Goal: Task Accomplishment & Management: Manage account settings

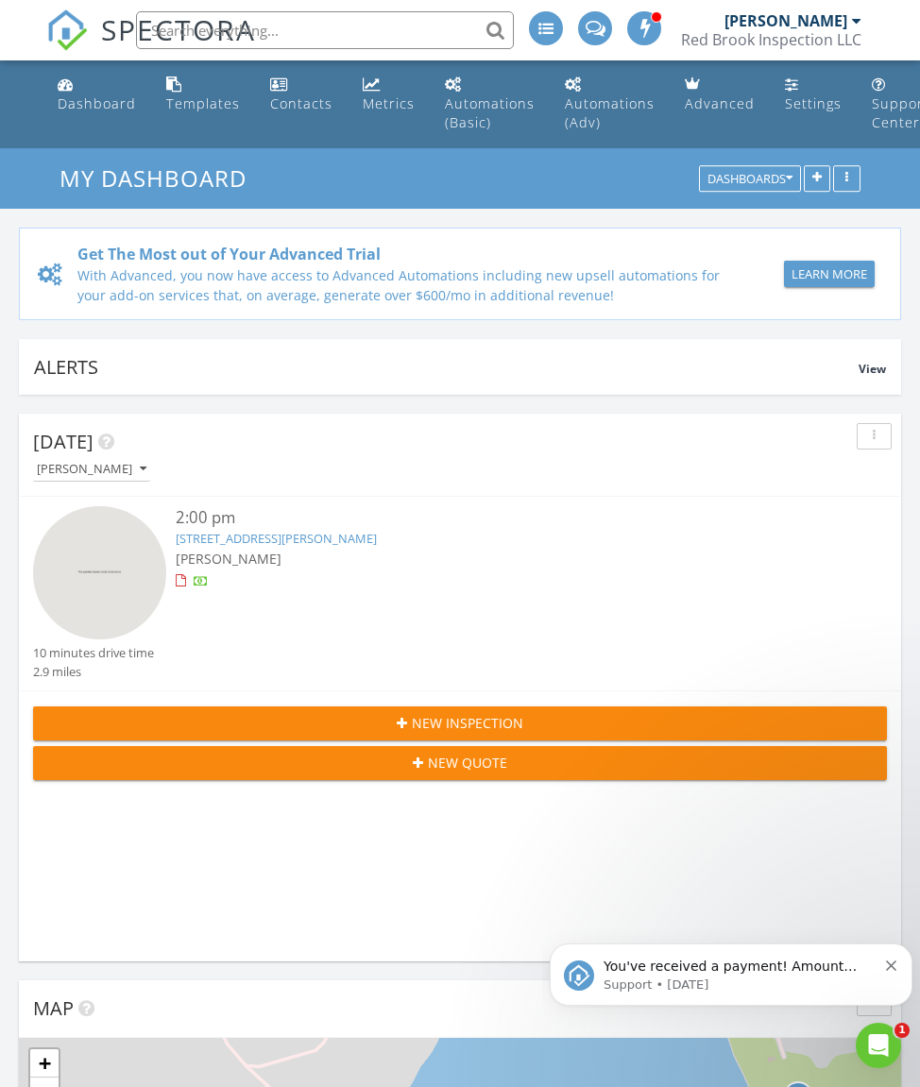
click at [230, 545] on link "[STREET_ADDRESS][PERSON_NAME]" at bounding box center [276, 538] width 201 height 17
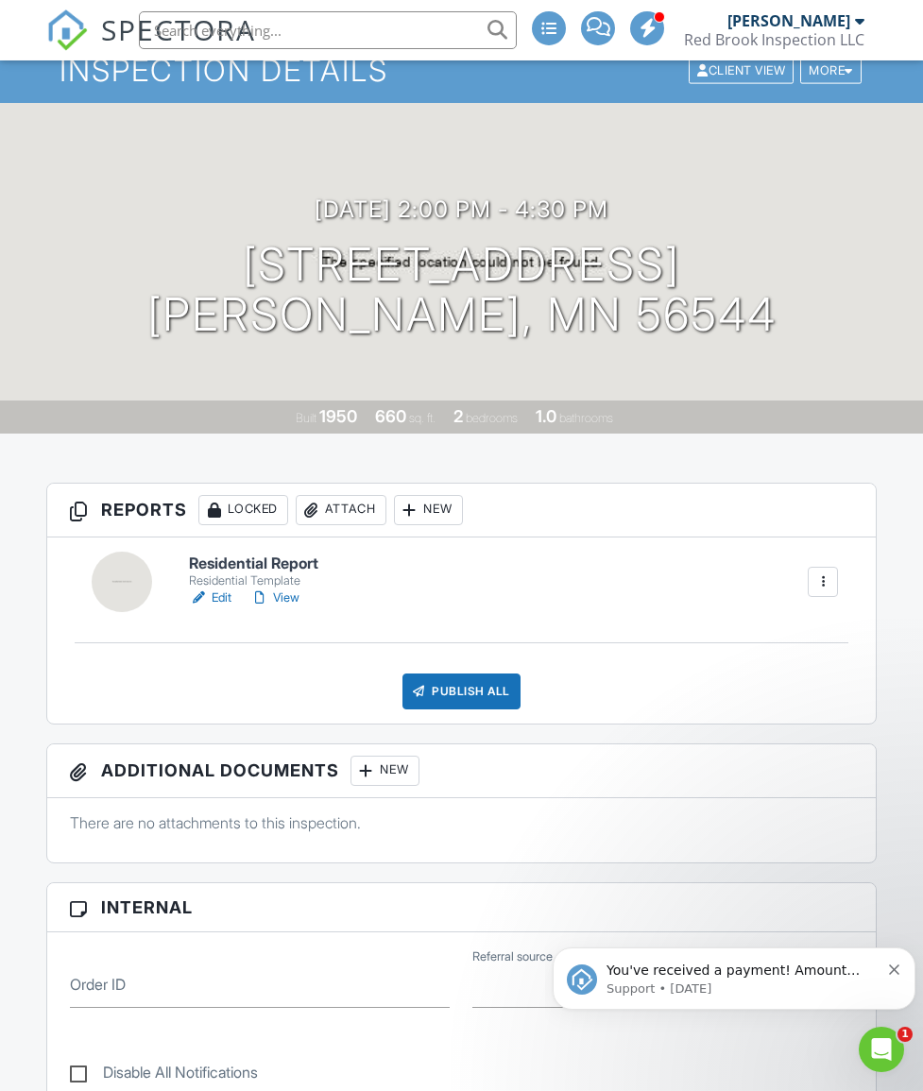
scroll to position [111, 0]
click at [228, 588] on link "Edit" at bounding box center [210, 597] width 43 height 19
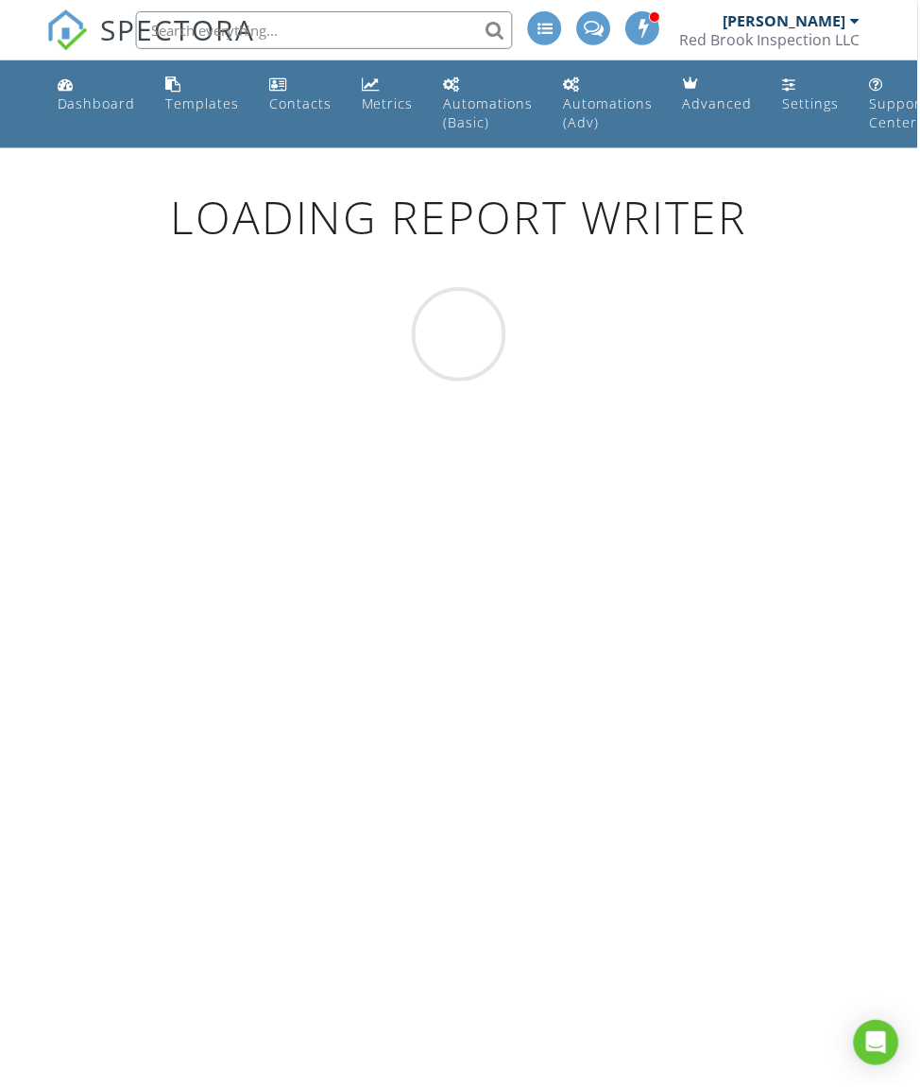
click at [535, 330] on div at bounding box center [460, 335] width 920 height 94
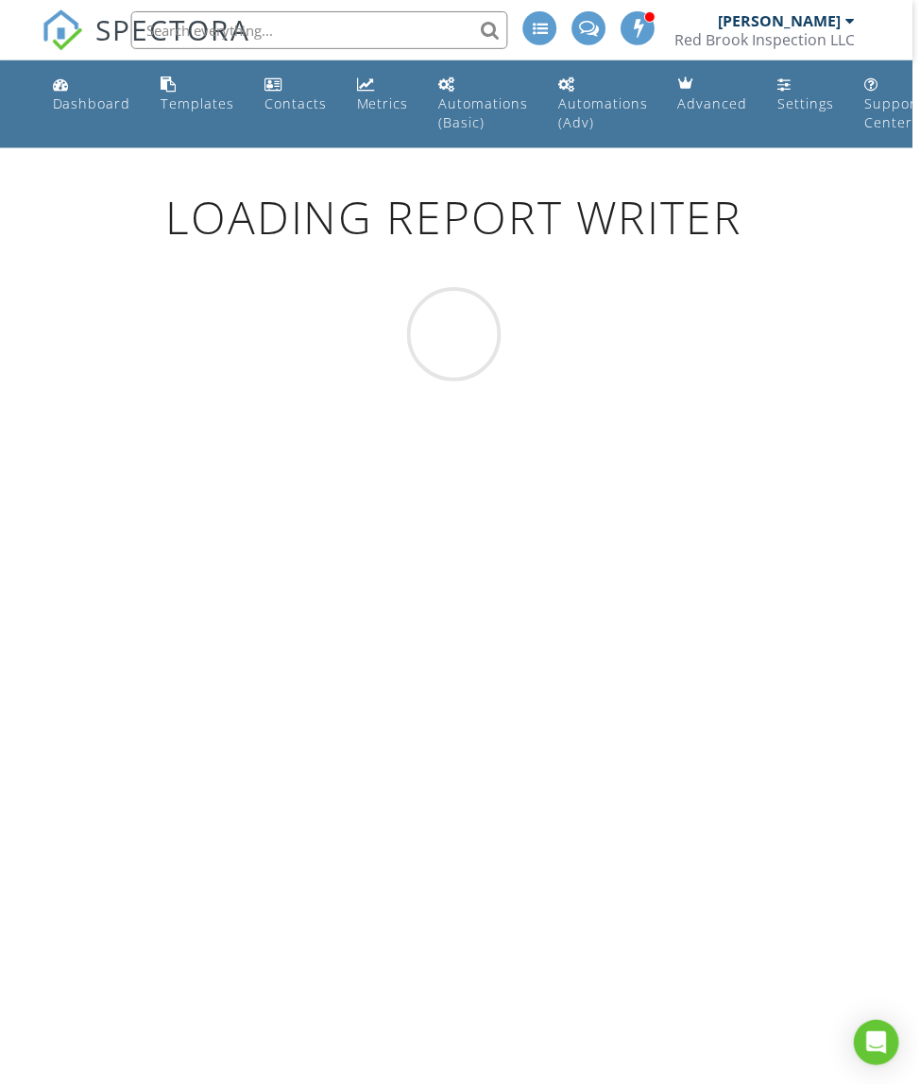
scroll to position [0, 5]
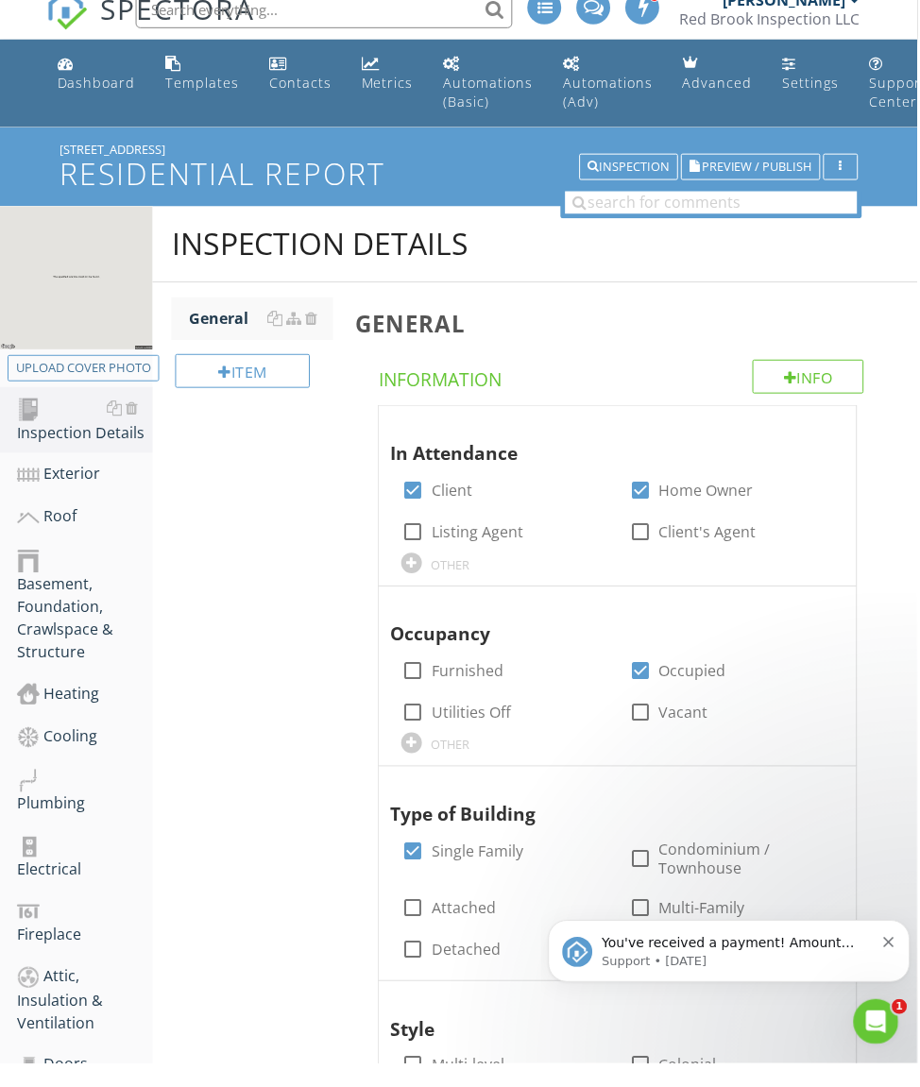
scroll to position [21, 0]
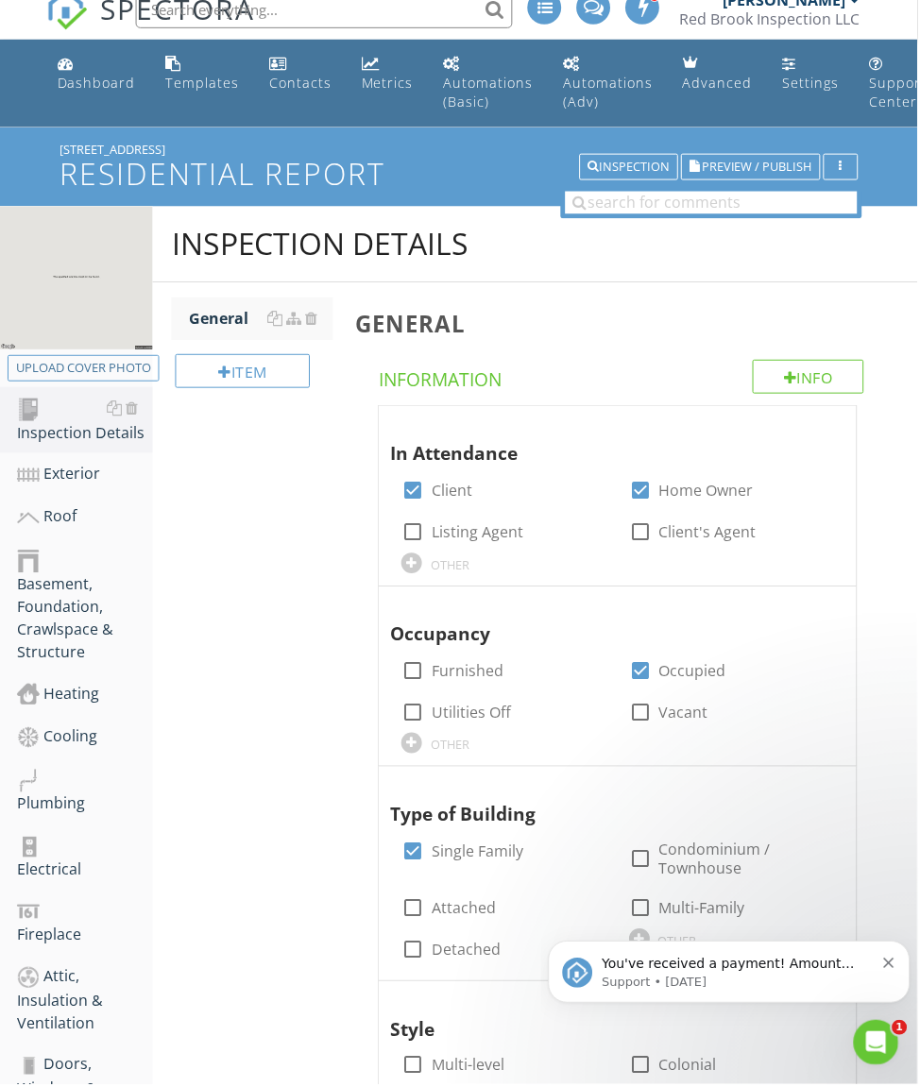
click at [104, 480] on div "Exterior" at bounding box center [85, 476] width 136 height 25
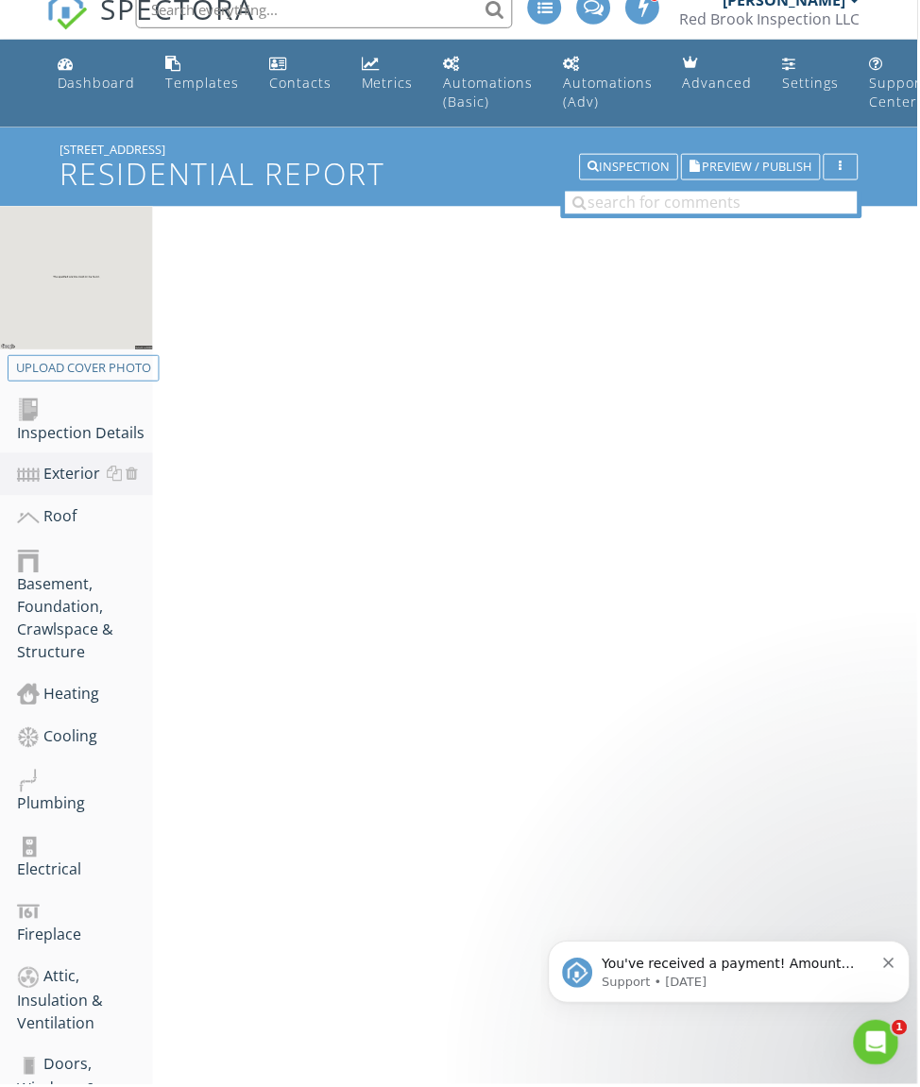
click at [110, 461] on link "Exterior" at bounding box center [85, 475] width 136 height 43
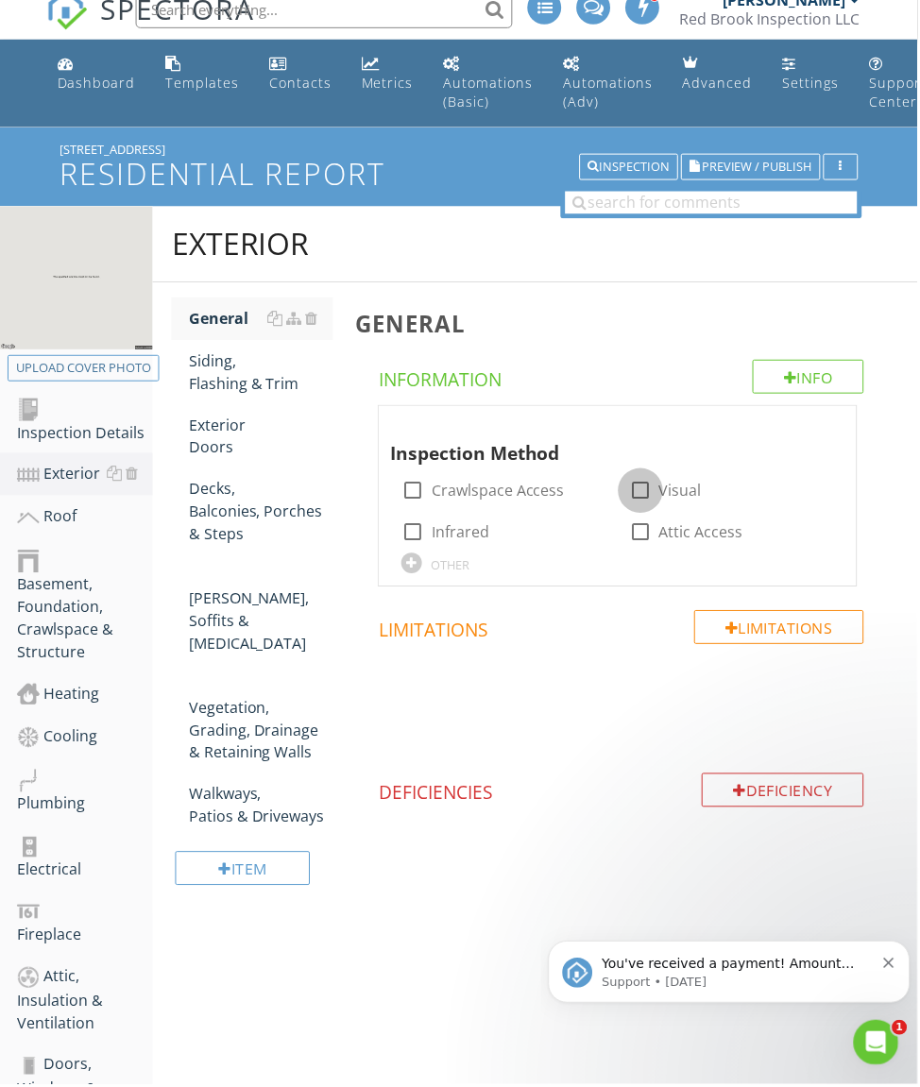
click at [634, 488] on div at bounding box center [642, 492] width 32 height 32
checkbox input "true"
click at [415, 558] on div at bounding box center [412, 565] width 21 height 21
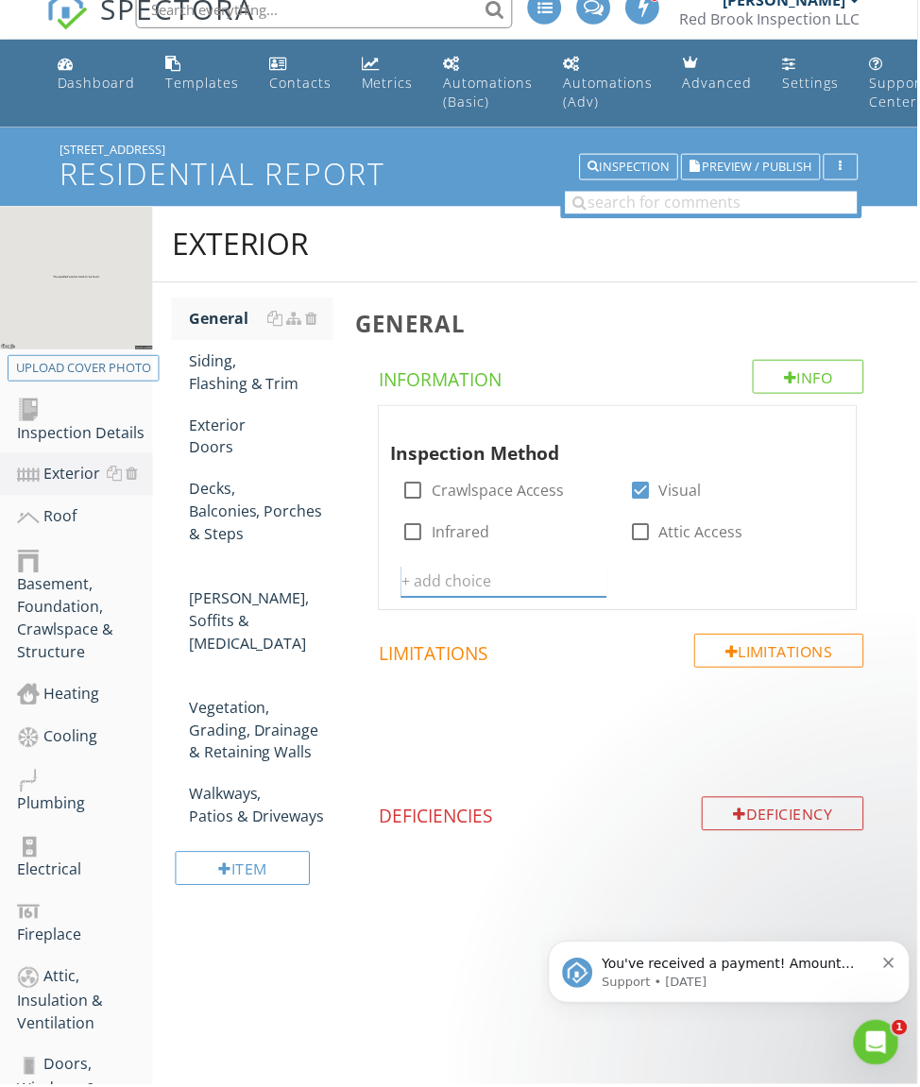
click at [436, 575] on input "text" at bounding box center [504, 583] width 205 height 31
type input "Drone"
click at [786, 565] on div "Inspection Method check_box_outline_blank Crawlspace Access check_box Visual ch…" at bounding box center [619, 506] width 456 height 186
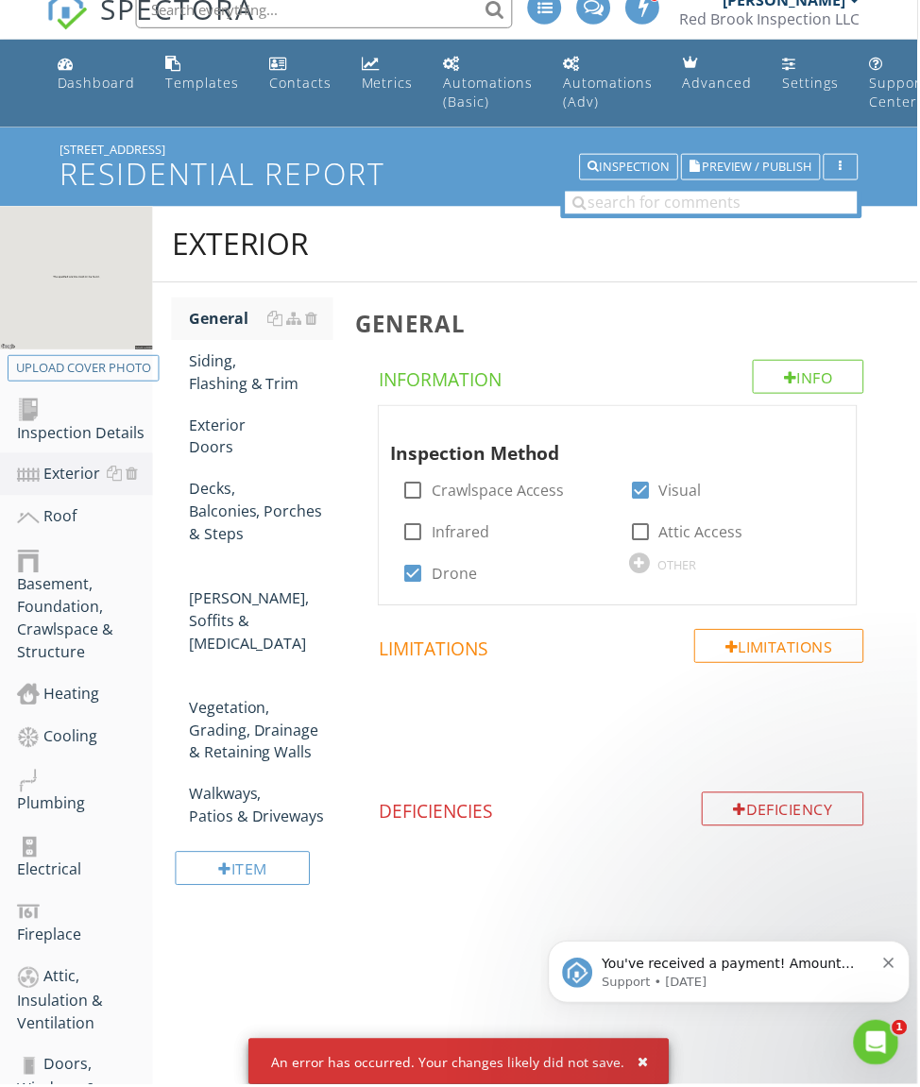
click at [268, 355] on div at bounding box center [275, 361] width 15 height 15
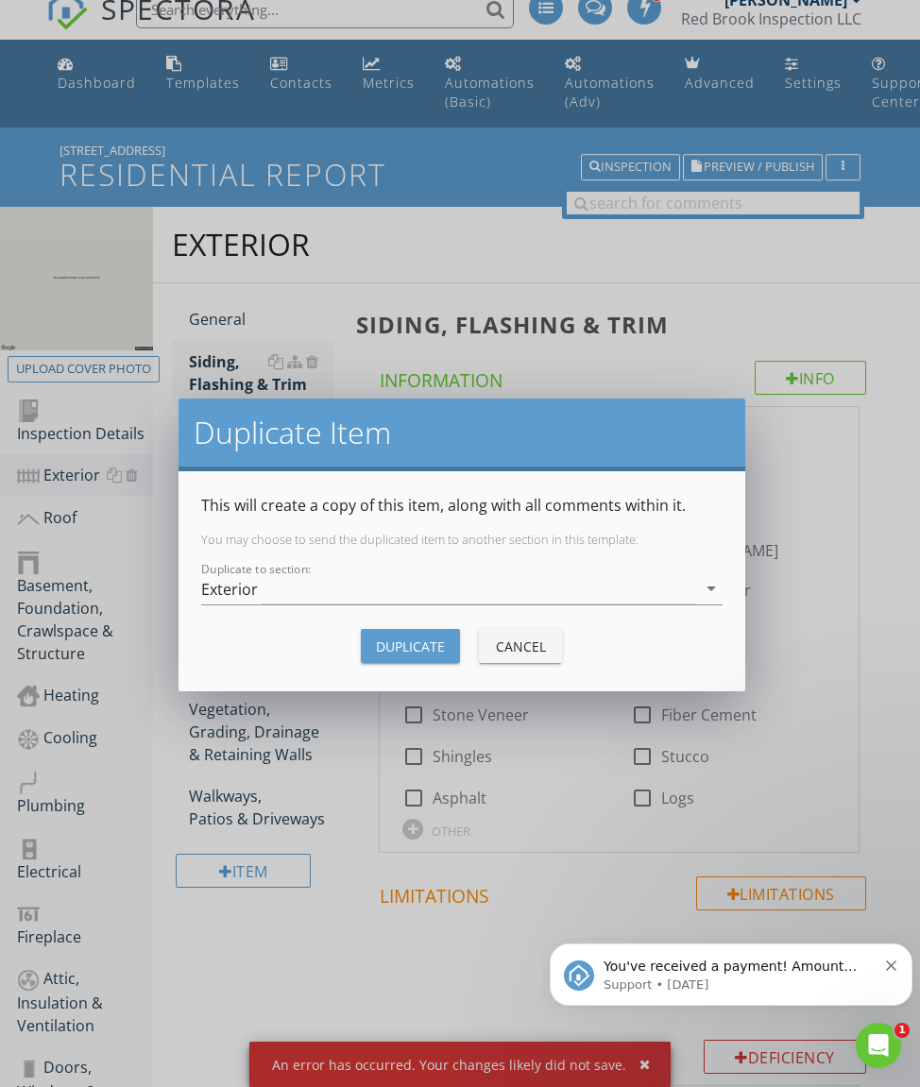
click at [453, 677] on div "This will create a copy of this item, along with all comments within it. You ma…" at bounding box center [462, 581] width 567 height 220
click at [542, 631] on button "Cancel" at bounding box center [520, 646] width 83 height 34
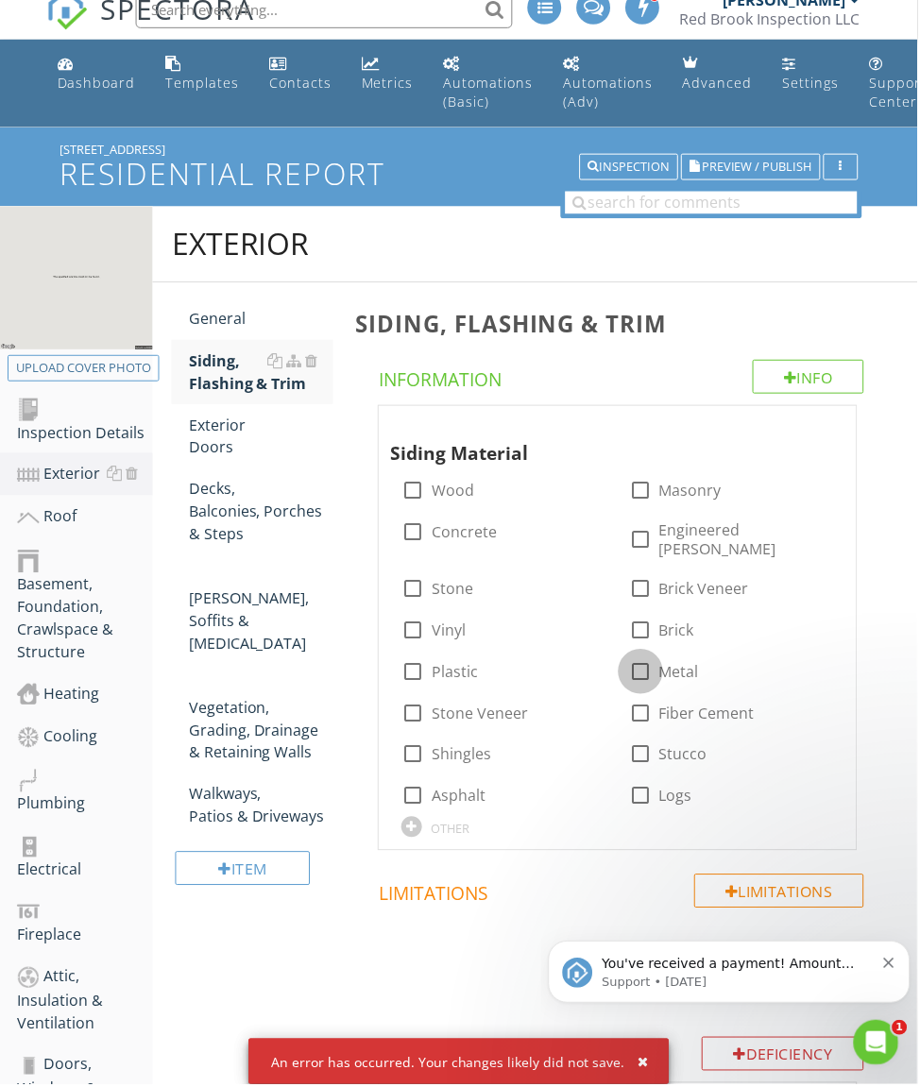
click at [642, 658] on div at bounding box center [642, 674] width 32 height 32
checkbox input "true"
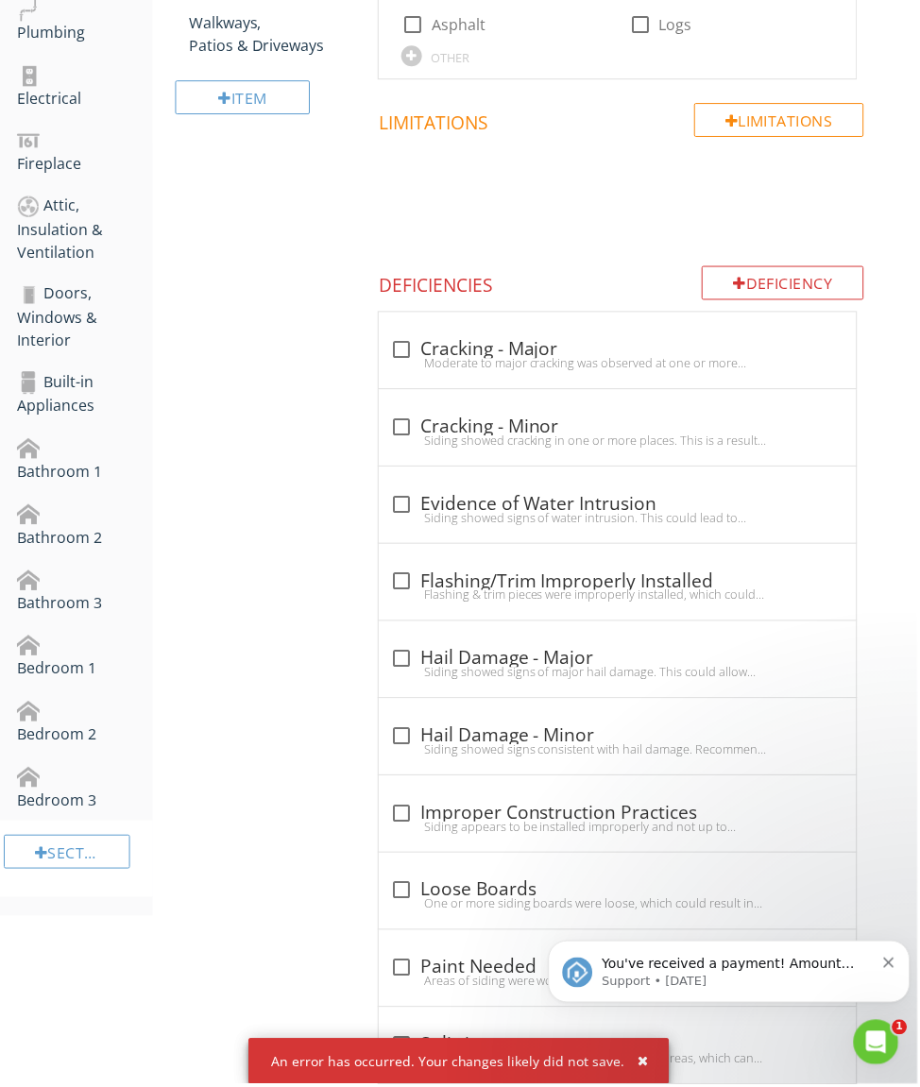
scroll to position [813, 0]
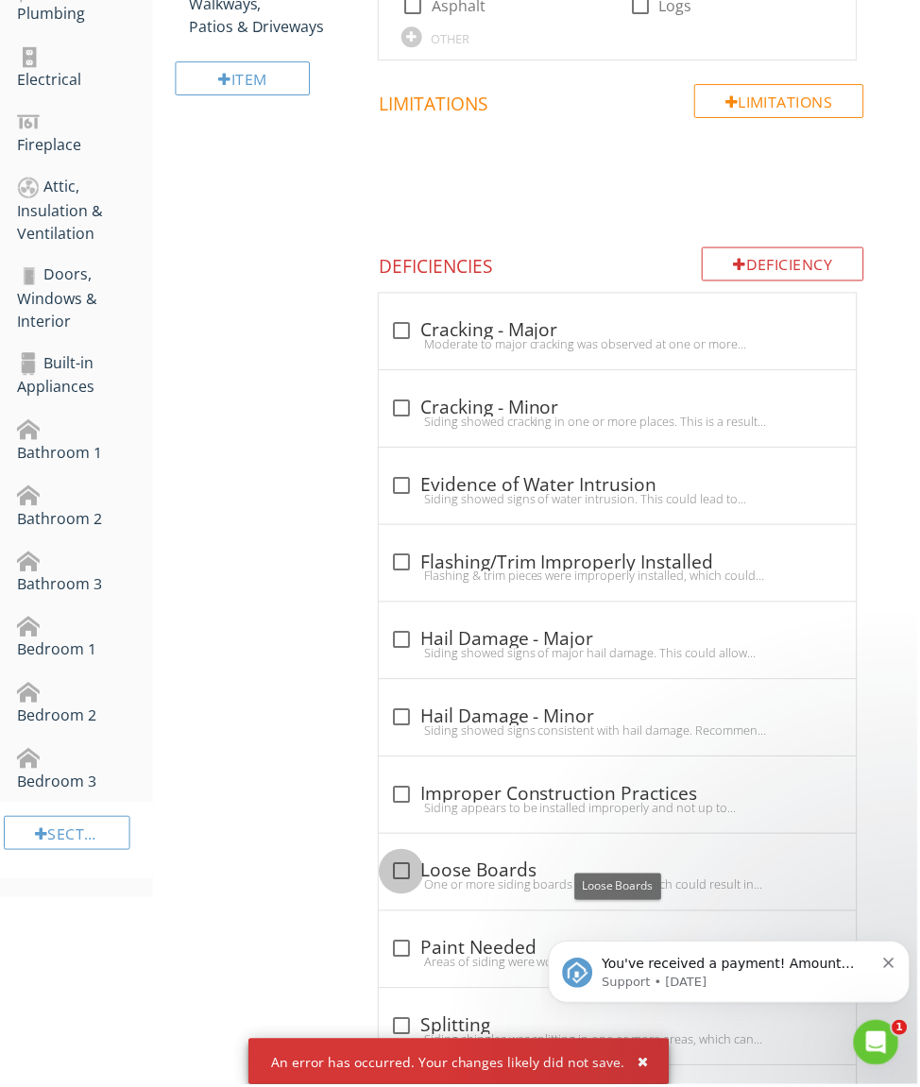
click at [404, 858] on div at bounding box center [402, 874] width 32 height 32
checkbox input "true"
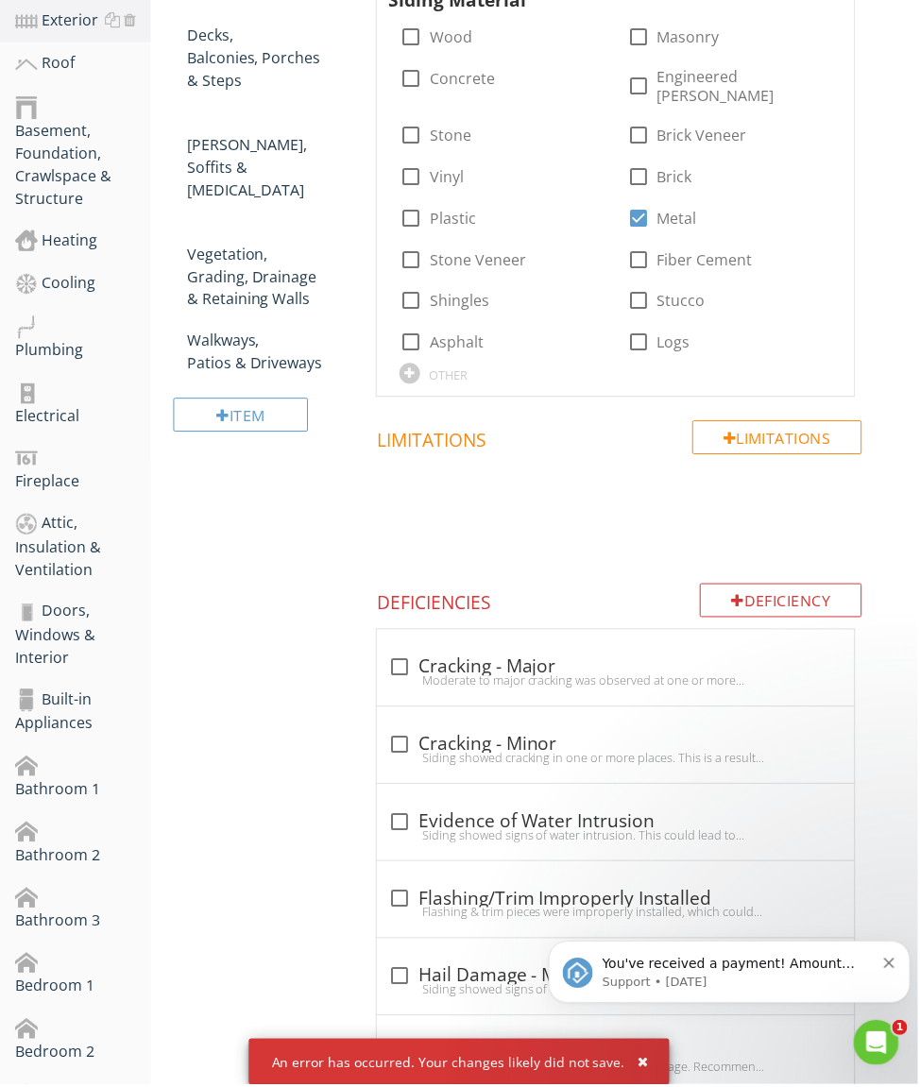
scroll to position [474, 2]
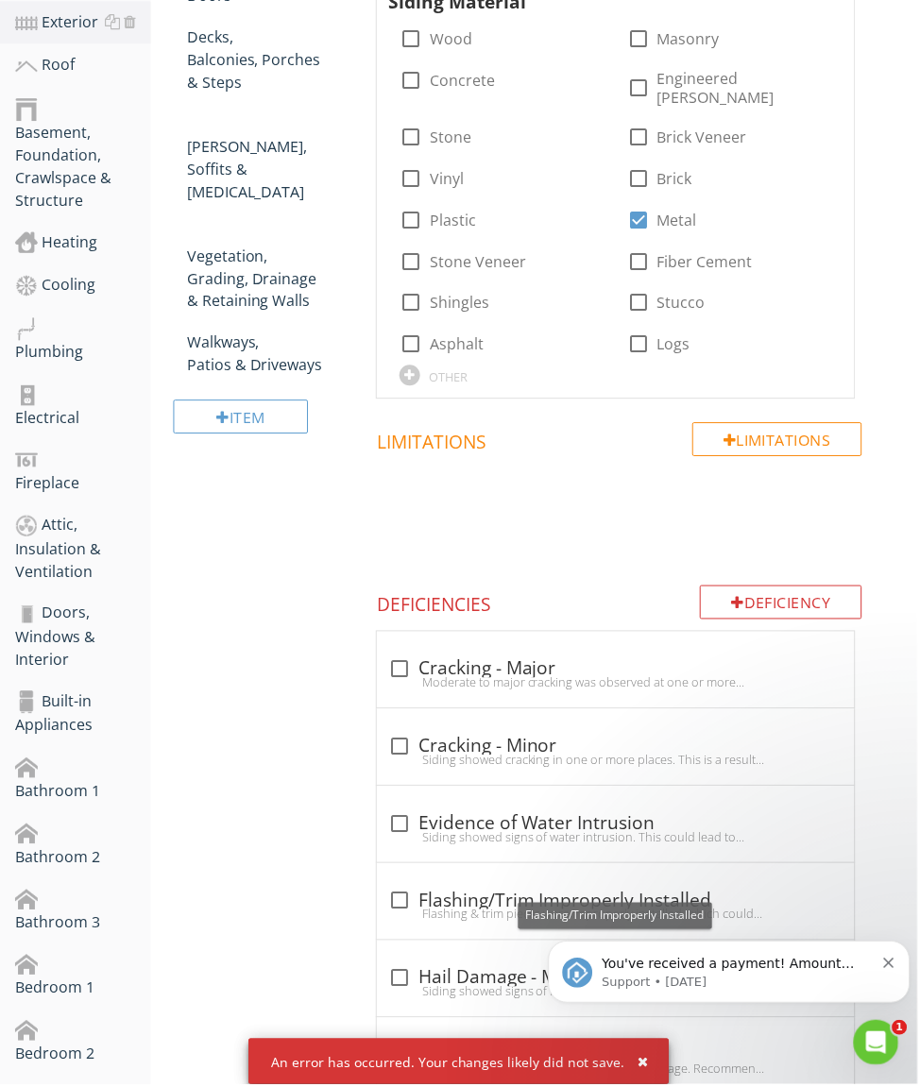
click at [419, 909] on div "check_box_outline_blank Flashing/Trim Improperly Installed Flashing & trim piec…" at bounding box center [617, 909] width 456 height 42
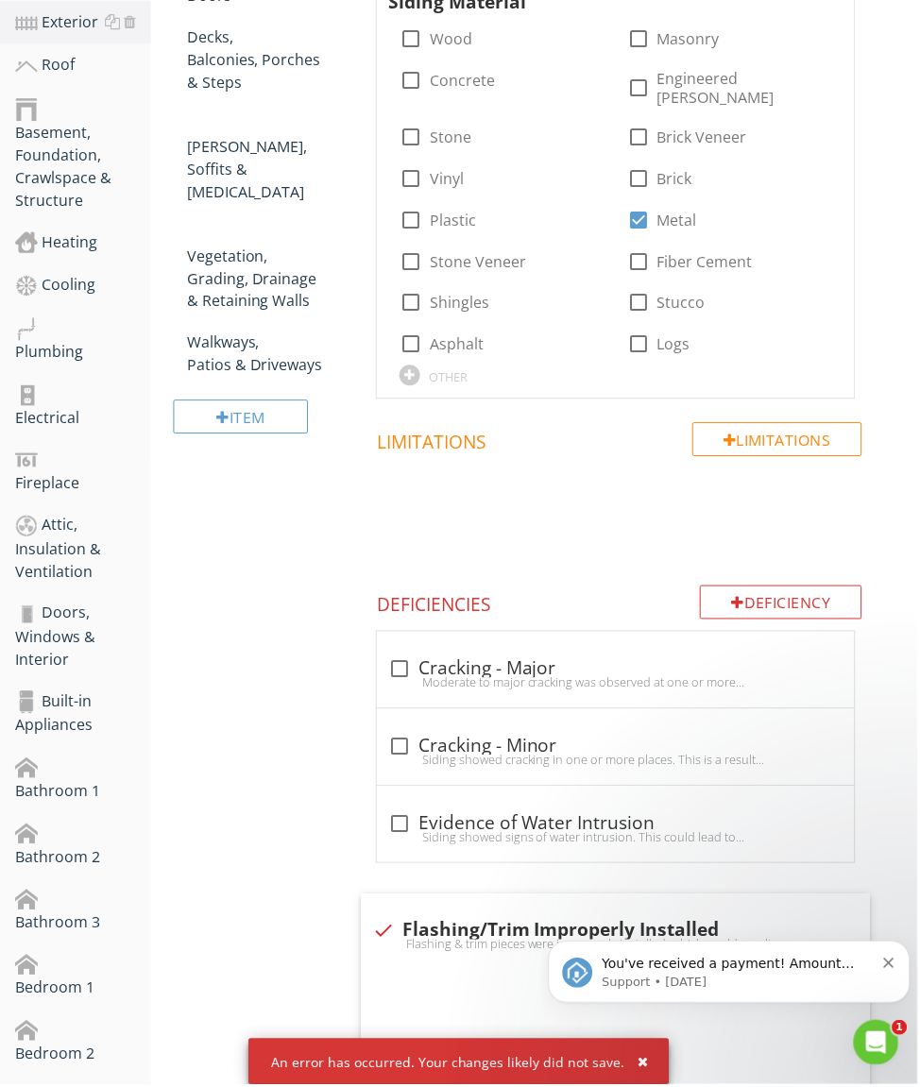
checkbox input "true"
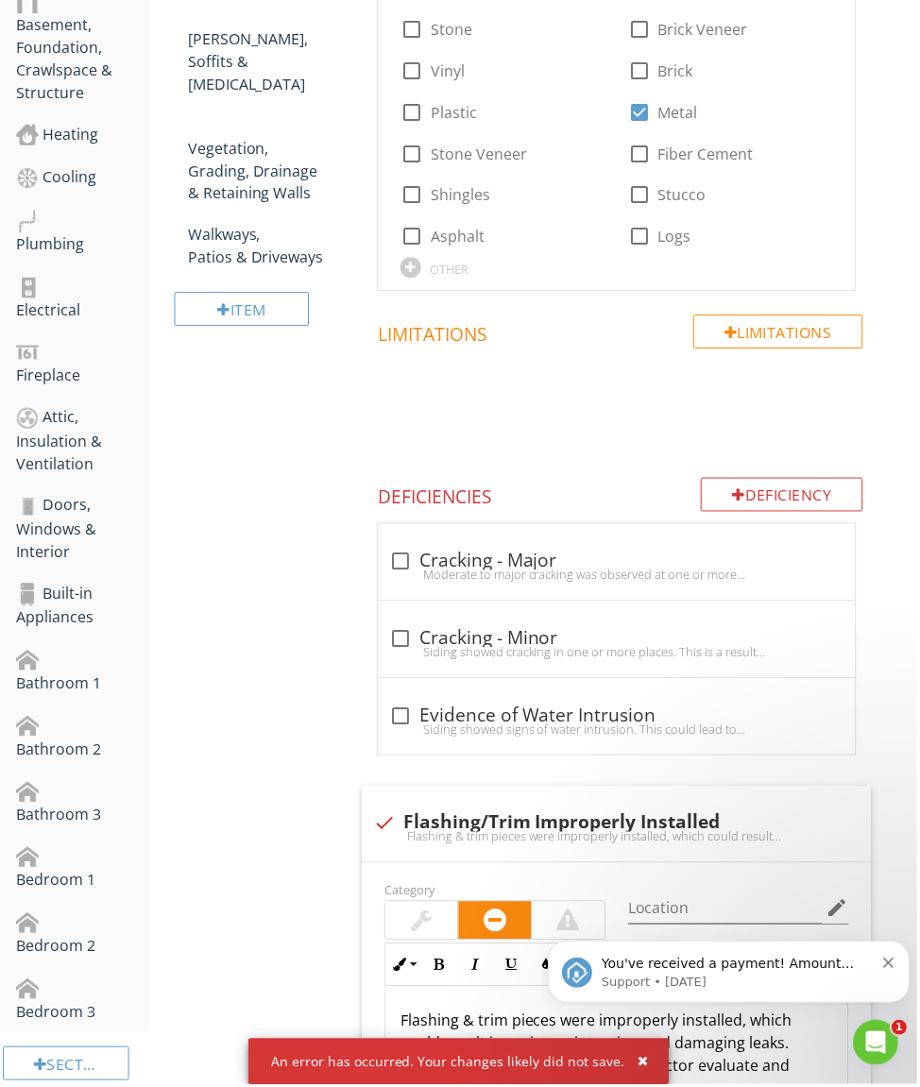
scroll to position [585, 2]
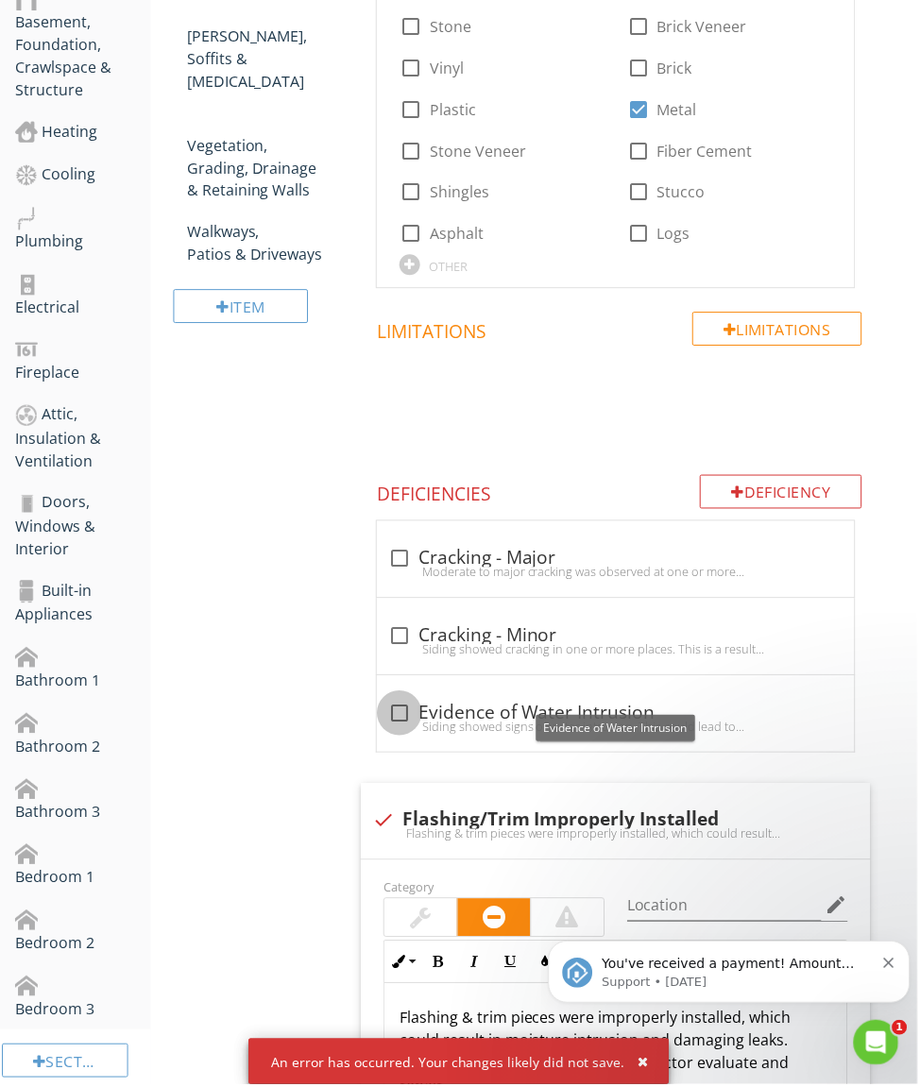
click at [401, 699] on div at bounding box center [401, 715] width 32 height 32
checkbox input "true"
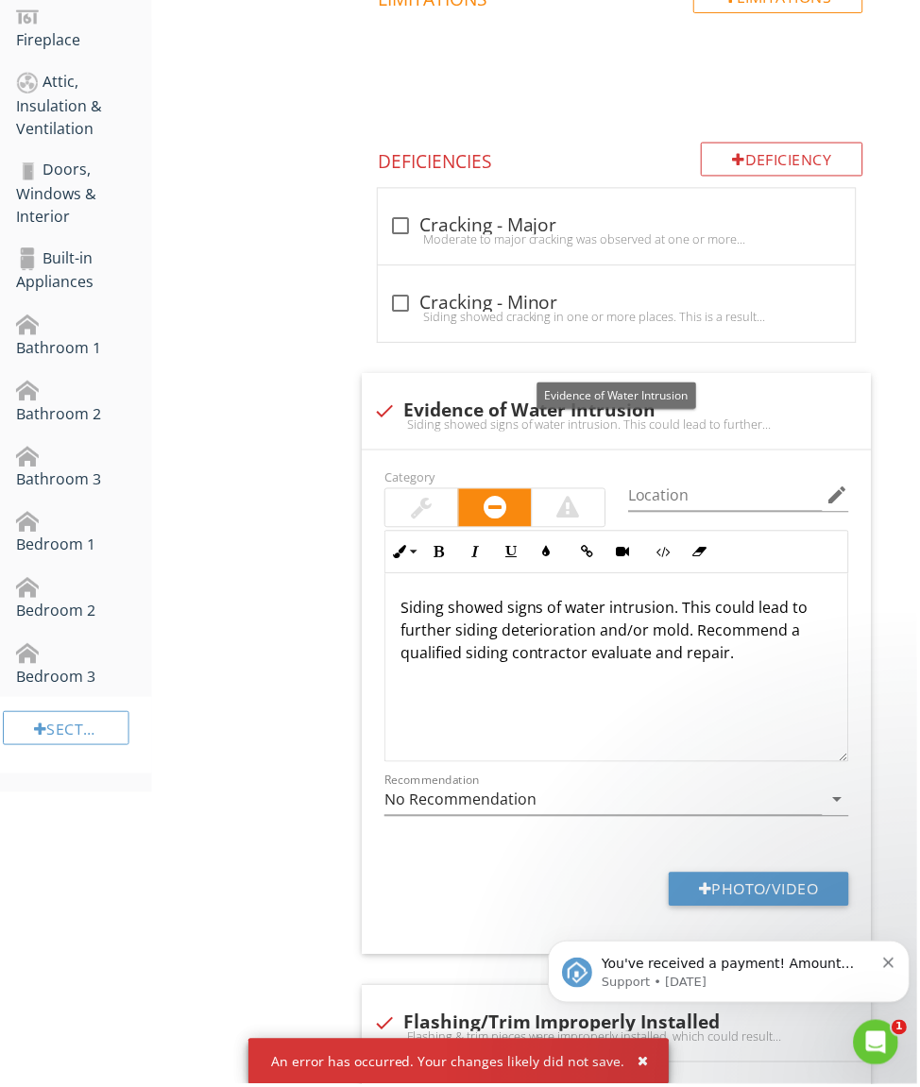
scroll to position [919, 2]
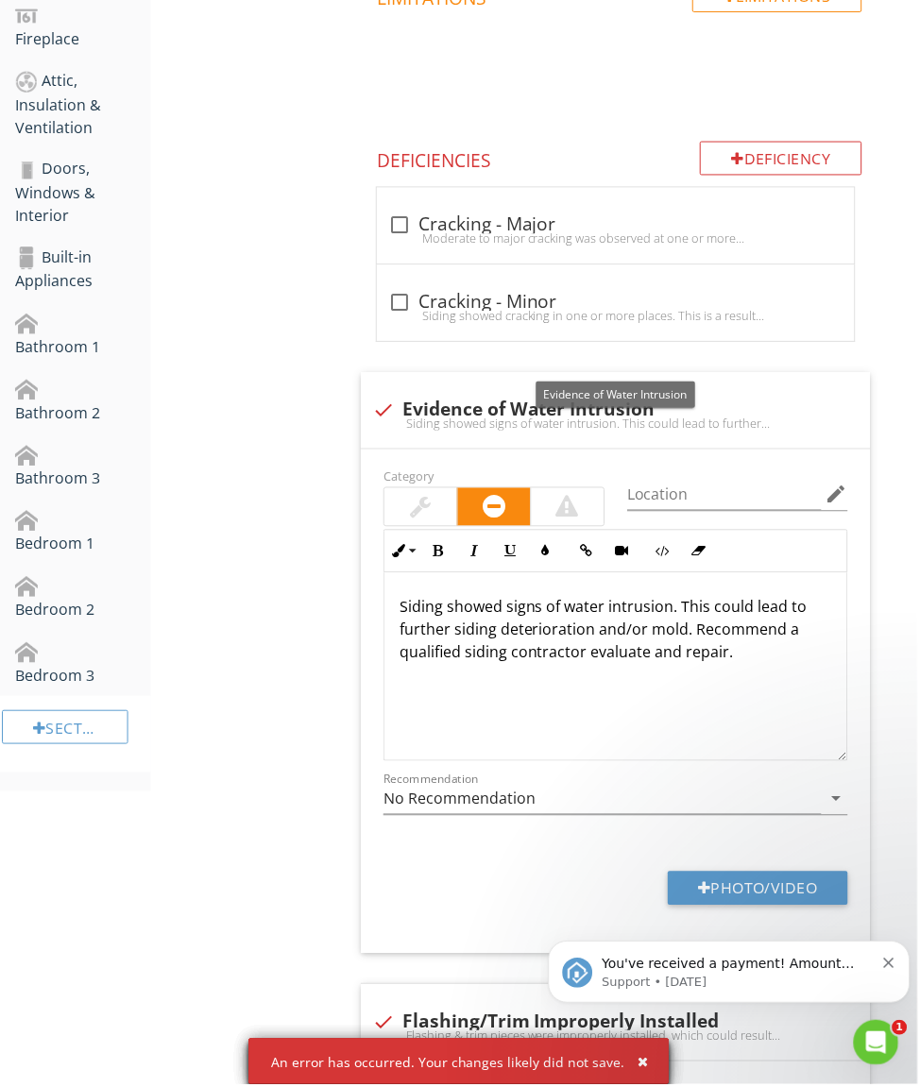
click at [907, 1038] on span "1" at bounding box center [902, 1030] width 15 height 15
click at [884, 1032] on div "Open Intercom Messenger" at bounding box center [876, 1042] width 62 height 62
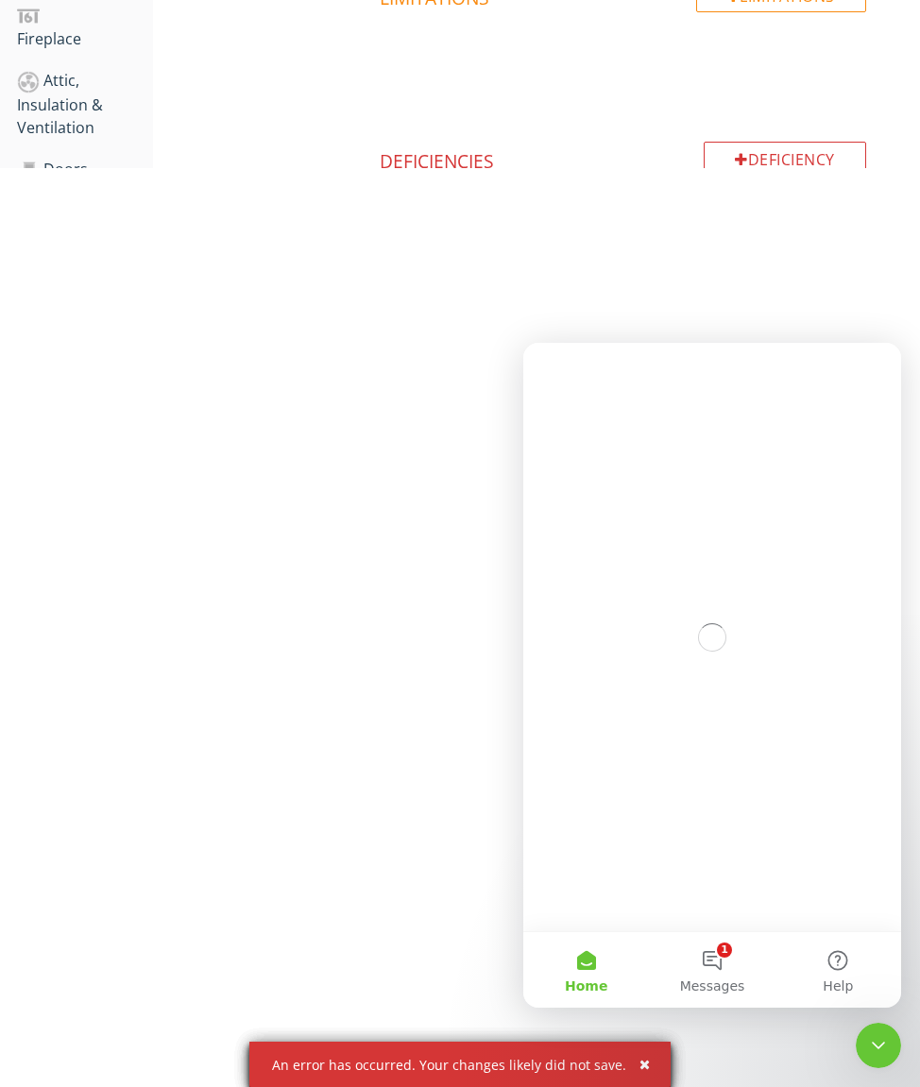
scroll to position [0, 0]
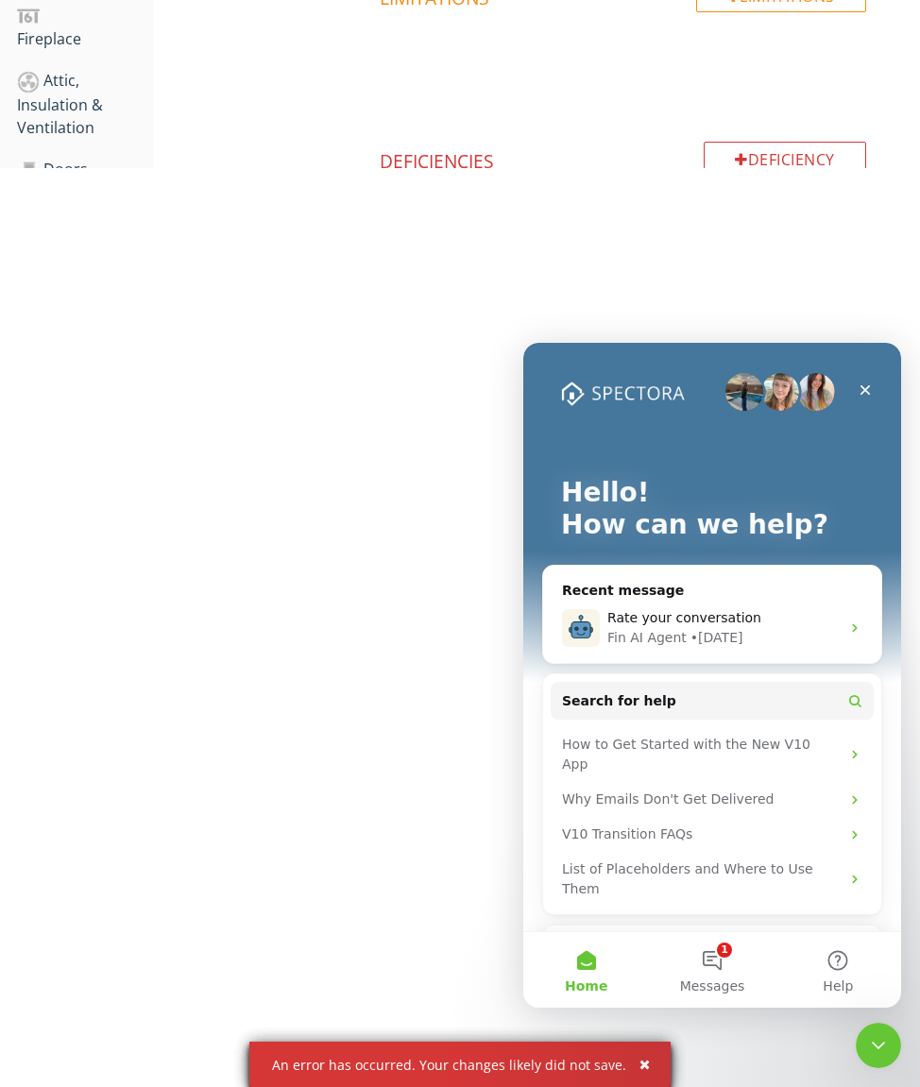
click at [864, 392] on icon "Close" at bounding box center [866, 390] width 10 height 10
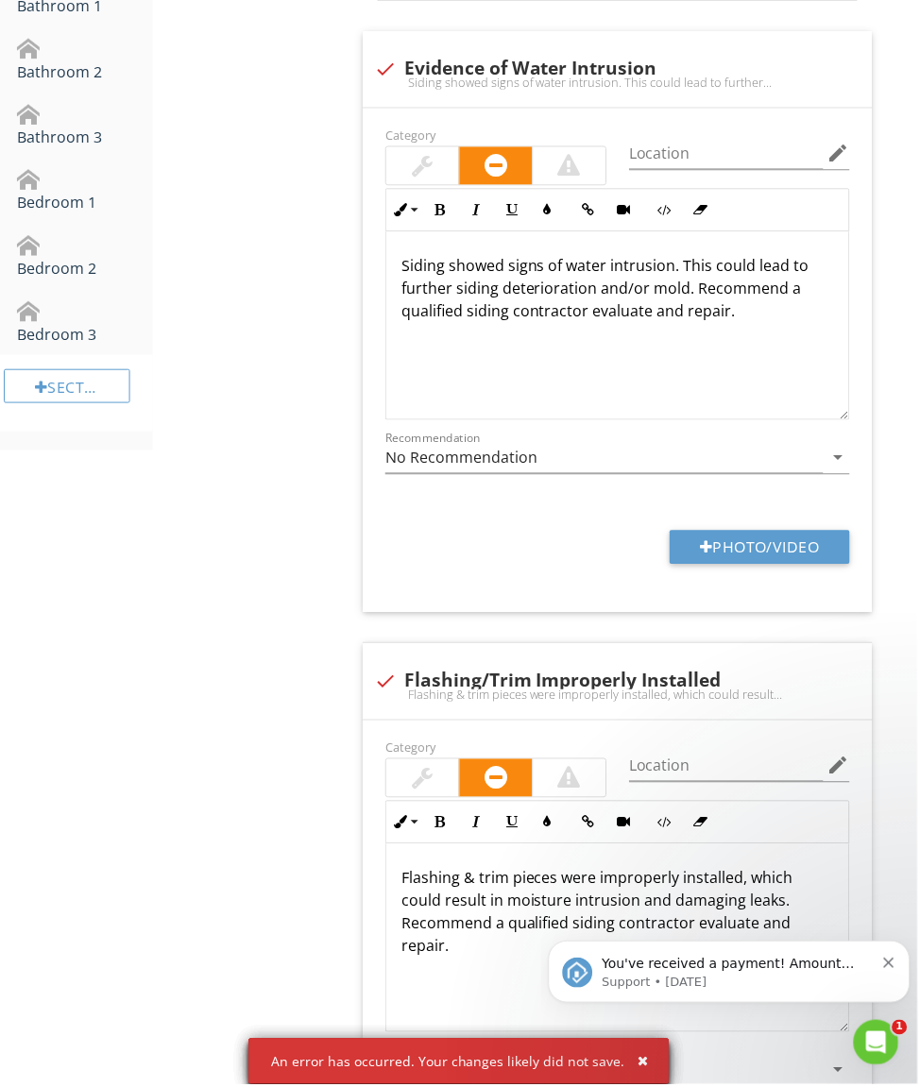
scroll to position [1263, 0]
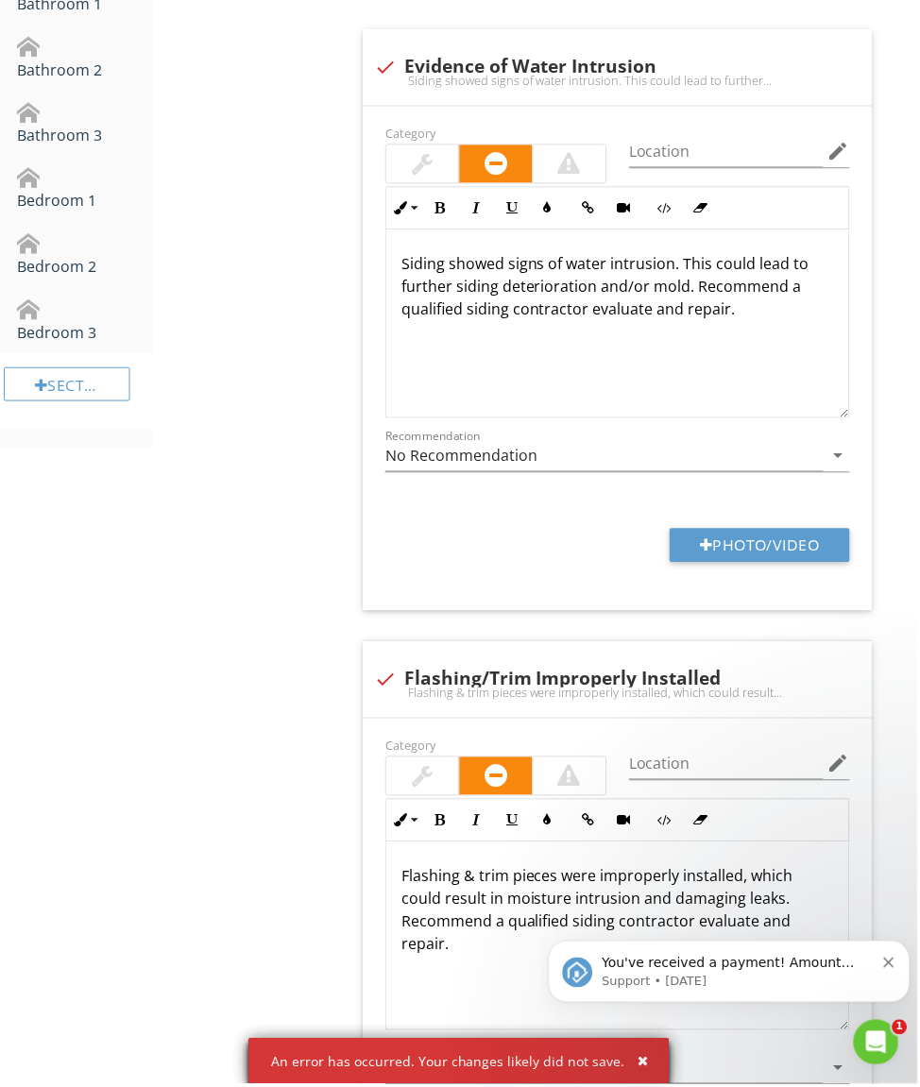
click at [880, 968] on div "You've received a payment! Amount $454.22 Fee $0.00 Net $454.22 Transaction # p…" at bounding box center [729, 971] width 334 height 38
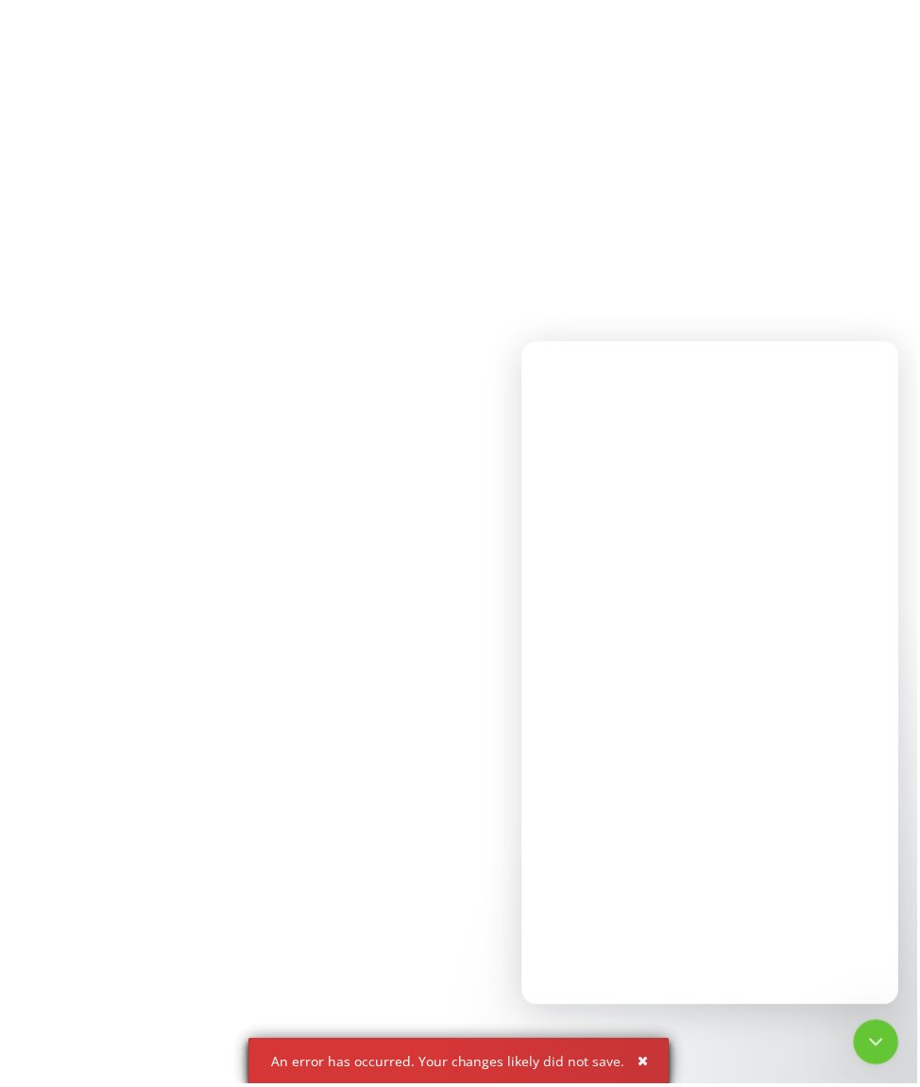
scroll to position [0, 0]
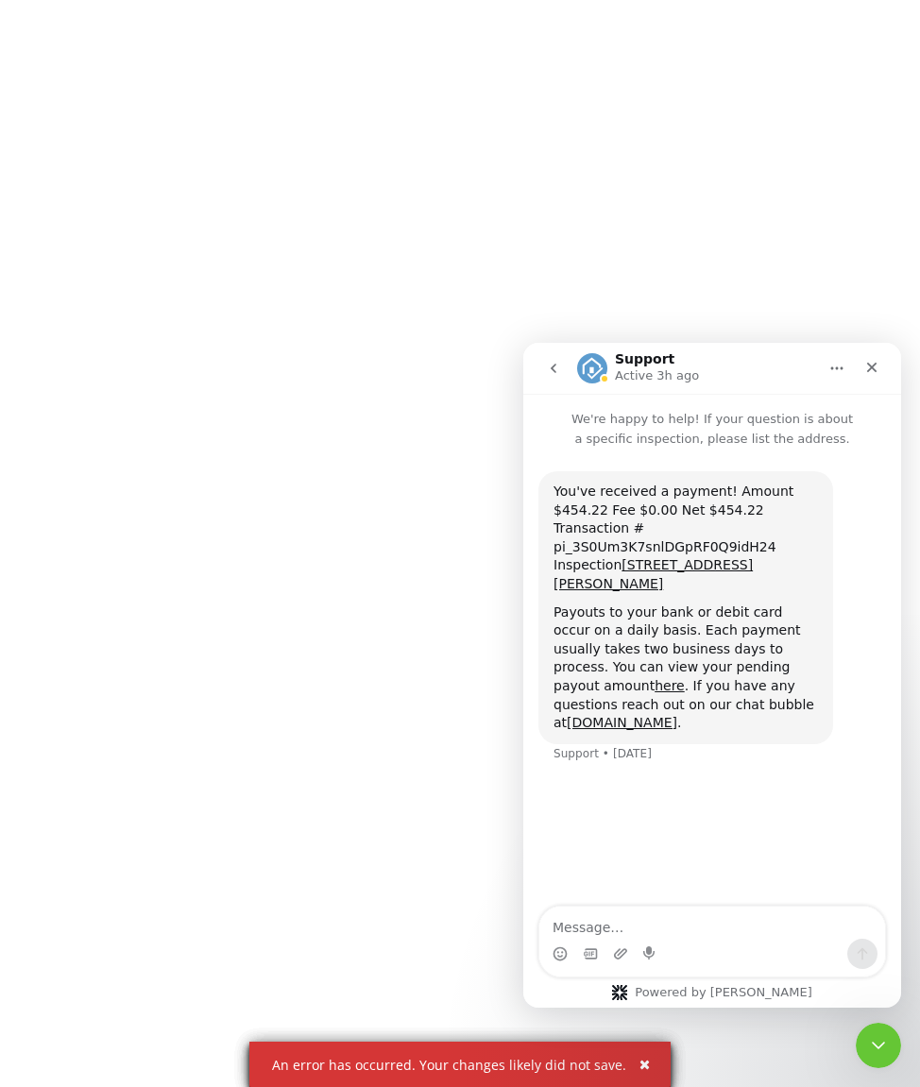
click at [878, 374] on icon "Close" at bounding box center [871, 367] width 15 height 15
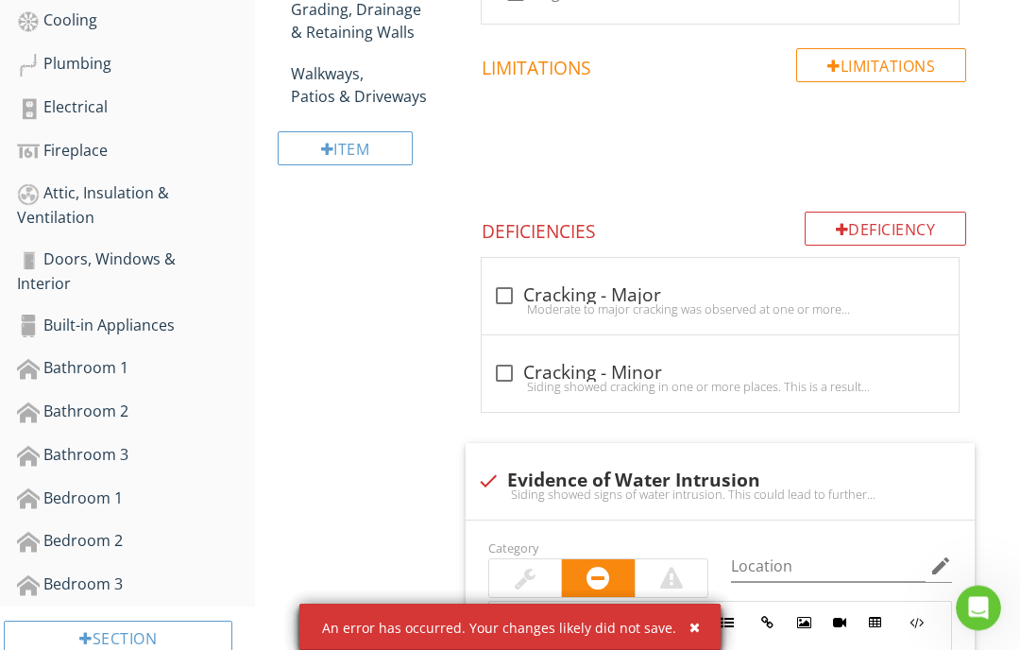
scroll to position [744, 0]
click at [691, 634] on div "button" at bounding box center [695, 627] width 10 height 13
click at [693, 634] on div "button" at bounding box center [695, 627] width 10 height 13
click at [686, 640] on button "button" at bounding box center [687, 627] width 22 height 25
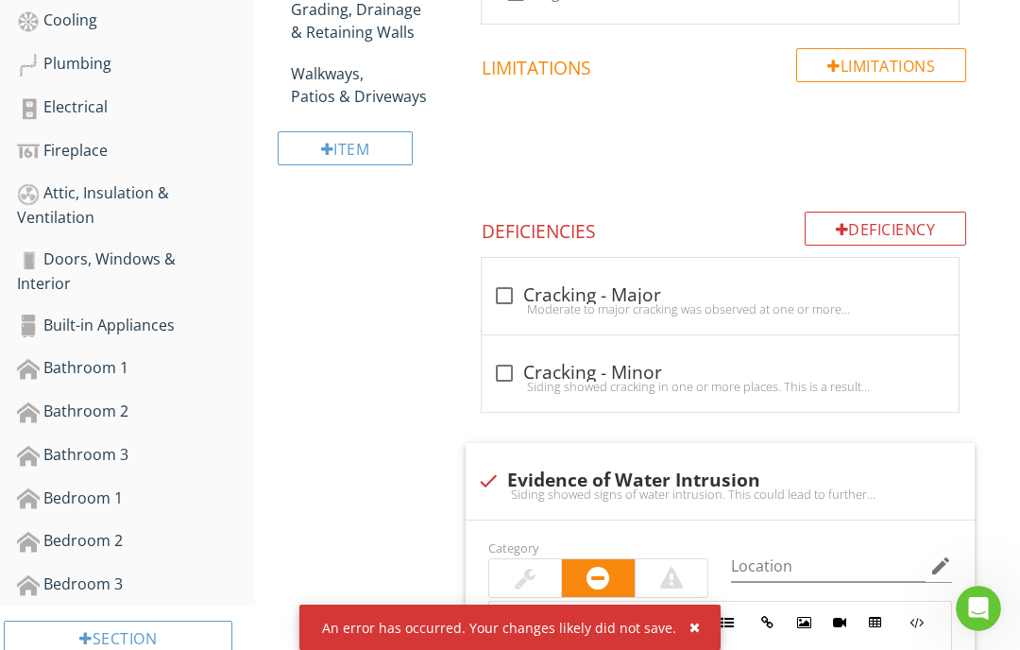
click at [693, 634] on div "button" at bounding box center [695, 627] width 10 height 13
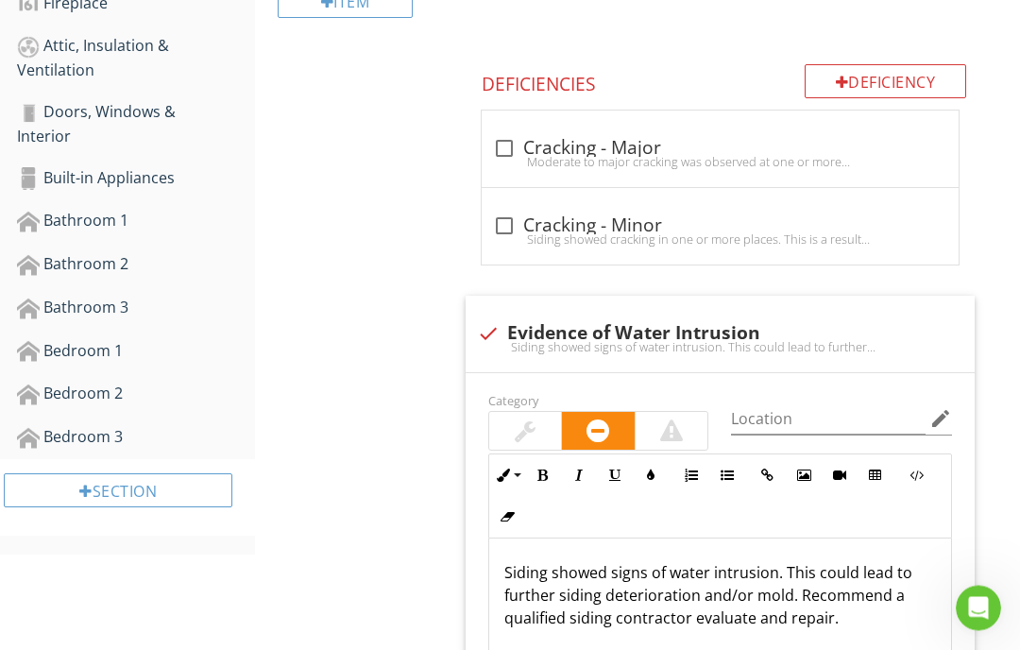
scroll to position [893, 0]
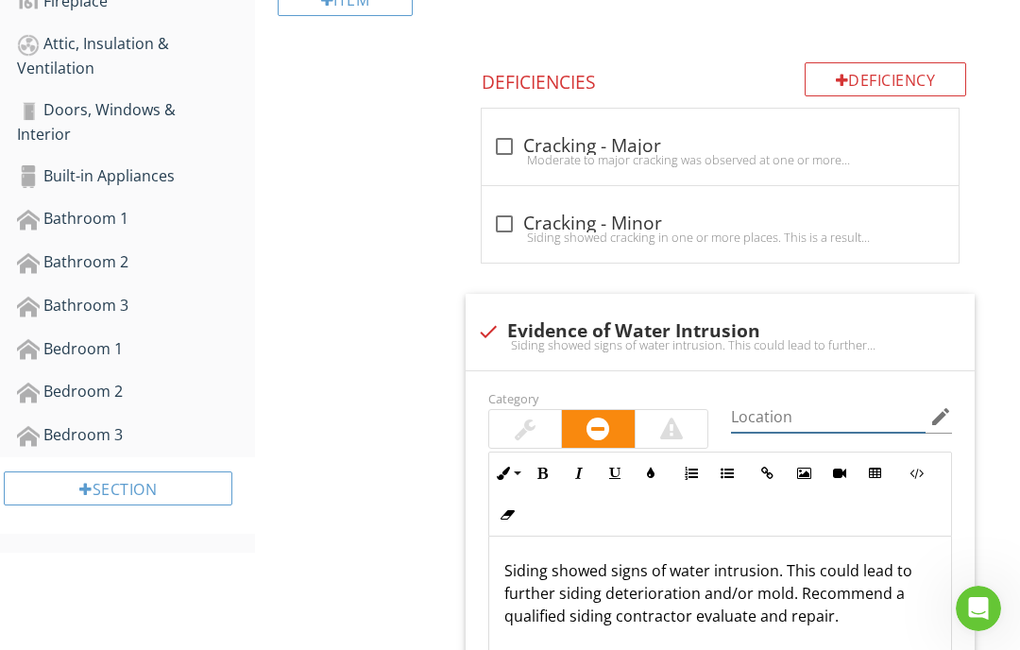
click at [775, 419] on input "Location" at bounding box center [828, 417] width 195 height 31
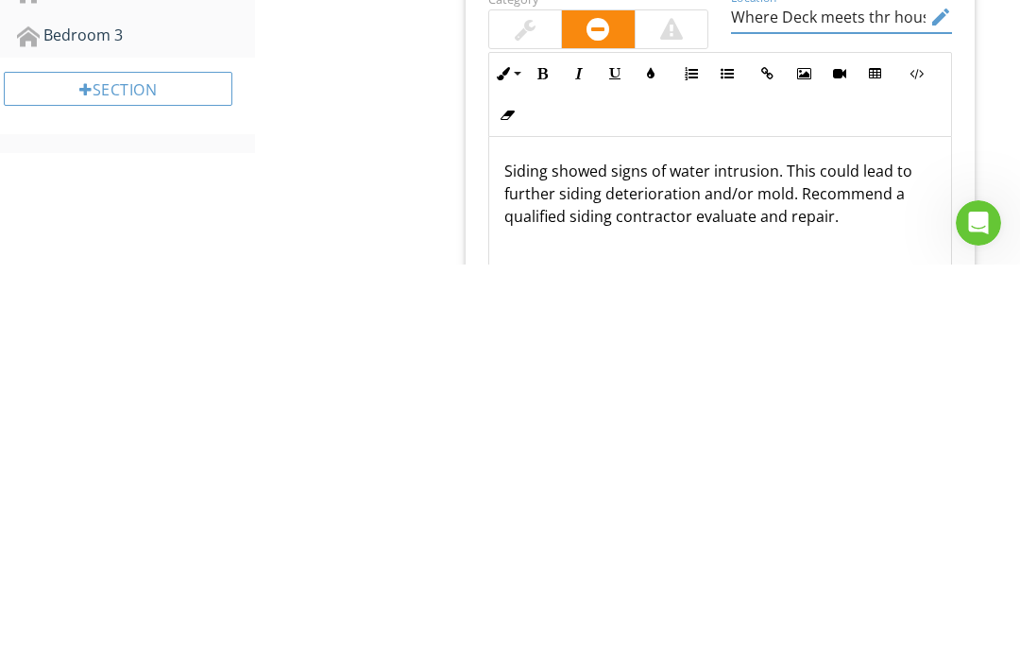
scroll to position [0, 0]
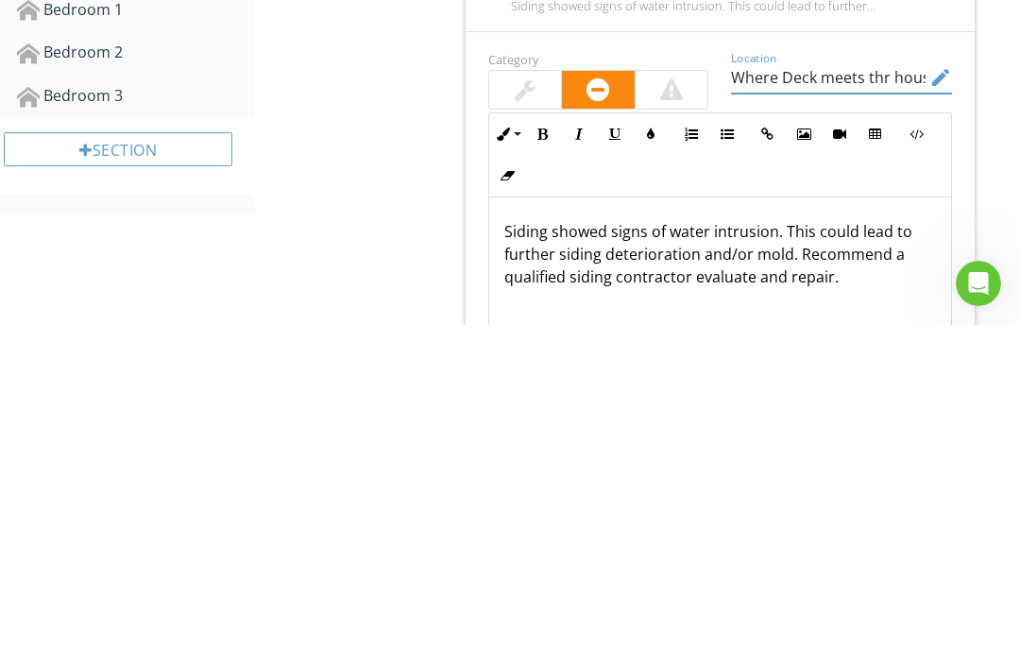
type input "Where Deck meets thr house"
click at [803, 453] on icon "button" at bounding box center [803, 459] width 13 height 13
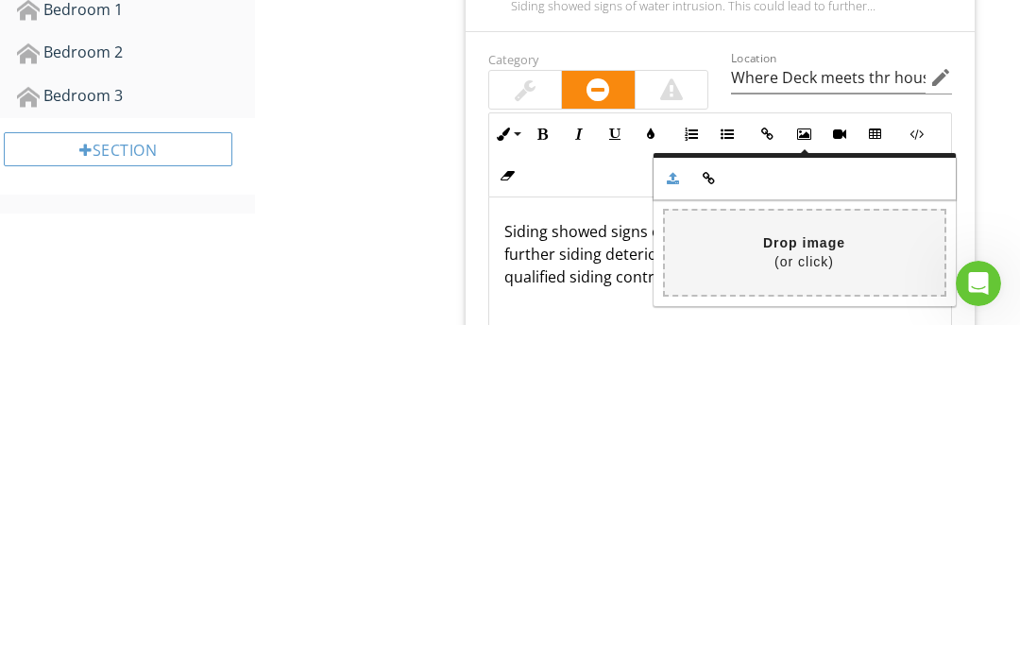
scroll to position [1232, 0]
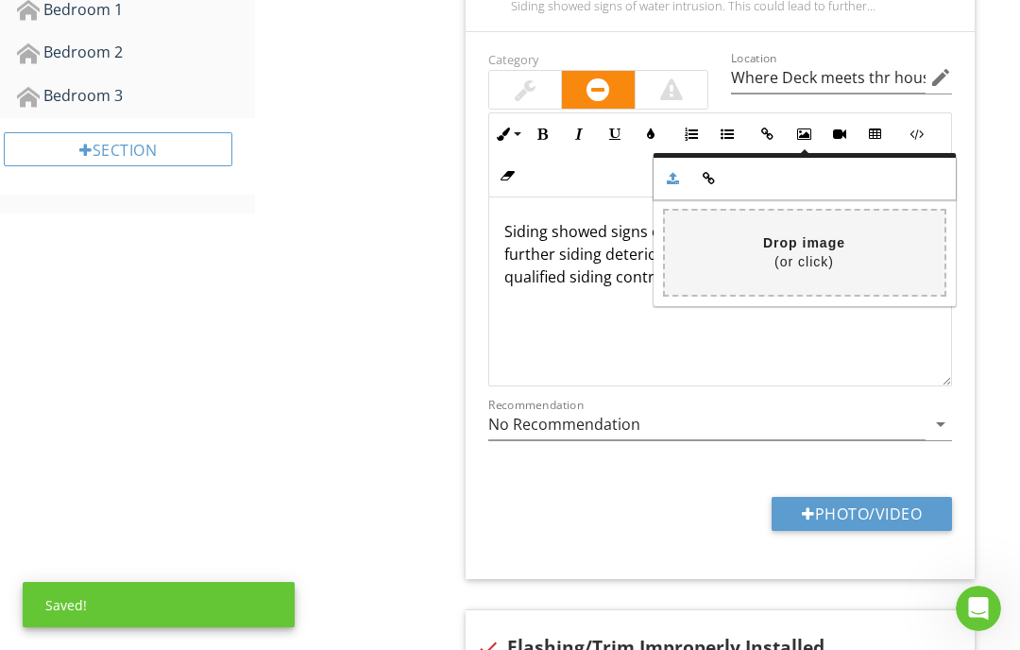
click at [803, 248] on input "file" at bounding box center [246, 253] width 1398 height 84
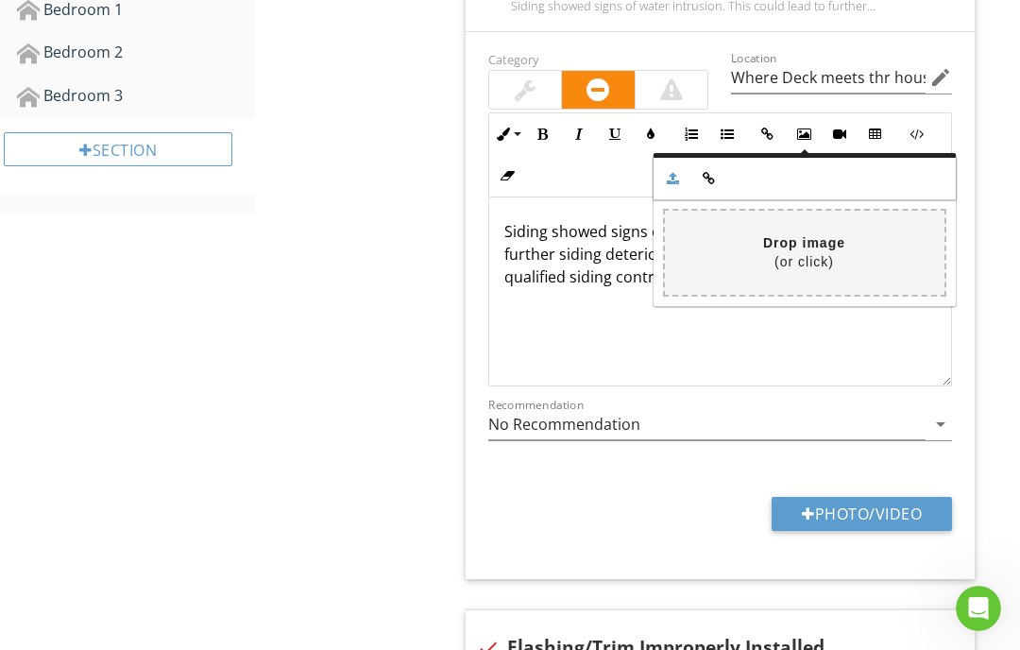
click at [810, 250] on input "file" at bounding box center [246, 253] width 1398 height 84
click at [874, 269] on input "file" at bounding box center [246, 253] width 1398 height 84
click at [675, 174] on icon "button" at bounding box center [673, 178] width 13 height 13
click at [677, 172] on icon "button" at bounding box center [673, 178] width 13 height 13
click at [714, 172] on icon "button" at bounding box center [709, 178] width 13 height 13
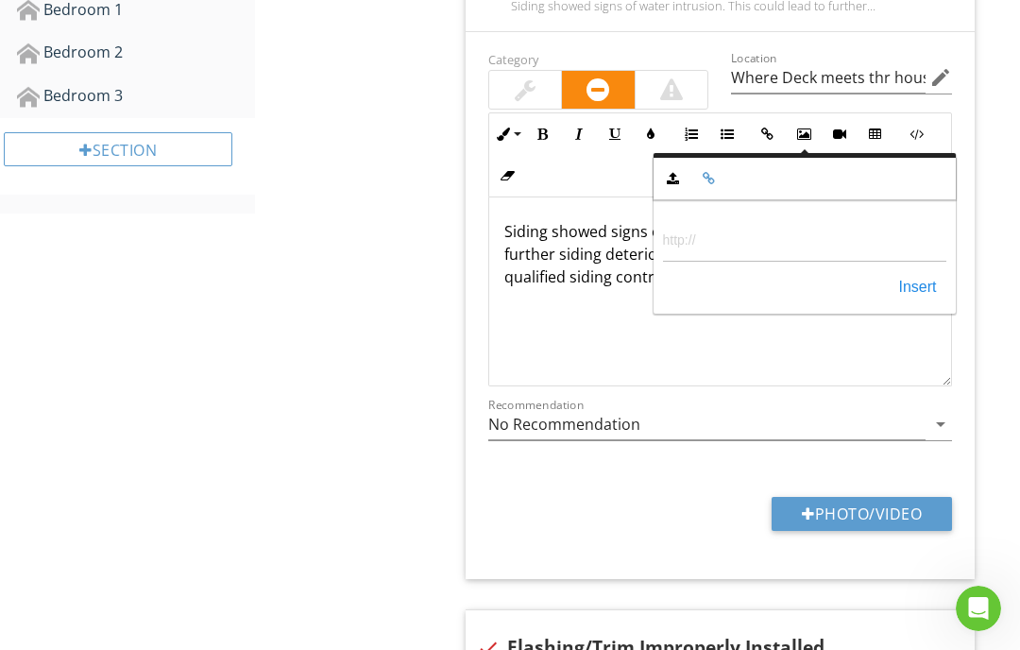
click at [679, 172] on icon "button" at bounding box center [673, 178] width 13 height 13
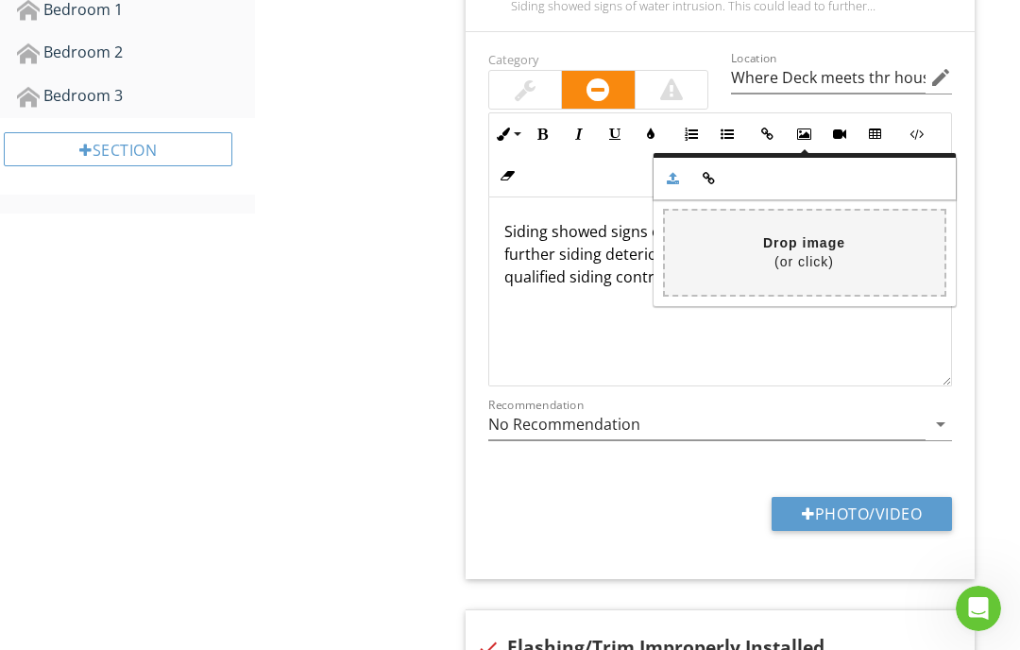
click at [810, 246] on input "file" at bounding box center [246, 253] width 1398 height 84
click at [805, 257] on input "file" at bounding box center [246, 253] width 1398 height 84
click at [858, 519] on button "Photo/Video" at bounding box center [862, 514] width 180 height 34
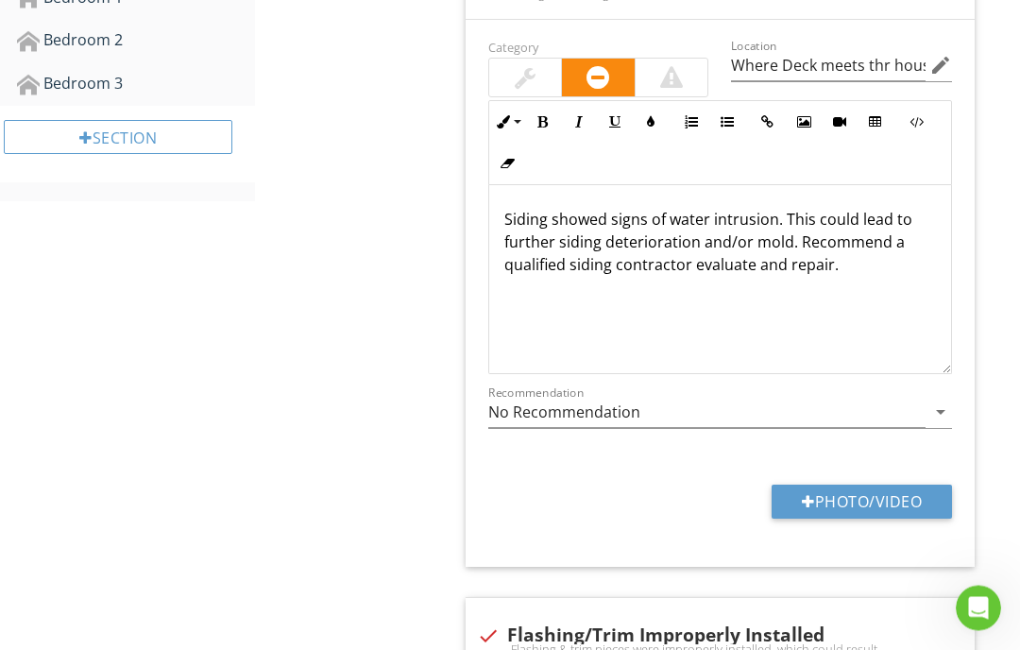
scroll to position [1252, 0]
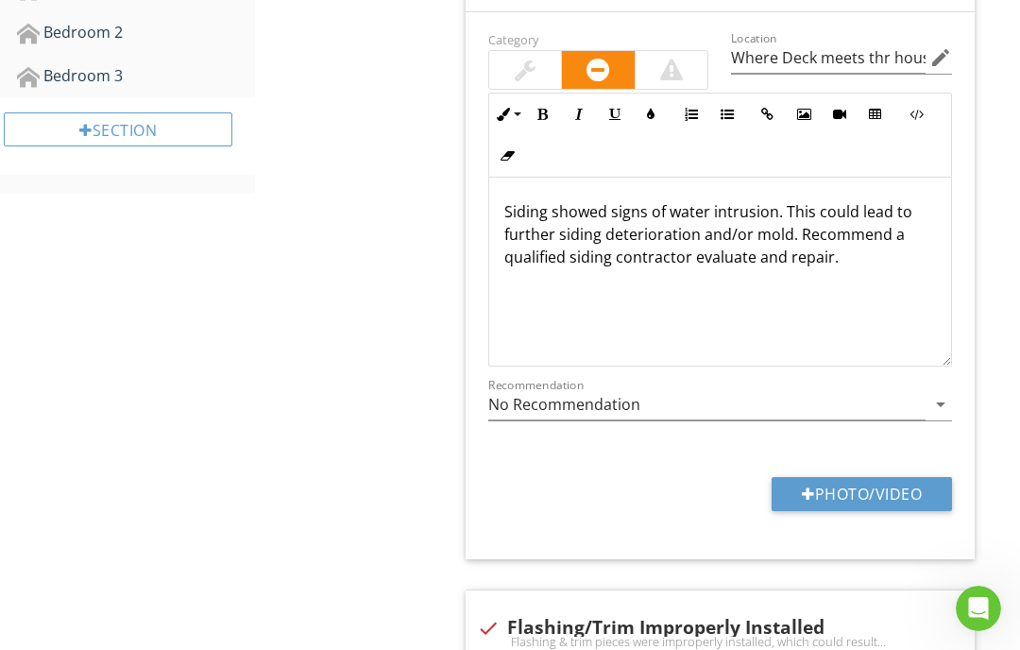
click at [852, 489] on button "Photo/Video" at bounding box center [862, 494] width 180 height 34
type input "C:\fakepath\IMG_2412.jpeg"
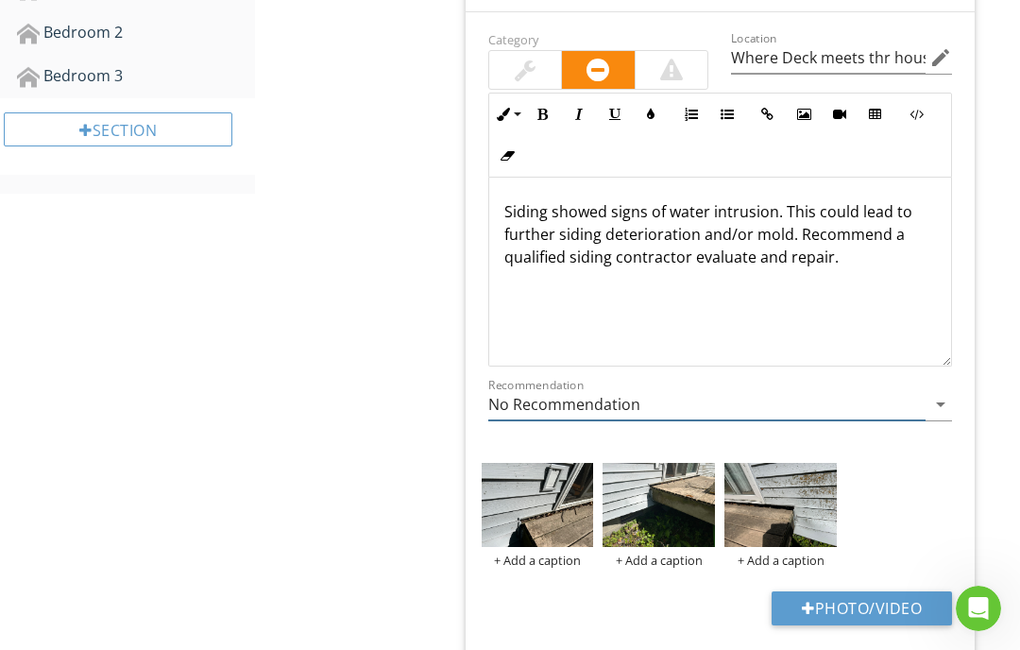
click at [919, 408] on icon "arrow_drop_down" at bounding box center [941, 404] width 23 height 23
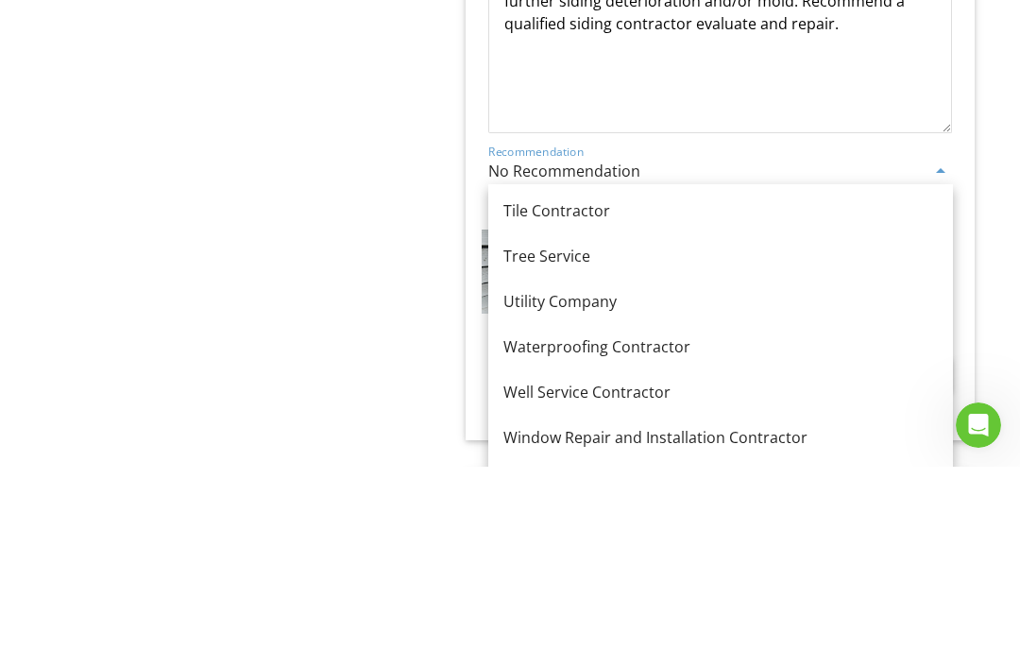
scroll to position [1306, 0]
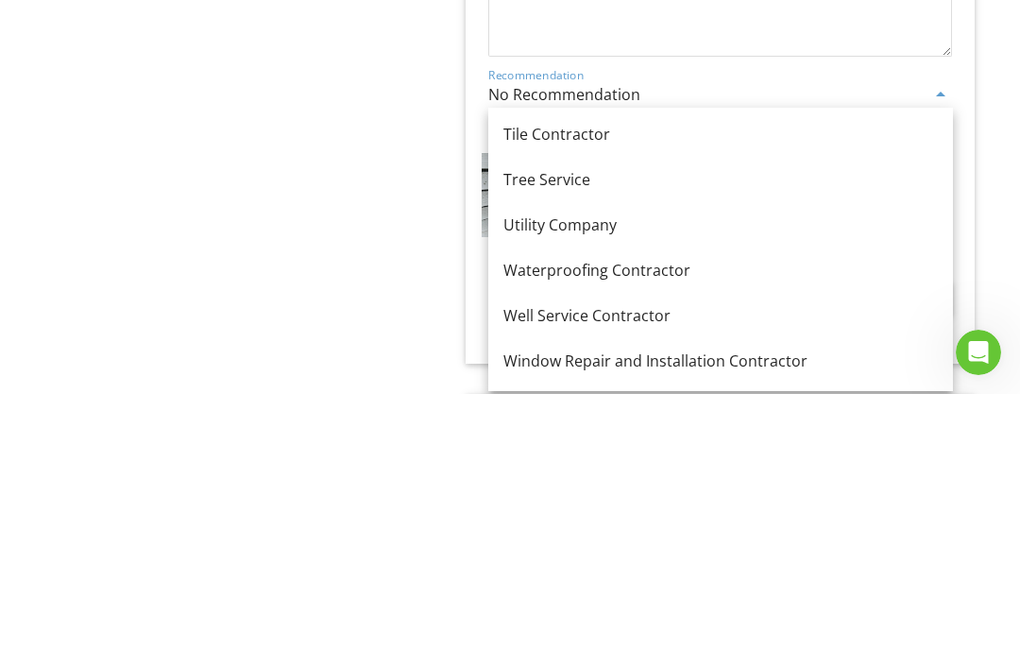
click at [919, 339] on icon "arrow_drop_down" at bounding box center [941, 350] width 23 height 23
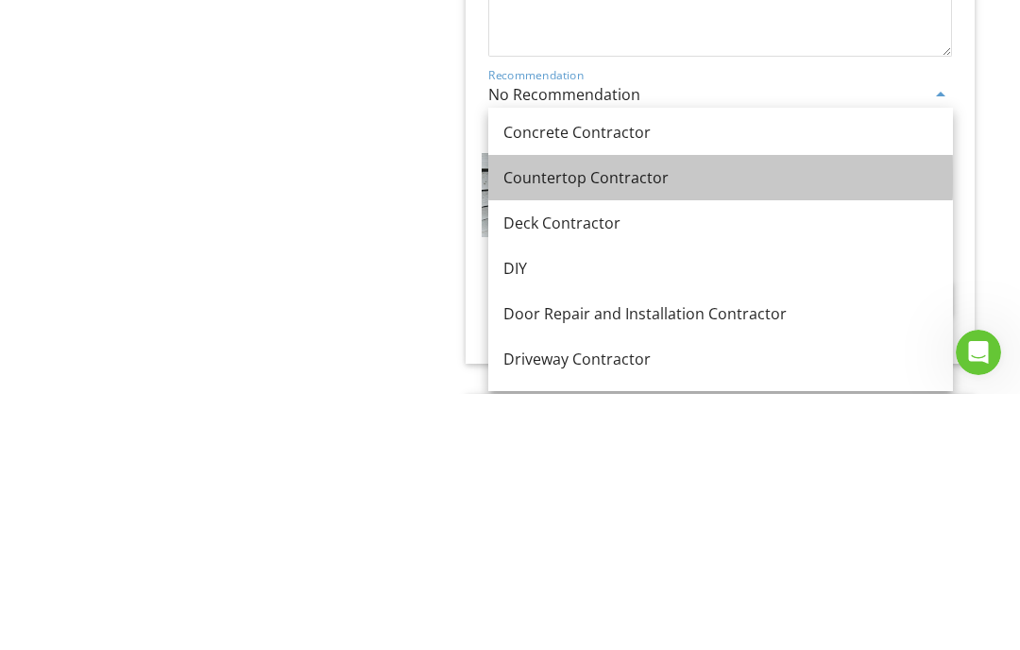
scroll to position [416, 0]
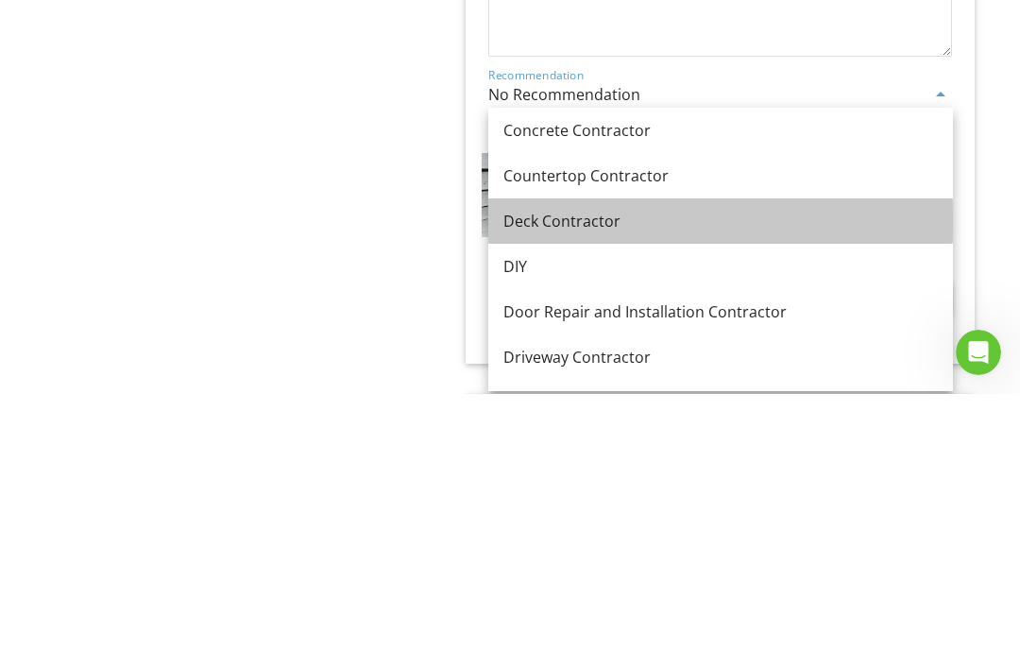
click at [615, 466] on div "Deck Contractor" at bounding box center [721, 477] width 435 height 23
type input "Deck Contractor"
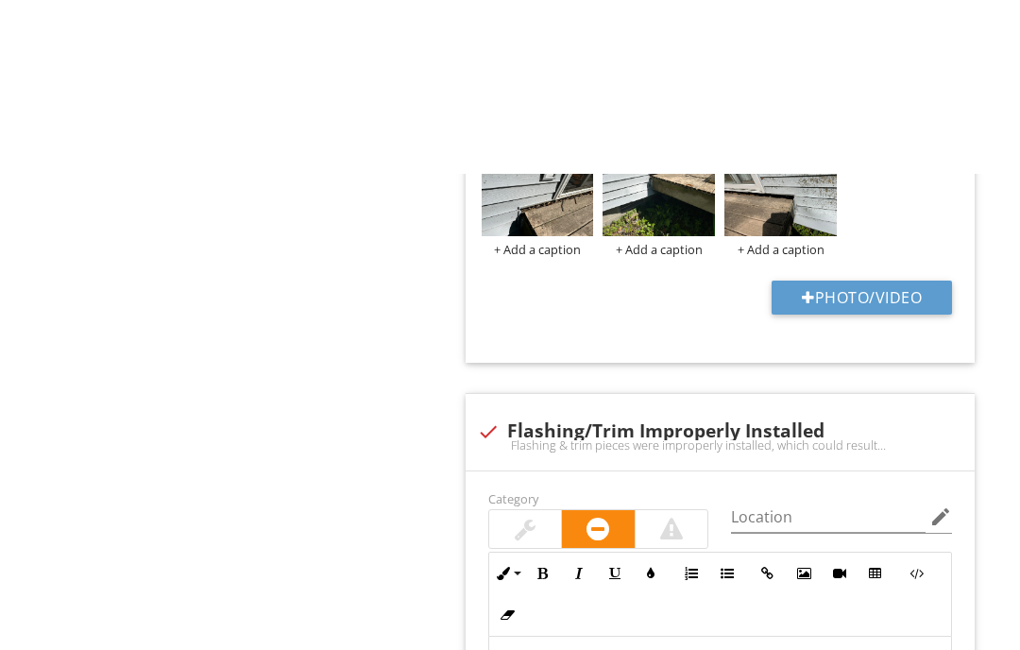
scroll to position [1744, 0]
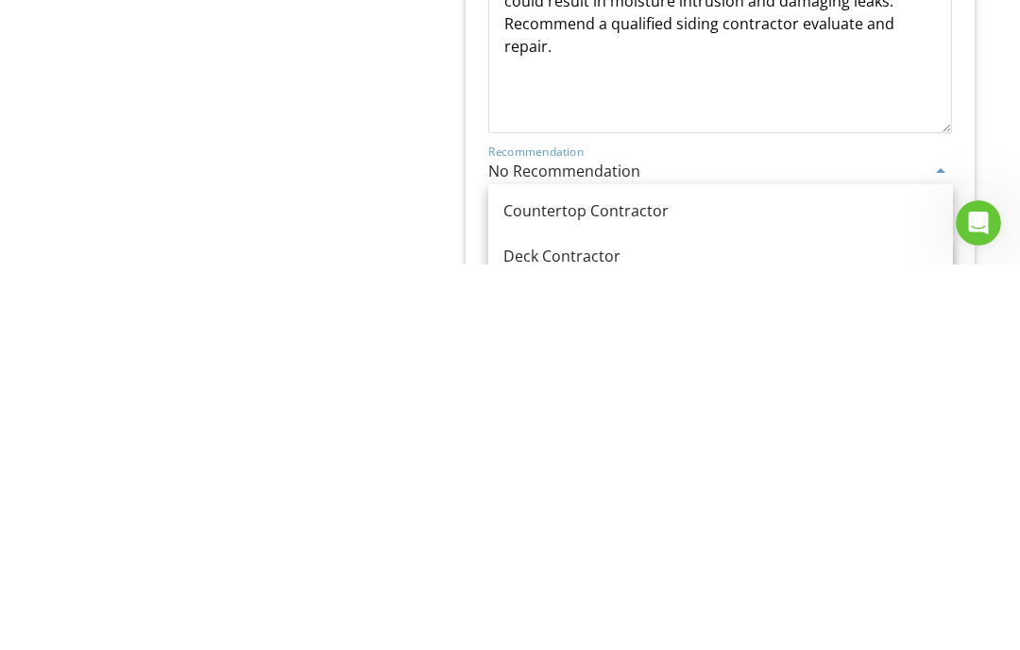
scroll to position [471, 0]
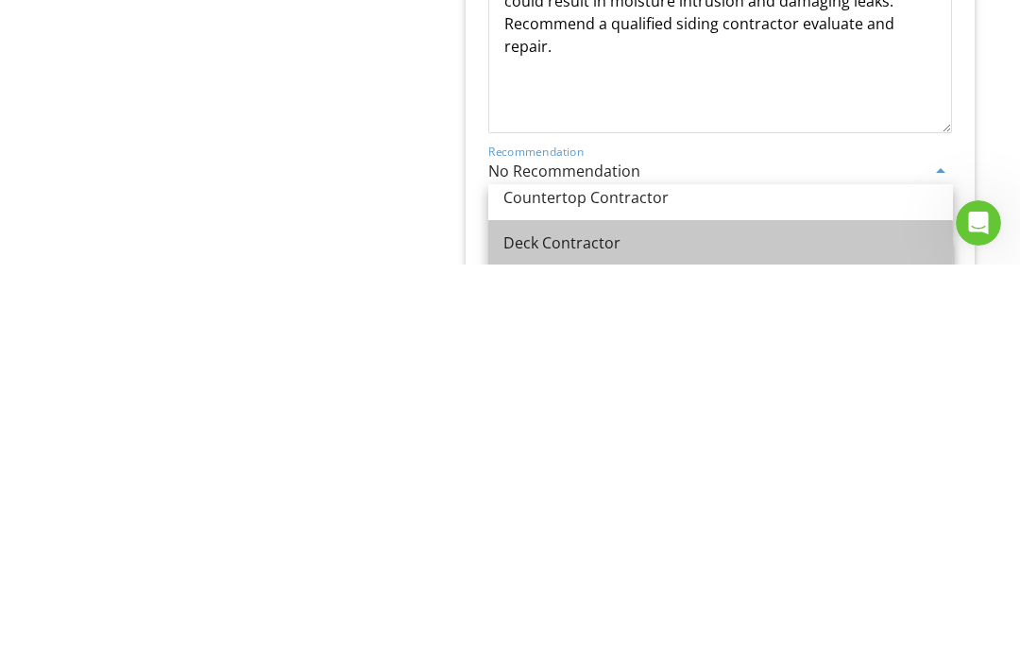
click at [593, 606] on link "Deck Contractor" at bounding box center [720, 628] width 465 height 45
type input "Deck Contractor"
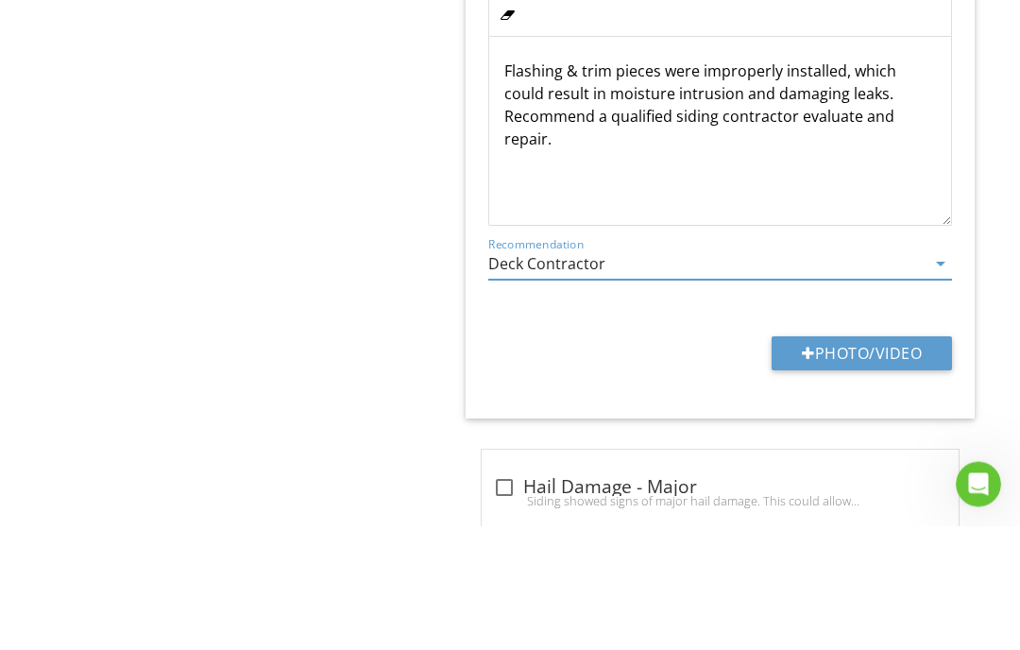
scroll to position [2069, 0]
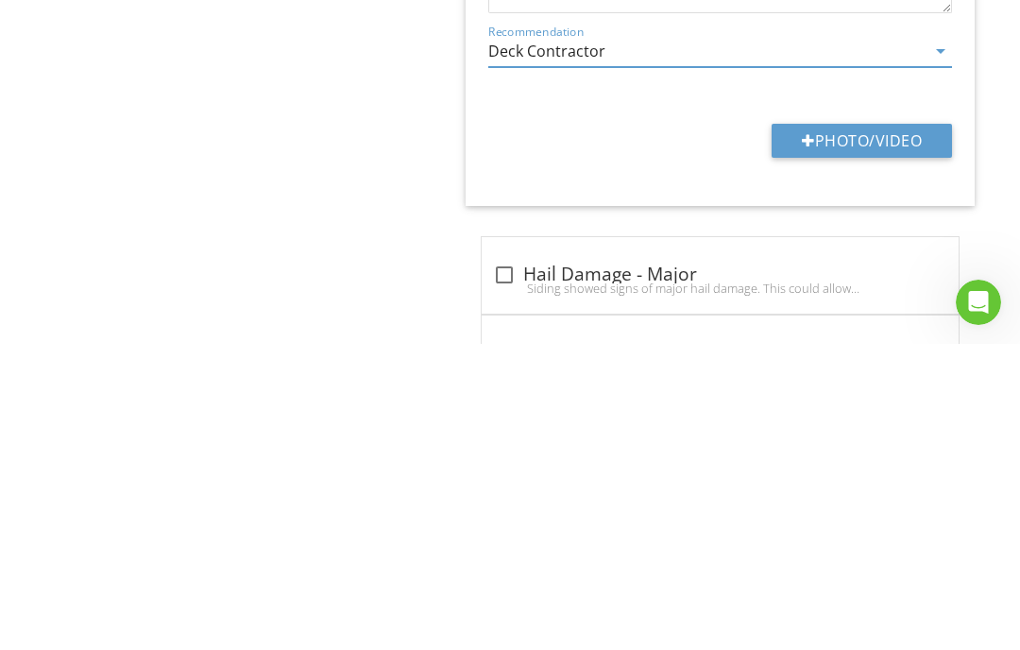
click at [824, 430] on button "Photo/Video" at bounding box center [862, 447] width 180 height 34
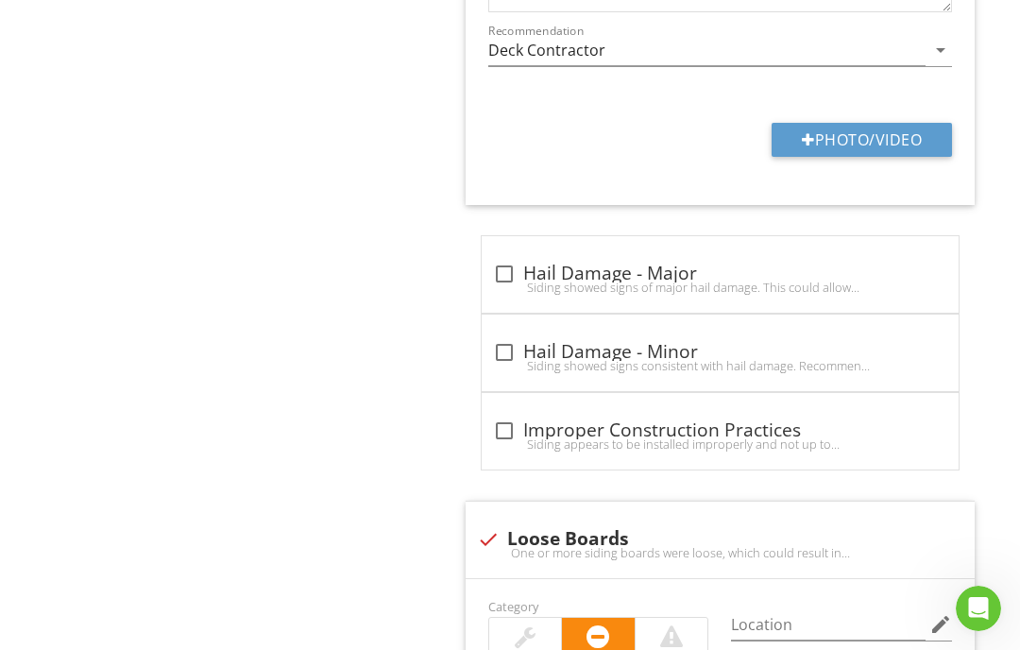
type input "C:\fakepath\IMG_2411.jpeg"
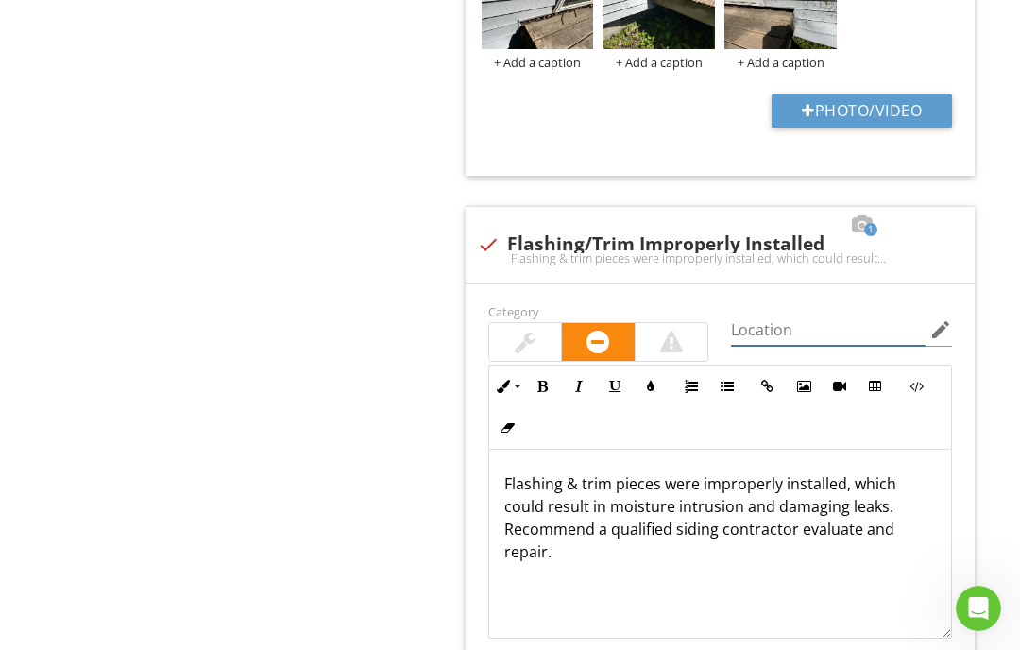
click at [790, 322] on input "Location" at bounding box center [828, 330] width 195 height 31
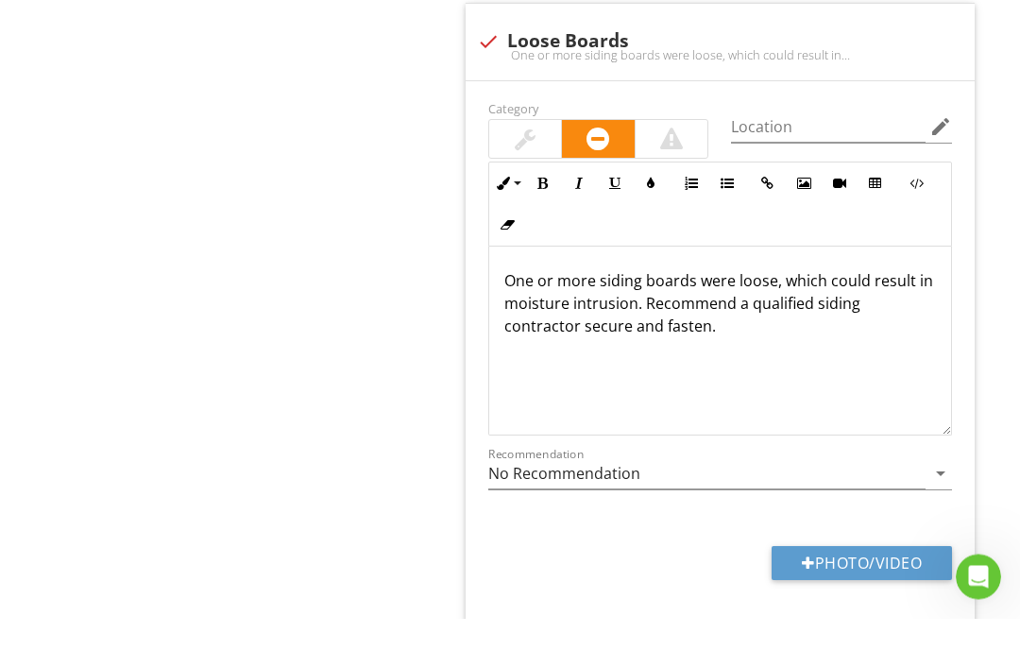
scroll to position [2954, 0]
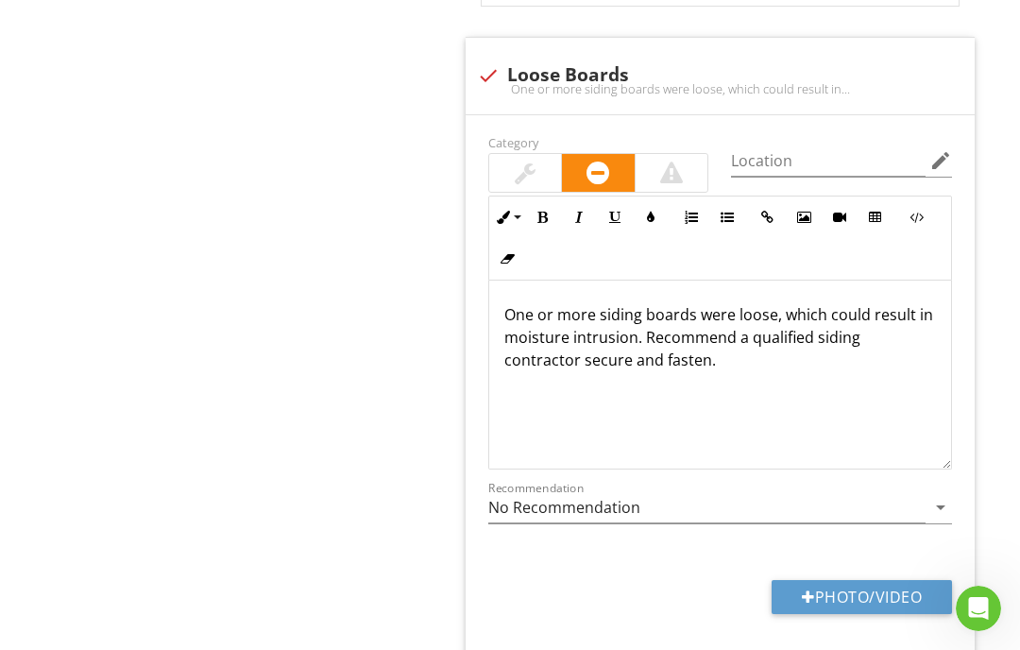
type input "At Deck"
click at [786, 147] on input "Location" at bounding box center [828, 160] width 195 height 31
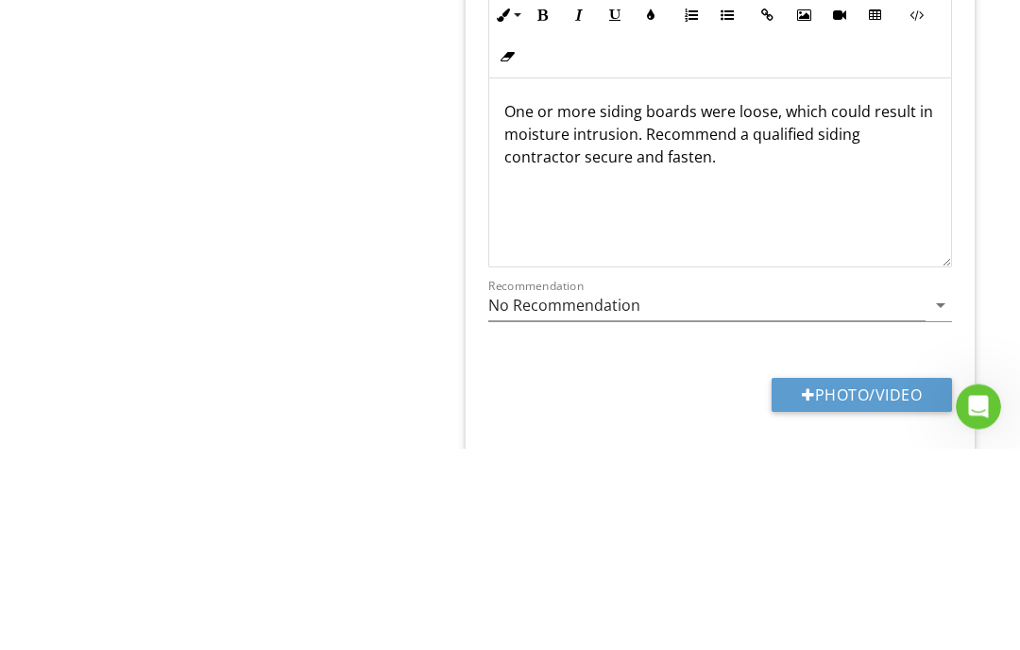
scroll to position [1, 0]
type input "Side of deck"
click at [919, 496] on icon "arrow_drop_down" at bounding box center [941, 507] width 23 height 23
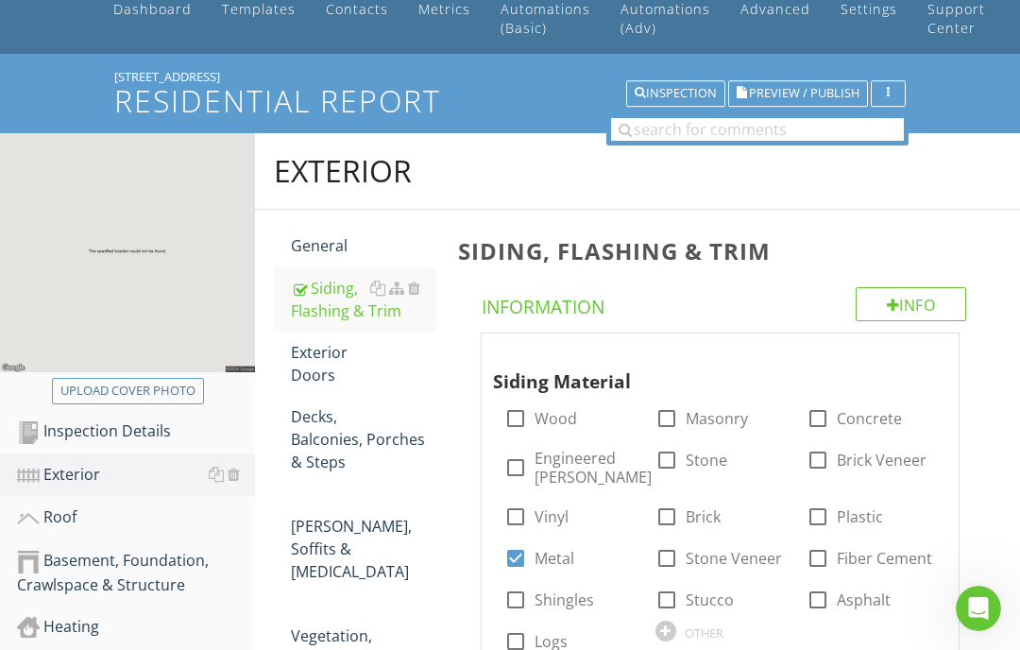
scroll to position [92, 0]
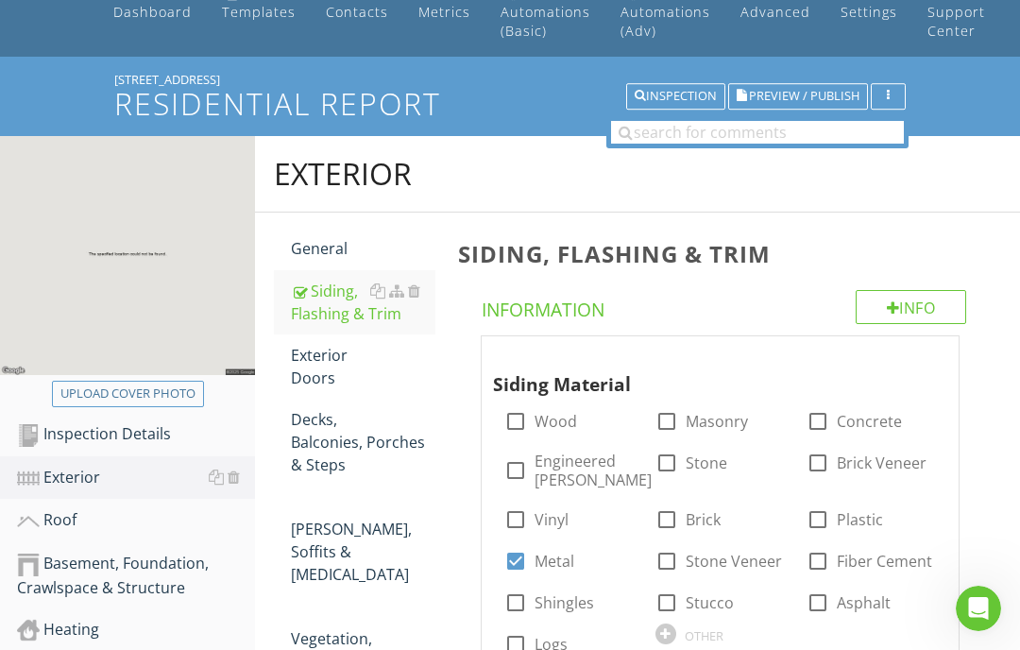
click at [380, 362] on div at bounding box center [377, 355] width 15 height 15
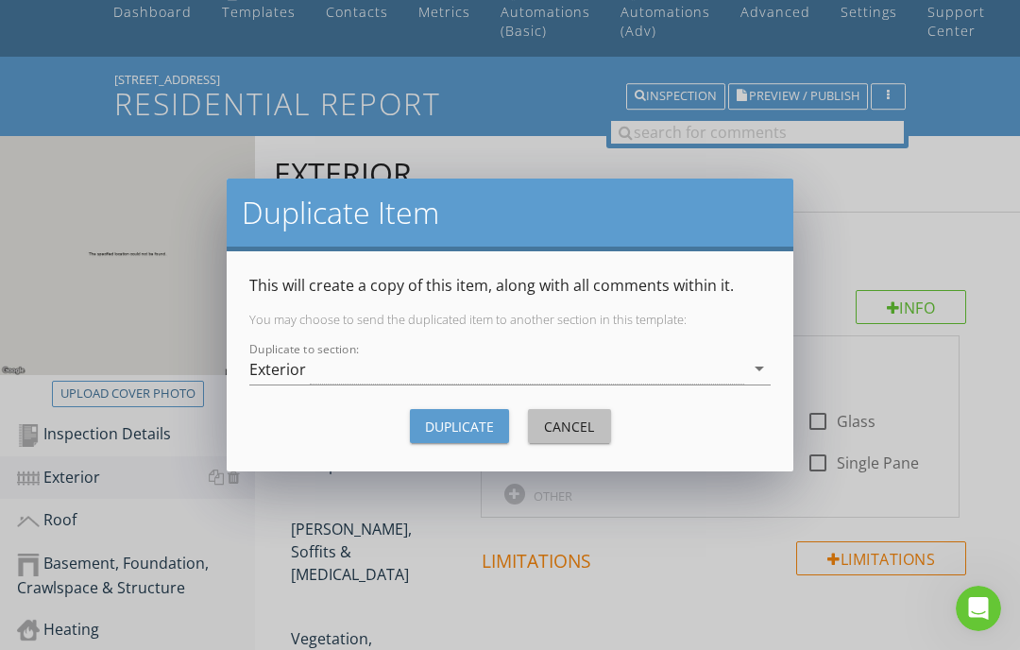
click at [572, 432] on div "Cancel" at bounding box center [569, 427] width 53 height 20
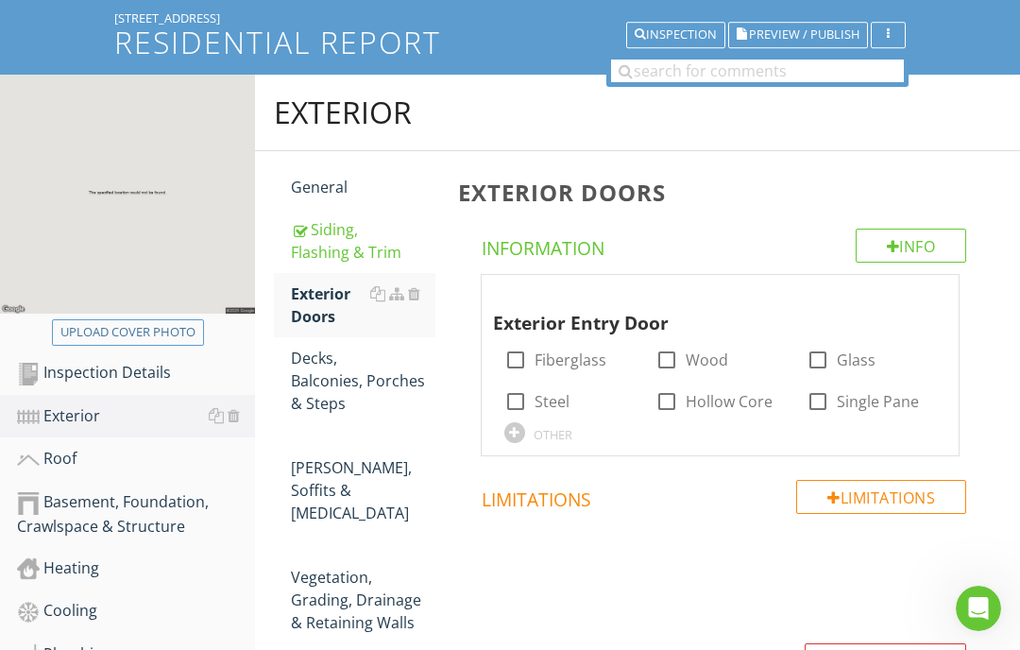
scroll to position [161, 0]
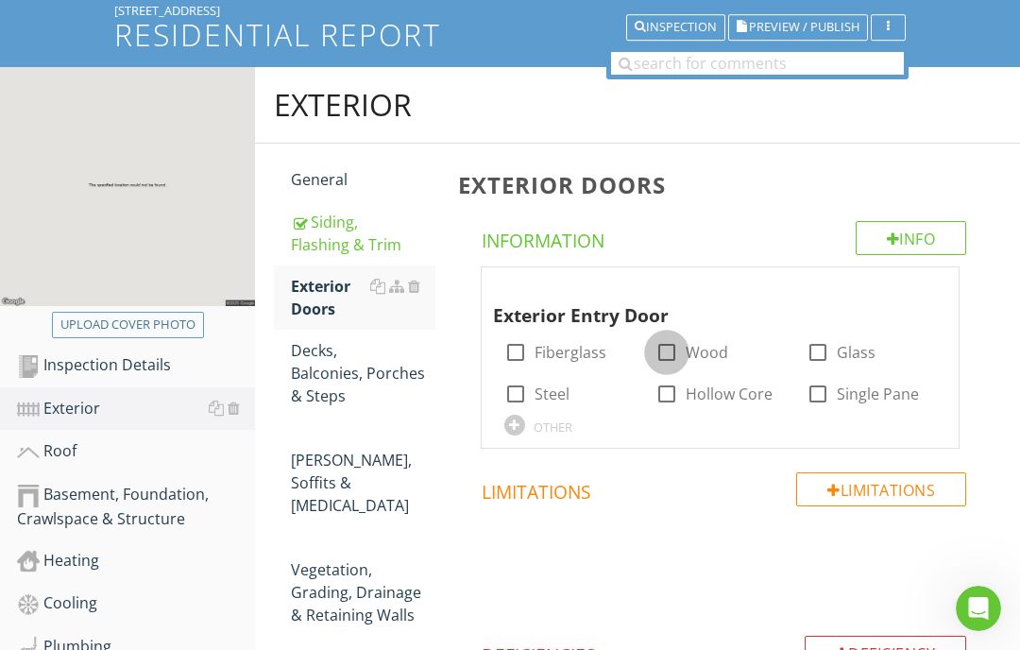
click at [662, 347] on div at bounding box center [667, 352] width 32 height 32
checkbox input "true"
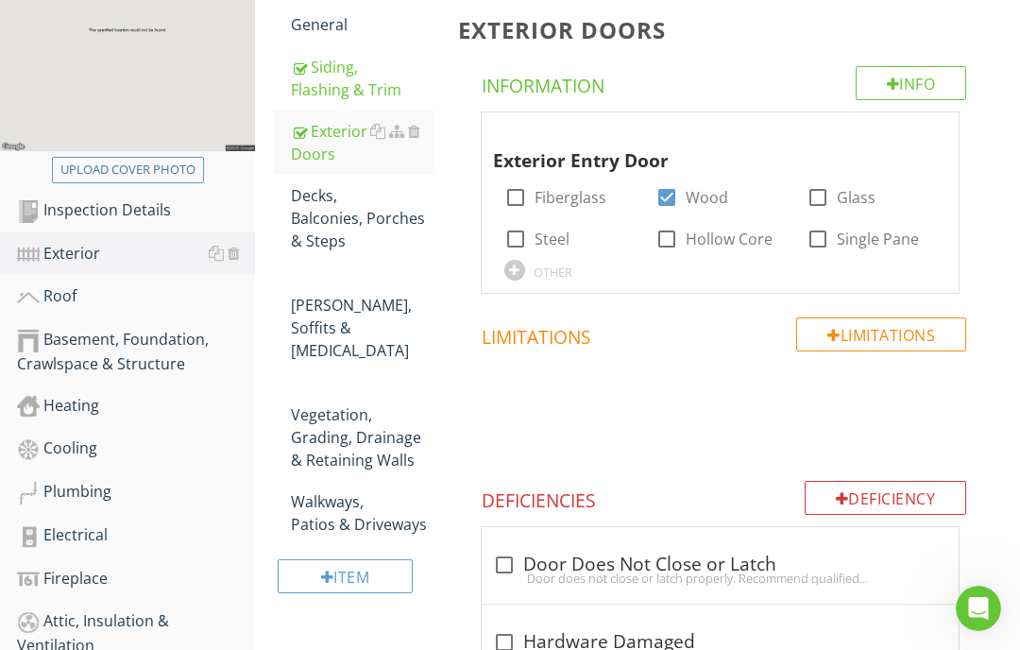
scroll to position [305, 0]
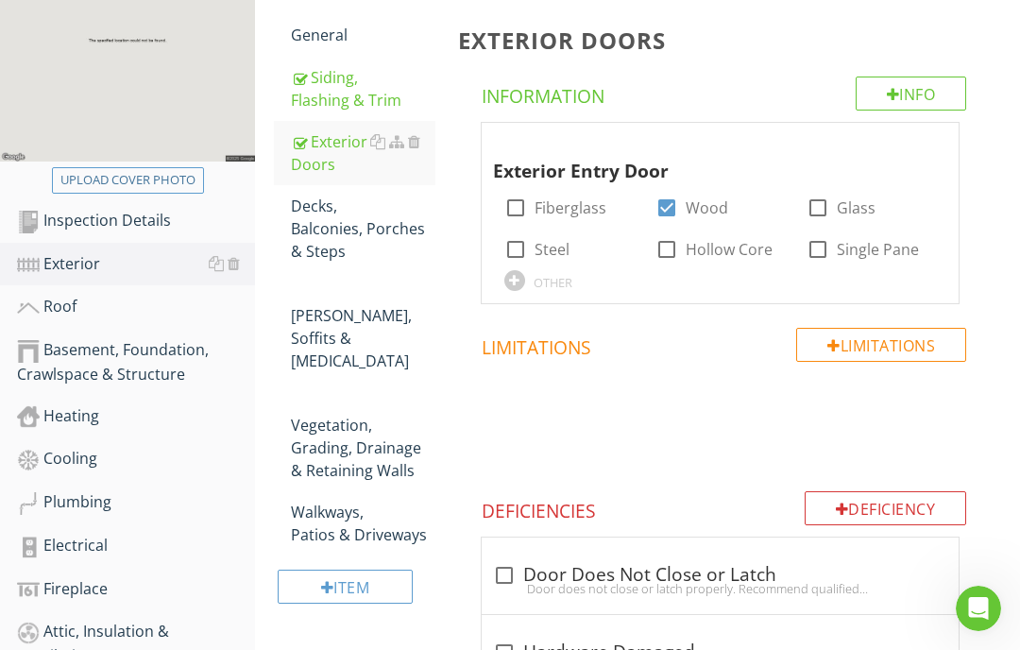
click at [327, 224] on div "Decks, Balconies, Porches & Steps" at bounding box center [363, 229] width 145 height 68
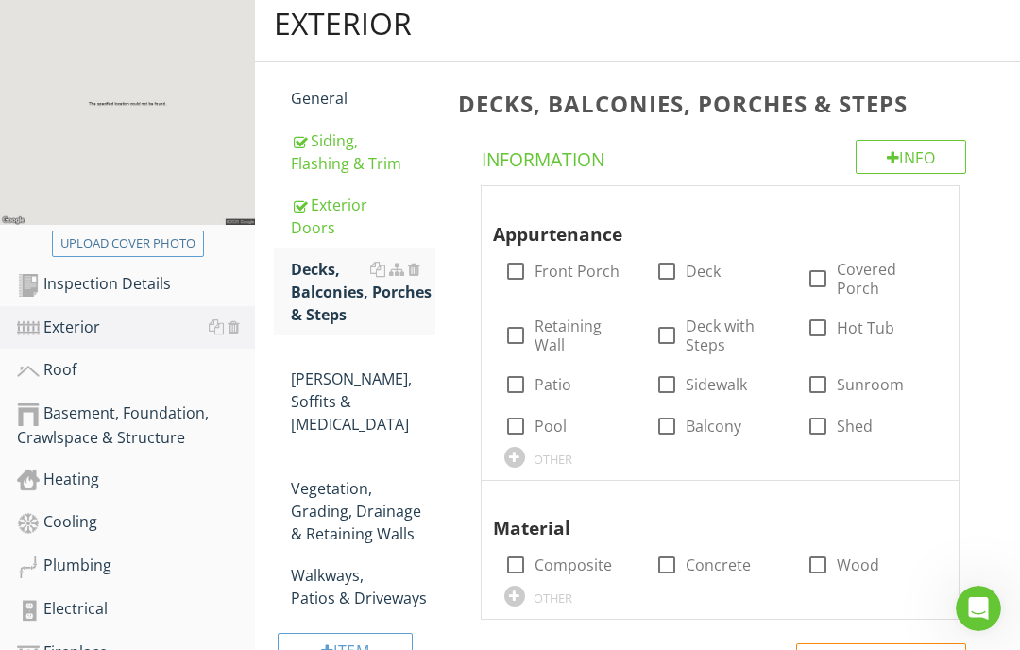
scroll to position [239, 0]
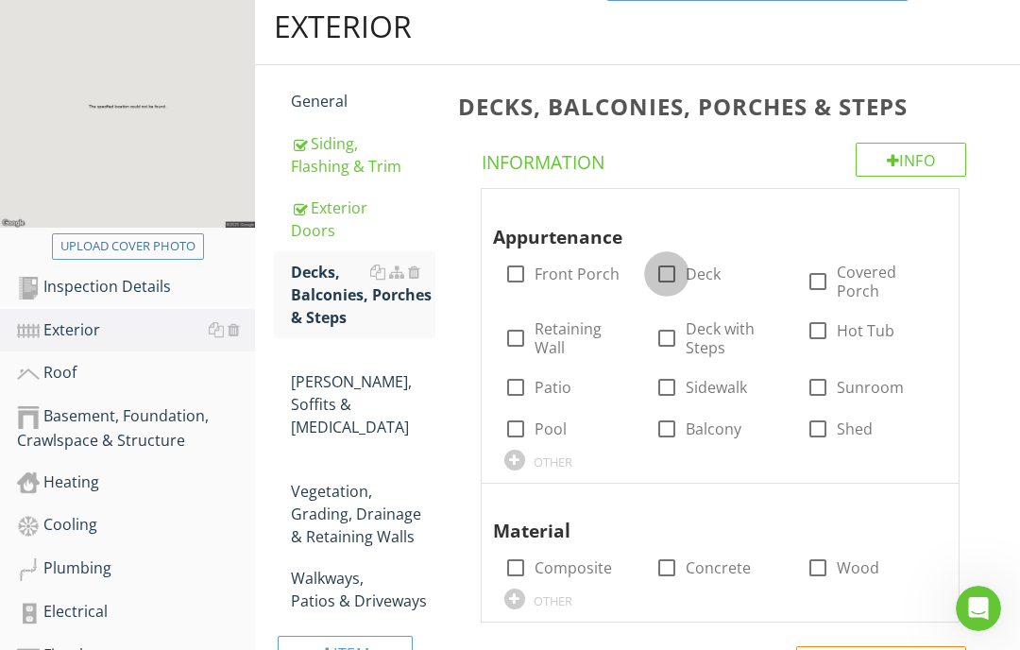
click at [674, 265] on div at bounding box center [667, 274] width 32 height 32
checkbox input "true"
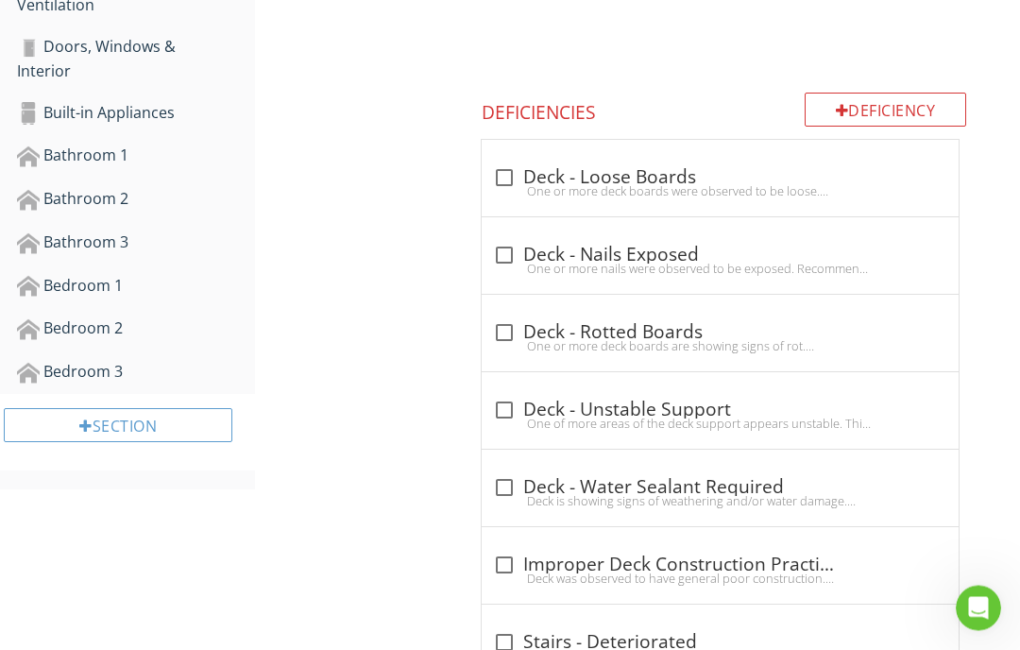
scroll to position [961, 0]
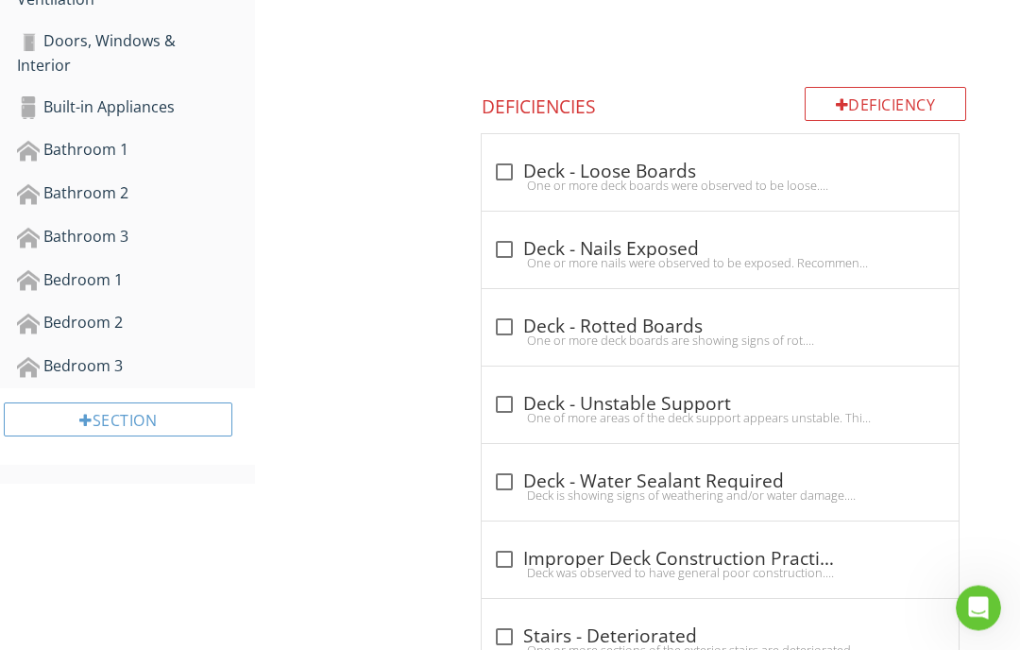
click at [842, 98] on div at bounding box center [842, 105] width 13 height 15
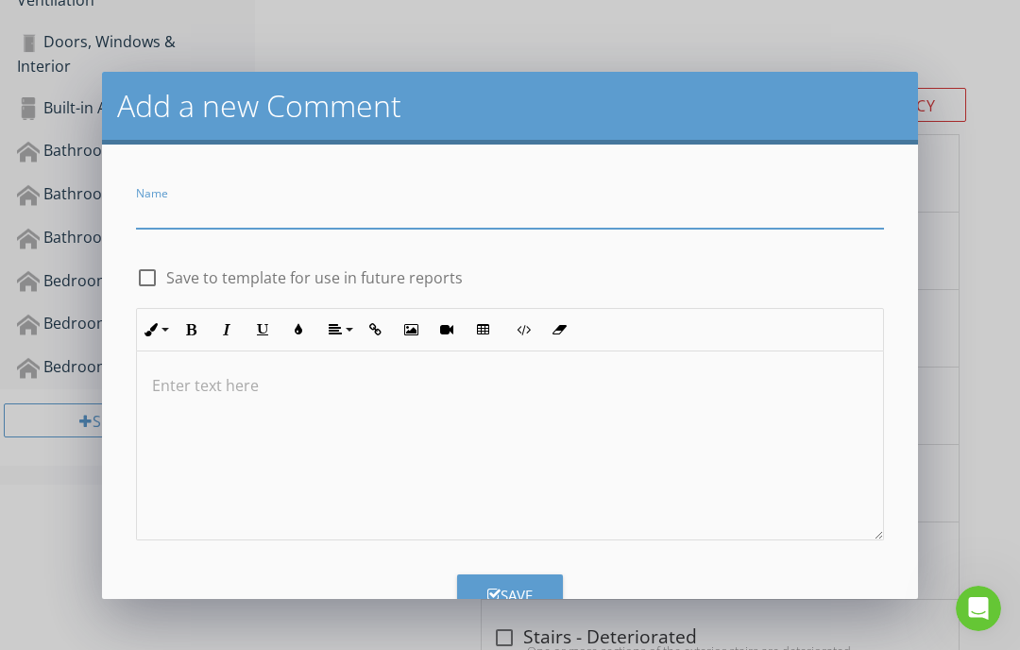
click at [205, 197] on input "Name" at bounding box center [510, 212] width 748 height 31
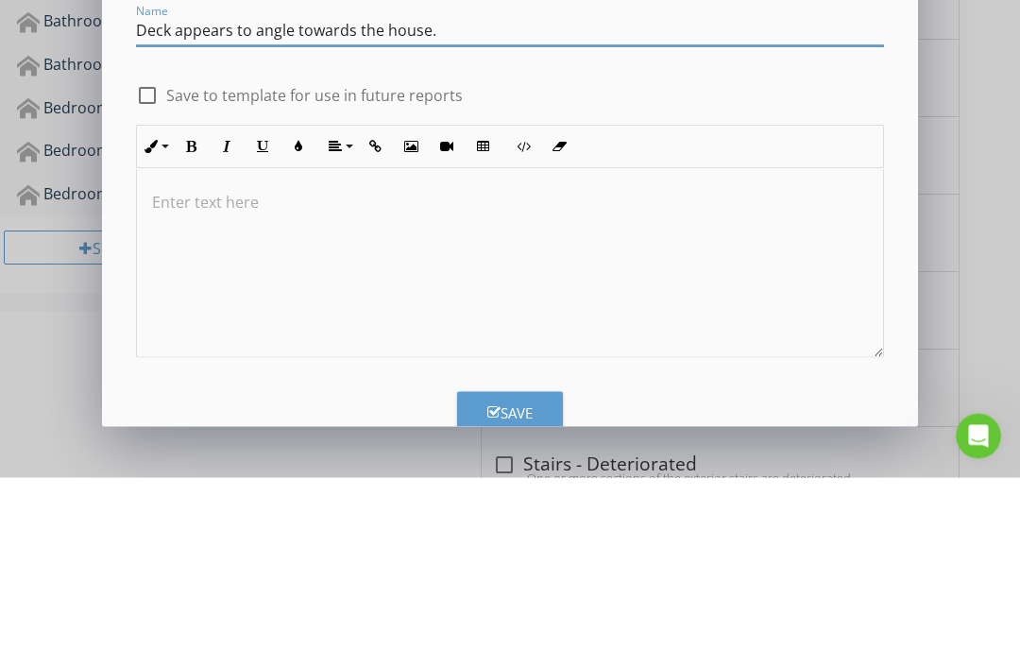
scroll to position [1, 0]
type input "Deck appears to angle towards the house."
click at [416, 313] on icon "button" at bounding box center [410, 319] width 13 height 13
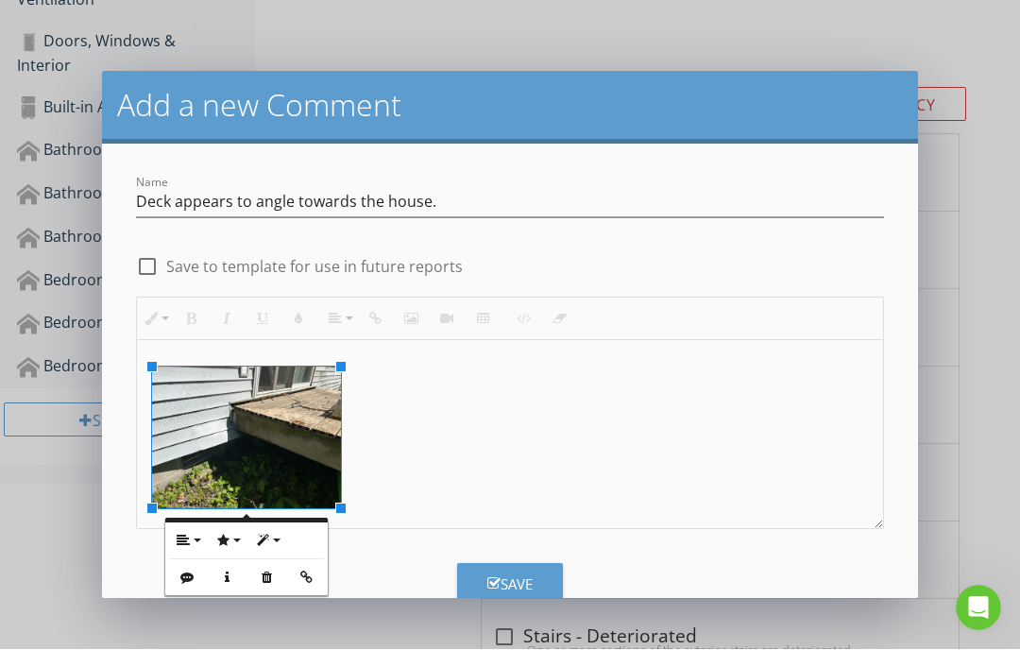
click at [523, 584] on div "Save" at bounding box center [510, 585] width 45 height 22
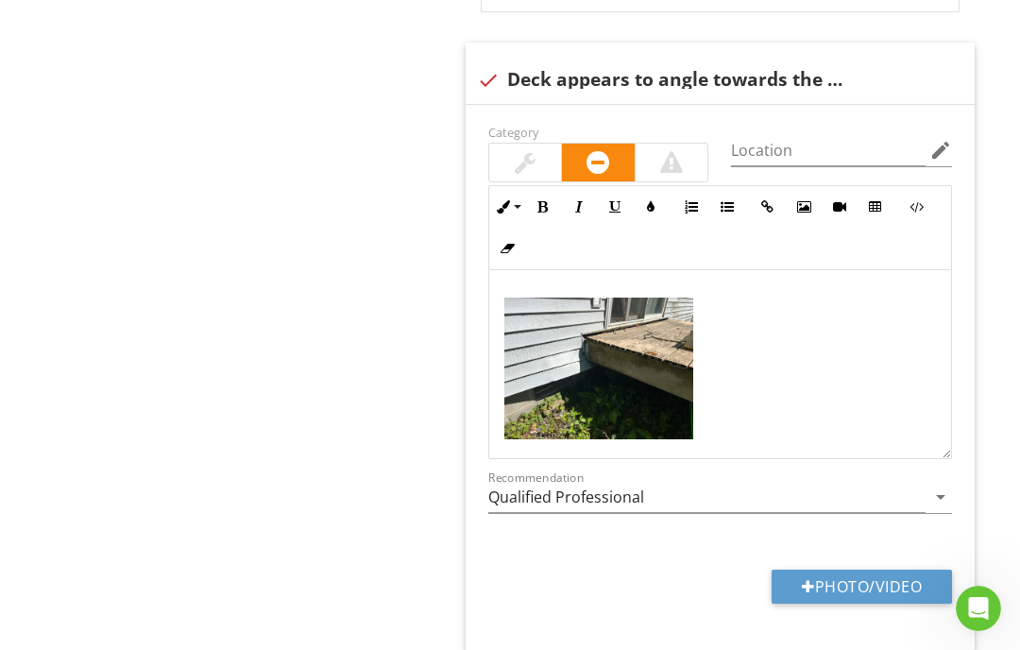
scroll to position [1631, 0]
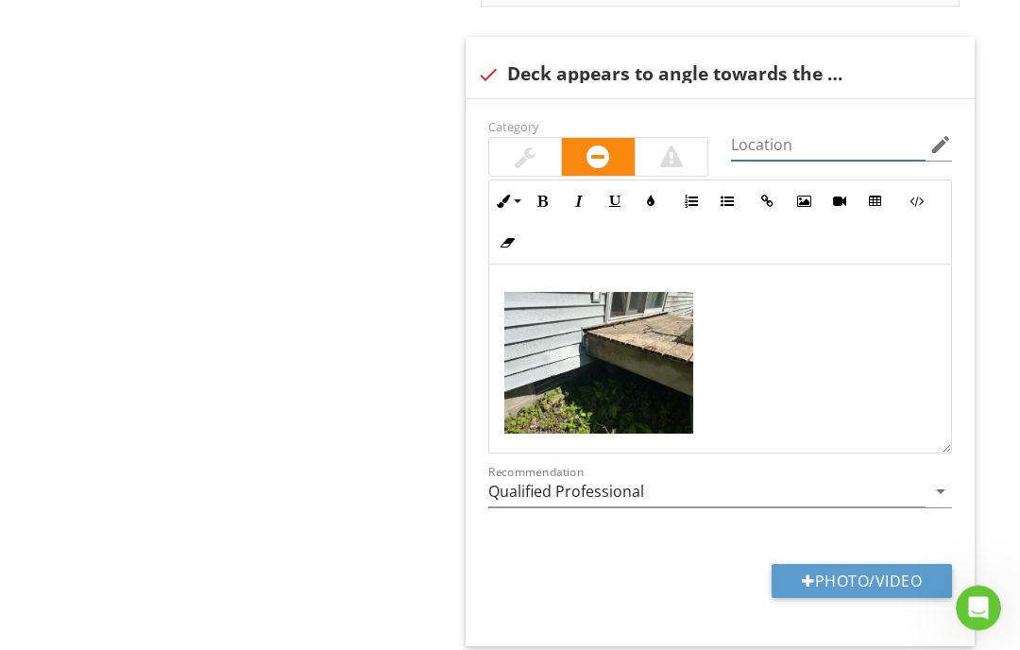
click at [761, 141] on input "Location" at bounding box center [828, 145] width 195 height 31
type input "At sliding glass door"
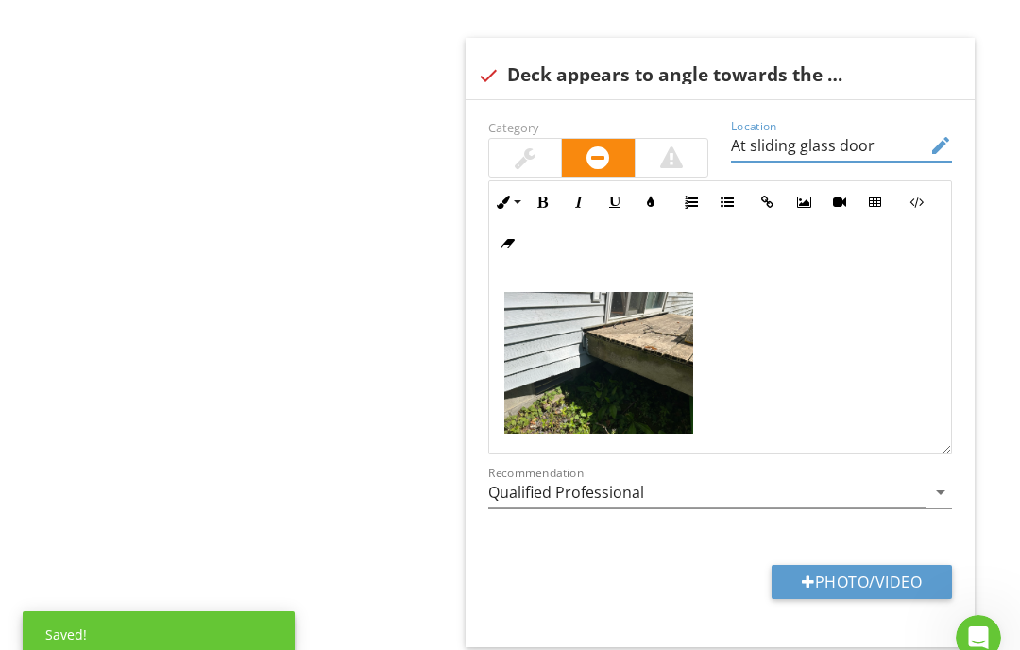
scroll to position [1661, 0]
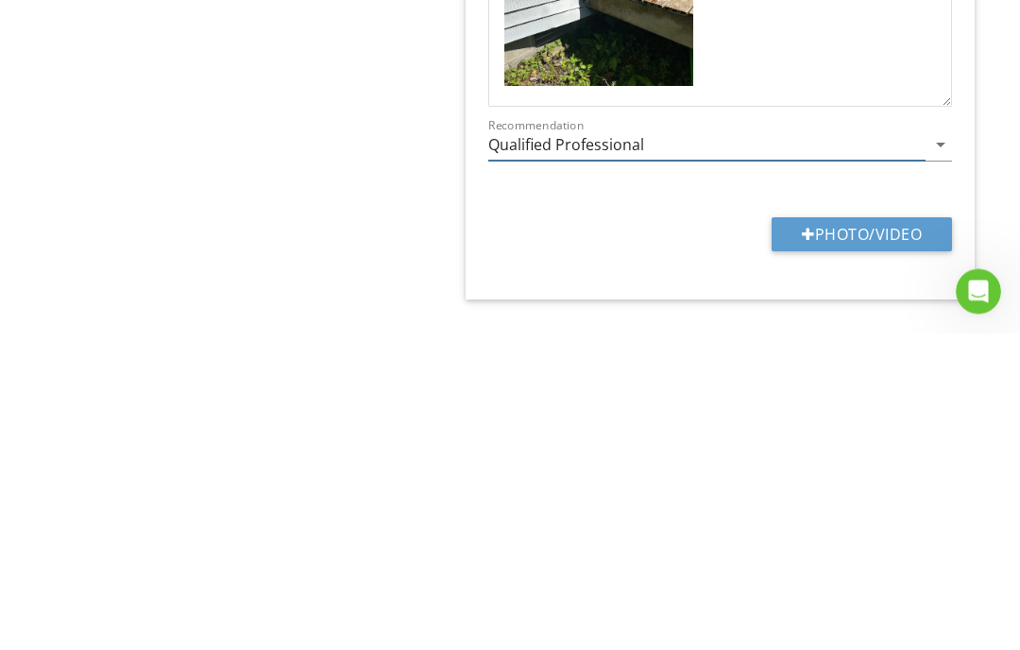
click at [919, 451] on icon "arrow_drop_down" at bounding box center [941, 462] width 23 height 23
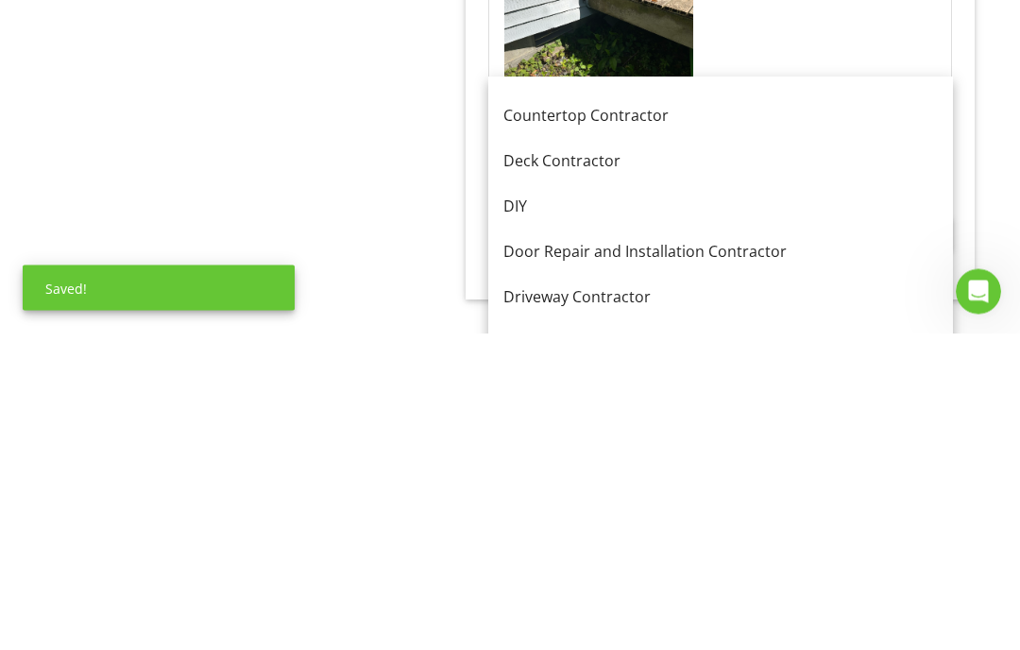
scroll to position [445, 0]
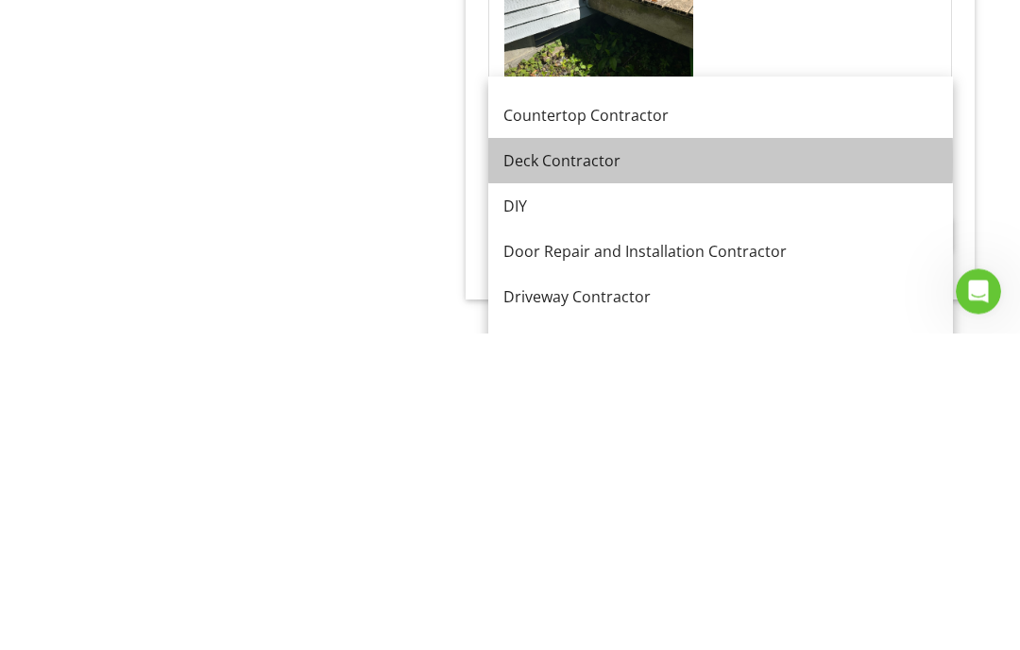
click at [575, 467] on div "Deck Contractor" at bounding box center [721, 478] width 435 height 23
type input "Deck Contractor"
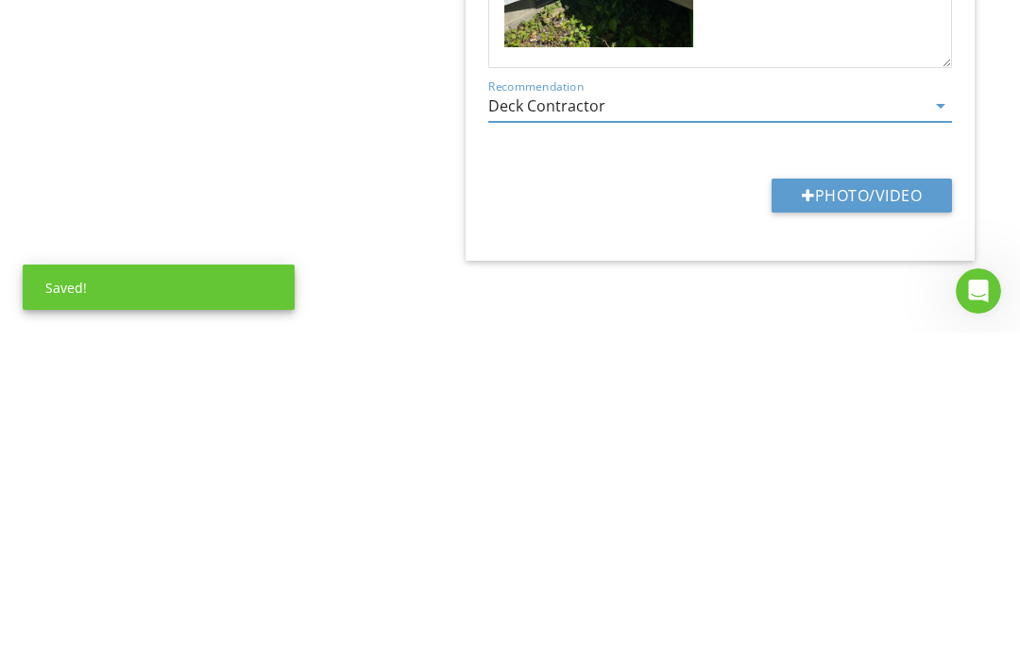
scroll to position [1701, 0]
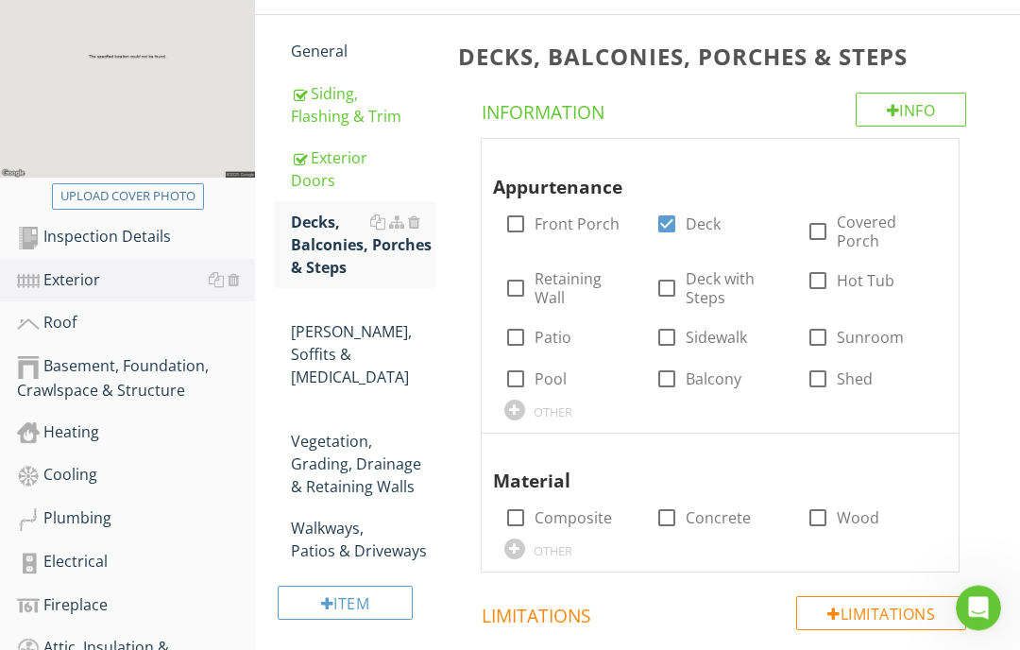
scroll to position [289, 0]
click at [338, 330] on div "Eaves, Soffits & Fascia" at bounding box center [363, 343] width 145 height 91
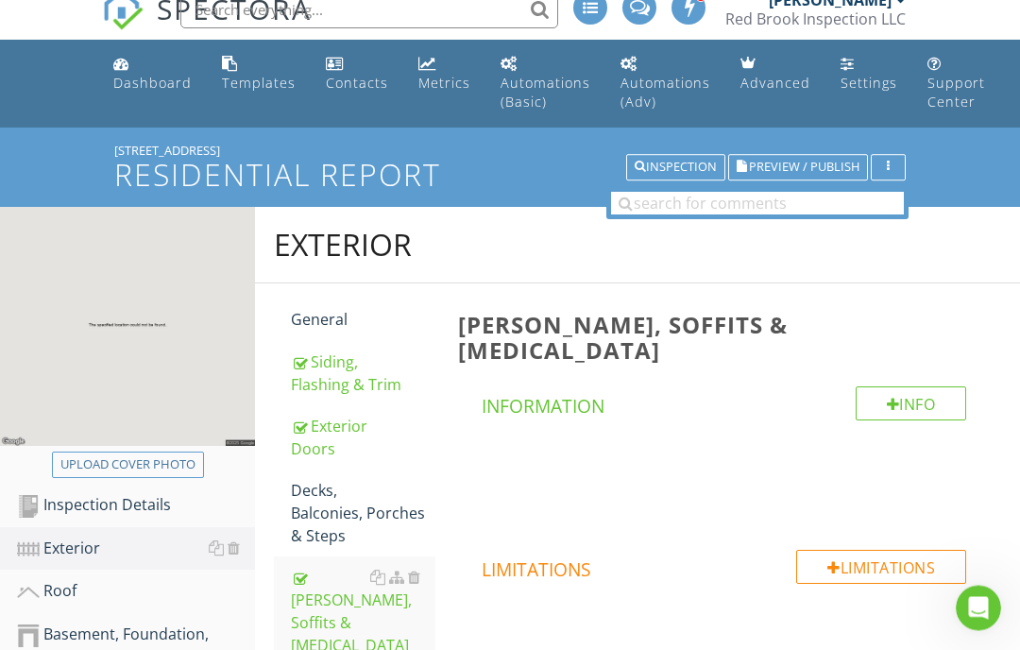
scroll to position [21, 0]
click at [903, 386] on div "Info" at bounding box center [911, 403] width 111 height 34
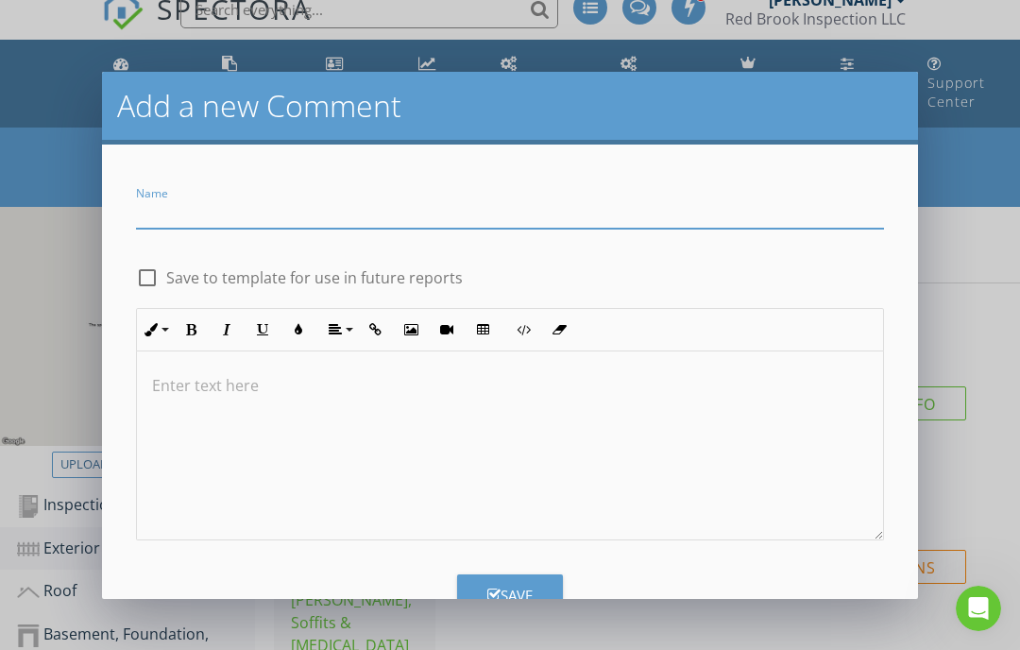
click at [199, 205] on input "Name" at bounding box center [510, 212] width 748 height 31
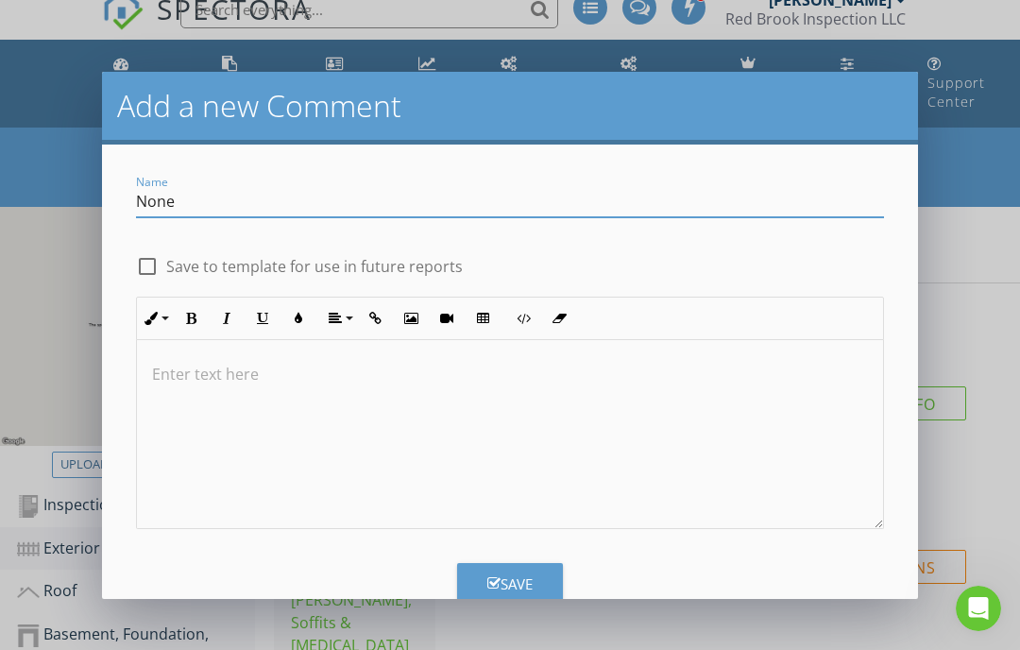
scroll to position [10, 0]
type input "None"
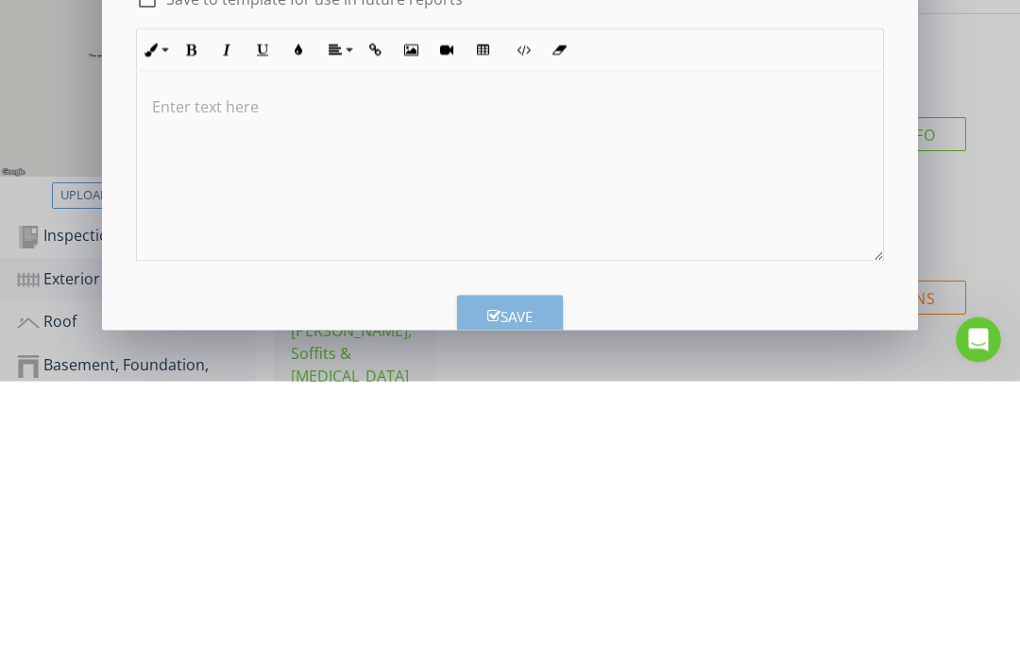
click at [511, 574] on div "Save" at bounding box center [510, 585] width 45 height 22
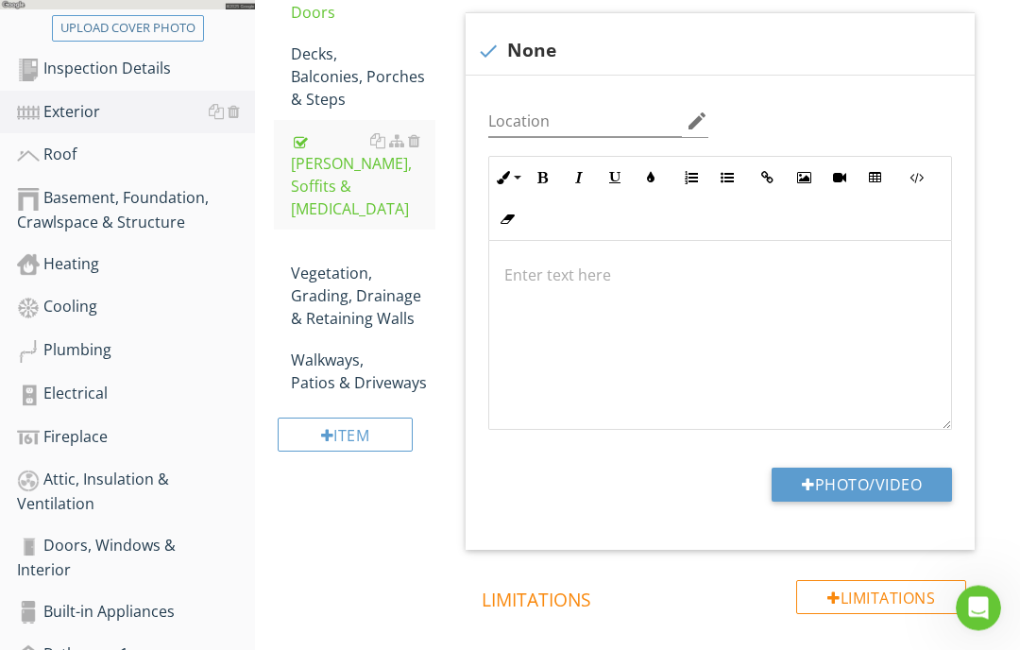
scroll to position [457, 0]
click at [355, 253] on div "Vegetation, Grading, Drainage & Retaining Walls" at bounding box center [363, 284] width 145 height 91
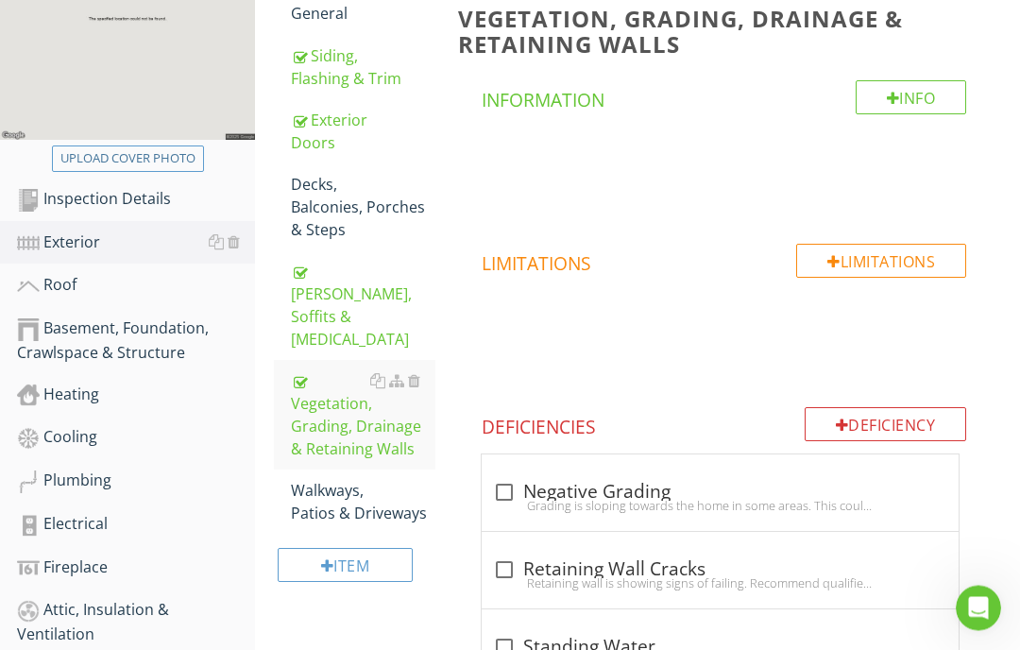
scroll to position [327, 0]
click at [344, 479] on div "Walkways, Patios & Driveways" at bounding box center [363, 501] width 145 height 45
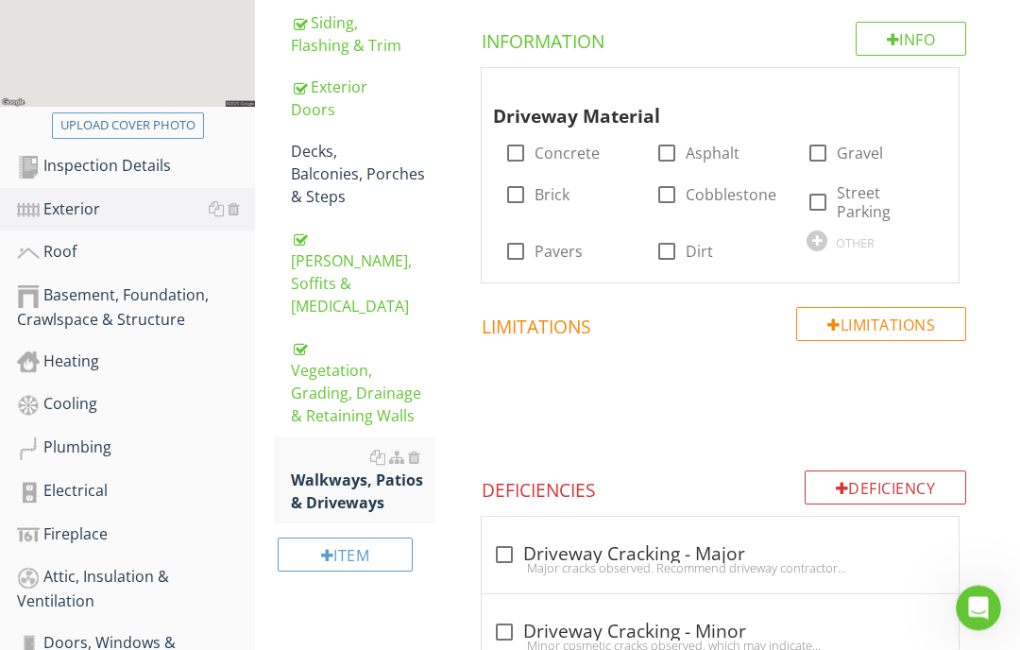
scroll to position [360, 0]
click at [62, 256] on div "Roof" at bounding box center [136, 252] width 238 height 25
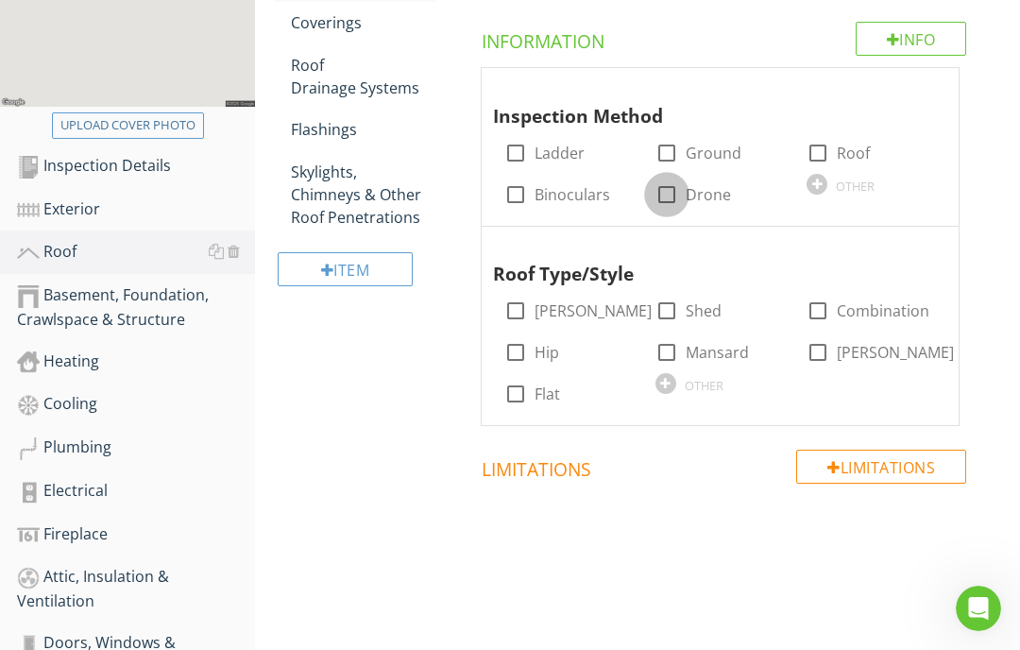
click at [675, 192] on div at bounding box center [667, 195] width 32 height 32
checkbox input "true"
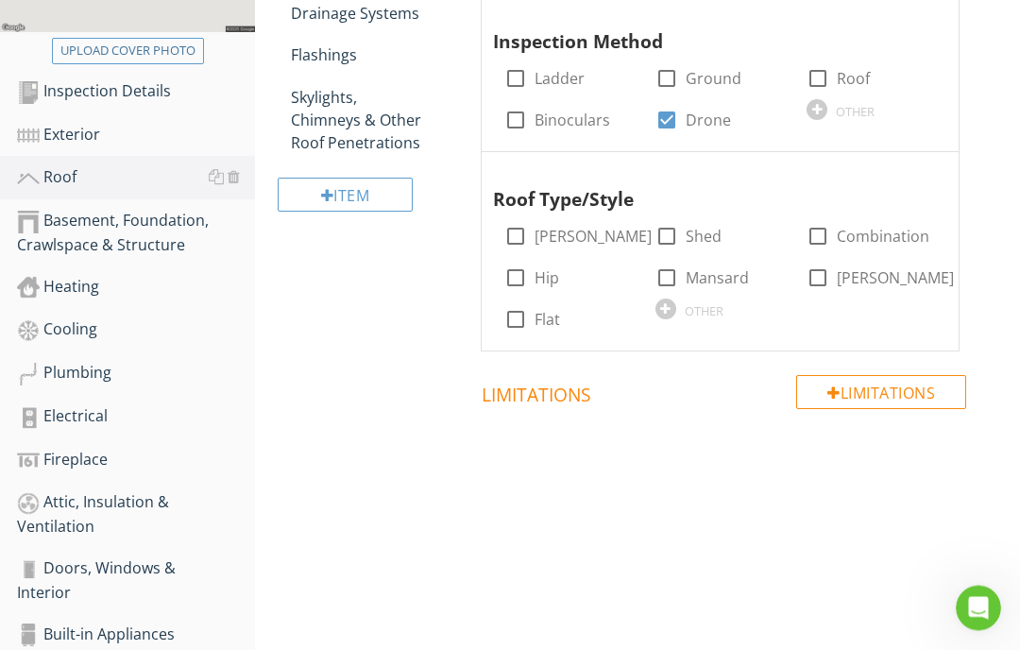
scroll to position [435, 0]
click at [816, 274] on div at bounding box center [818, 278] width 32 height 32
checkbox input "true"
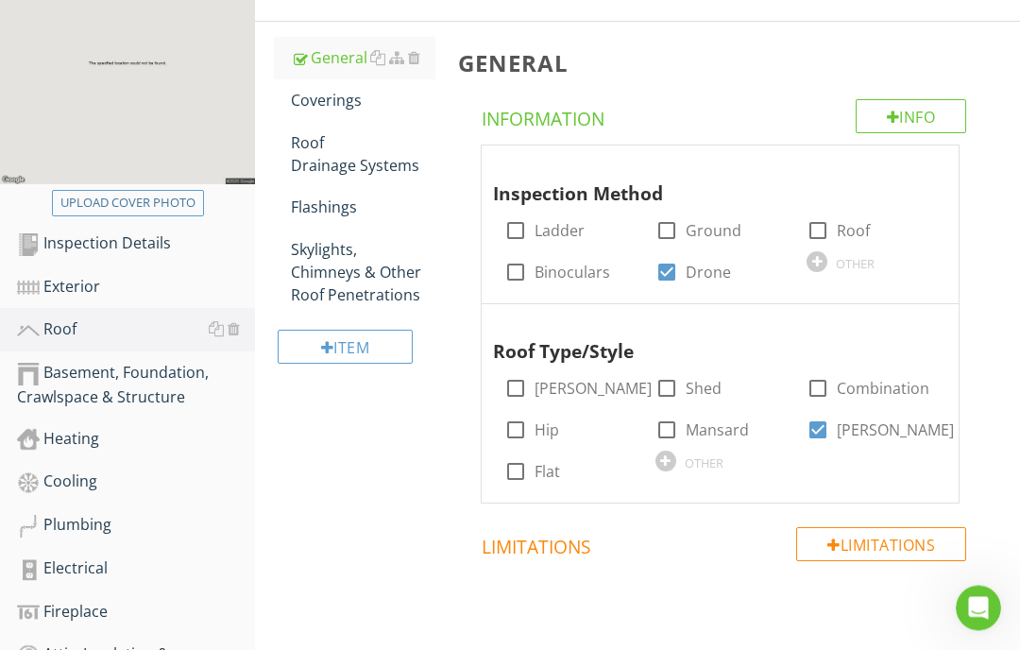
scroll to position [282, 0]
click at [332, 100] on div "Coverings" at bounding box center [363, 100] width 145 height 23
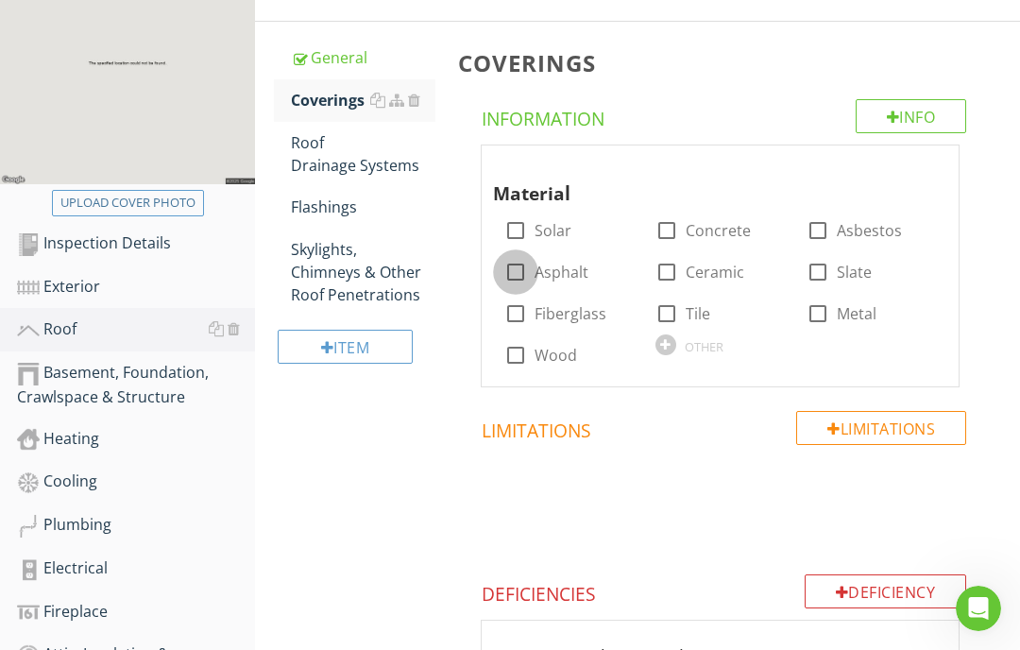
click at [519, 265] on div at bounding box center [516, 272] width 32 height 32
checkbox input "true"
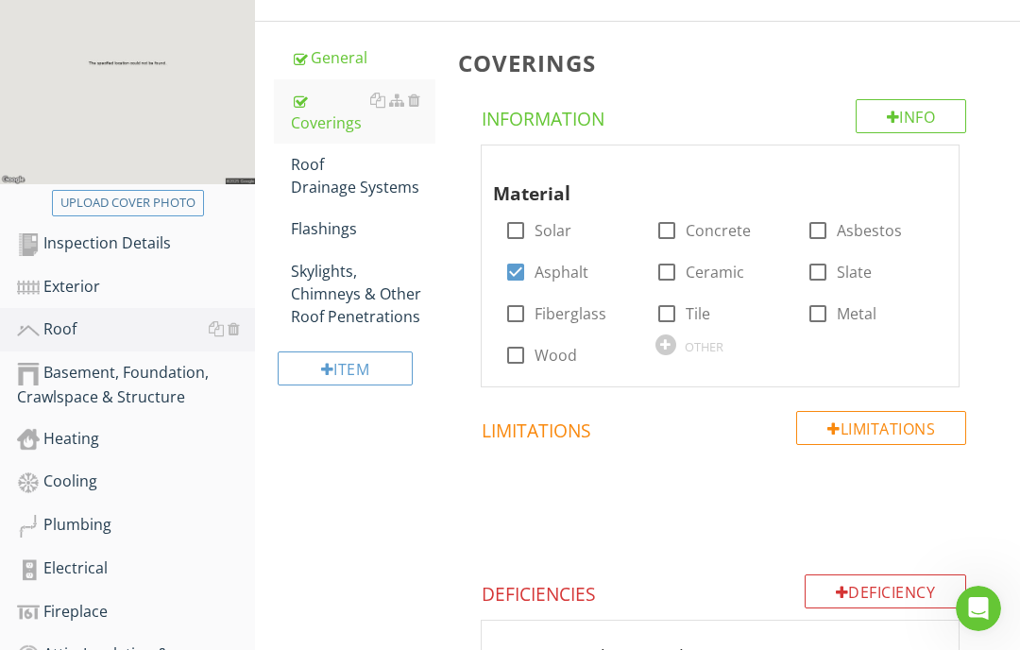
click at [330, 184] on div "Roof Drainage Systems" at bounding box center [363, 175] width 145 height 45
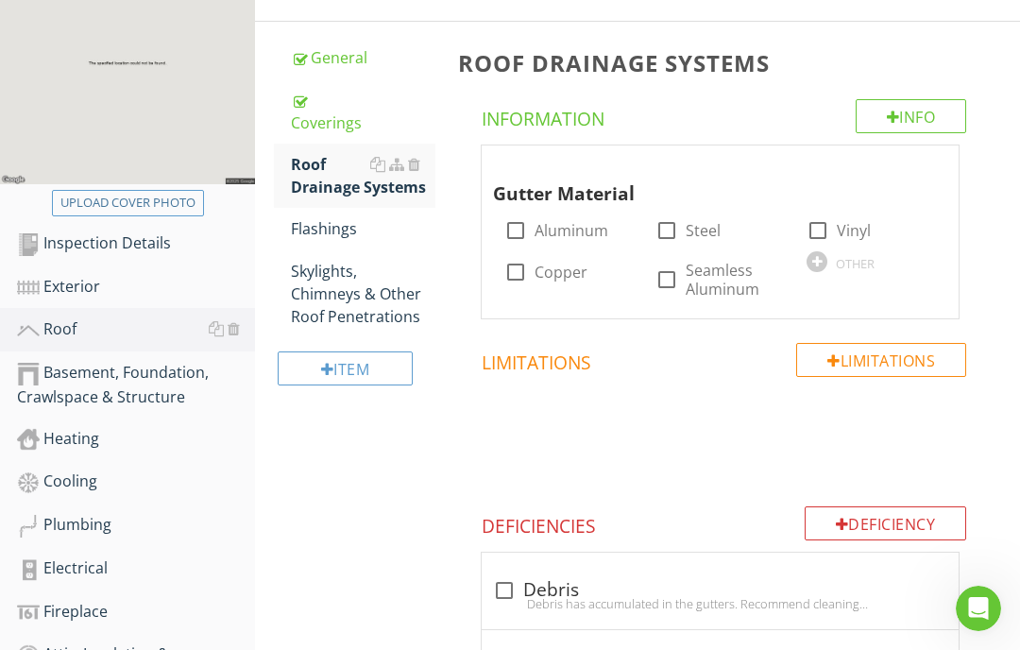
click at [866, 256] on div "OTHER" at bounding box center [855, 263] width 39 height 15
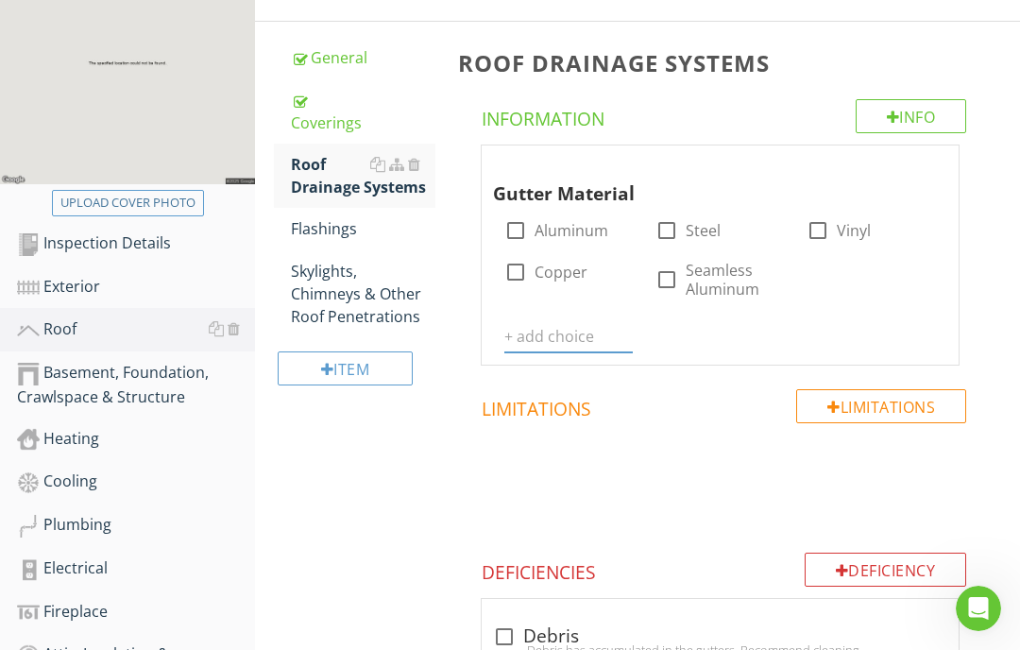
click at [544, 337] on input "text" at bounding box center [569, 336] width 128 height 31
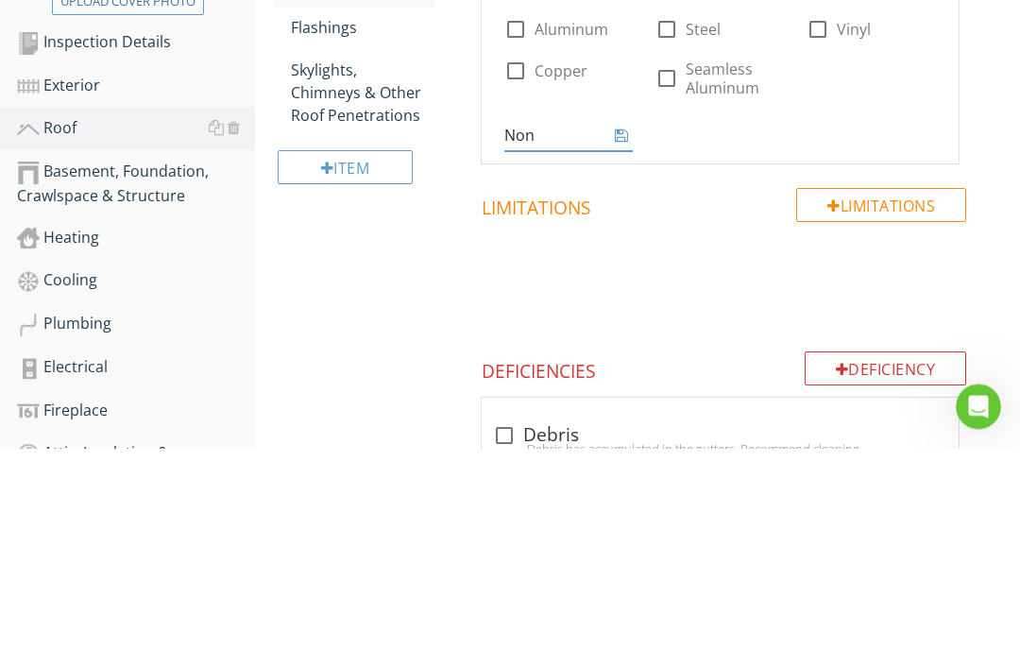
type input "None"
click at [692, 390] on div "Limitations Limitations" at bounding box center [724, 460] width 533 height 140
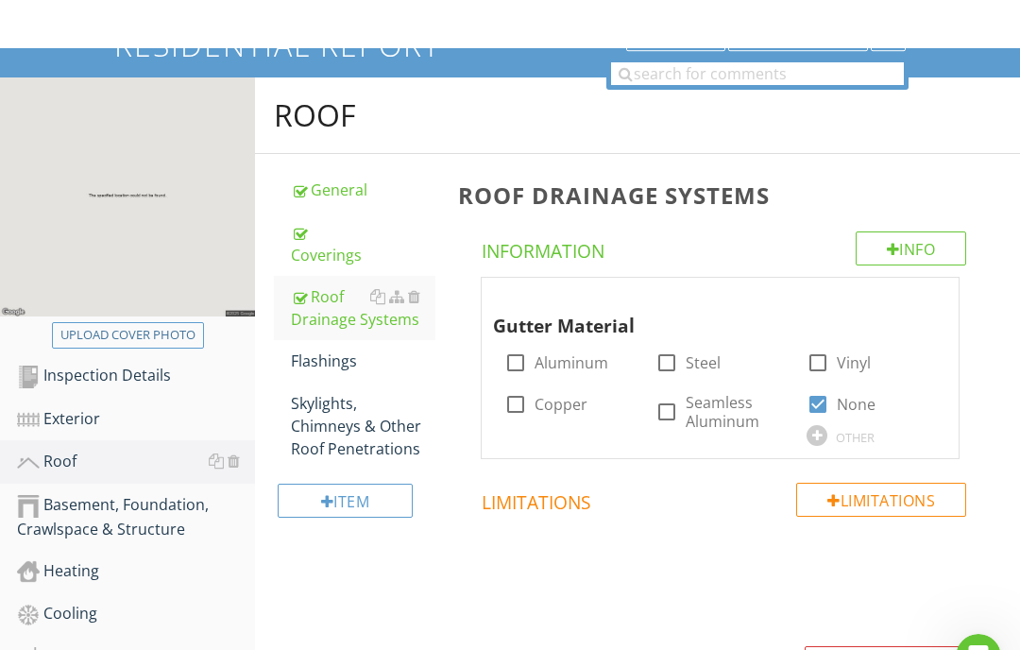
scroll to position [148, 0]
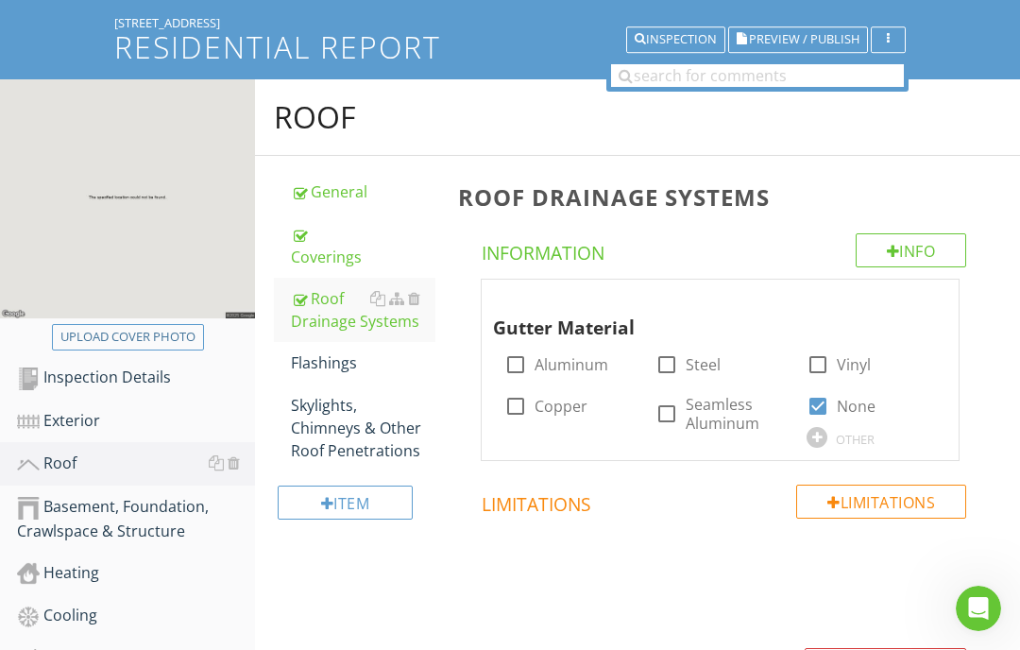
click at [331, 354] on div "Flashings" at bounding box center [363, 362] width 145 height 23
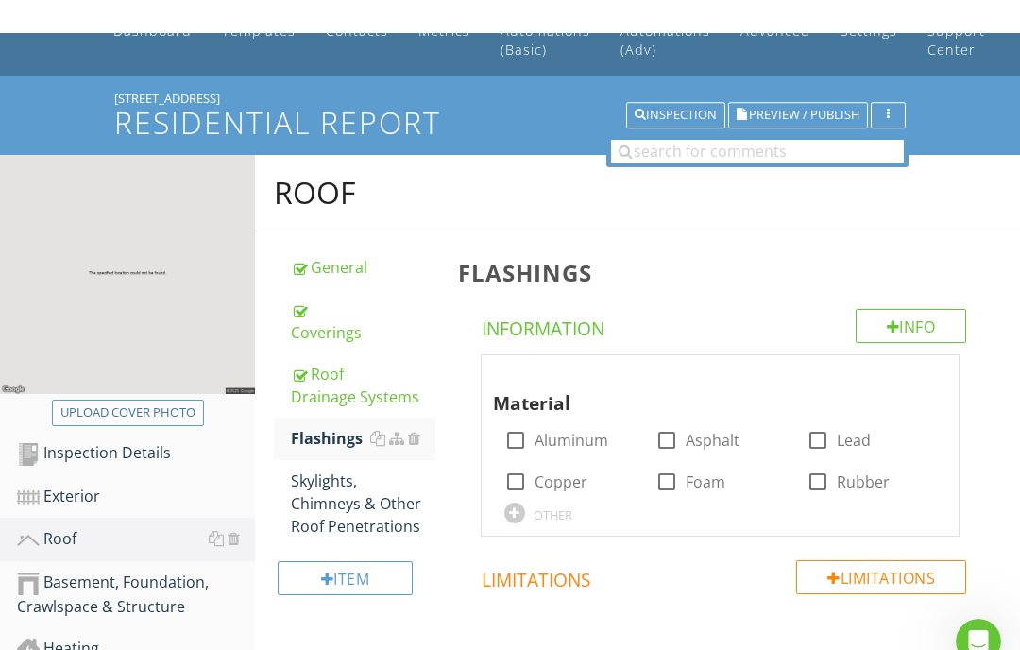
scroll to position [72, 0]
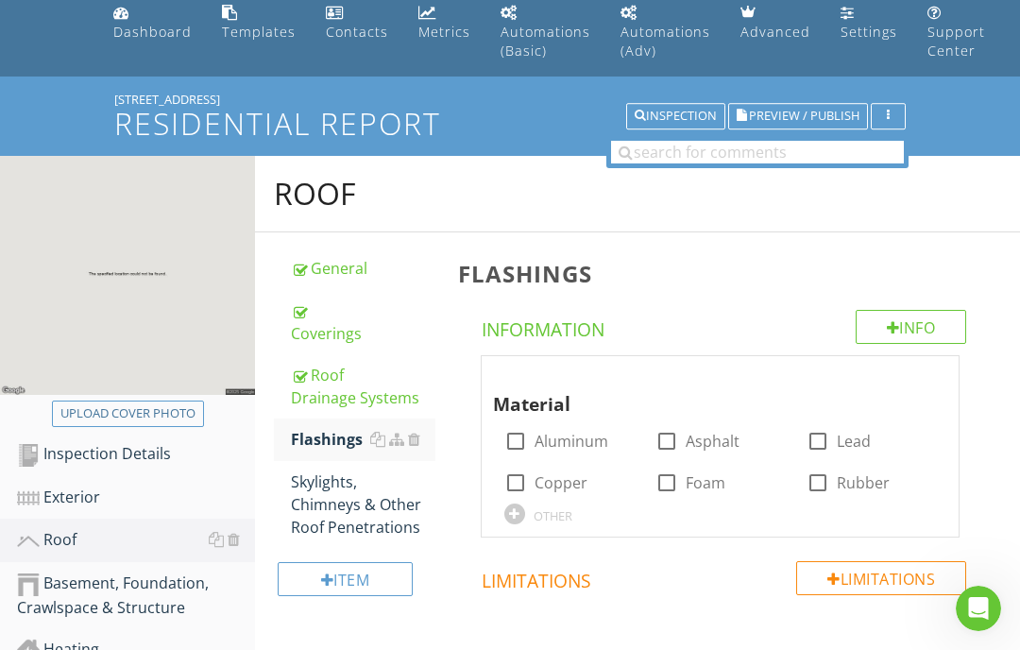
click at [351, 501] on div "Skylights, Chimneys & Other Roof Penetrations" at bounding box center [363, 505] width 145 height 68
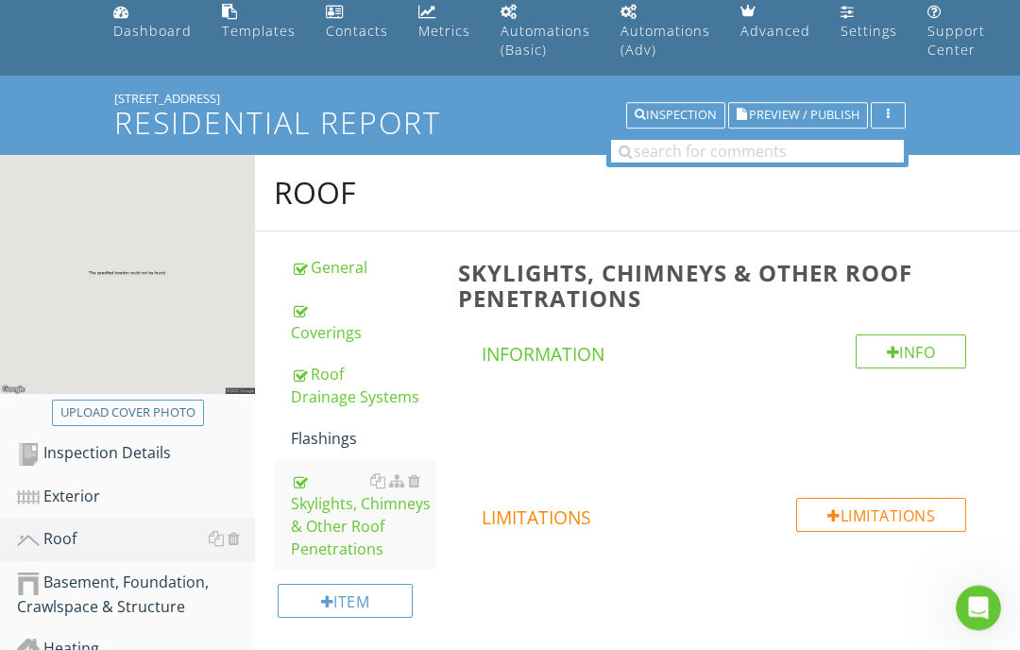
scroll to position [78, 0]
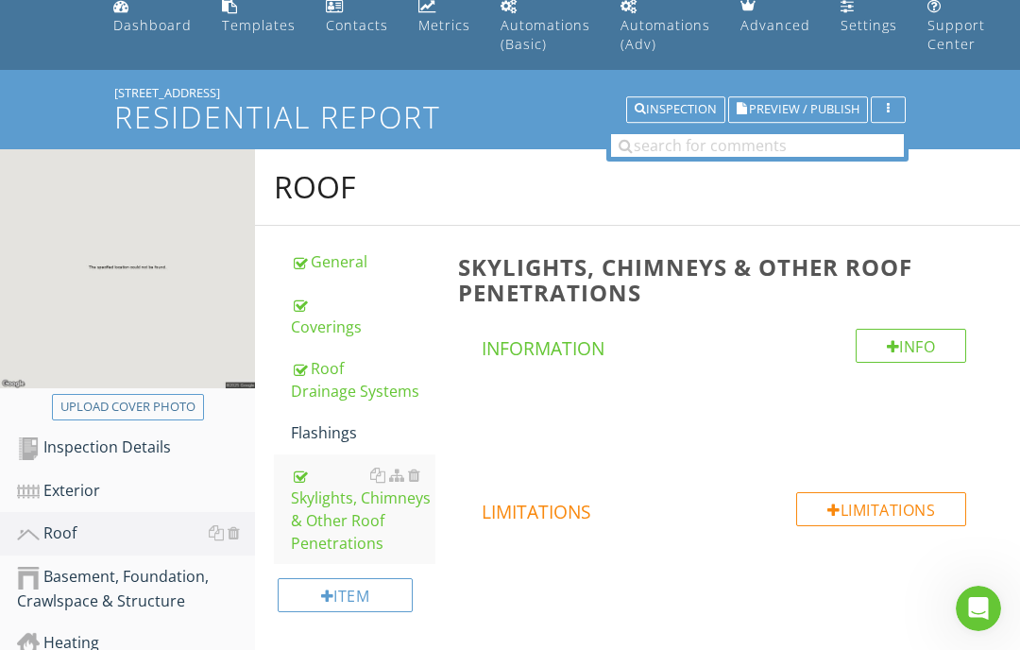
click at [334, 267] on div "General" at bounding box center [363, 261] width 145 height 23
click at [352, 261] on div "General" at bounding box center [363, 261] width 145 height 23
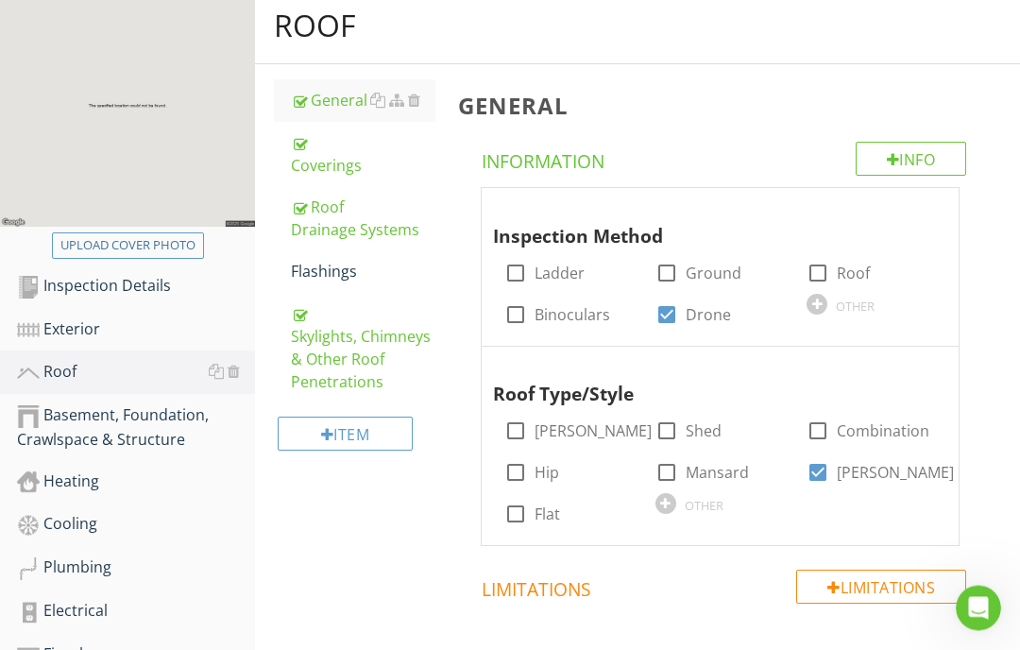
scroll to position [231, 0]
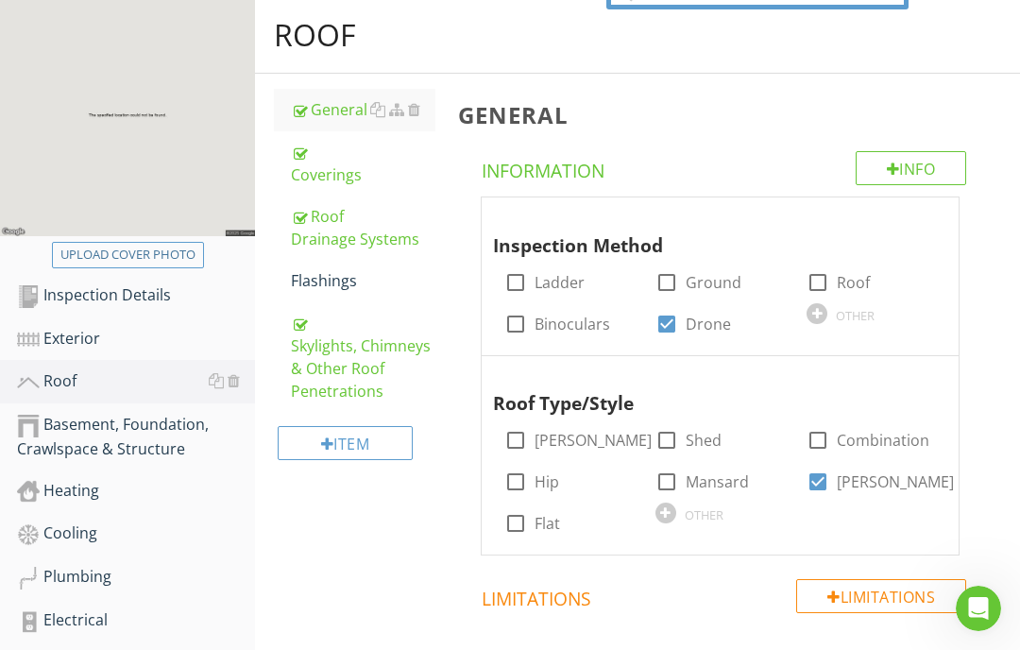
click at [329, 180] on div "Coverings" at bounding box center [363, 163] width 145 height 45
click at [314, 137] on link "Coverings" at bounding box center [363, 163] width 145 height 64
click at [352, 176] on div "Coverings" at bounding box center [363, 163] width 145 height 45
click at [396, 145] on div at bounding box center [396, 152] width 15 height 15
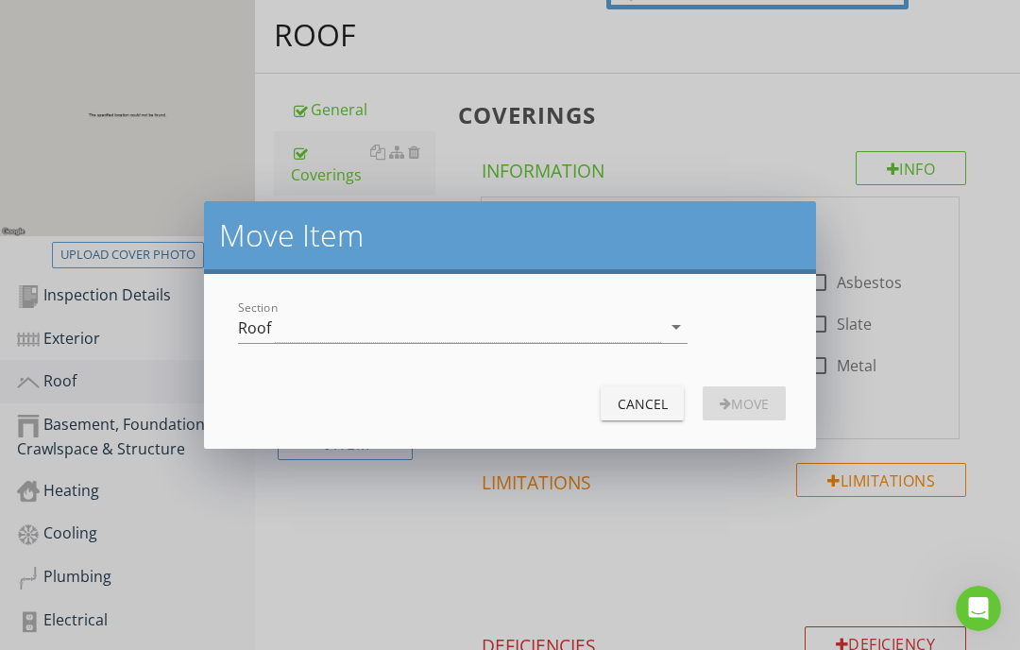
click at [639, 415] on button "Cancel" at bounding box center [642, 403] width 83 height 34
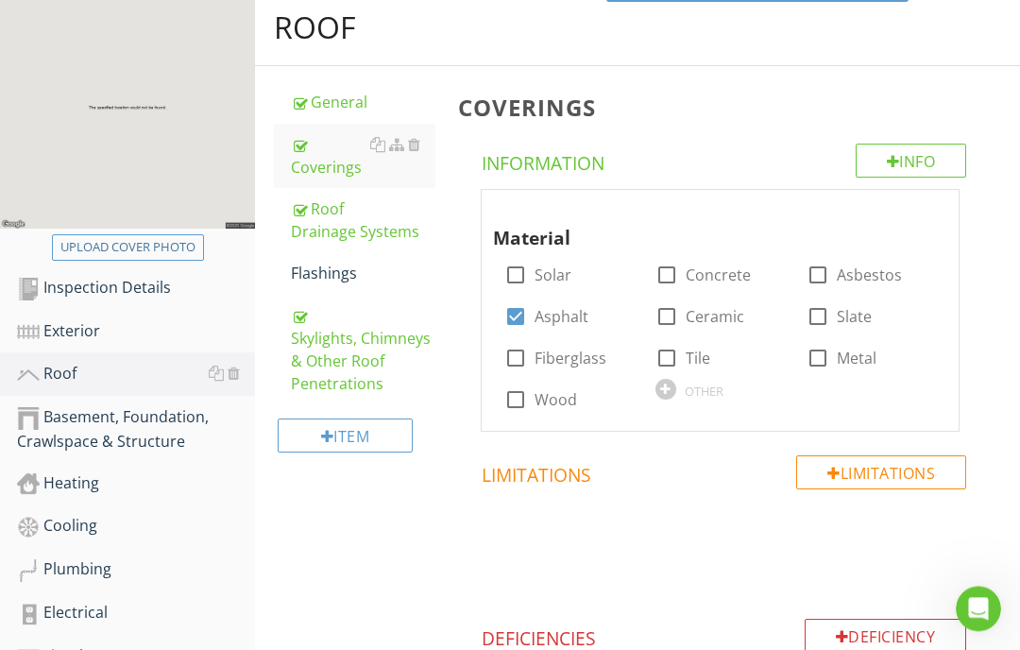
scroll to position [190, 0]
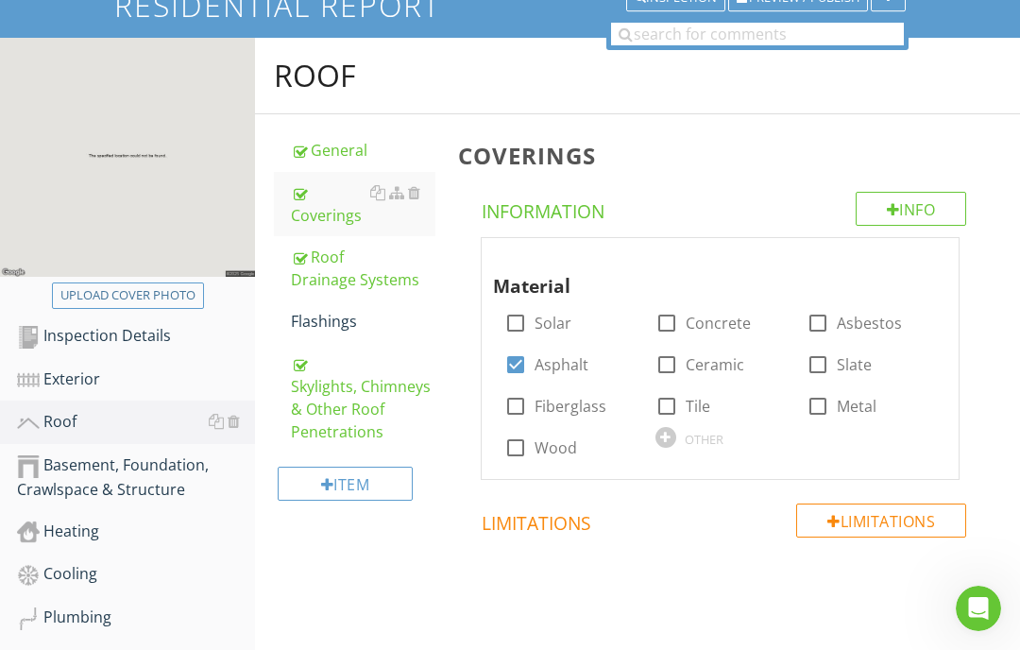
click at [900, 211] on div "Info" at bounding box center [911, 209] width 111 height 34
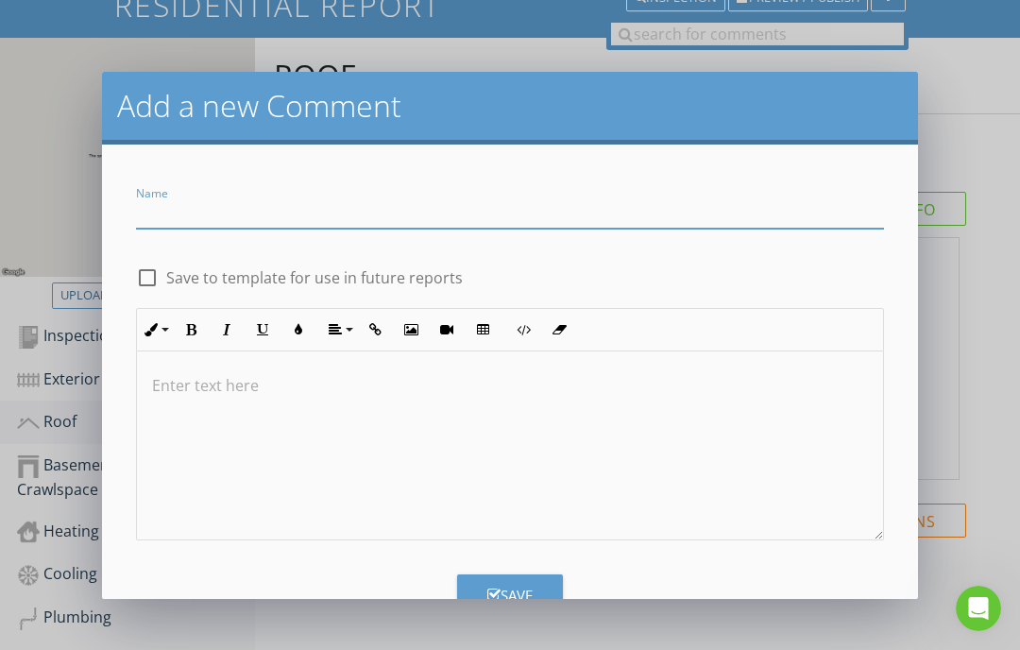
click at [429, 324] on button "Insert Video" at bounding box center [447, 330] width 36 height 36
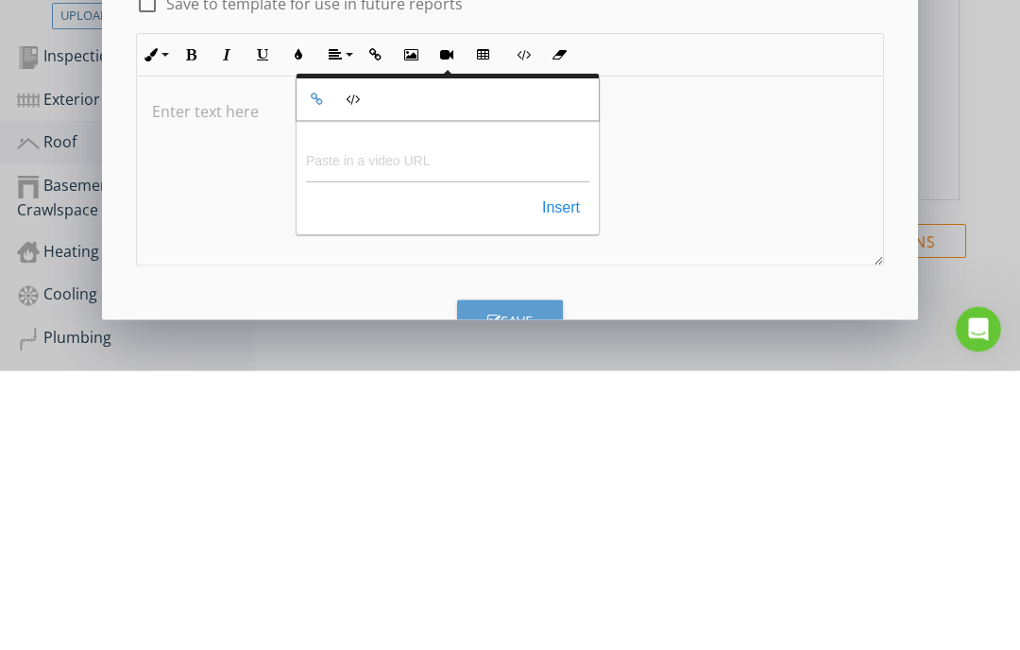
click at [575, 356] on div "​ ​" at bounding box center [510, 450] width 746 height 189
click at [412, 356] on div at bounding box center [510, 450] width 746 height 189
click at [436, 379] on p at bounding box center [510, 390] width 716 height 23
click at [409, 317] on button "Insert Image" at bounding box center [411, 335] width 36 height 36
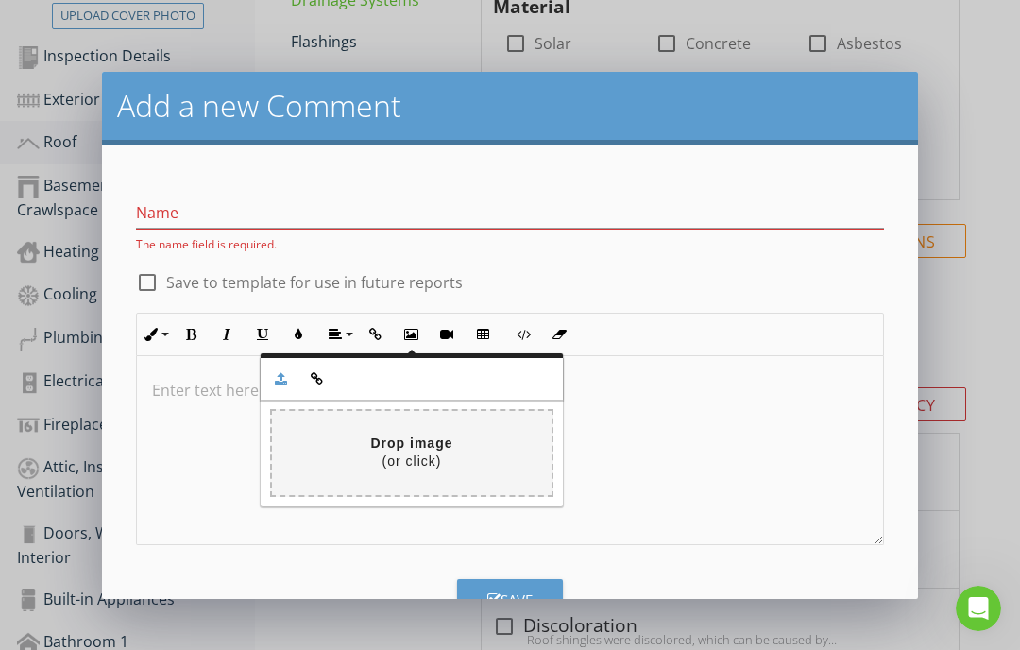
type input "C:\fakepath\dji_fly_20250827_153454_179_1756326910472_photo.jpeg"
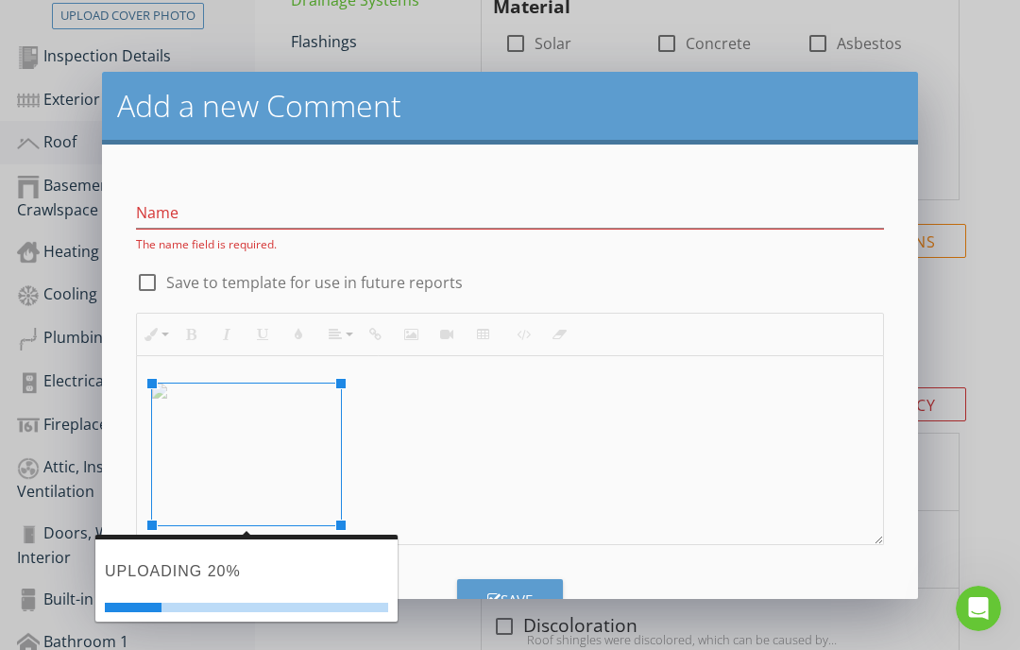
click at [309, 399] on img at bounding box center [246, 391] width 189 height 15
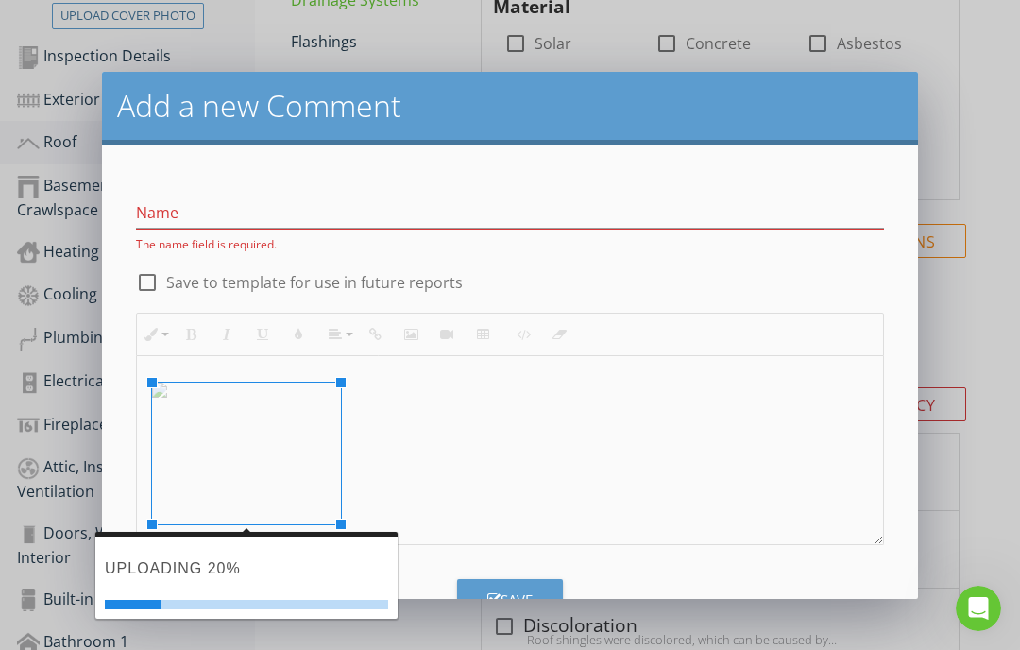
scroll to position [1, 0]
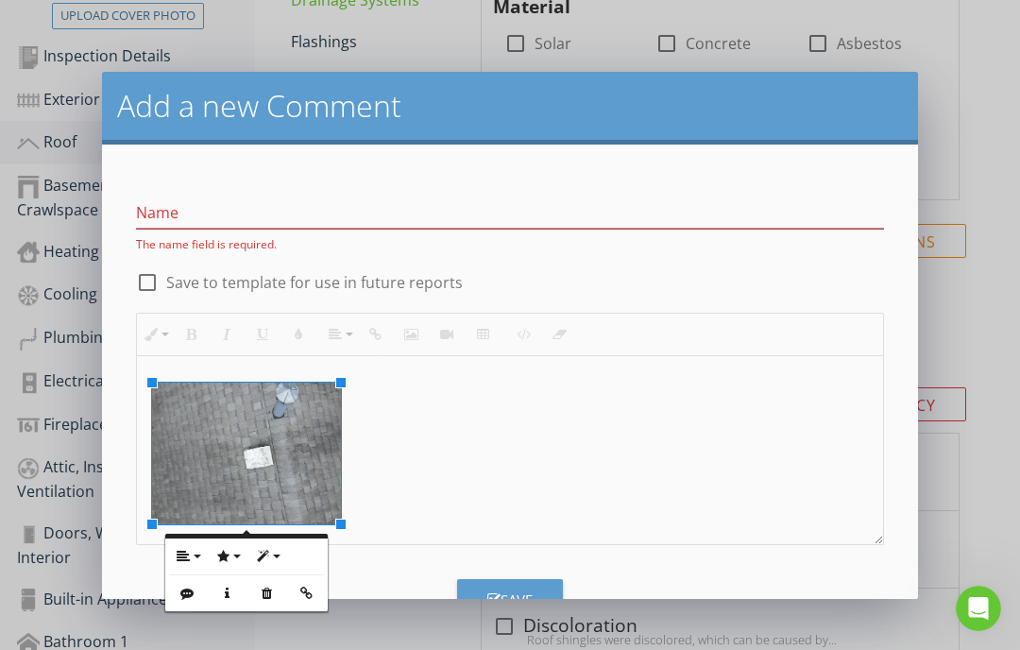
click at [402, 331] on button "Insert Image" at bounding box center [411, 335] width 36 height 36
click at [412, 325] on button "Insert Image" at bounding box center [411, 335] width 36 height 36
click at [270, 588] on icon "button" at bounding box center [266, 593] width 13 height 13
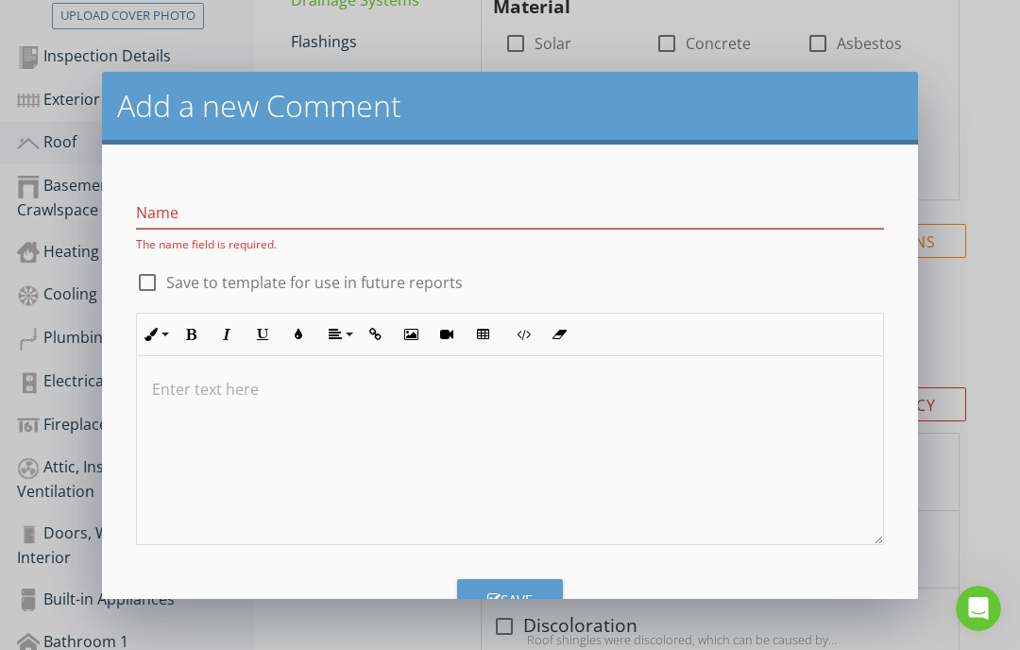
scroll to position [469, 0]
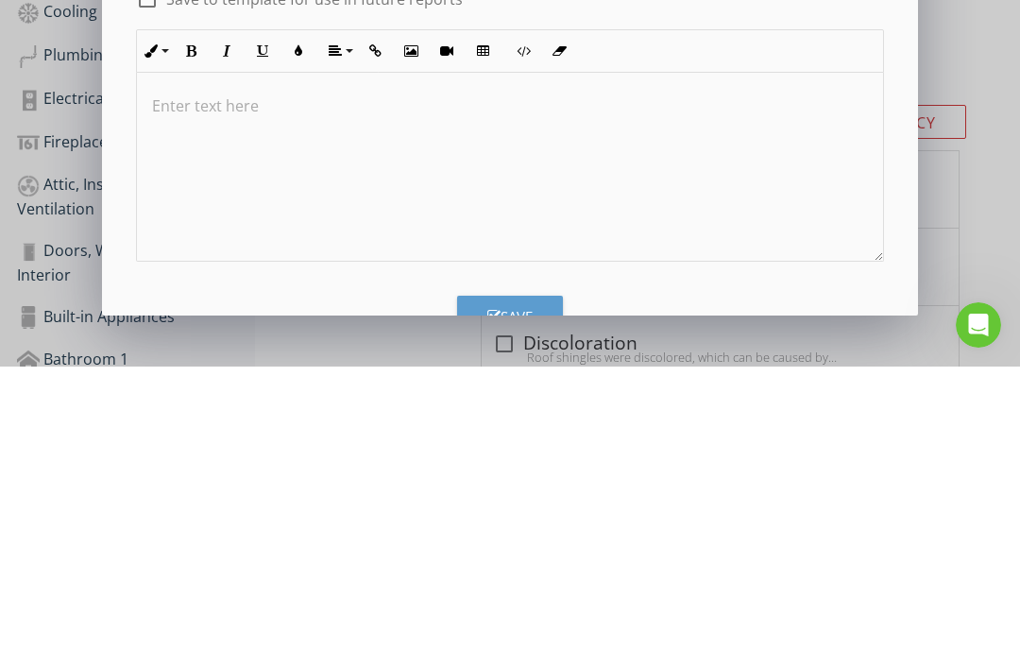
click at [425, 317] on button "Insert Image" at bounding box center [411, 335] width 36 height 36
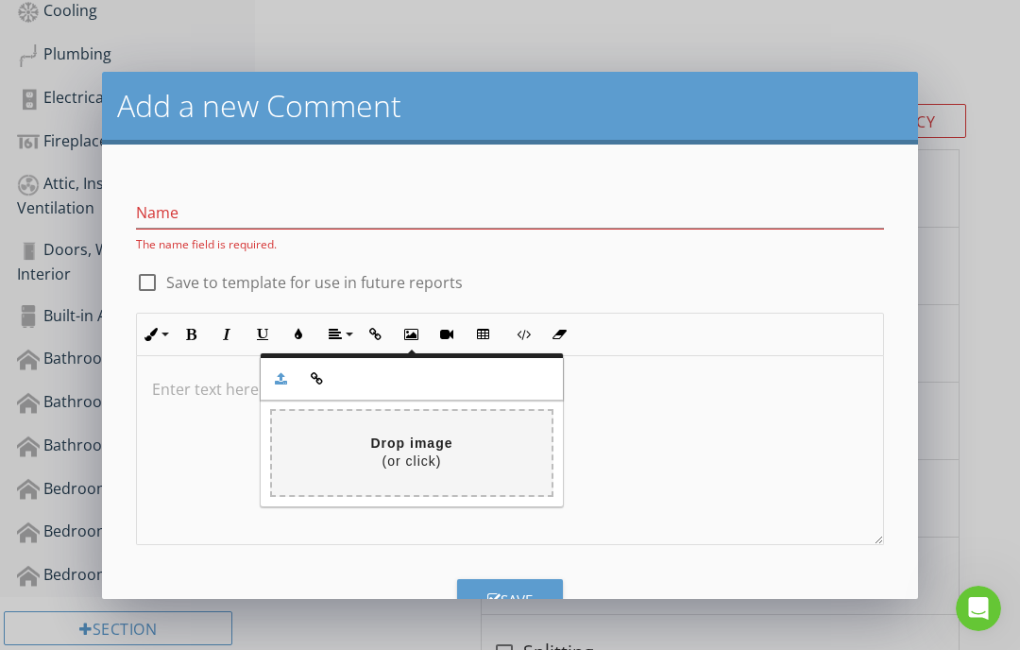
type input "C:\fakepath\dji_fly_20250827_153450_178_1756326904585_photo.jpeg"
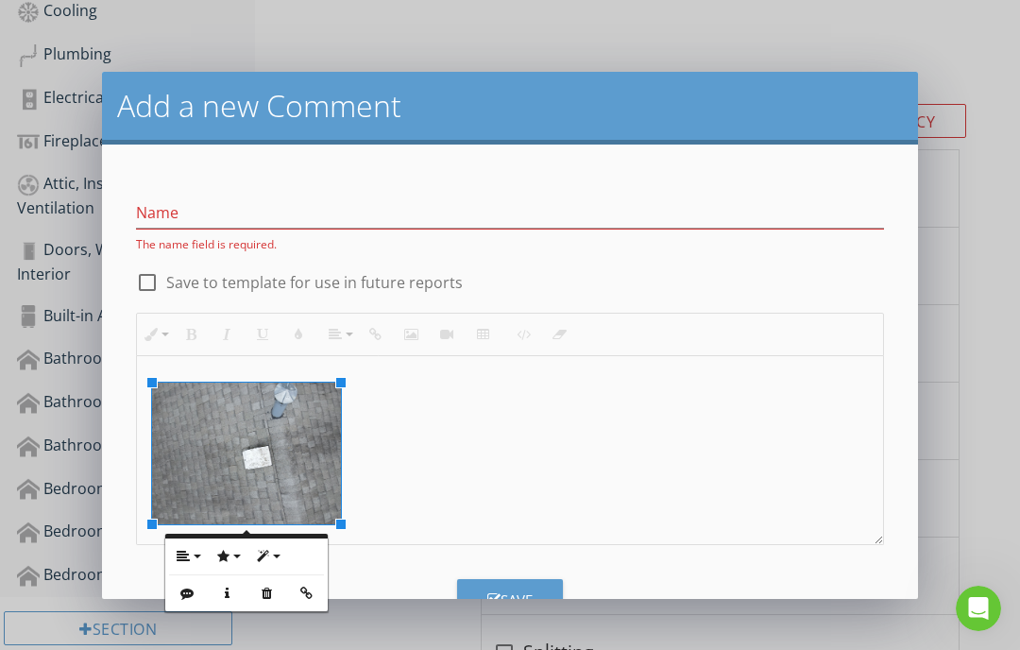
click at [271, 584] on button "Remove" at bounding box center [266, 593] width 36 height 36
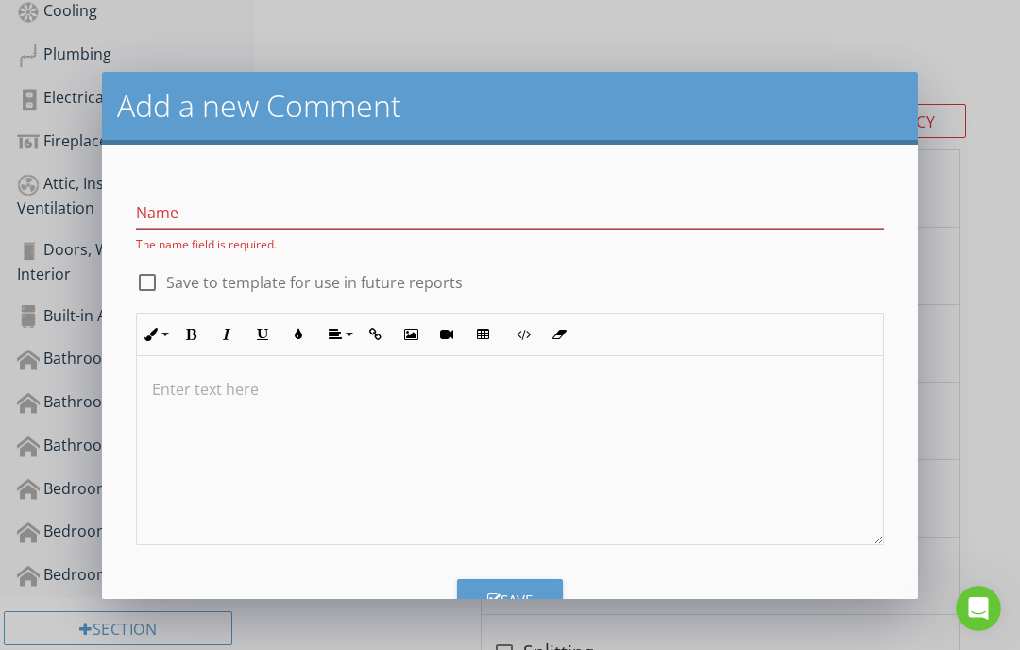
scroll to position [752, 0]
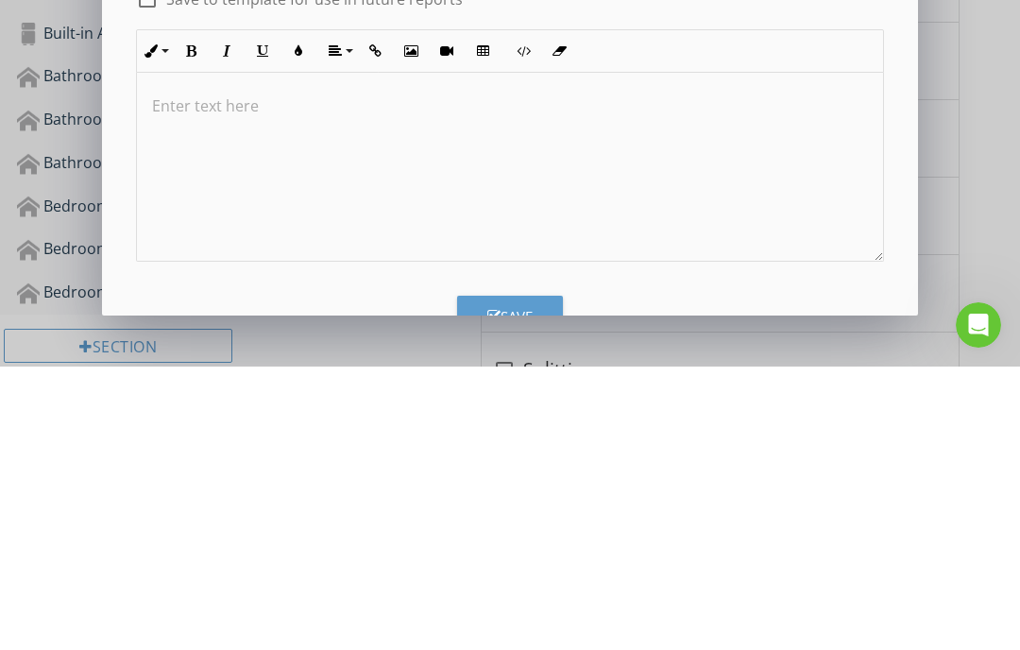
click at [414, 328] on icon "button" at bounding box center [410, 334] width 13 height 13
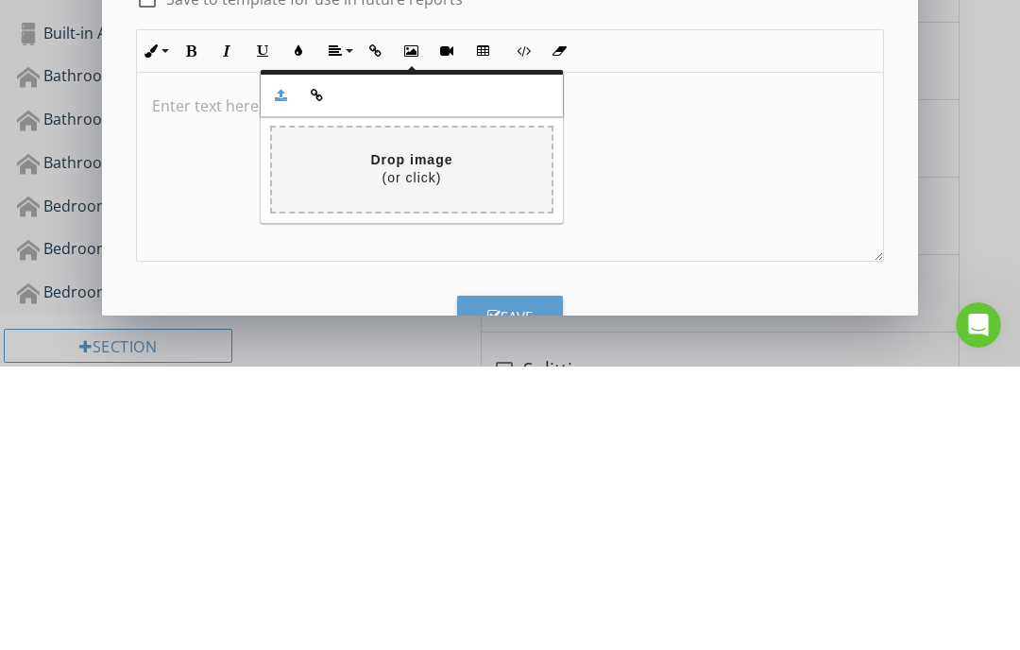
scroll to position [1002, 0]
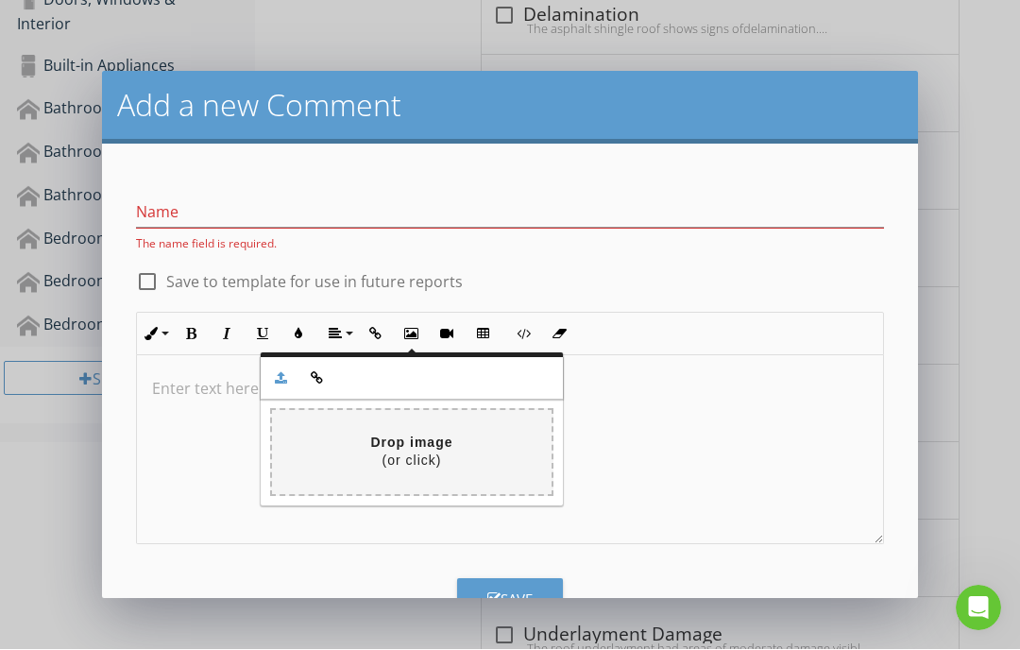
type input "C:\fakepath\dji_fly_20250827_153450_178_1756326904585_photo.jpeg"
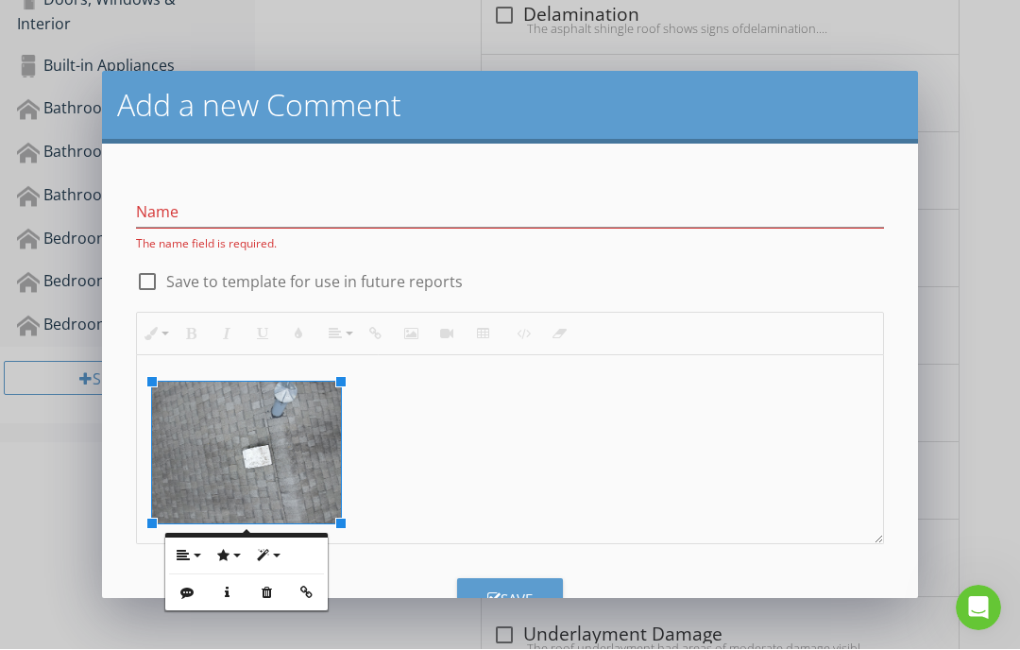
click at [188, 551] on icon "button" at bounding box center [183, 556] width 13 height 13
click at [316, 600] on form "Name The name field is required. check_box_outline_blank Save to template for u…" at bounding box center [510, 372] width 816 height 455
click at [305, 479] on img at bounding box center [246, 455] width 189 height 142
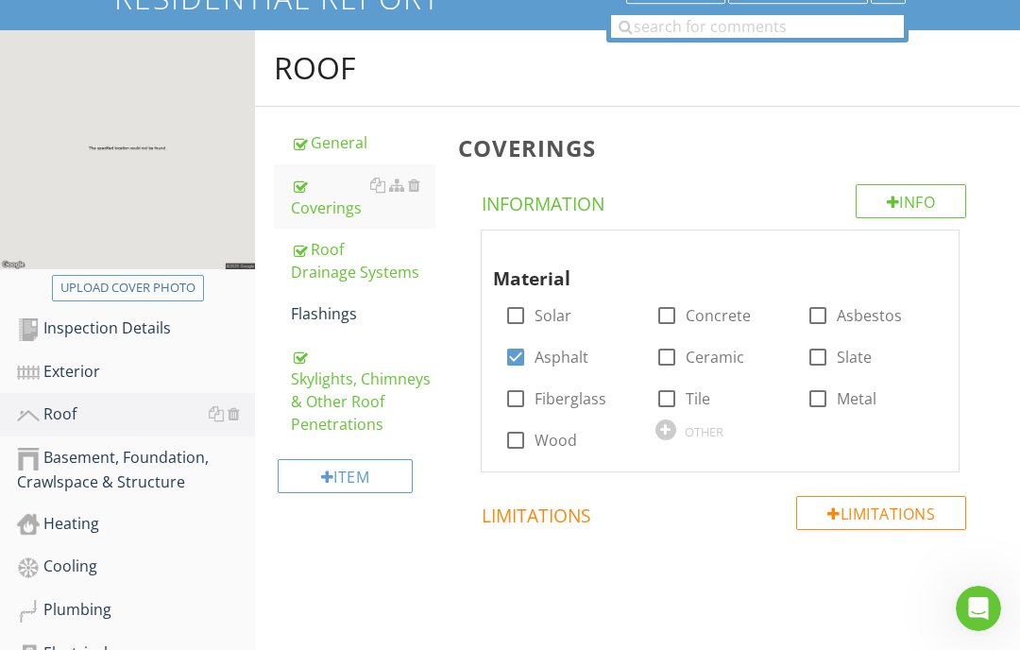
scroll to position [197, 0]
click at [889, 213] on div "Info" at bounding box center [911, 202] width 111 height 34
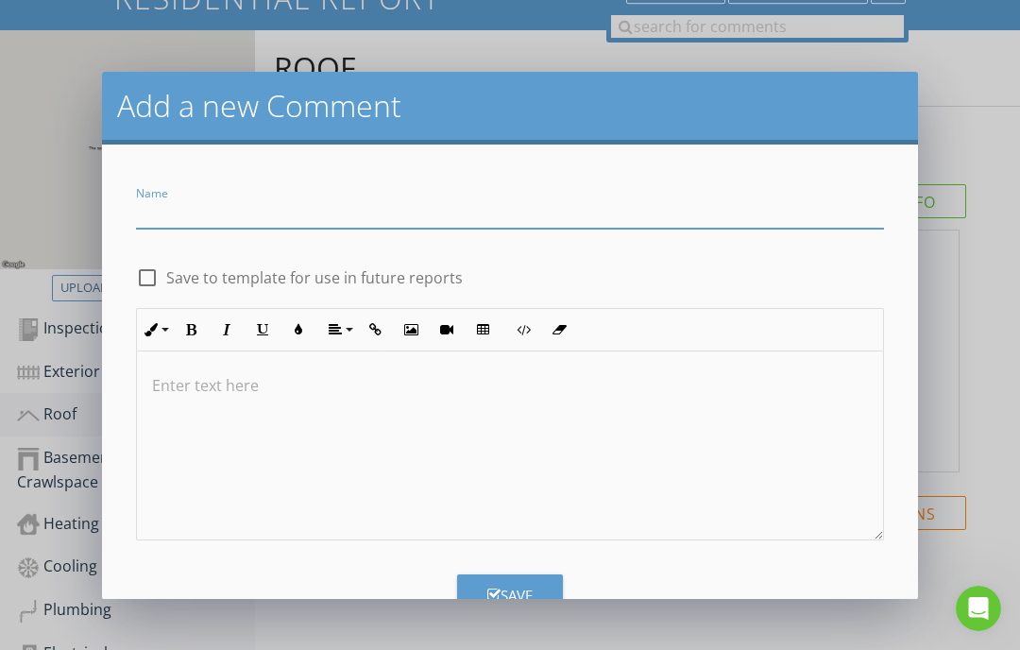
click at [415, 326] on icon "button" at bounding box center [410, 329] width 13 height 13
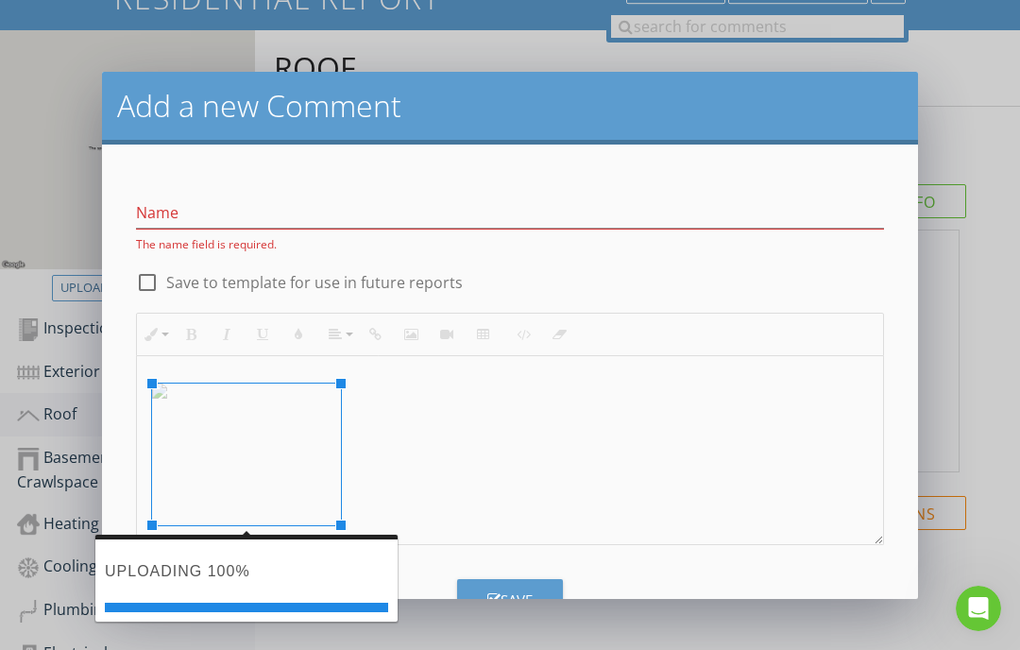
click at [514, 620] on button "Save" at bounding box center [510, 600] width 106 height 42
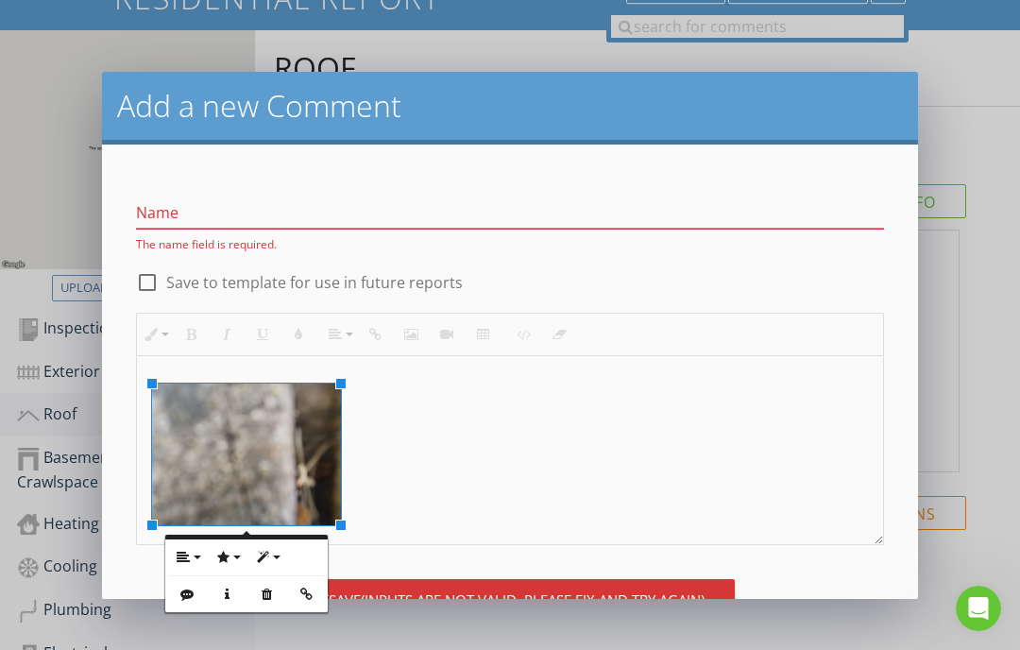
click at [702, 477] on div at bounding box center [510, 450] width 746 height 189
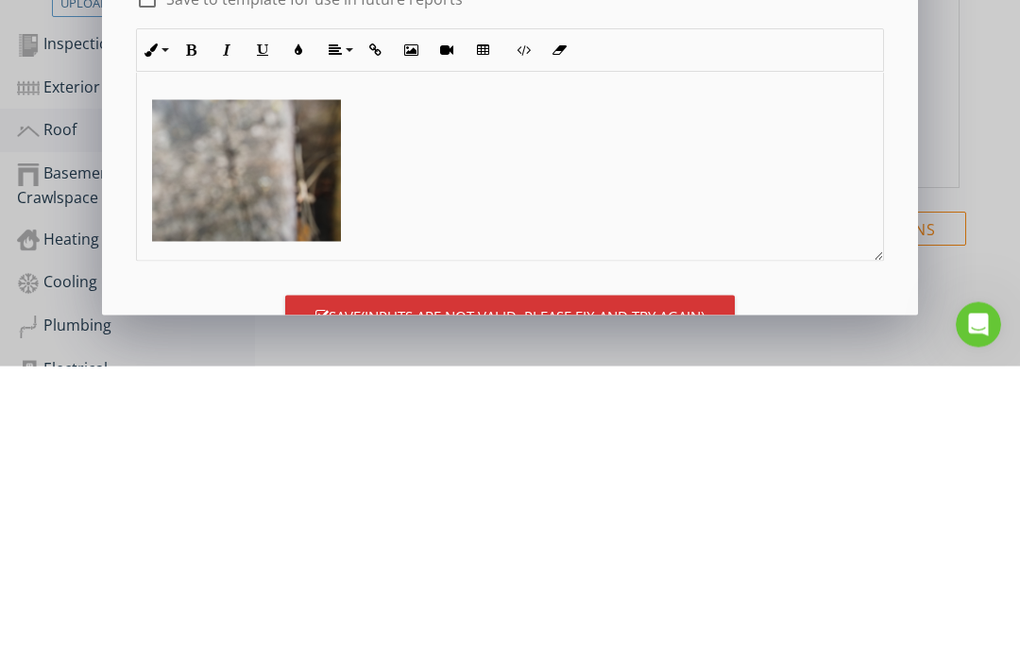
click at [647, 579] on button "Save (Inputs are not valid. Please fix and try again)" at bounding box center [510, 600] width 450 height 42
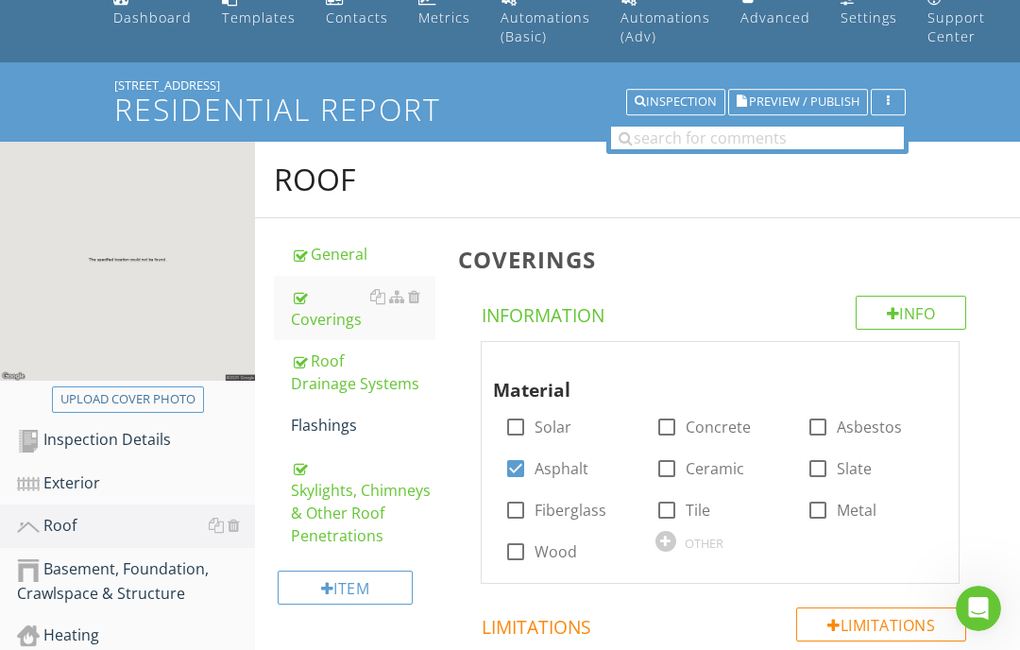
scroll to position [85, 0]
click at [901, 314] on div "Info" at bounding box center [911, 314] width 111 height 34
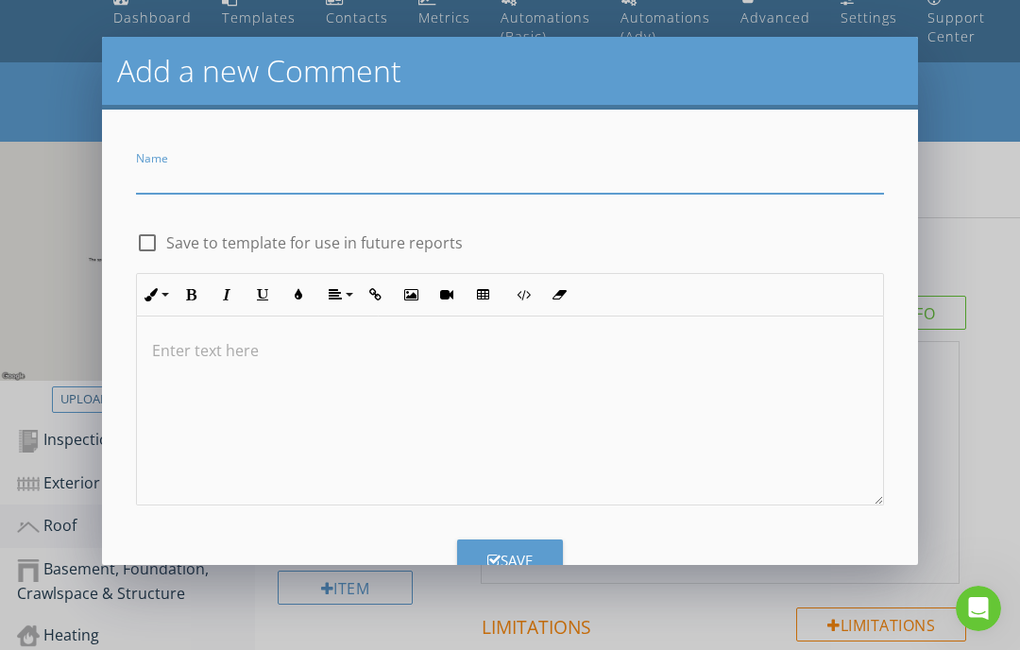
click at [420, 291] on button "Insert Image" at bounding box center [411, 295] width 36 height 36
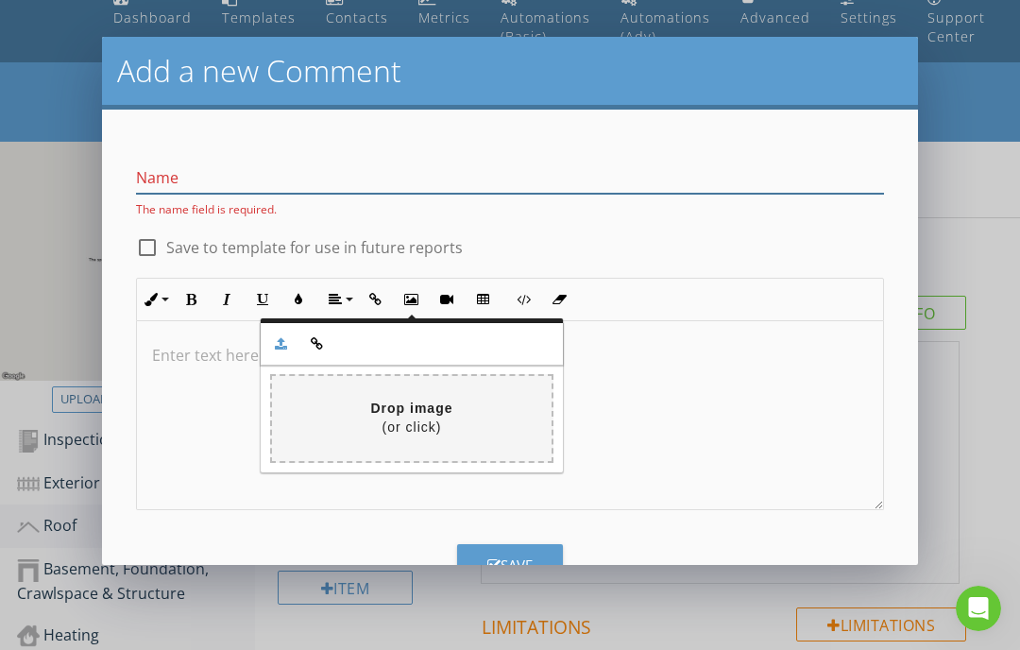
click at [242, 174] on input "Name" at bounding box center [510, 178] width 748 height 31
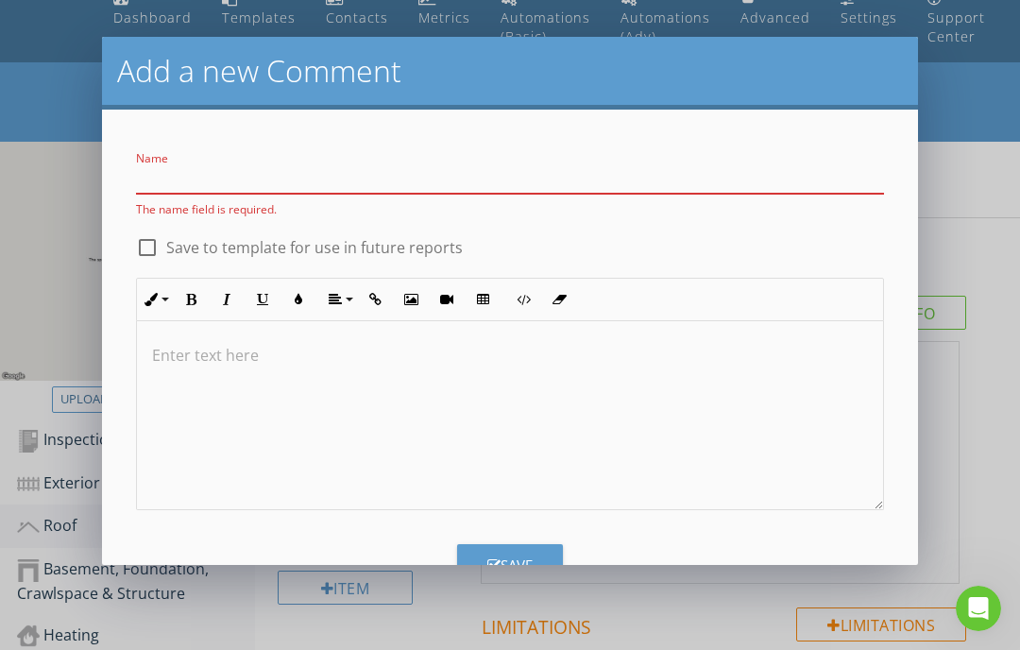
scroll to position [85, 0]
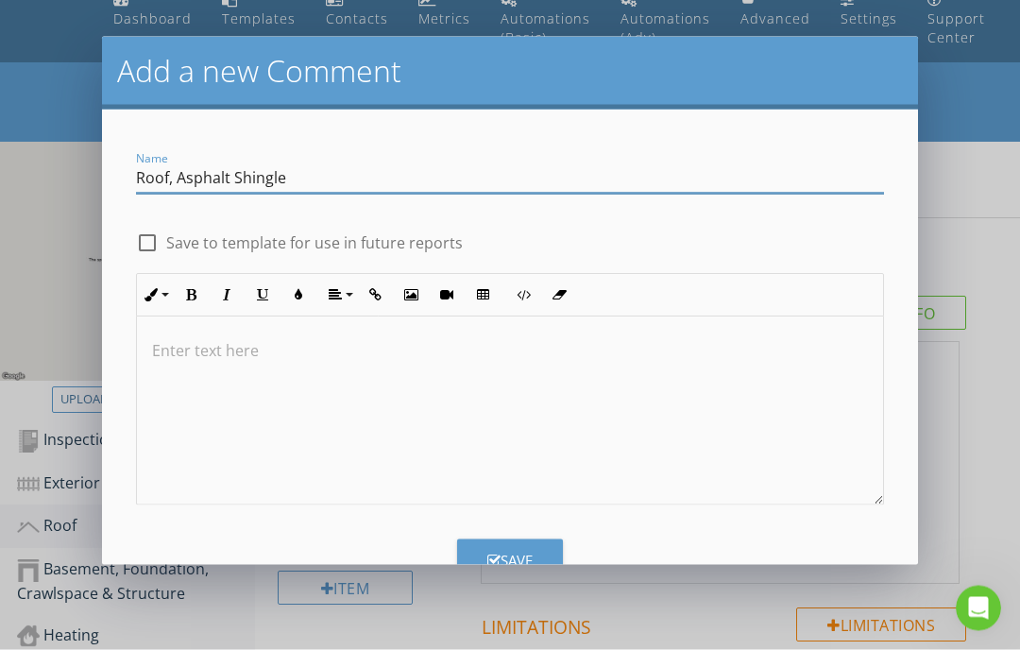
type input "Roof, Asphalt Shingles"
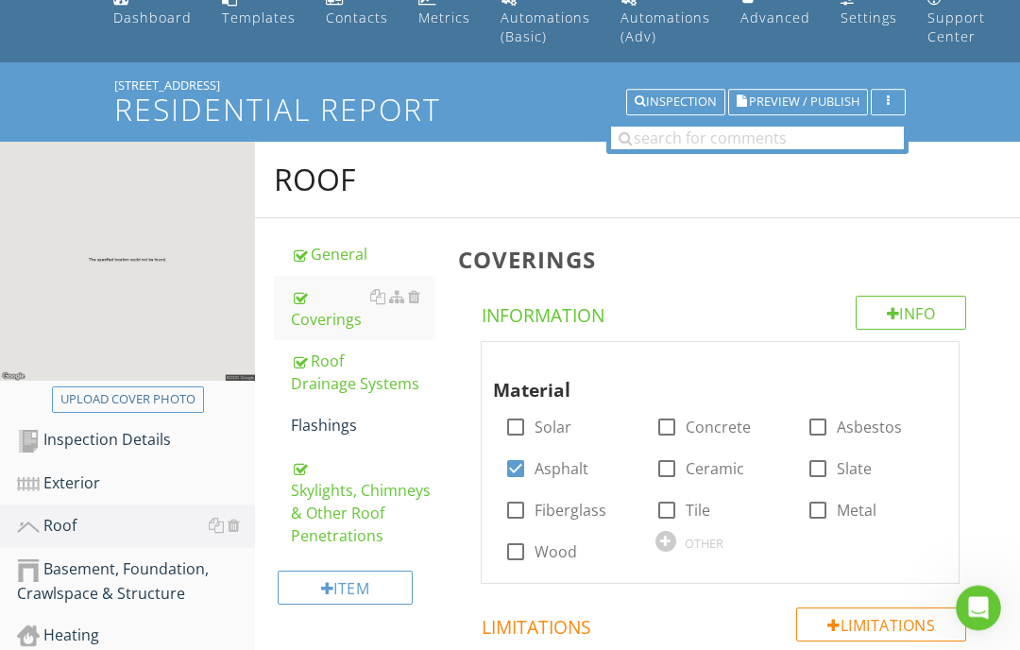
scroll to position [0, 0]
click at [919, 322] on div "Info" at bounding box center [911, 313] width 111 height 34
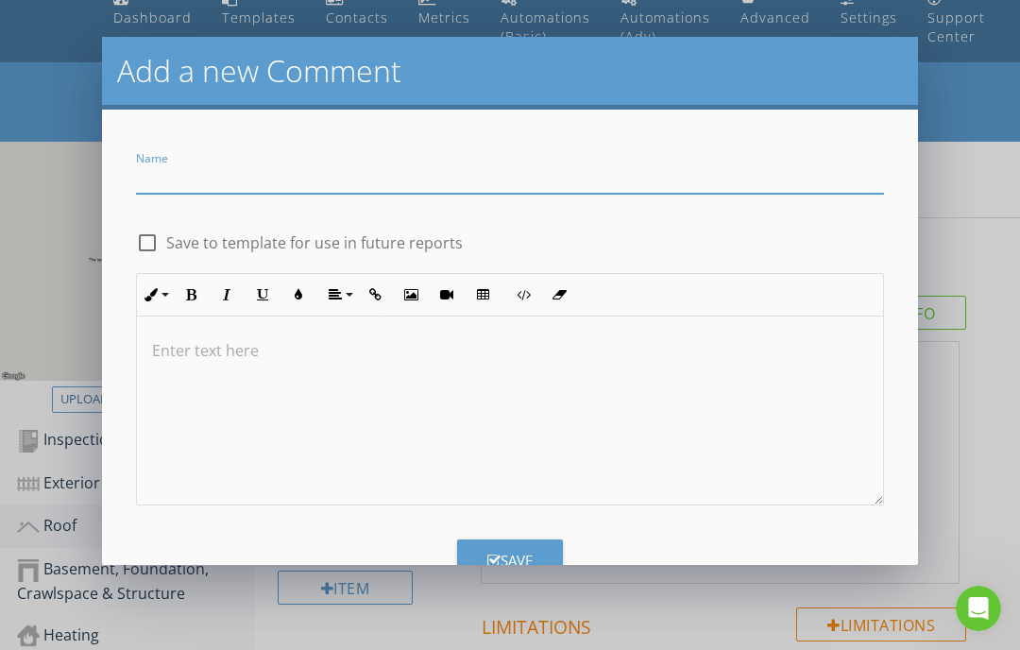
click at [261, 164] on input "Name" at bounding box center [510, 178] width 748 height 31
type input "Roof, Asphalt Shingles"
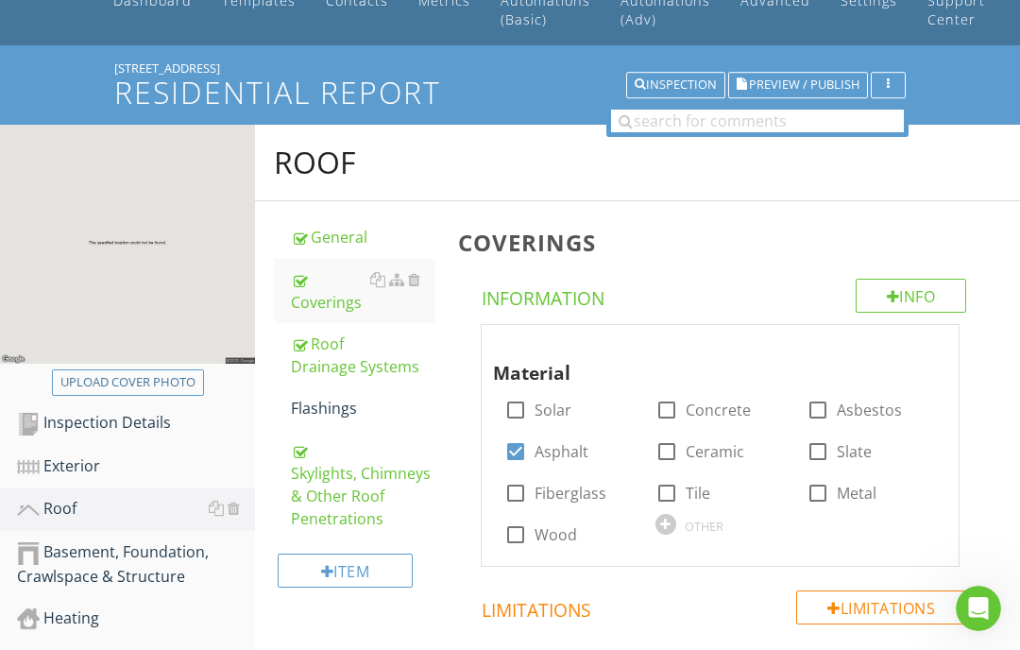
scroll to position [102, 0]
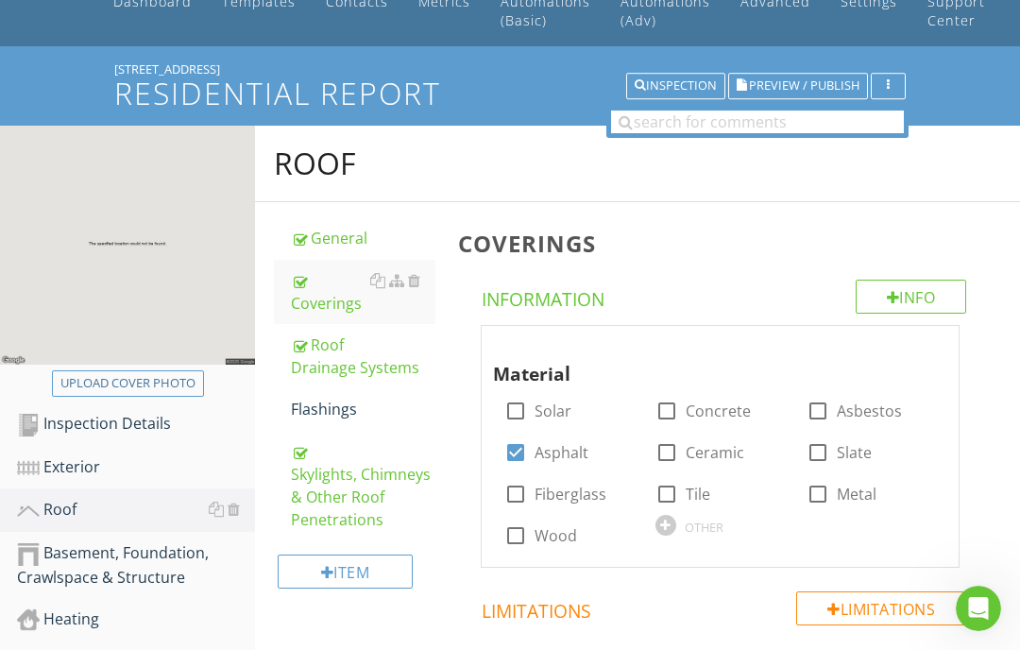
click at [900, 307] on div "Info" at bounding box center [911, 297] width 111 height 34
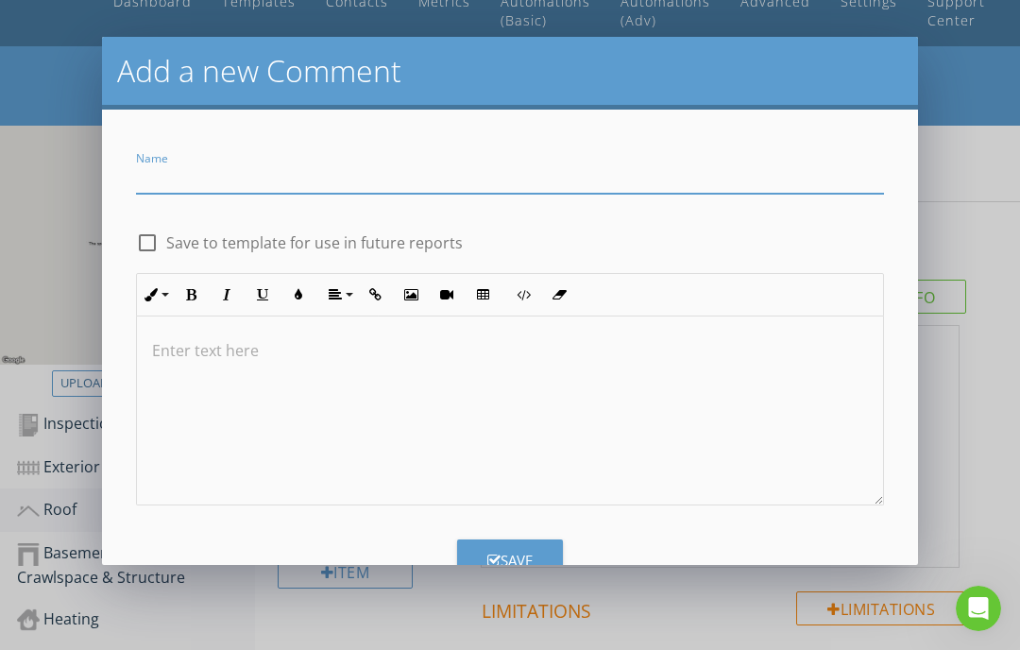
click at [214, 172] on input "Name" at bounding box center [510, 178] width 748 height 31
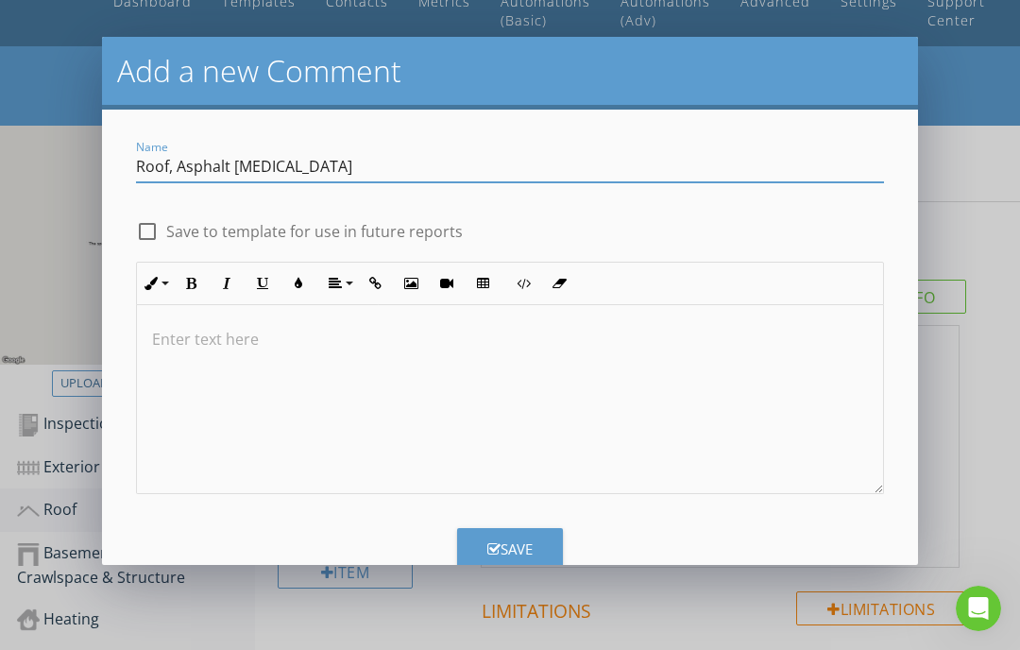
scroll to position [10, 0]
type input "Roof, Asphalt Shingles"
click at [817, 232] on div "check_box_outline_blank Save to template for use in future reports" at bounding box center [510, 230] width 748 height 26
click at [416, 290] on icon "button" at bounding box center [410, 284] width 13 height 13
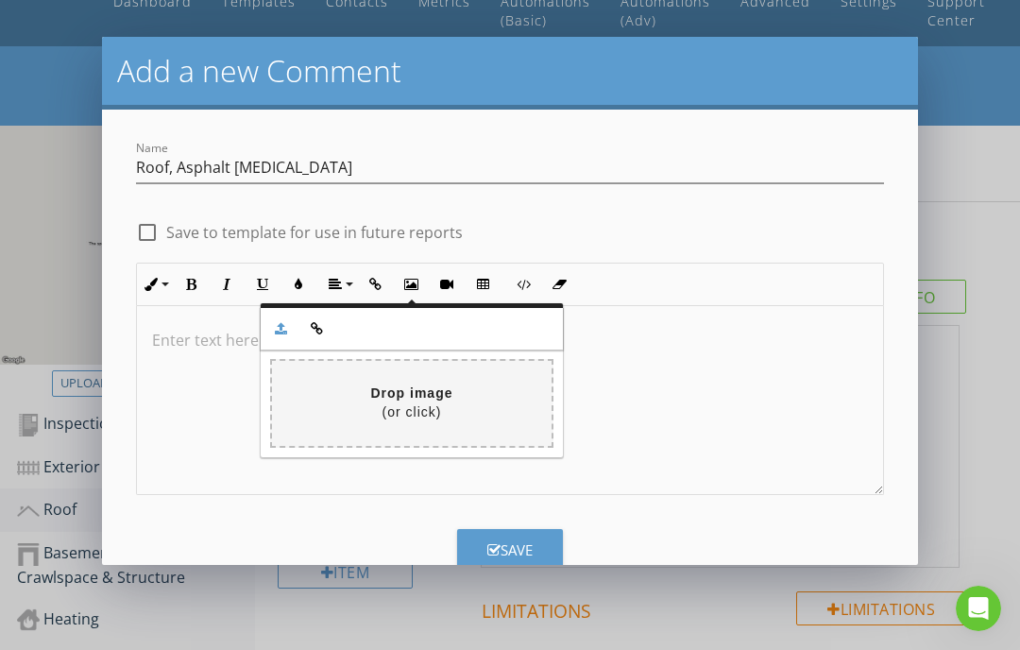
type input "C:\fakepath\dji_fly_20250827_153454_179_1756326910472_photo.jpeg"
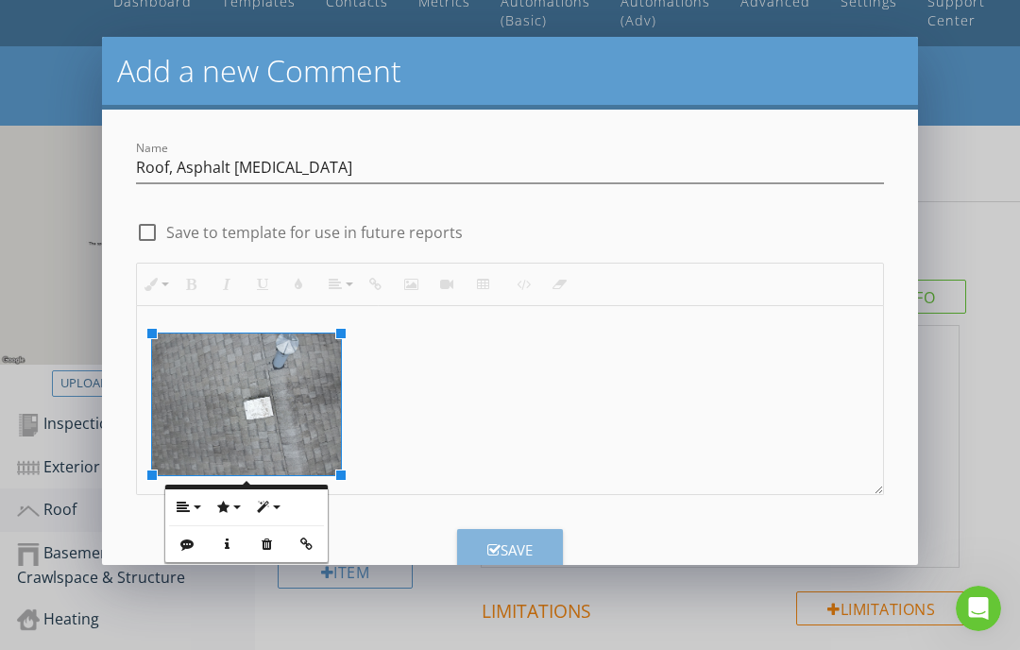
click at [519, 548] on div "Save" at bounding box center [510, 550] width 45 height 22
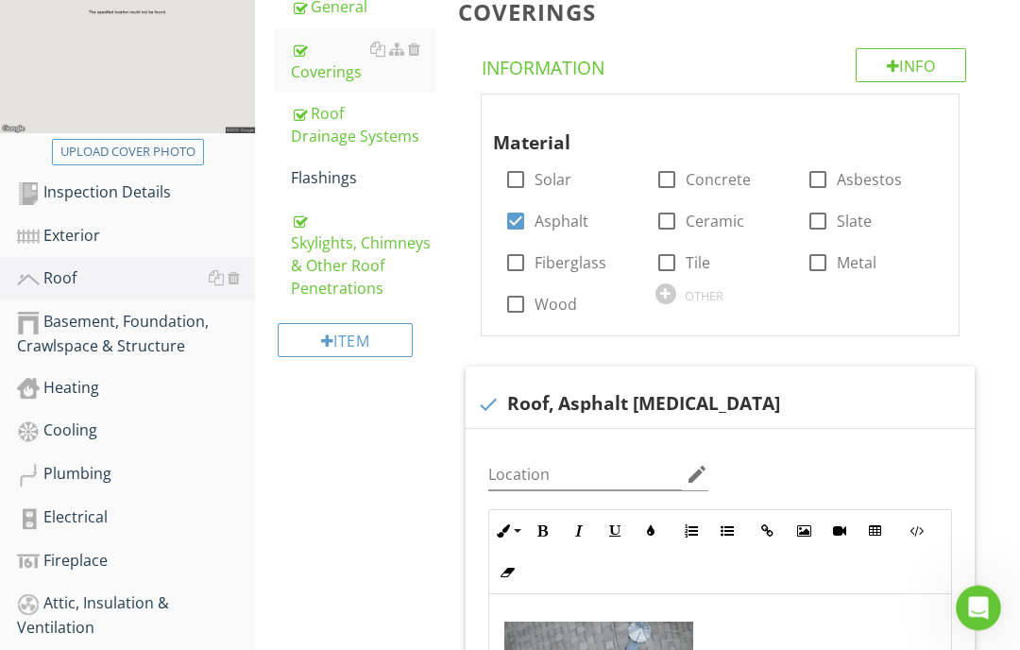
scroll to position [336, 0]
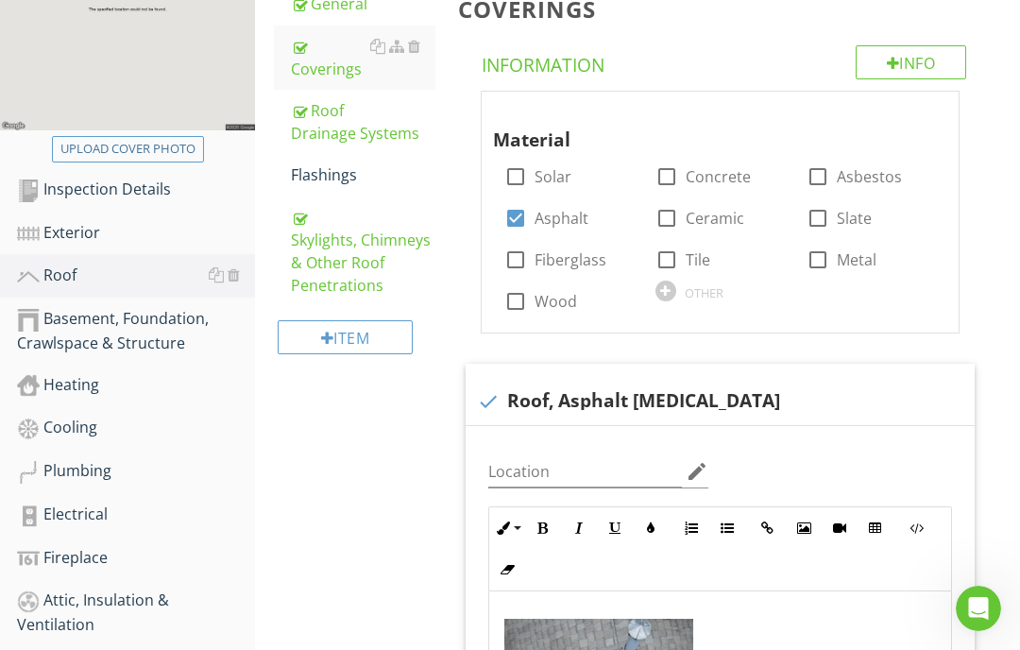
click at [100, 341] on div "Basement, Foundation, Crawlspace & Structure" at bounding box center [136, 330] width 238 height 47
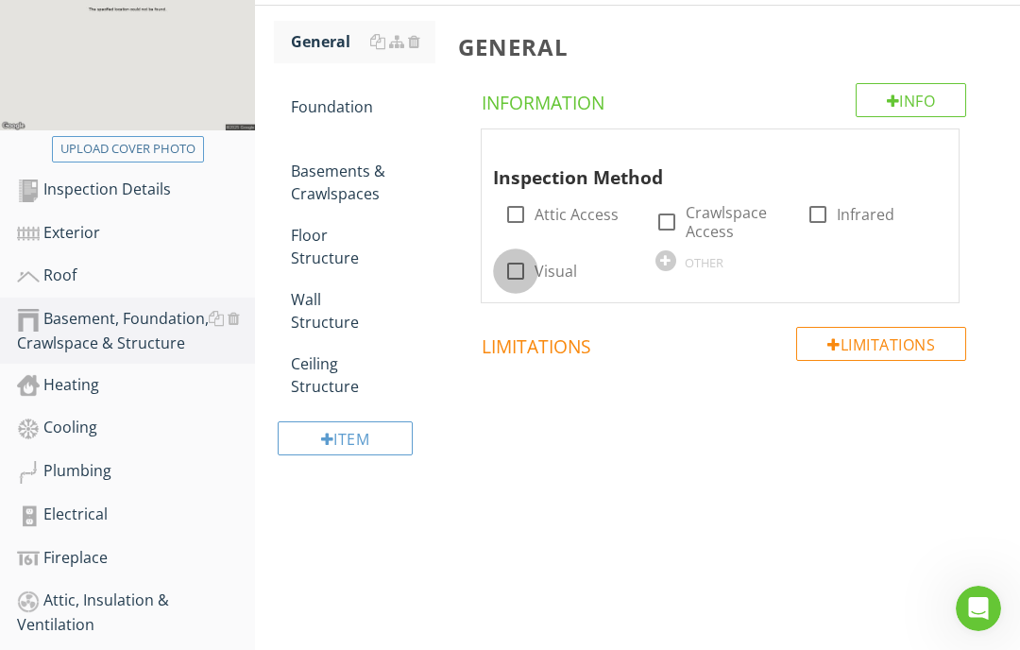
click at [512, 279] on div at bounding box center [516, 271] width 32 height 32
checkbox input "true"
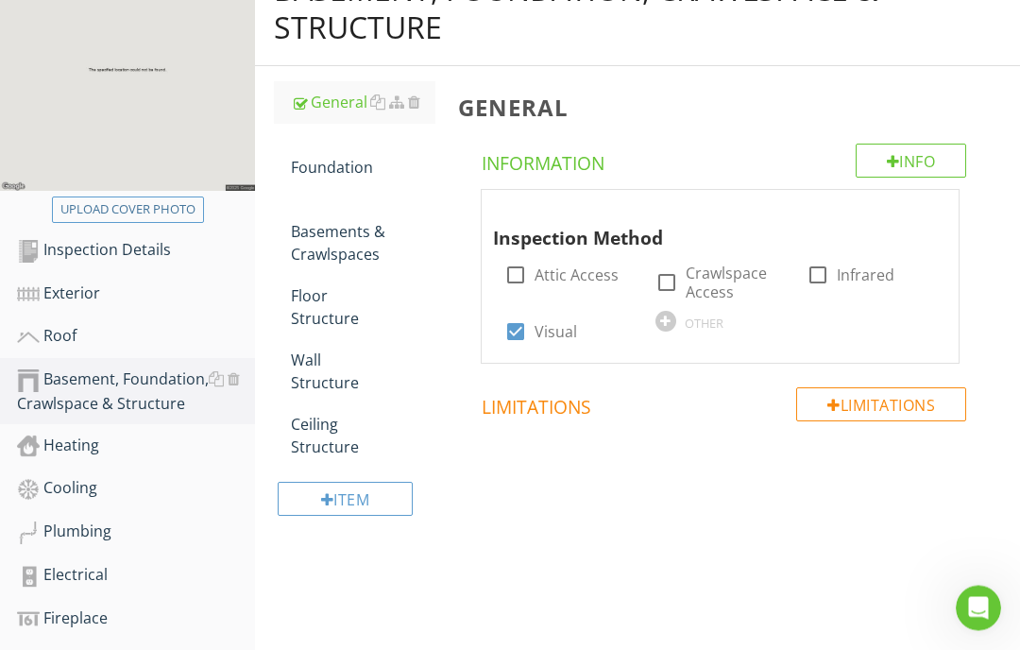
scroll to position [279, 0]
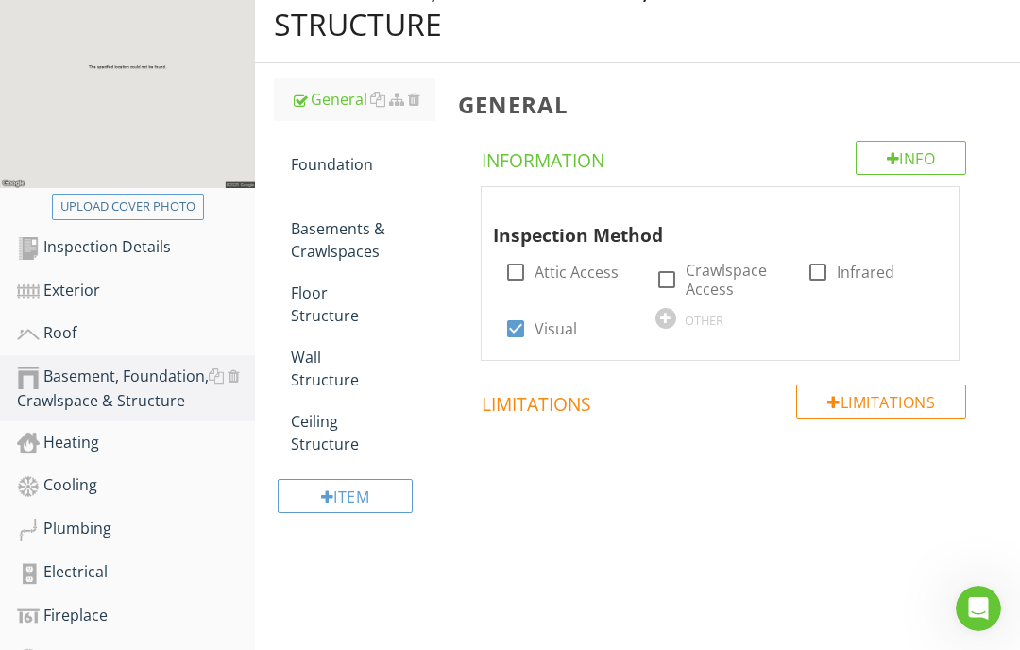
click at [344, 167] on div "Foundation" at bounding box center [363, 152] width 145 height 45
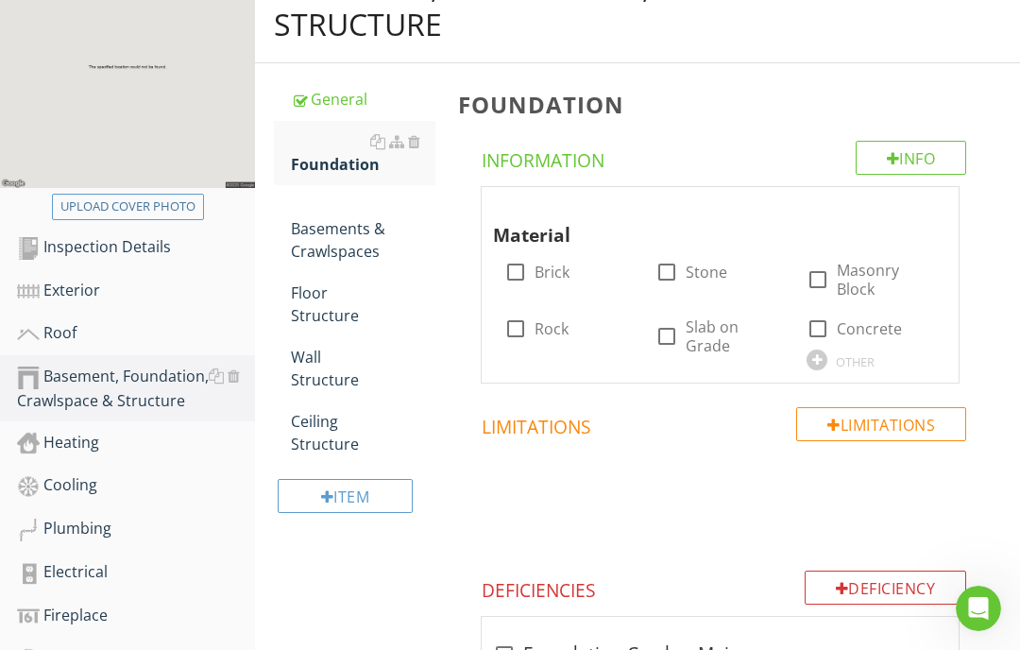
click at [821, 324] on div at bounding box center [818, 329] width 32 height 32
checkbox input "true"
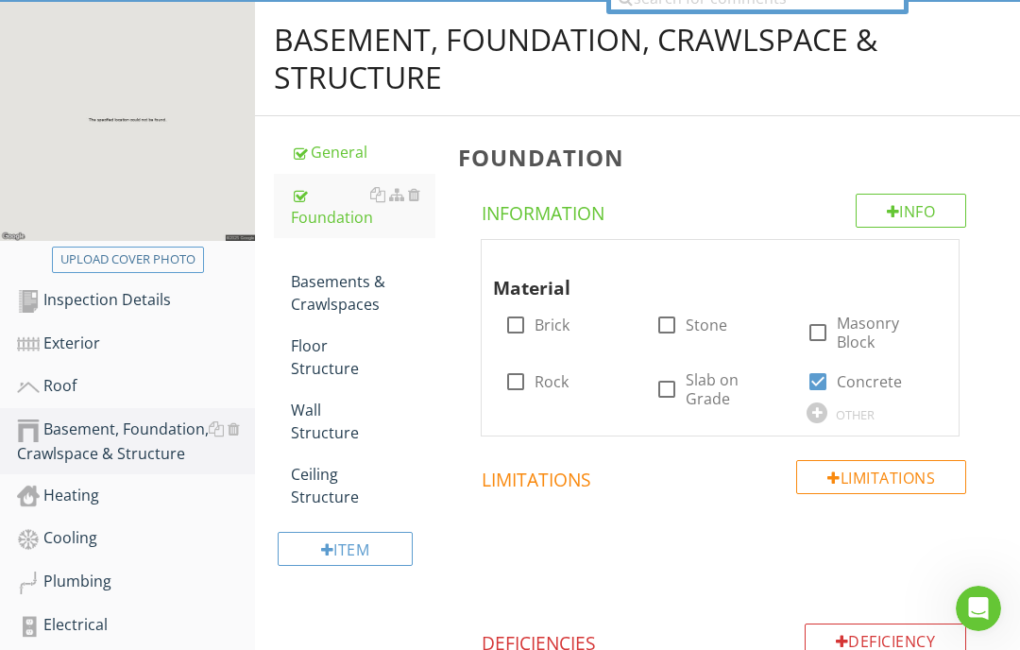
scroll to position [225, 0]
click at [333, 264] on div "Basements & Crawlspaces" at bounding box center [363, 282] width 145 height 68
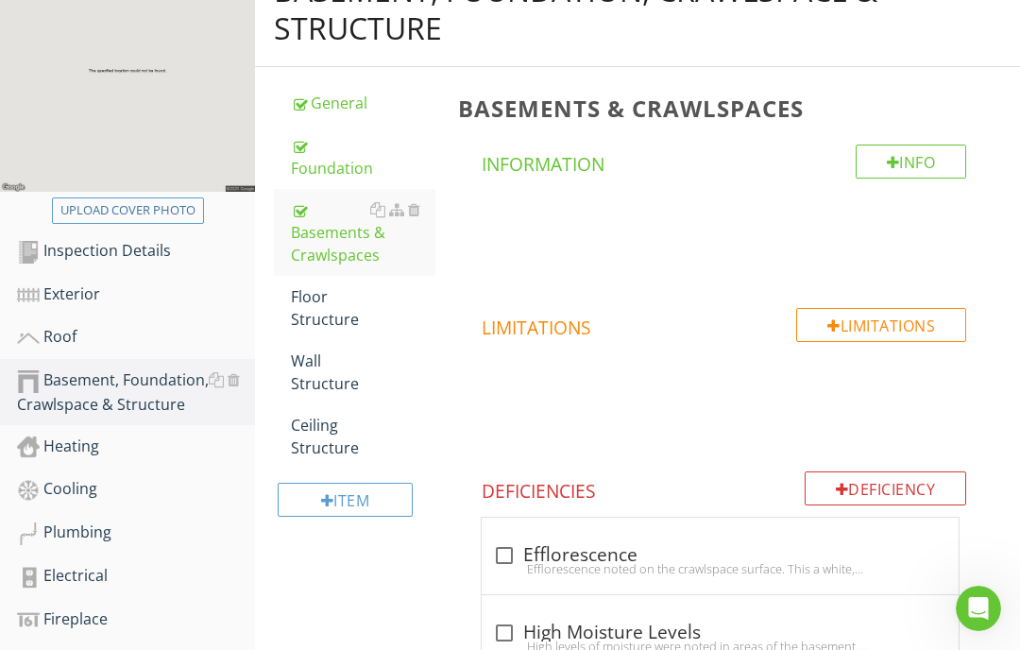
scroll to position [266, 0]
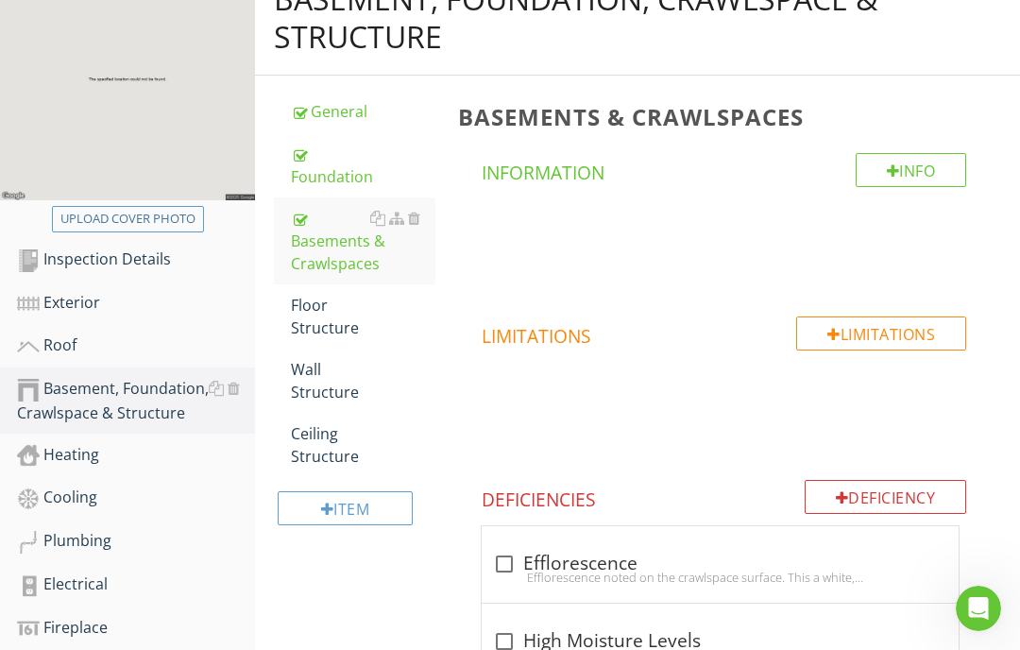
click at [327, 319] on div "Floor Structure" at bounding box center [363, 316] width 145 height 45
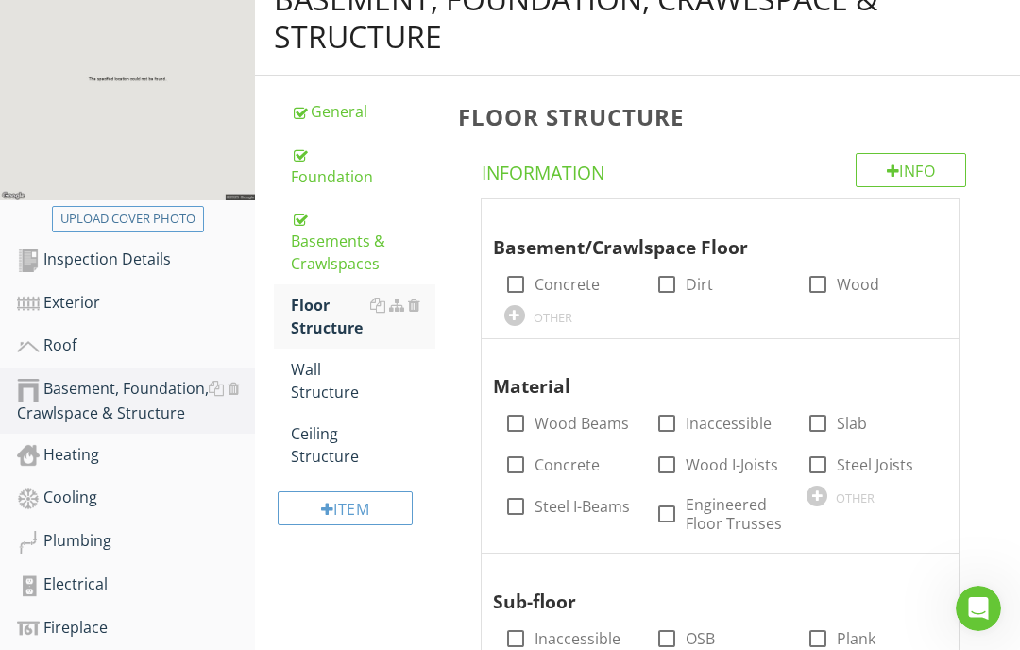
click at [667, 281] on div at bounding box center [667, 284] width 32 height 32
checkbox input "true"
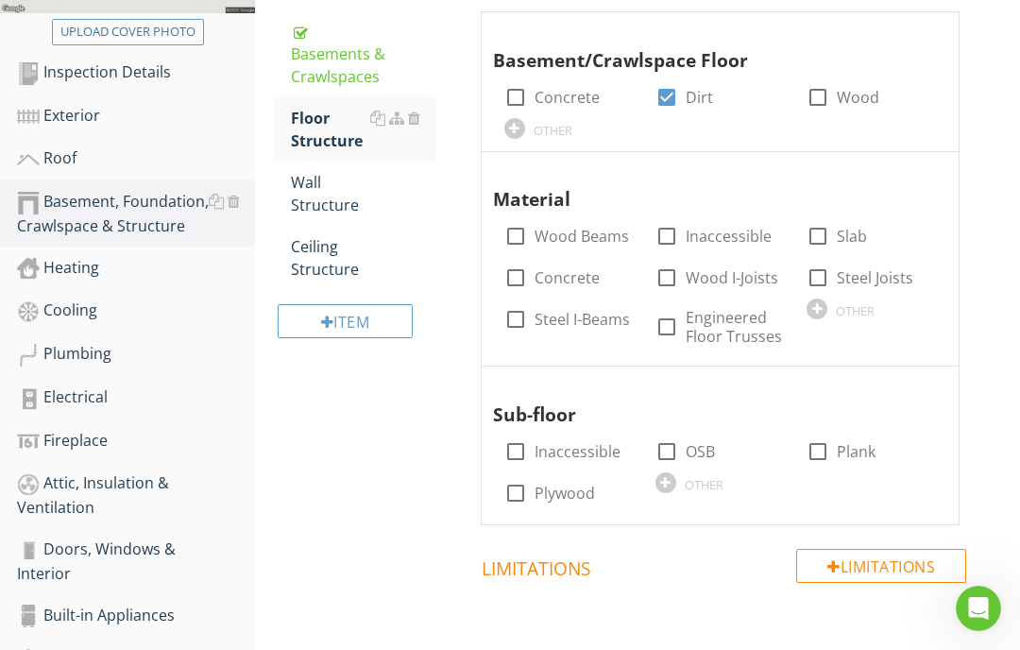
scroll to position [455, 0]
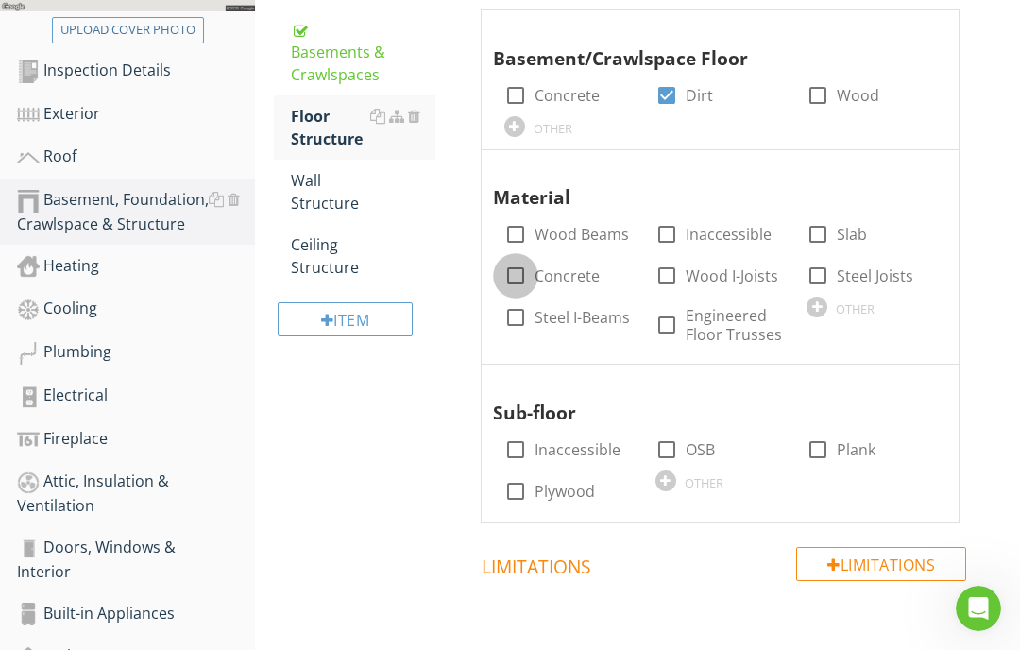
click at [522, 267] on div at bounding box center [516, 276] width 32 height 32
checkbox input "true"
click at [662, 449] on div at bounding box center [667, 450] width 32 height 32
click at [674, 434] on div at bounding box center [667, 450] width 32 height 32
checkbox input "false"
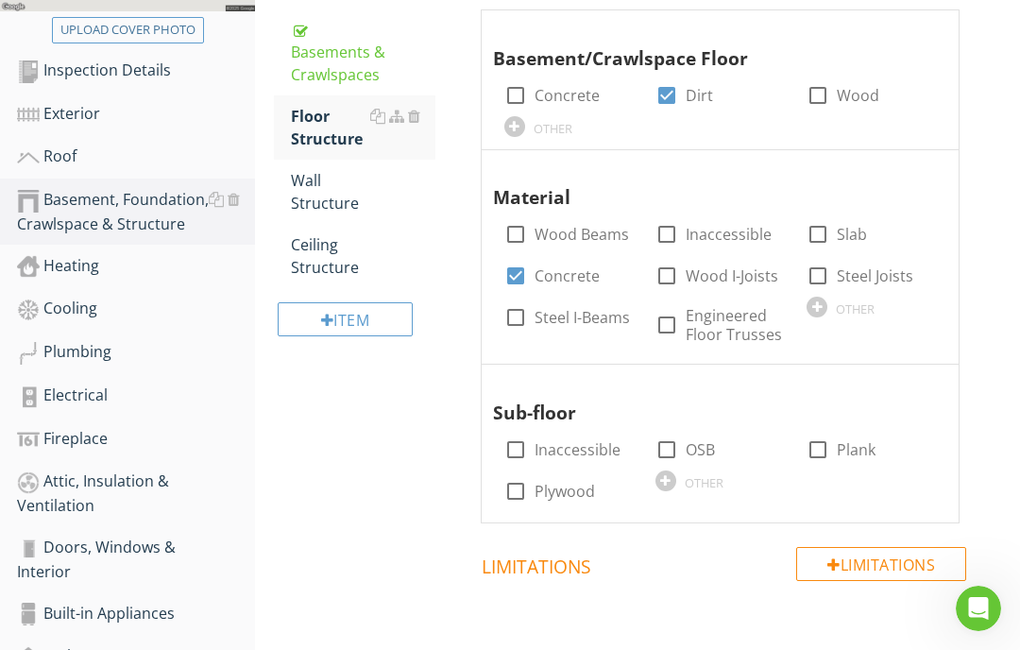
click at [320, 191] on div "Wall Structure" at bounding box center [363, 191] width 145 height 45
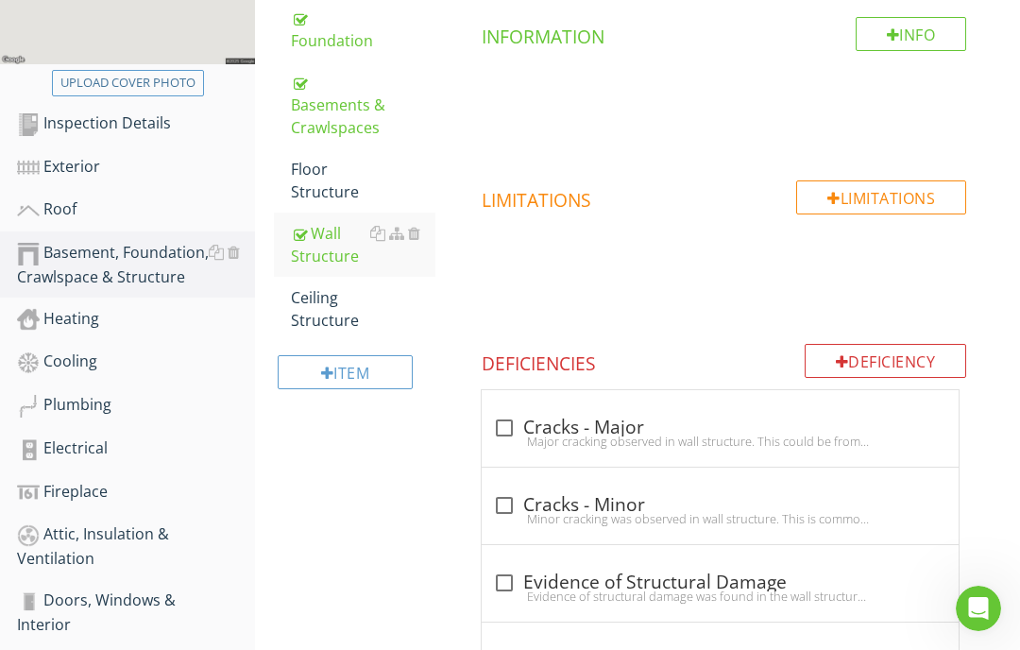
scroll to position [403, 0]
click at [325, 307] on div "Ceiling Structure" at bounding box center [363, 307] width 145 height 45
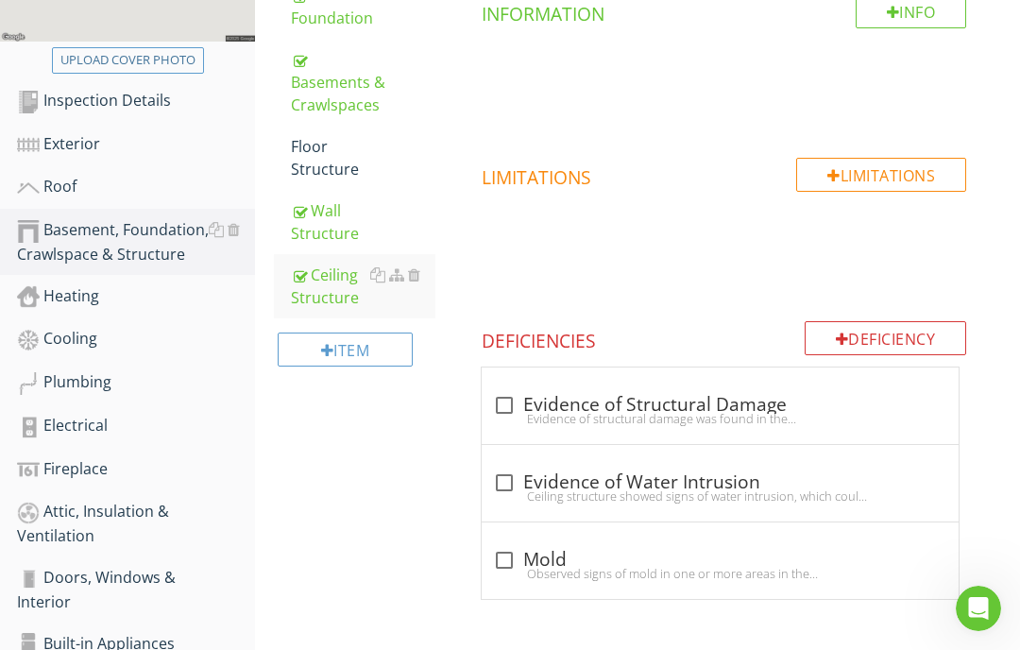
scroll to position [445, 0]
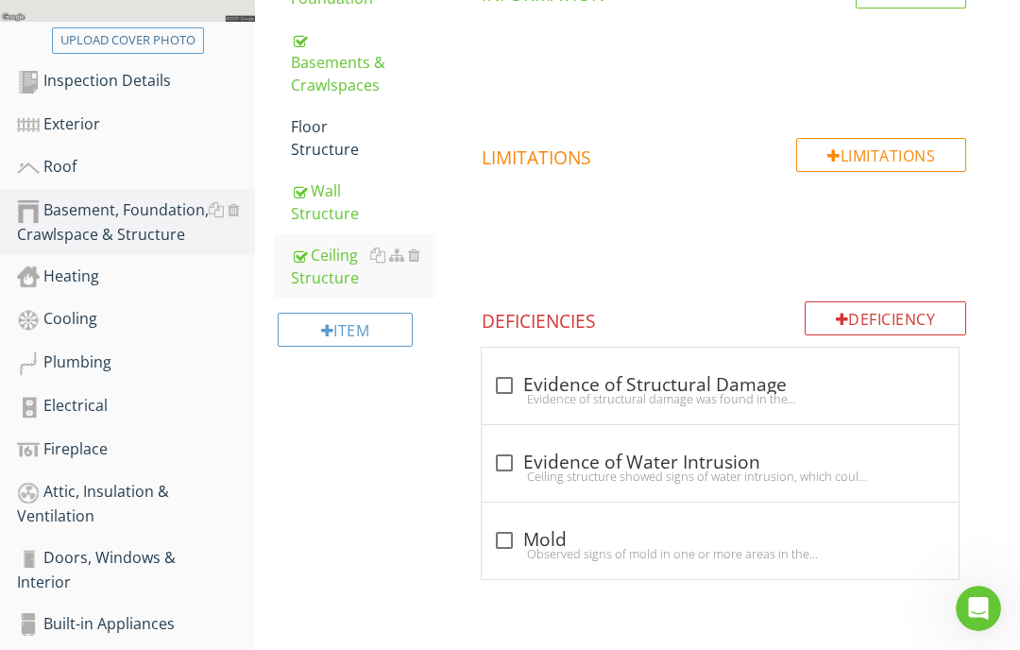
click at [78, 267] on div "Heating" at bounding box center [136, 277] width 238 height 25
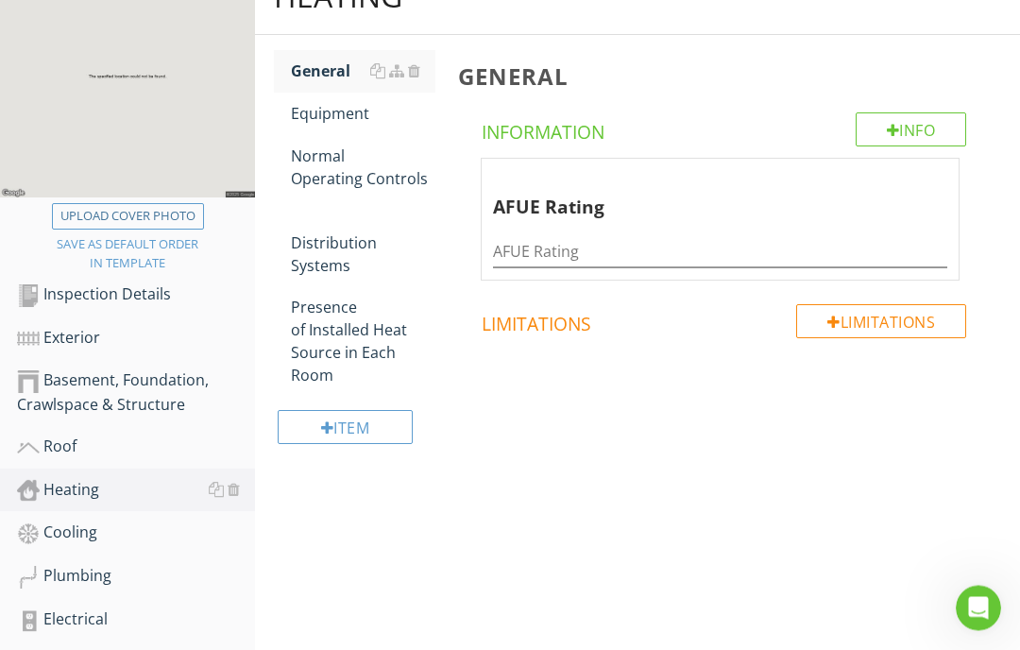
scroll to position [269, 0]
click at [337, 109] on div "Equipment" at bounding box center [363, 113] width 145 height 23
click at [323, 111] on div "Equipment" at bounding box center [363, 113] width 145 height 23
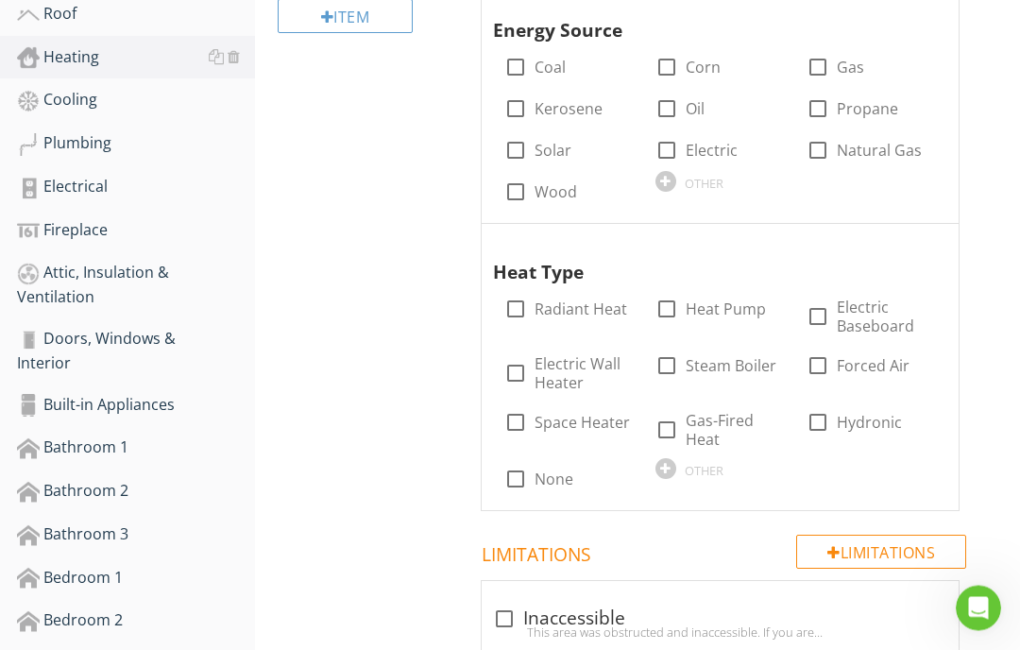
scroll to position [705, 0]
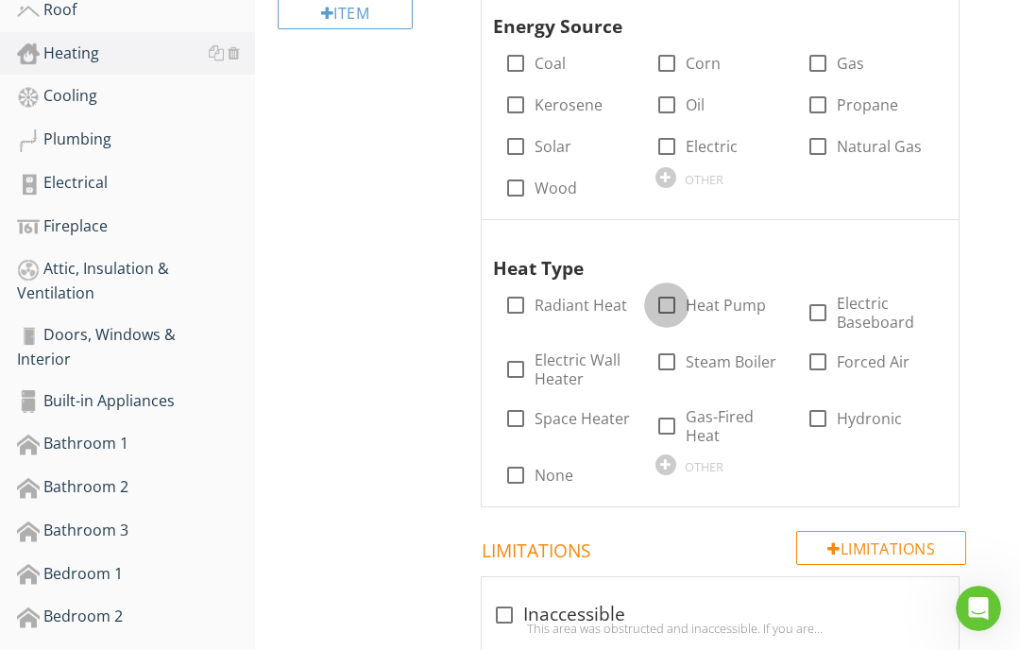
click at [671, 289] on div at bounding box center [667, 305] width 32 height 32
checkbox input "true"
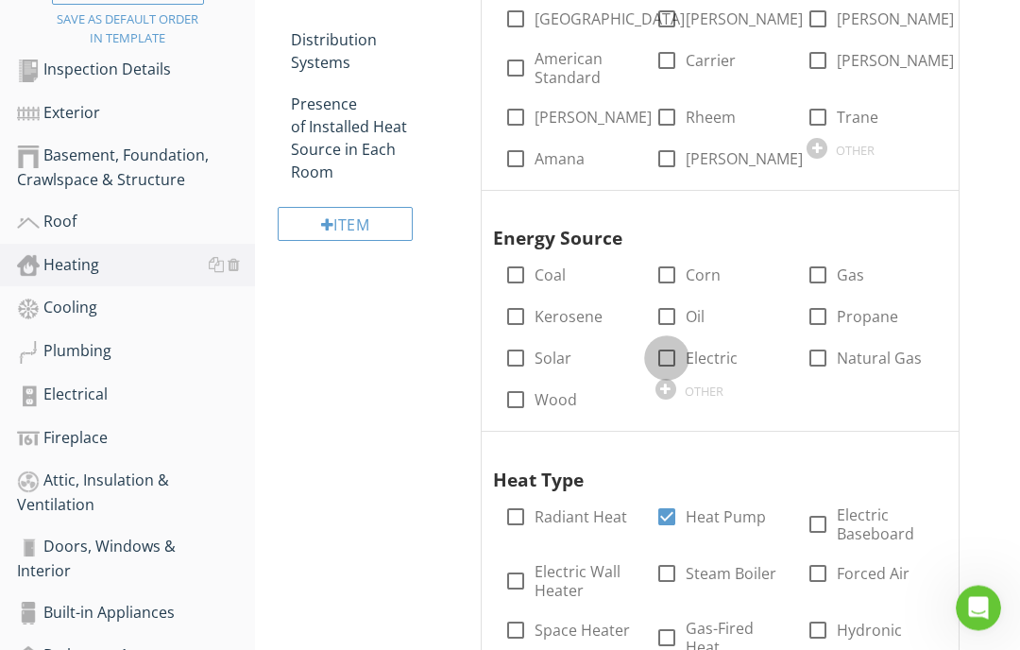
scroll to position [494, 0]
click at [678, 352] on div at bounding box center [667, 358] width 32 height 32
checkbox input "true"
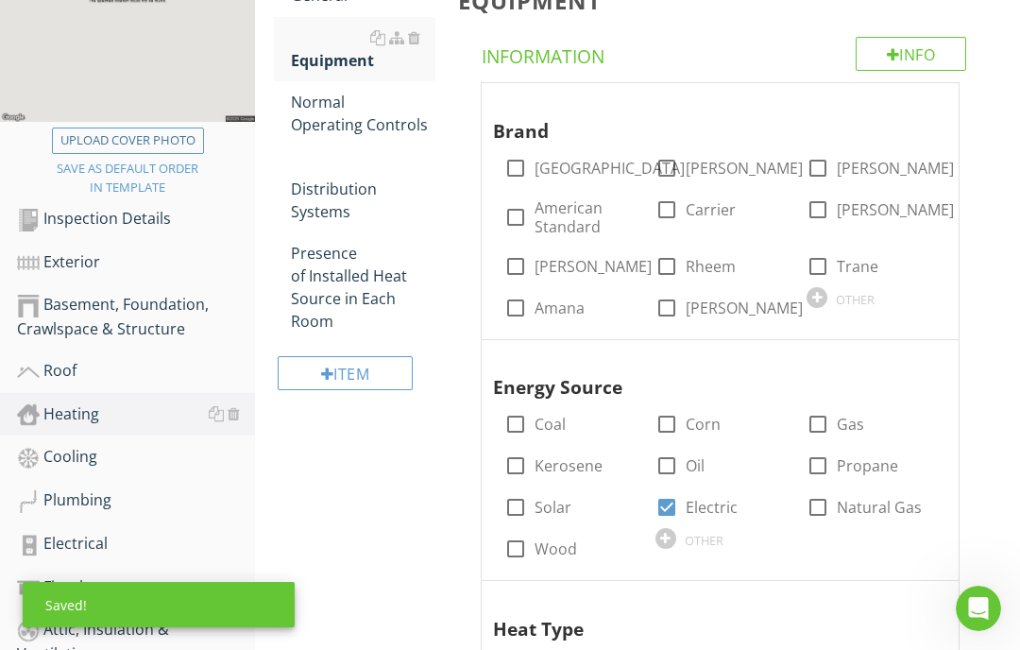
scroll to position [344, 0]
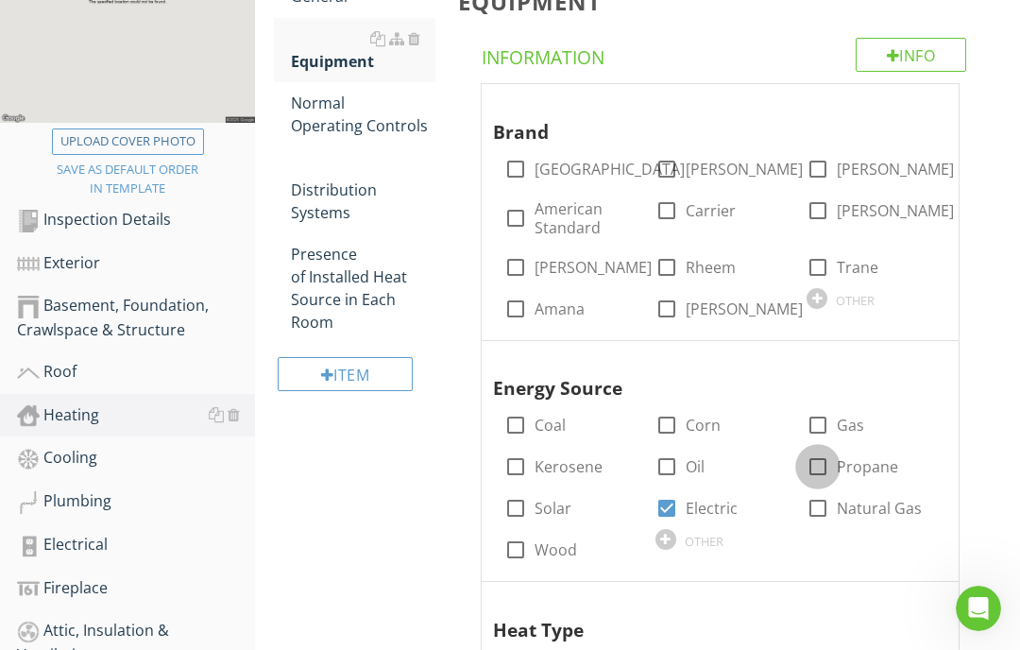
click at [818, 463] on div at bounding box center [818, 467] width 32 height 32
checkbox input "true"
click at [332, 126] on div "Normal Operating Controls" at bounding box center [363, 114] width 145 height 45
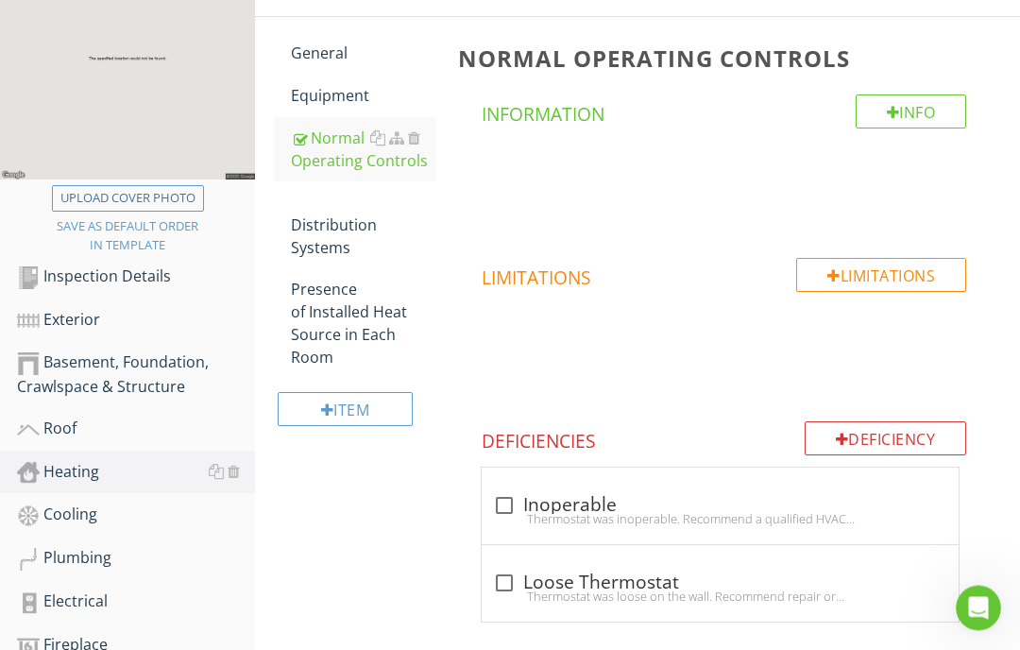
scroll to position [287, 0]
click at [338, 237] on div "Distribution Systems" at bounding box center [363, 225] width 145 height 68
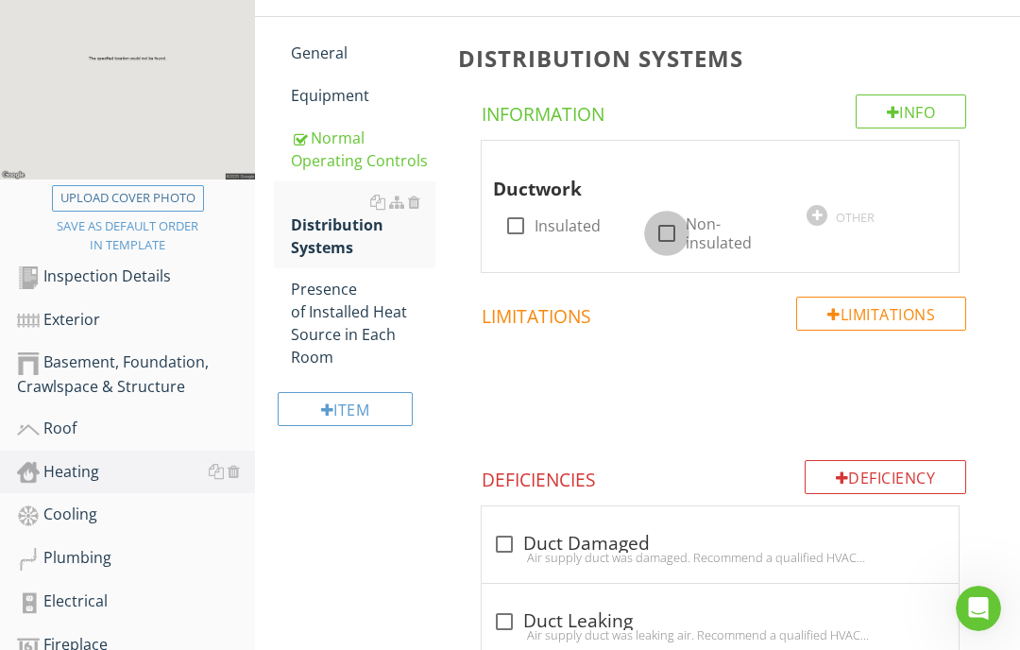
click at [671, 233] on div at bounding box center [667, 233] width 32 height 32
checkbox input "true"
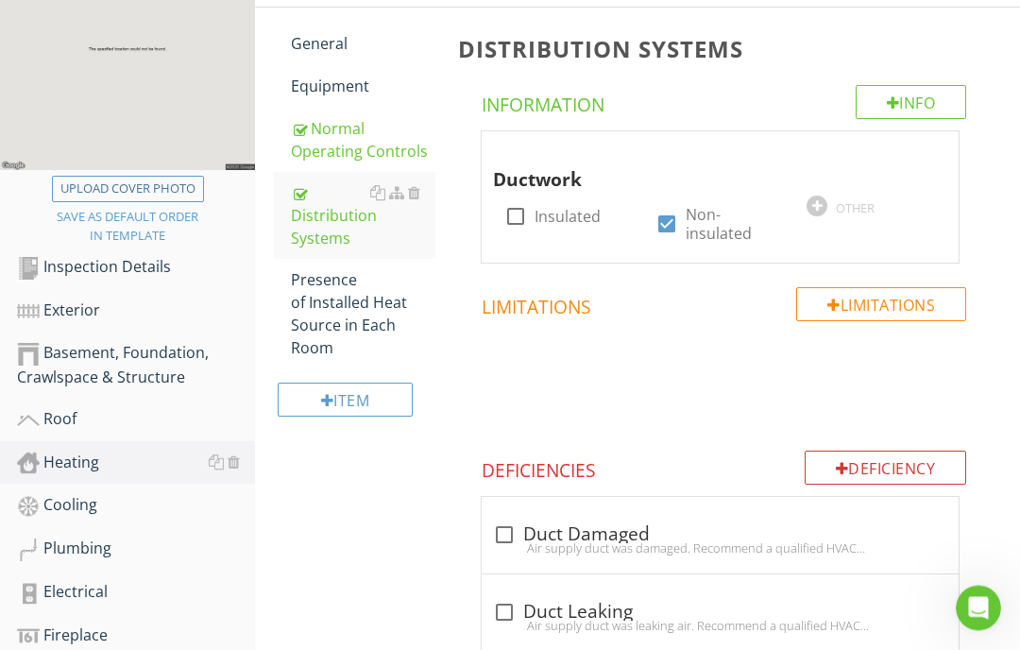
scroll to position [297, 0]
click at [81, 497] on div "Cooling" at bounding box center [136, 505] width 238 height 25
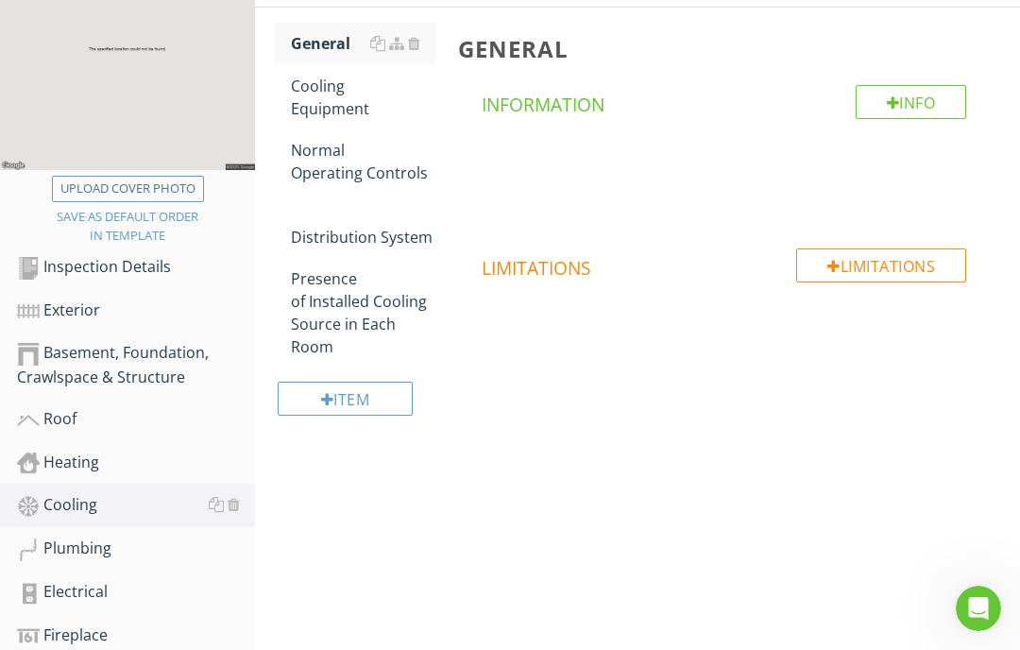
click at [91, 546] on div "Plumbing" at bounding box center [136, 549] width 238 height 25
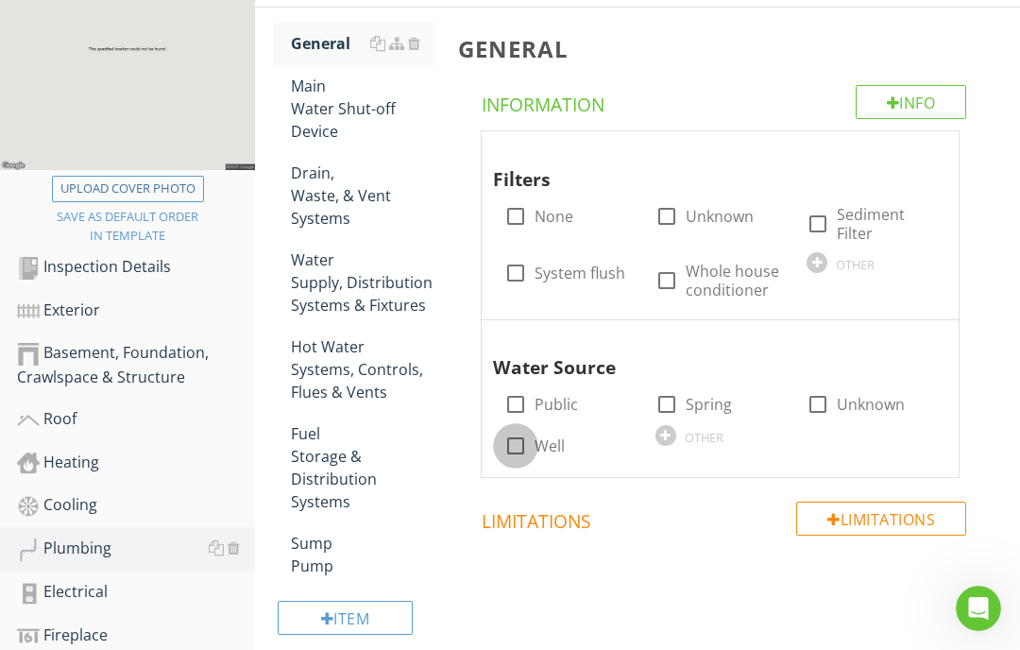
click at [526, 446] on div at bounding box center [516, 446] width 32 height 32
checkbox input "true"
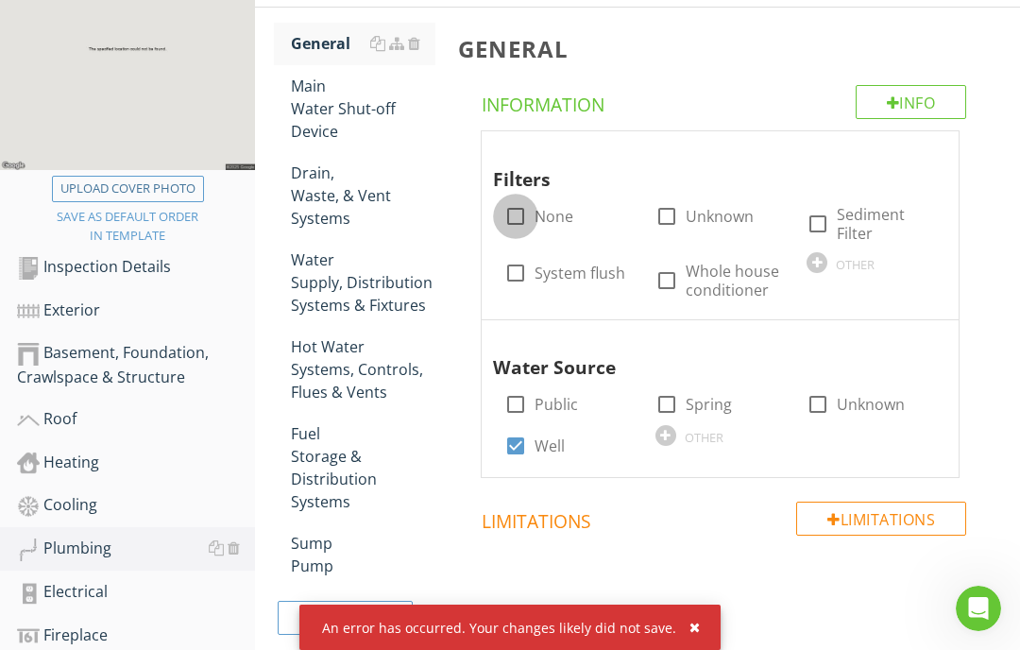
click at [524, 214] on div at bounding box center [516, 216] width 32 height 32
checkbox input "true"
click at [352, 120] on div "Main Water Shut-off Device" at bounding box center [363, 109] width 145 height 68
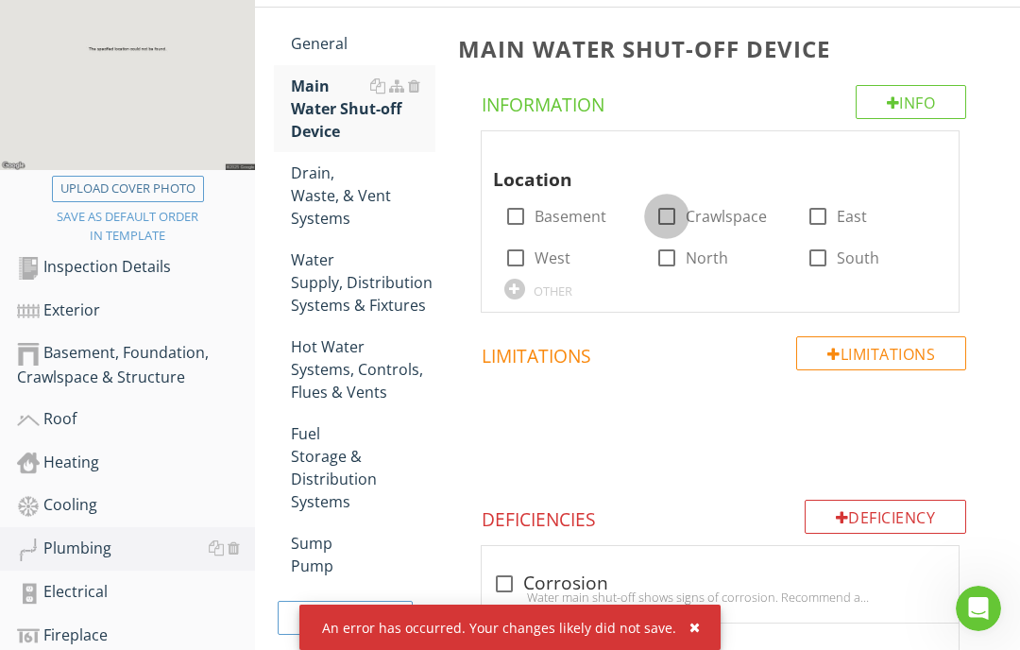
click at [667, 212] on div at bounding box center [667, 216] width 32 height 32
checkbox input "true"
click at [332, 205] on div "Drain, Waste, & Vent Systems" at bounding box center [363, 196] width 145 height 68
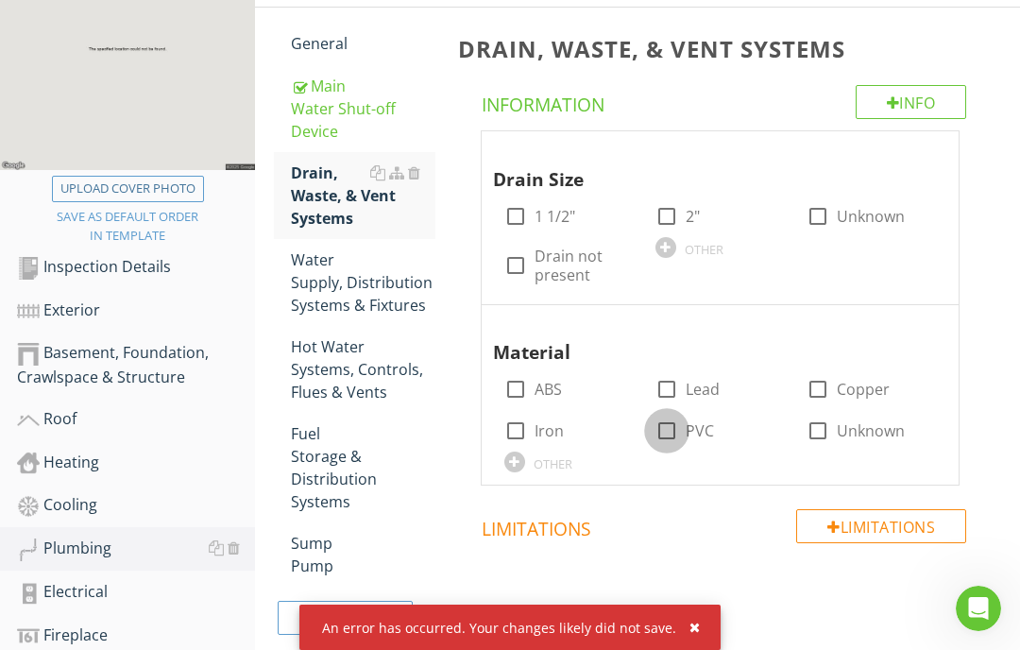
click at [671, 437] on div at bounding box center [667, 431] width 32 height 32
checkbox input "true"
click at [674, 214] on div at bounding box center [667, 216] width 32 height 32
checkbox input "true"
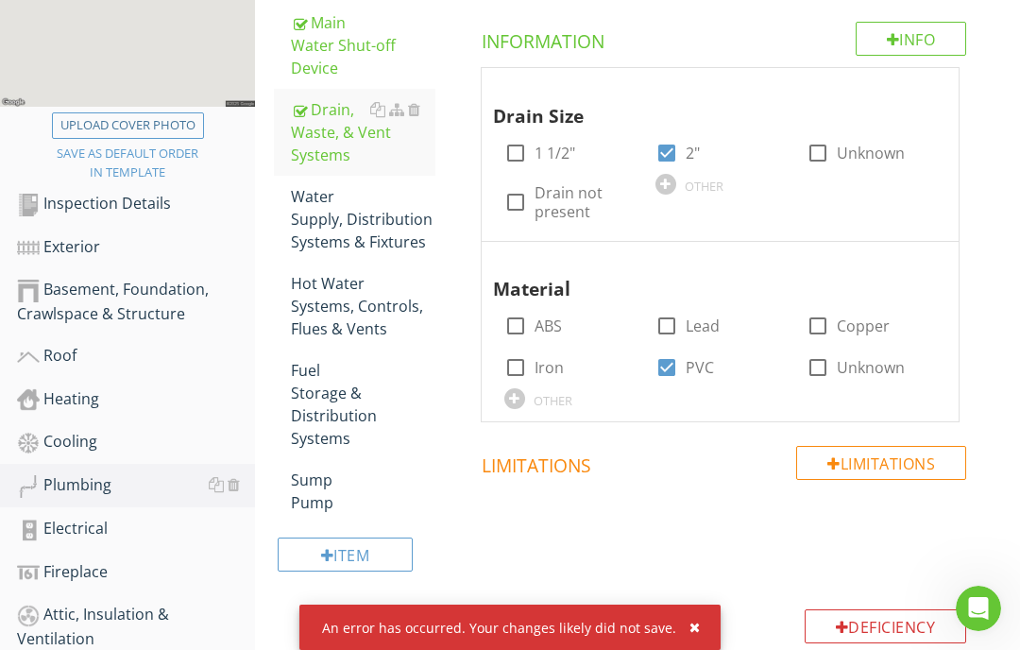
scroll to position [358, 0]
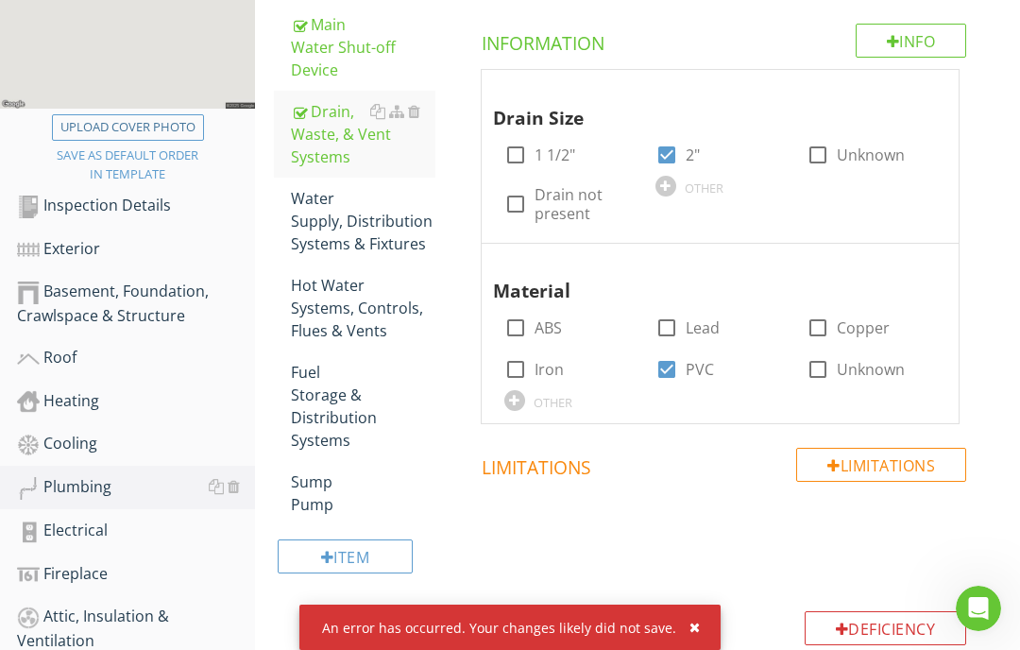
click at [364, 235] on div "Water Supply, Distribution Systems & Fixtures" at bounding box center [363, 221] width 145 height 68
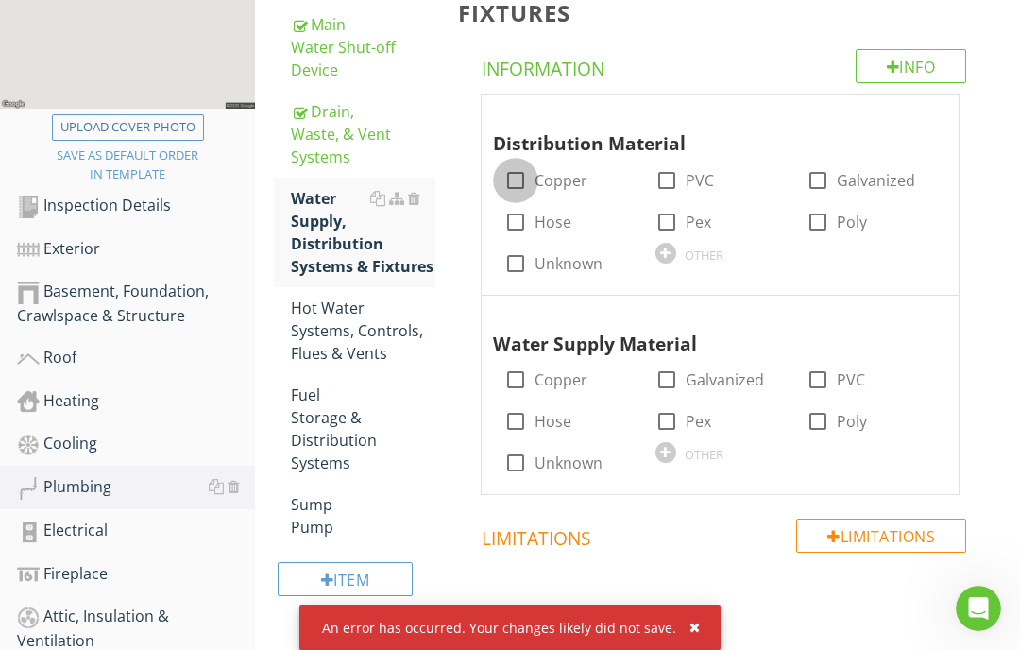
click at [522, 182] on div at bounding box center [516, 180] width 32 height 32
checkbox input "true"
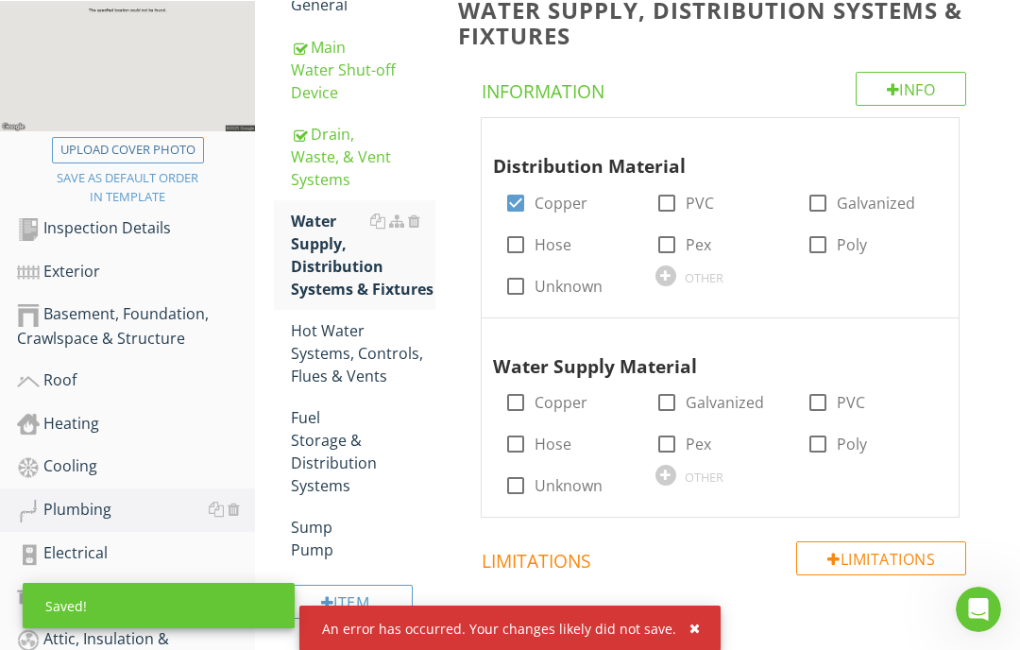
scroll to position [334, 0]
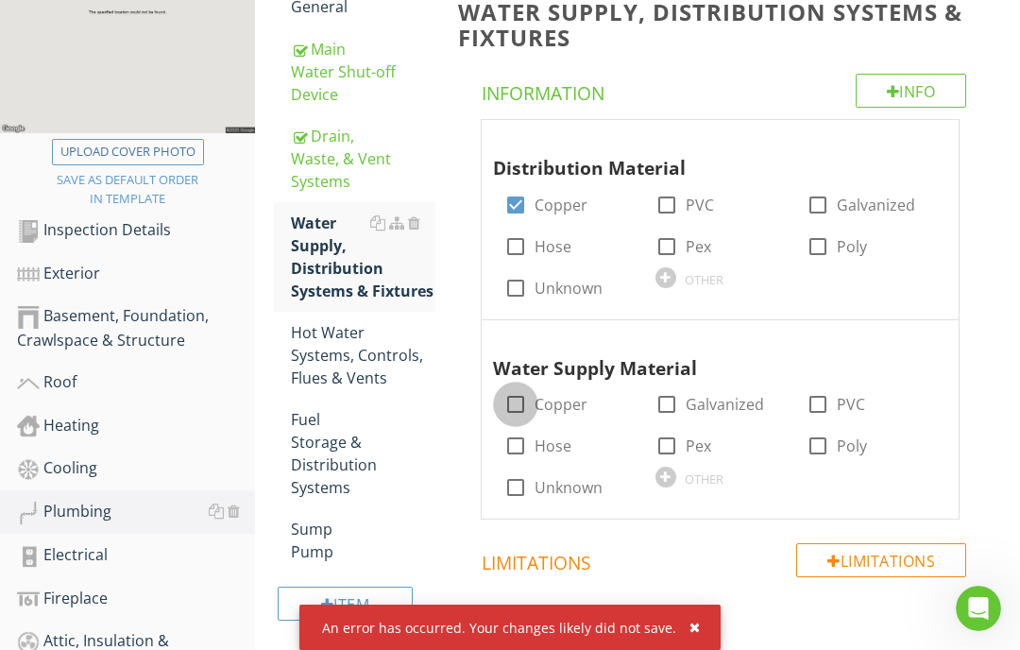
click at [522, 401] on div at bounding box center [516, 404] width 32 height 32
checkbox input "true"
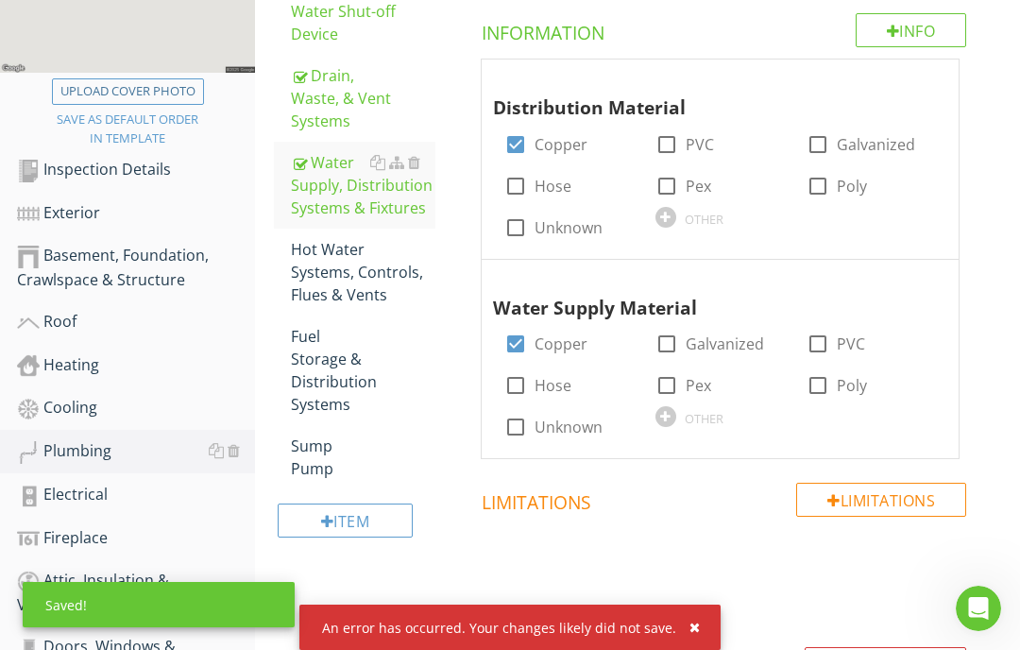
scroll to position [392, 0]
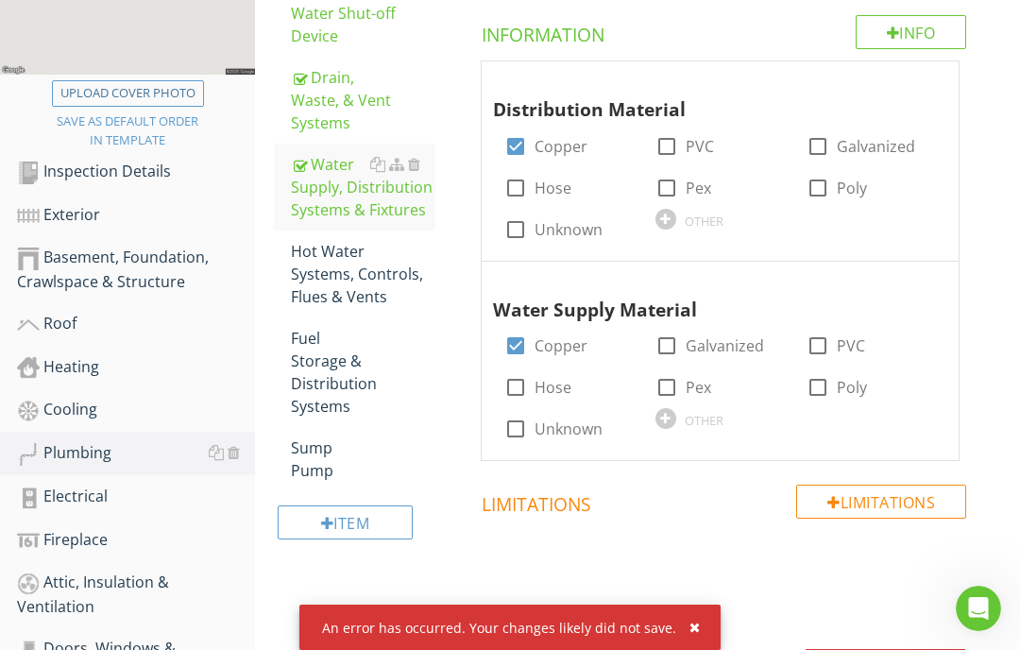
click at [335, 287] on div "Hot Water Systems, Controls, Flues & Vents" at bounding box center [363, 274] width 145 height 68
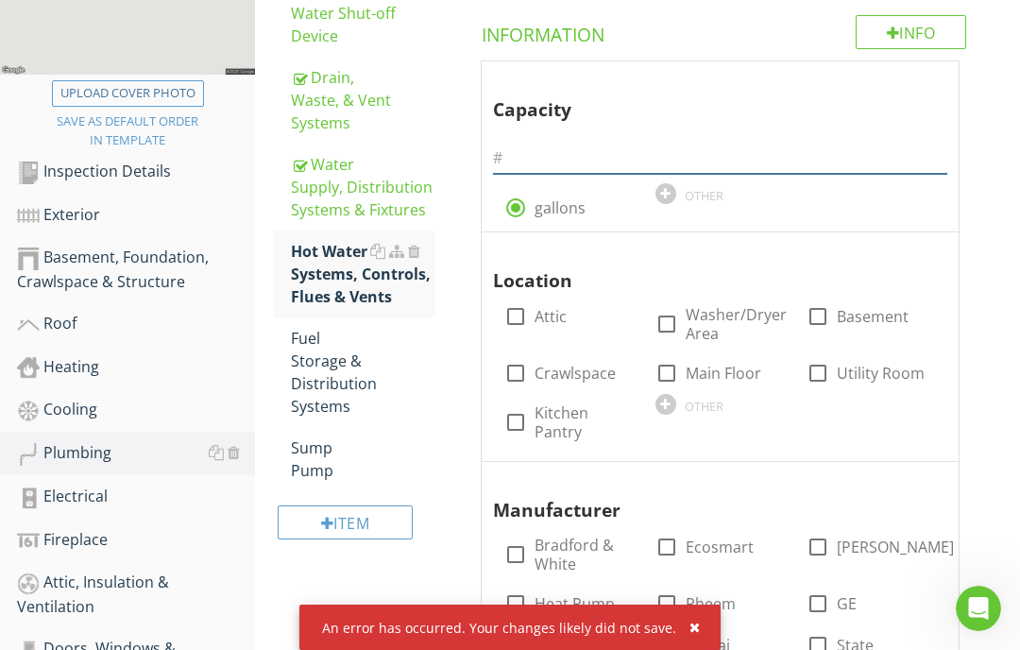
click at [523, 160] on input "text" at bounding box center [720, 158] width 455 height 31
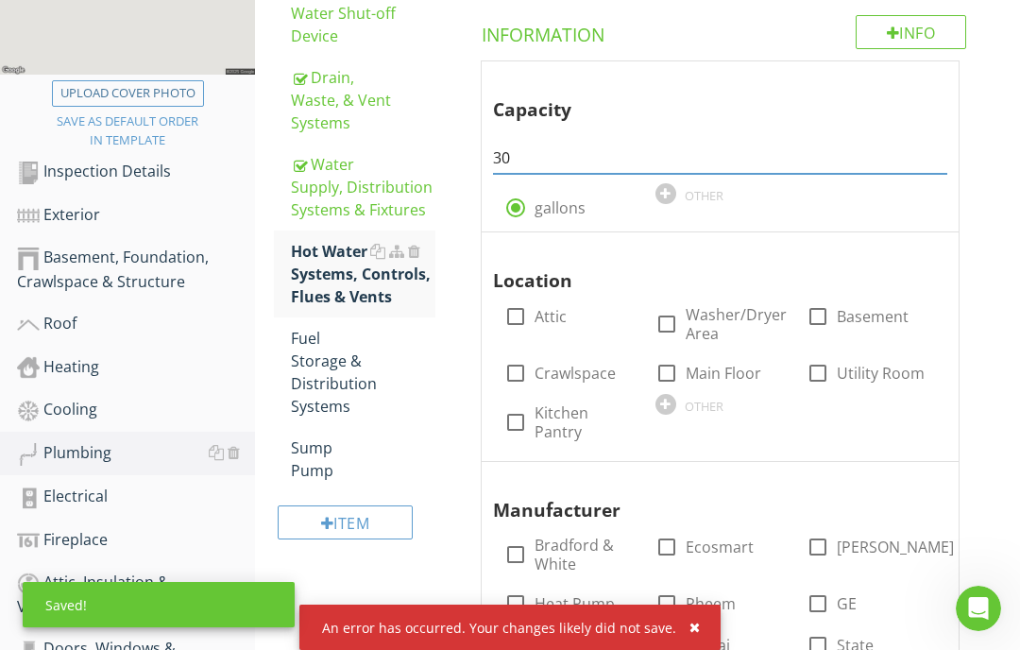
scroll to position [387, 0]
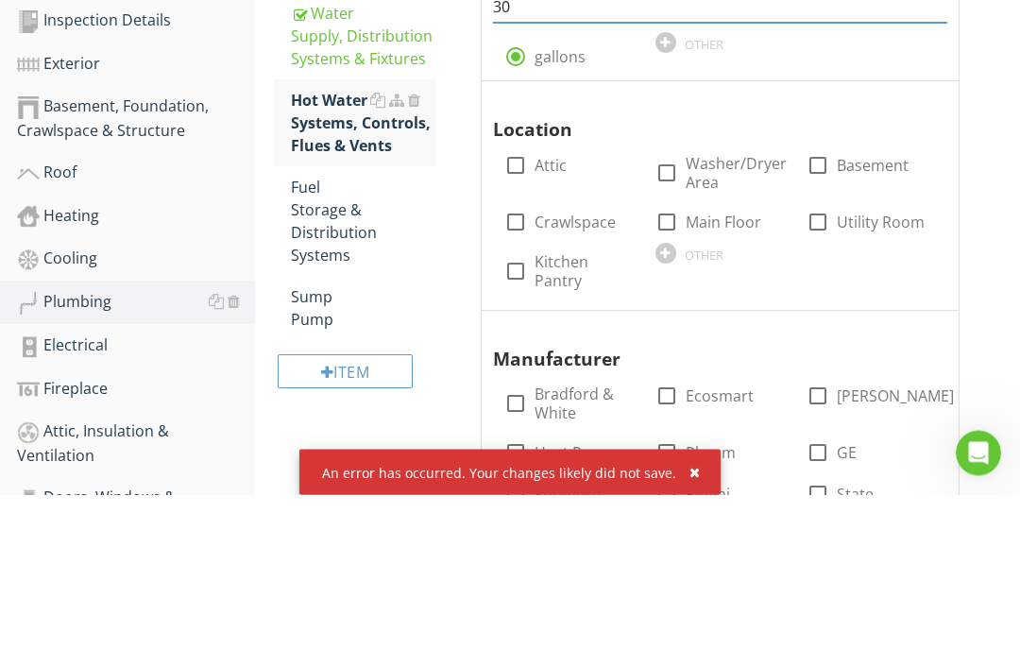
type input "30"
click at [663, 399] on div at bounding box center [666, 409] width 21 height 21
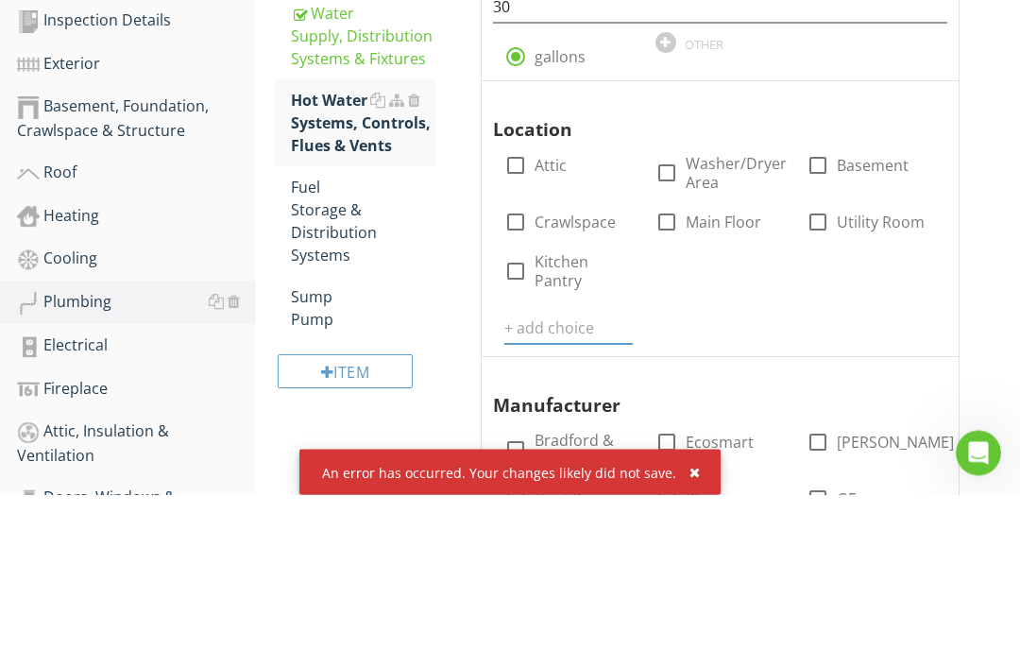
scroll to position [543, 0]
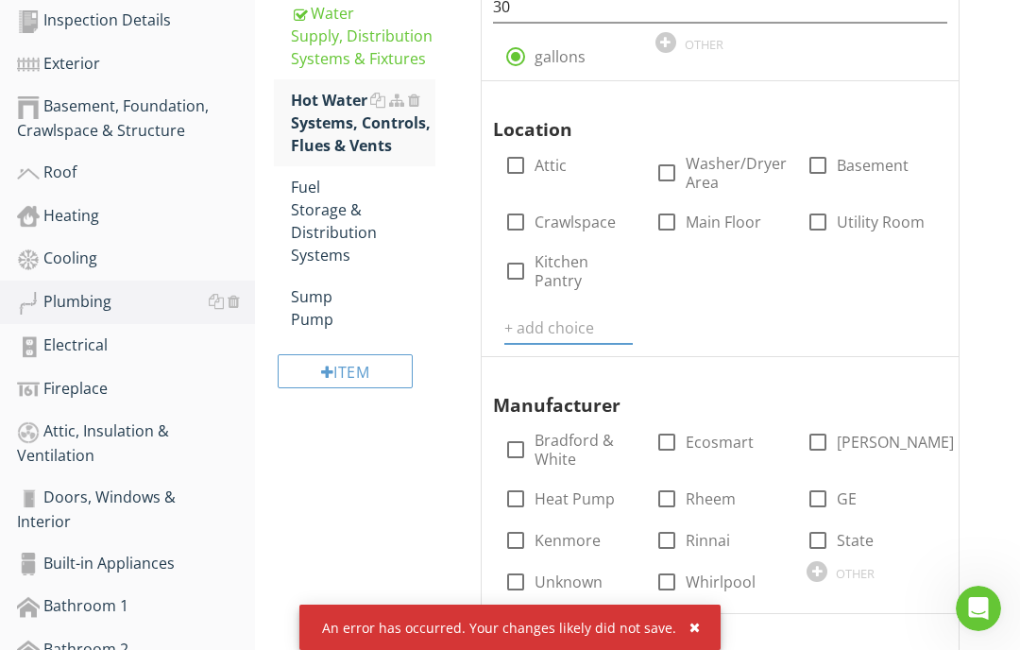
click at [554, 322] on input "text" at bounding box center [569, 328] width 128 height 31
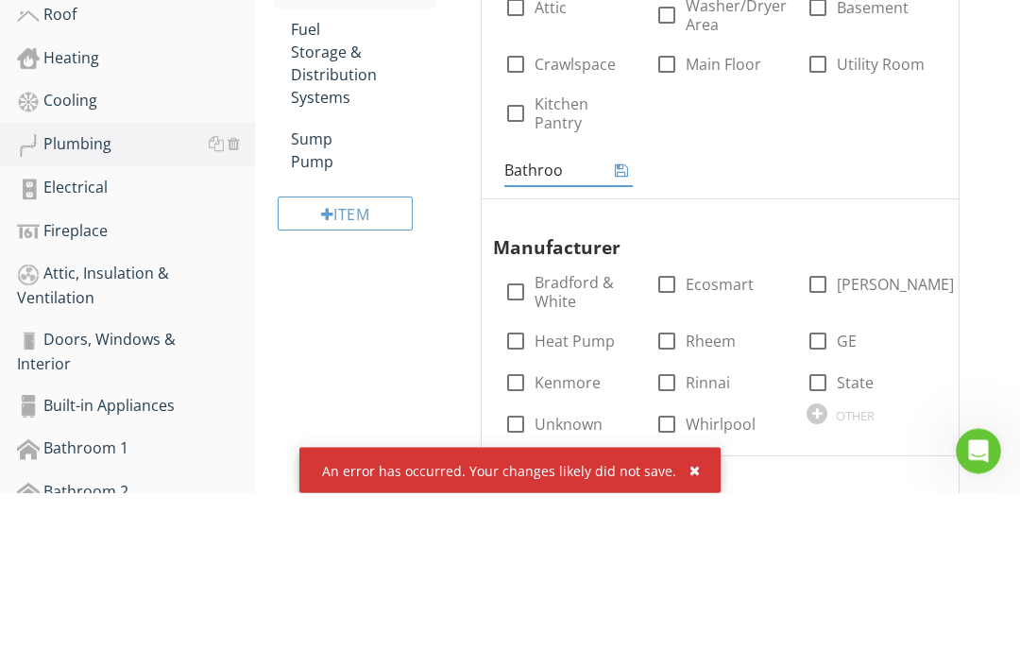
type input "Bathroom"
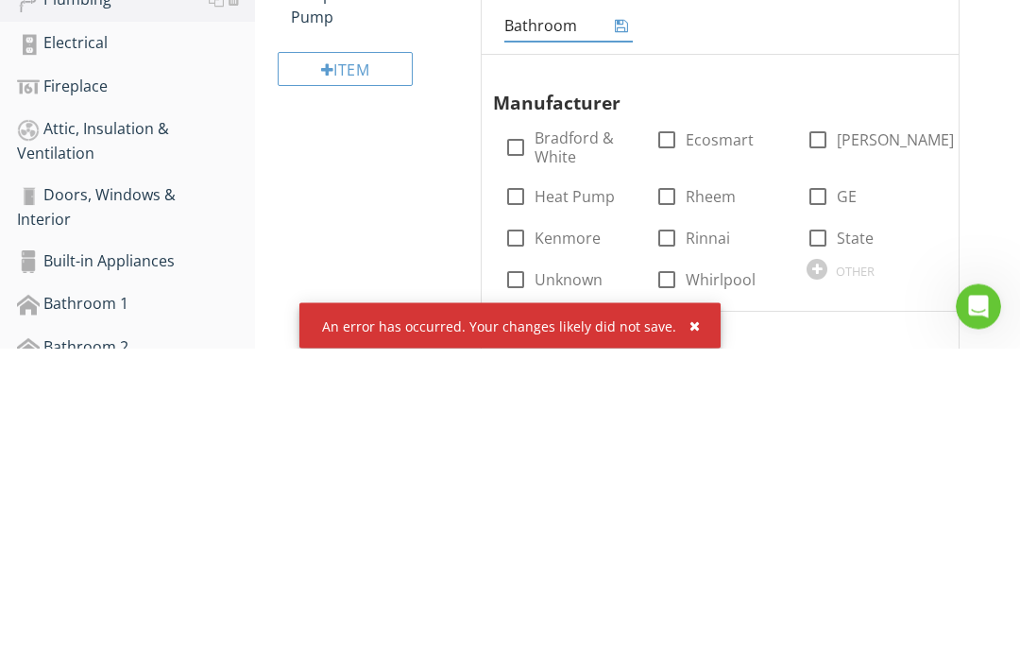
click at [821, 273] on span "Capacity 30 radio_button_checked gallons OTHER Location check_box_outline_blank…" at bounding box center [724, 351] width 533 height 885
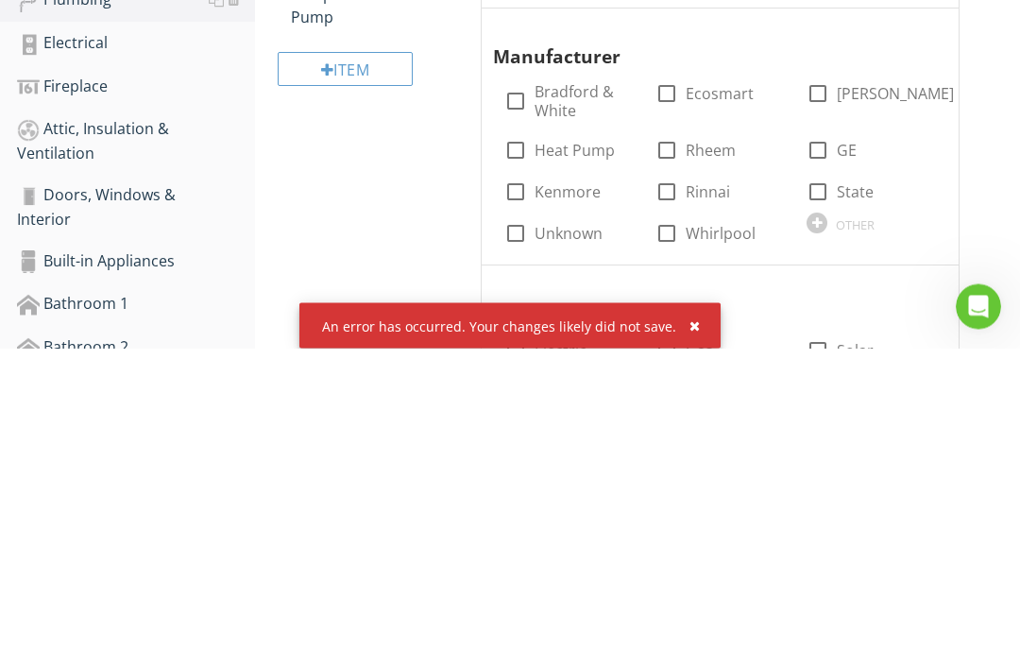
scroll to position [846, 0]
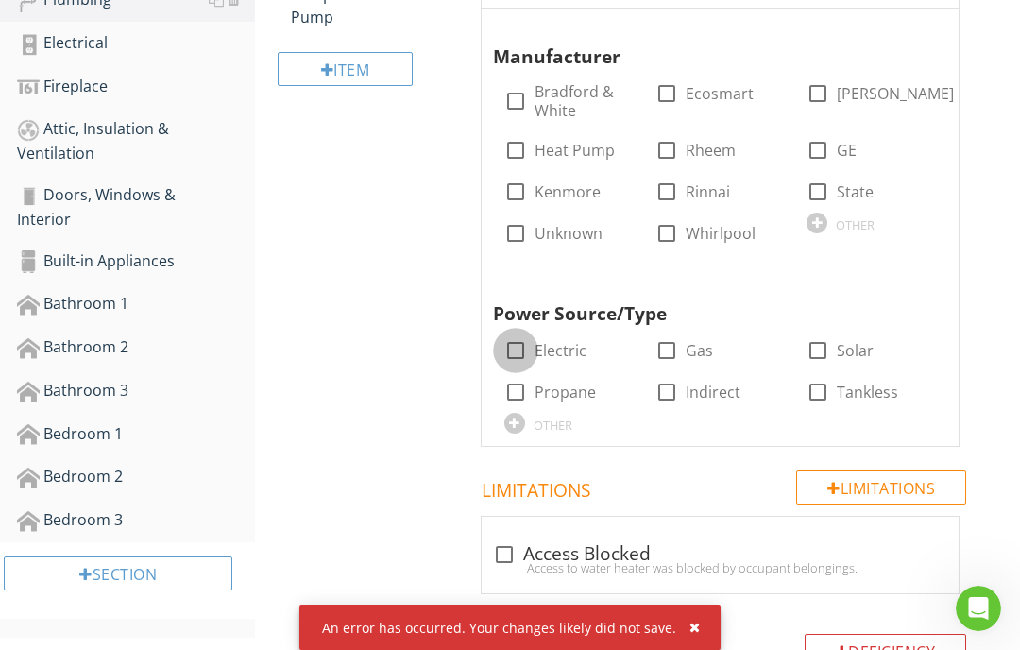
click at [522, 345] on div at bounding box center [516, 350] width 32 height 32
checkbox input "true"
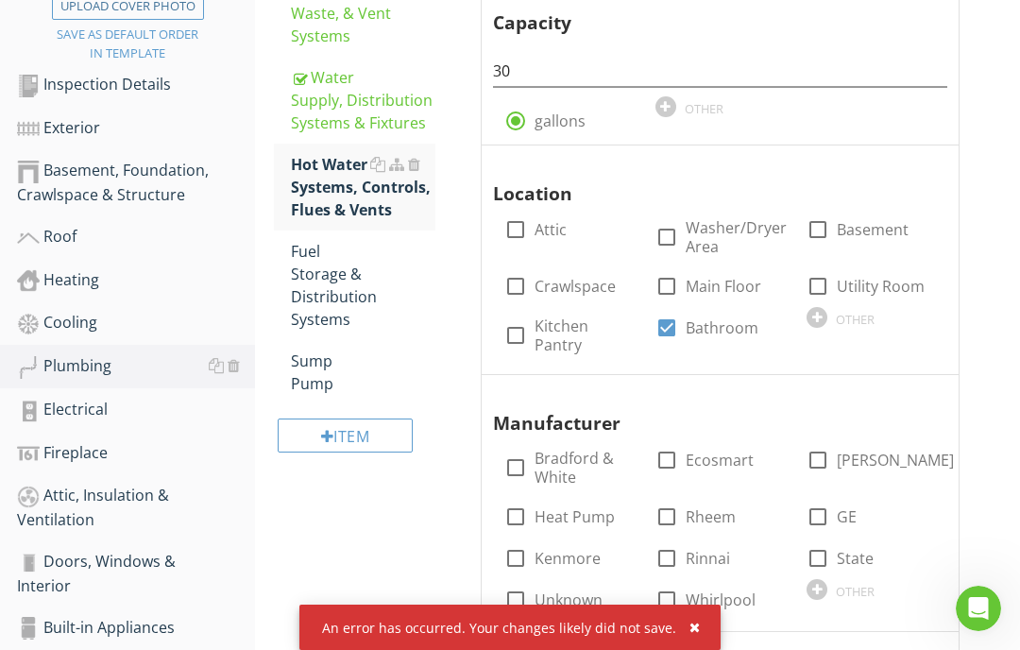
scroll to position [484, 0]
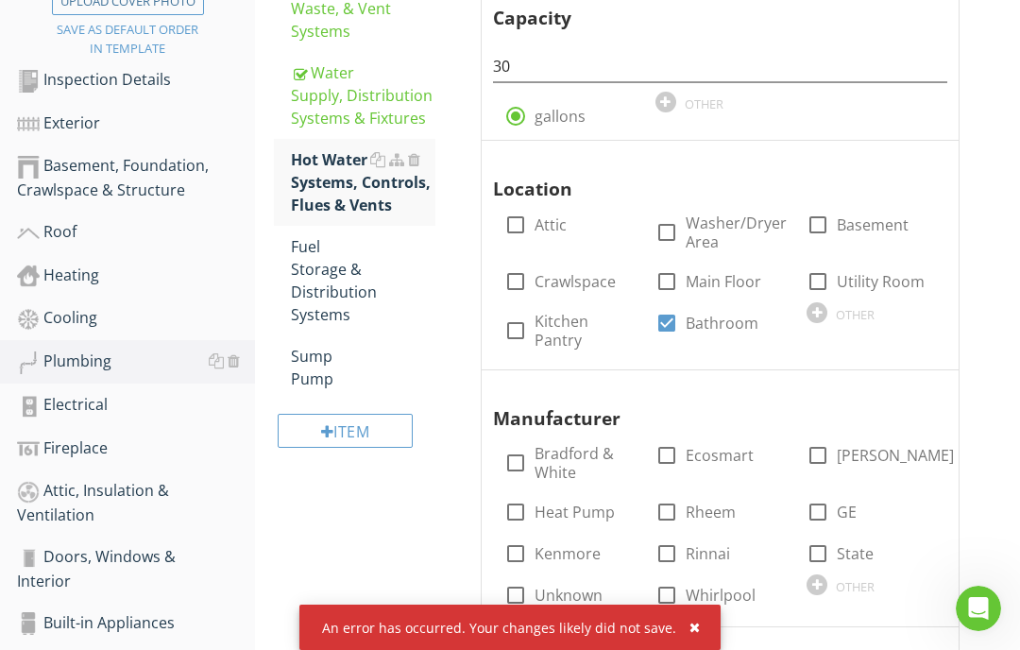
click at [330, 296] on div "Fuel Storage & Distribution Systems" at bounding box center [363, 280] width 145 height 91
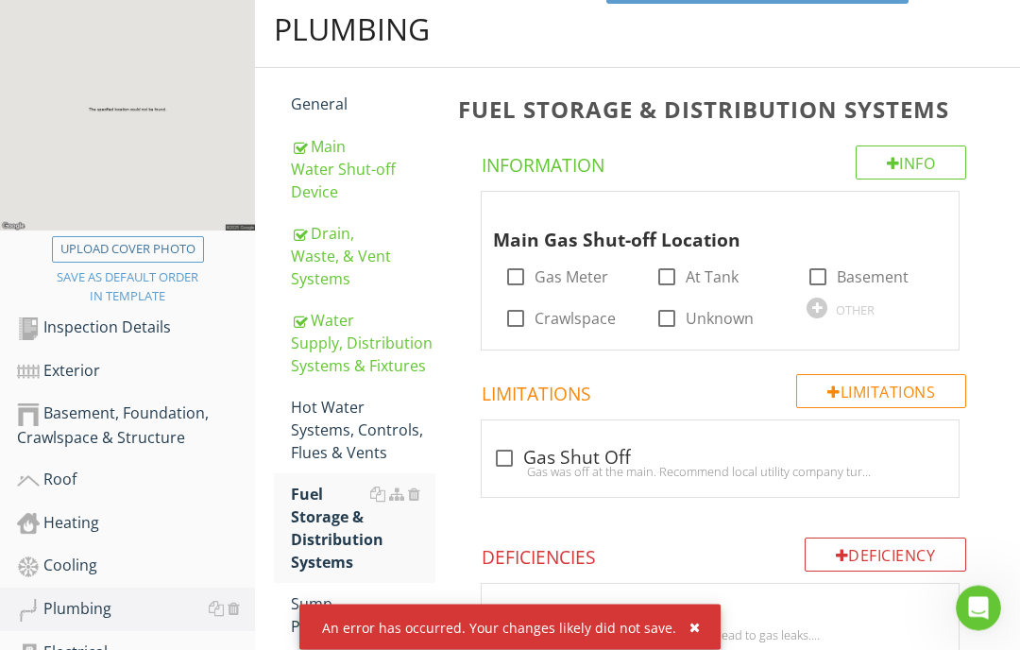
scroll to position [236, 0]
click at [678, 276] on div at bounding box center [667, 277] width 32 height 32
checkbox input "true"
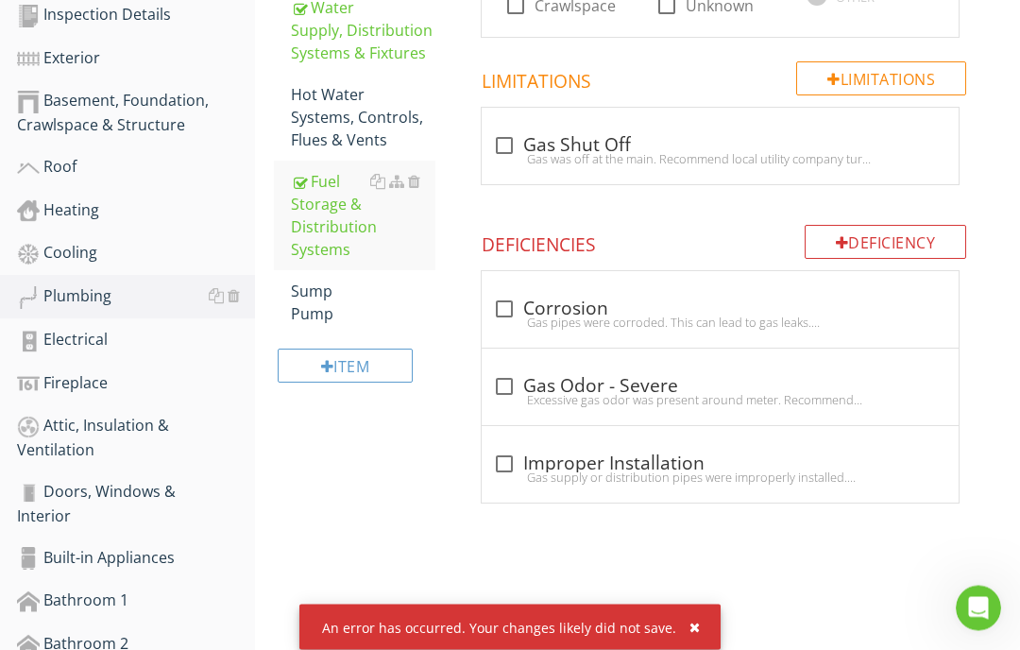
scroll to position [551, 0]
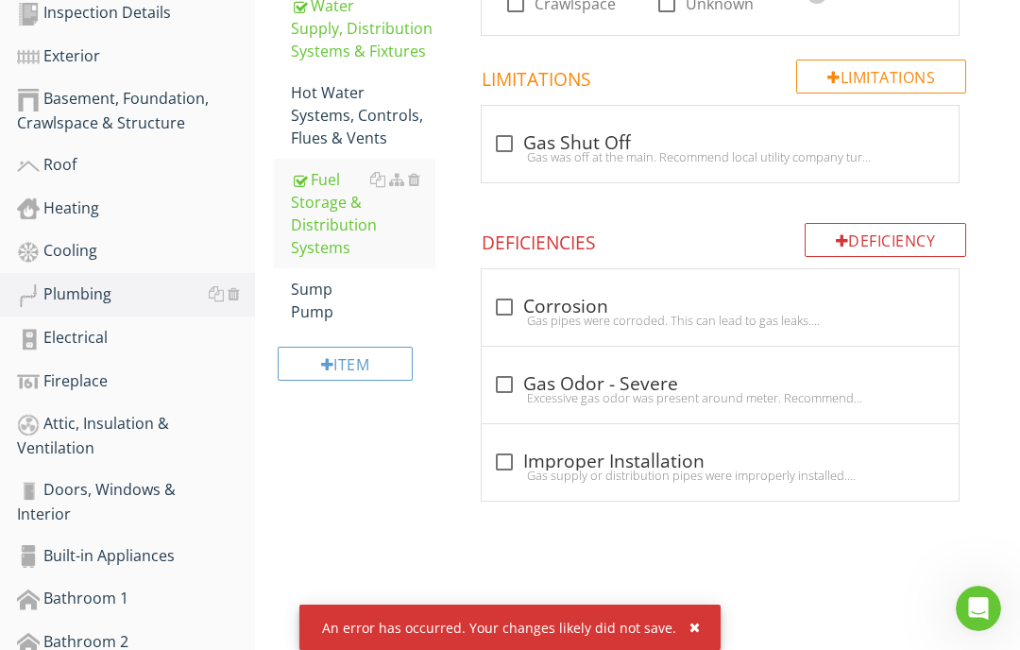
click at [329, 303] on div "Sump Pump" at bounding box center [363, 300] width 145 height 45
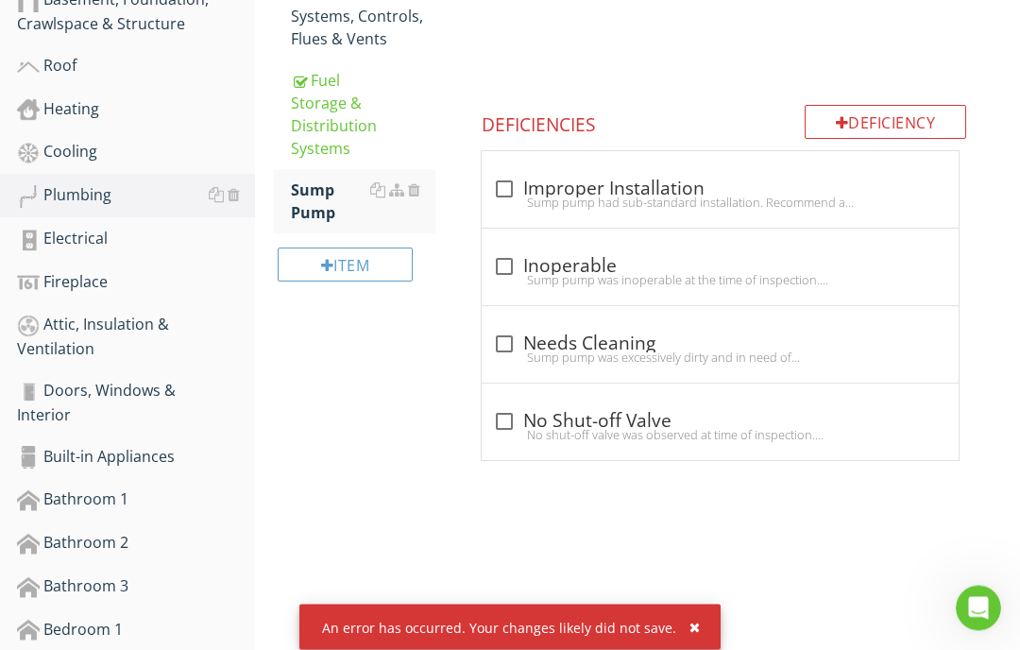
scroll to position [651, 0]
click at [84, 238] on div "Electrical" at bounding box center [136, 238] width 238 height 25
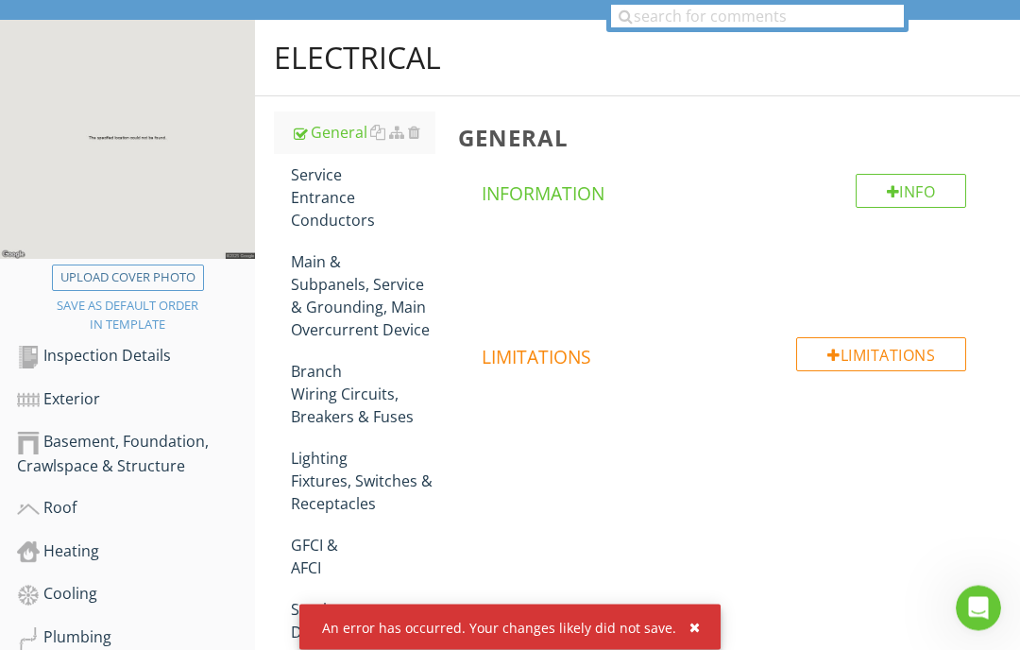
scroll to position [186, 0]
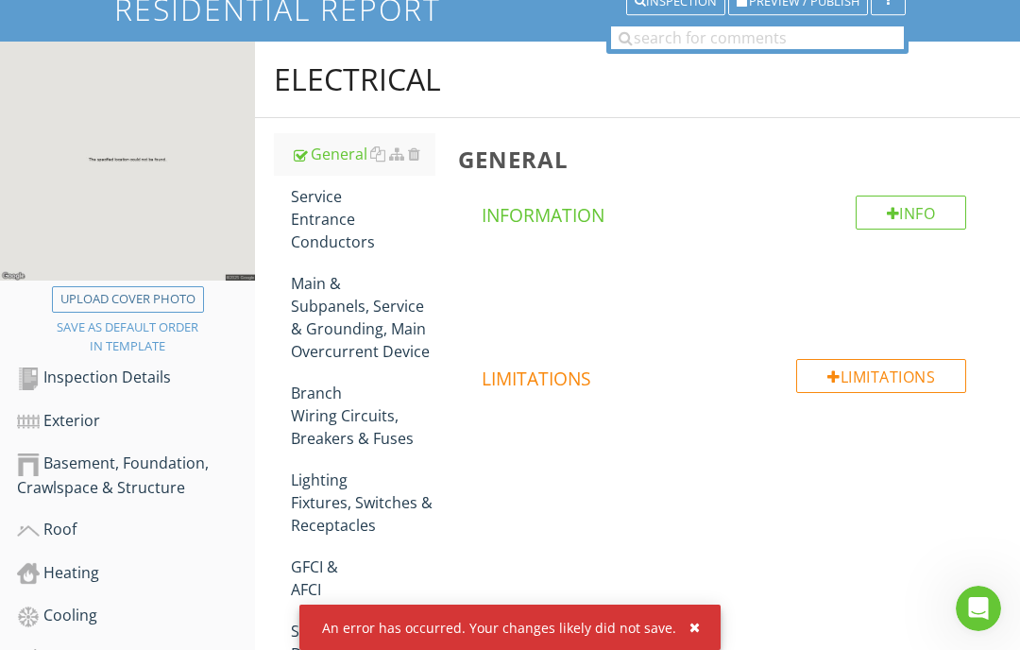
click at [337, 230] on div "Service Entrance Conductors" at bounding box center [363, 219] width 145 height 68
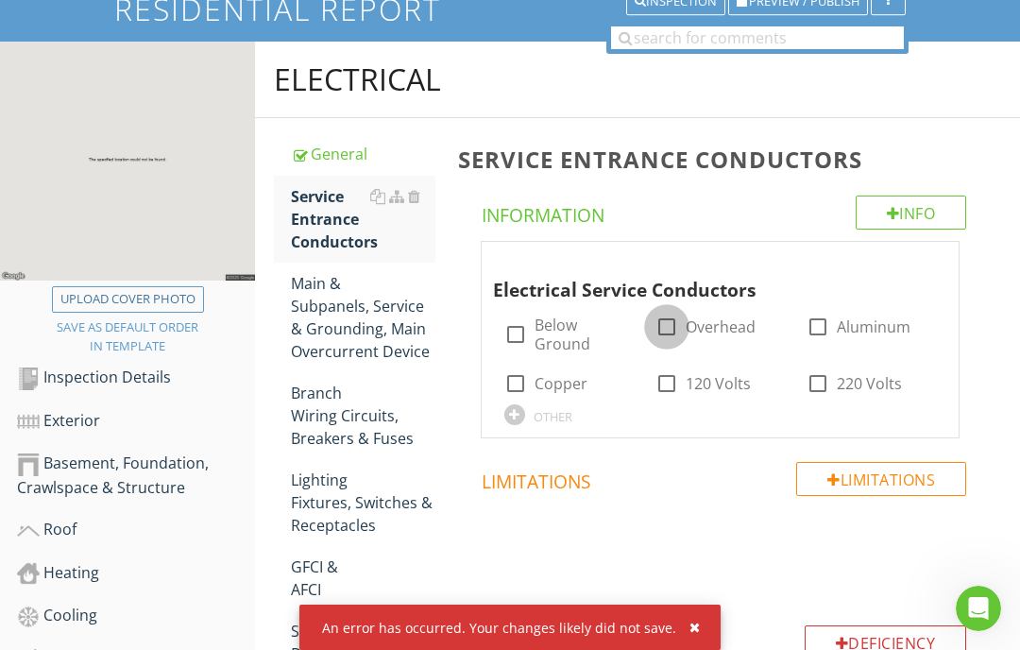
click at [675, 325] on div at bounding box center [667, 327] width 32 height 32
checkbox input "true"
click at [667, 380] on div at bounding box center [667, 384] width 32 height 32
checkbox input "true"
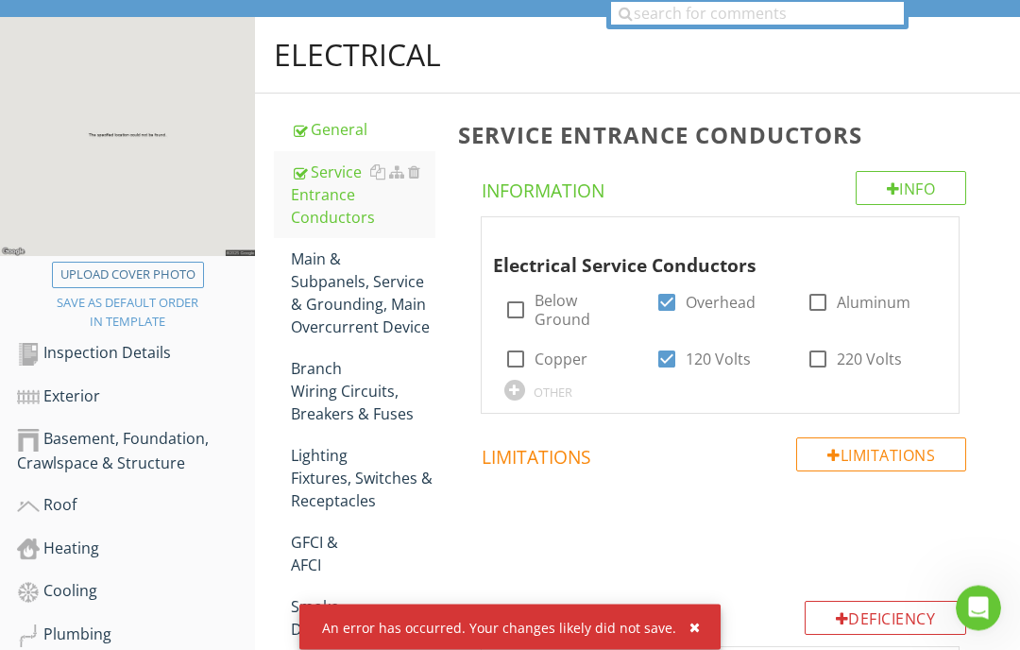
scroll to position [210, 0]
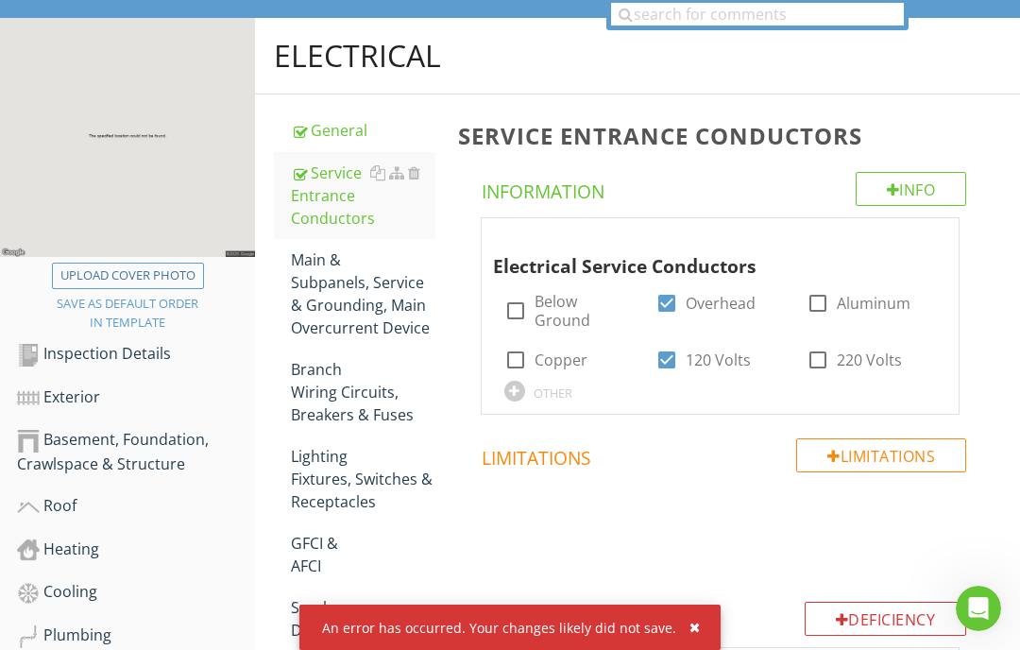
click at [367, 312] on div "Main & Subpanels, Service & Grounding, Main Overcurrent Device" at bounding box center [363, 293] width 145 height 91
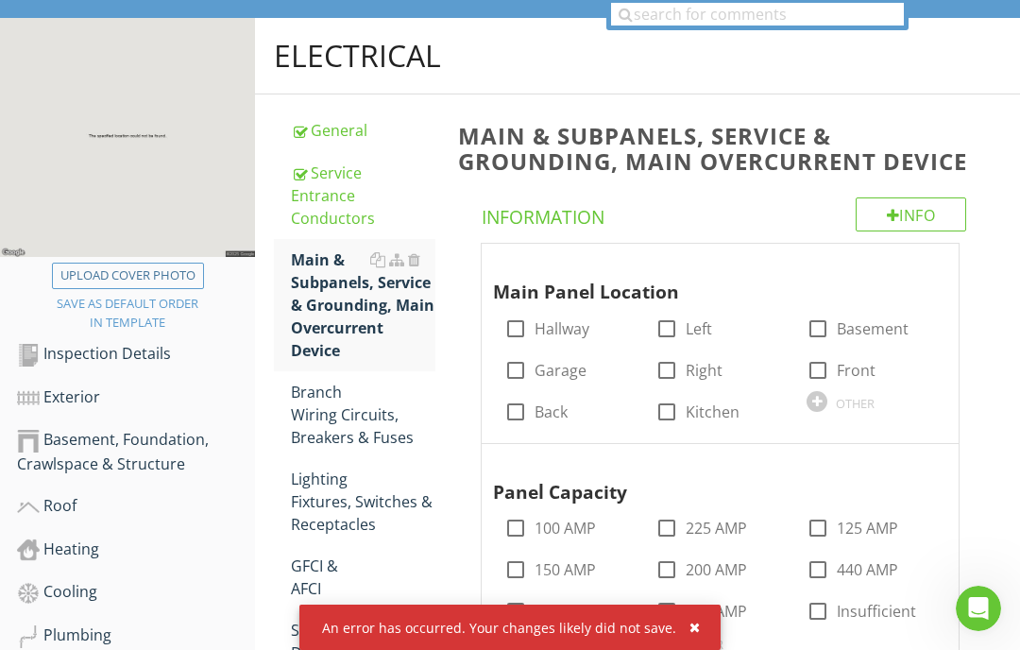
click at [824, 408] on div "OTHER" at bounding box center [871, 400] width 128 height 23
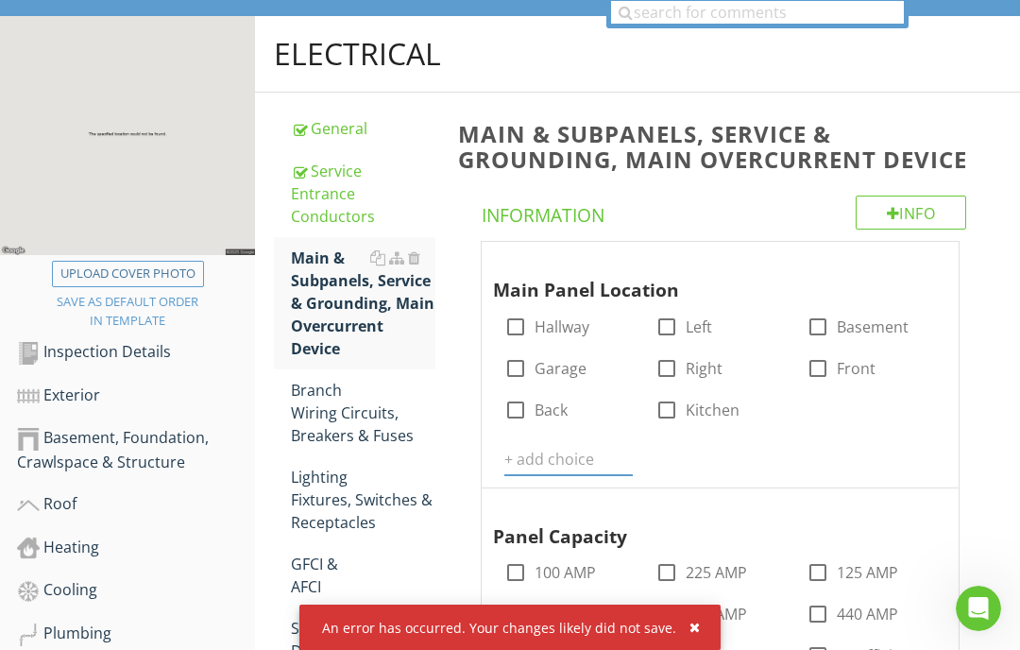
click at [548, 450] on input "text" at bounding box center [569, 459] width 128 height 31
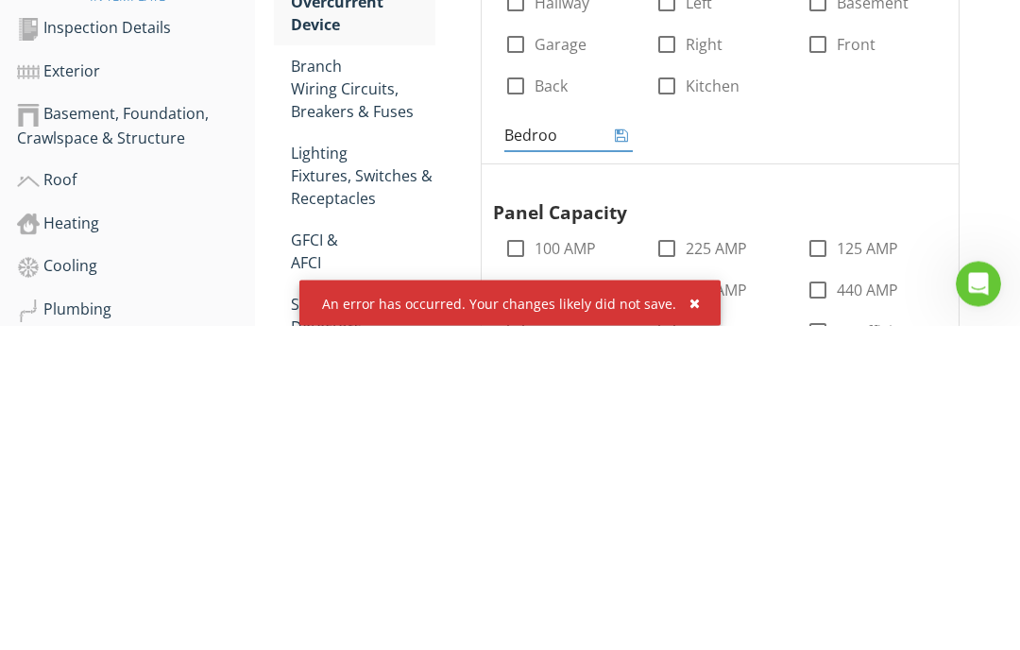
type input "Bedroom"
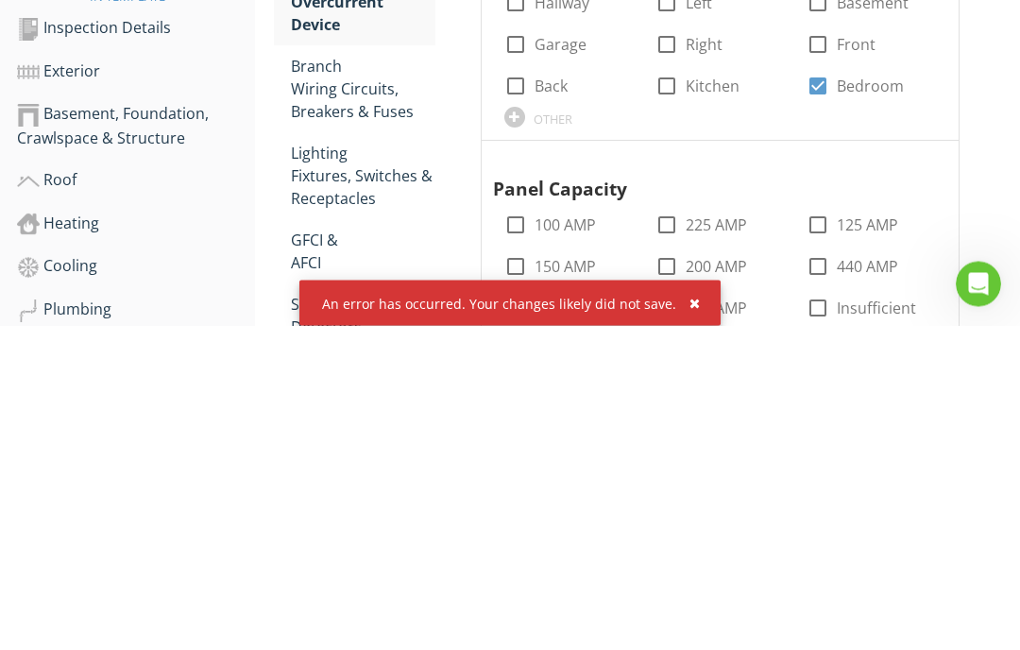
scroll to position [536, 0]
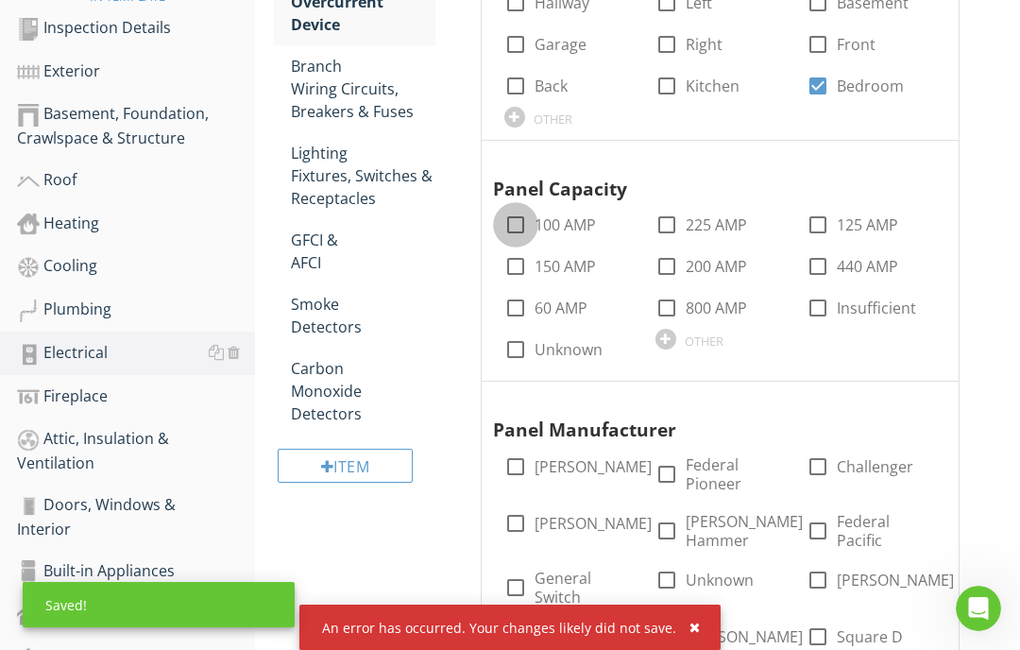
click at [526, 213] on div at bounding box center [516, 225] width 32 height 32
checkbox input "true"
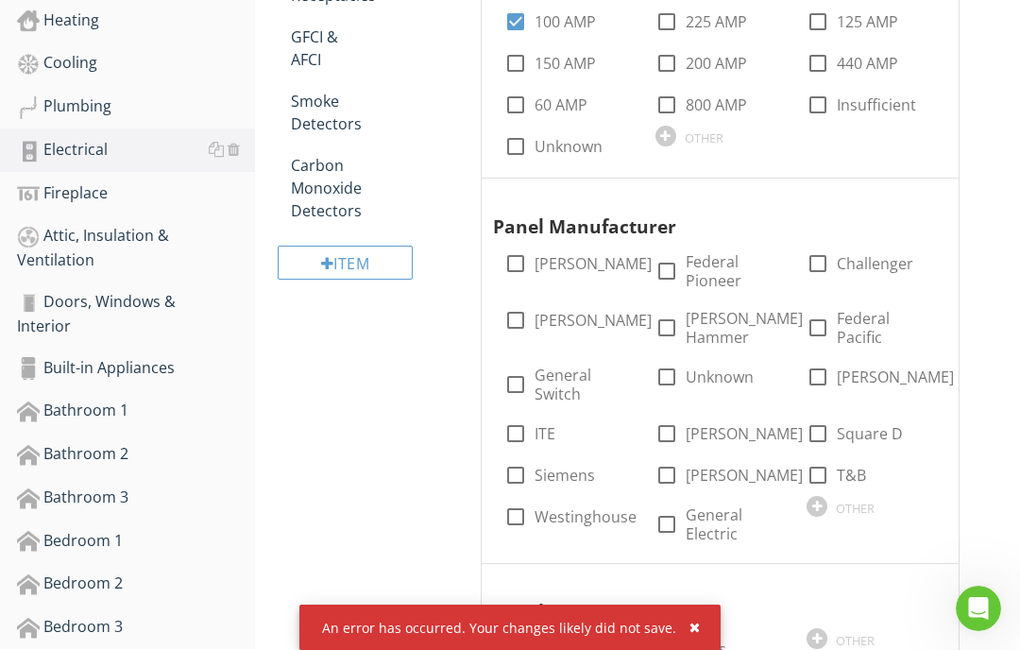
scroll to position [761, 0]
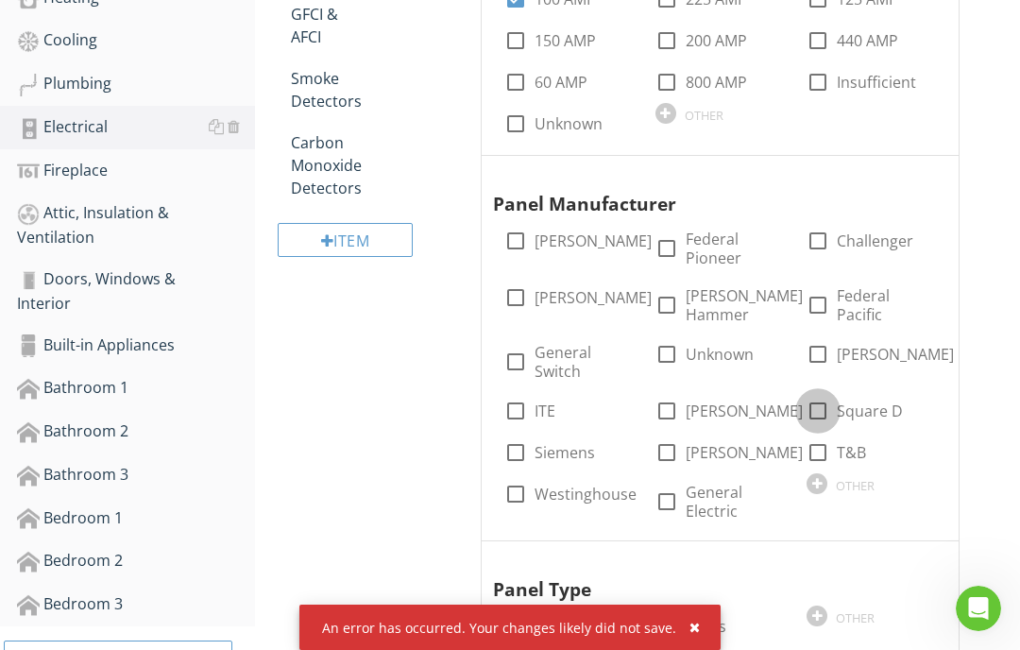
click at [832, 398] on div at bounding box center [818, 411] width 32 height 32
checkbox input "true"
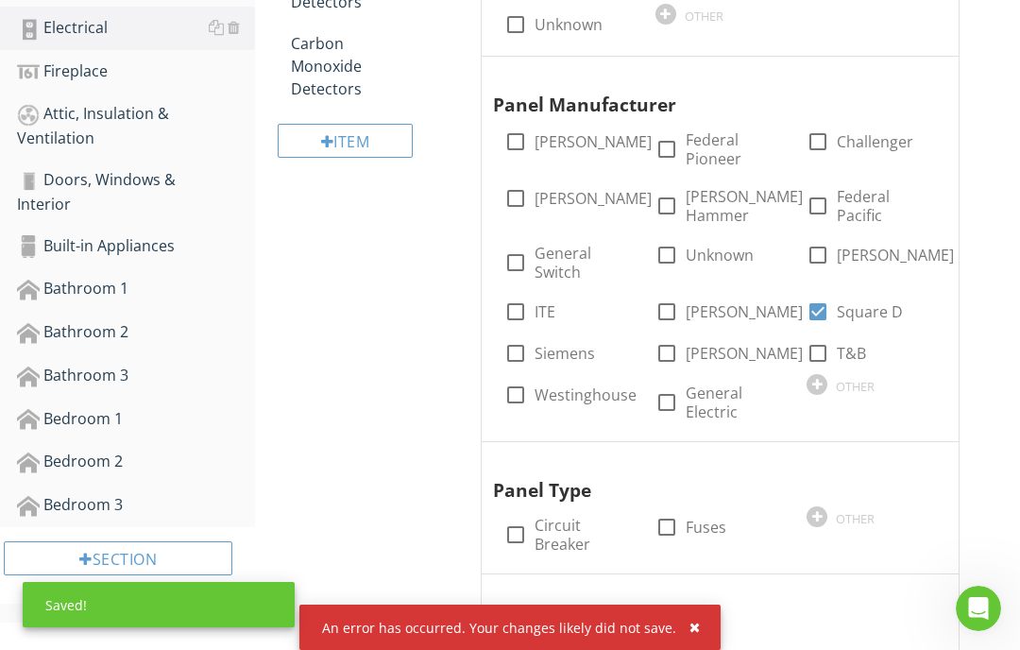
scroll to position [895, 0]
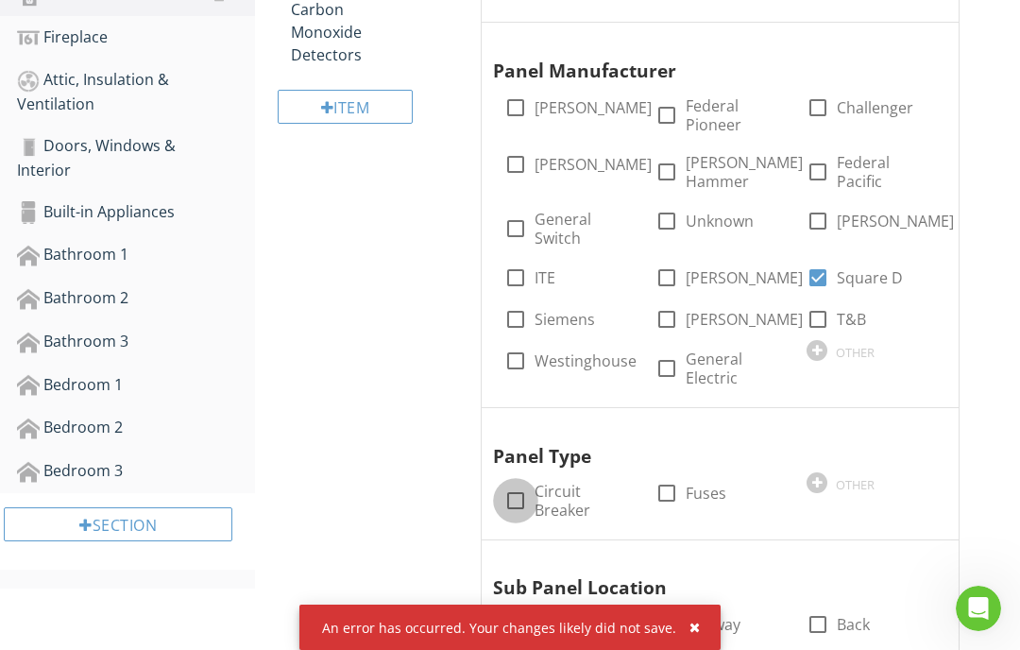
click at [524, 499] on div at bounding box center [516, 501] width 32 height 32
checkbox input "true"
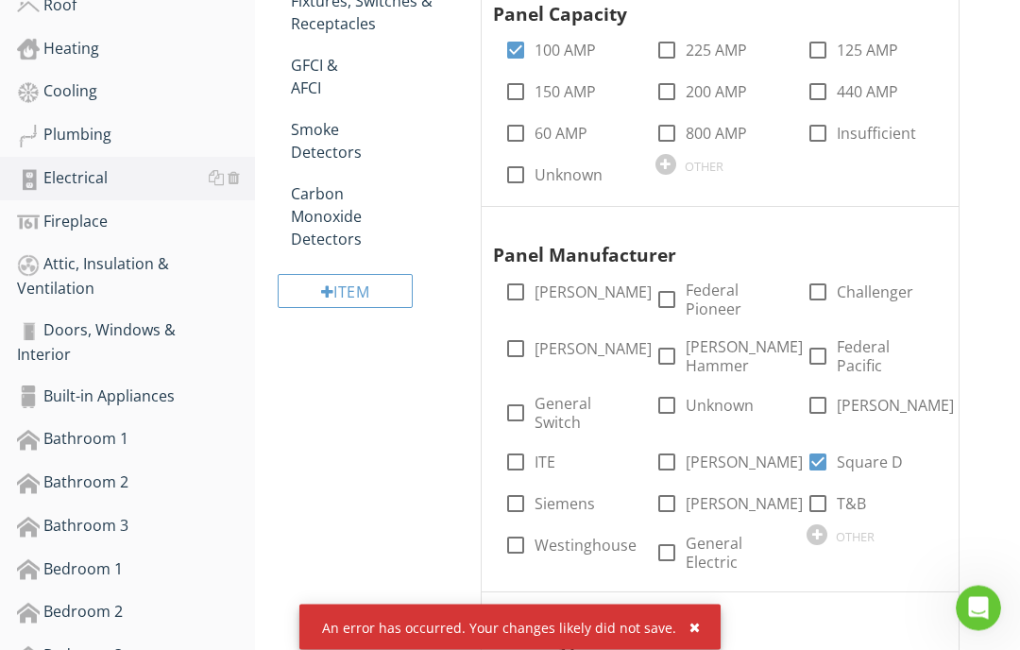
scroll to position [708, 0]
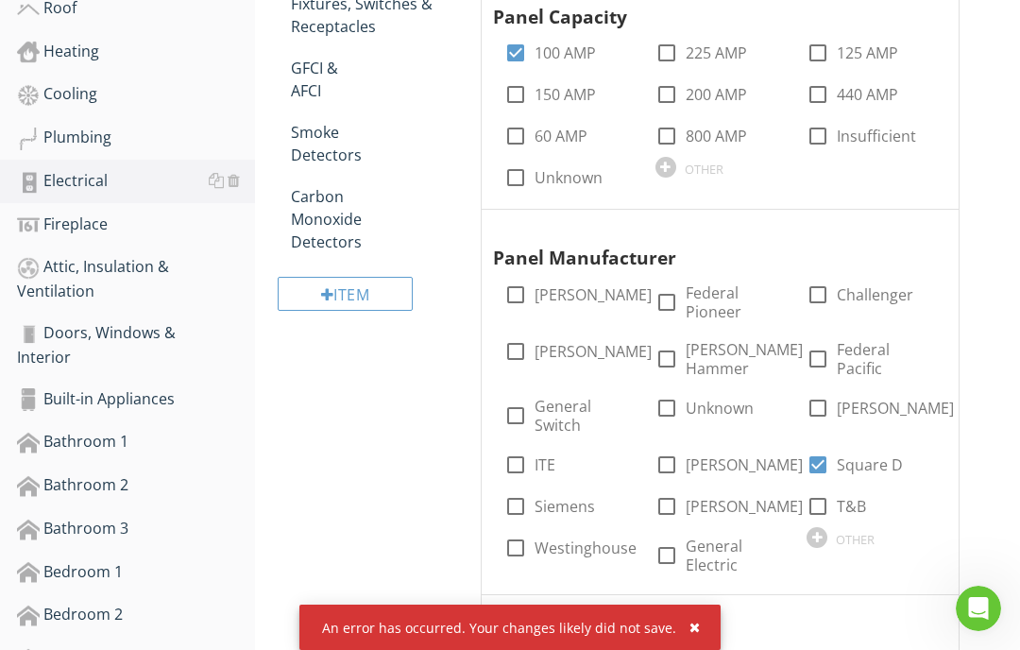
click at [237, 227] on div at bounding box center [234, 223] width 12 height 15
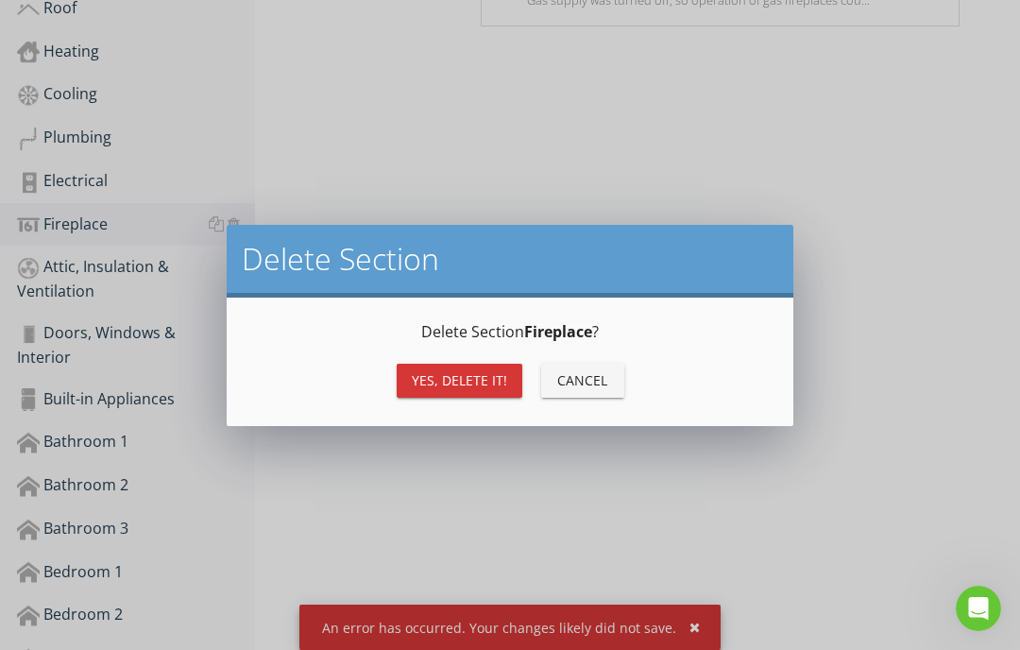
click at [473, 381] on div "Yes, Delete it!" at bounding box center [459, 380] width 95 height 20
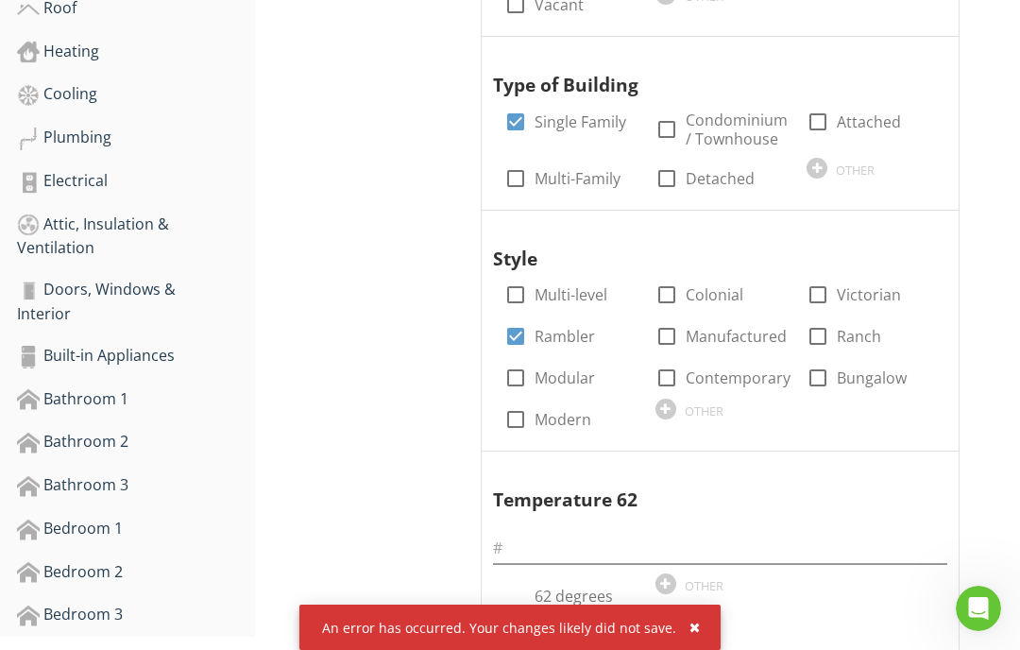
click at [106, 227] on div "Attic, Insulation & Ventilation" at bounding box center [136, 236] width 238 height 47
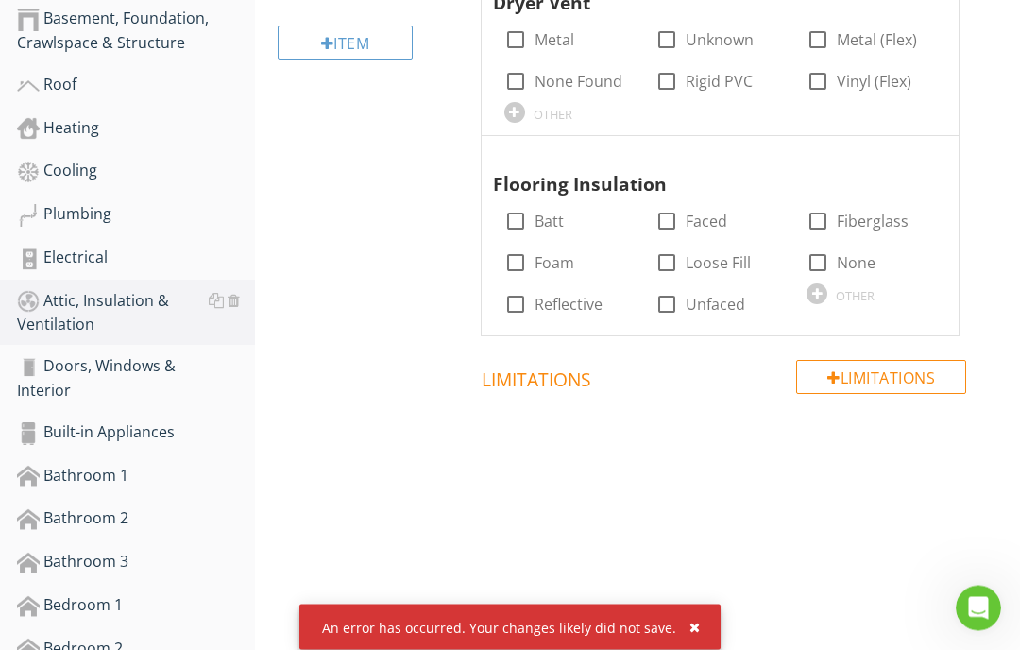
scroll to position [631, 0]
click at [819, 258] on div at bounding box center [818, 263] width 32 height 32
checkbox input "true"
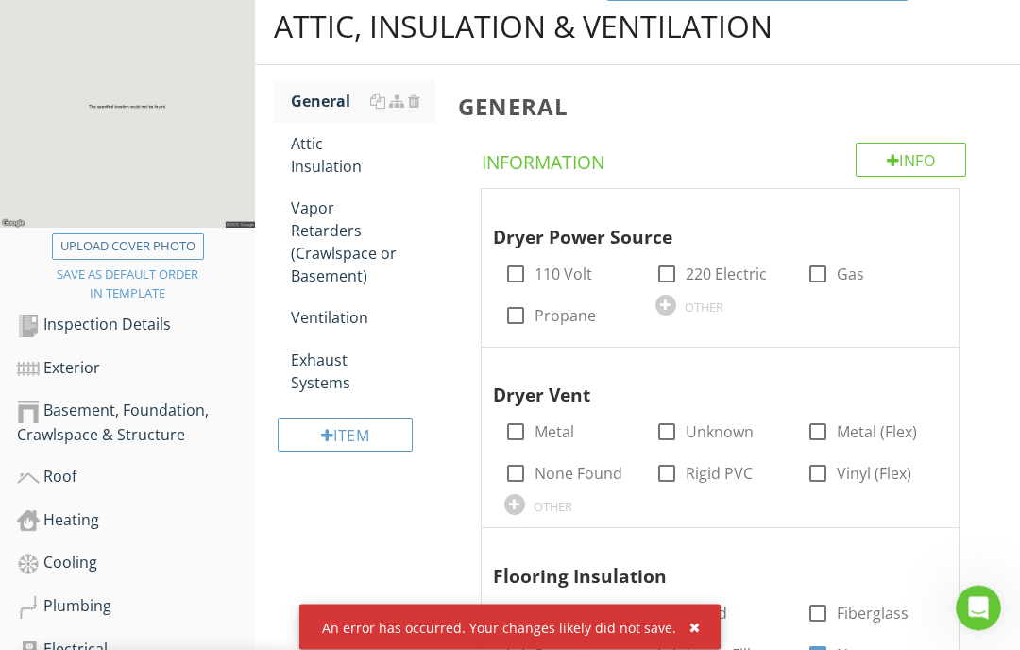
scroll to position [239, 0]
click at [332, 160] on div "Attic Insulation" at bounding box center [363, 154] width 145 height 45
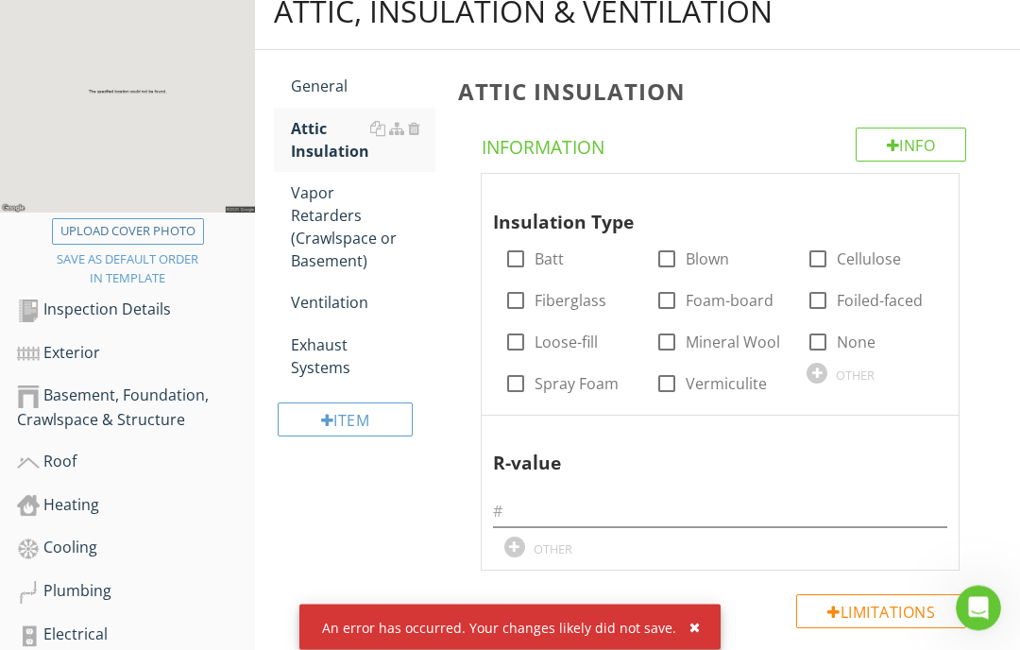
scroll to position [262, 0]
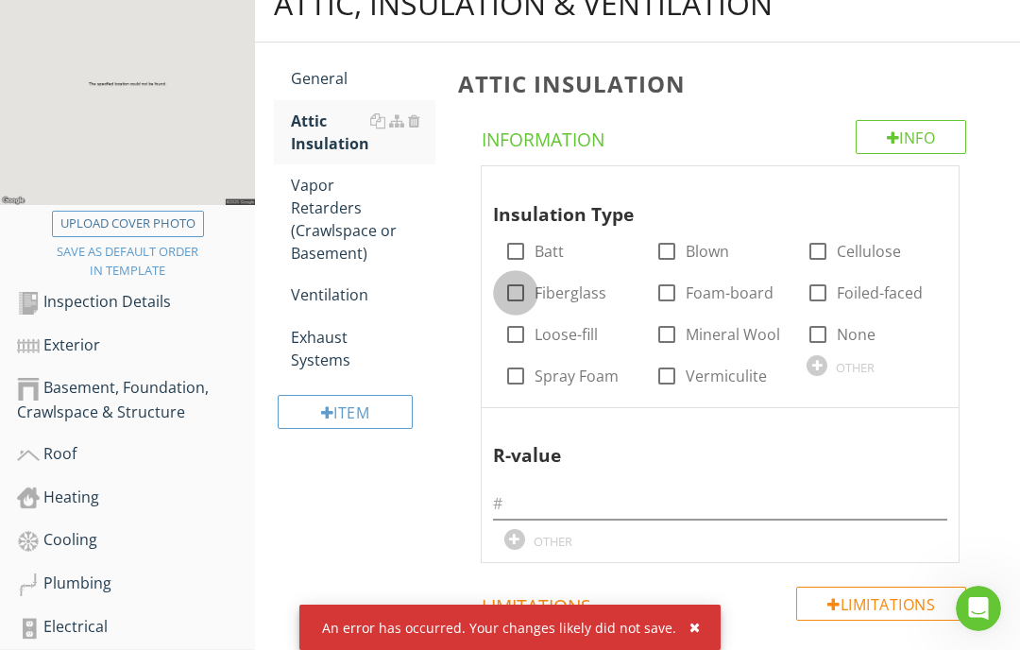
click at [525, 296] on div at bounding box center [516, 293] width 32 height 32
checkbox input "true"
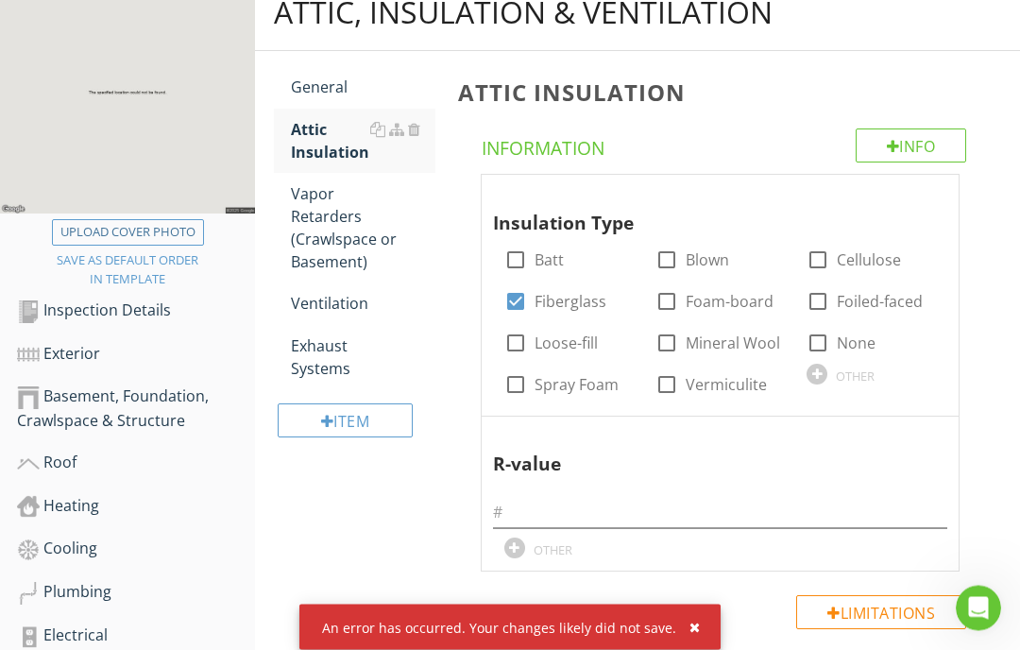
scroll to position [253, 0]
click at [340, 252] on div "Vapor Retarders (Crawlspace or Basement)" at bounding box center [363, 227] width 145 height 91
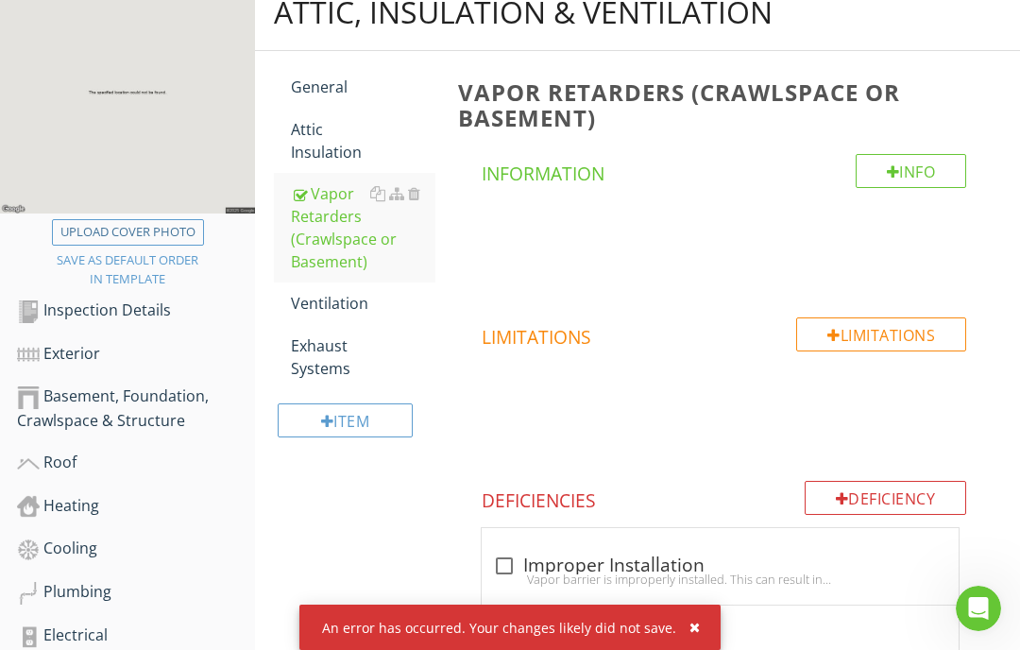
click at [338, 304] on div "Ventilation" at bounding box center [363, 303] width 145 height 23
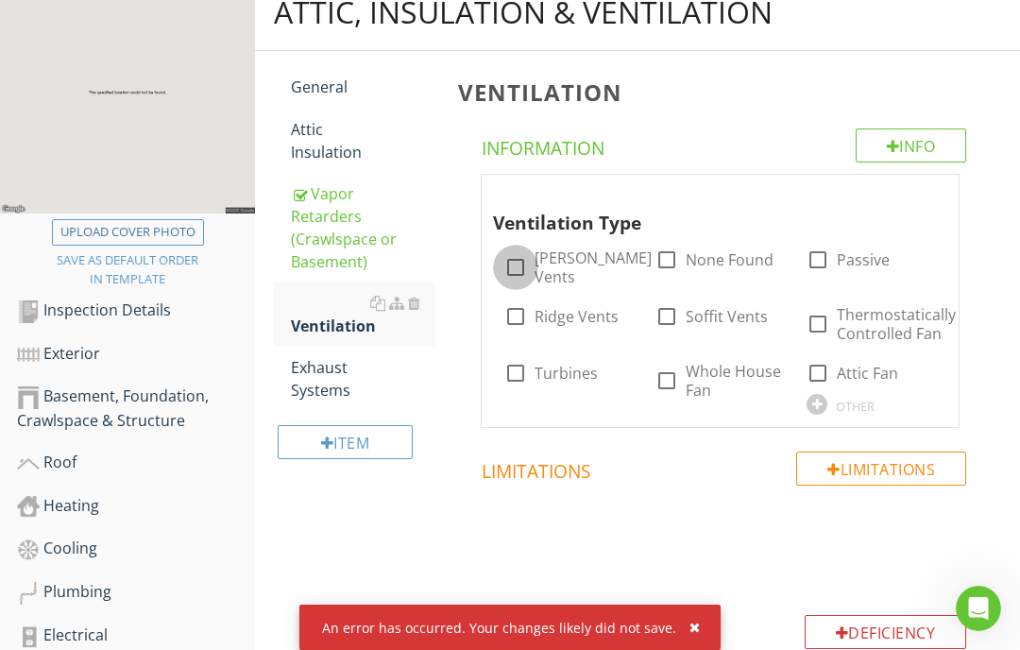
click at [516, 266] on div at bounding box center [516, 267] width 32 height 32
checkbox input "true"
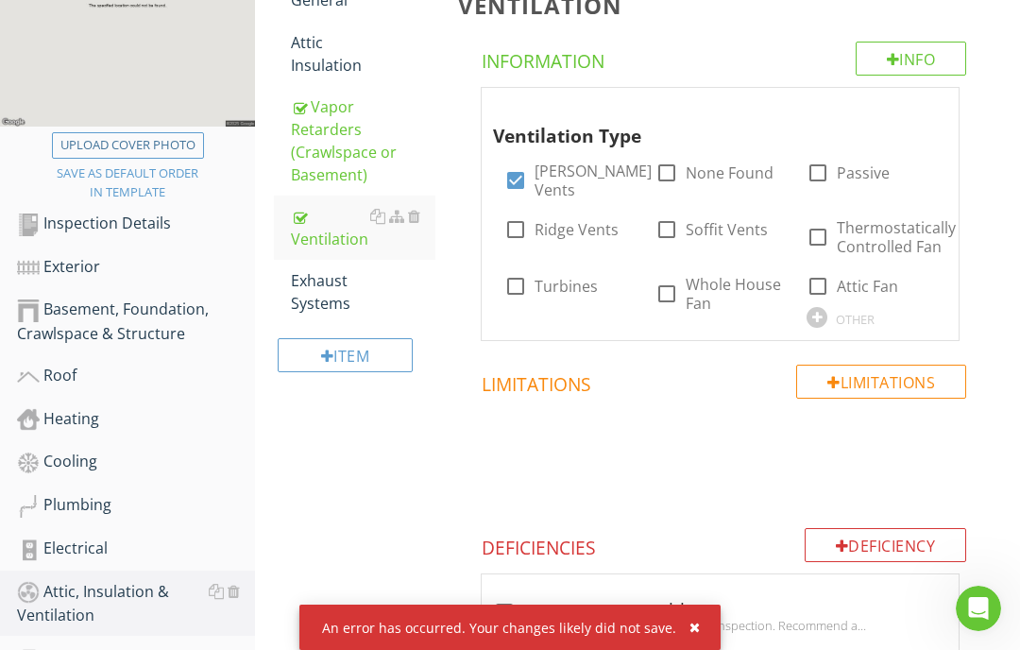
scroll to position [339, 0]
click at [820, 271] on div at bounding box center [818, 287] width 32 height 32
checkbox input "true"
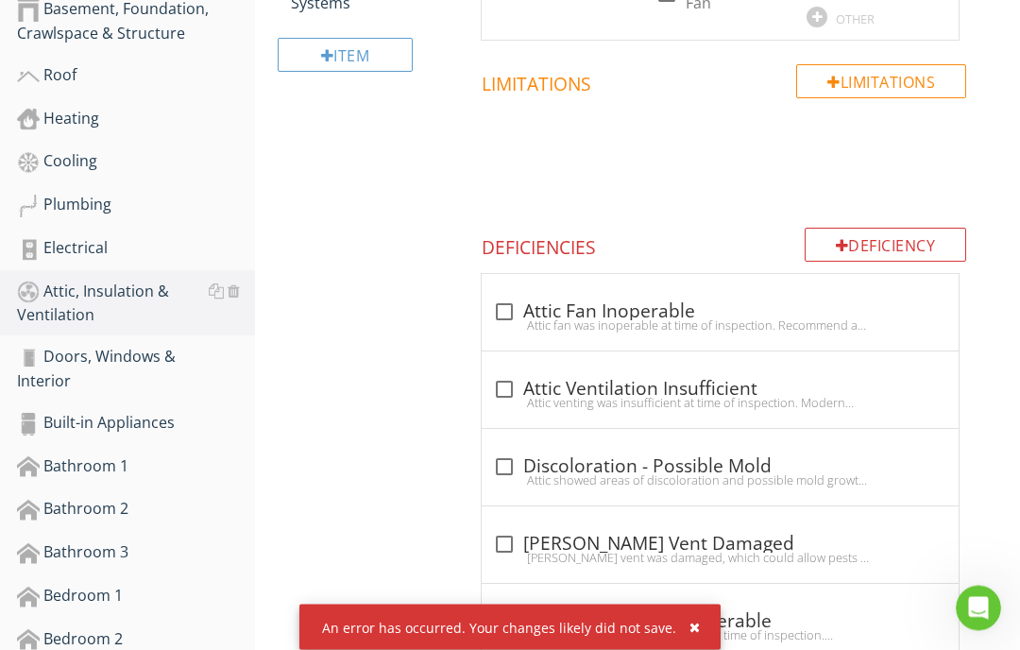
scroll to position [641, 0]
click at [106, 364] on div "Doors, Windows & Interior" at bounding box center [136, 368] width 238 height 47
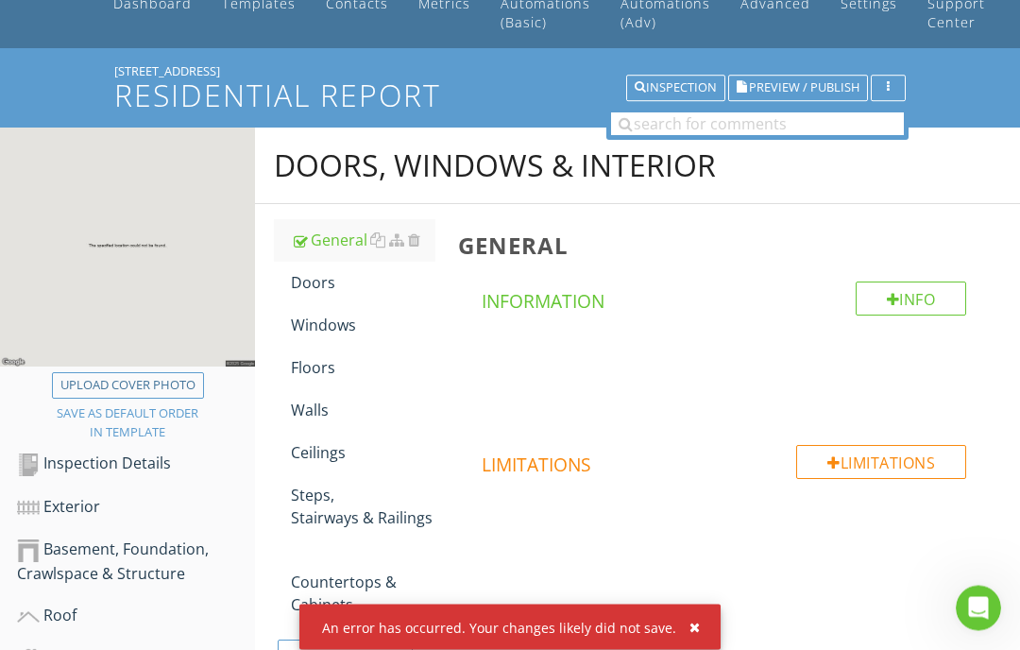
scroll to position [100, 0]
click at [329, 284] on div "Doors" at bounding box center [363, 282] width 145 height 23
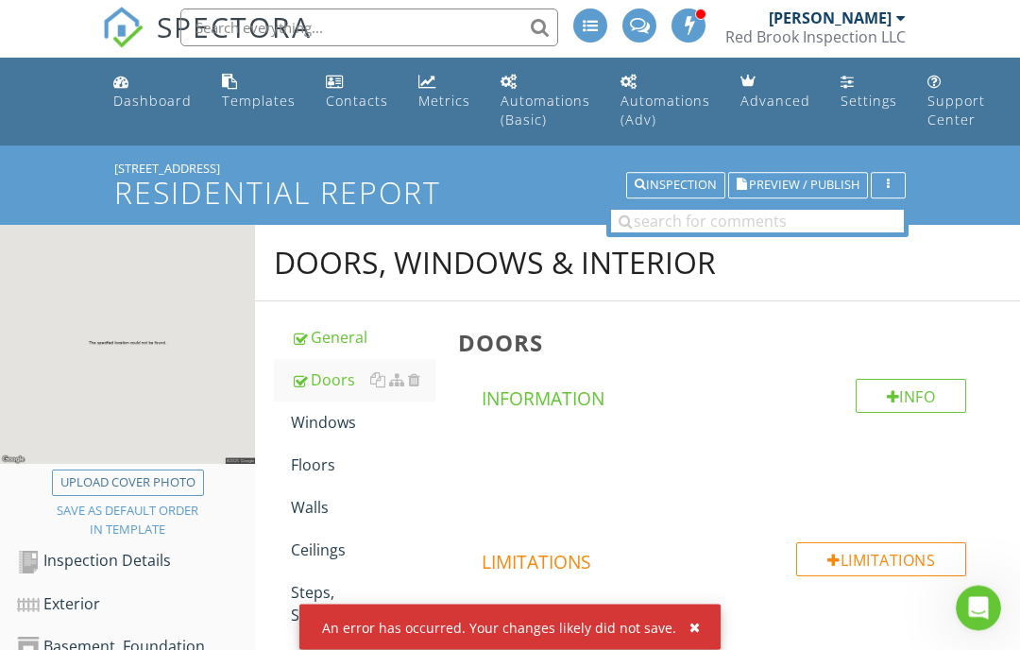
scroll to position [3, 0]
click at [334, 419] on div "Windows" at bounding box center [363, 422] width 145 height 23
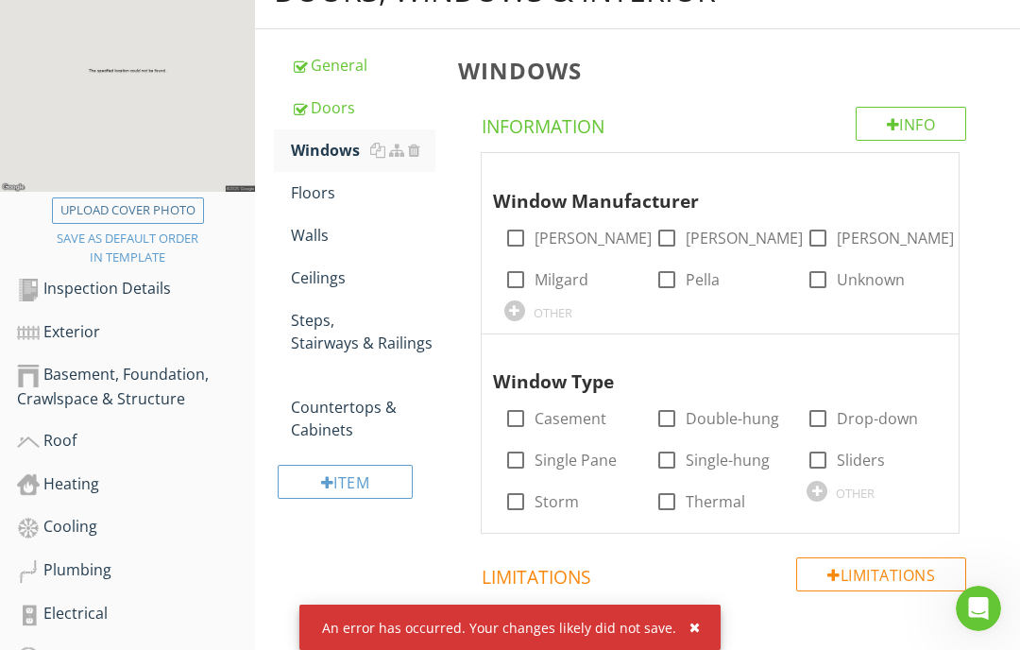
scroll to position [299, 0]
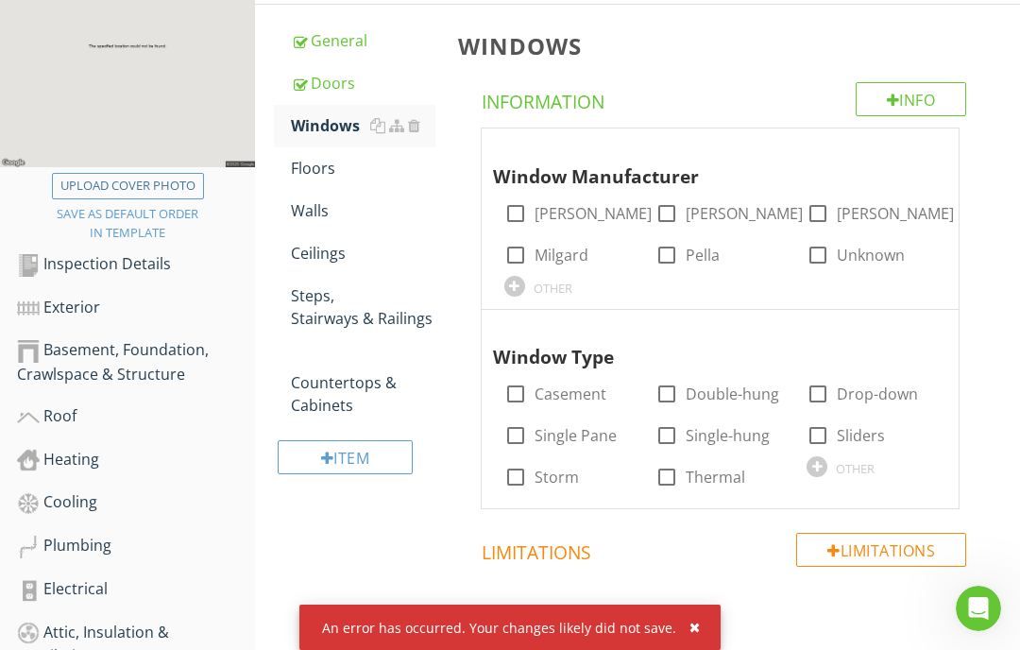
click at [315, 169] on div "Floors" at bounding box center [363, 168] width 145 height 23
click at [321, 166] on div "Floors" at bounding box center [363, 168] width 145 height 23
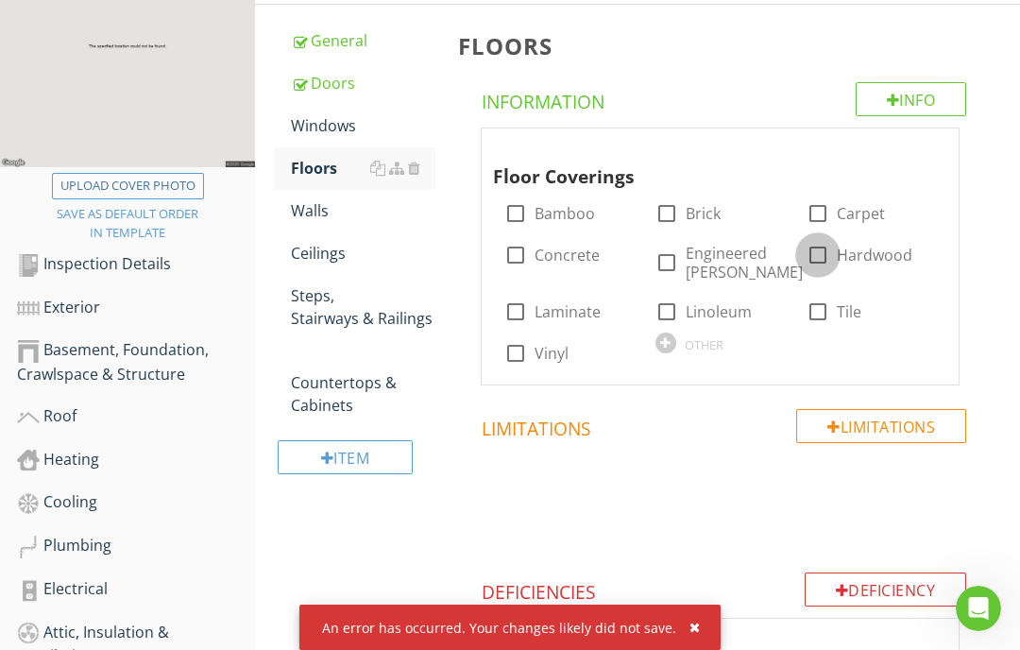
click at [810, 257] on div at bounding box center [818, 255] width 32 height 32
checkbox input "true"
click at [667, 257] on div at bounding box center [667, 263] width 32 height 32
checkbox input "true"
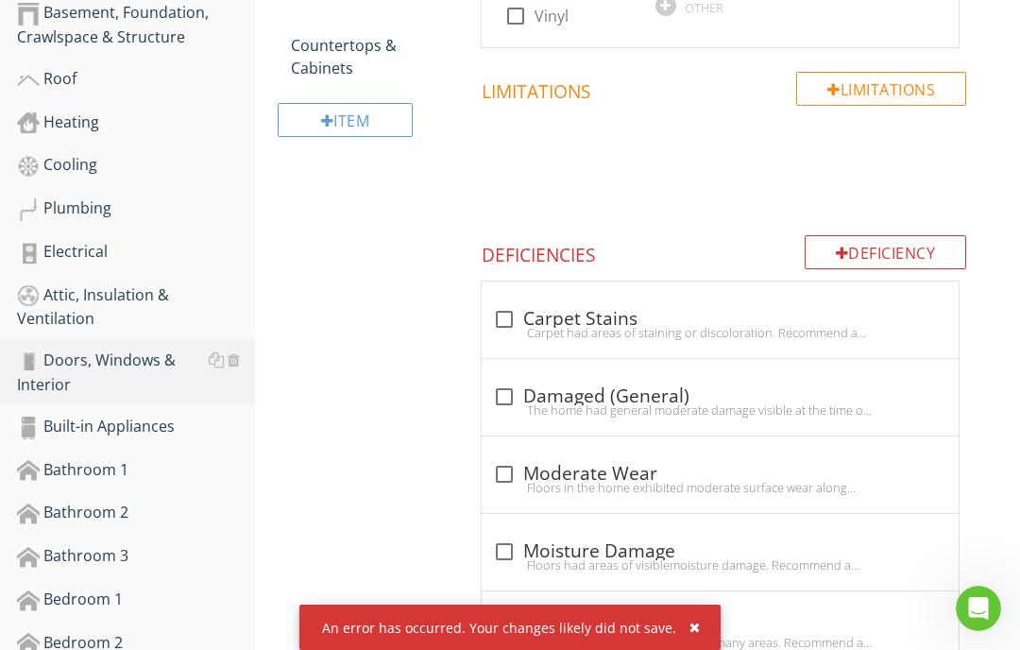
scroll to position [628, 0]
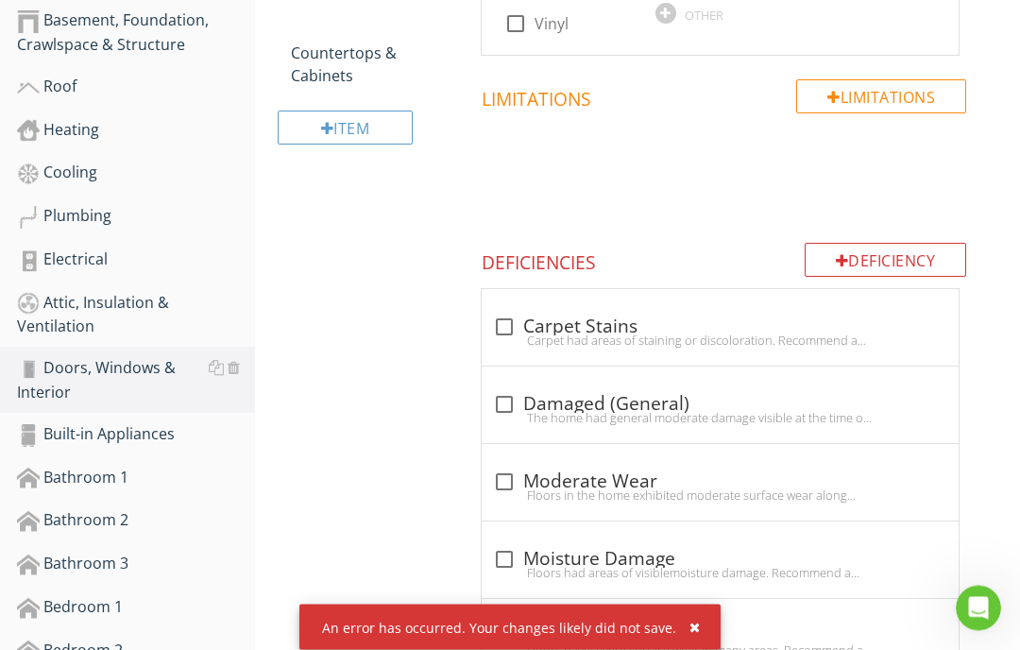
click at [837, 257] on div at bounding box center [842, 261] width 13 height 15
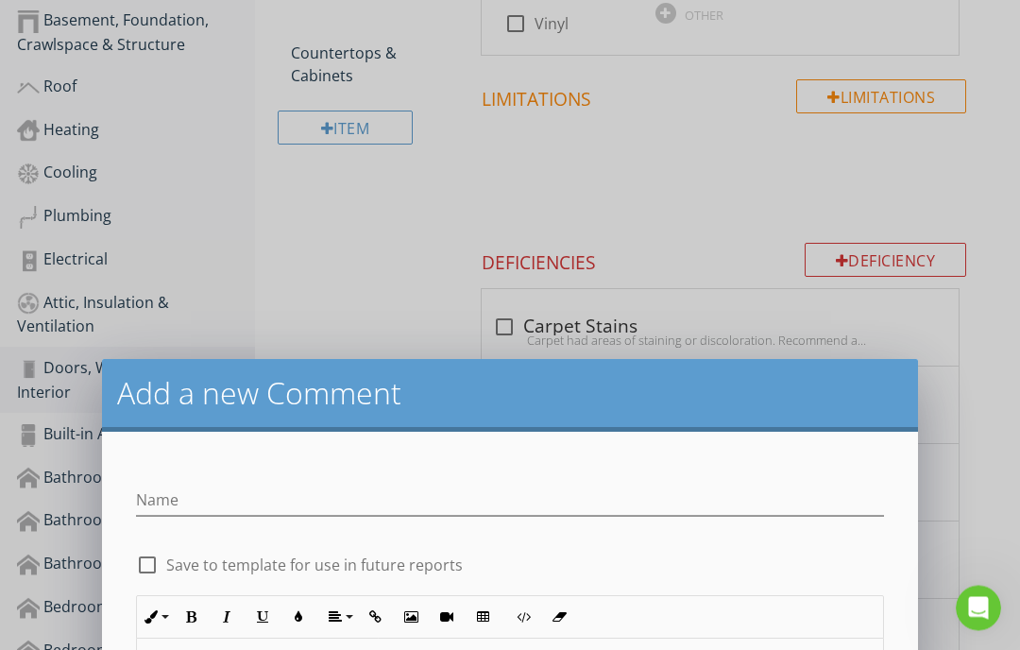
scroll to position [629, 0]
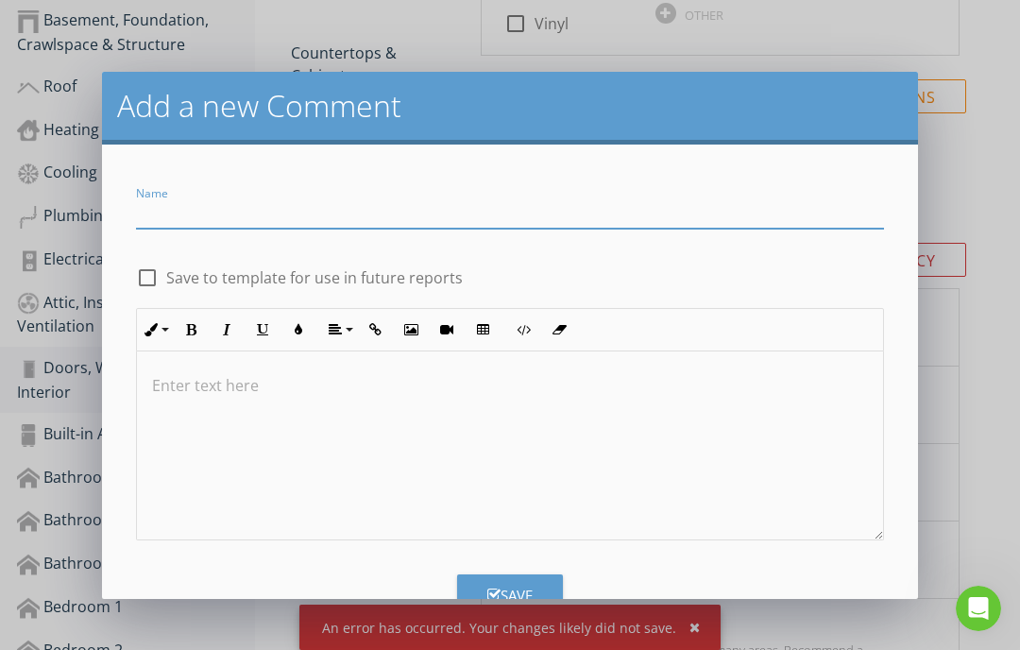
click at [215, 212] on input "Name" at bounding box center [510, 212] width 748 height 31
type input "Main living"
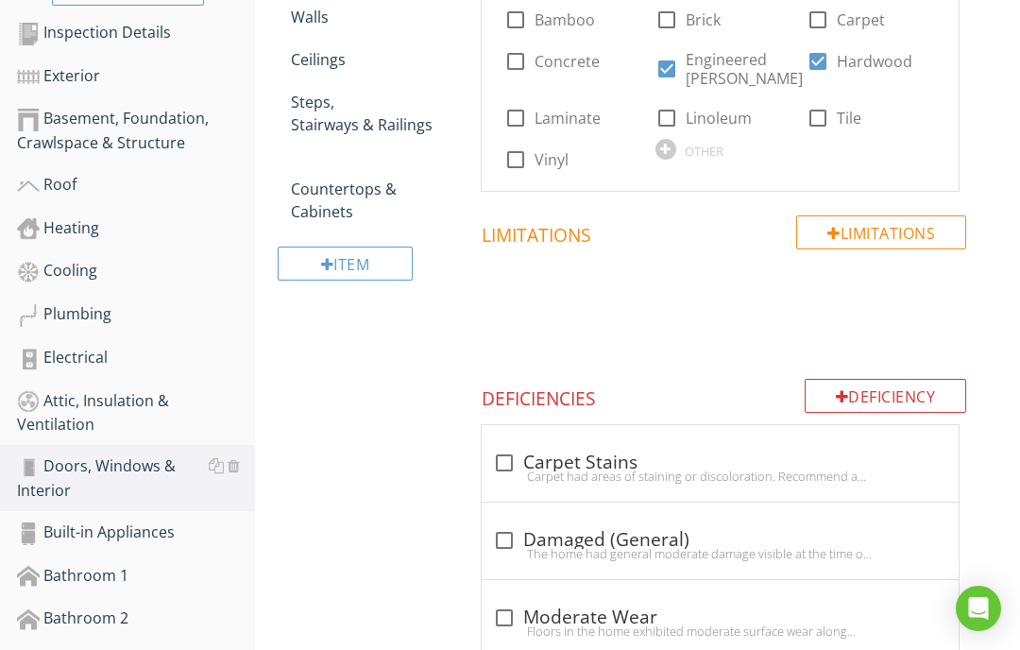
scroll to position [491, 0]
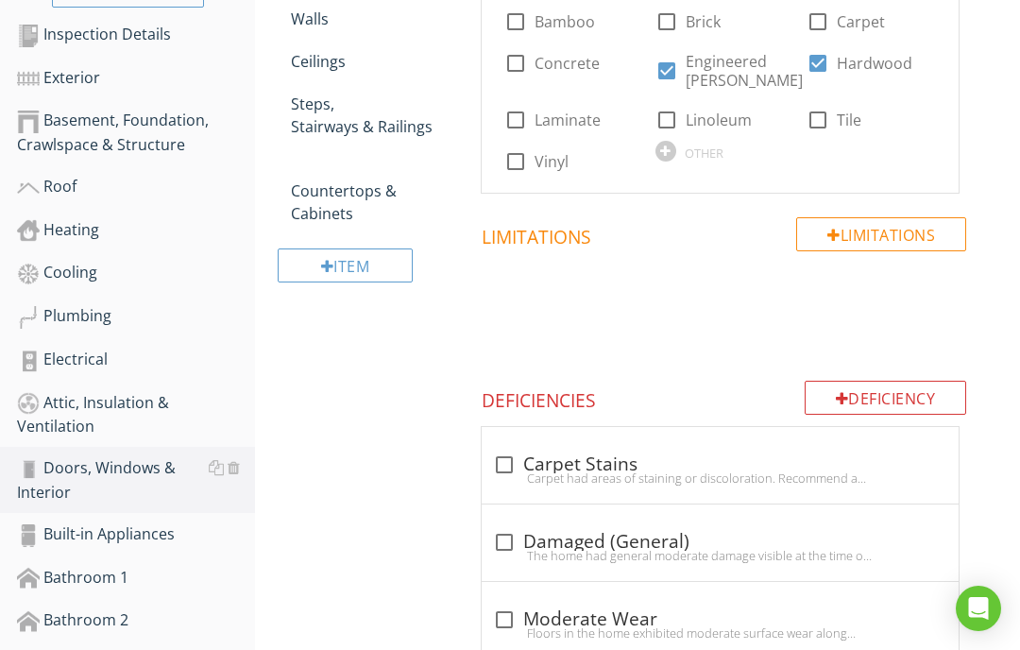
click at [830, 393] on div "Deficiency" at bounding box center [886, 398] width 163 height 34
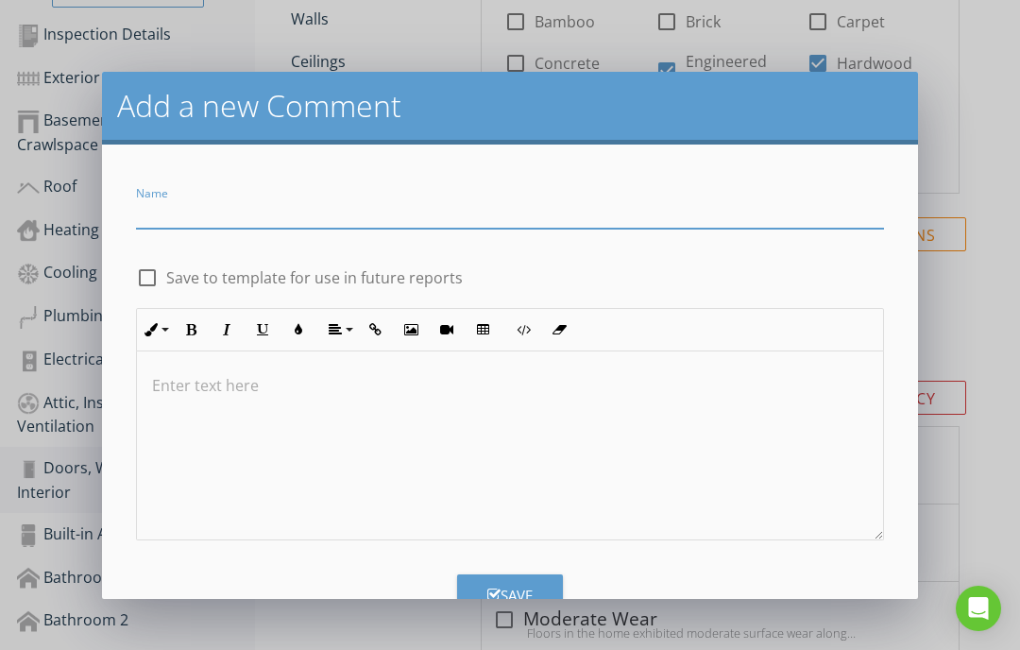
click at [215, 214] on input "Name" at bounding box center [510, 212] width 748 height 31
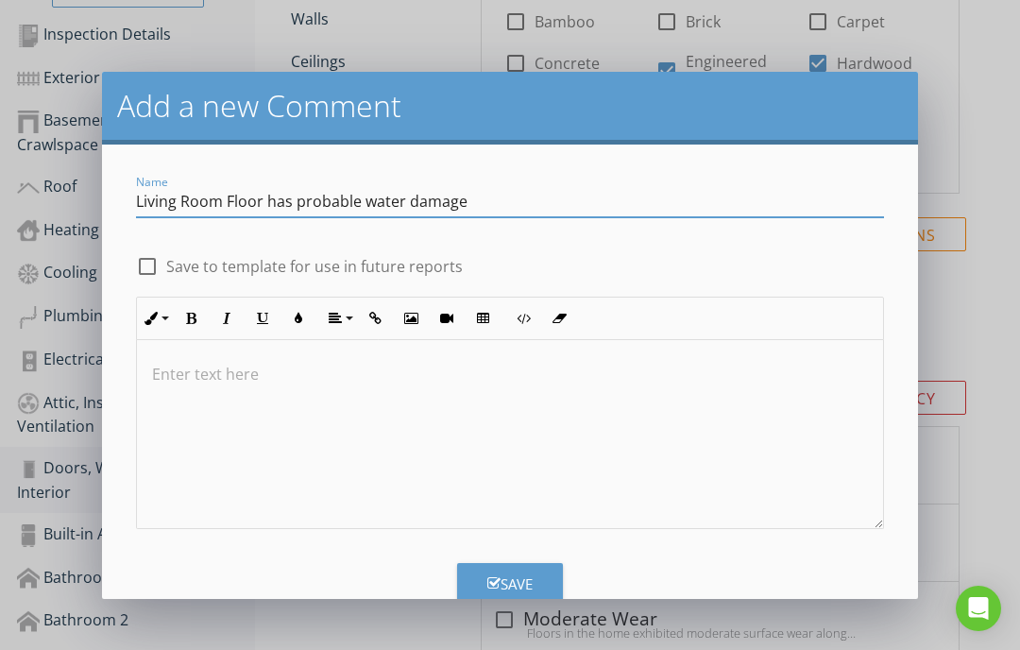
scroll to position [10, 0]
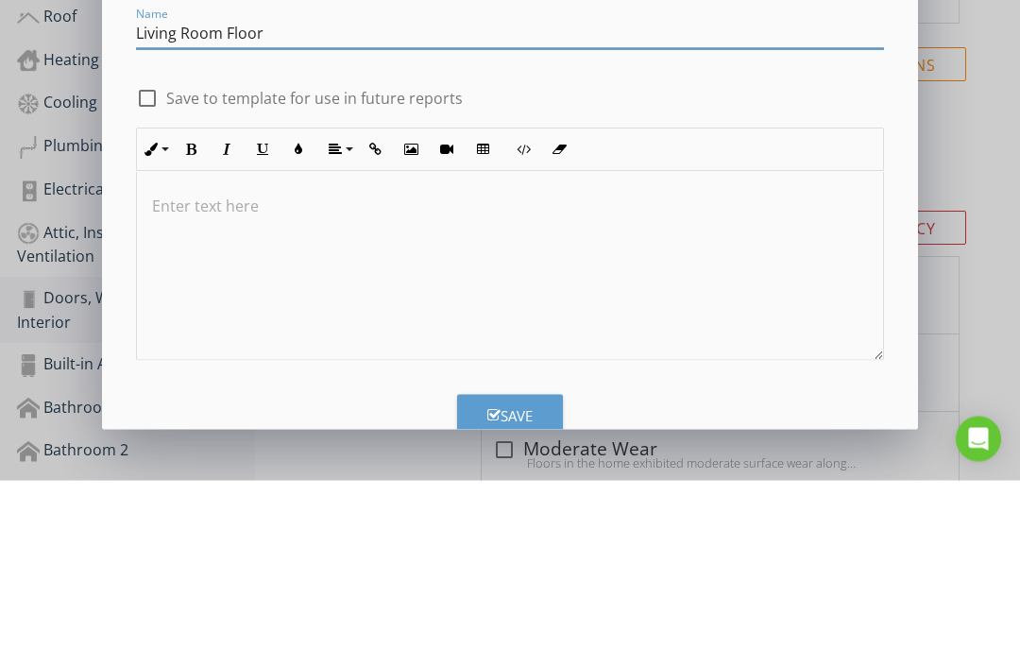
type input "Living Room Floor"
click at [196, 364] on p at bounding box center [510, 375] width 716 height 23
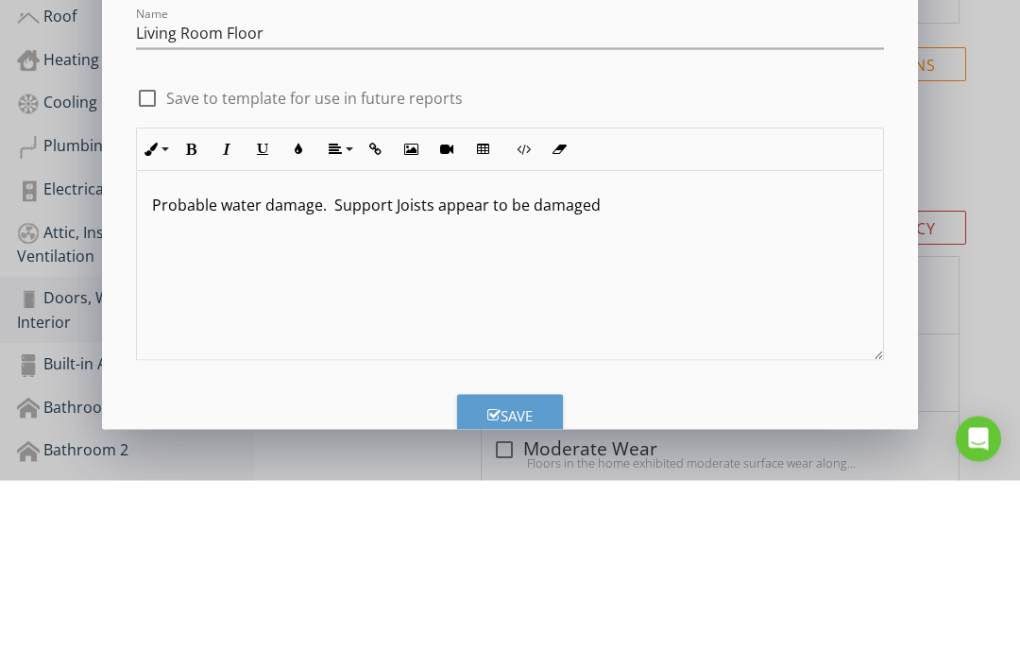
scroll to position [1, 0]
click at [827, 340] on div "Probable water damage. Support Joists appear to be damaged" at bounding box center [510, 434] width 746 height 189
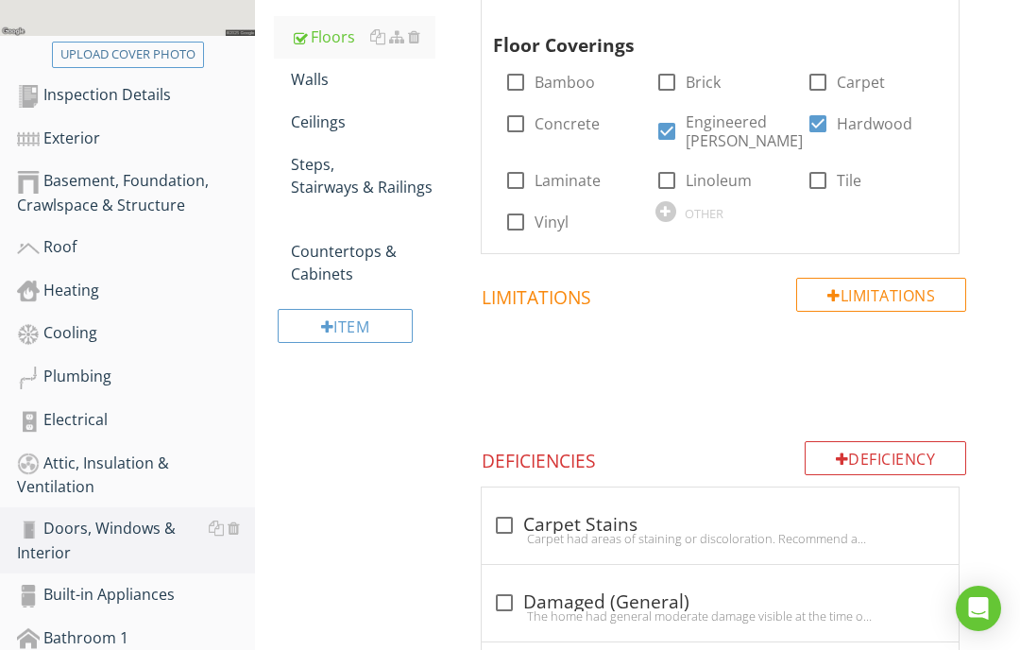
scroll to position [449, 0]
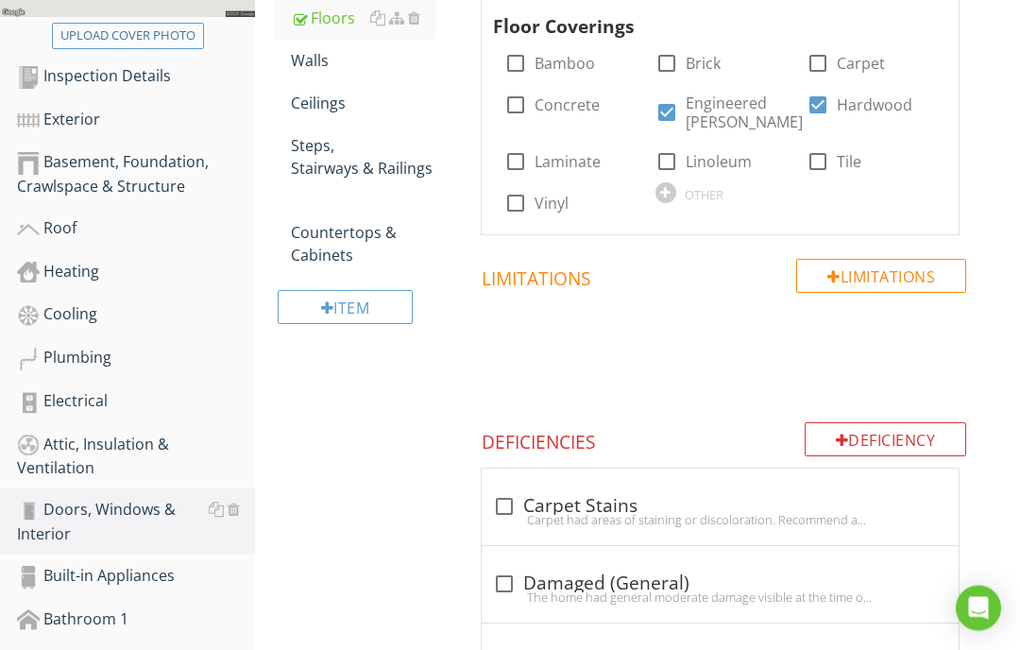
click at [863, 439] on div "Deficiency" at bounding box center [886, 440] width 163 height 34
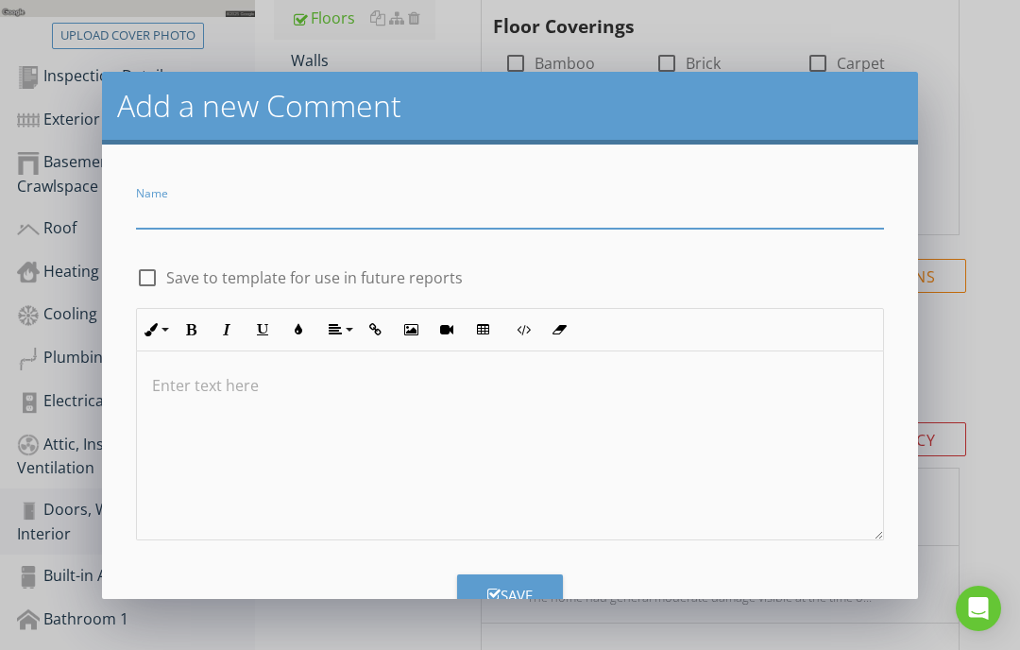
click at [223, 202] on input "Name" at bounding box center [510, 212] width 748 height 31
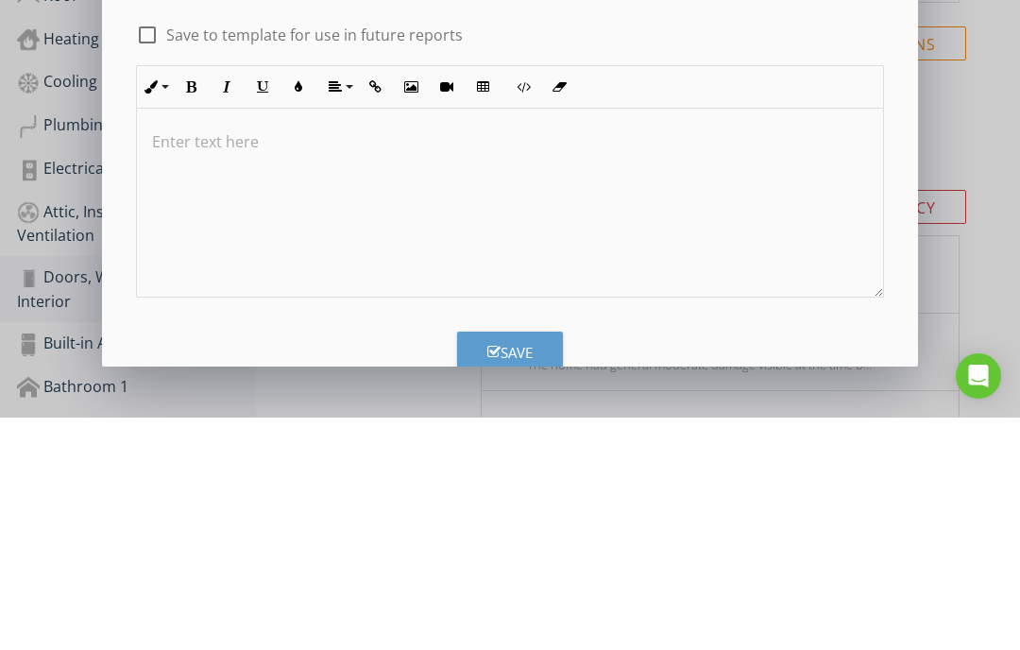
scroll to position [1, 0]
type input "Living room floor"
click at [199, 340] on div at bounding box center [510, 434] width 746 height 189
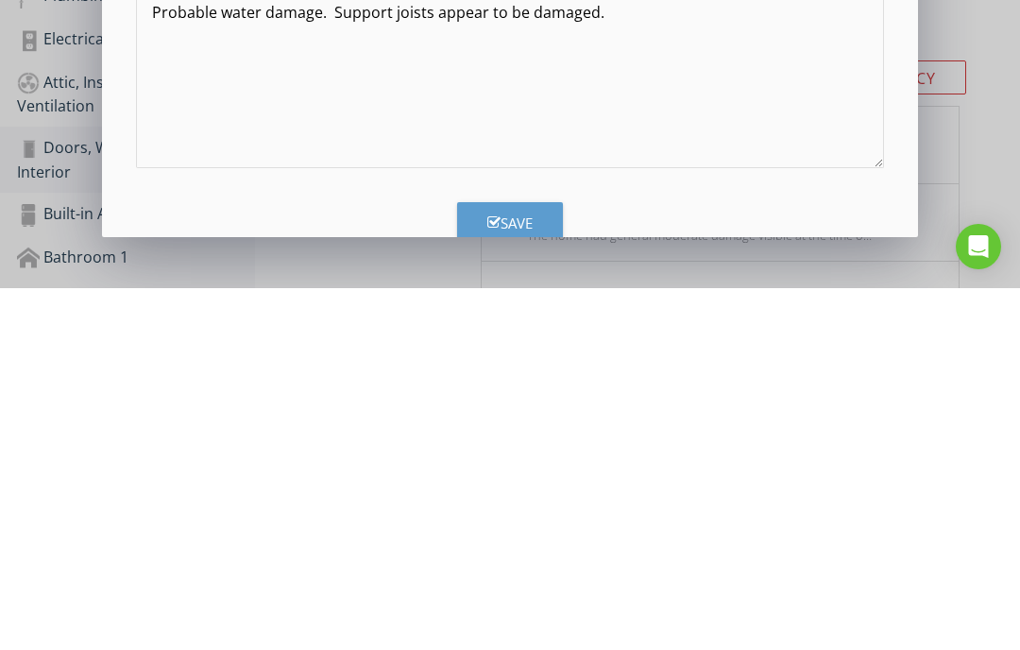
click at [507, 574] on div "Save" at bounding box center [510, 585] width 45 height 22
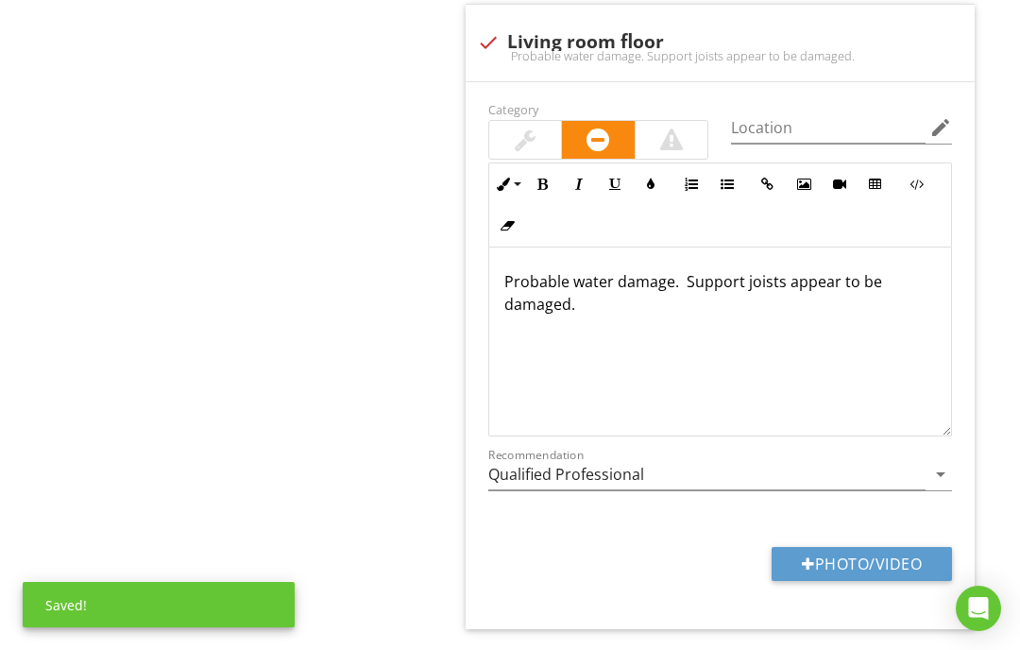
scroll to position [2111, 0]
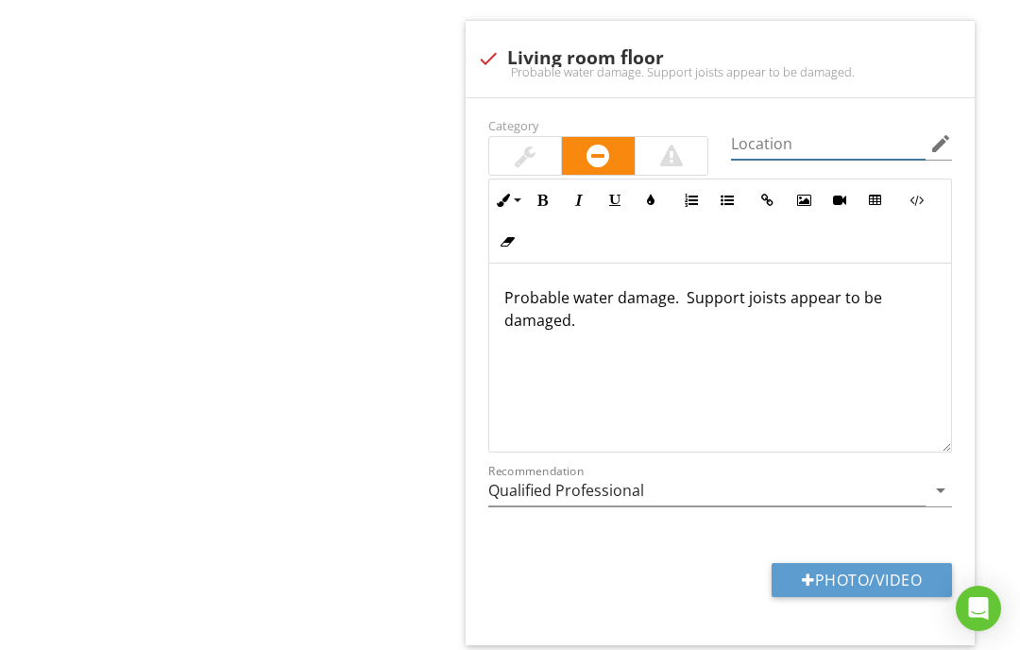
click at [781, 133] on input "Location" at bounding box center [828, 143] width 195 height 31
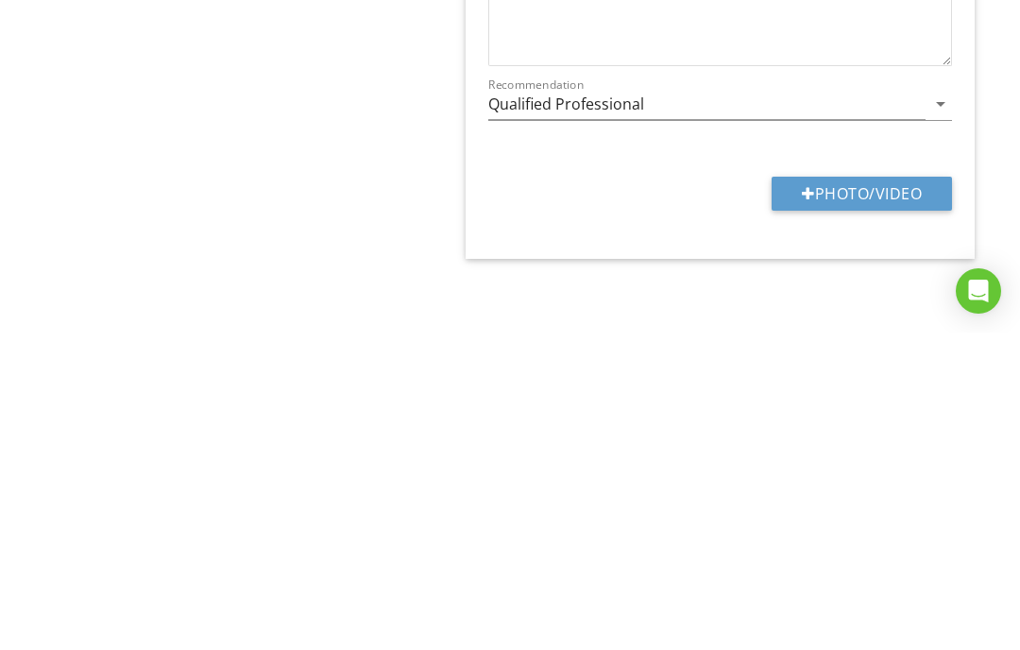
scroll to position [2181, 0]
type input "Living room"
click at [866, 493] on button "Photo/Video" at bounding box center [862, 510] width 180 height 34
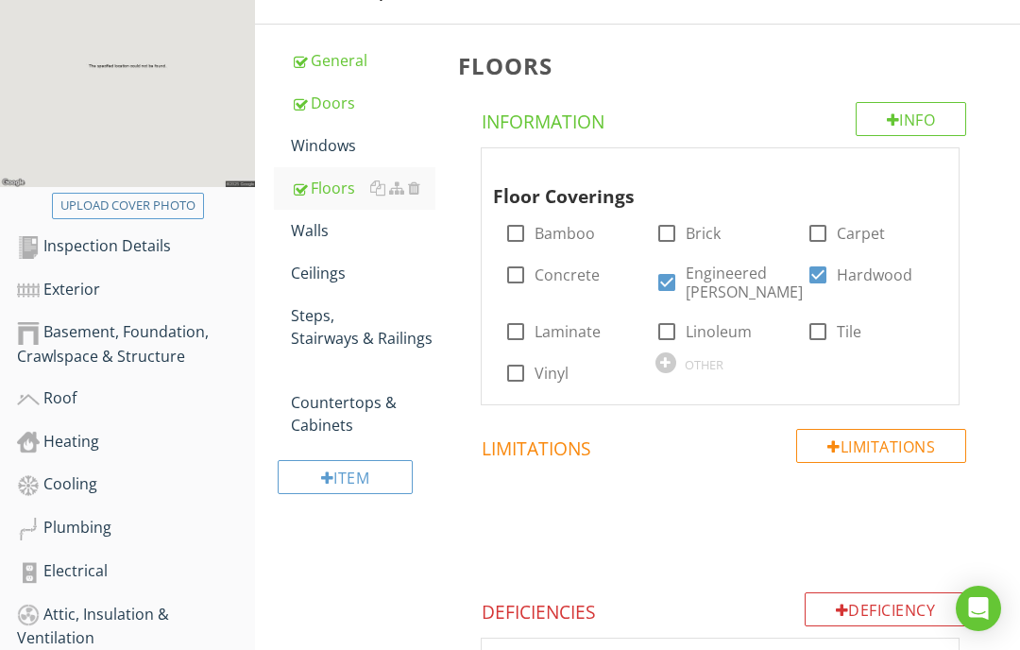
scroll to position [272, 0]
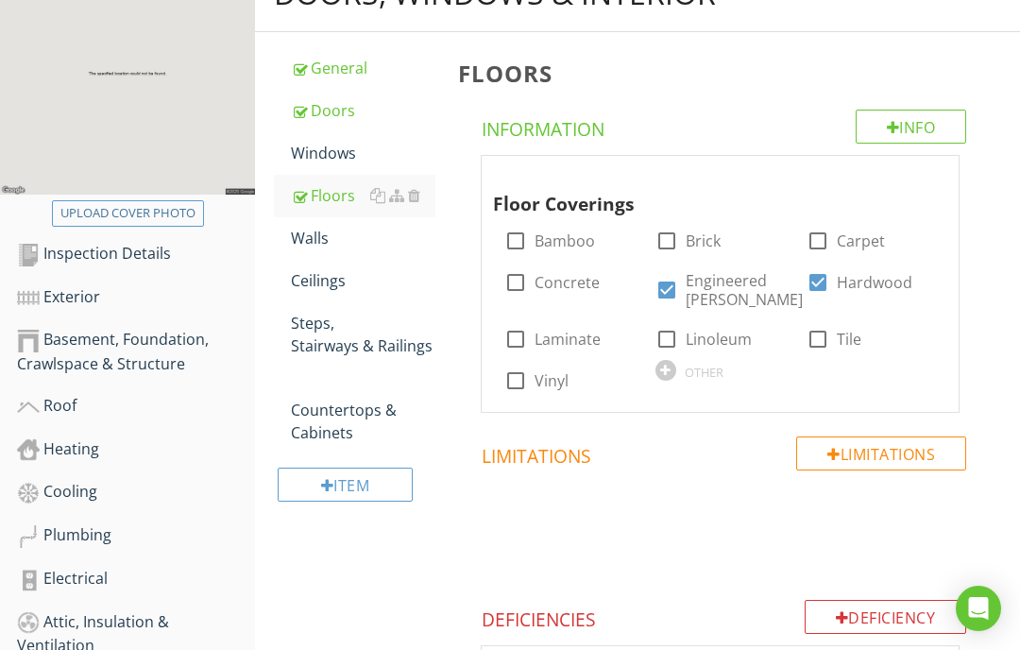
click at [316, 248] on div "Walls" at bounding box center [363, 238] width 145 height 23
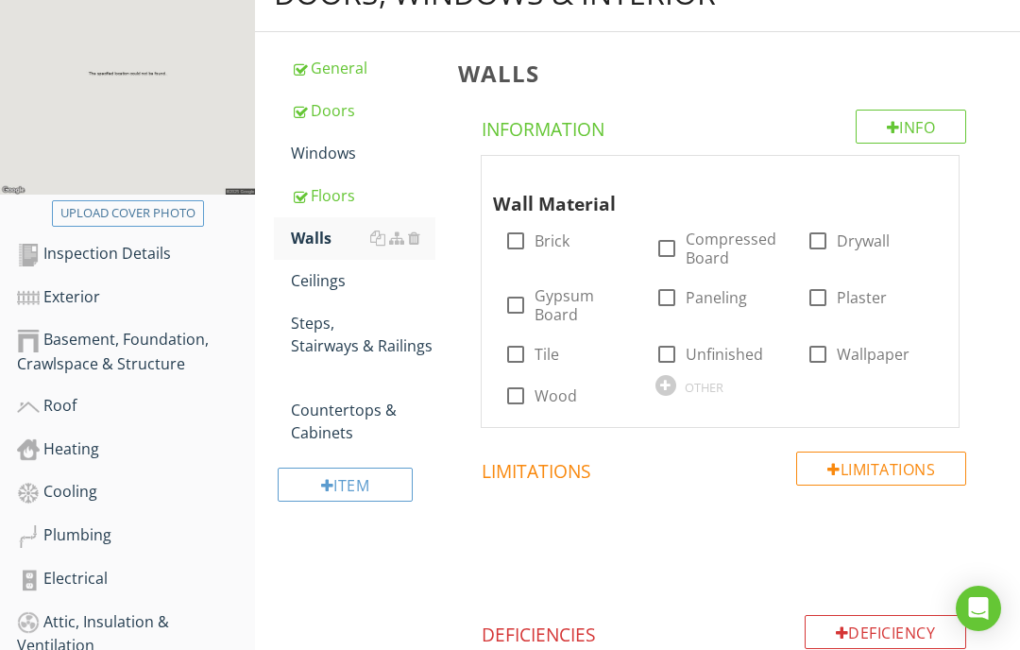
click at [676, 290] on div at bounding box center [667, 298] width 32 height 32
checkbox input "true"
click at [326, 283] on div "Ceilings" at bounding box center [363, 280] width 145 height 23
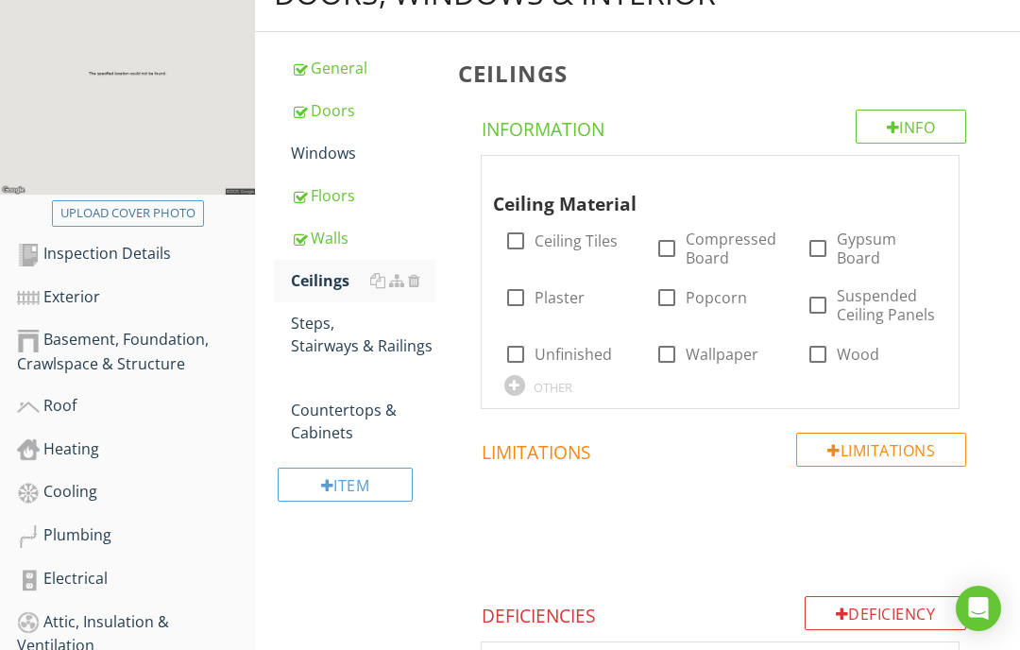
click at [514, 250] on div at bounding box center [516, 241] width 32 height 32
checkbox input "true"
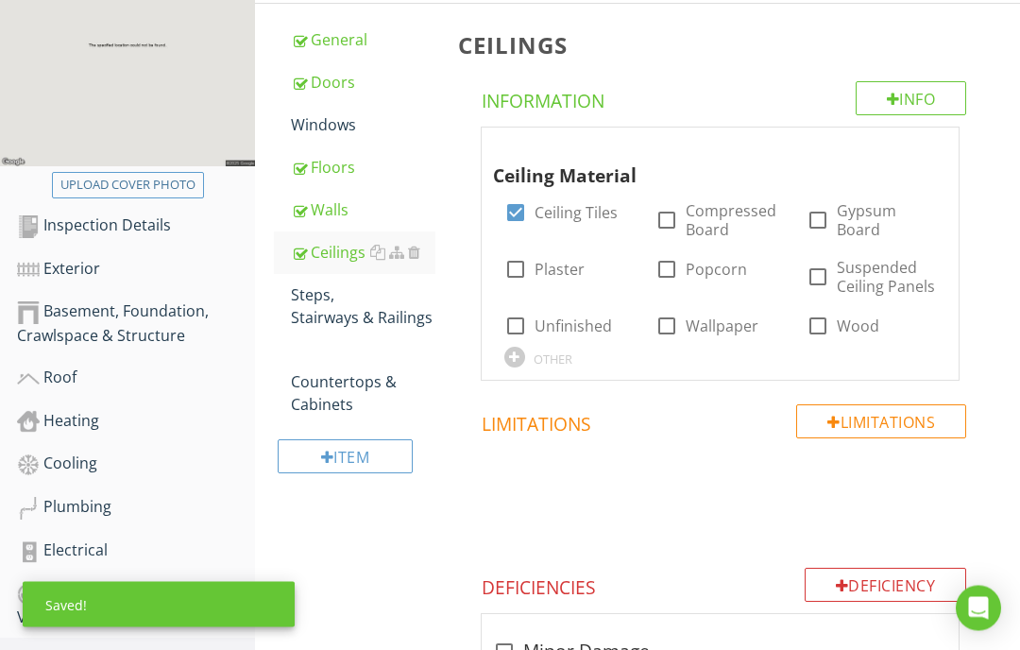
scroll to position [300, 0]
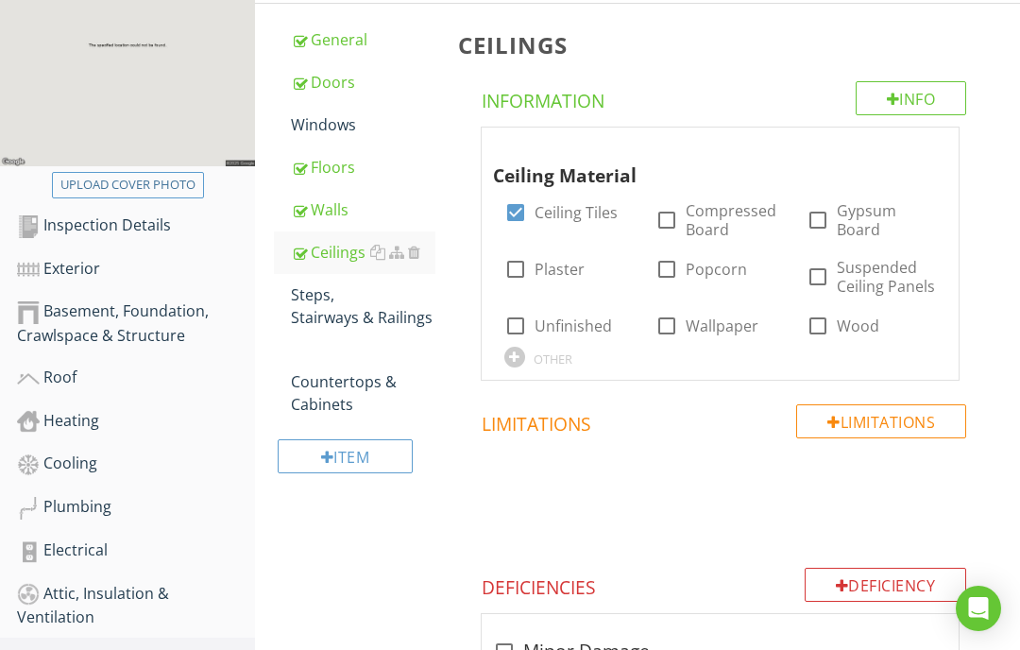
click at [334, 306] on div "Steps, Stairways & Railings" at bounding box center [363, 305] width 145 height 45
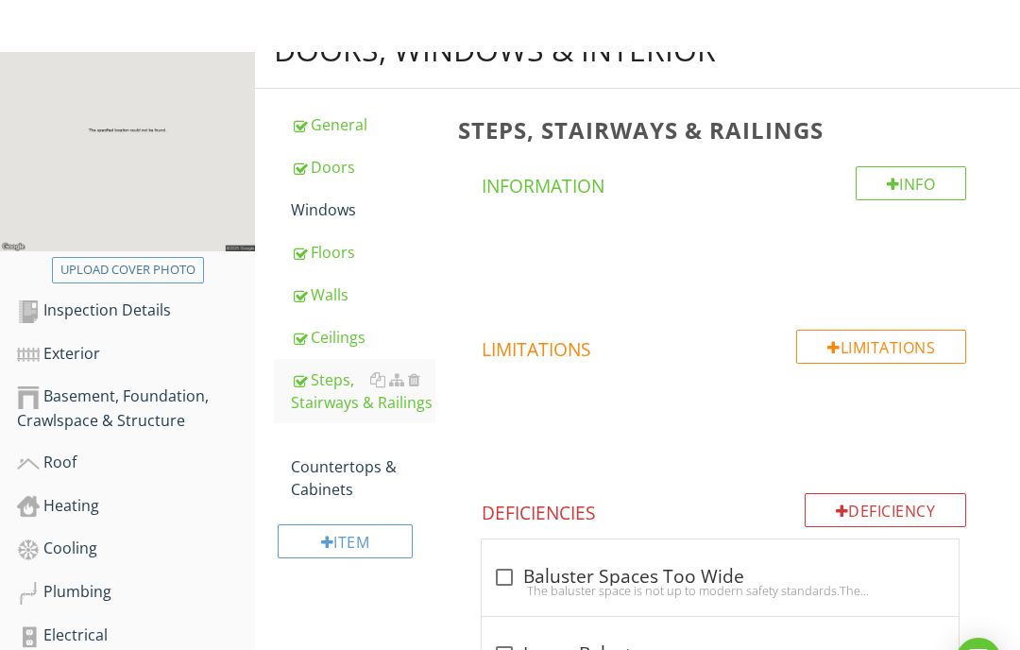
scroll to position [214, 0]
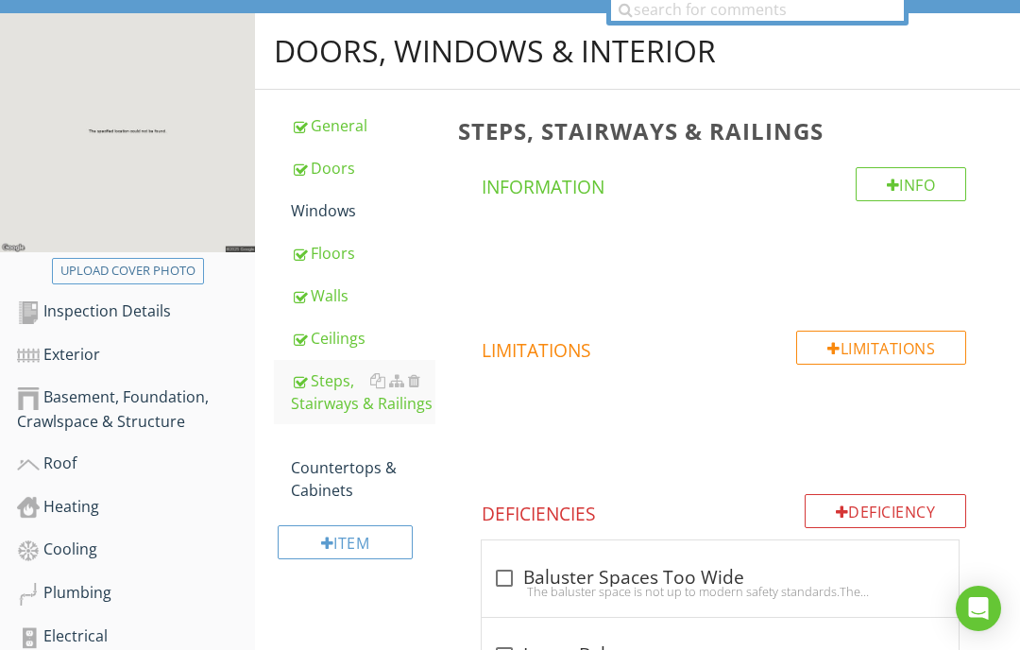
click at [336, 481] on div "Countertops & Cabinets" at bounding box center [363, 468] width 145 height 68
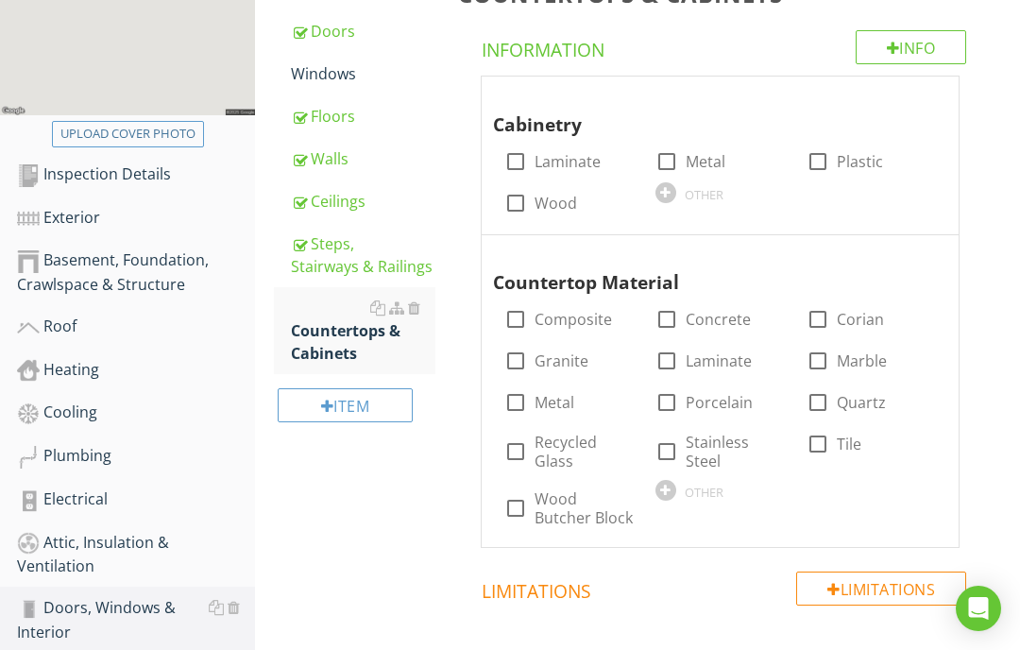
scroll to position [354, 0]
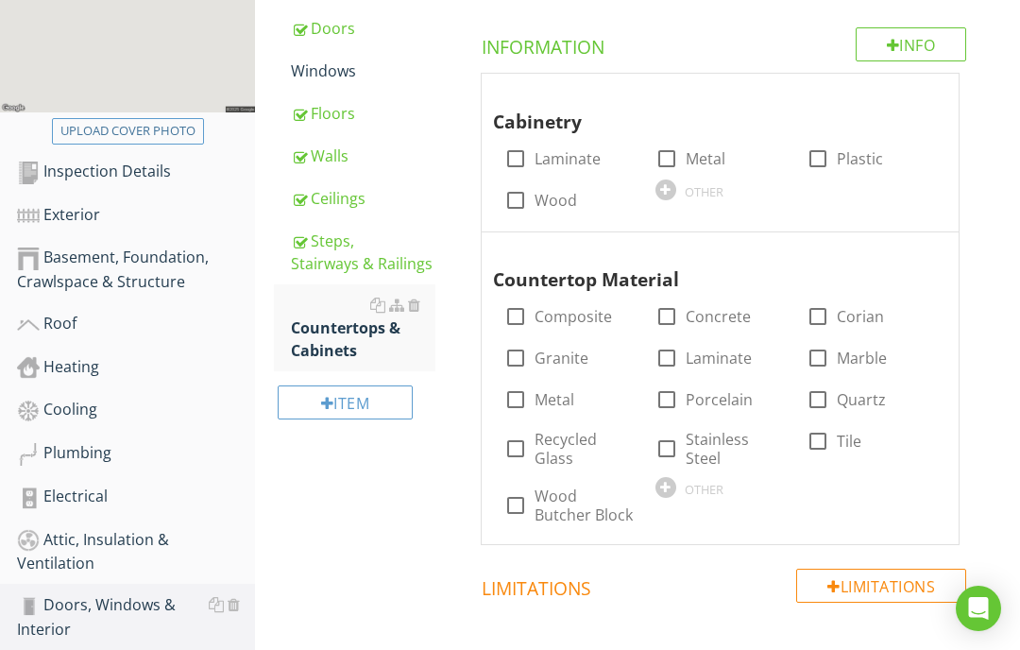
click at [659, 347] on div at bounding box center [667, 358] width 32 height 32
checkbox input "true"
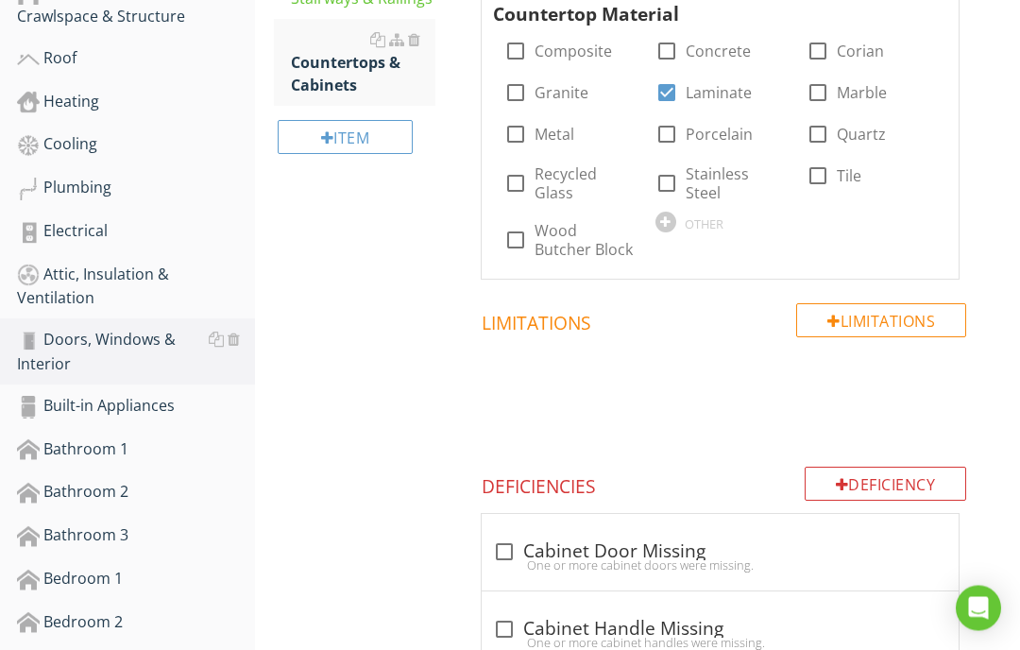
scroll to position [620, 0]
click at [106, 411] on div "Built-in Appliances" at bounding box center [136, 406] width 238 height 25
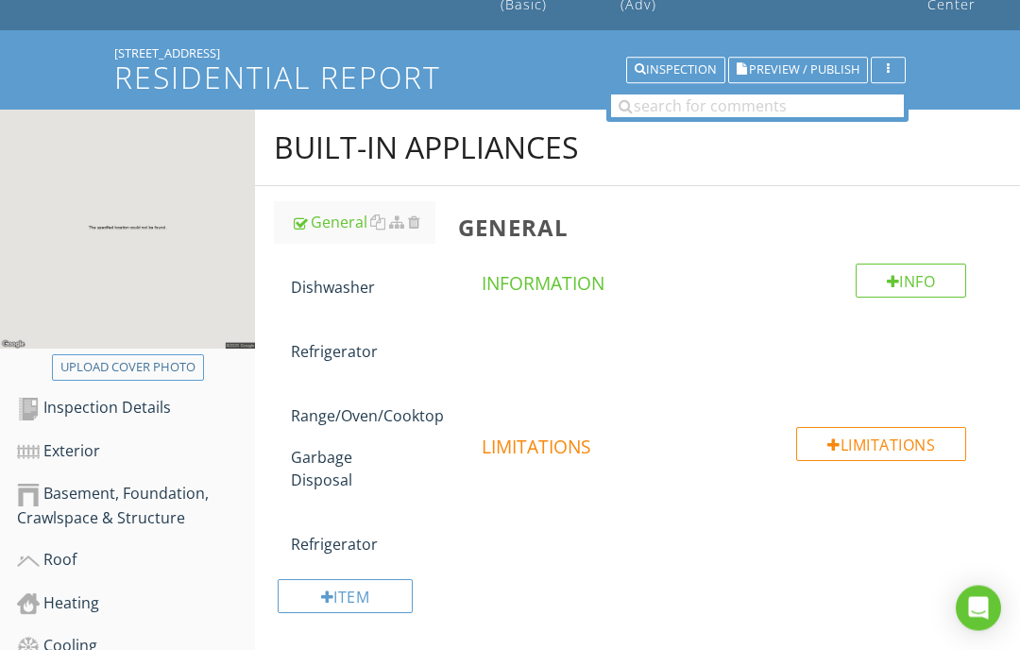
scroll to position [118, 0]
click at [352, 283] on div "Dishwasher" at bounding box center [363, 275] width 145 height 45
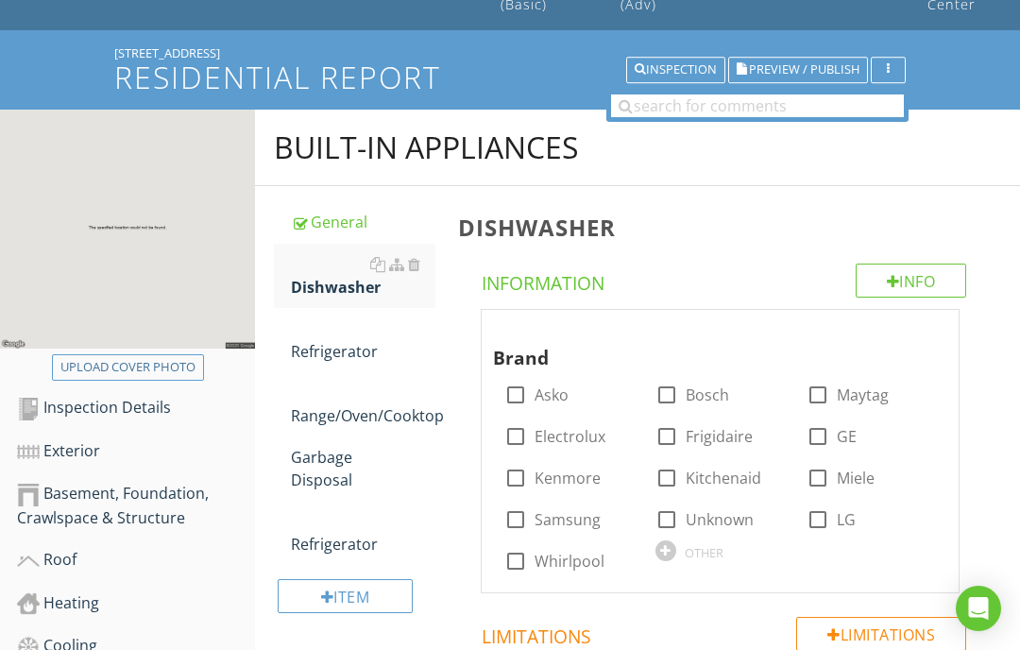
click at [338, 351] on div "Refrigerator" at bounding box center [363, 339] width 145 height 45
click at [353, 354] on div "Refrigerator" at bounding box center [363, 339] width 145 height 45
click at [344, 355] on div "Refrigerator" at bounding box center [363, 339] width 145 height 45
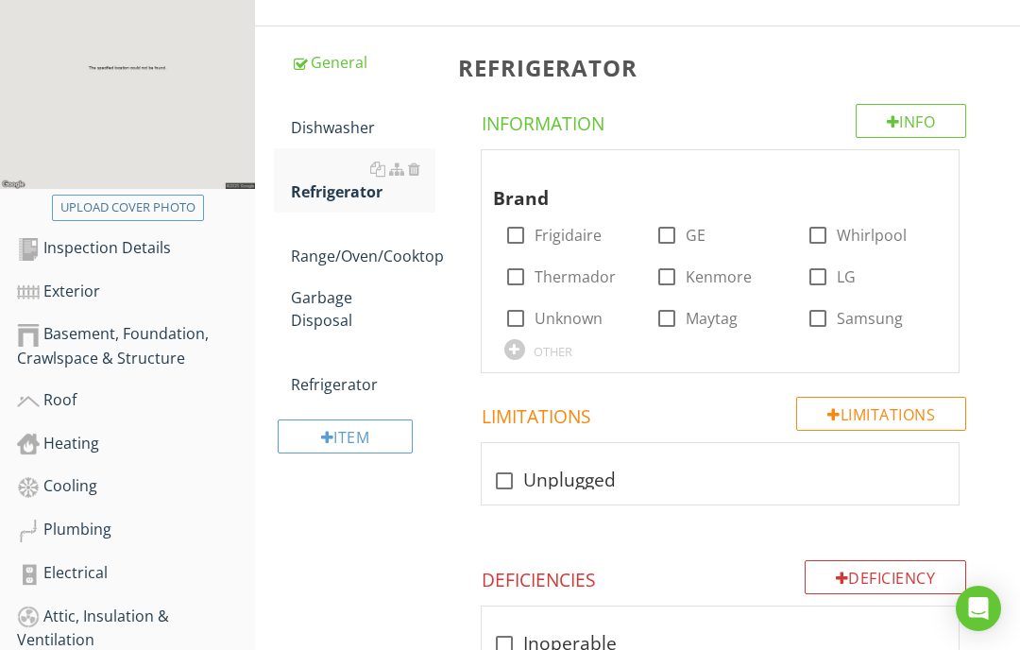
scroll to position [274, 0]
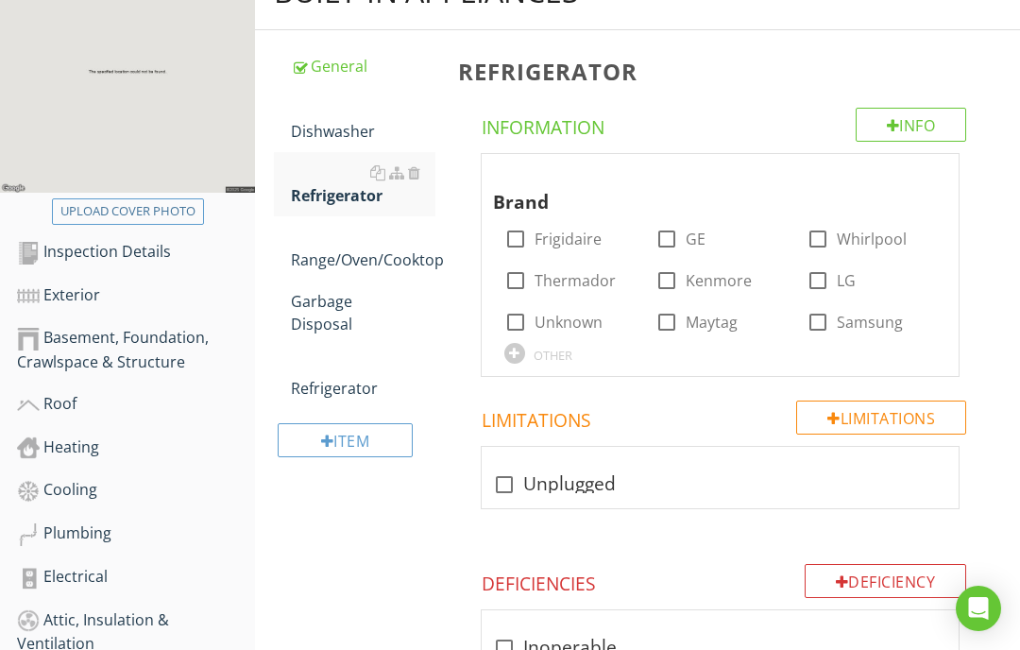
click at [522, 348] on div at bounding box center [515, 353] width 21 height 21
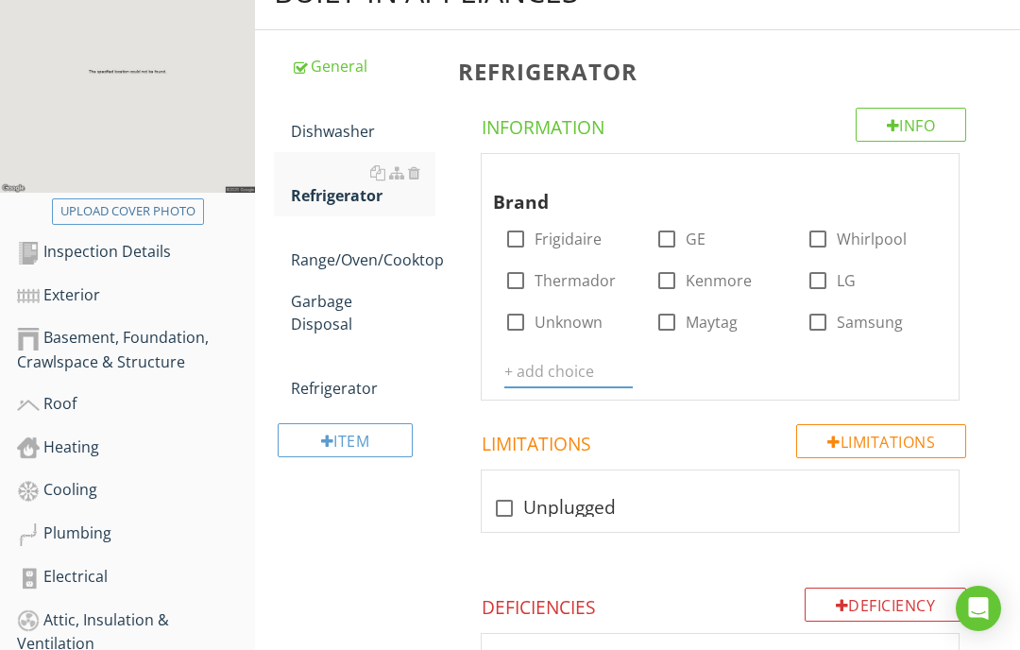
click at [558, 366] on input "text" at bounding box center [569, 371] width 128 height 31
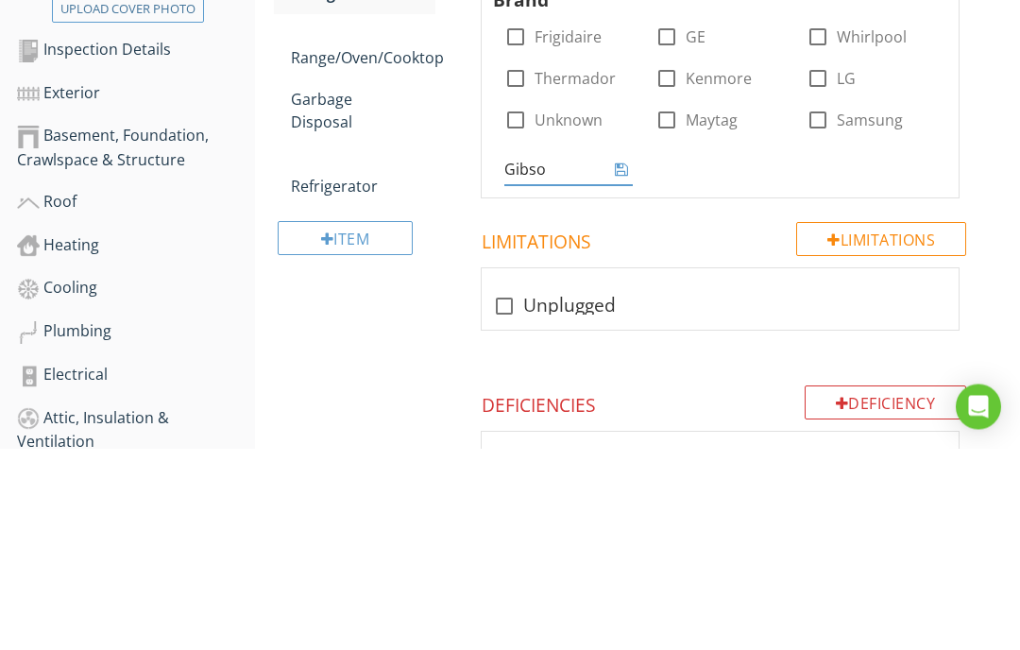
type input "[PERSON_NAME]"
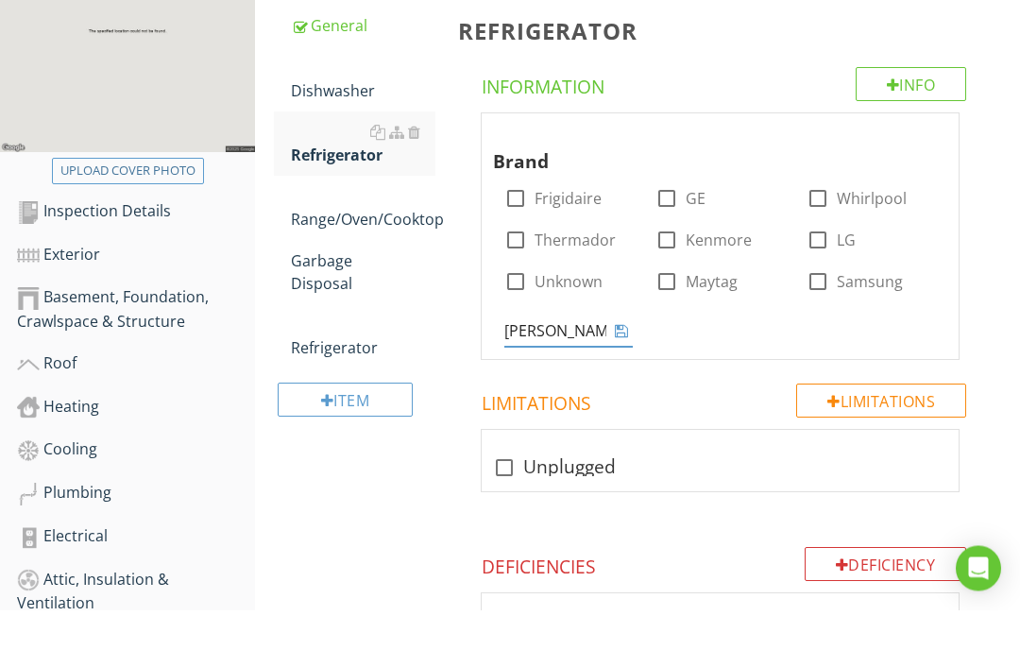
click at [354, 226] on div "Range/Oven/Cooktop" at bounding box center [363, 248] width 145 height 45
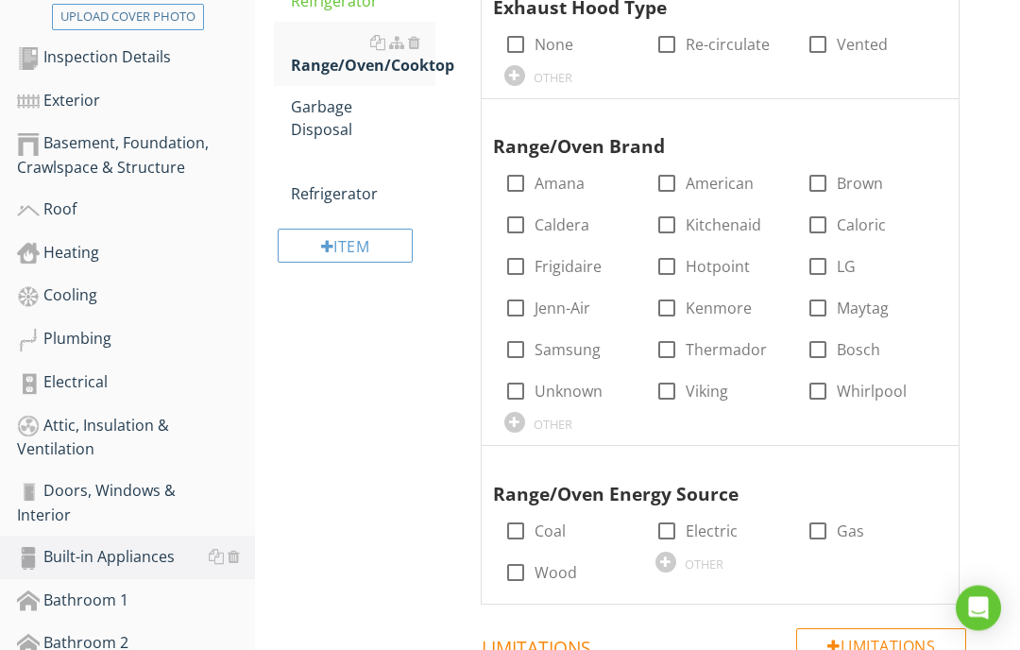
scroll to position [469, 0]
click at [523, 420] on div at bounding box center [515, 422] width 21 height 21
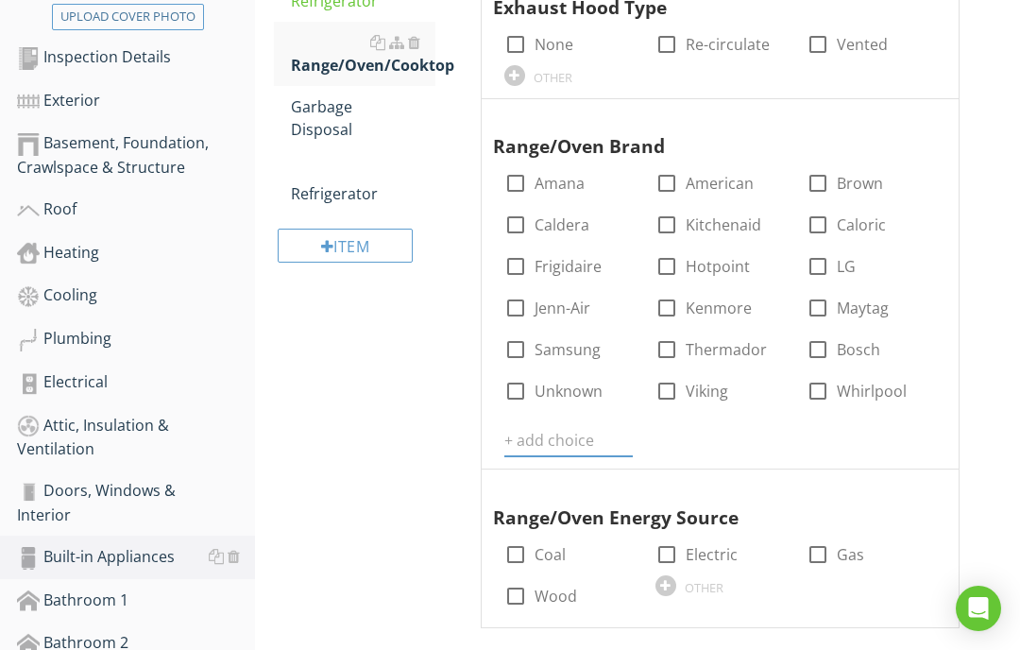
click at [545, 429] on input "text" at bounding box center [569, 440] width 128 height 31
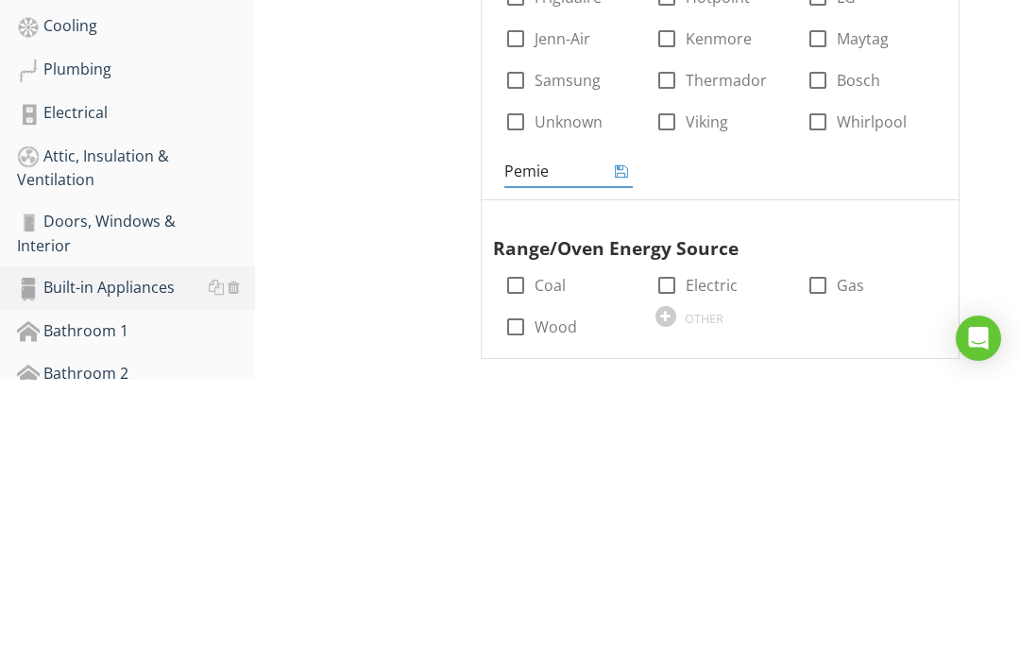
type input "Pemier"
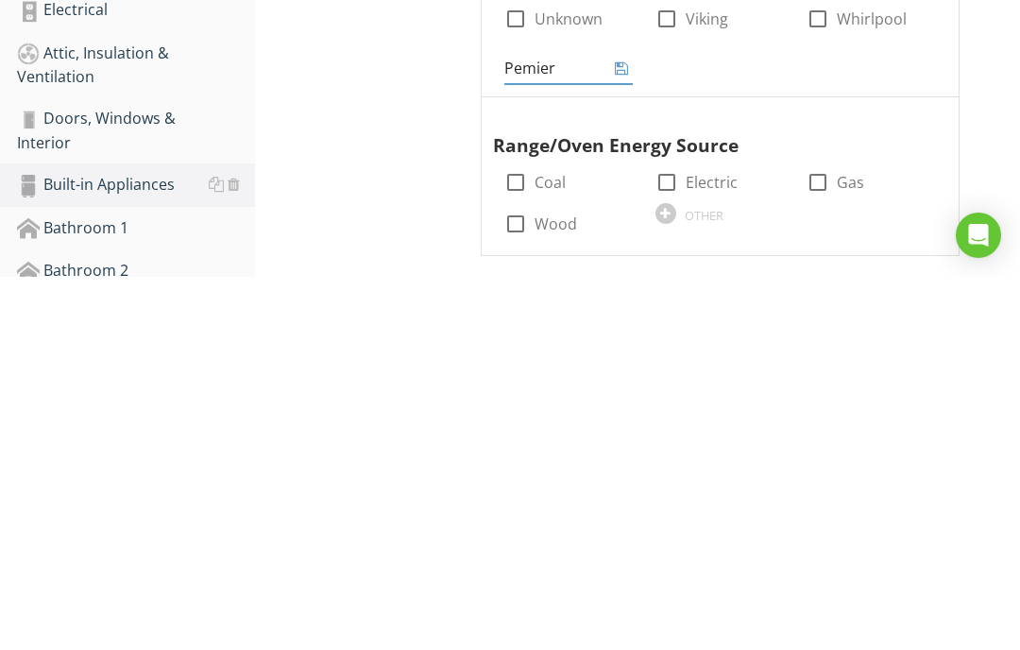
click at [673, 476] on div "Range/Oven Energy Source check_box_outline_blank Coal check_box_outline_blank E…" at bounding box center [720, 546] width 455 height 140
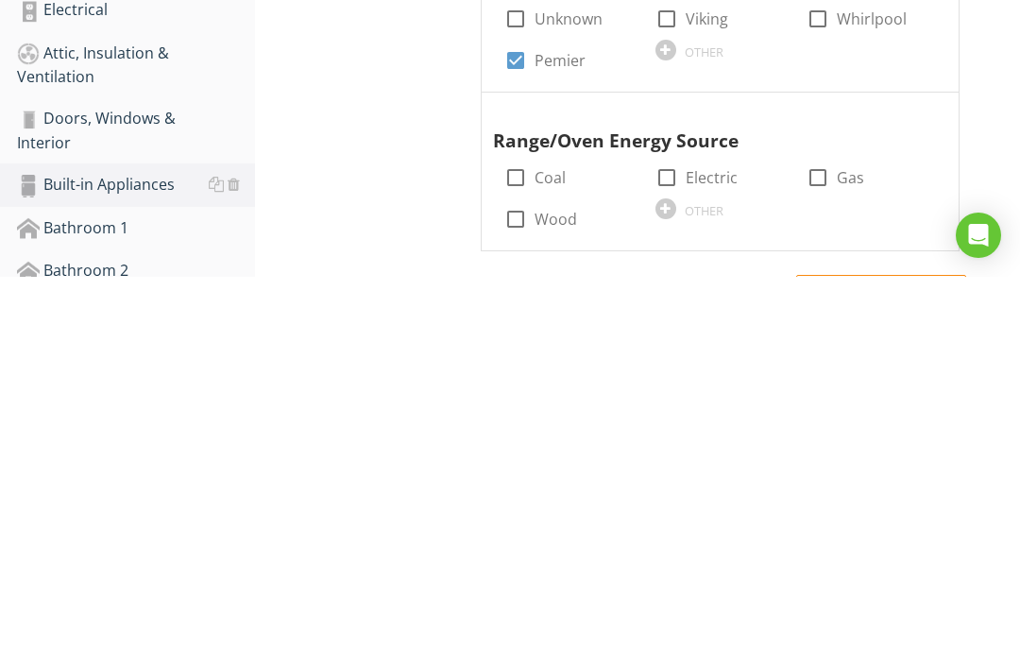
scroll to position [842, 0]
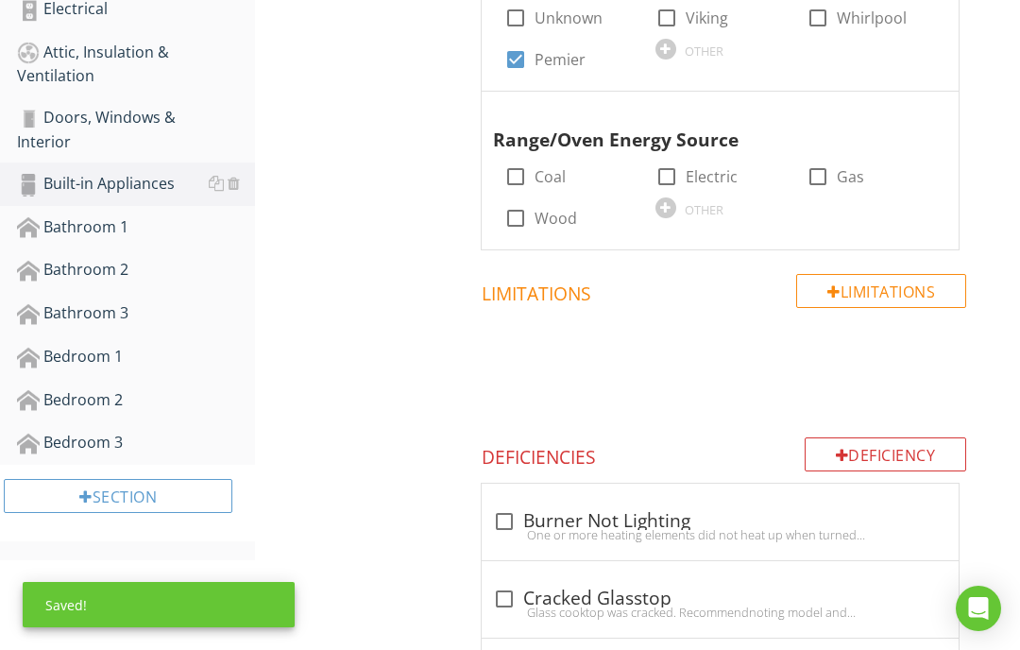
click at [673, 210] on div at bounding box center [666, 207] width 21 height 21
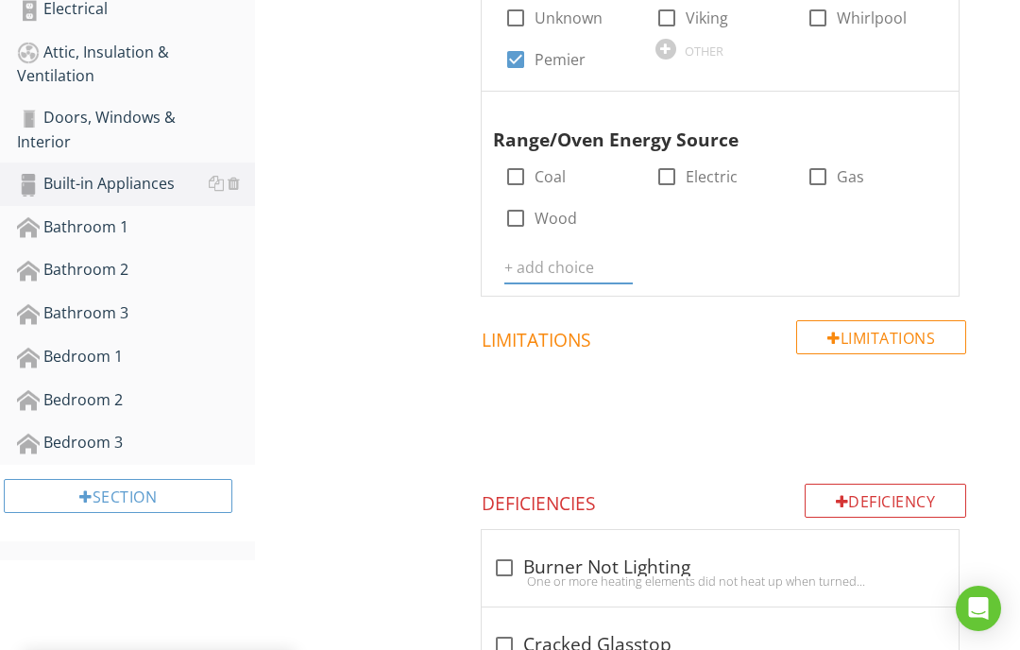
click at [509, 256] on input "text" at bounding box center [569, 267] width 128 height 31
type input "Propane"
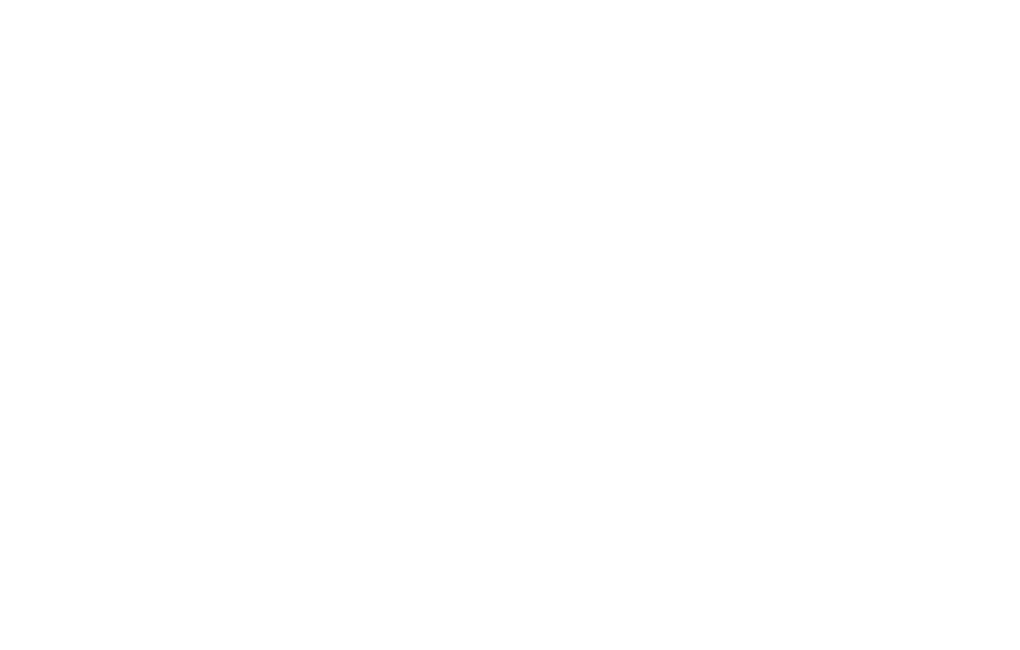
scroll to position [340, 0]
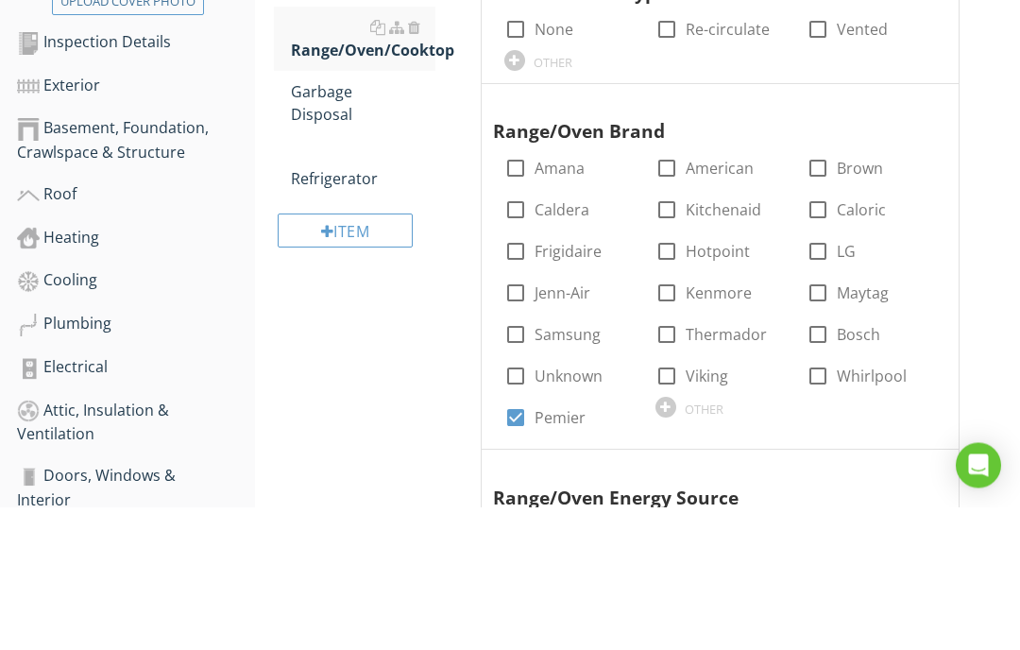
click at [336, 288] on div "Refrigerator" at bounding box center [363, 310] width 145 height 45
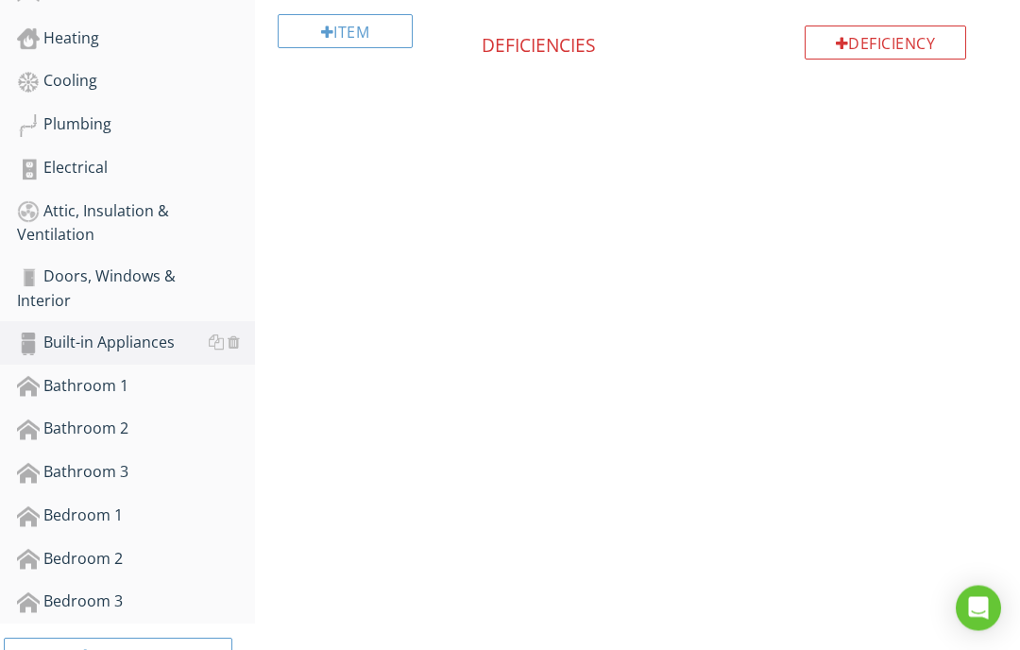
scroll to position [682, 0]
click at [94, 383] on div "Bathroom 1" at bounding box center [136, 387] width 238 height 25
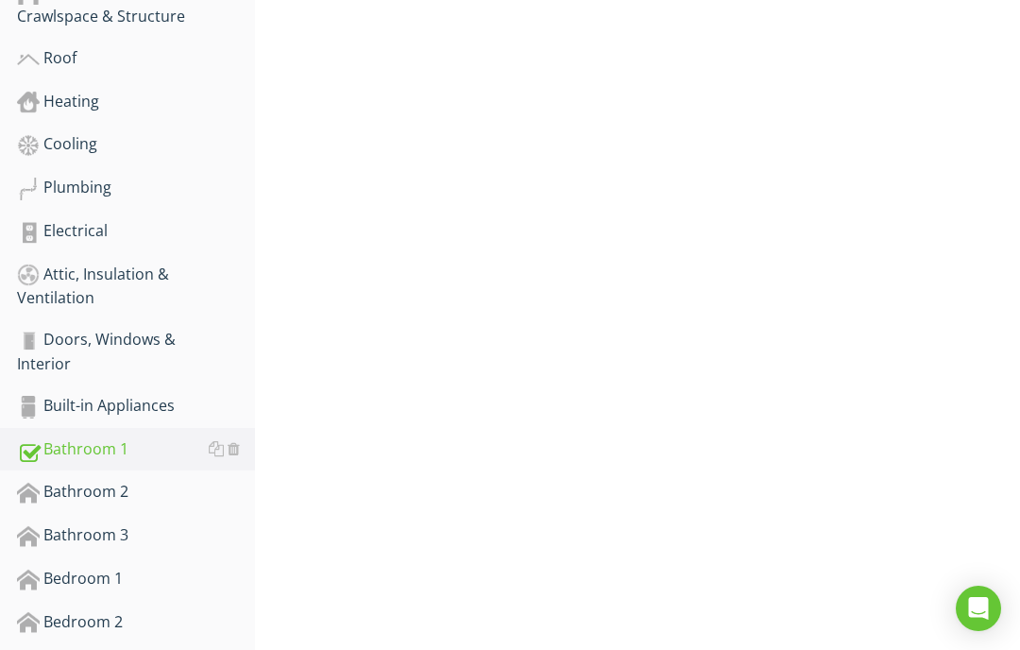
scroll to position [618, 0]
click at [95, 492] on div "Bathroom 2" at bounding box center [136, 494] width 238 height 25
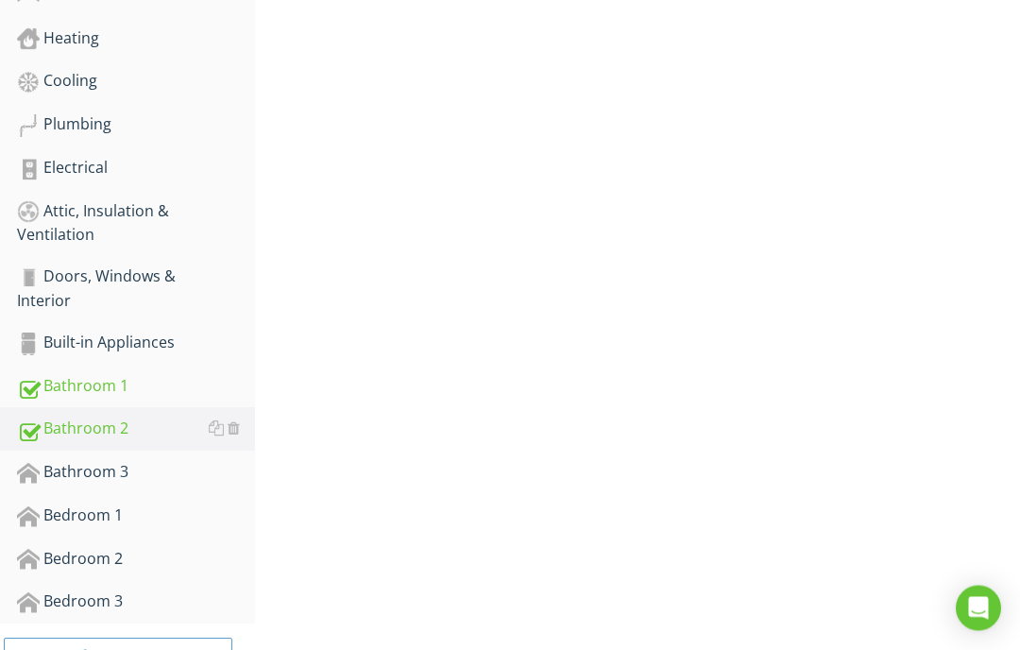
scroll to position [682, 0]
click at [60, 425] on div "Bathroom 2" at bounding box center [136, 430] width 238 height 25
click at [48, 434] on div "Bathroom 2" at bounding box center [136, 430] width 238 height 25
click at [96, 428] on div "Bathroom 2" at bounding box center [136, 430] width 238 height 25
click at [34, 425] on div at bounding box center [28, 430] width 23 height 23
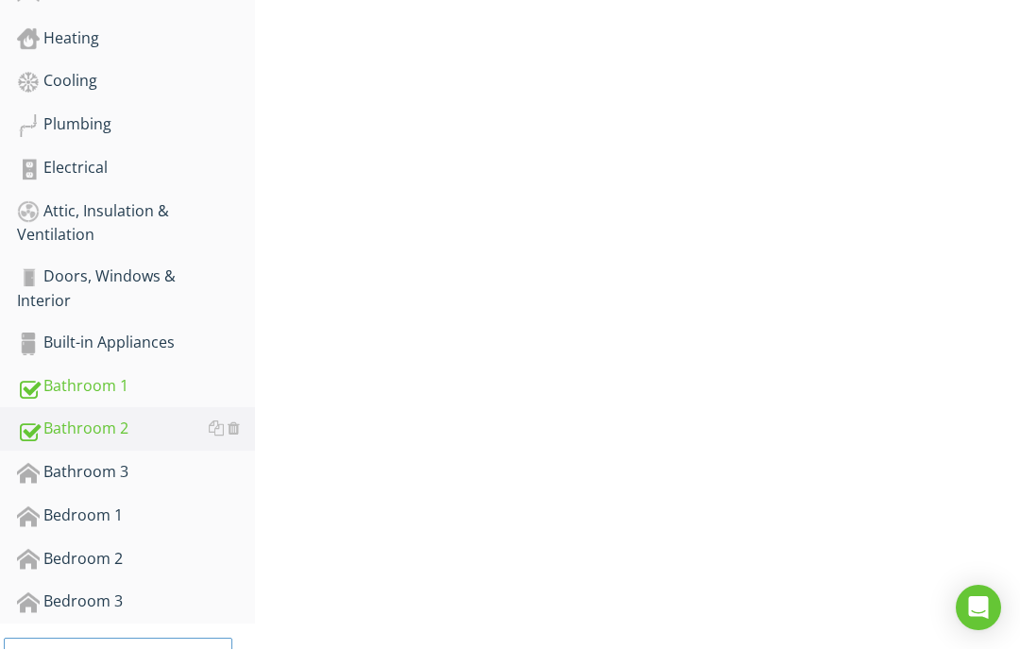
click at [34, 424] on div at bounding box center [28, 430] width 23 height 23
click at [31, 428] on div at bounding box center [28, 430] width 23 height 23
click at [107, 424] on div "Bathroom 2" at bounding box center [136, 430] width 238 height 25
click at [44, 429] on div "Bathroom 2" at bounding box center [136, 430] width 238 height 25
click at [42, 424] on div "Bathroom 2" at bounding box center [136, 430] width 238 height 25
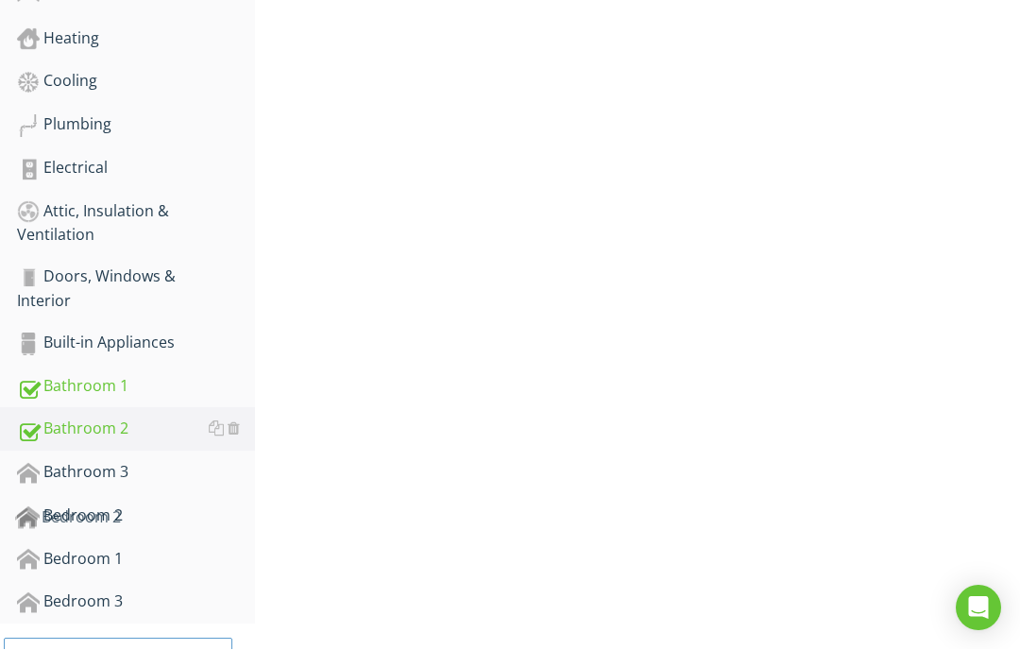
scroll to position [683, 0]
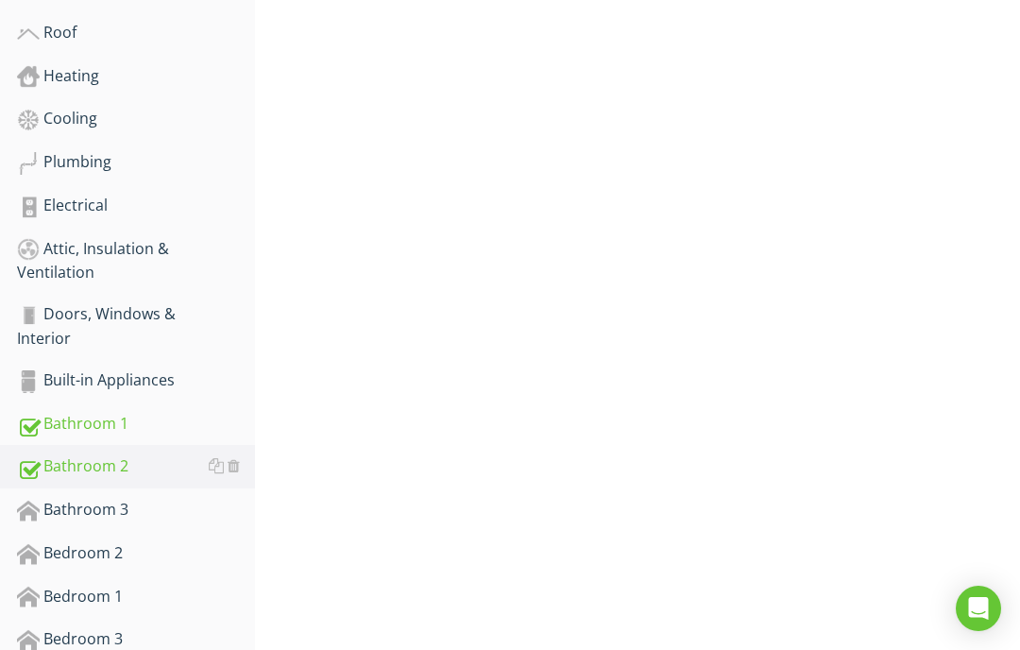
click at [31, 460] on div at bounding box center [28, 467] width 23 height 23
click at [36, 467] on div at bounding box center [28, 467] width 23 height 23
click at [32, 468] on div at bounding box center [28, 467] width 23 height 23
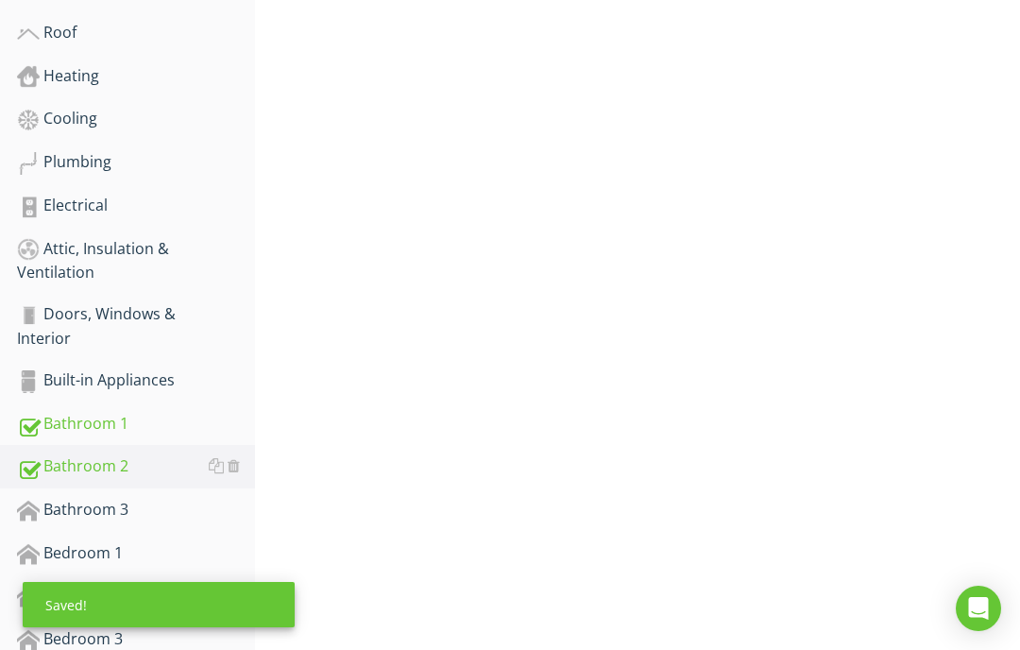
click at [291, 531] on div "Upload cover photo Save as default order in template Inspection Details Exterio…" at bounding box center [510, 151] width 1020 height 1212
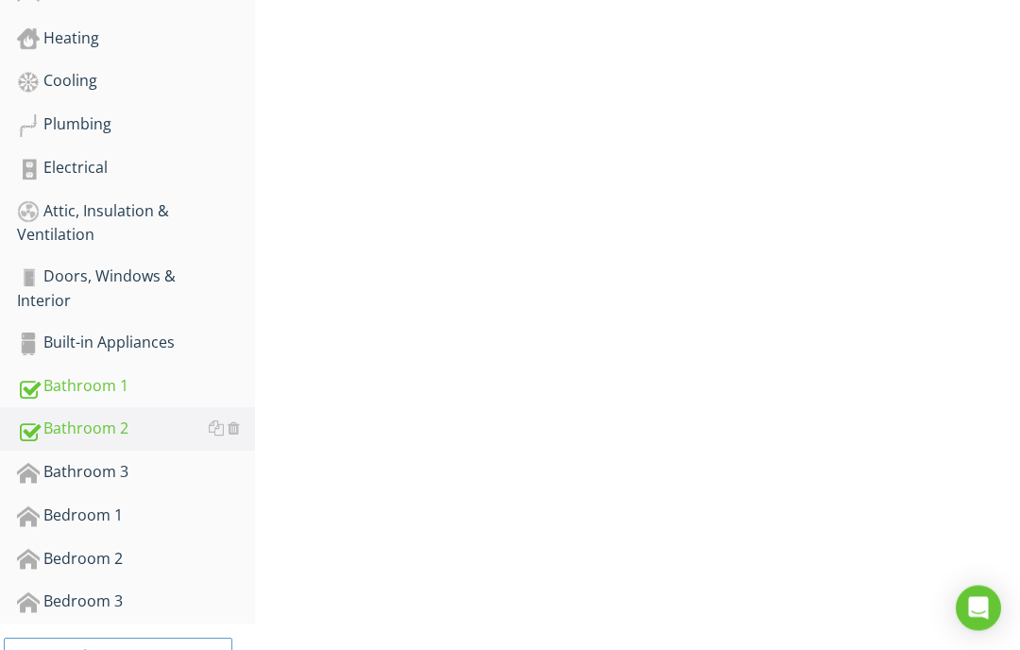
scroll to position [720, 0]
click at [89, 509] on div "Bedroom 1" at bounding box center [136, 517] width 238 height 25
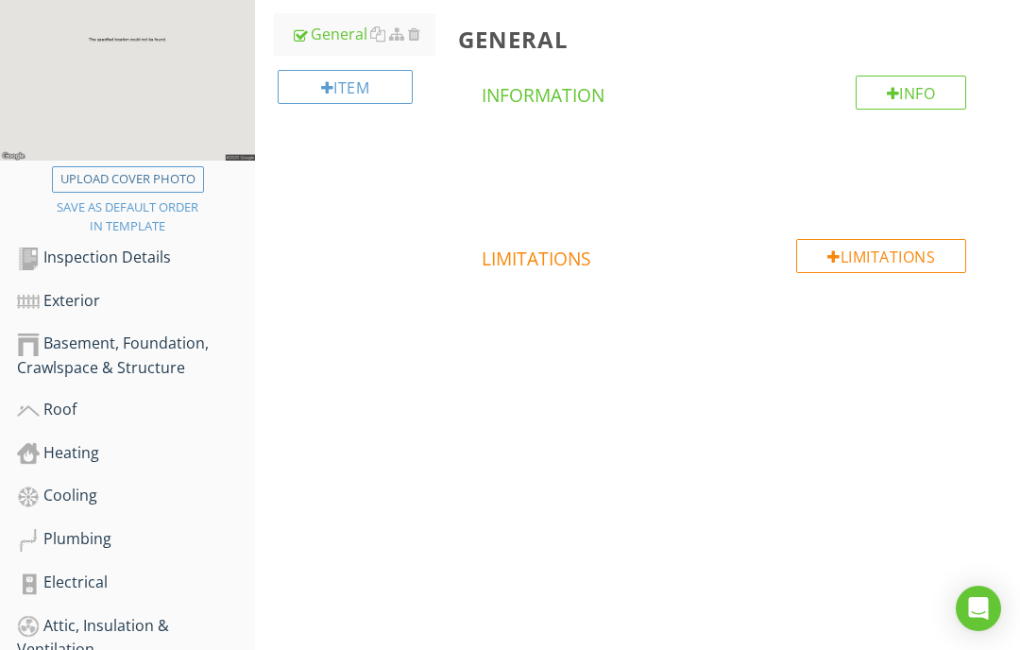
scroll to position [305, 0]
click at [830, 264] on div at bounding box center [834, 257] width 13 height 15
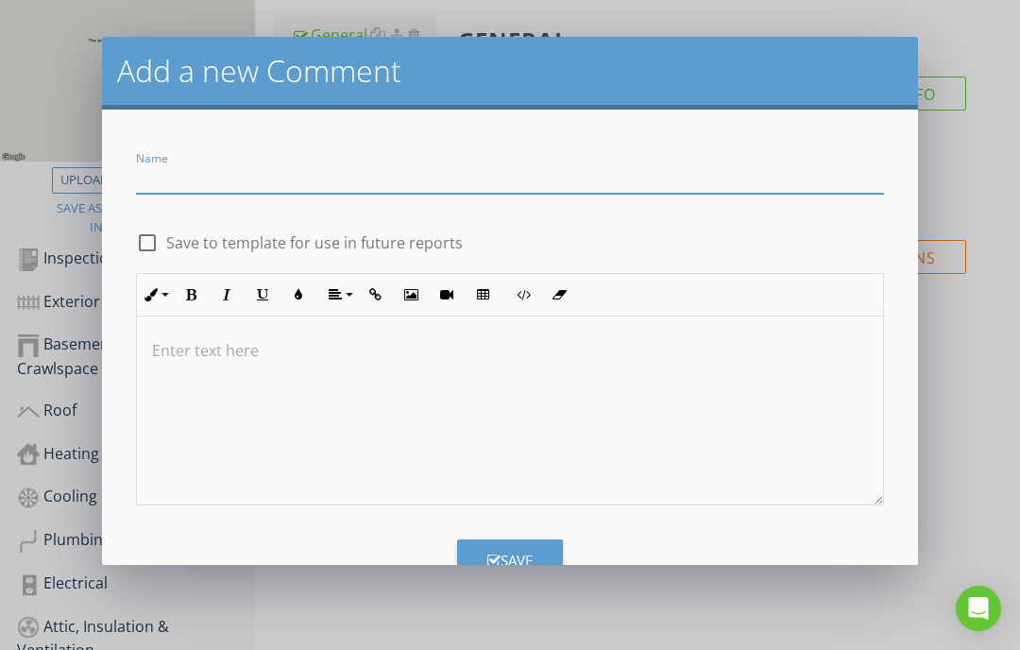
click at [265, 166] on input "Name" at bounding box center [510, 178] width 748 height 31
type input "B"
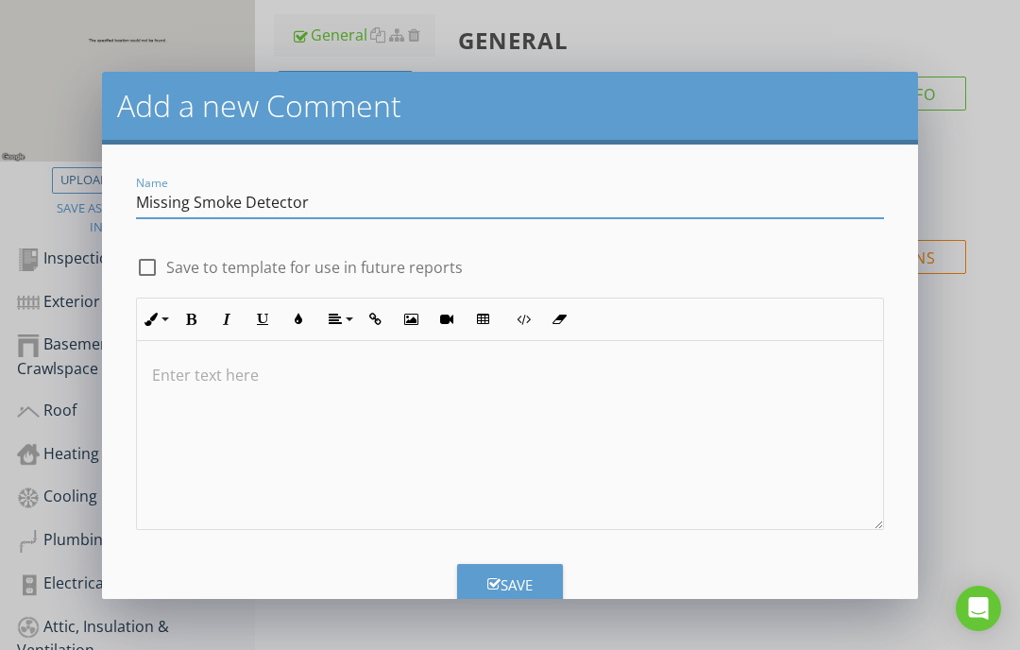
scroll to position [307, 0]
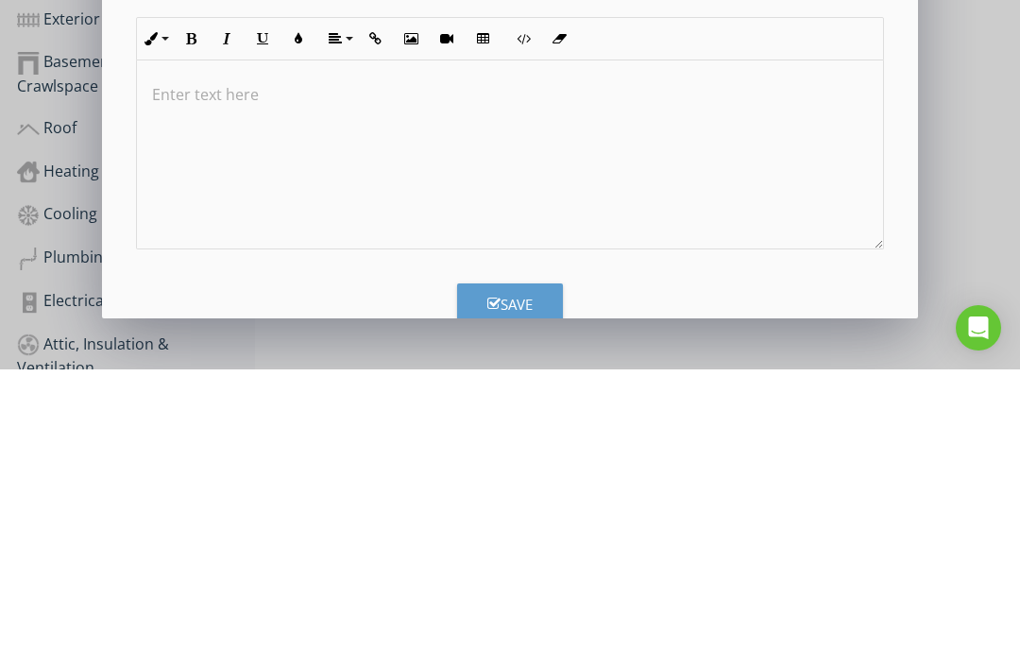
type input "Missing Smoke Detector"
click at [245, 364] on p at bounding box center [510, 375] width 716 height 23
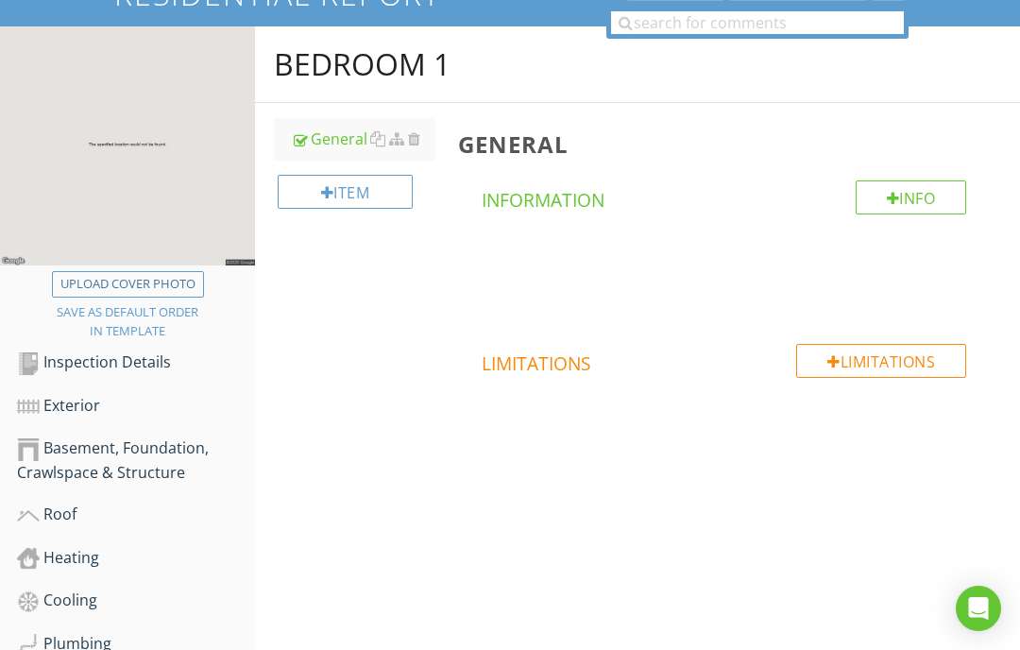
scroll to position [200, 0]
click at [847, 362] on div "Limitations" at bounding box center [881, 362] width 170 height 34
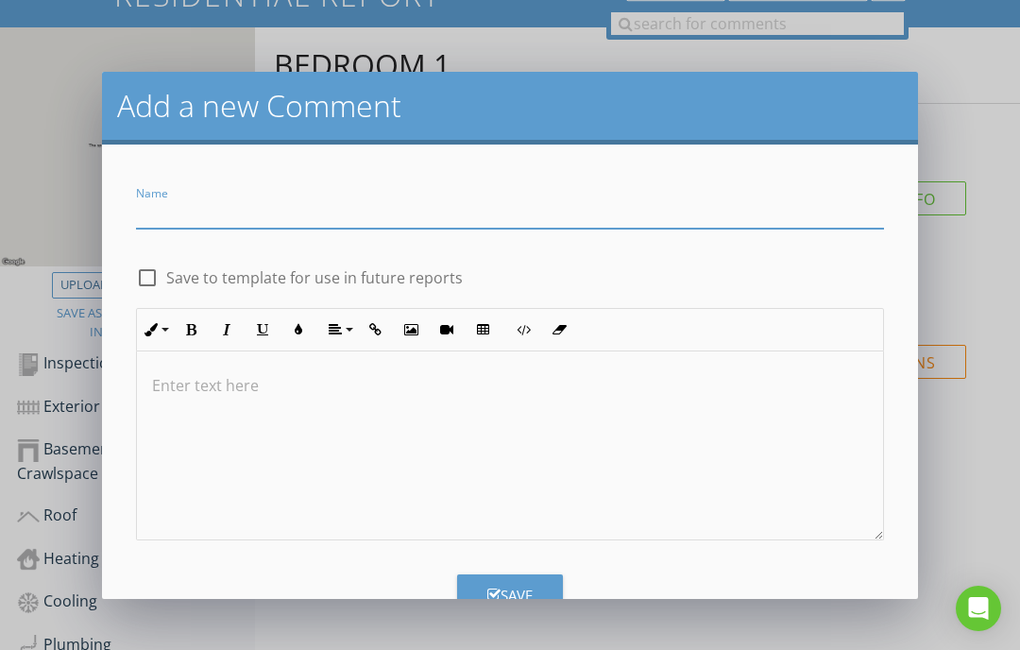
click at [204, 214] on input "Name" at bounding box center [510, 212] width 748 height 31
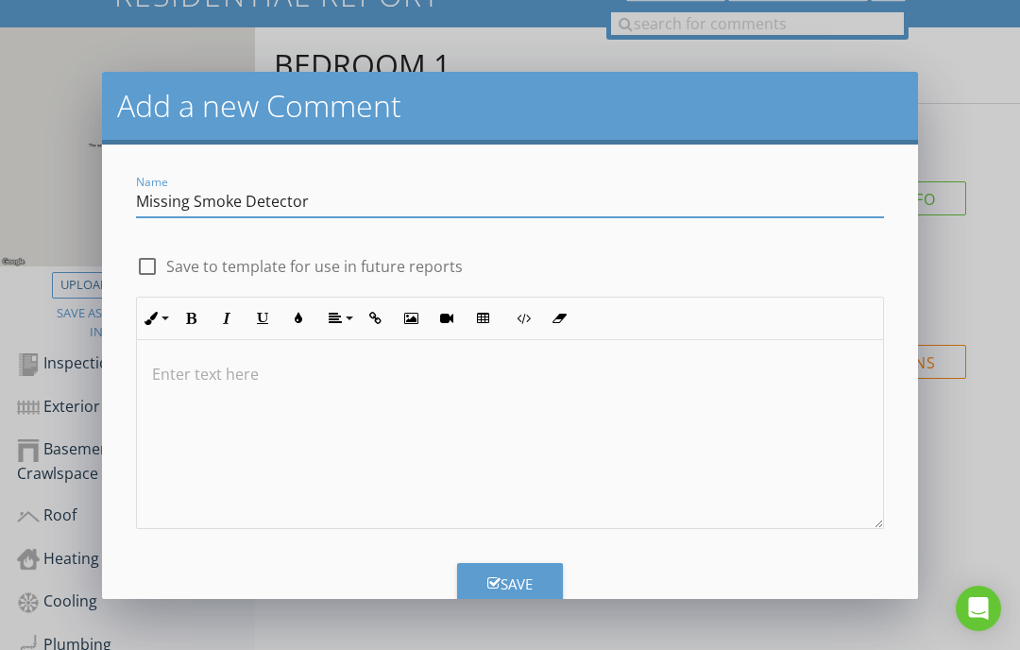
scroll to position [10, 0]
type input "Missing Smoke Detector"
click at [155, 261] on div at bounding box center [147, 267] width 32 height 32
checkbox input "true"
click at [218, 371] on p at bounding box center [510, 375] width 716 height 23
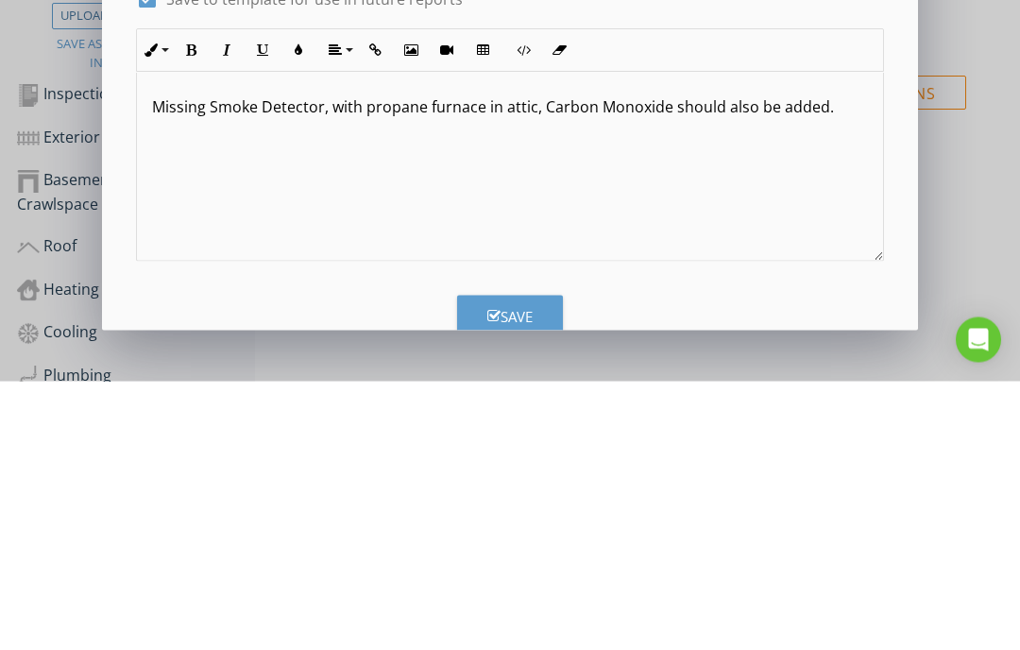
click at [510, 574] on div "Save" at bounding box center [510, 585] width 45 height 22
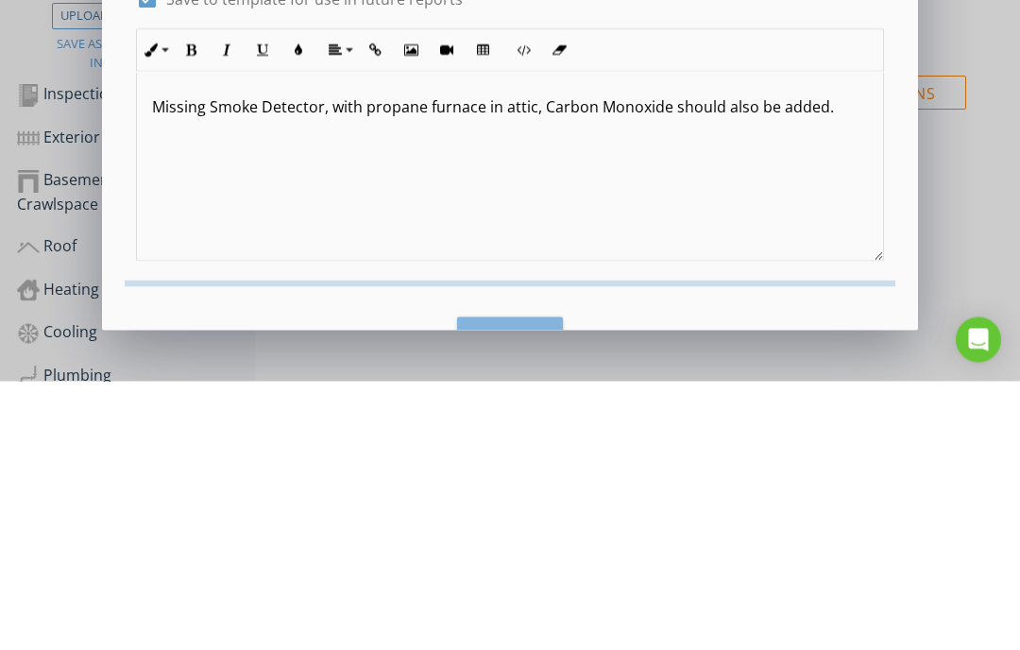
scroll to position [470, 0]
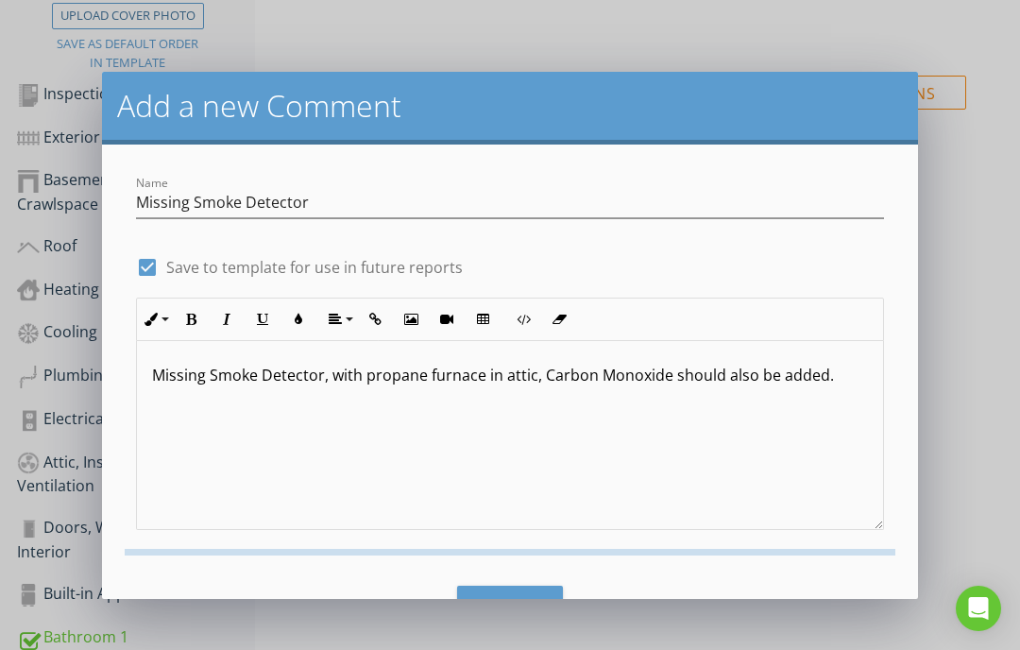
checkbox input "false"
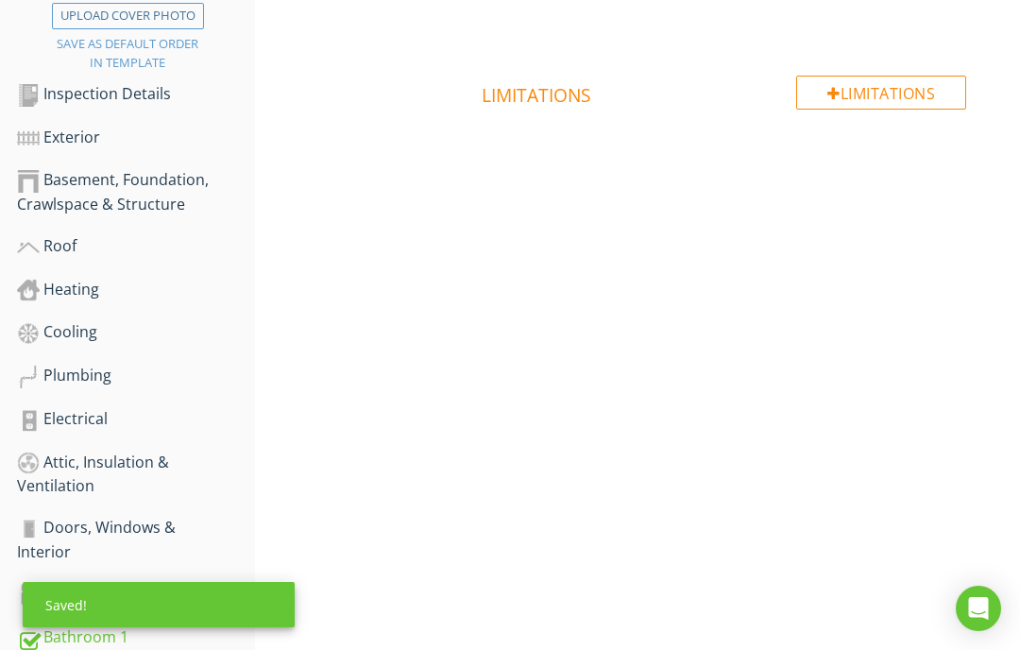
scroll to position [606, 0]
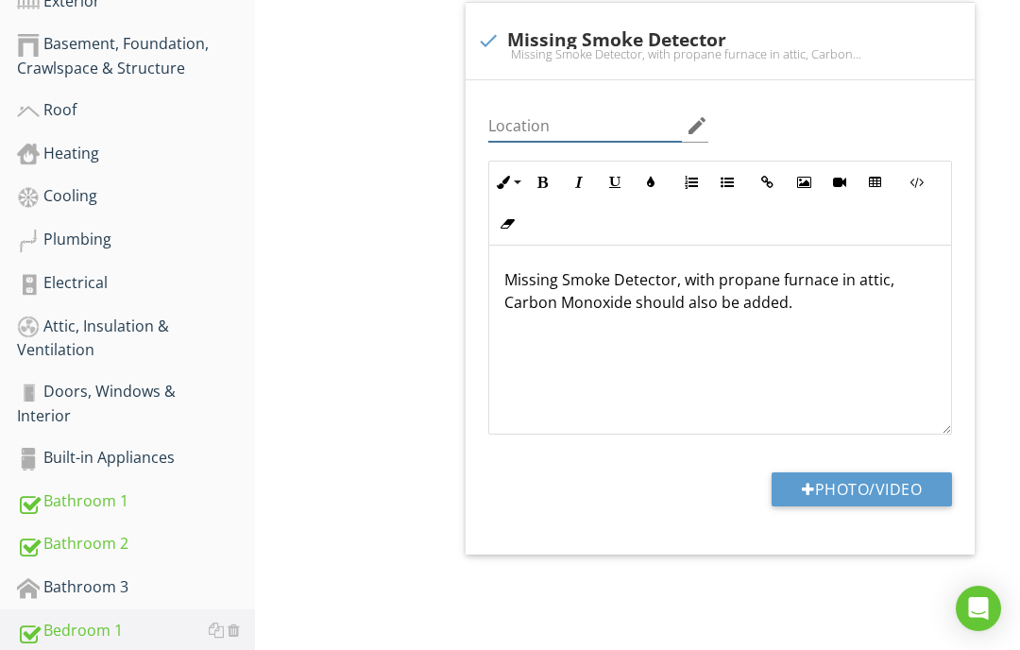
click at [546, 111] on input "Location" at bounding box center [585, 126] width 195 height 31
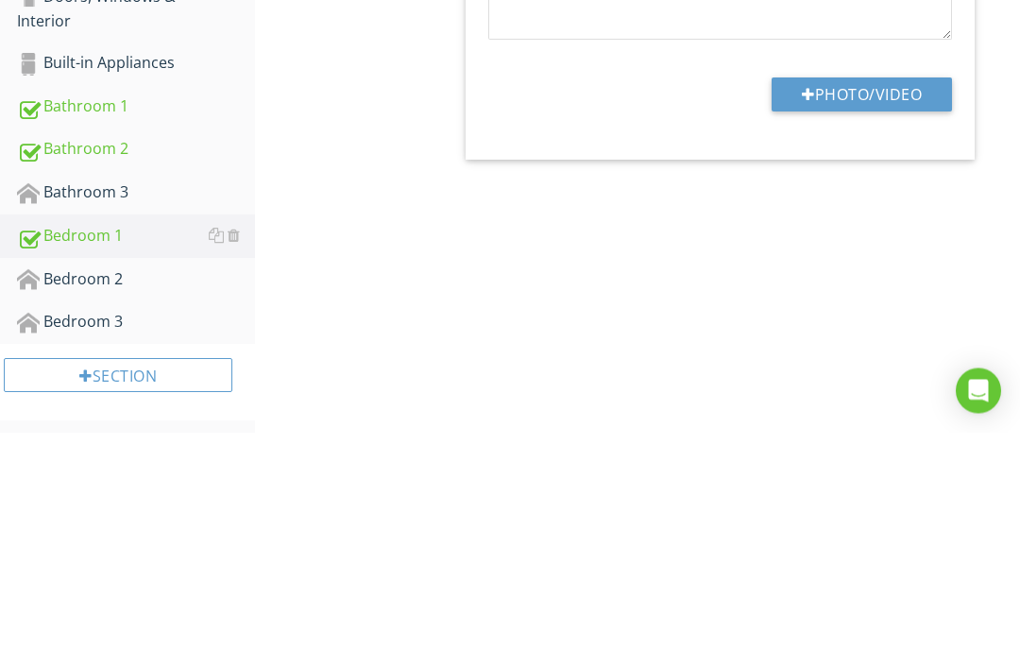
scroll to position [789, 0]
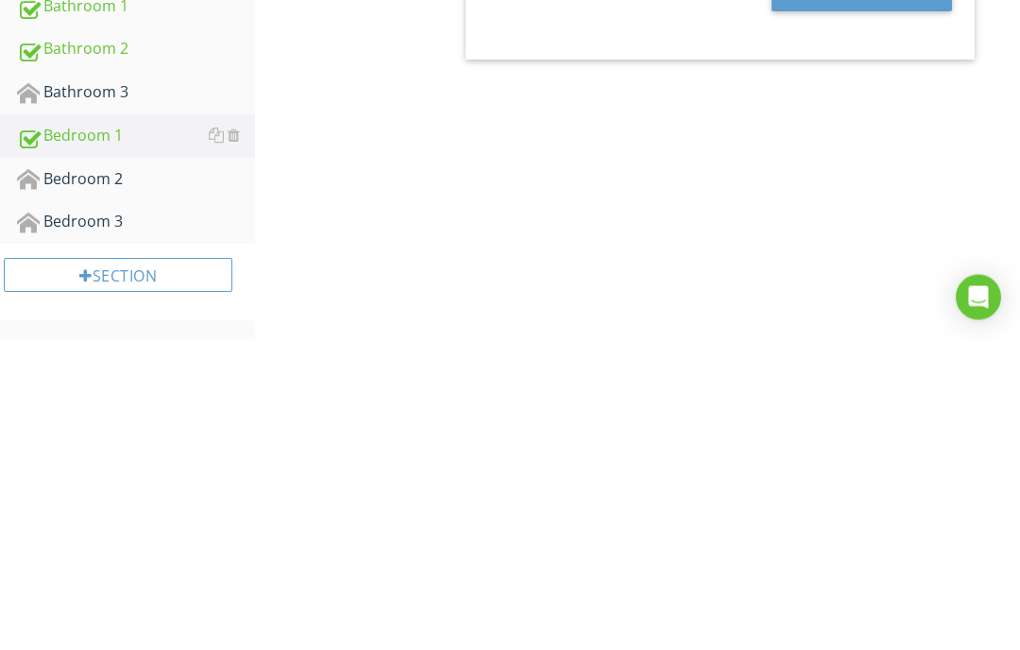
type input "Bedroom 1"
click at [93, 479] on div "Bedroom 2" at bounding box center [136, 491] width 238 height 25
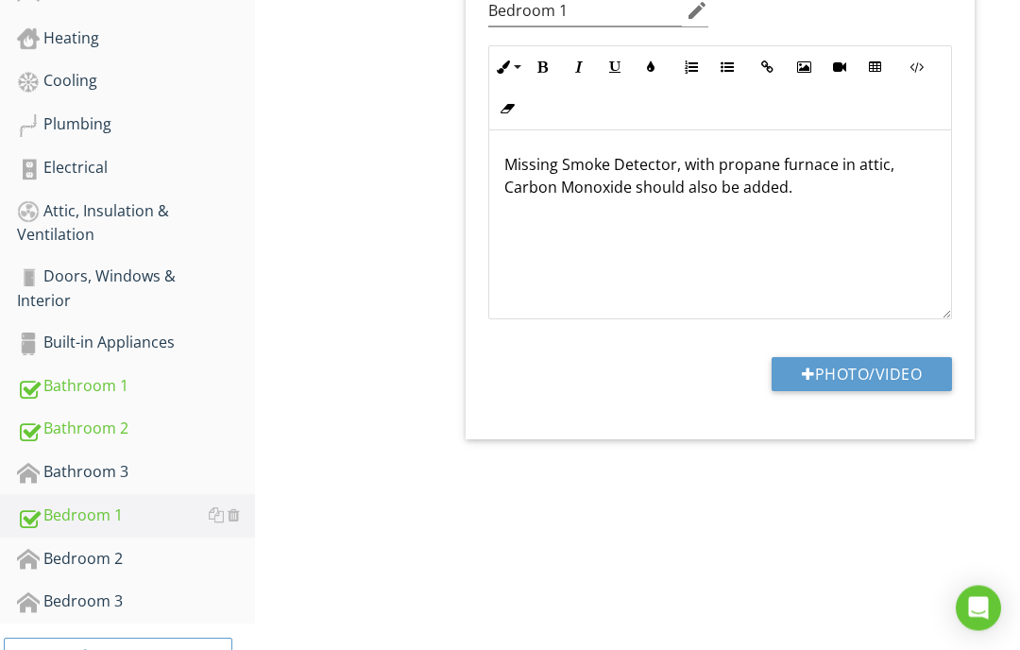
scroll to position [720, 0]
click at [80, 557] on div "Bedroom 2" at bounding box center [136, 560] width 238 height 25
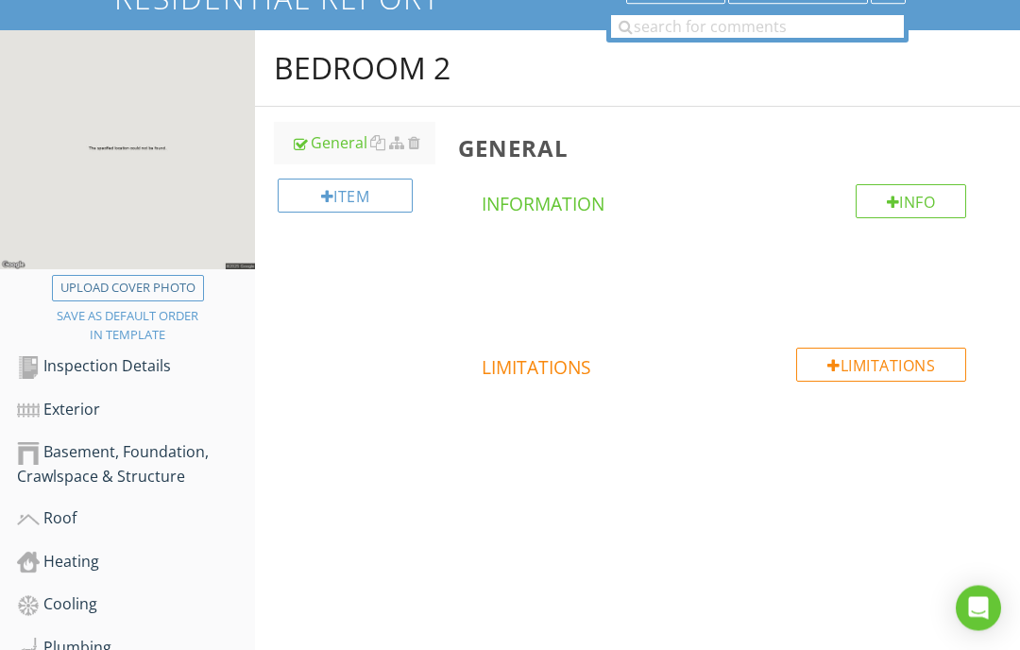
scroll to position [229, 0]
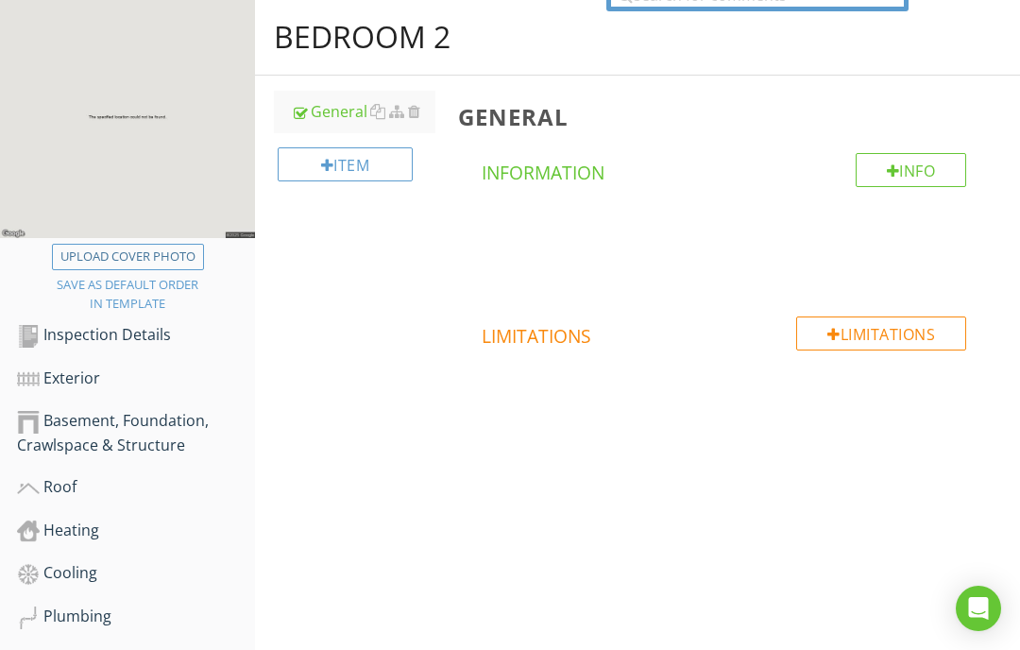
click at [828, 332] on div at bounding box center [834, 334] width 13 height 15
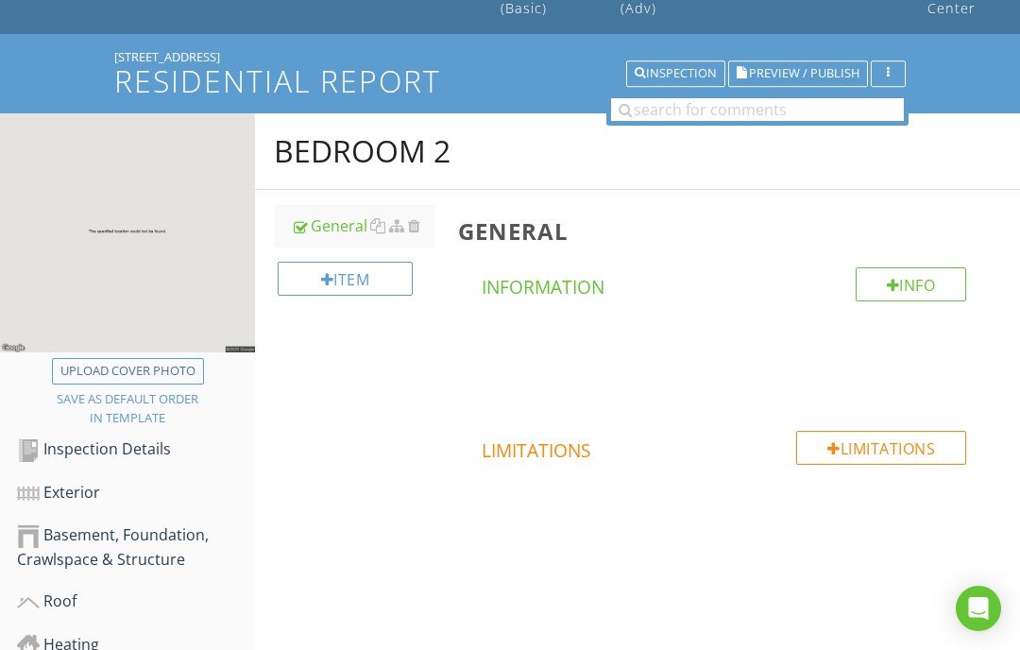
scroll to position [111, 0]
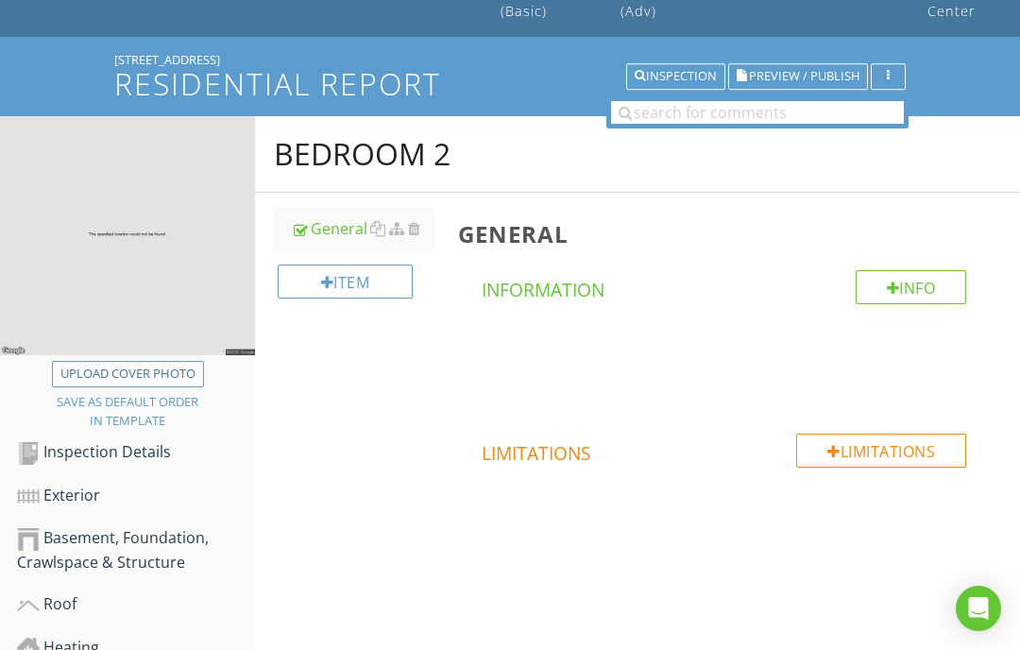
click at [328, 286] on div at bounding box center [327, 282] width 13 height 15
click at [625, 519] on div "Undelete Items keyboard_arrow_down Fetching deleted items... Add a new Blank It…" at bounding box center [510, 325] width 1020 height 650
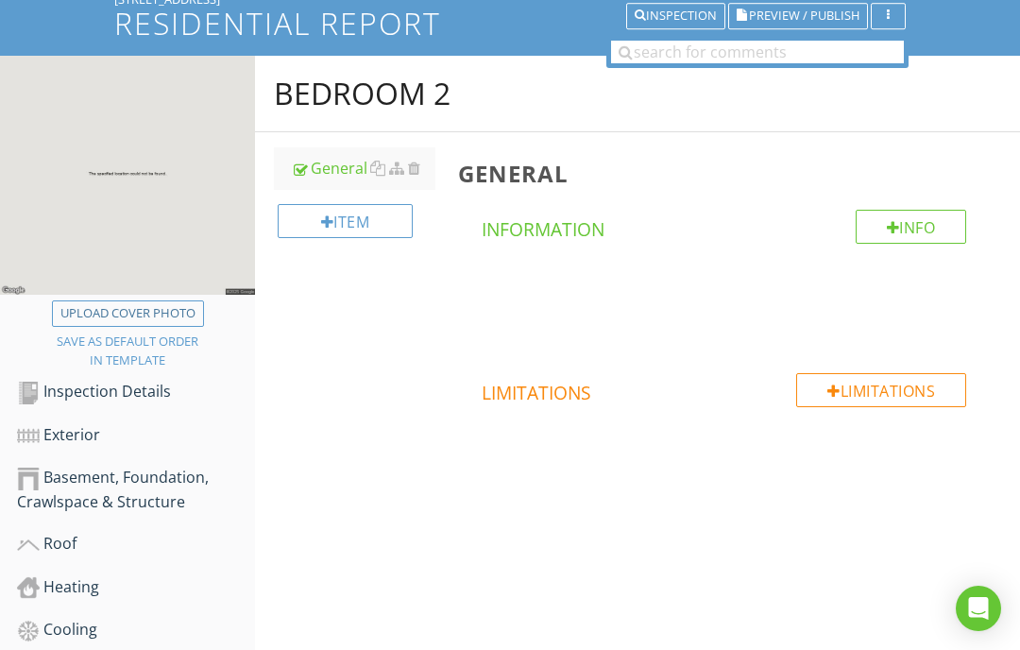
scroll to position [236, 0]
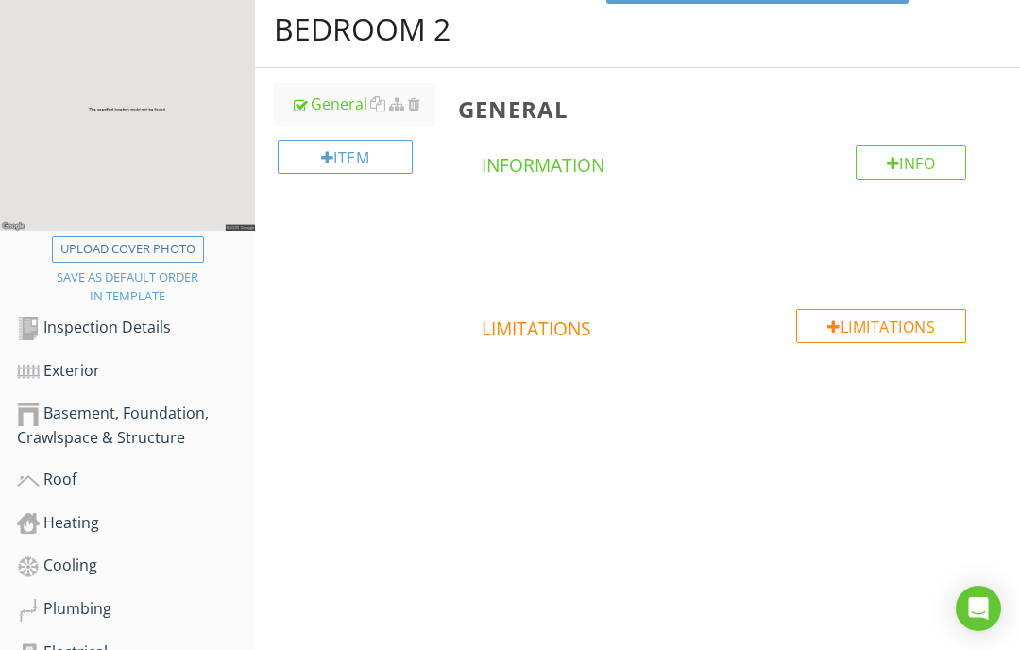
click at [831, 323] on div at bounding box center [834, 326] width 13 height 15
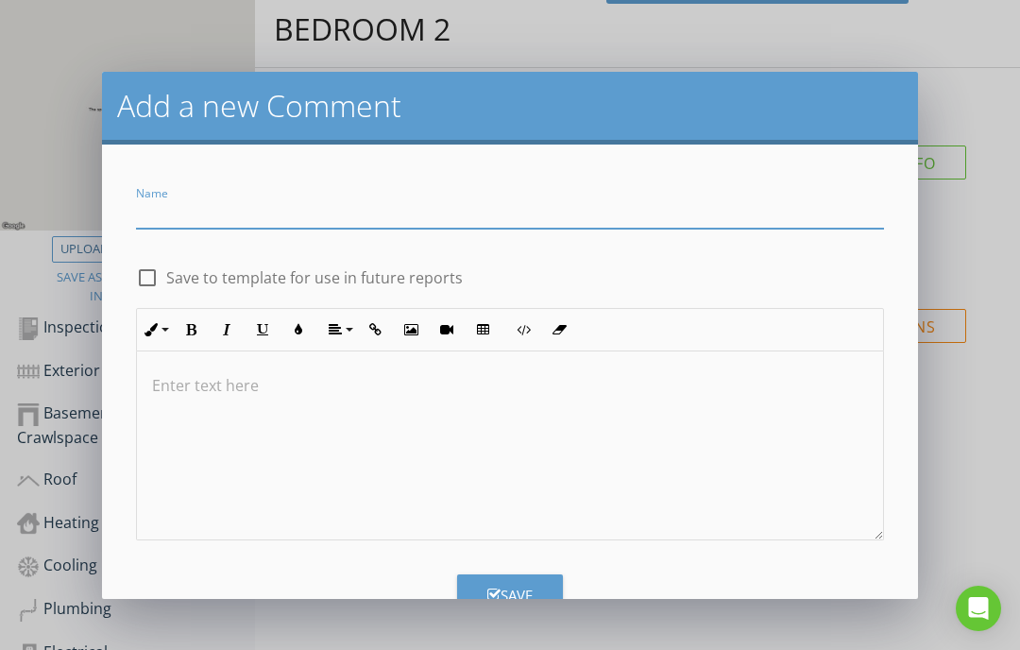
click at [210, 201] on input "Name" at bounding box center [510, 212] width 748 height 31
type input "Missing Smoke Detector"
click at [152, 289] on div at bounding box center [147, 278] width 32 height 32
checkbox input "true"
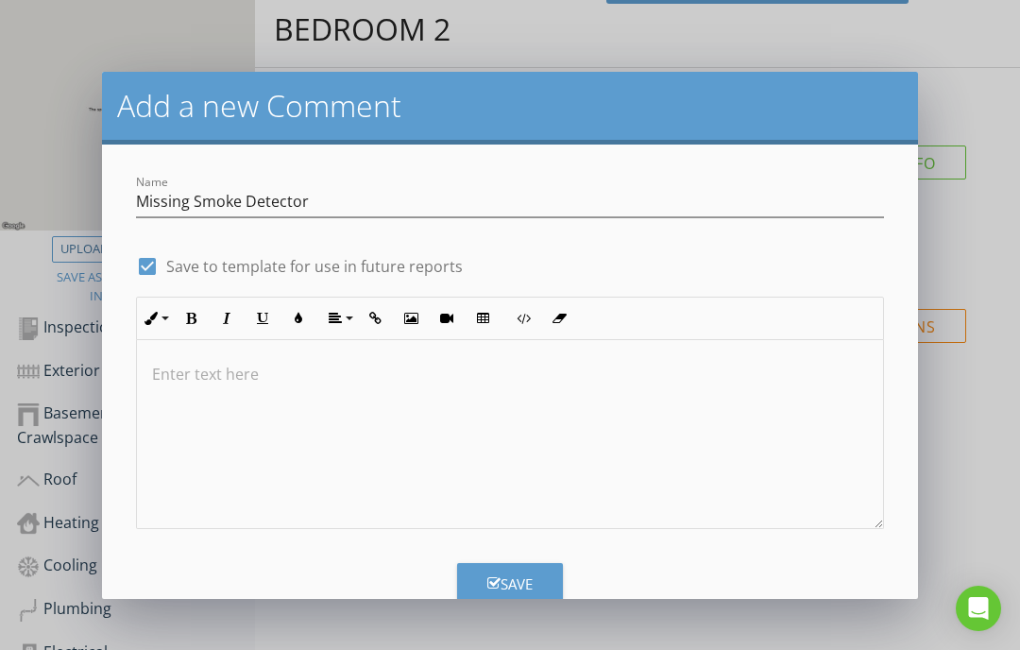
scroll to position [10, 0]
click at [202, 374] on p at bounding box center [510, 375] width 716 height 23
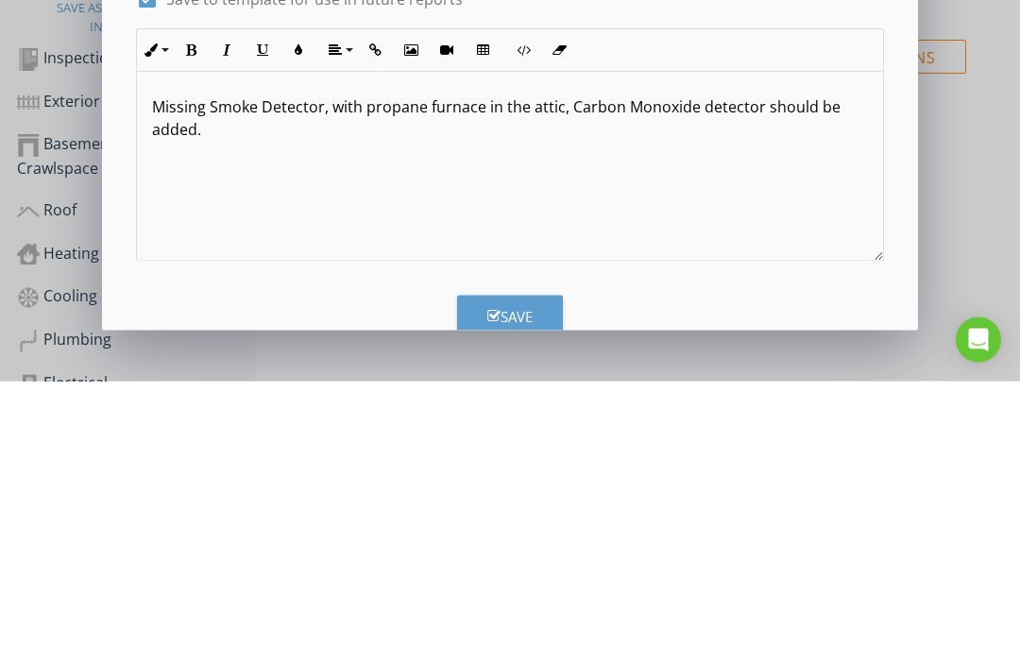
type textarea "<p>Missing Smoke Detector, with propane furnace in the attic, Carbon Monoxide d…"
click at [519, 574] on div "Save" at bounding box center [510, 585] width 45 height 22
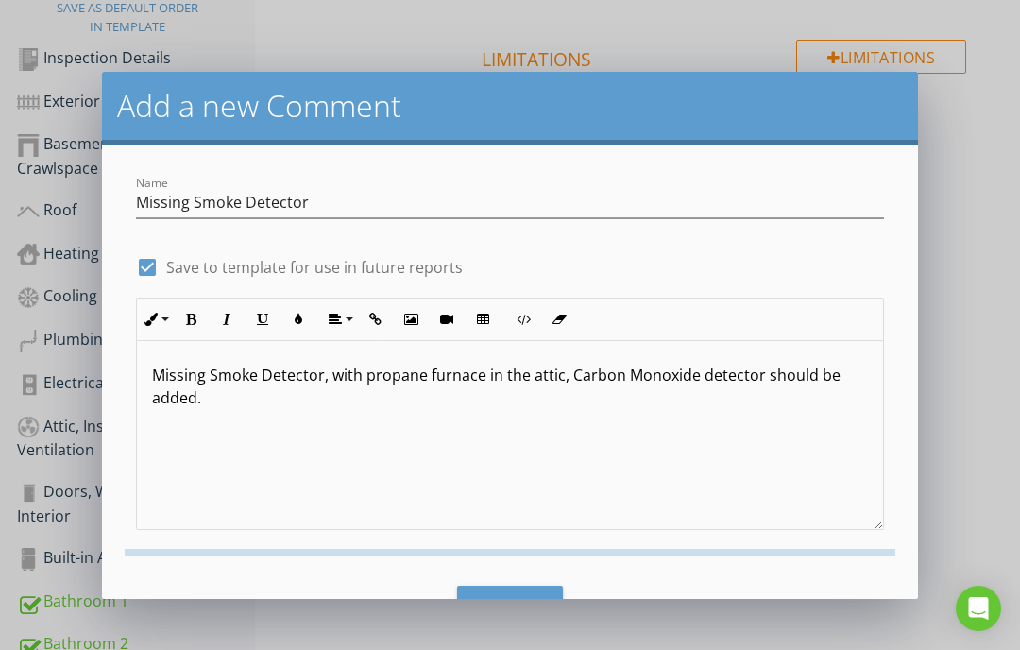
checkbox input "false"
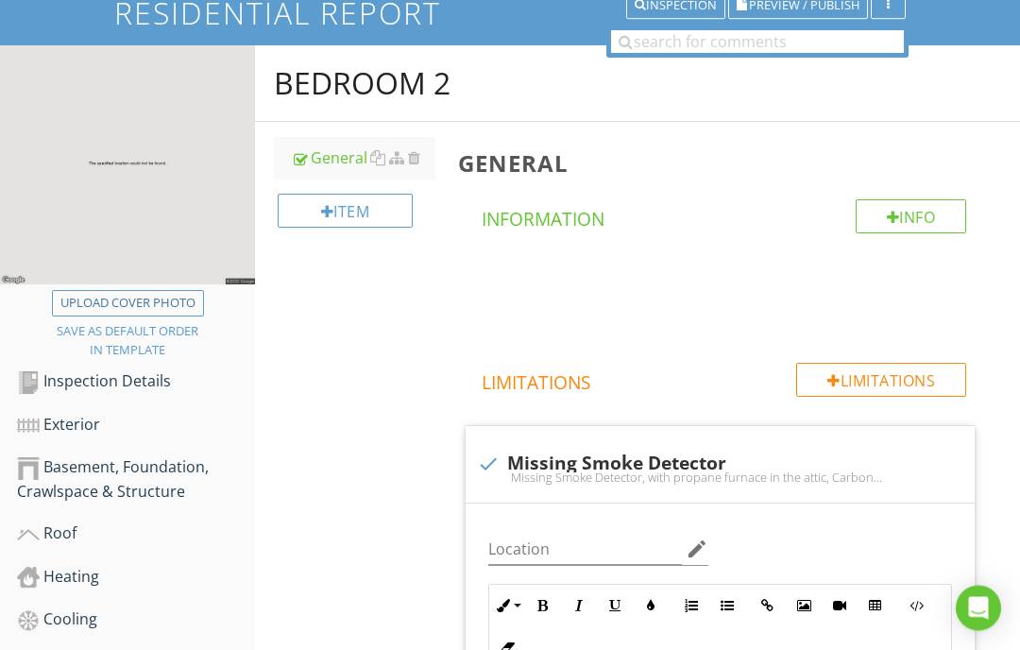
scroll to position [183, 0]
click at [119, 383] on div "Inspection Details" at bounding box center [136, 380] width 238 height 25
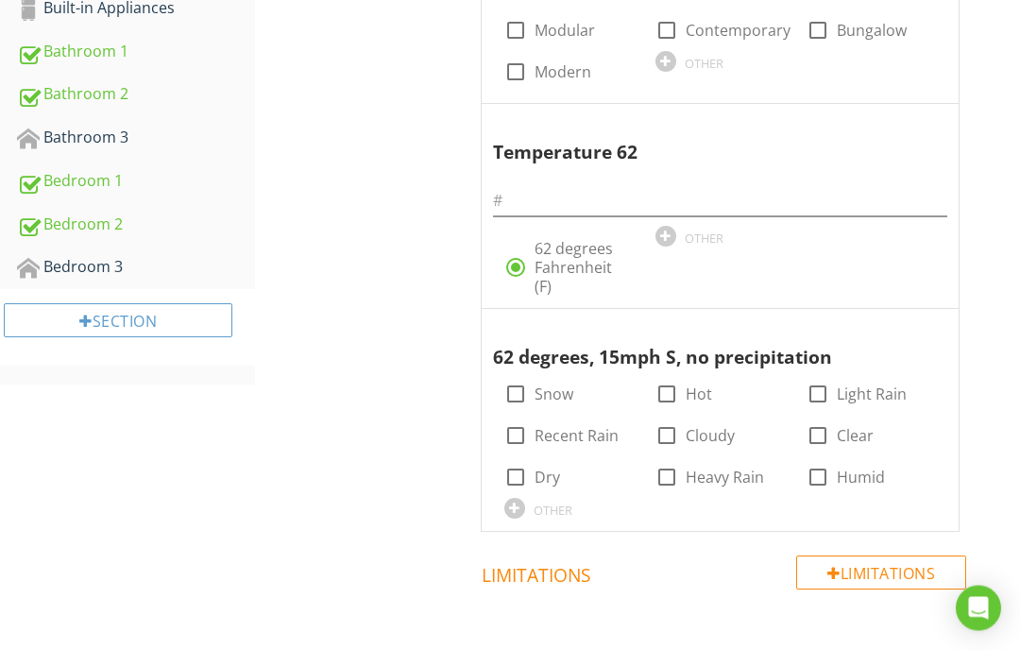
scroll to position [1055, 0]
click at [843, 426] on label "Clear" at bounding box center [855, 435] width 37 height 19
checkbox input "true"
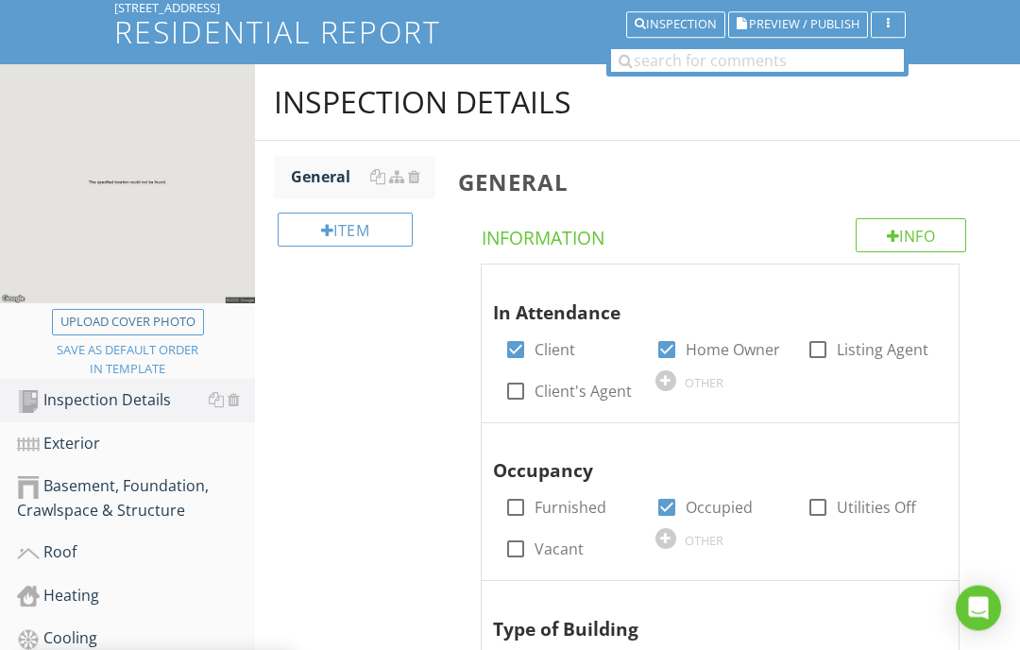
scroll to position [0, 0]
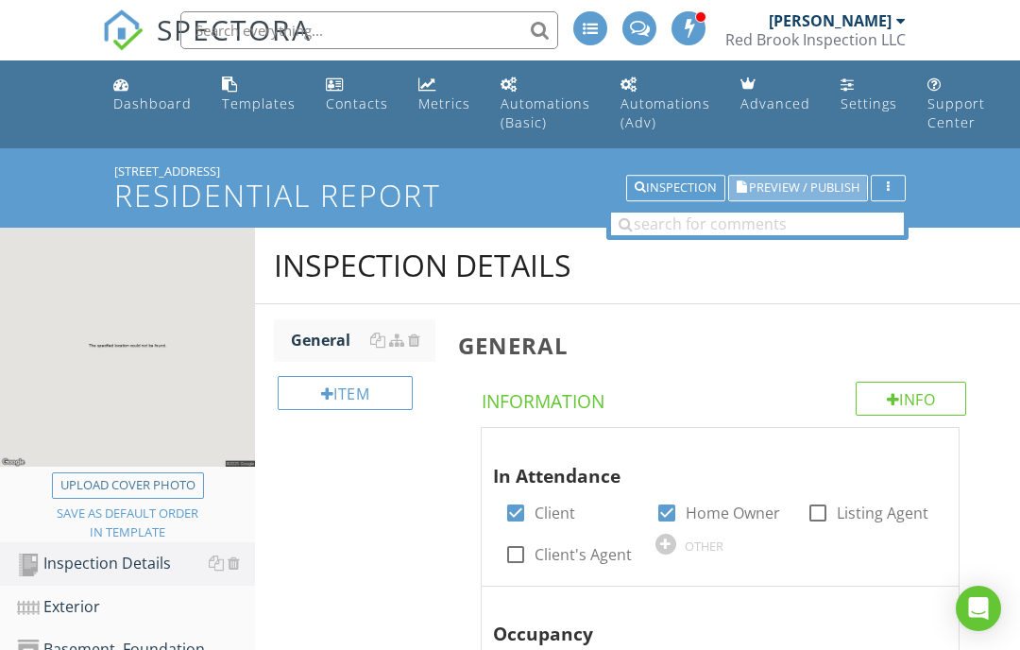
click at [766, 191] on span "Preview / Publish" at bounding box center [804, 188] width 111 height 12
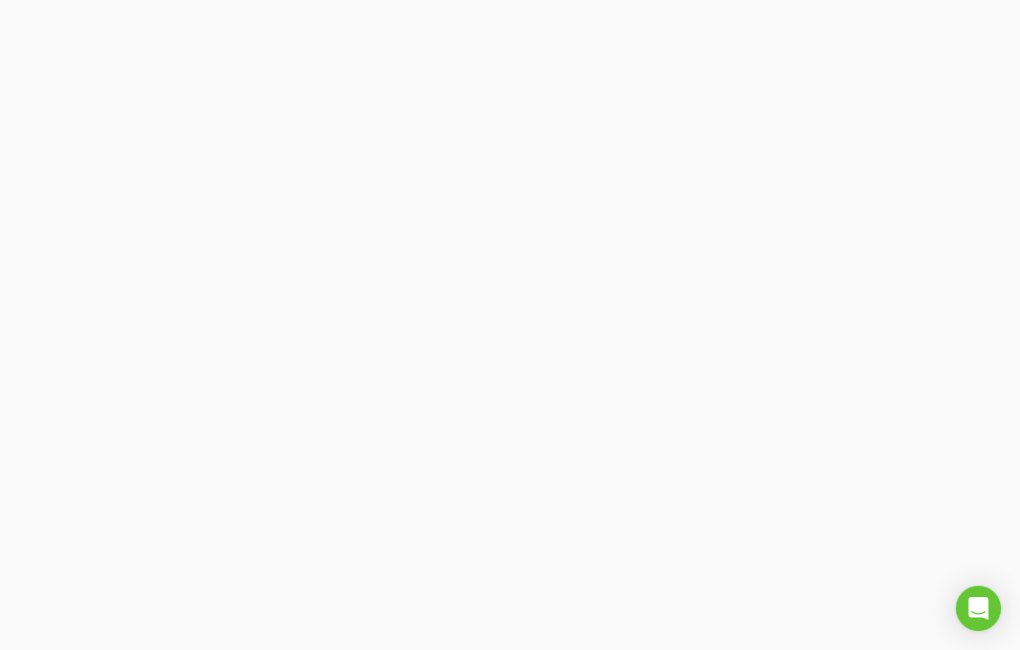
click at [808, 47] on div at bounding box center [510, 325] width 1020 height 650
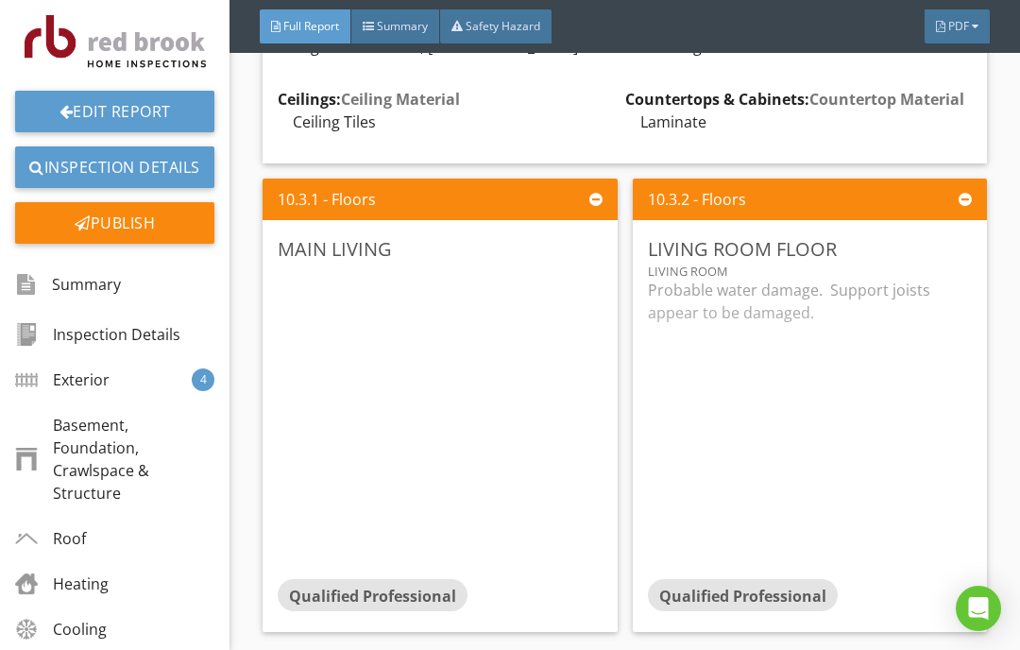
scroll to position [5368, 0]
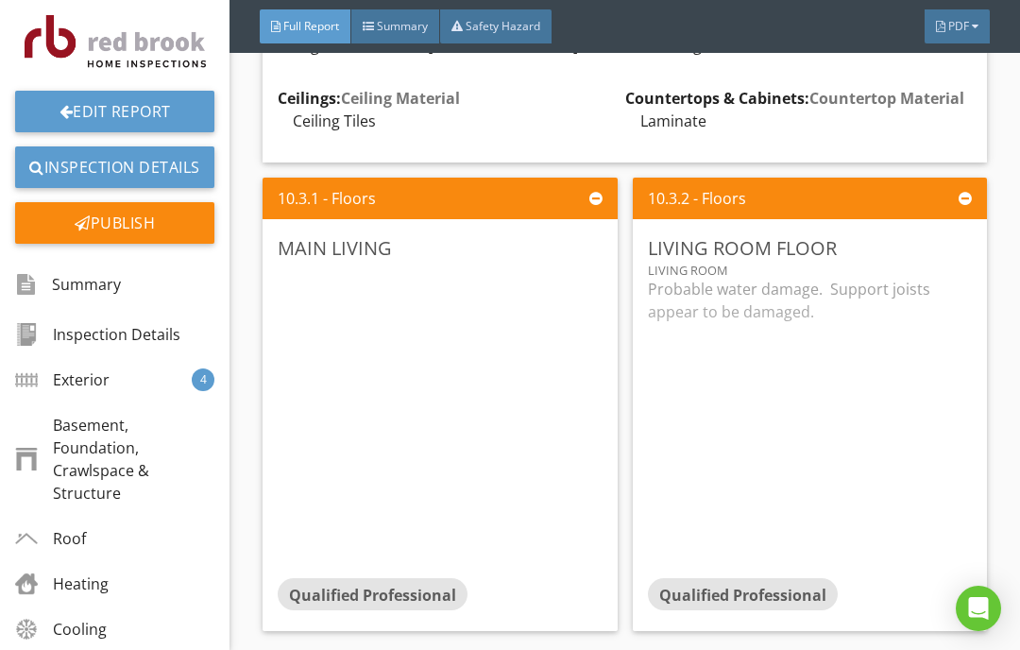
click at [598, 191] on div at bounding box center [596, 198] width 13 height 15
click at [590, 191] on div at bounding box center [596, 198] width 13 height 15
click at [598, 191] on div at bounding box center [596, 198] width 13 height 15
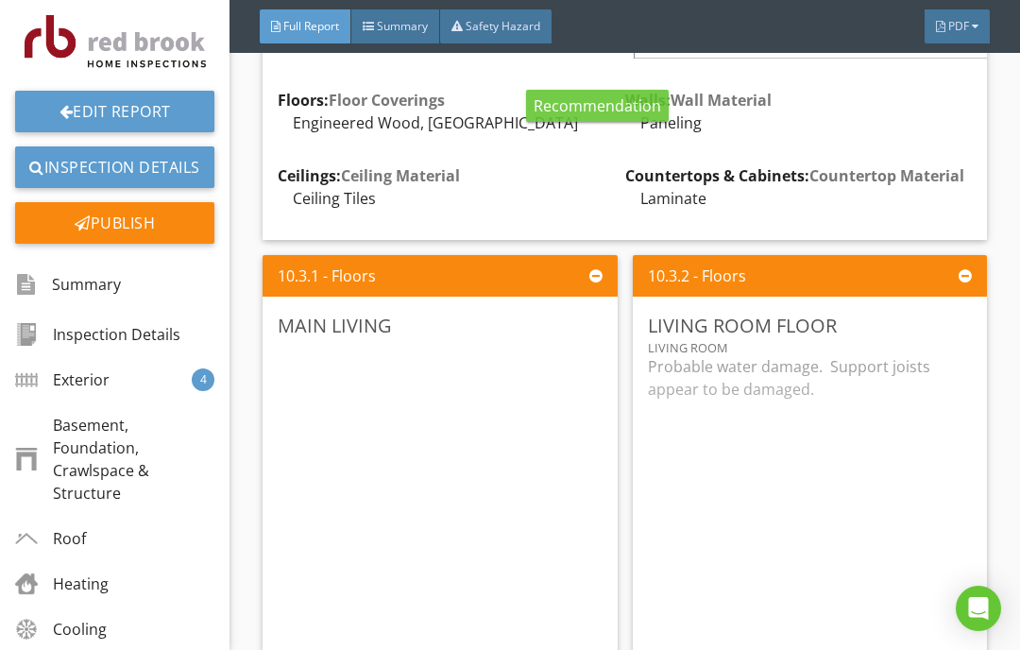
scroll to position [5290, 0]
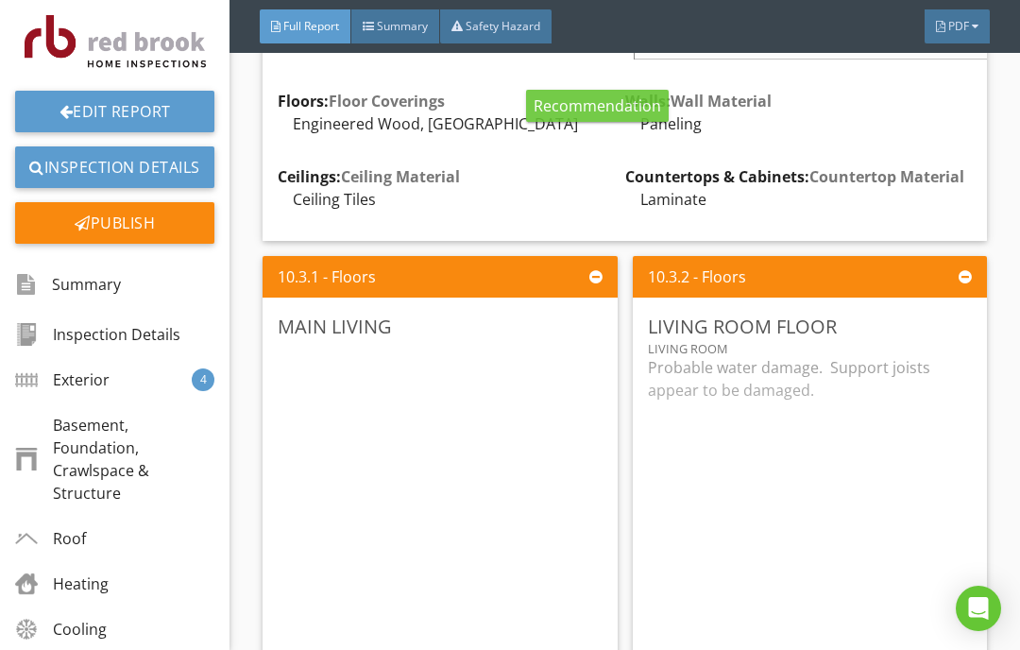
click at [0, 0] on div "Edit" at bounding box center [0, 0] width 0 height 0
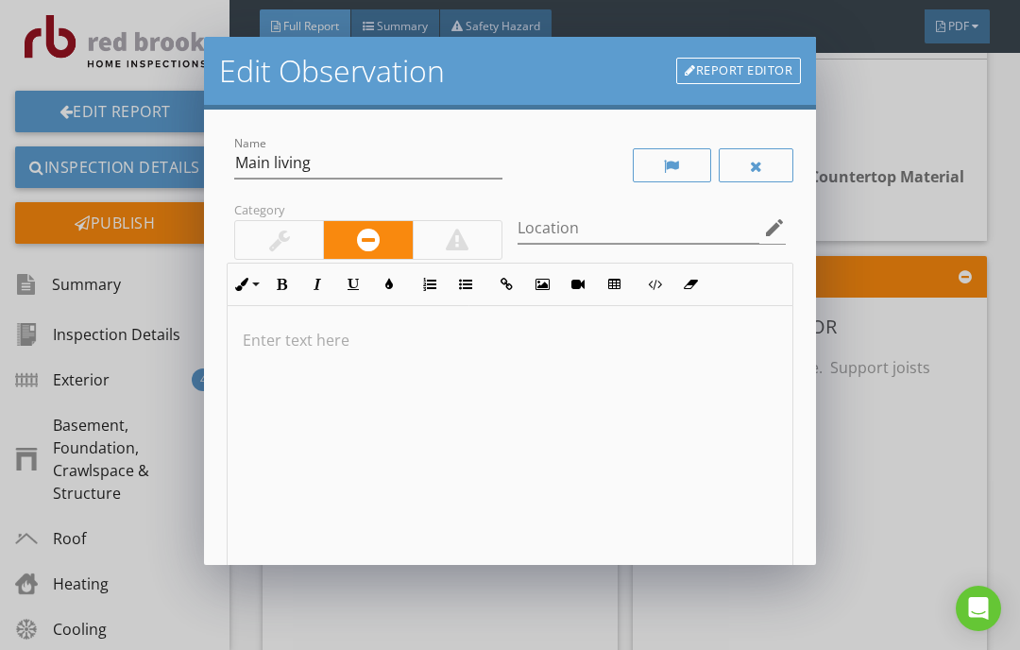
click at [761, 168] on div at bounding box center [756, 166] width 13 height 15
click at [759, 165] on div at bounding box center [757, 165] width 13 height 15
click at [758, 161] on div at bounding box center [756, 166] width 13 height 15
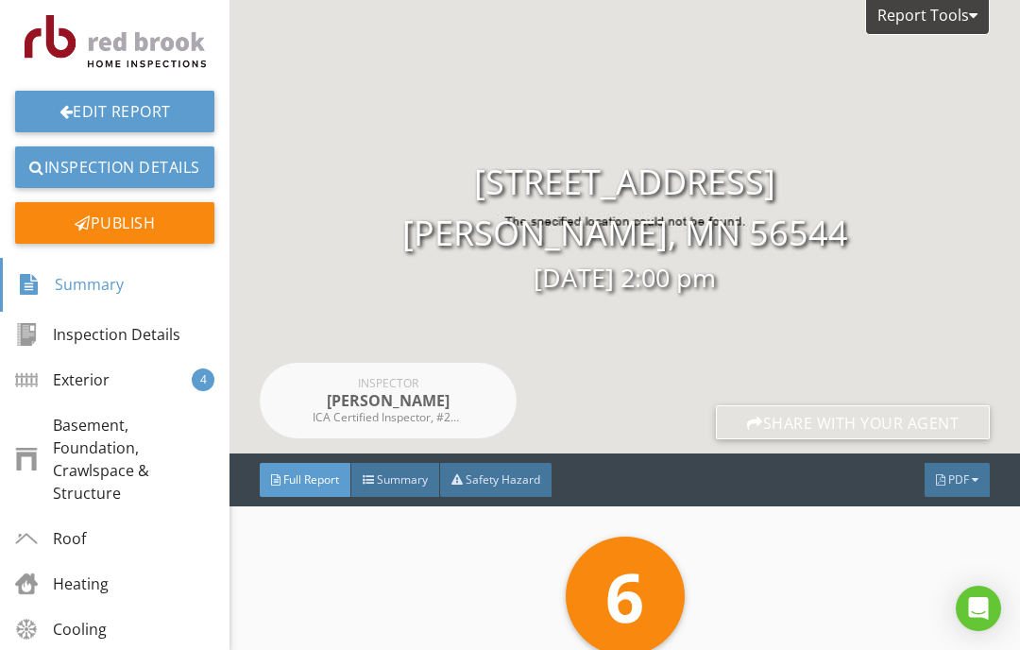
scroll to position [0, 0]
click at [111, 95] on link "Edit Report" at bounding box center [114, 112] width 199 height 42
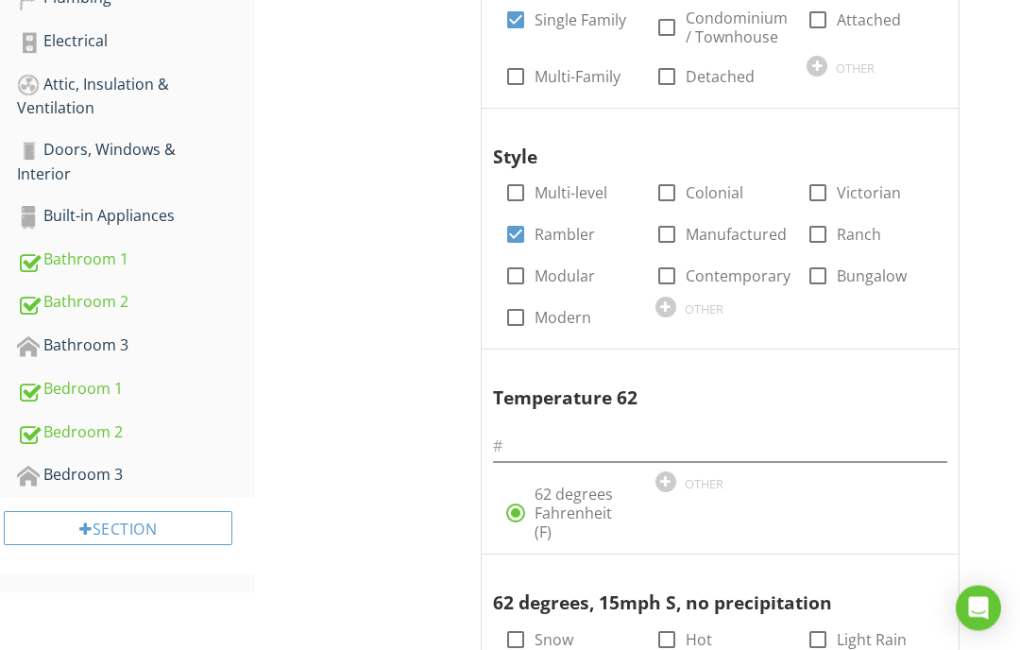
scroll to position [811, 0]
click at [238, 339] on div at bounding box center [234, 343] width 12 height 15
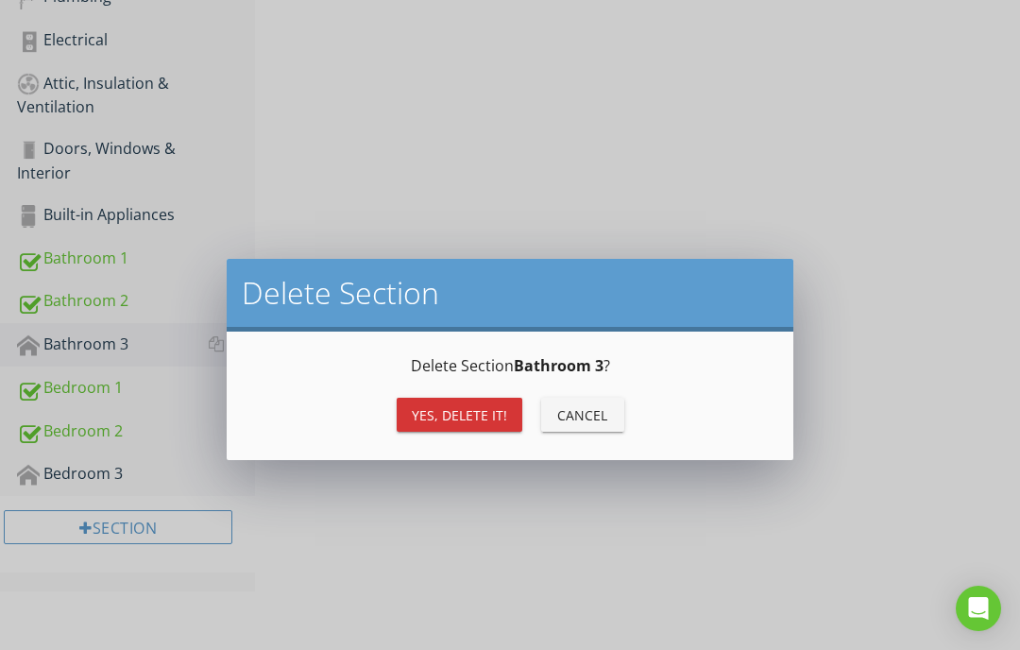
scroll to position [682, 0]
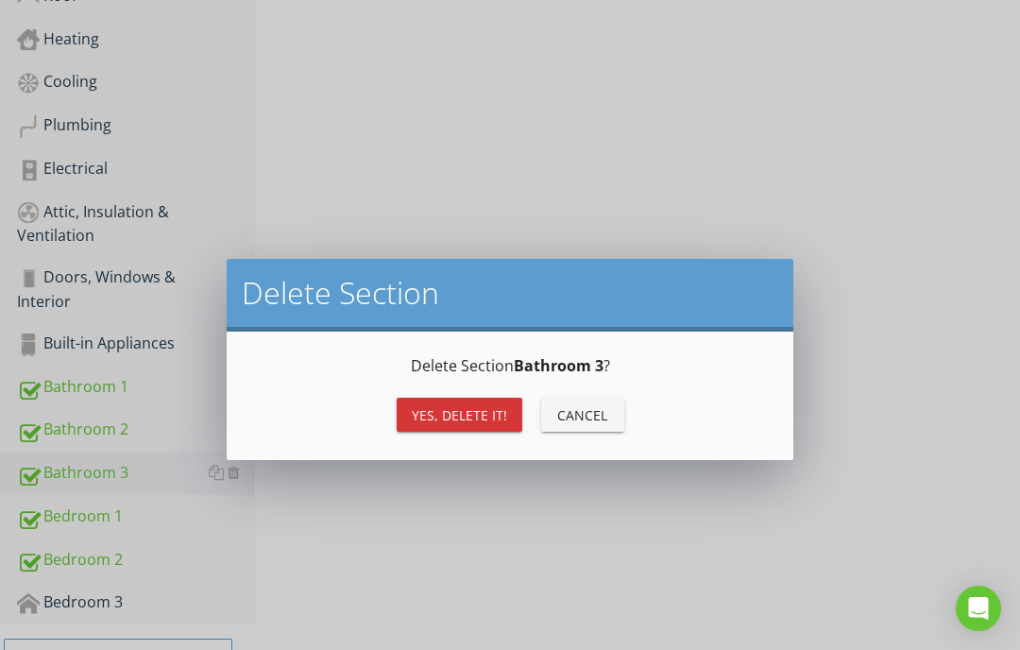
click at [468, 419] on div "Yes, Delete it!" at bounding box center [459, 415] width 95 height 20
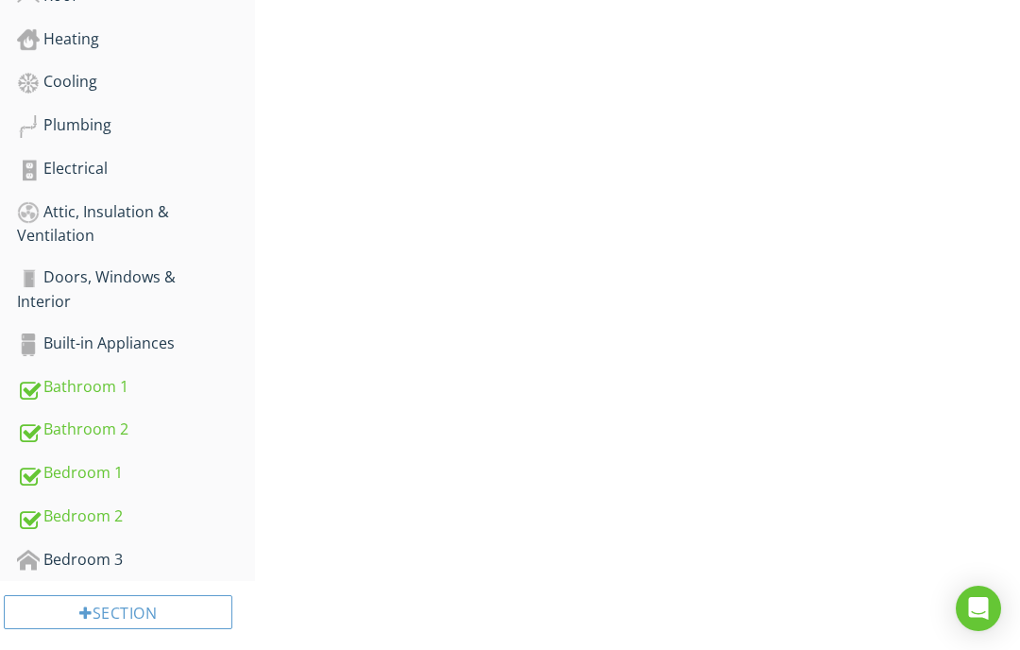
scroll to position [640, 0]
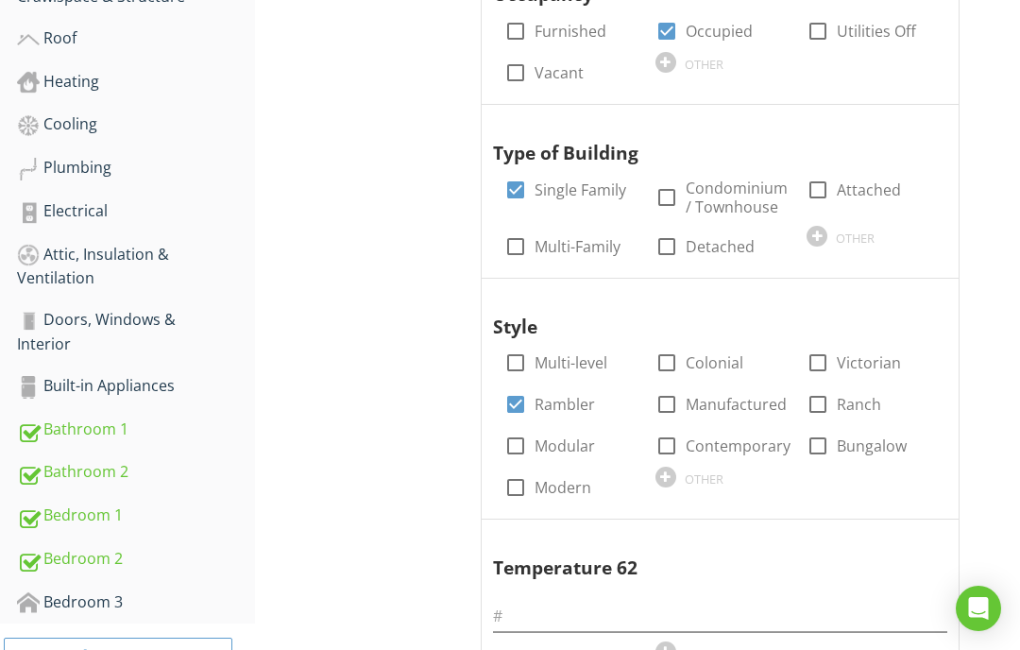
click at [236, 468] on div at bounding box center [234, 471] width 12 height 15
click at [232, 468] on div at bounding box center [234, 471] width 12 height 15
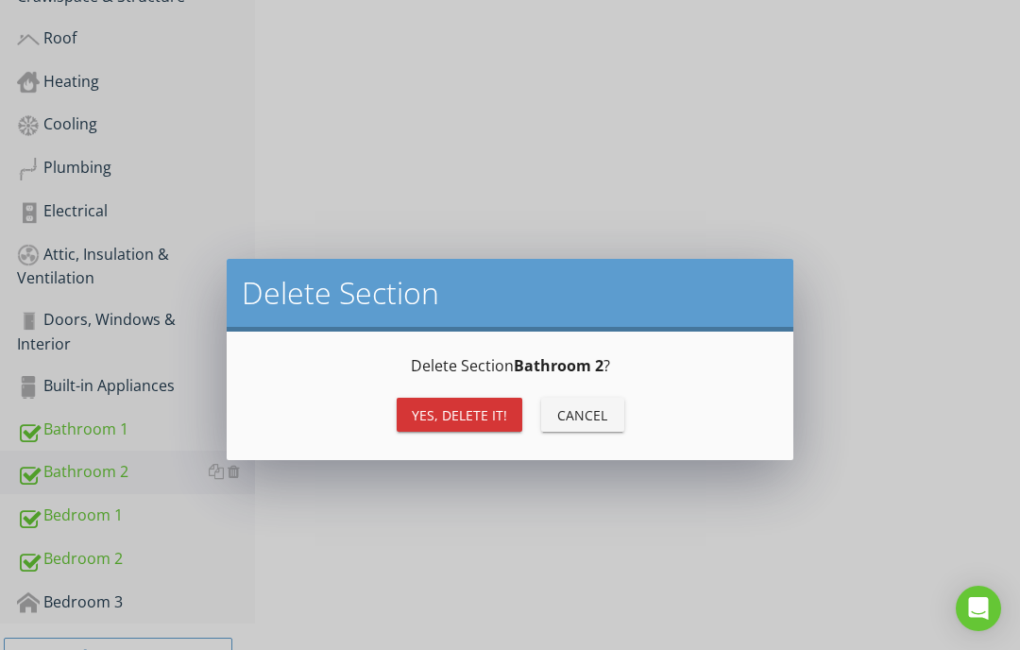
click at [457, 414] on div "Yes, Delete it!" at bounding box center [459, 415] width 95 height 20
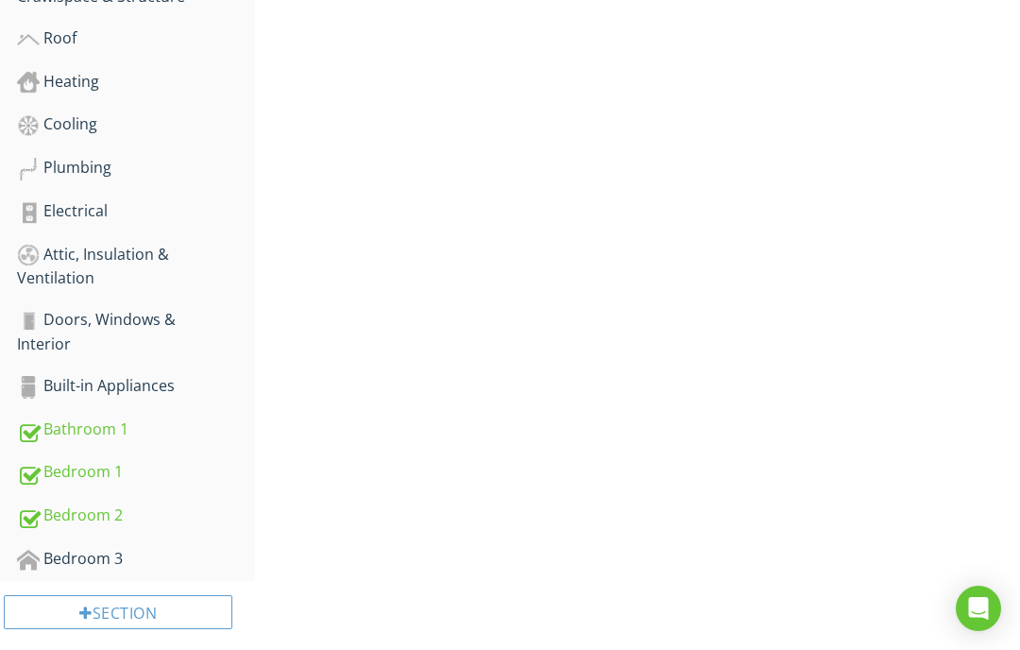
scroll to position [596, 0]
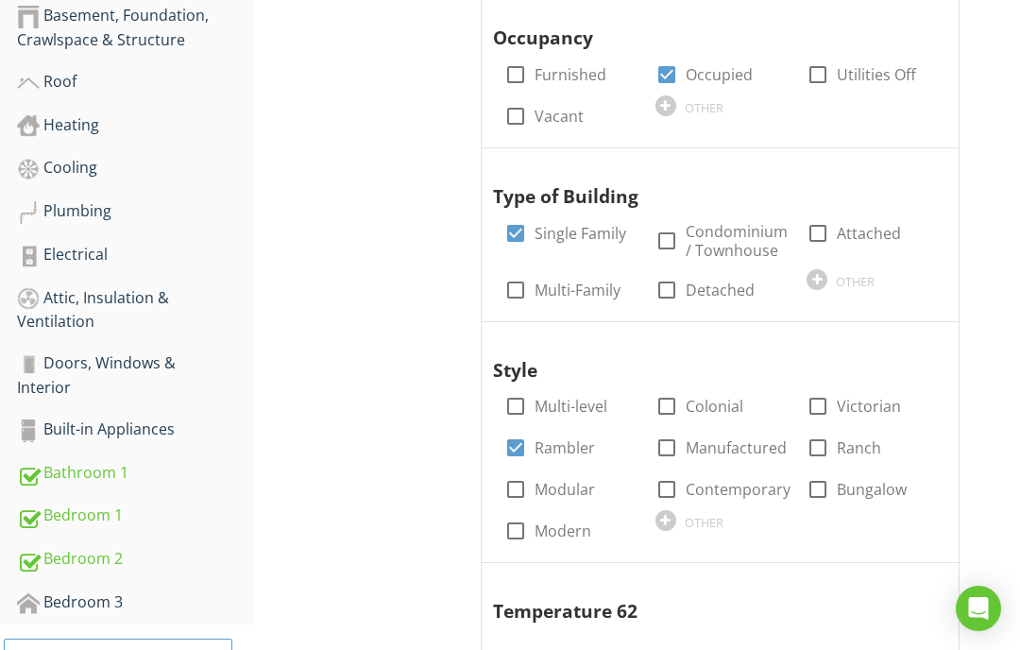
click at [239, 594] on div at bounding box center [234, 601] width 12 height 15
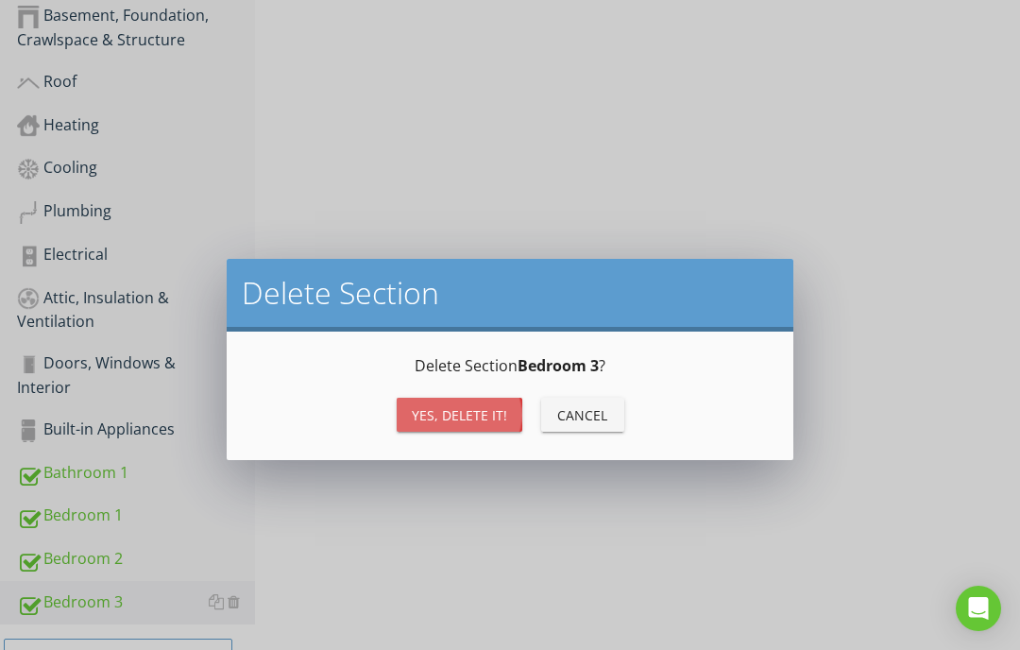
click at [450, 420] on div "Yes, Delete it!" at bounding box center [459, 415] width 95 height 20
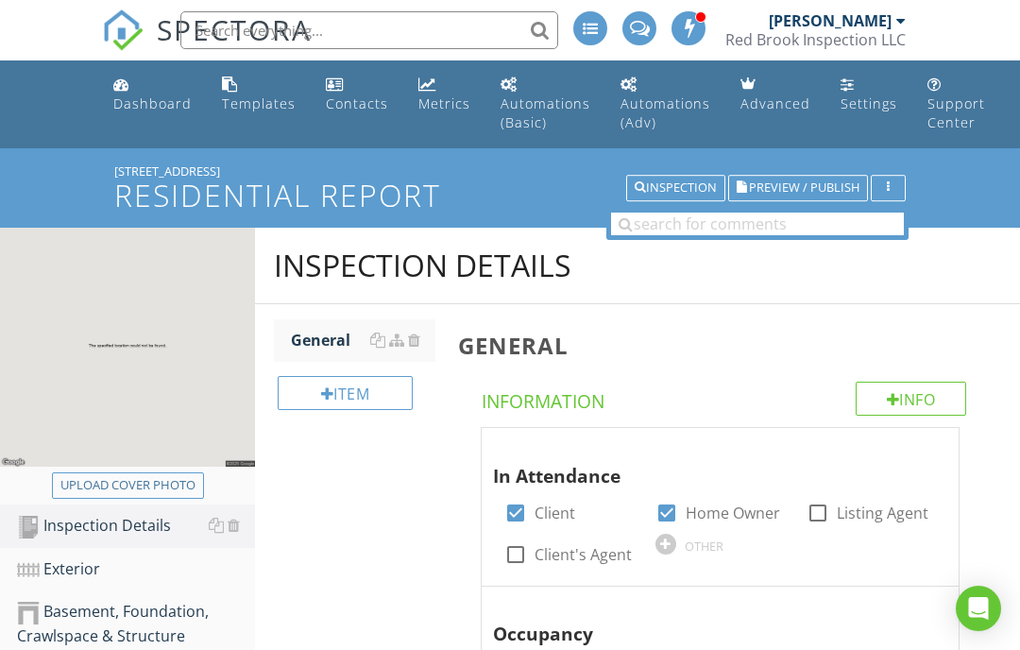
click at [785, 195] on span "Preview / Publish" at bounding box center [804, 188] width 111 height 12
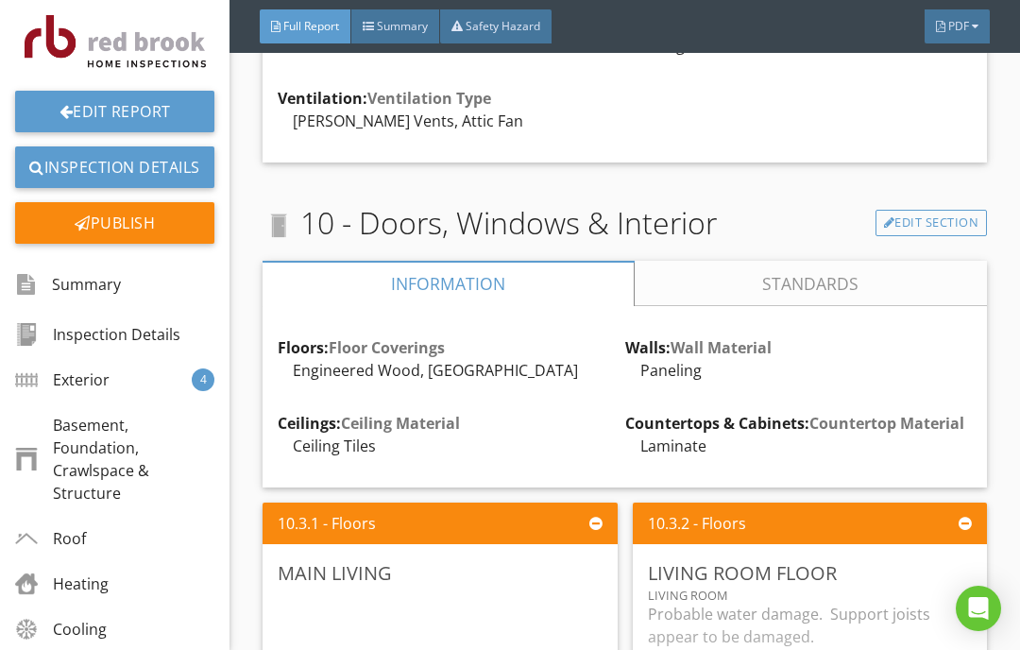
scroll to position [4995, 0]
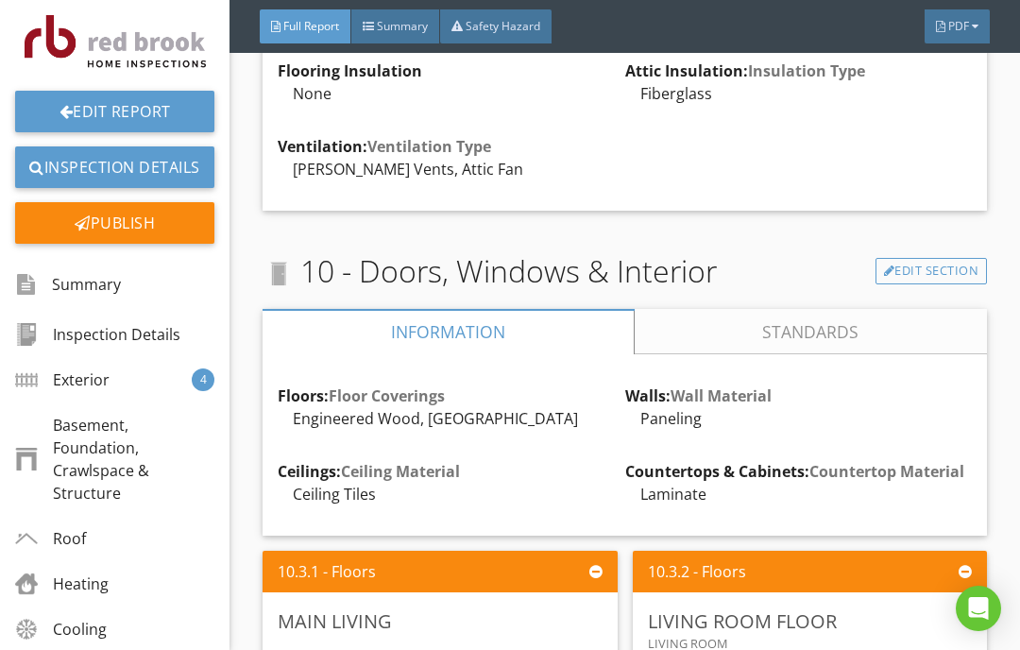
click at [926, 258] on link "Edit Section" at bounding box center [932, 271] width 112 height 26
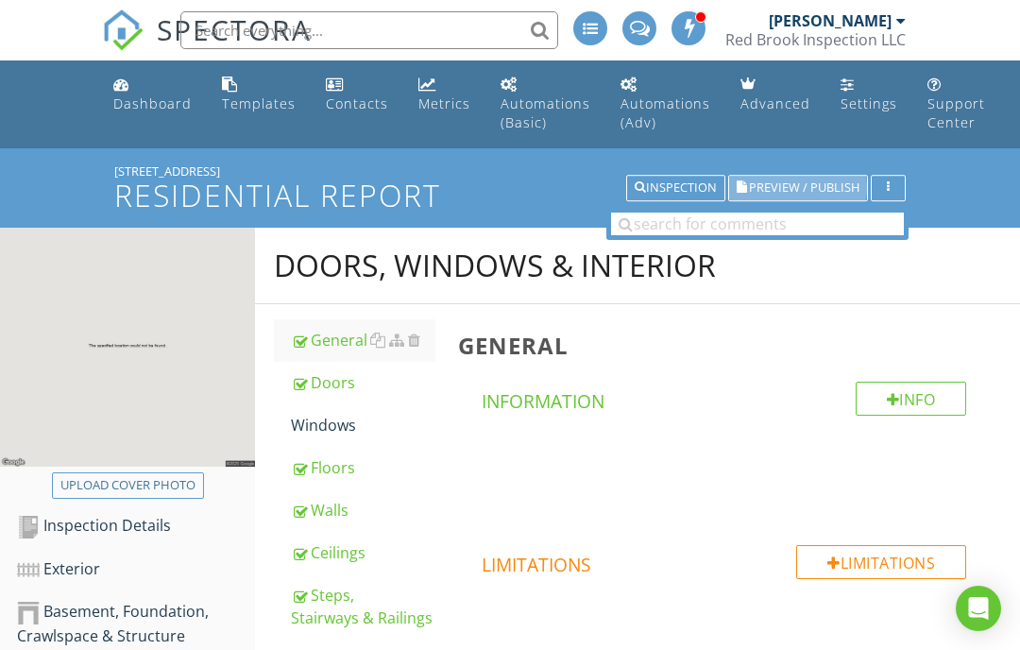
click at [778, 188] on span "Preview / Publish" at bounding box center [804, 188] width 111 height 12
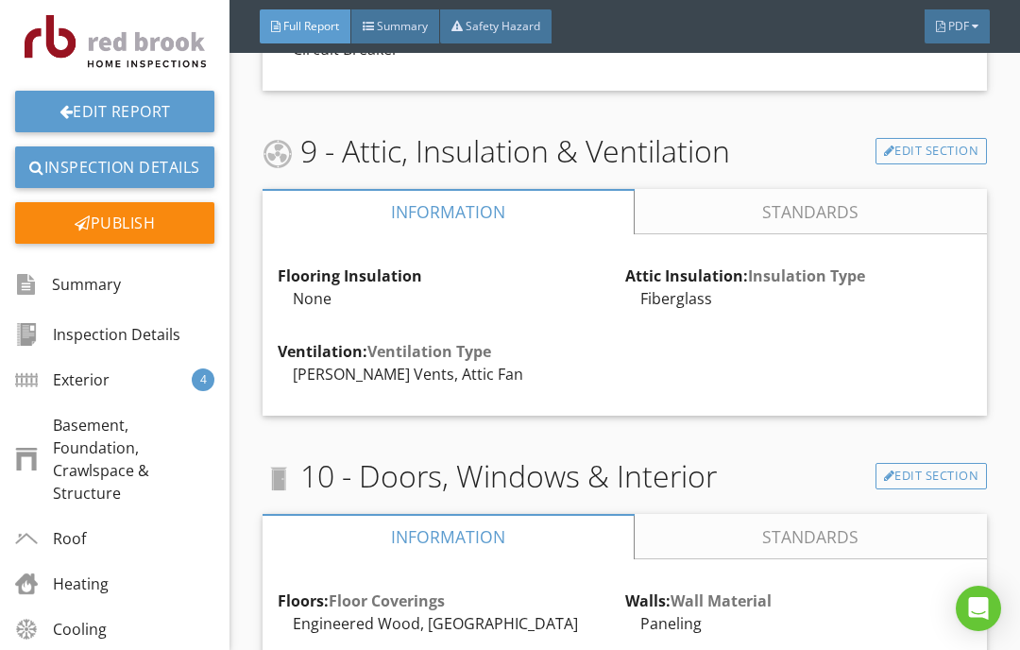
scroll to position [4794, 0]
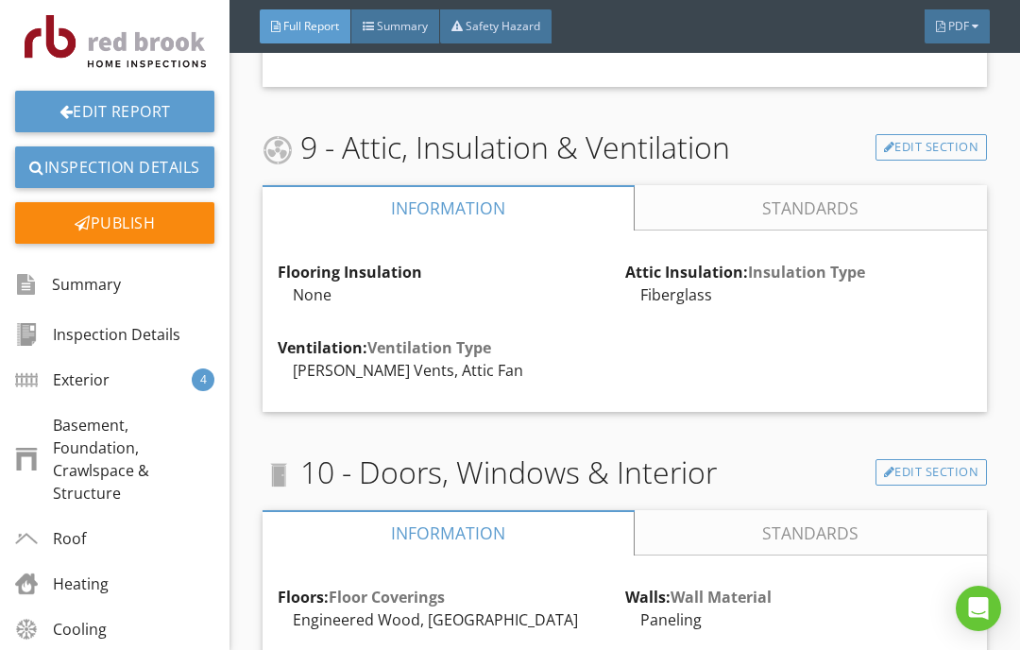
click at [937, 459] on link "Edit Section" at bounding box center [932, 472] width 112 height 26
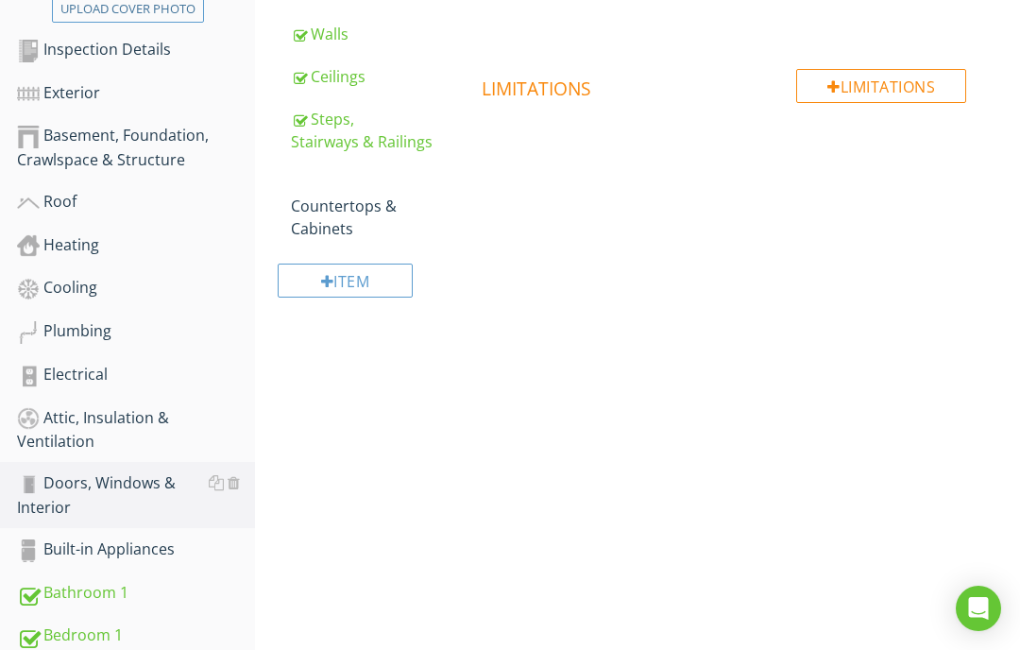
scroll to position [485, 0]
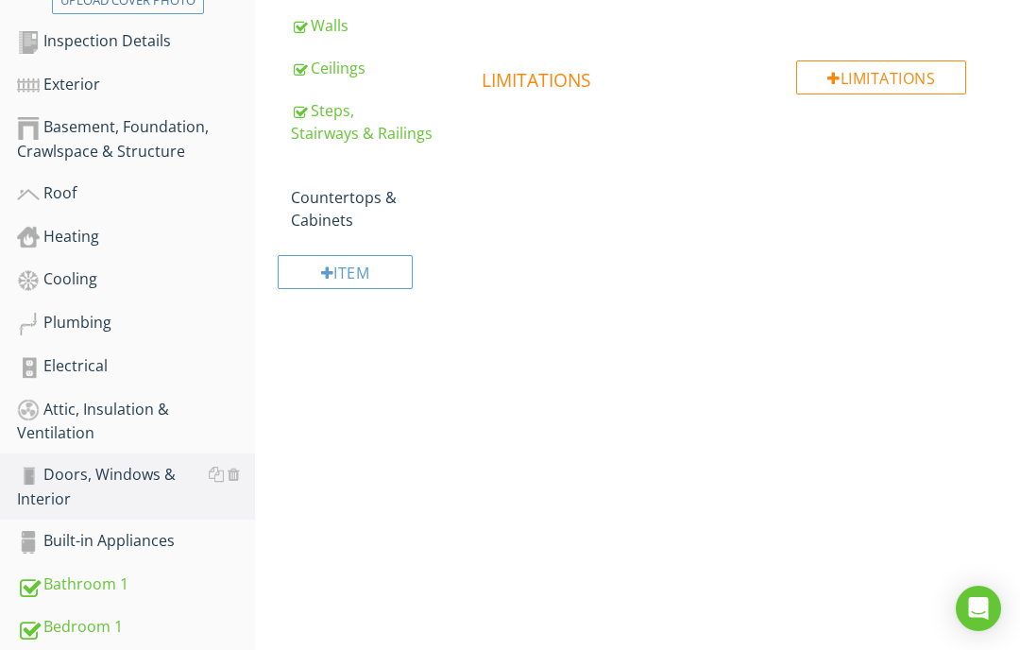
click at [115, 486] on div "Doors, Windows & Interior" at bounding box center [136, 486] width 238 height 47
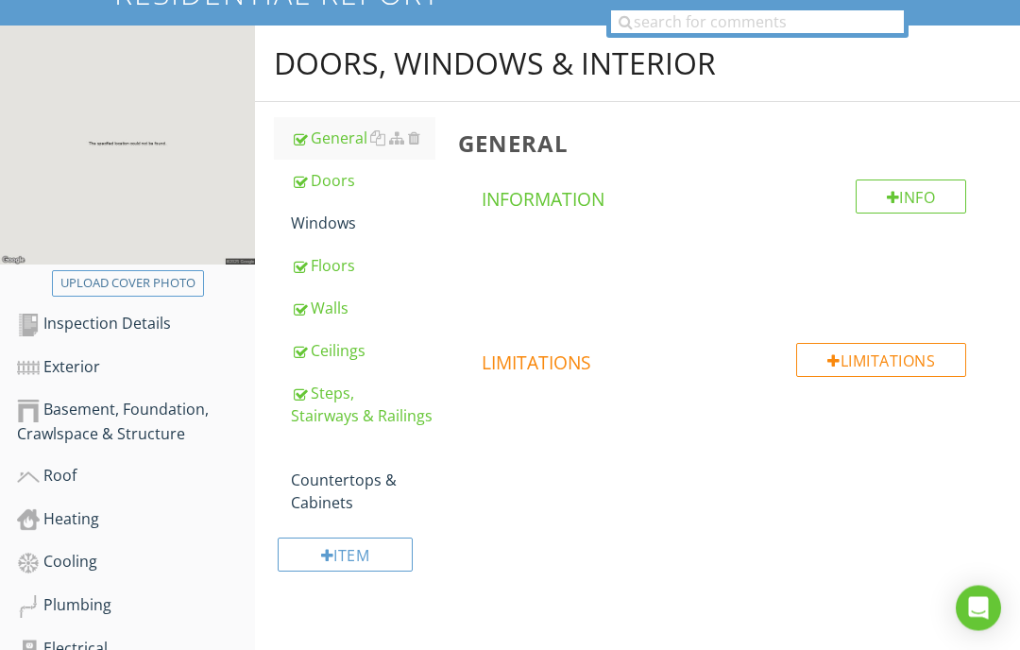
scroll to position [202, 0]
click at [334, 269] on div "Floors" at bounding box center [363, 265] width 145 height 23
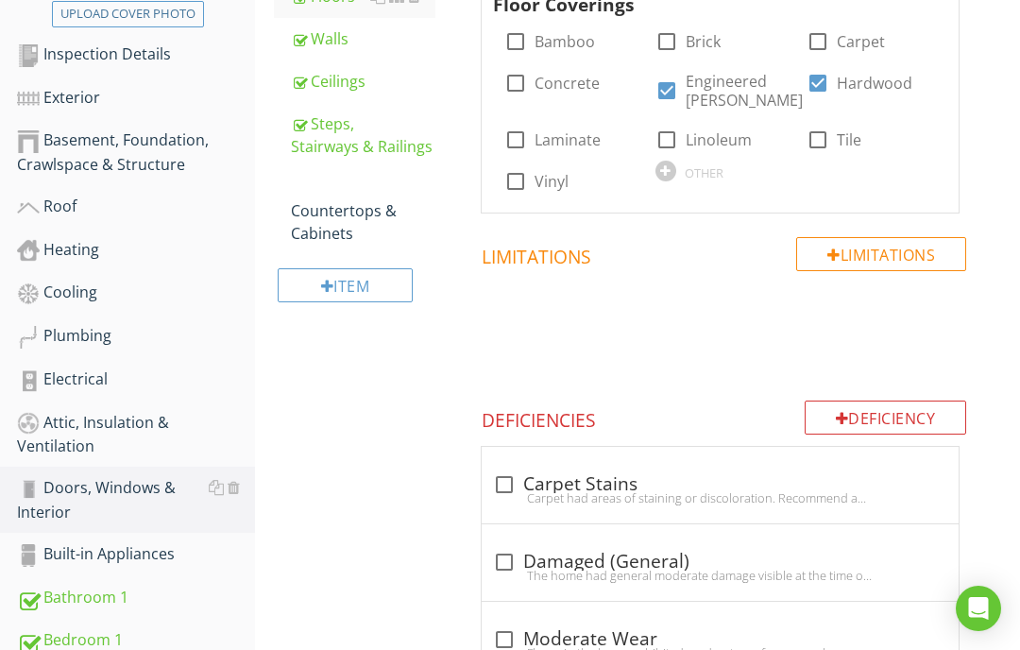
scroll to position [470, 0]
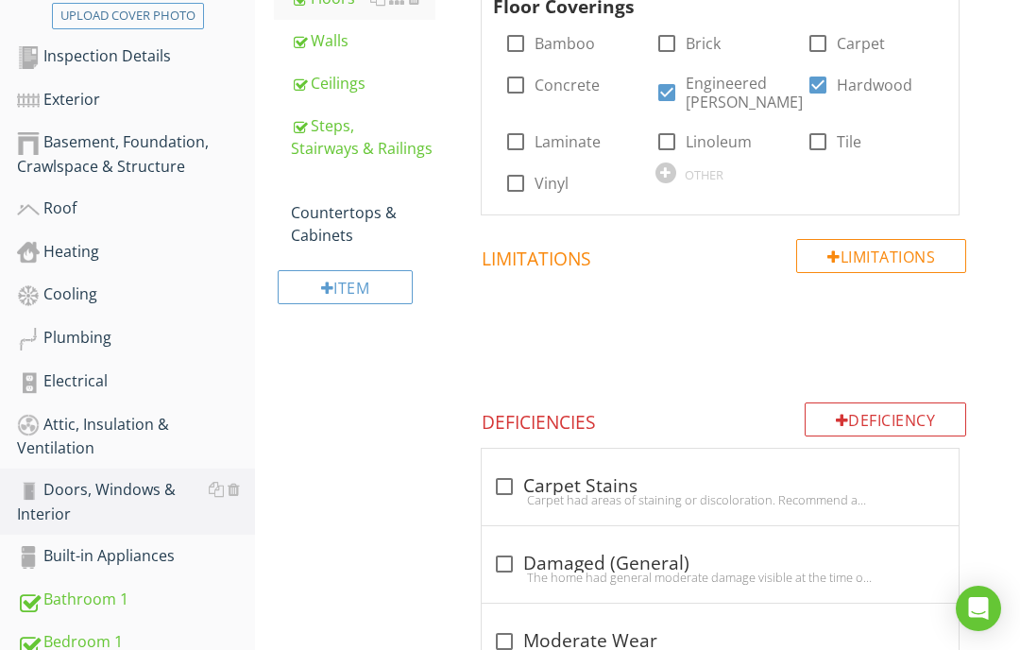
click at [841, 422] on div at bounding box center [842, 420] width 13 height 15
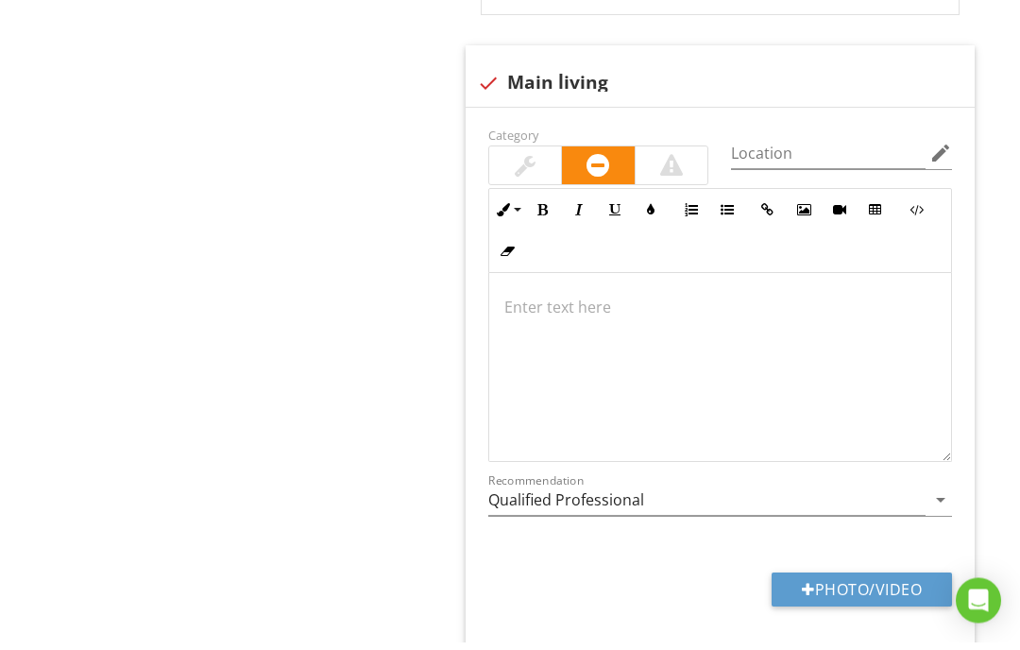
scroll to position [1446, 0]
click at [917, 58] on div at bounding box center [914, 63] width 23 height 19
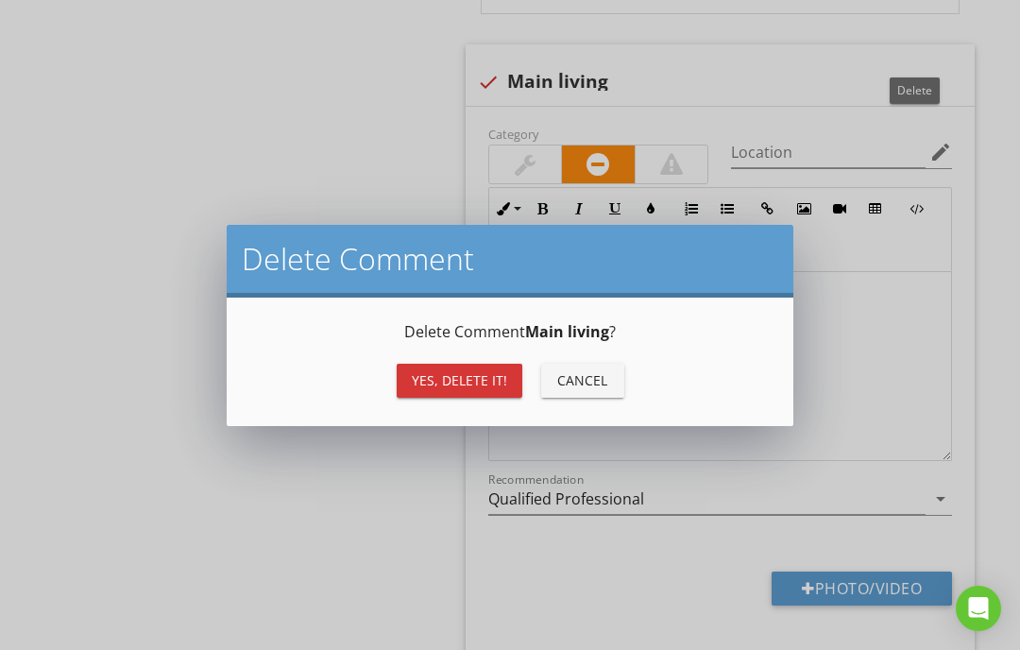
click at [464, 380] on div "Yes, Delete it!" at bounding box center [459, 380] width 95 height 20
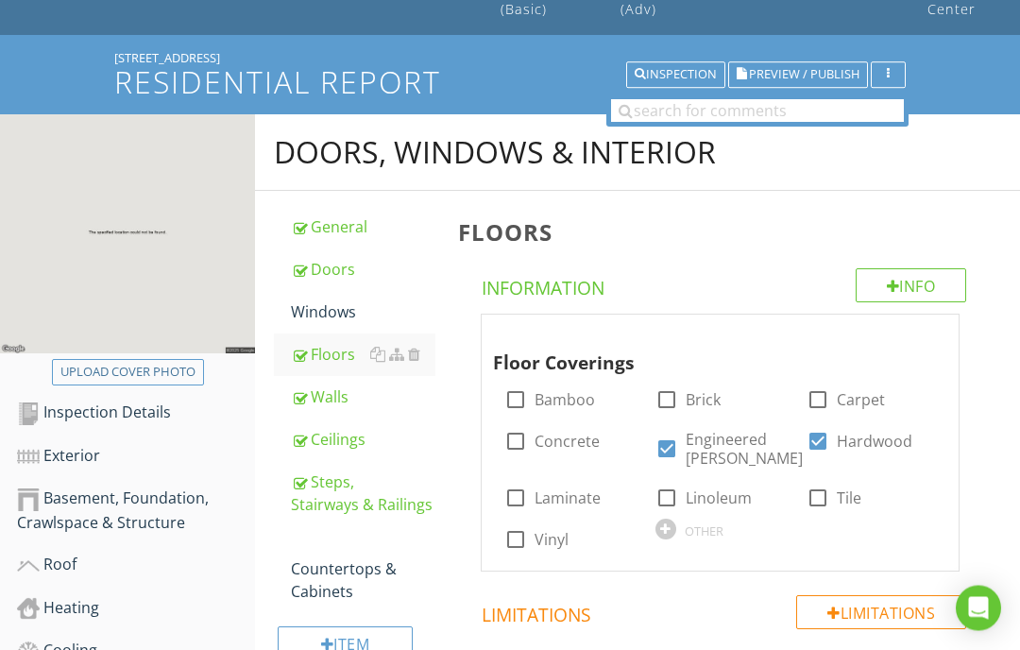
scroll to position [0, 0]
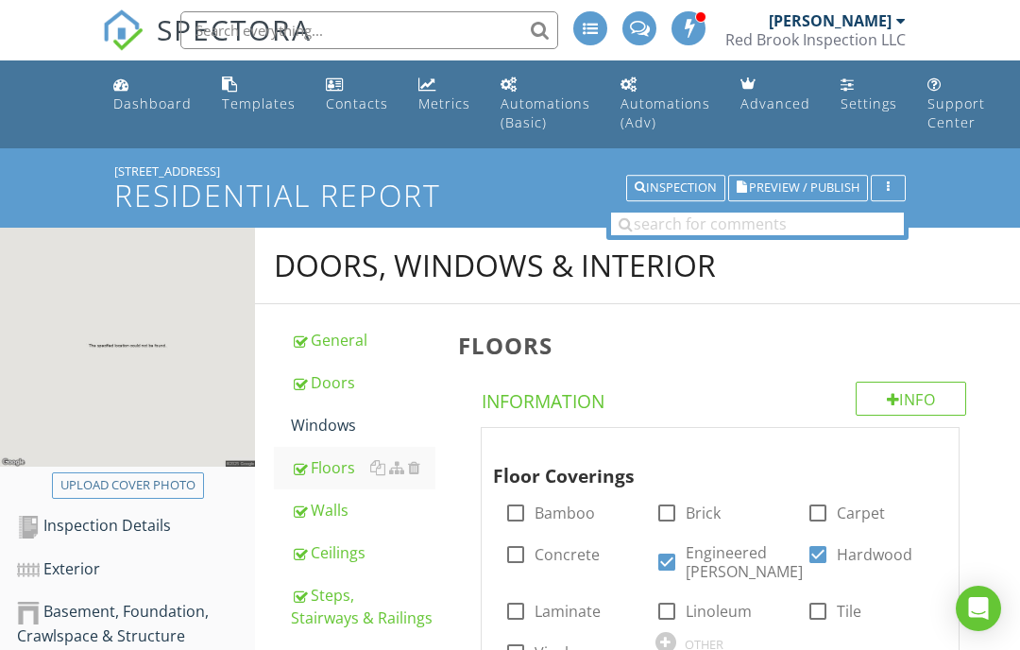
click at [773, 191] on span "Preview / Publish" at bounding box center [804, 188] width 111 height 12
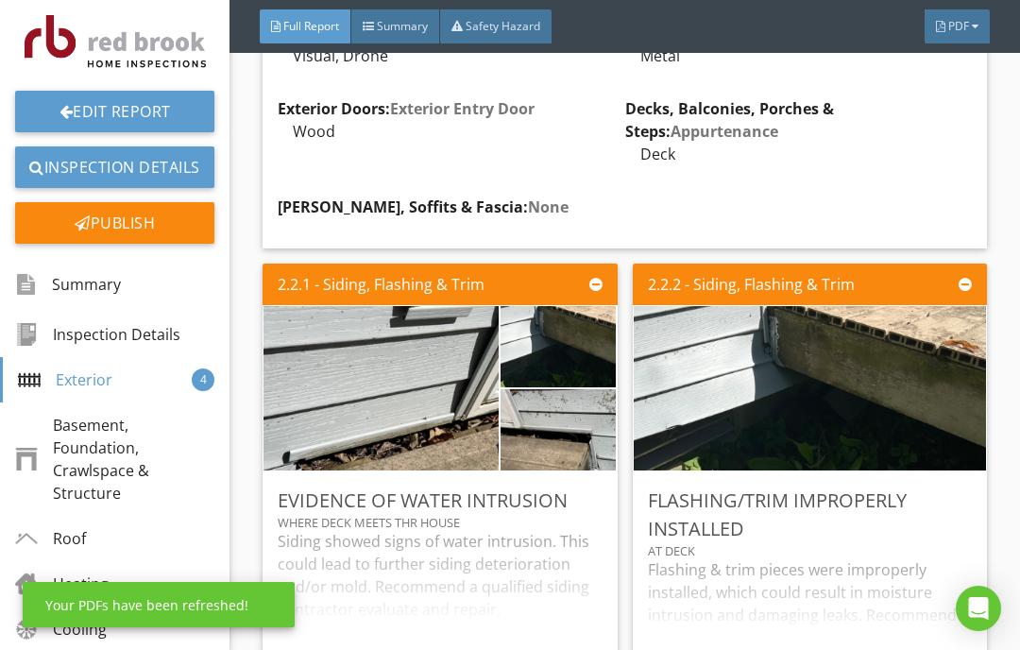
scroll to position [1205, 0]
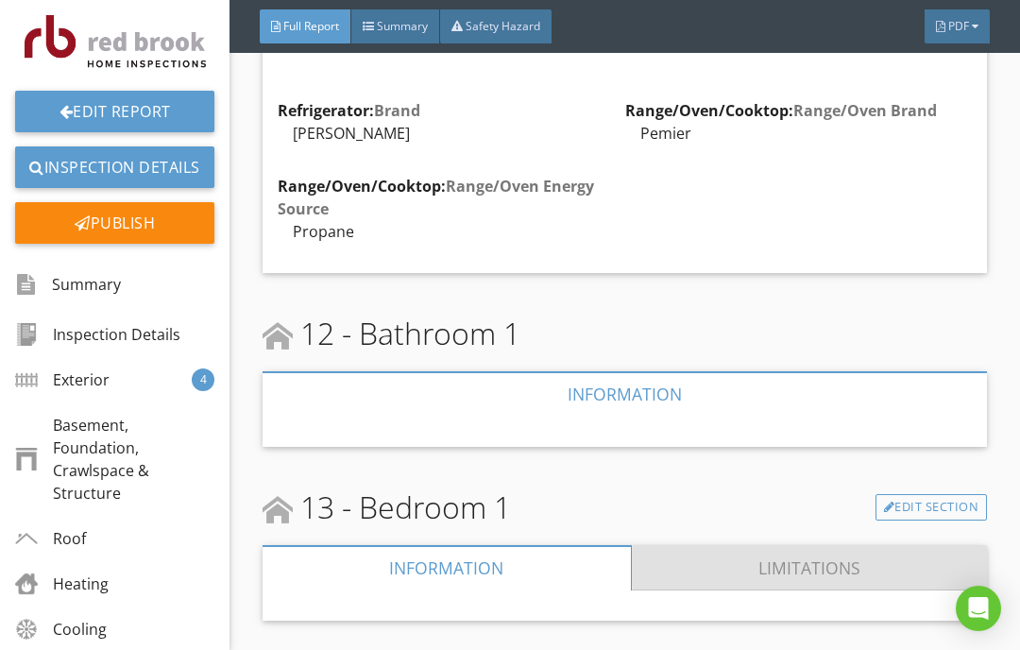
click at [833, 545] on link "Limitations" at bounding box center [810, 567] width 356 height 45
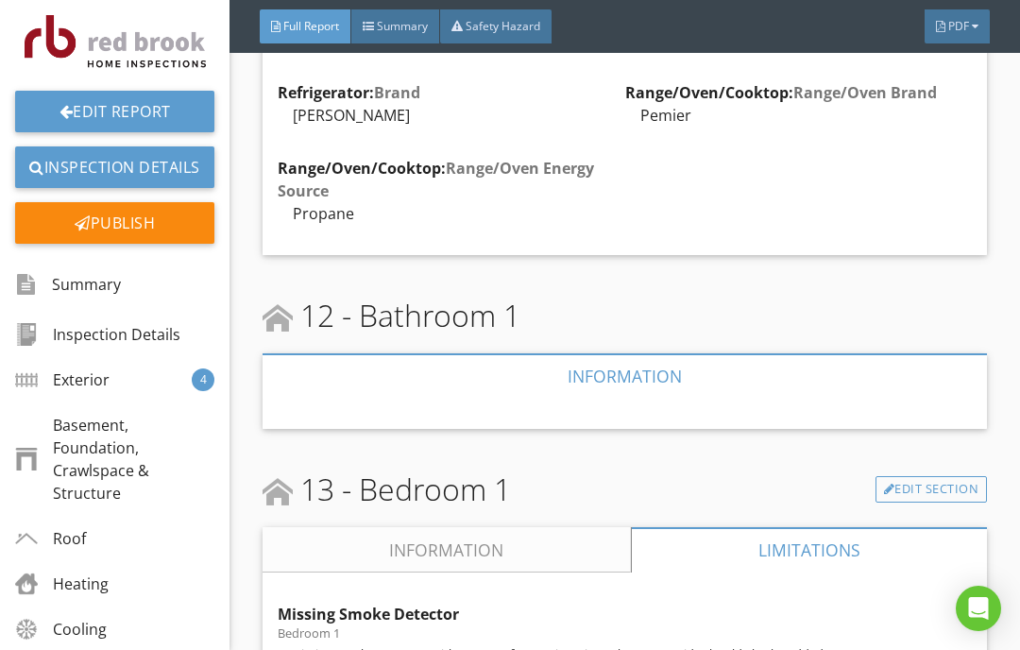
scroll to position [6085, 0]
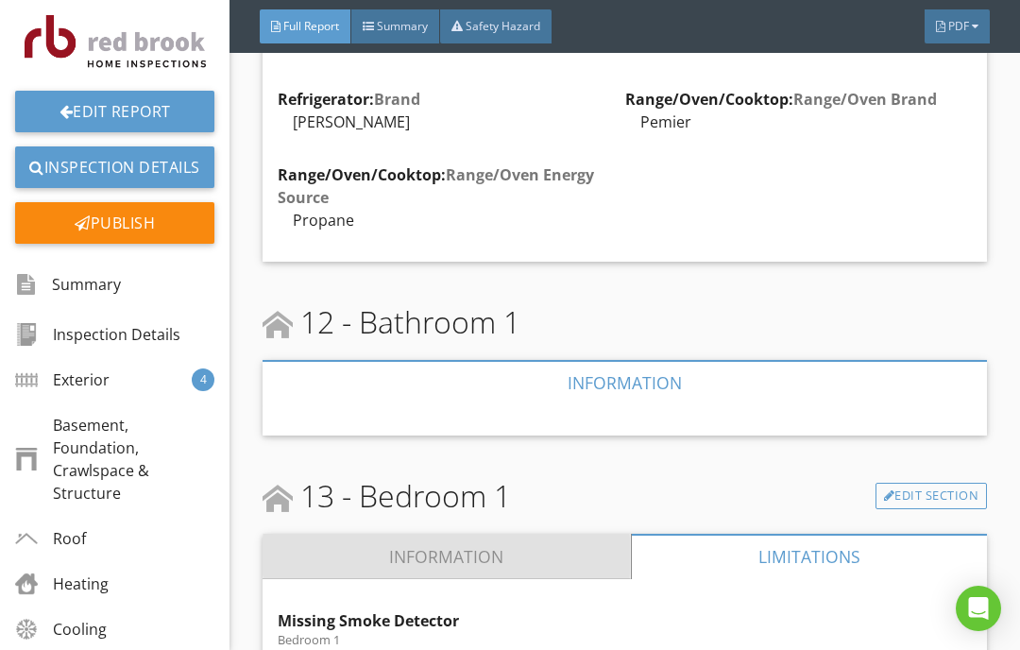
click at [594, 534] on link "Information" at bounding box center [447, 556] width 368 height 45
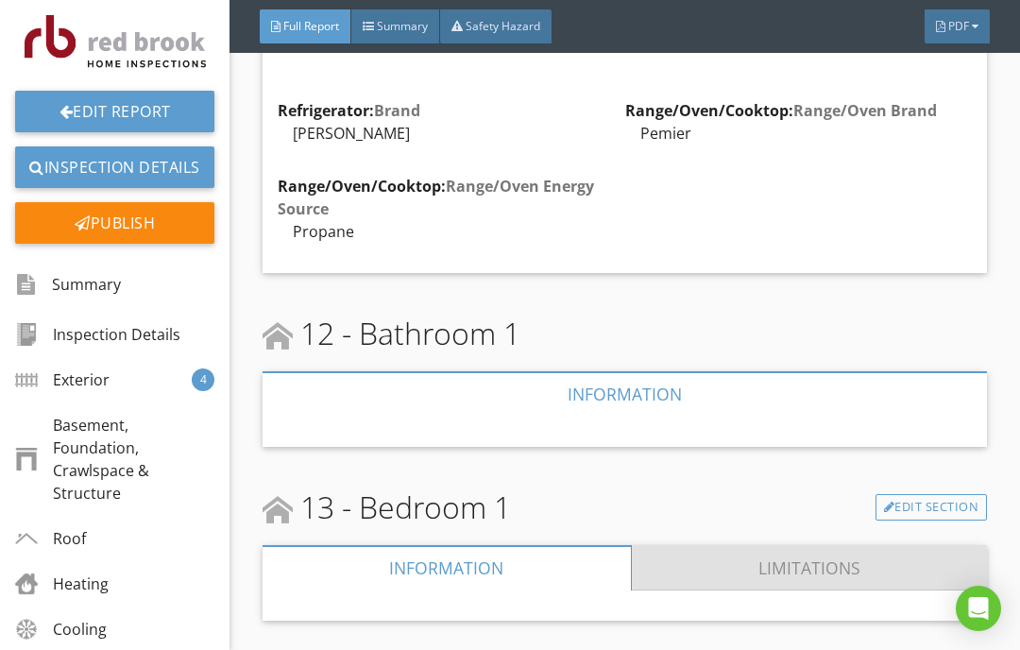
click at [802, 545] on link "Limitations" at bounding box center [810, 567] width 356 height 45
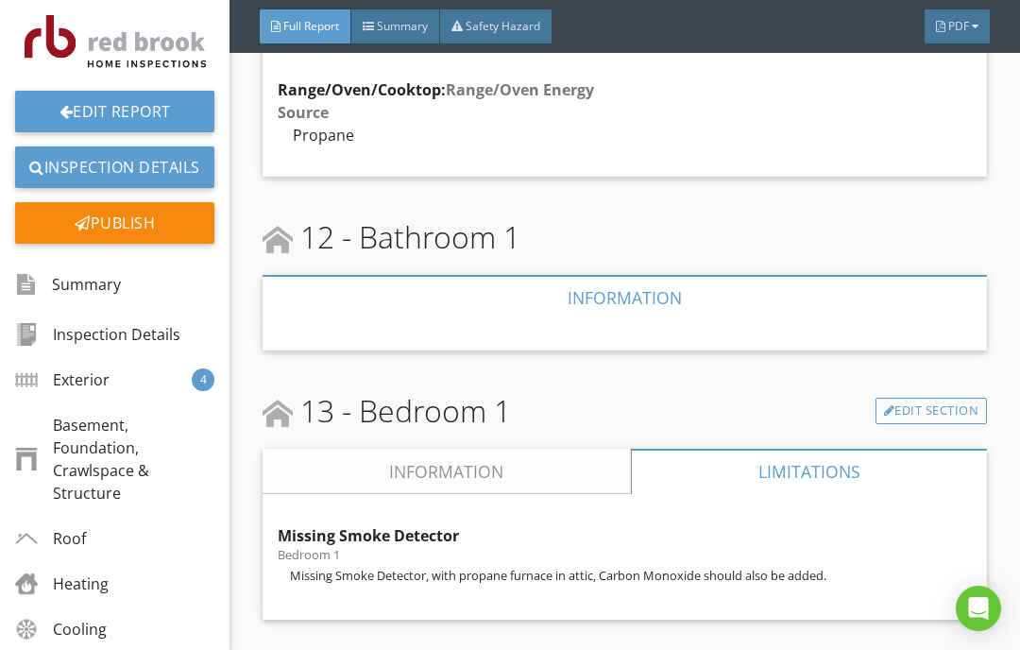
scroll to position [6169, 0]
click at [400, 17] on div "Summary" at bounding box center [395, 26] width 89 height 34
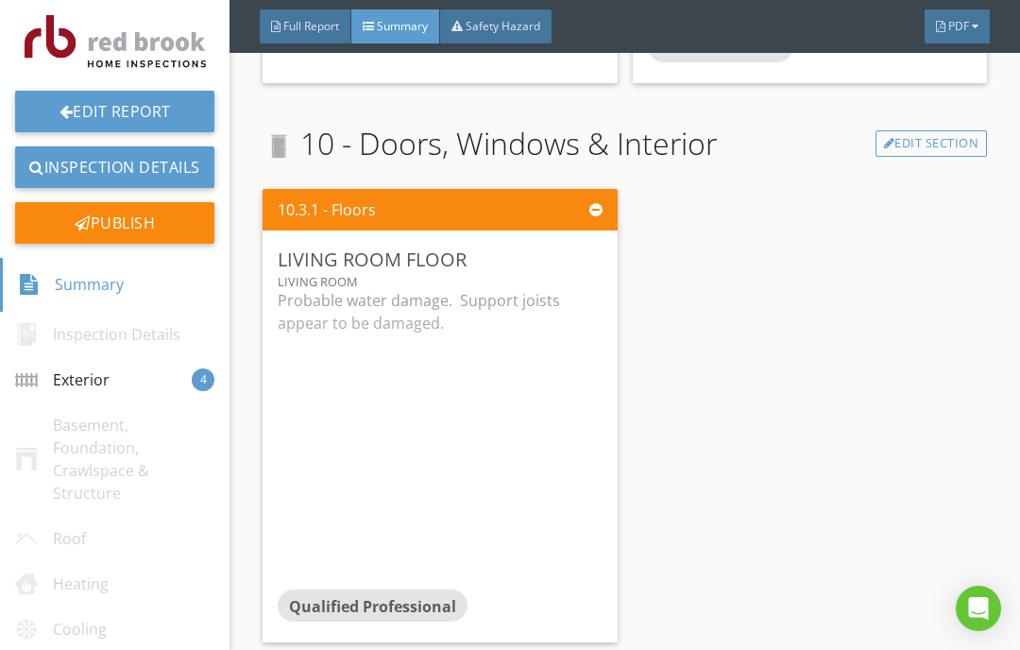
scroll to position [1322, 0]
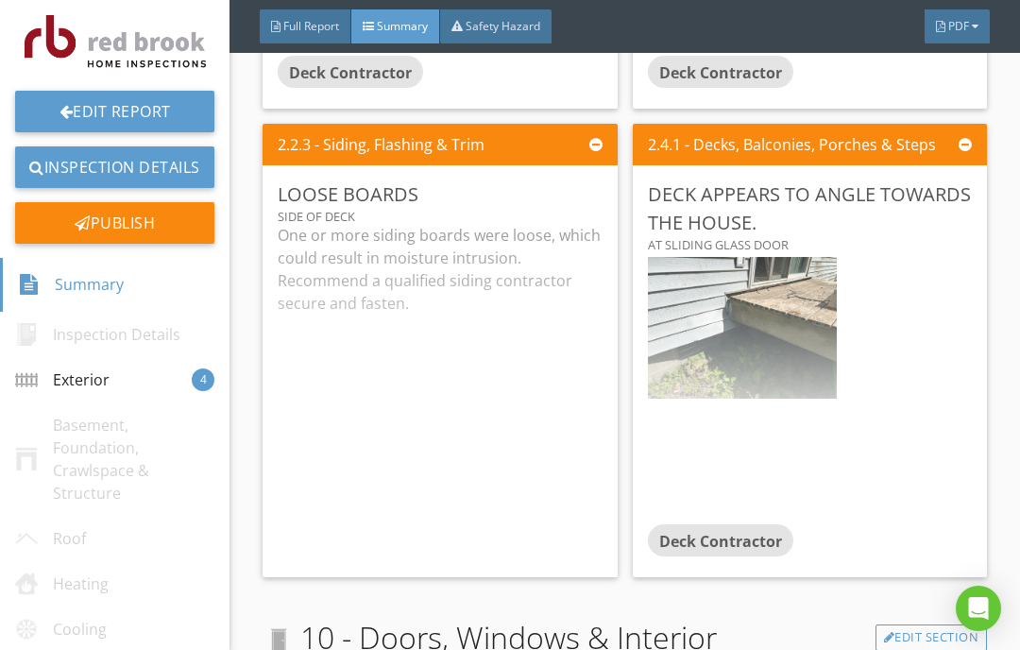
click at [502, 27] on span "Safety Hazard" at bounding box center [503, 26] width 75 height 16
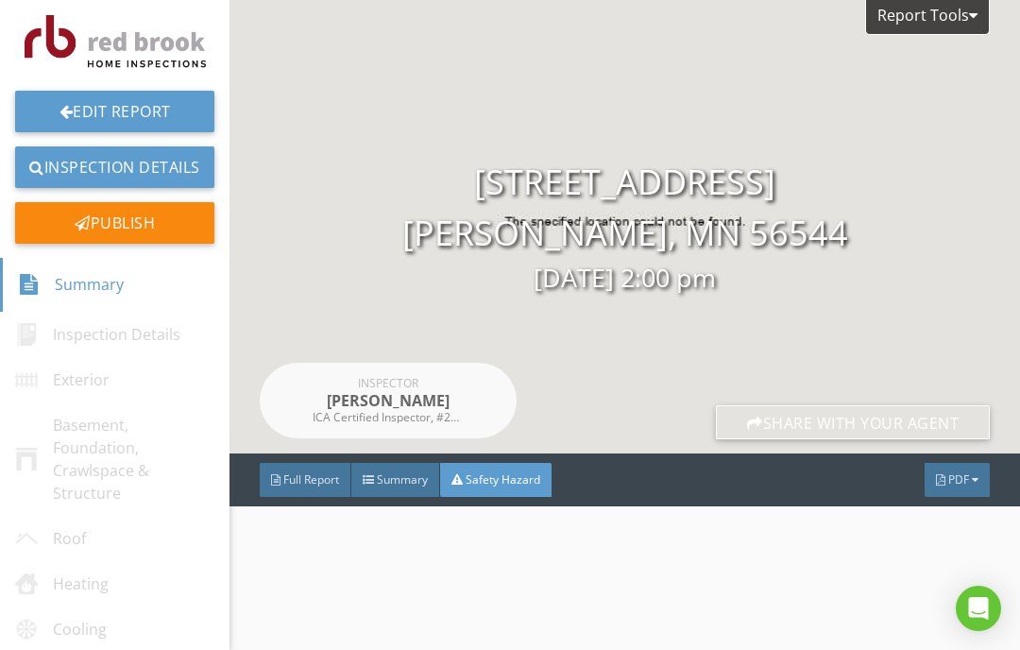
scroll to position [0, 0]
click at [404, 484] on span "Summary" at bounding box center [402, 479] width 51 height 16
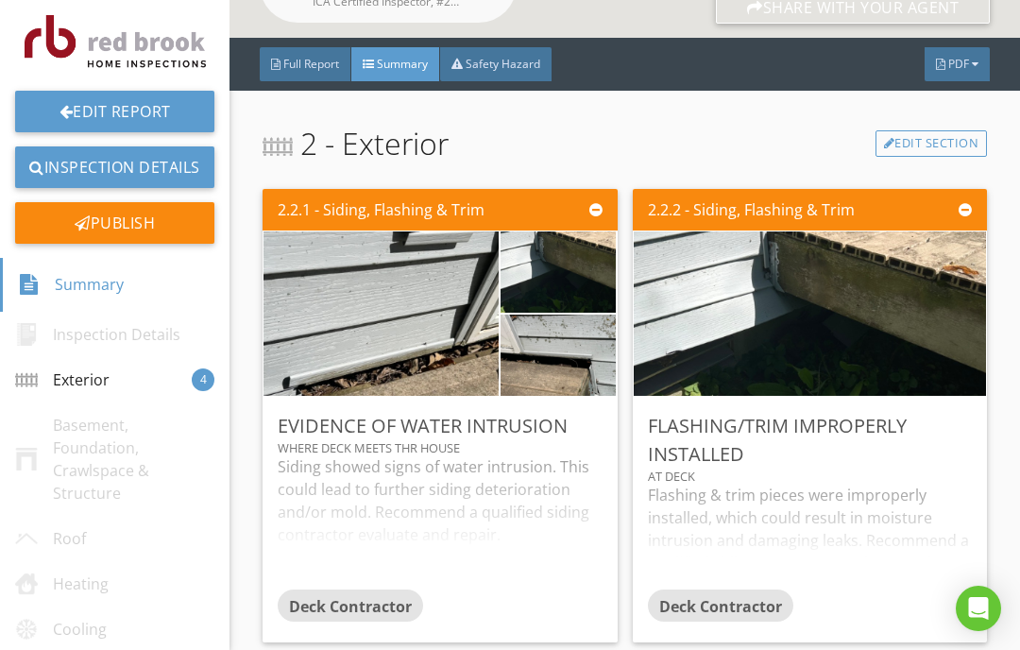
scroll to position [414, 0]
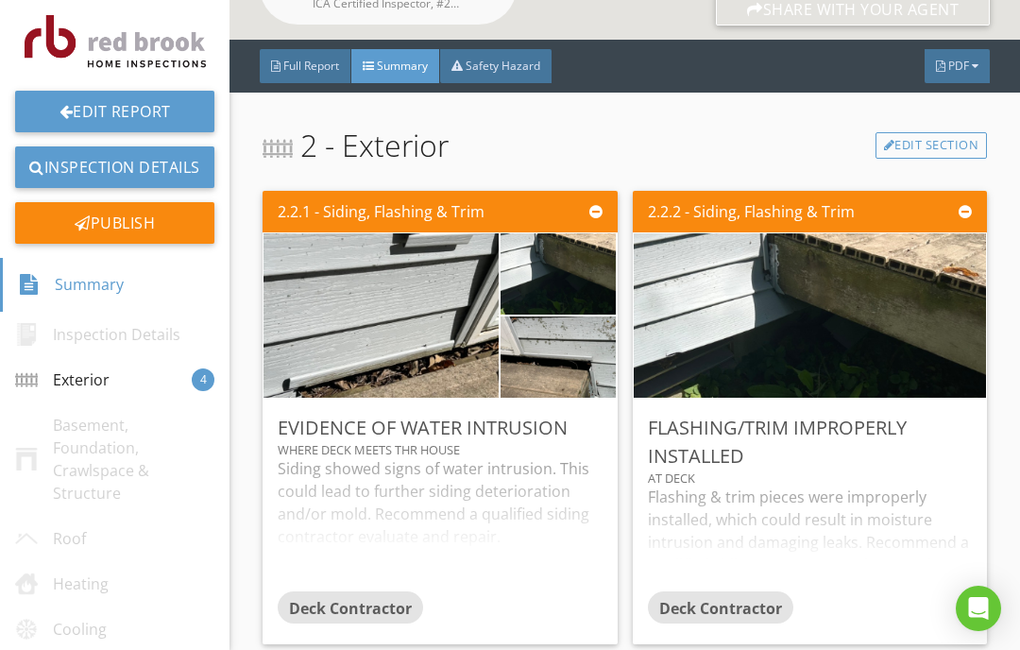
click at [298, 63] on span "Full Report" at bounding box center [311, 66] width 56 height 16
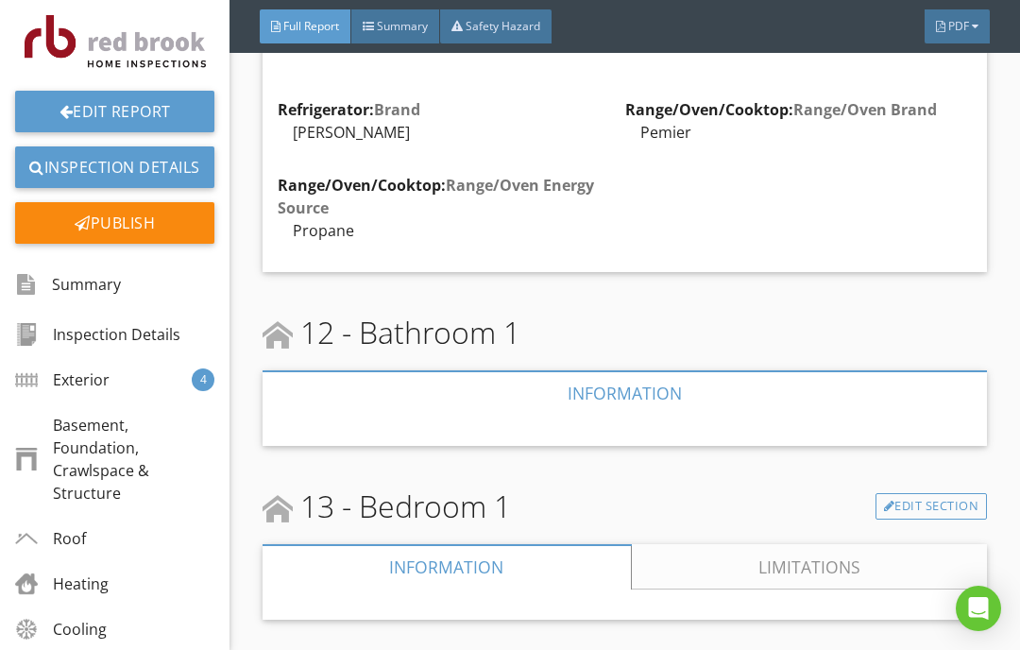
scroll to position [6074, 0]
click at [929, 494] on link "Edit Section" at bounding box center [932, 507] width 112 height 26
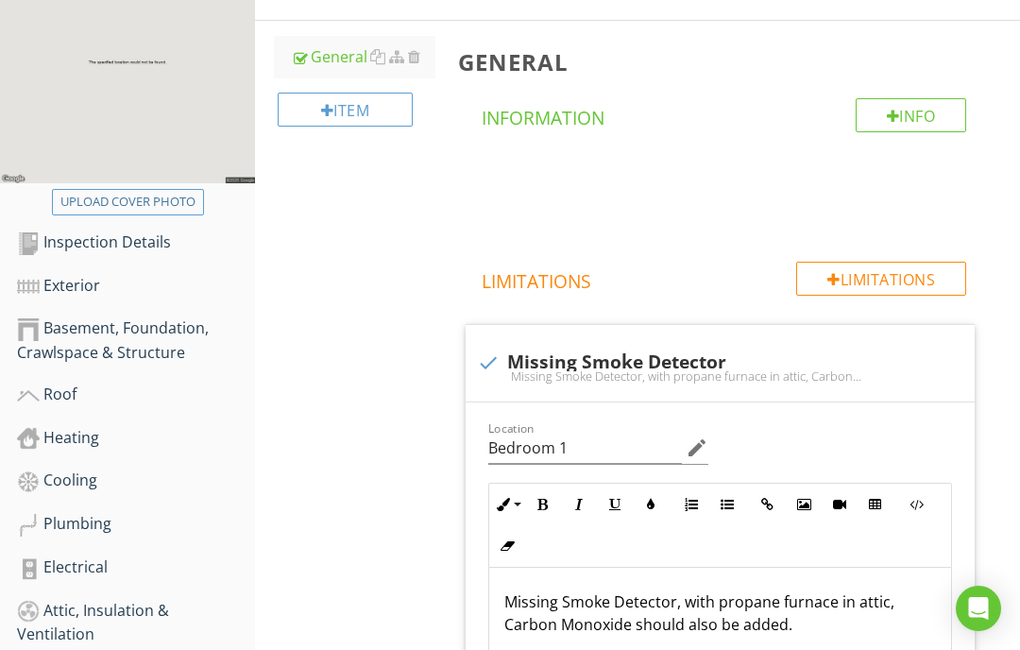
scroll to position [277, 0]
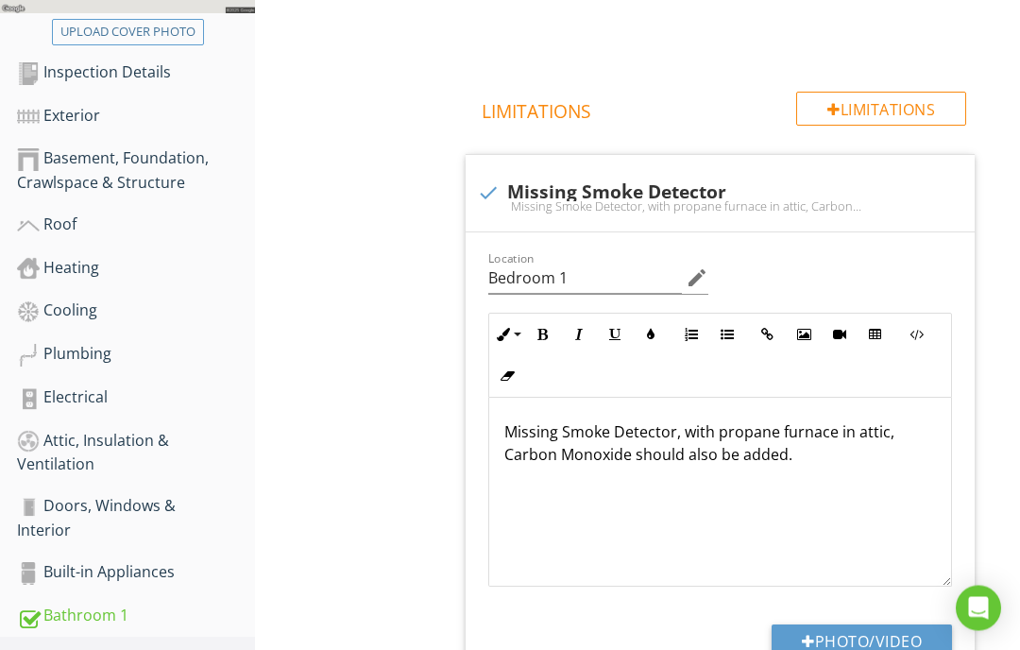
click at [838, 104] on div "Limitations" at bounding box center [881, 110] width 170 height 34
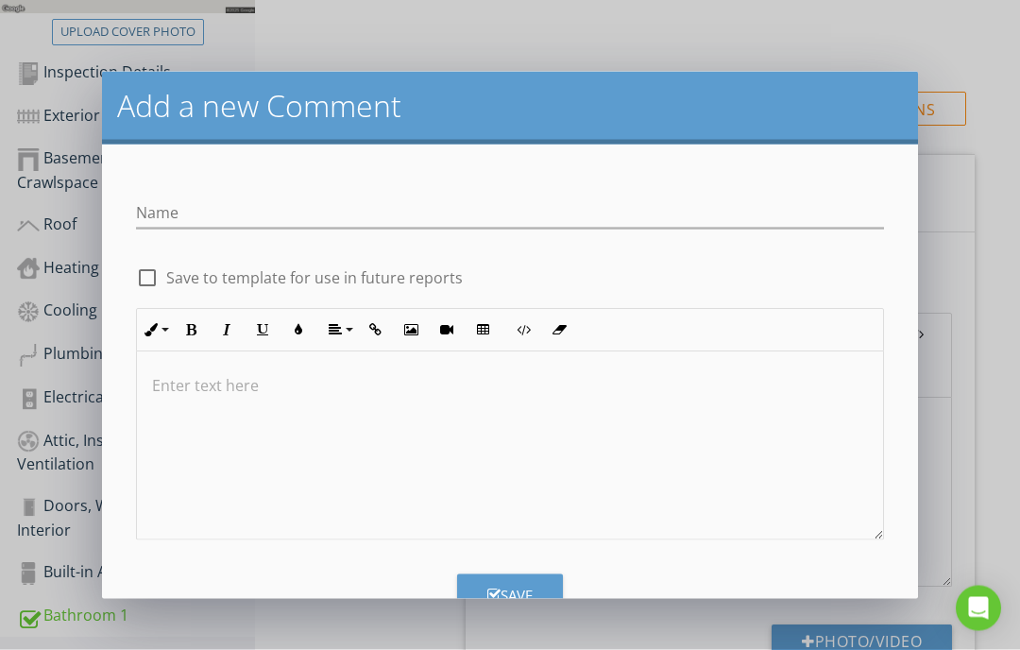
scroll to position [453, 0]
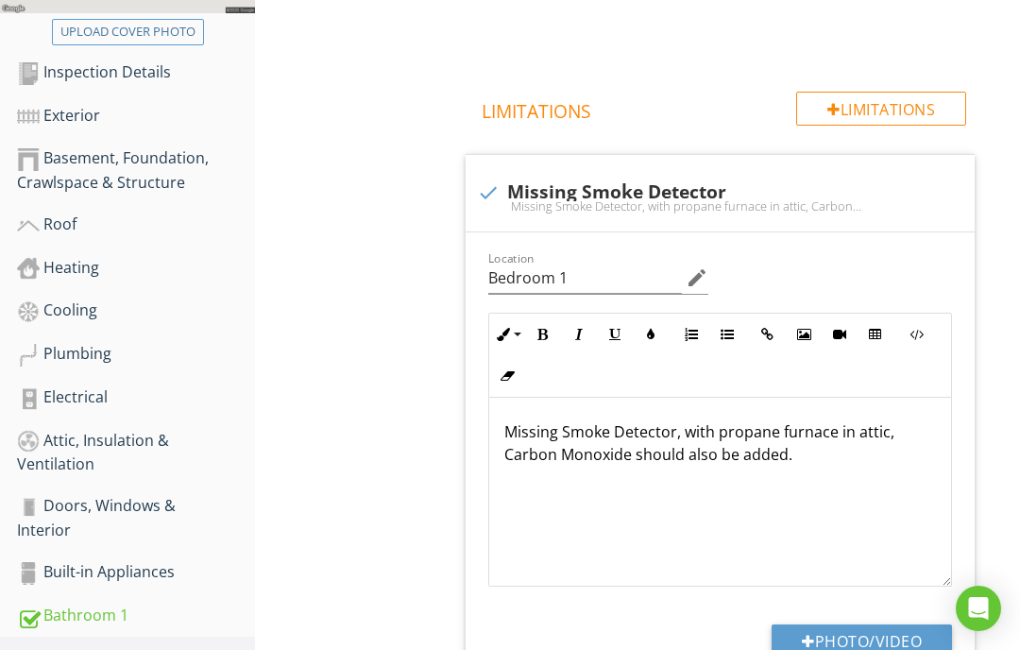
click at [947, 52] on span at bounding box center [724, 21] width 533 height 94
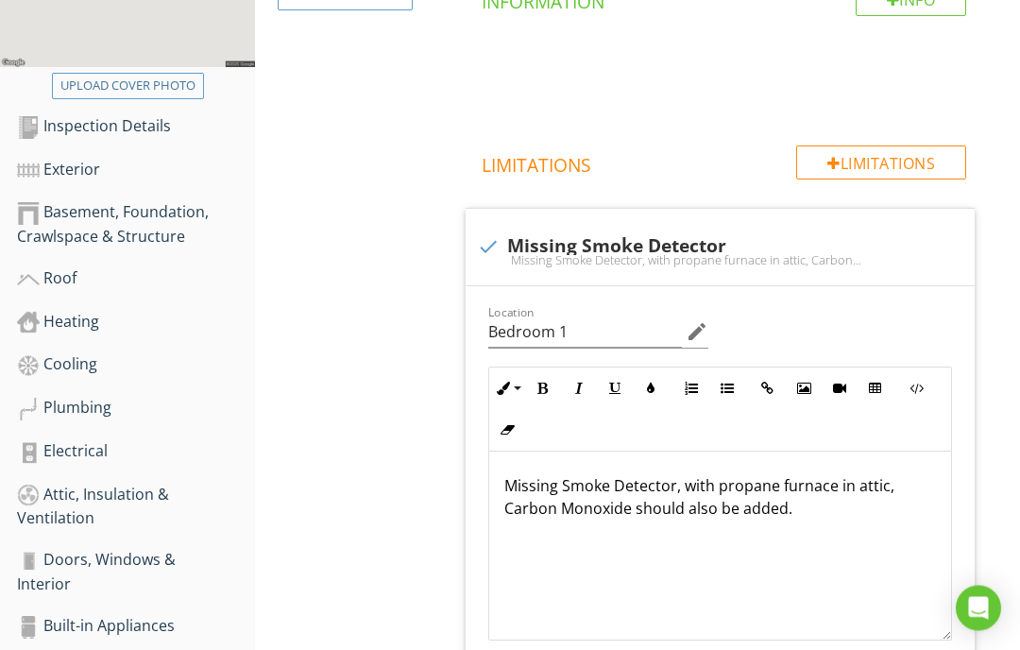
scroll to position [402, 0]
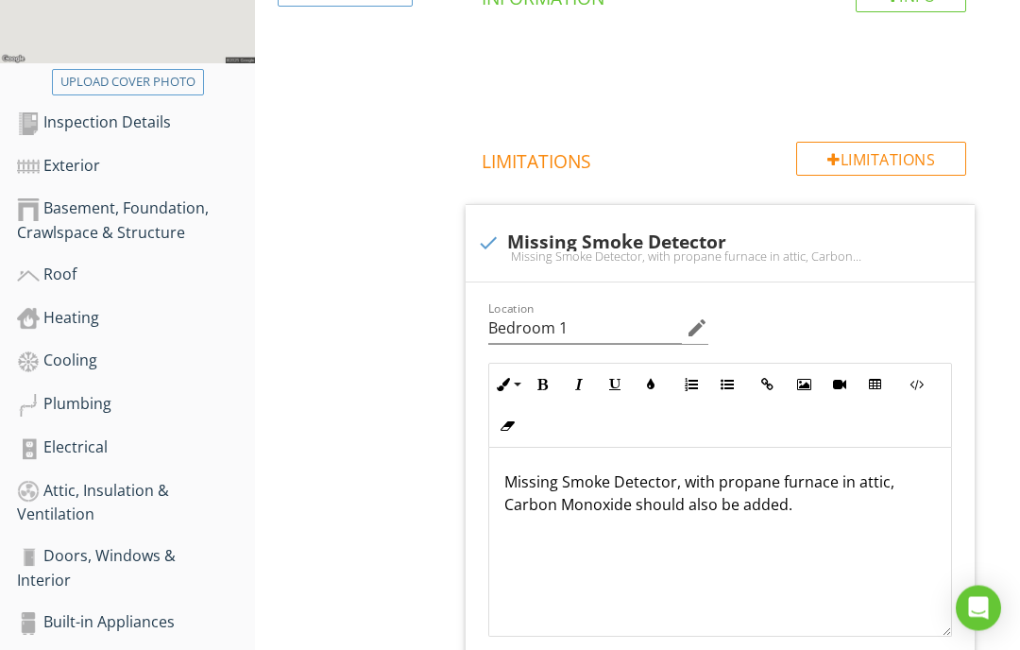
click at [1004, 343] on div "General Info Information Limitations Limitations check Missing Smoke Detector M…" at bounding box center [734, 345] width 574 height 886
click at [886, 379] on button "Insert Table" at bounding box center [876, 385] width 36 height 36
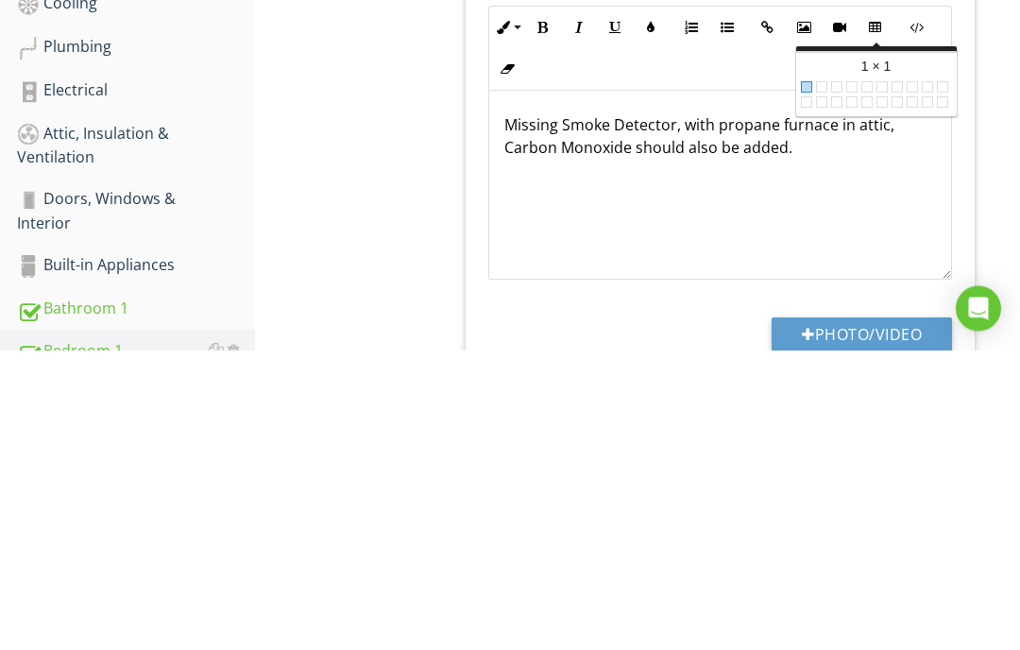
click at [925, 391] on div "Missing Smoke Detector, with propane furnace in attic, Carbon Monoxide should a…" at bounding box center [720, 485] width 463 height 189
click at [896, 391] on div "Missing Smoke Detector, with propane furnace in attic, Carbon Monoxide should a…" at bounding box center [720, 485] width 463 height 189
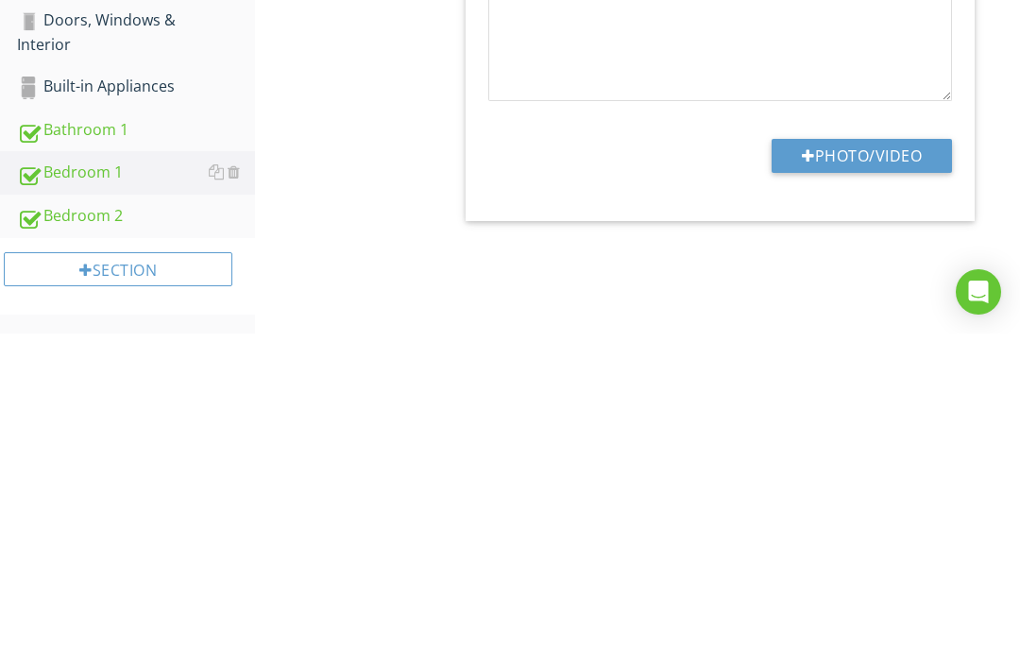
scroll to position [562, 0]
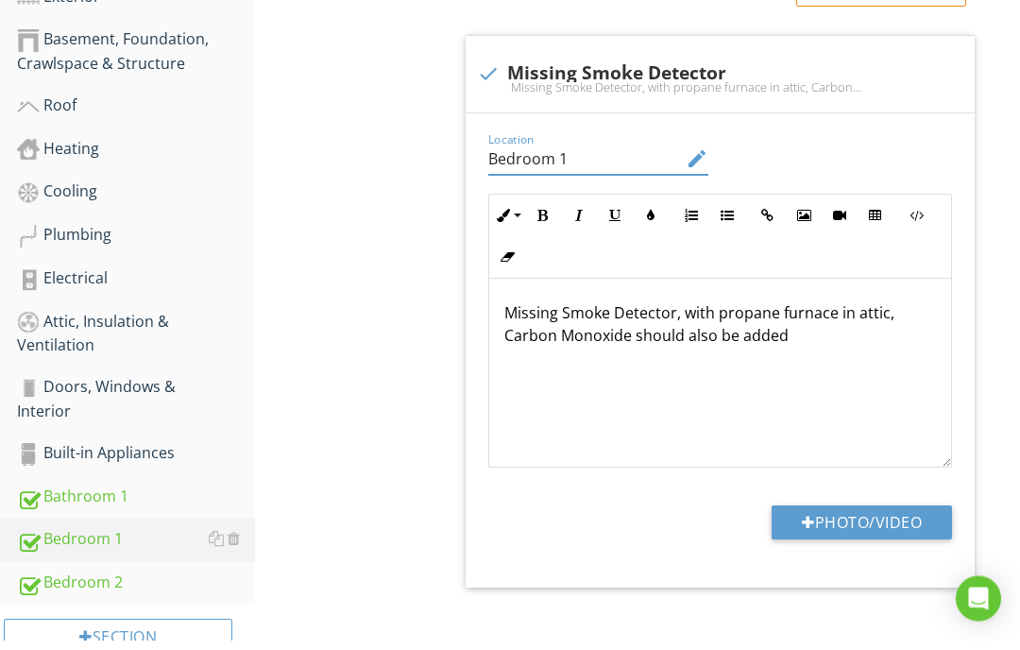
click at [657, 229] on button "Colors" at bounding box center [651, 226] width 36 height 36
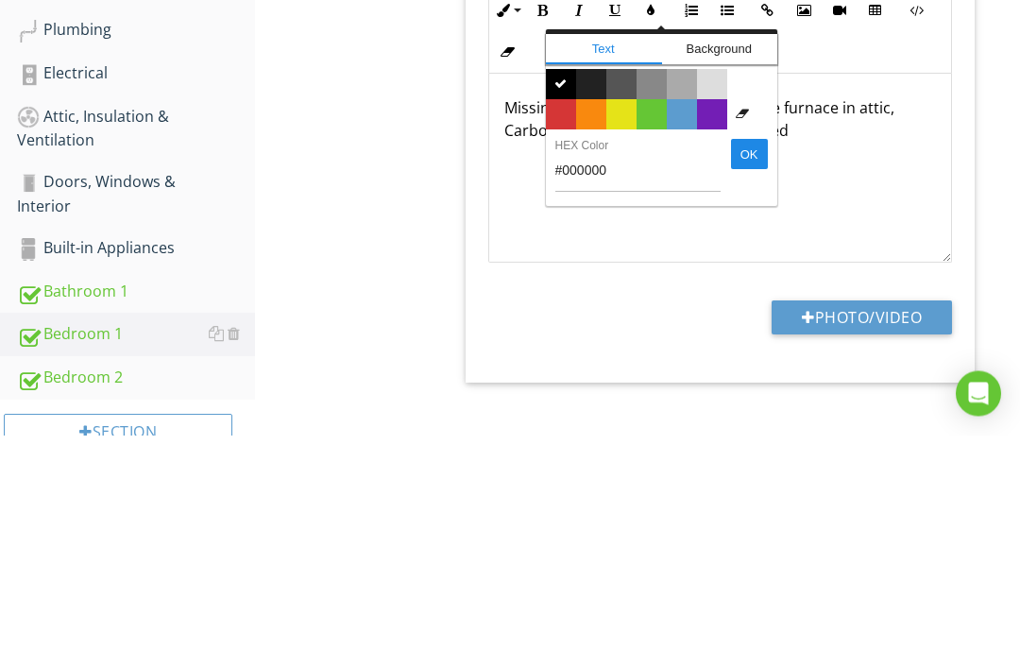
click at [853, 289] on div "​ ​ Missing Smoke Detector, with propane furnace in attic, Carbon Monoxide shou…" at bounding box center [720, 383] width 463 height 189
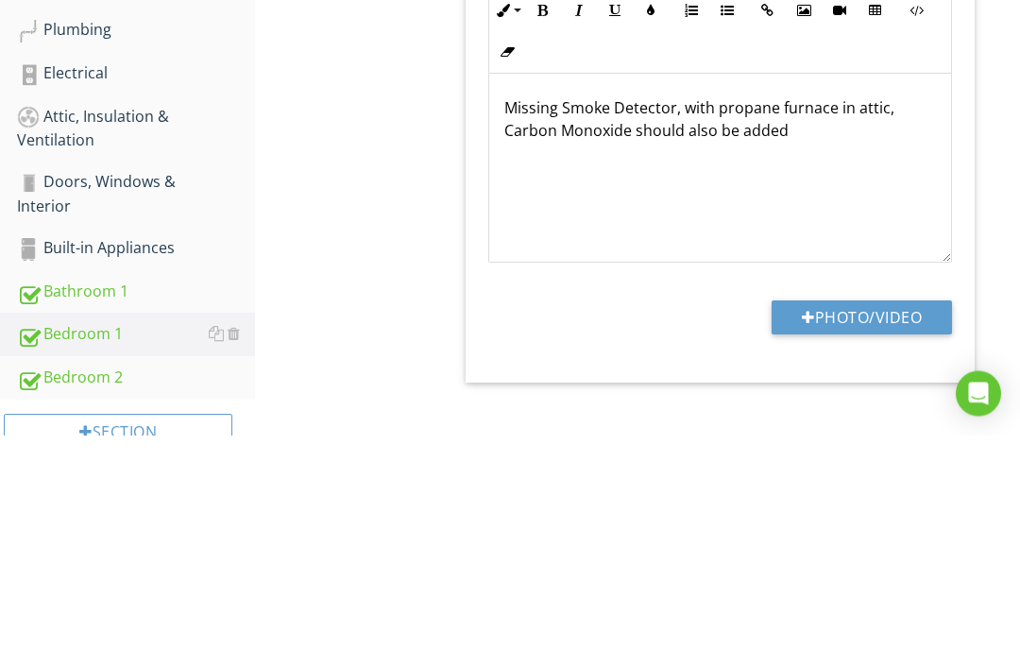
click at [733, 289] on div "Missing Smoke Detector, with propane furnace in attic, Carbon Monoxide should a…" at bounding box center [720, 383] width 463 height 189
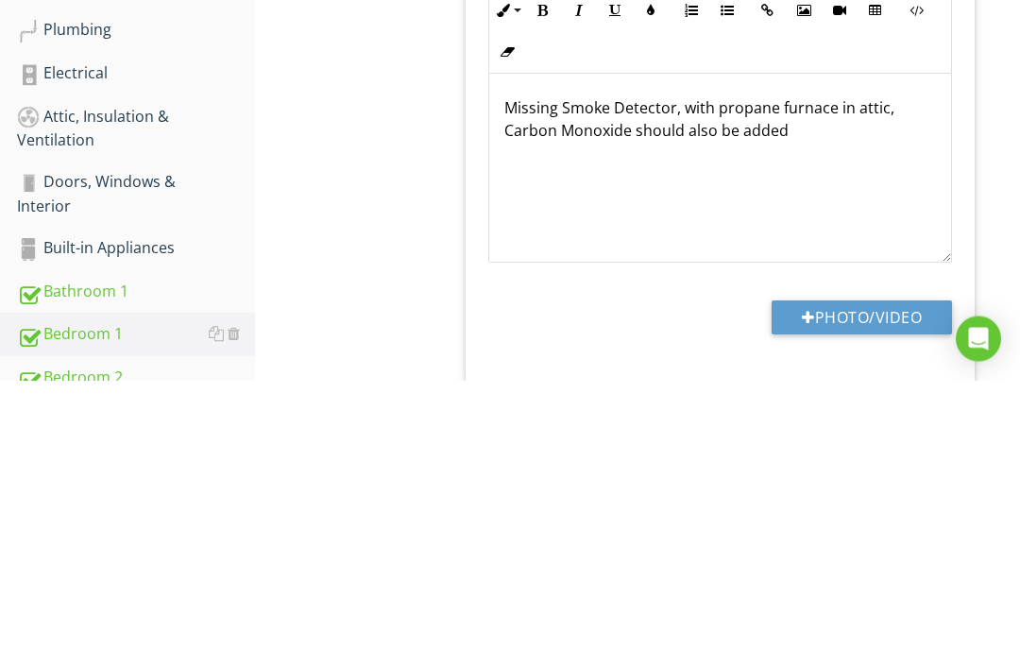
scroll to position [506, 0]
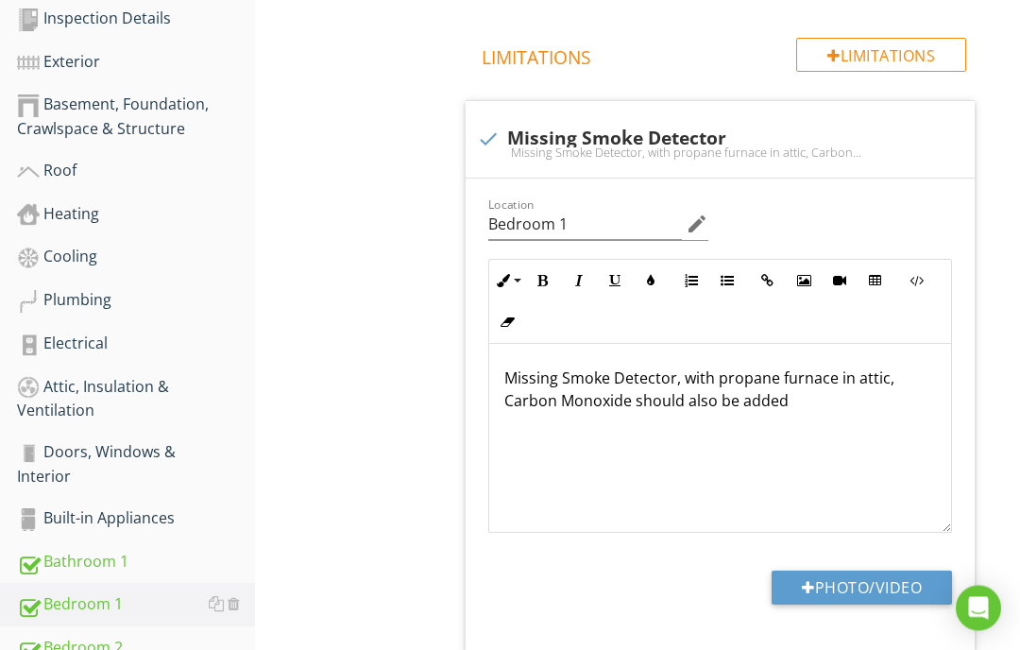
click at [1013, 175] on div "General Info Information Limitations Limitations check Missing Smoke Detector M…" at bounding box center [734, 241] width 574 height 886
click at [892, 141] on div "check Missing Smoke Detector" at bounding box center [721, 139] width 488 height 23
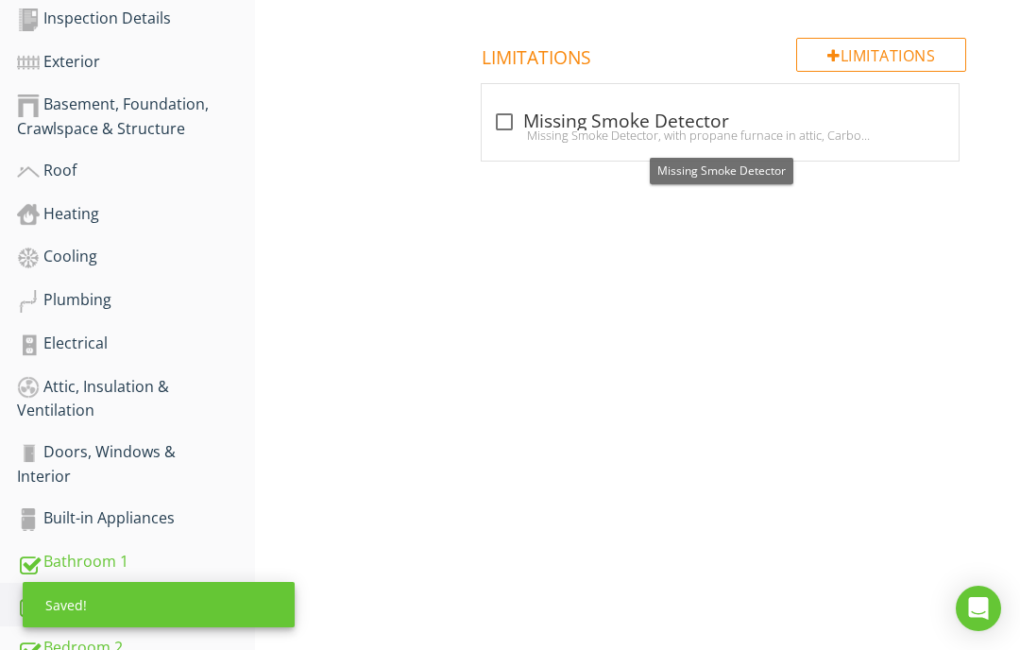
click at [933, 94] on div at bounding box center [925, 102] width 23 height 19
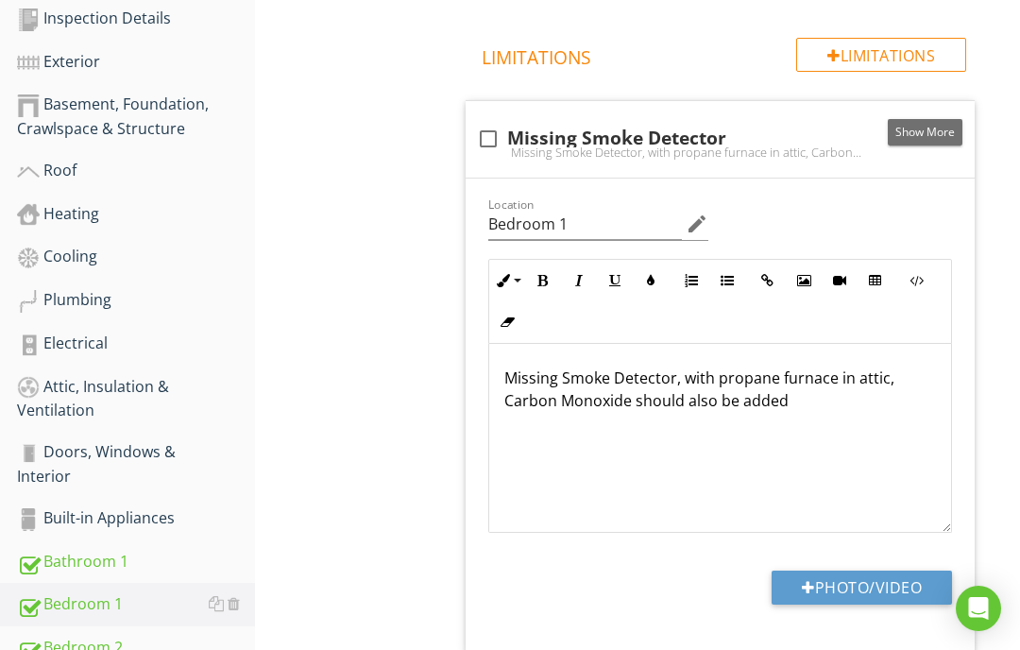
click at [995, 176] on div "General Info Information Limitations Limitations check_box_outline_blank Missin…" at bounding box center [734, 240] width 574 height 886
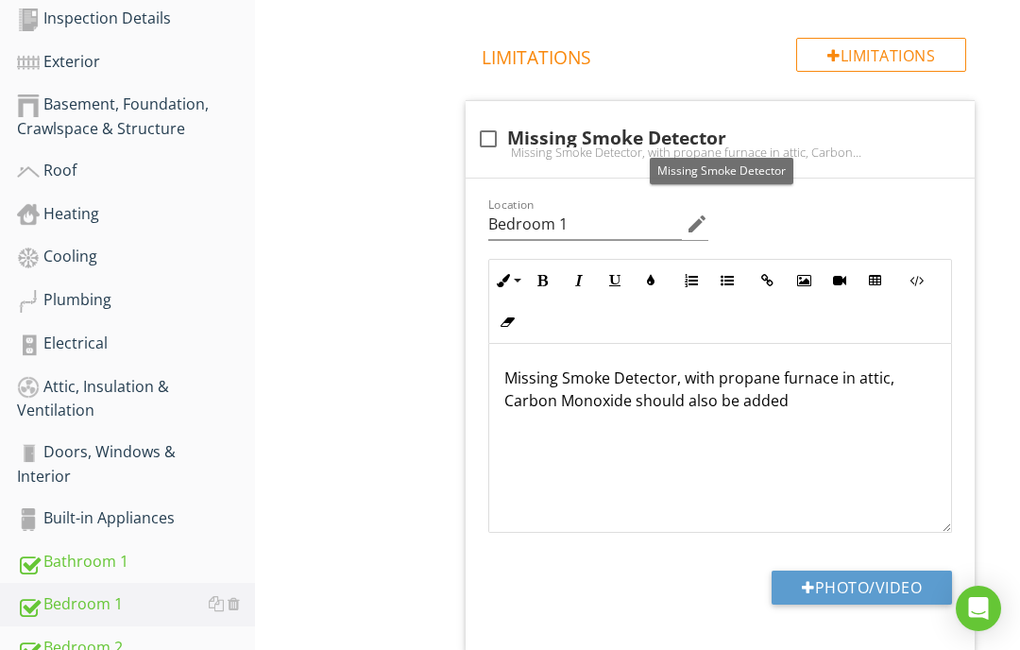
click at [950, 129] on div "check_box_outline_blank Missing Smoke Detector" at bounding box center [721, 139] width 488 height 23
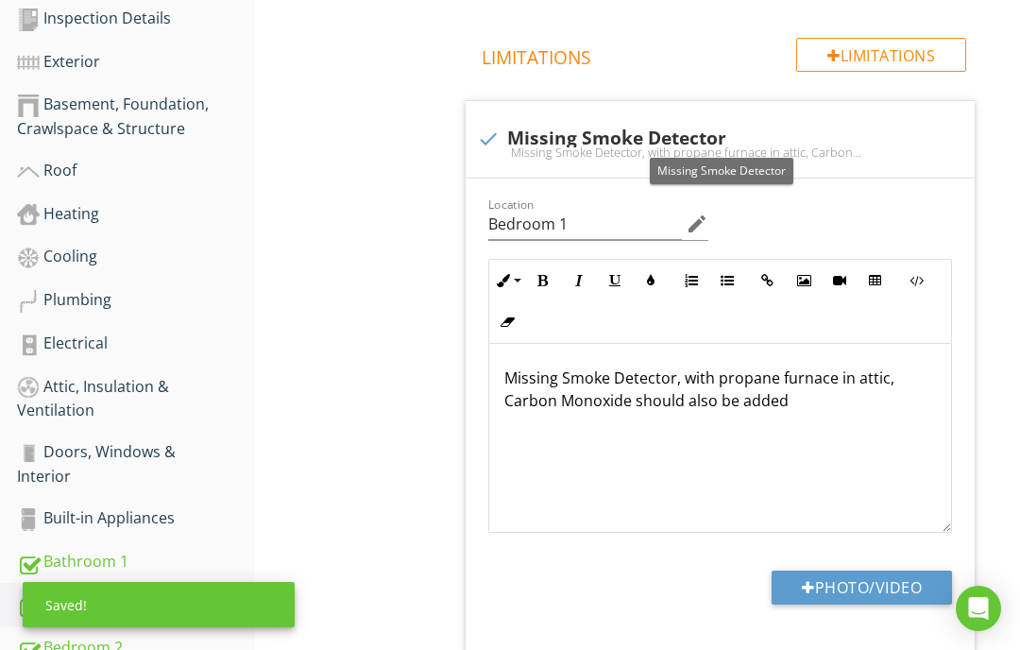
click at [942, 116] on div at bounding box center [941, 119] width 23 height 19
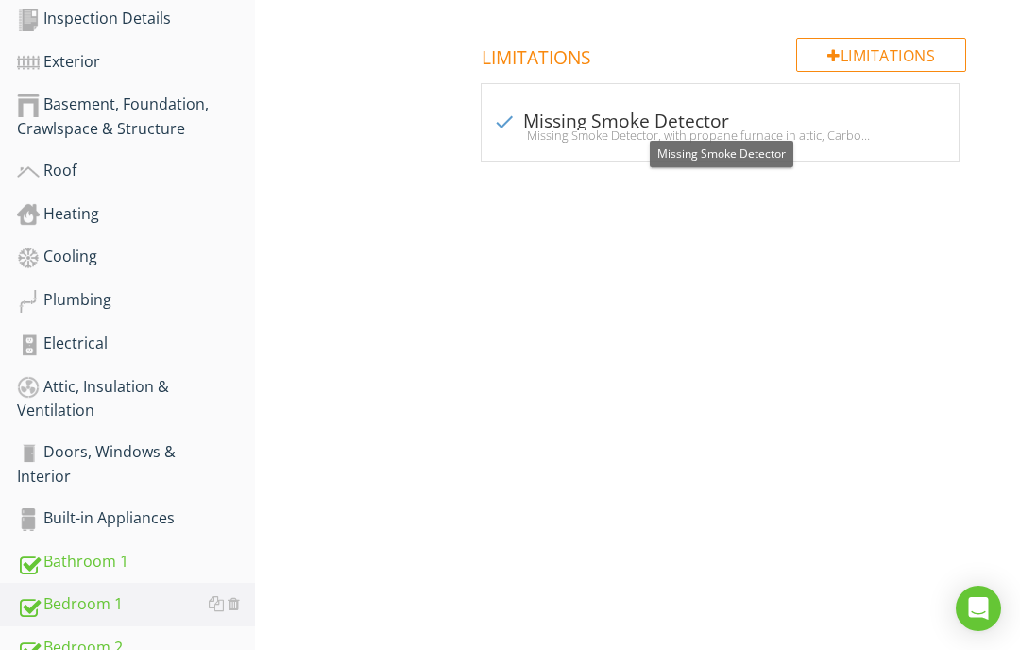
click at [929, 106] on div at bounding box center [925, 102] width 23 height 19
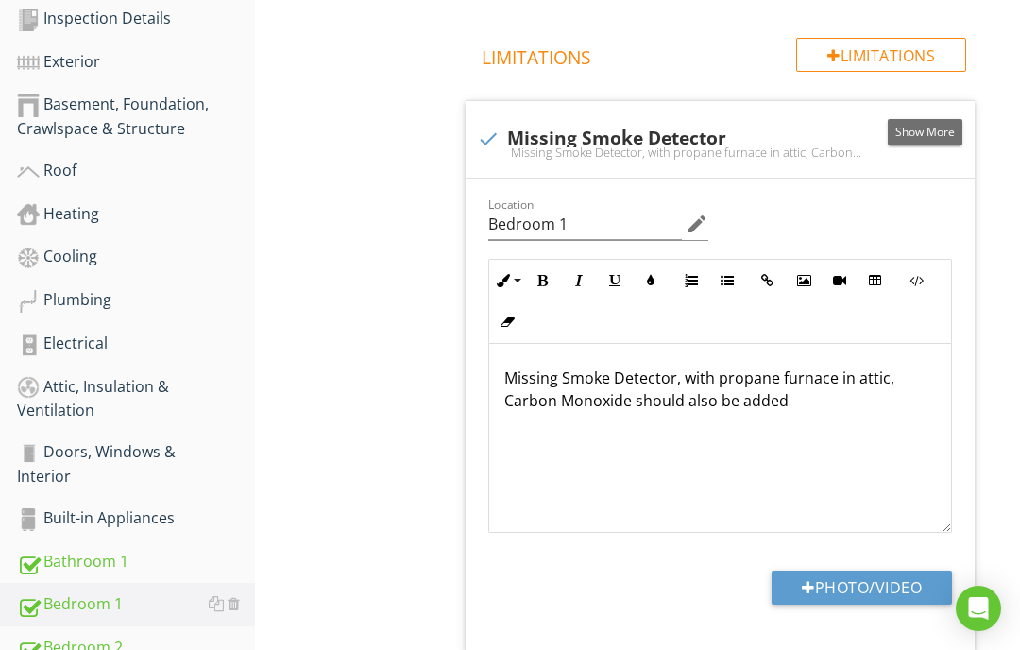
click at [981, 200] on span "check Missing Smoke Detector Missing Smoke Detector, with propane furnace in at…" at bounding box center [724, 376] width 533 height 553
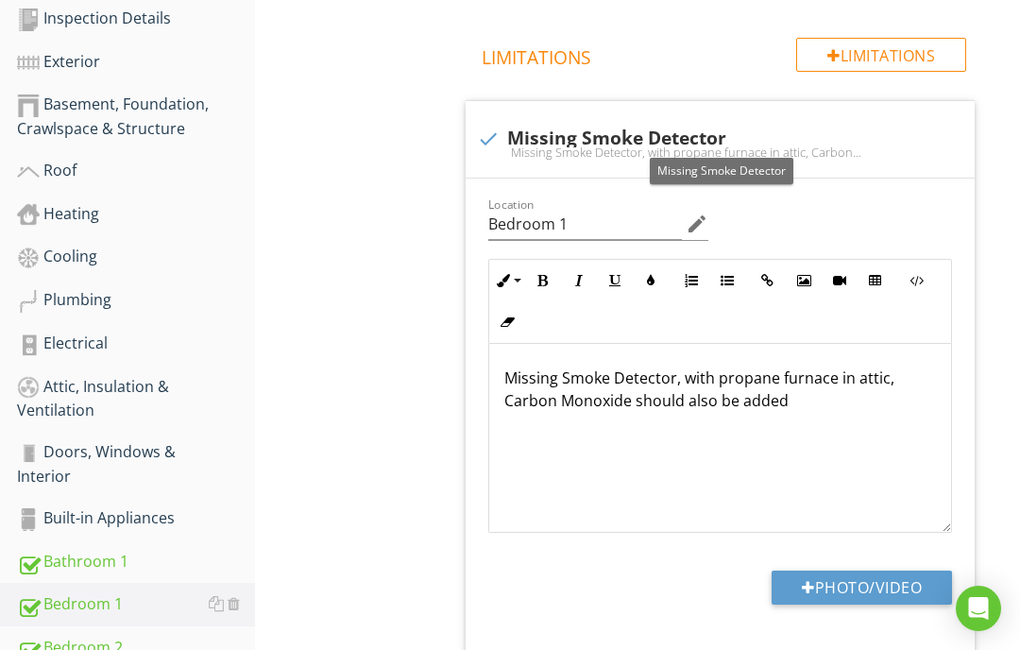
click at [887, 123] on div at bounding box center [888, 119] width 23 height 19
click at [964, 188] on div "Location Bedroom 1 edit Inline Style XLarge Large Normal Small Light Small/Ligh…" at bounding box center [721, 416] width 510 height 474
click at [896, 122] on div at bounding box center [888, 119] width 23 height 19
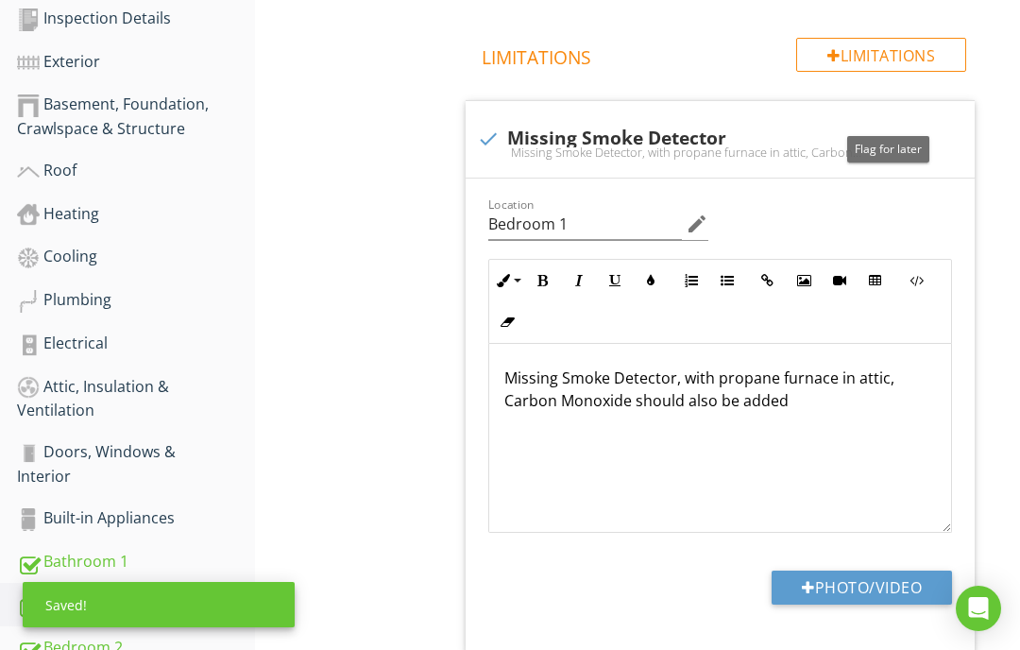
click at [894, 149] on div "Missing Smoke Detector, with propane furnace in attic, Carbon Monoxide should a…" at bounding box center [721, 152] width 488 height 15
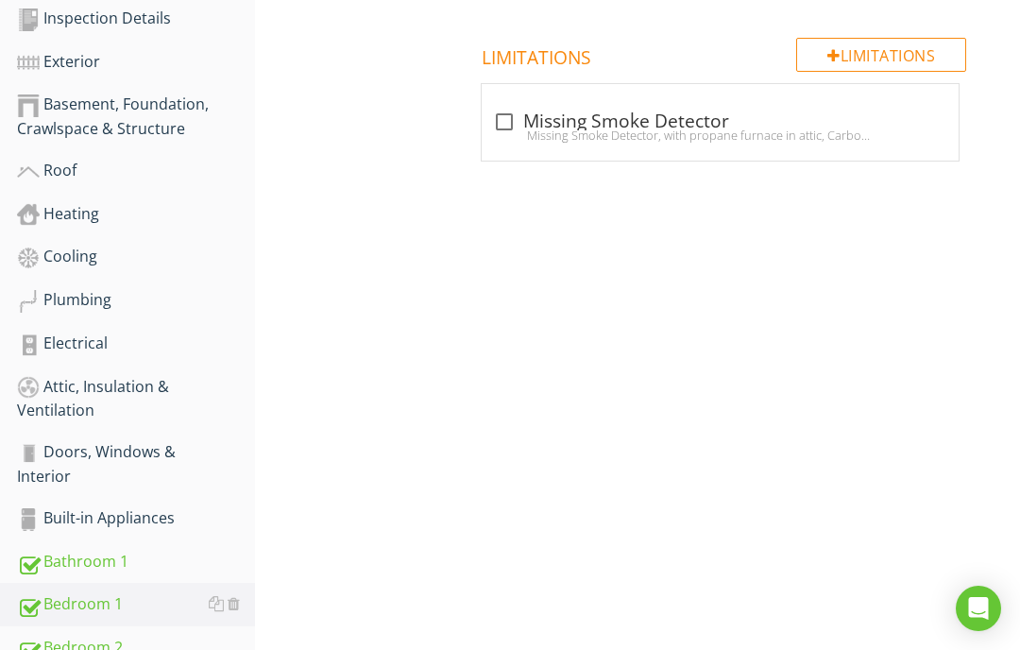
click at [900, 149] on div "check_box_outline_blank Missing Smoke Detector Missing Smoke Detector, with pro…" at bounding box center [721, 122] width 478 height 77
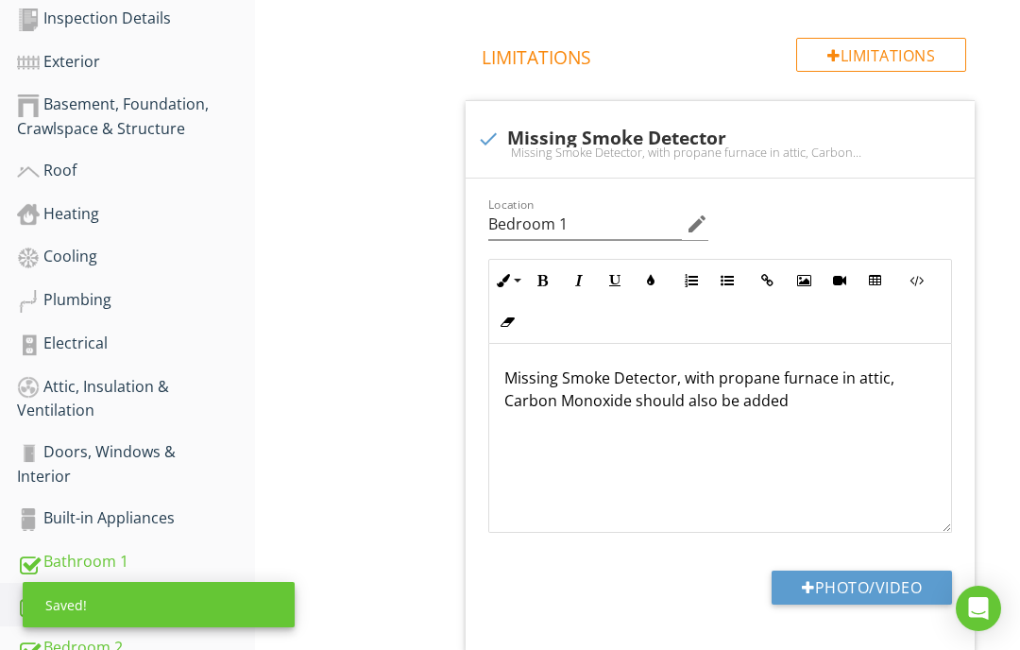
click at [931, 111] on div at bounding box center [941, 119] width 23 height 19
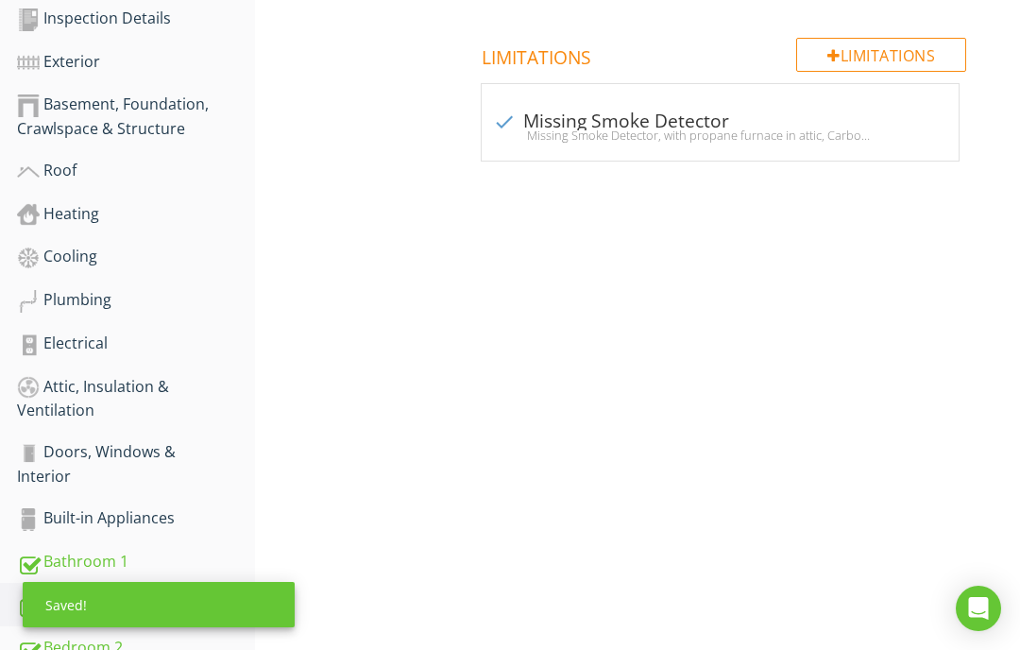
click at [935, 156] on div "check Missing Smoke Detector Missing Smoke Detector, with propane furnace in at…" at bounding box center [721, 122] width 478 height 77
checkbox input "false"
click at [929, 103] on div at bounding box center [925, 102] width 23 height 19
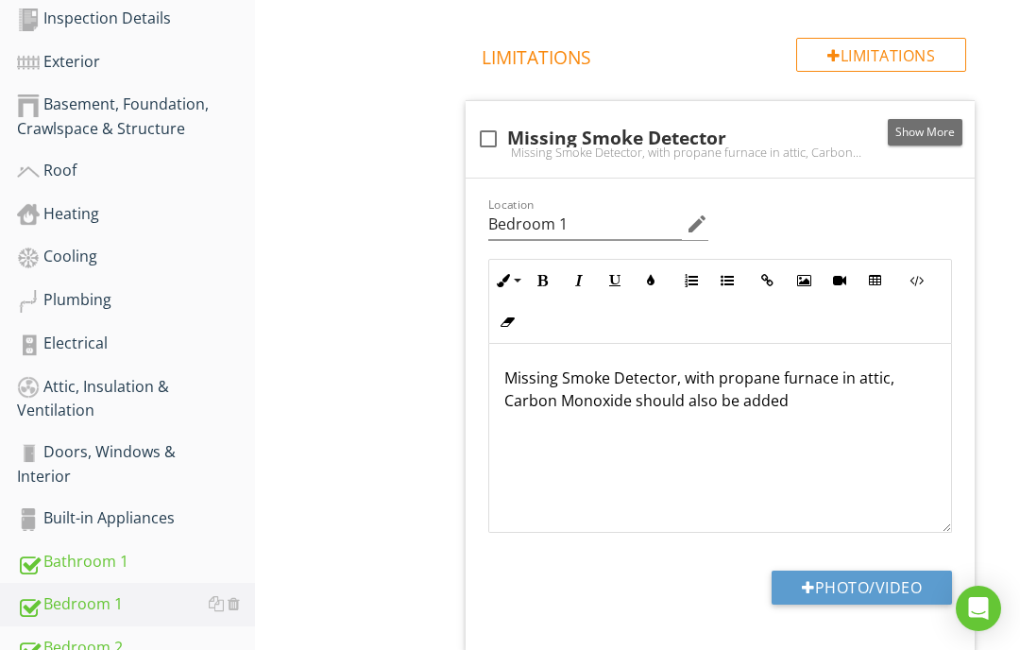
click at [977, 220] on span "check_box_outline_blank Missing Smoke Detector Missing Smoke Detector, with pro…" at bounding box center [724, 376] width 533 height 553
click at [400, 350] on div "Bedroom 1 General Item General Info Information Limitations Limitations check_b…" at bounding box center [637, 225] width 765 height 1010
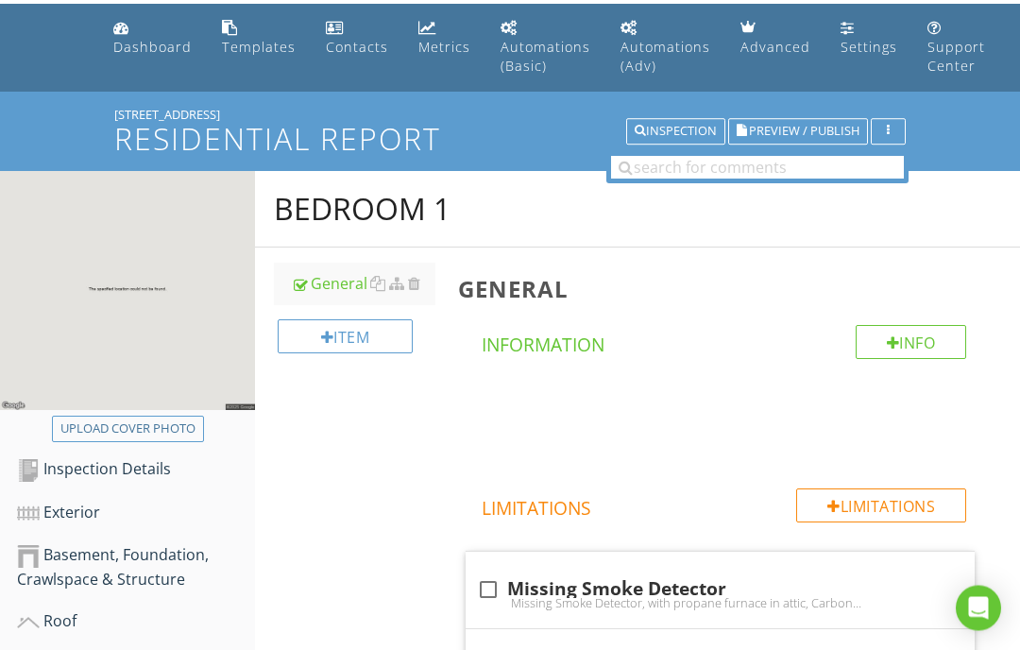
scroll to position [0, 0]
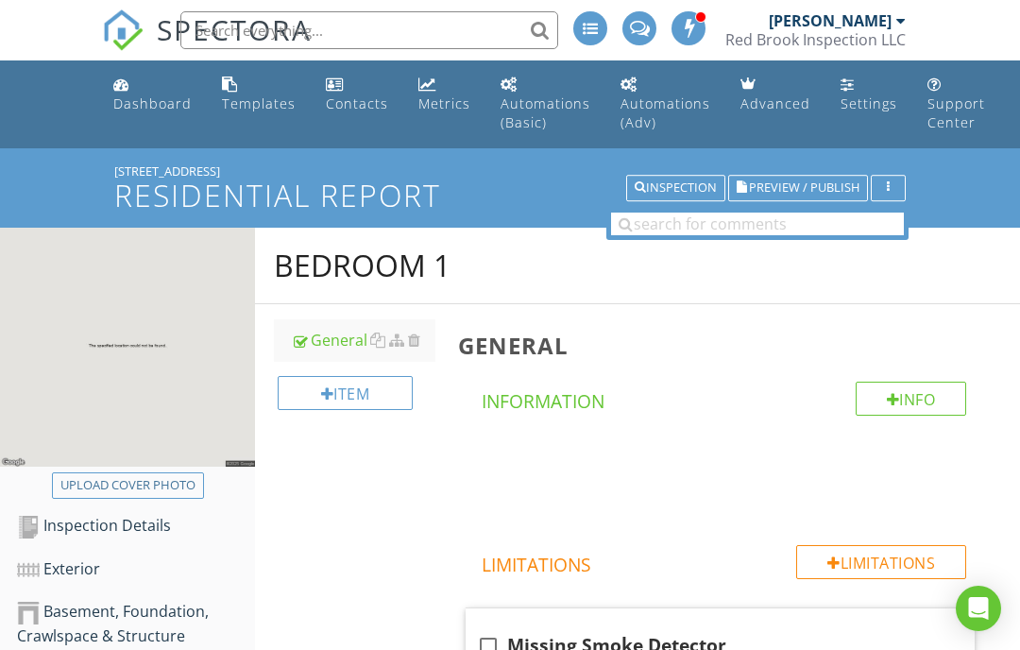
click at [777, 188] on span "Preview / Publish" at bounding box center [804, 188] width 111 height 12
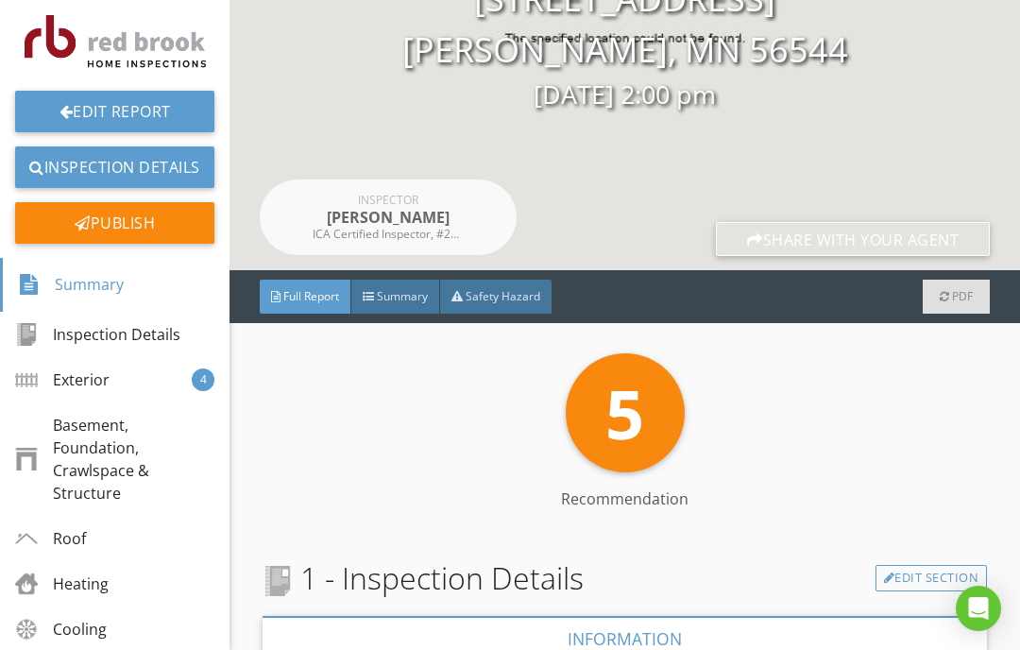
scroll to position [184, 0]
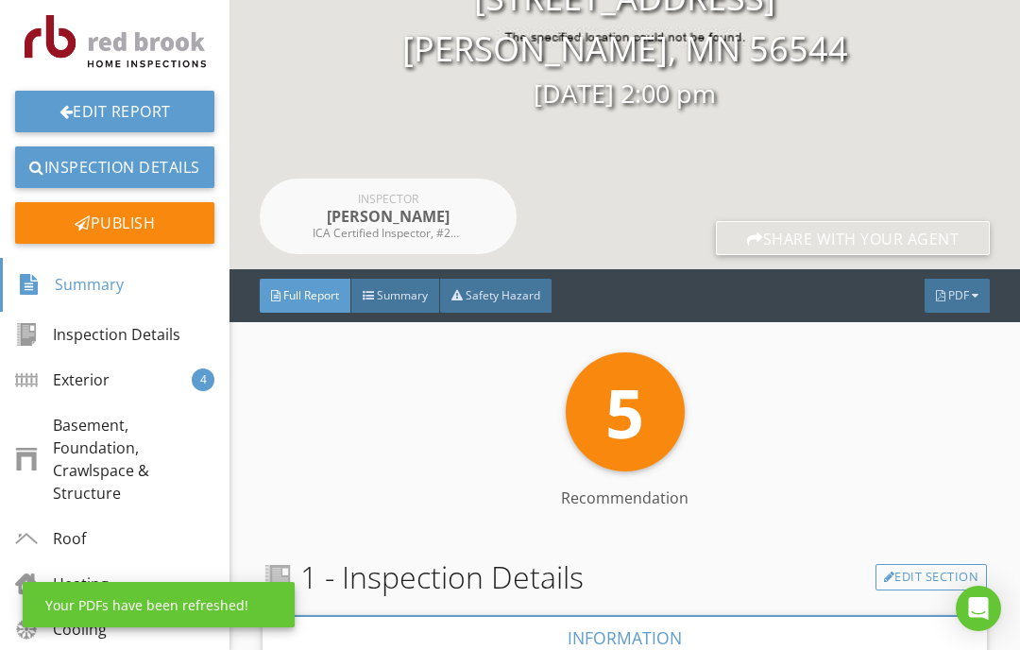
click at [126, 155] on link "Inspection Details" at bounding box center [114, 167] width 199 height 42
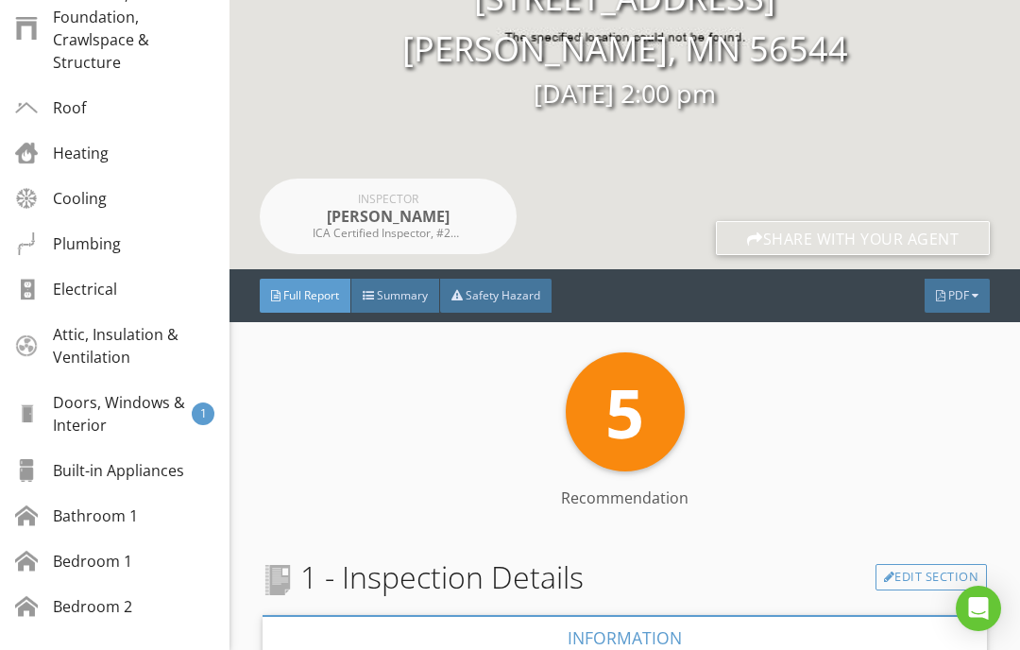
scroll to position [430, 0]
click at [93, 551] on div "Bedroom 1" at bounding box center [73, 562] width 117 height 23
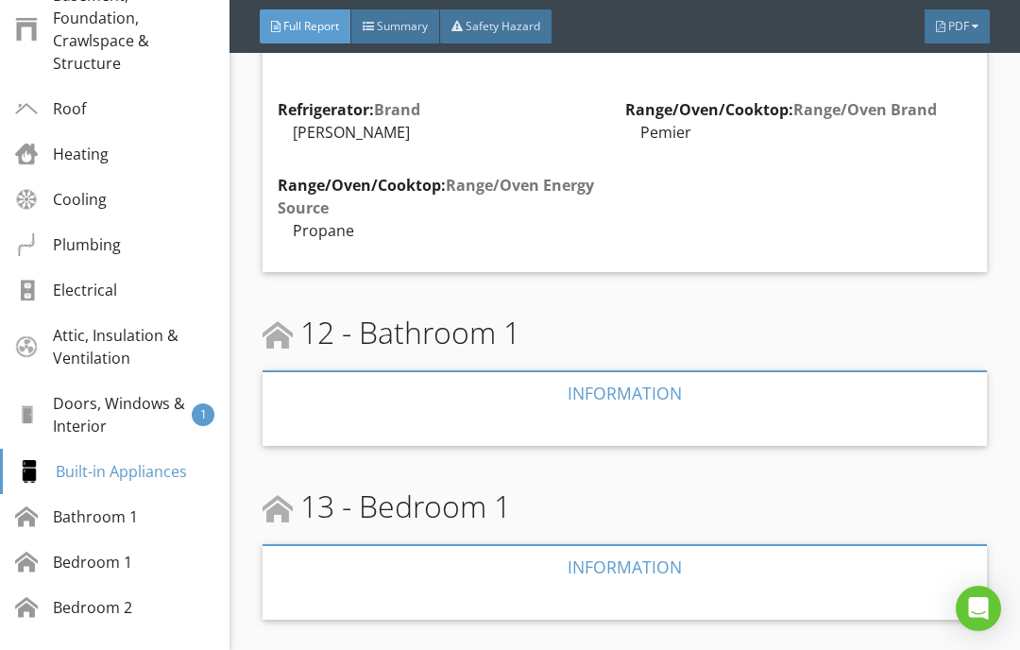
scroll to position [6074, 0]
click at [712, 590] on div at bounding box center [625, 605] width 725 height 30
click at [672, 545] on div at bounding box center [625, 567] width 725 height 45
click at [653, 545] on div at bounding box center [625, 567] width 725 height 45
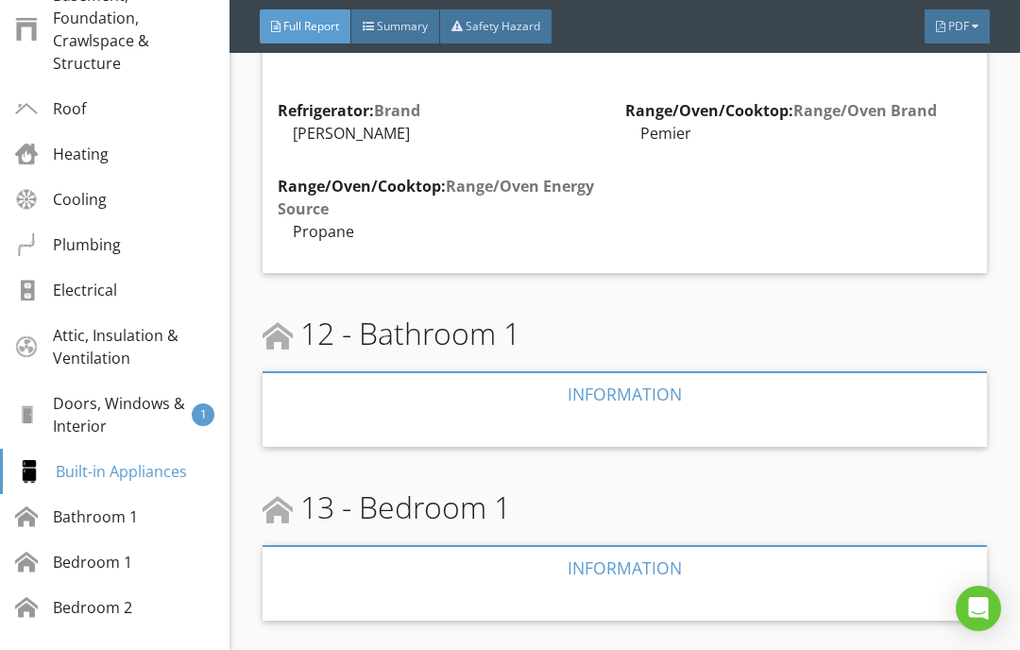
scroll to position [6066, 0]
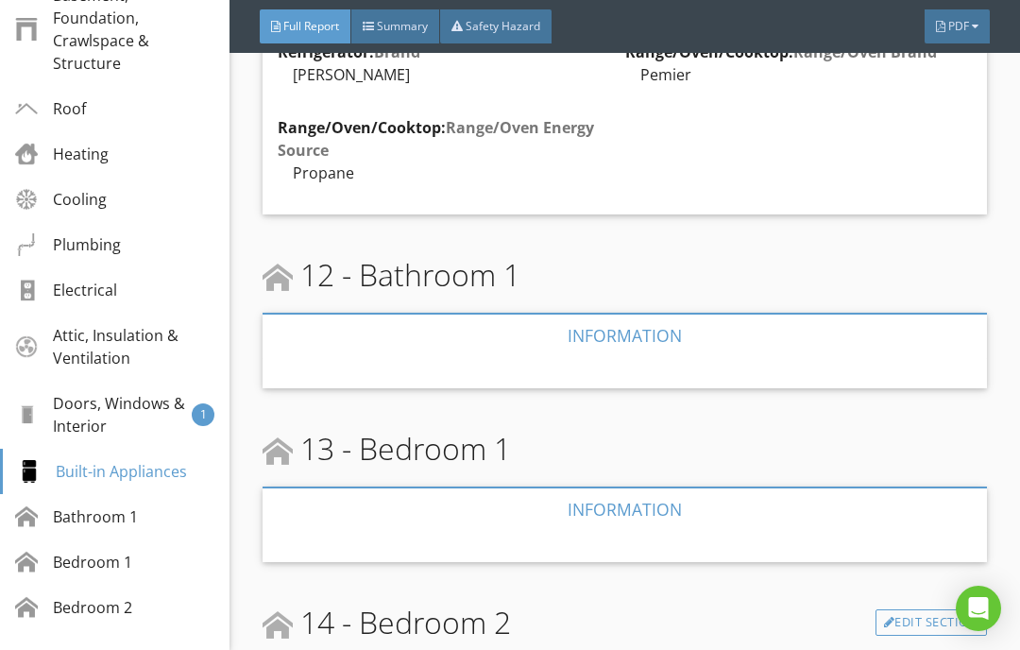
scroll to position [6132, 0]
click at [642, 488] on div at bounding box center [625, 510] width 725 height 45
click at [661, 488] on div at bounding box center [625, 510] width 725 height 45
click at [645, 488] on div at bounding box center [625, 510] width 725 height 45
click at [100, 551] on div "Bedroom 1" at bounding box center [73, 562] width 117 height 23
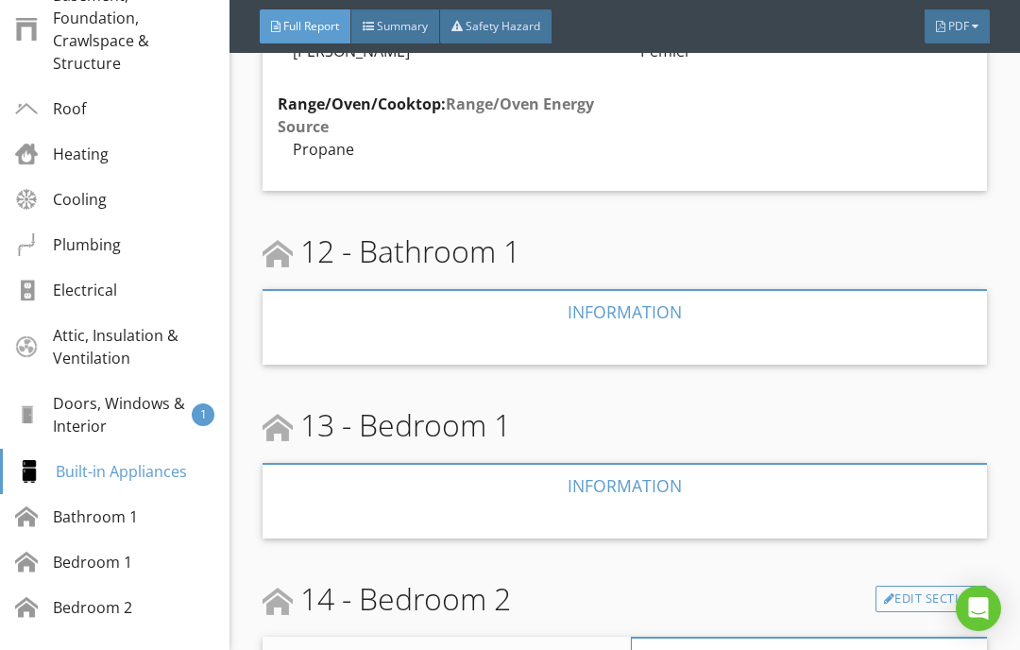
scroll to position [6154, 0]
click at [933, 588] on link "Edit Section" at bounding box center [932, 601] width 112 height 26
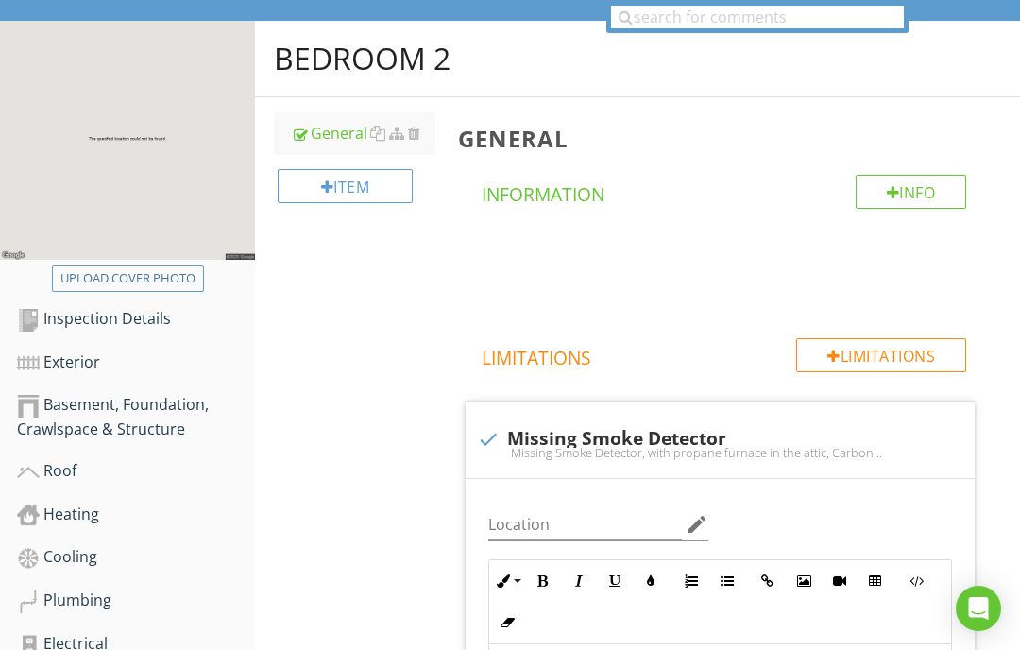
scroll to position [206, 0]
click at [551, 351] on h4 "Limitations" at bounding box center [725, 355] width 486 height 32
click at [332, 187] on div "Item" at bounding box center [345, 187] width 135 height 34
click at [817, 173] on div at bounding box center [510, 325] width 1020 height 650
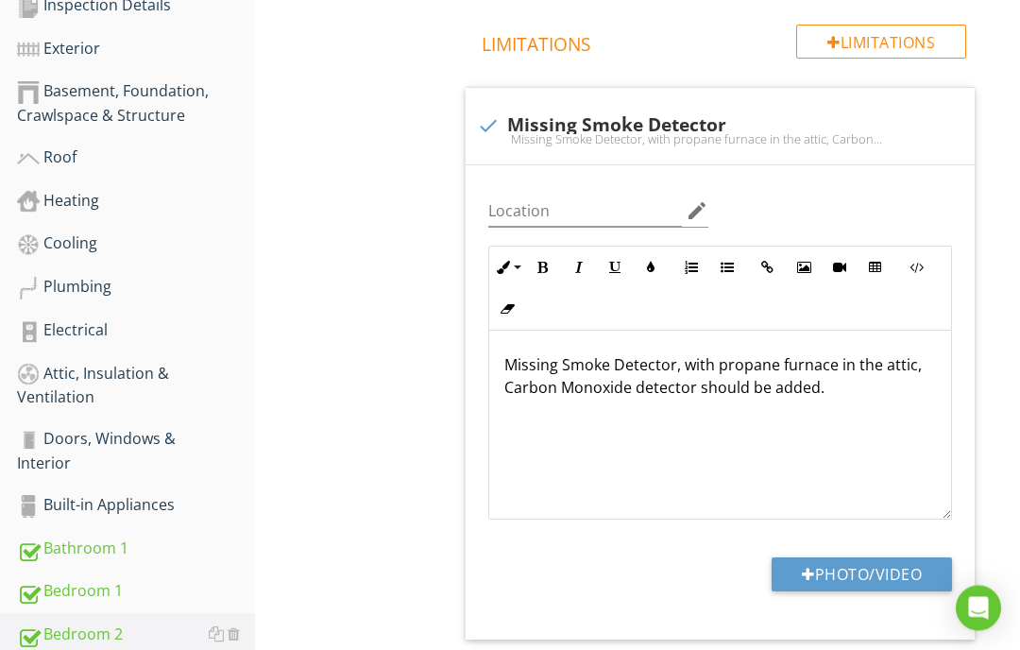
scroll to position [521, 0]
click at [106, 591] on div "Bedroom 1" at bounding box center [136, 591] width 238 height 25
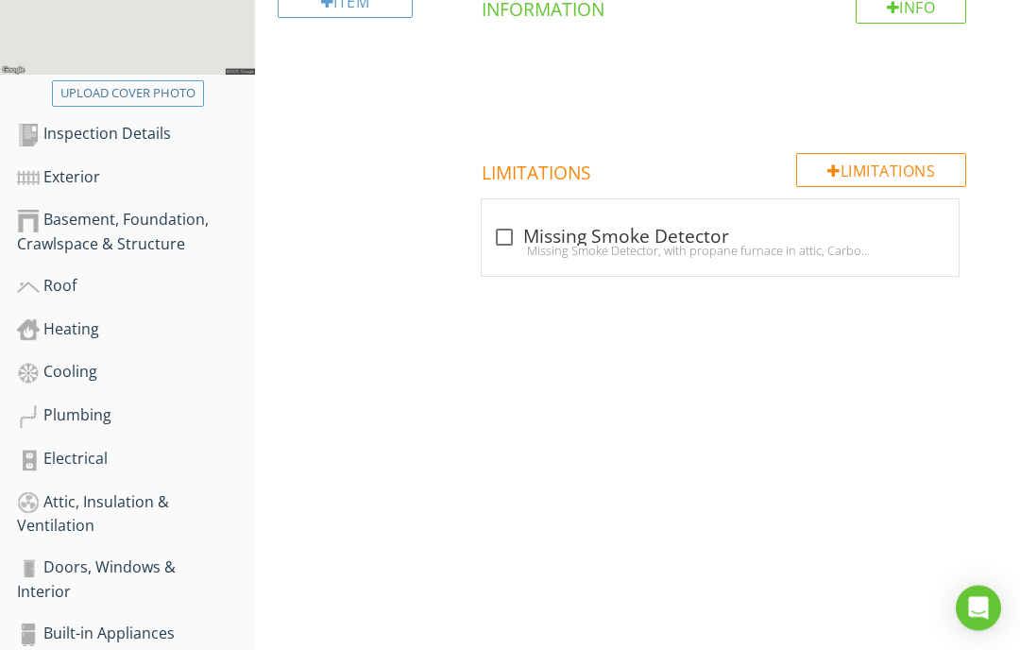
scroll to position [377, 0]
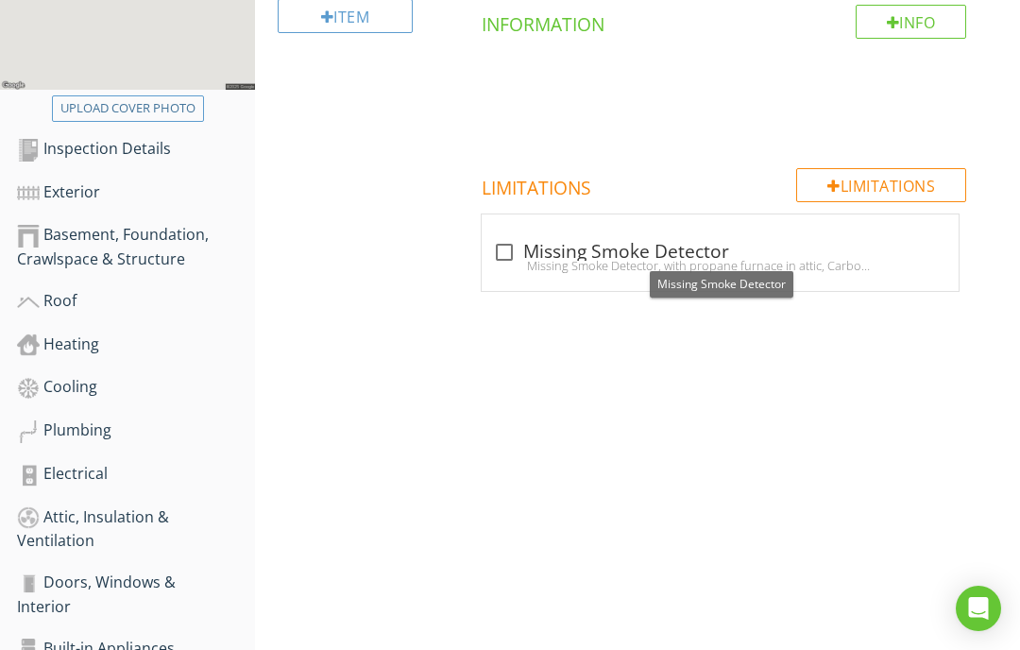
click at [917, 232] on div at bounding box center [925, 232] width 23 height 19
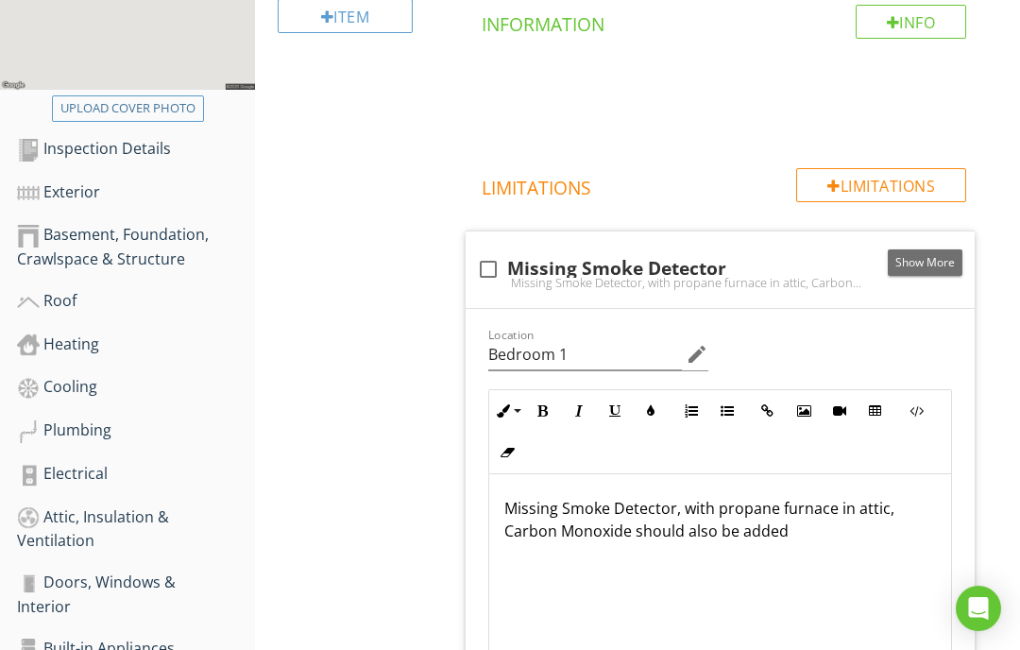
click at [1016, 239] on div "General Info Information Limitations Limitations check_box_outline_blank Missin…" at bounding box center [734, 370] width 574 height 886
click at [919, 410] on icon "button" at bounding box center [916, 410] width 13 height 13
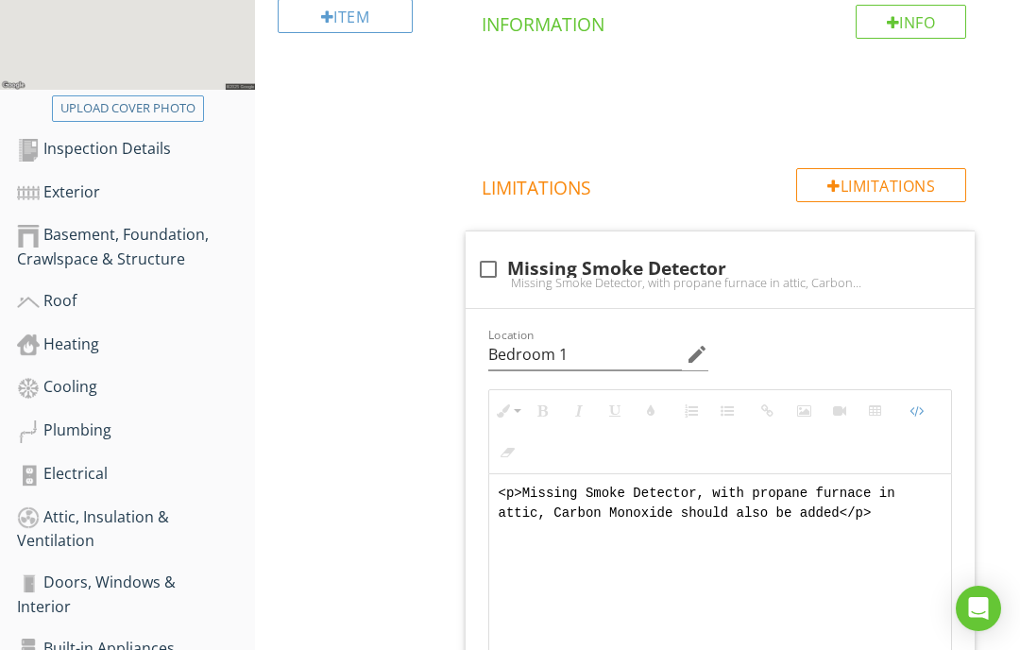
scroll to position [460, 0]
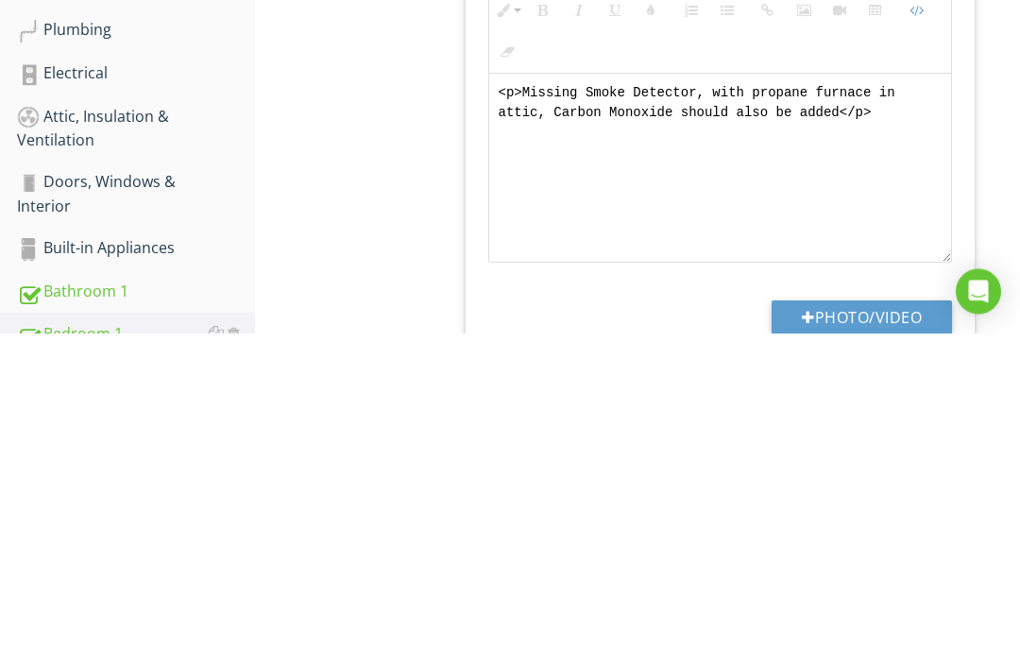
click at [1014, 94] on div "General Info Information Limitations Limitations check_box_outline_blank Missin…" at bounding box center [734, 287] width 574 height 886
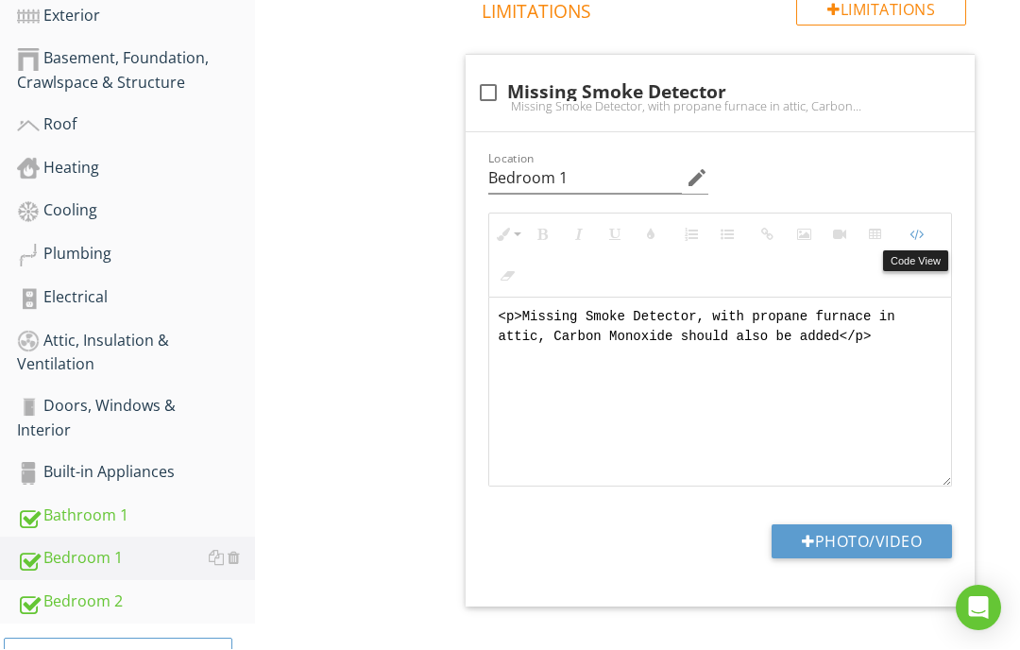
click at [940, 303] on textarea "<p>Missing Smoke Detector, with propane furnace in attic, Carbon Monoxide shoul…" at bounding box center [720, 393] width 463 height 189
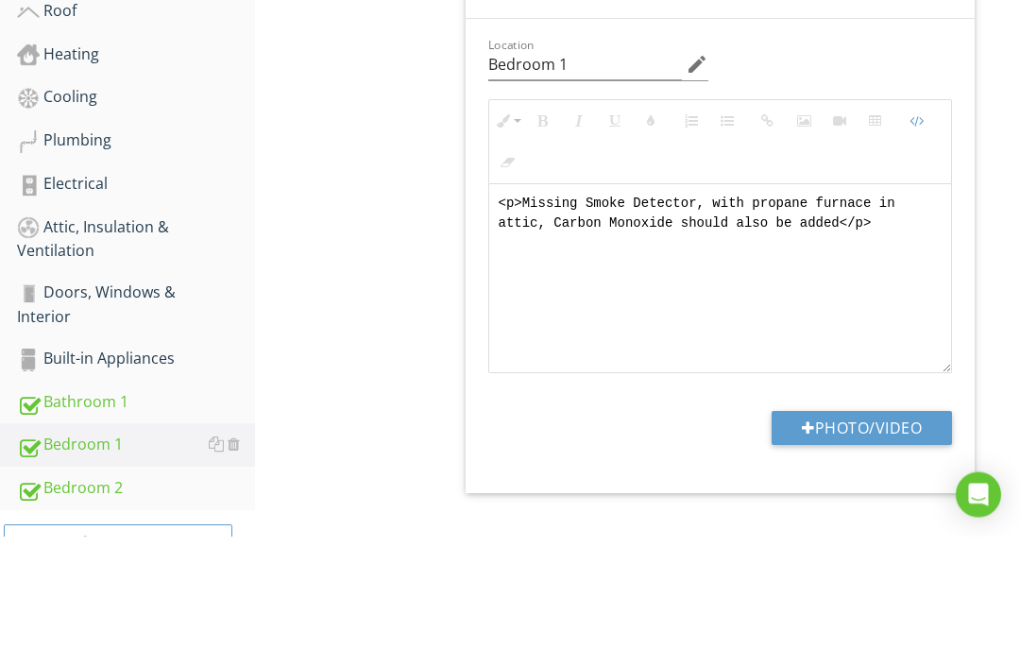
click at [924, 217] on button "Code View" at bounding box center [916, 235] width 36 height 36
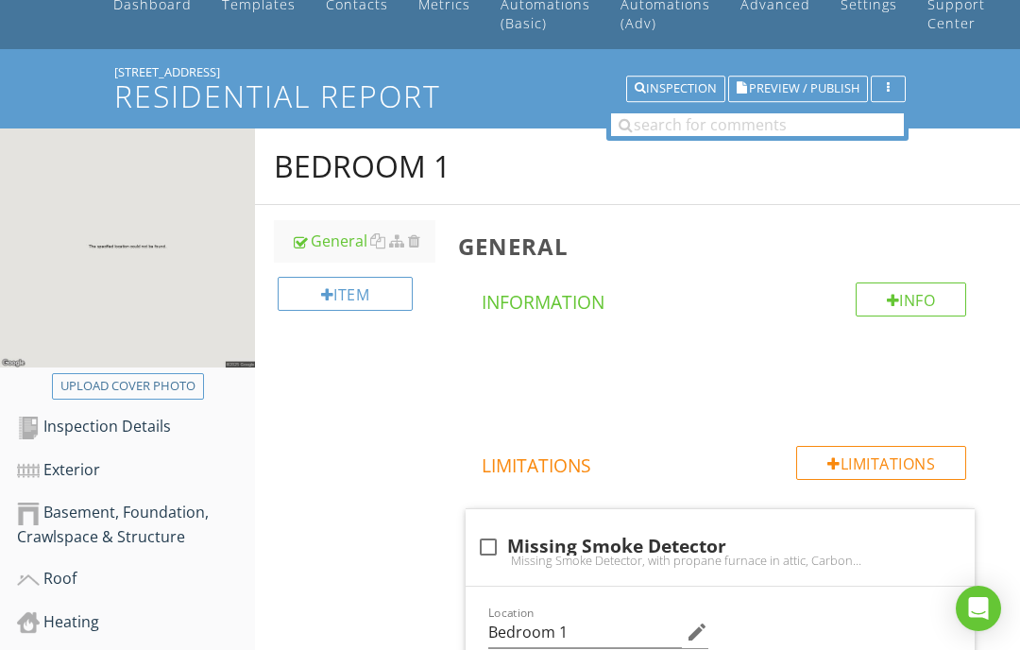
scroll to position [0, 0]
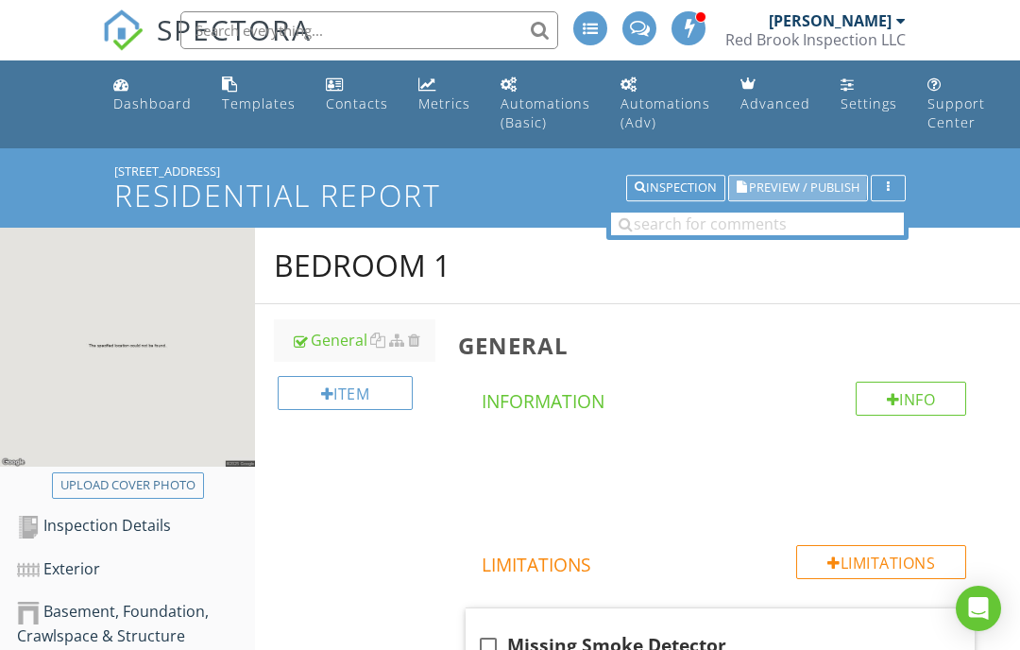
click at [789, 191] on span "Preview / Publish" at bounding box center [804, 188] width 111 height 12
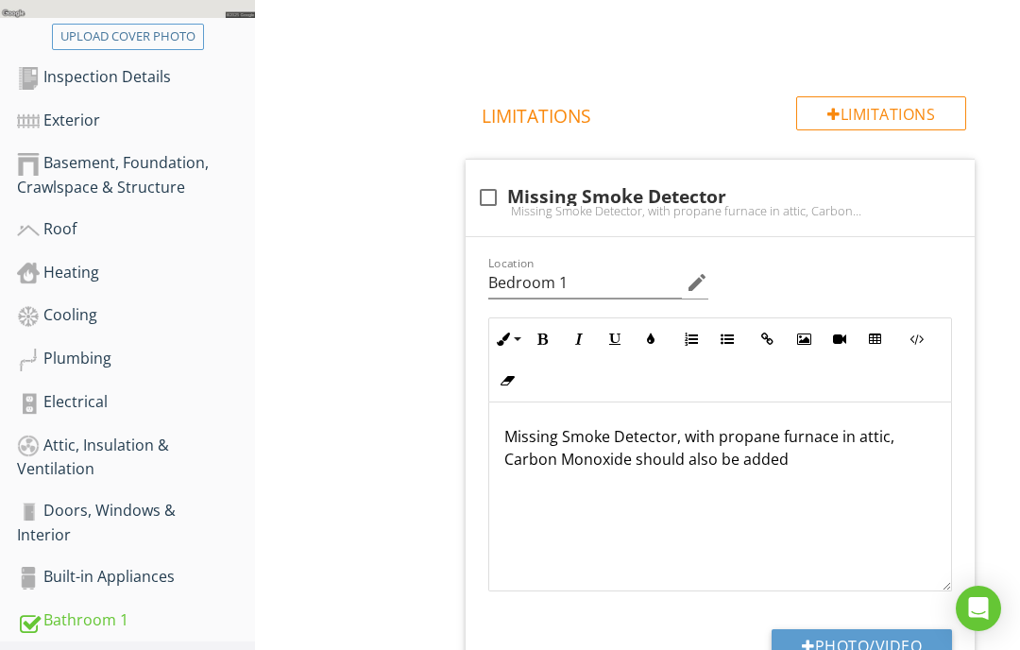
scroll to position [427, 0]
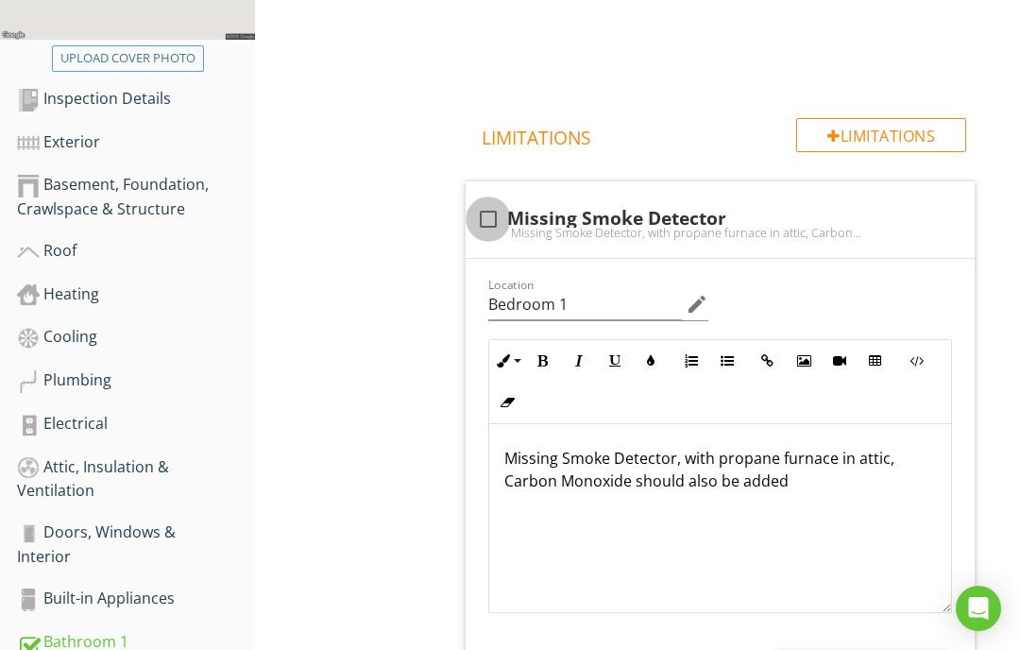
click at [495, 213] on div at bounding box center [488, 219] width 32 height 32
checkbox input "true"
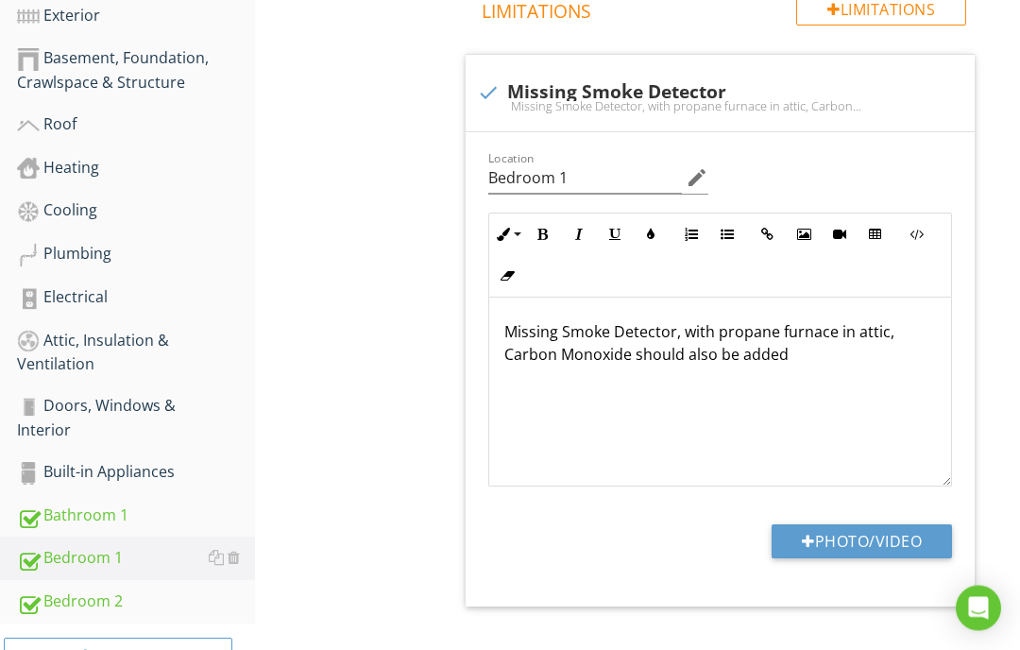
scroll to position [553, 0]
click at [90, 602] on div "Bedroom 2" at bounding box center [136, 602] width 238 height 25
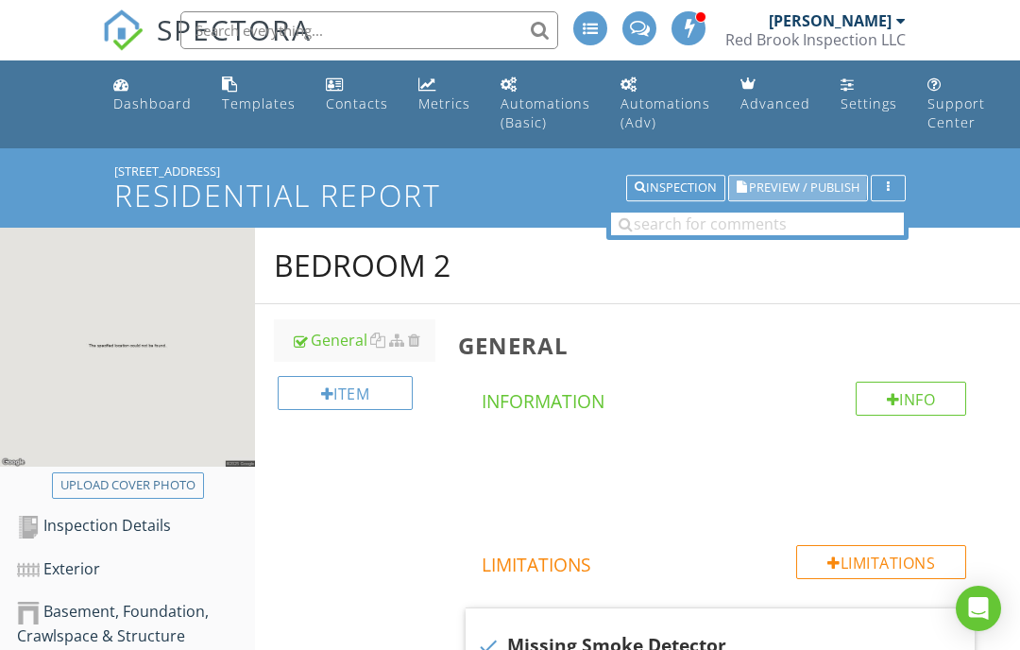
click at [770, 185] on span "Preview / Publish" at bounding box center [804, 188] width 111 height 12
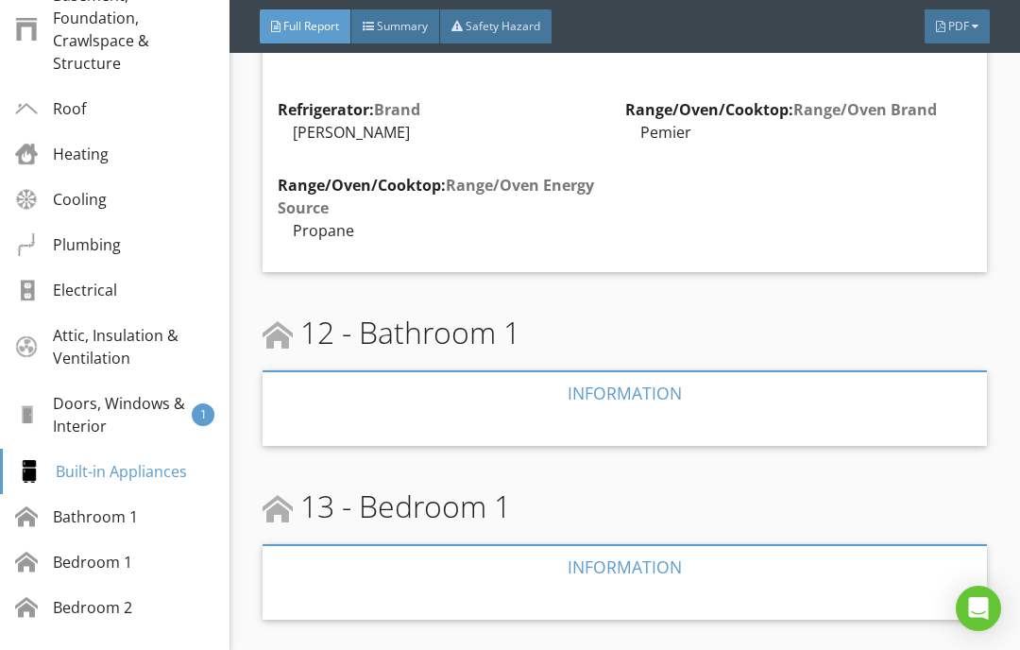
scroll to position [6074, 0]
click at [628, 545] on div at bounding box center [625, 567] width 725 height 45
click at [616, 545] on div at bounding box center [625, 567] width 725 height 45
click at [629, 545] on div at bounding box center [625, 567] width 725 height 45
click at [634, 545] on div at bounding box center [625, 567] width 725 height 45
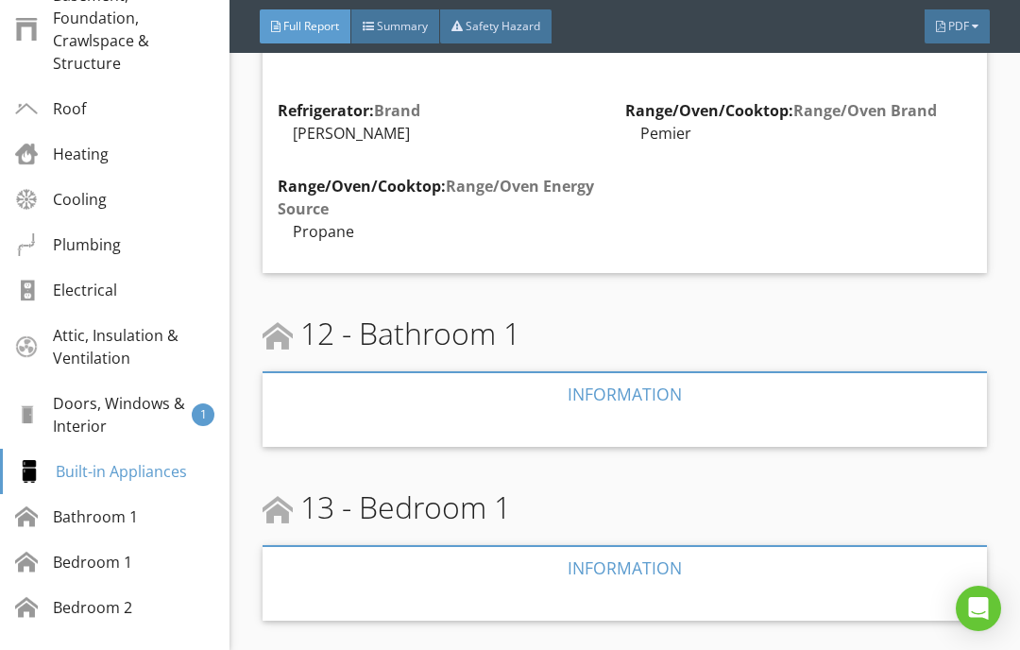
click at [630, 545] on div at bounding box center [625, 567] width 725 height 45
click at [627, 545] on div at bounding box center [625, 567] width 725 height 45
click at [629, 545] on div at bounding box center [625, 567] width 725 height 45
click at [631, 545] on div at bounding box center [625, 567] width 725 height 45
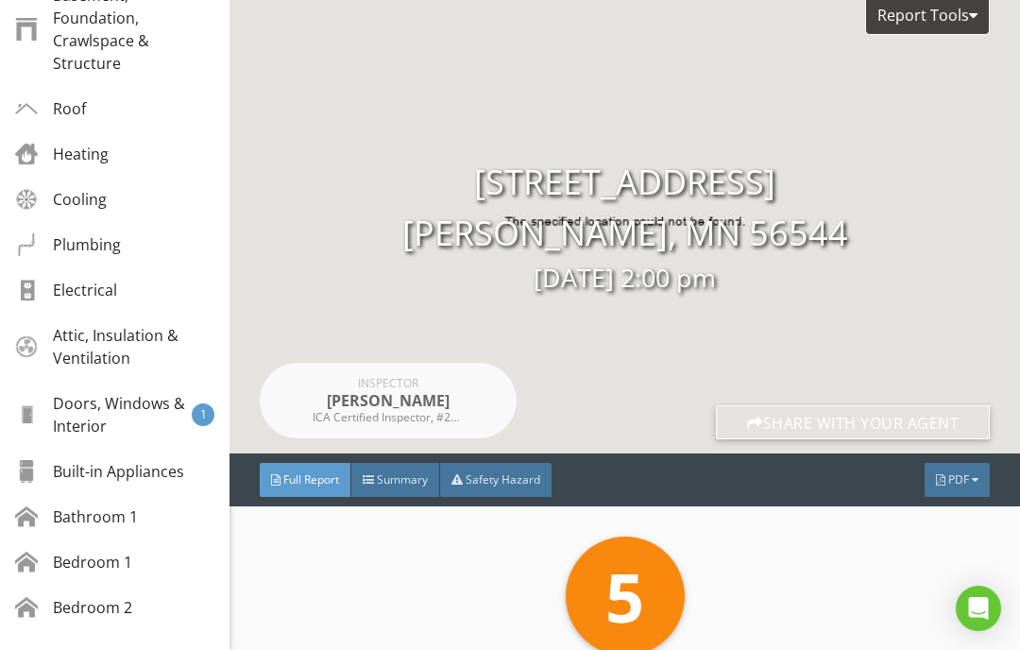
scroll to position [0, 0]
click at [400, 482] on span "Summary" at bounding box center [402, 479] width 51 height 16
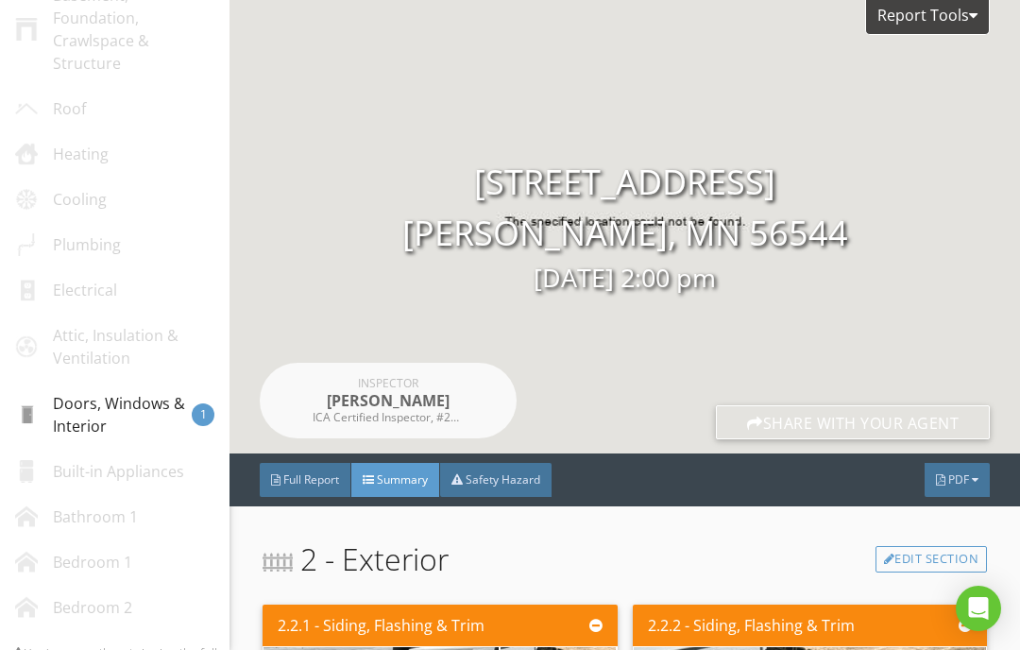
click at [981, 18] on div "Report Tools" at bounding box center [927, 17] width 125 height 35
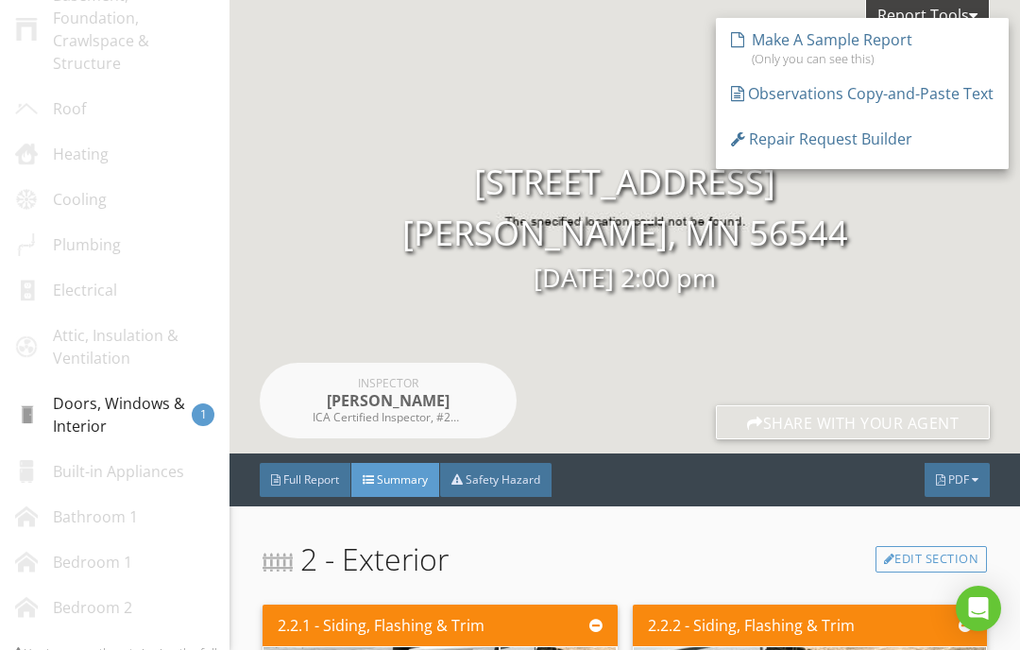
click at [945, 311] on div "Report Tools [STREET_ADDRESS] Frazee, MN 56544 [DATE] 2:00 pm Inspector [PERSON…" at bounding box center [625, 226] width 791 height 453
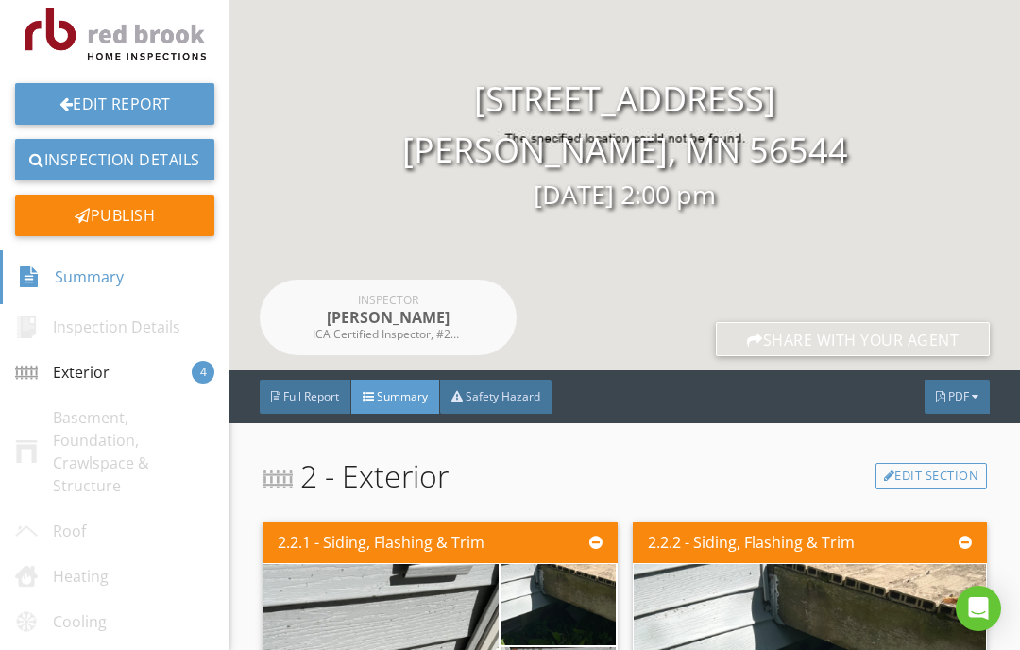
scroll to position [9, 0]
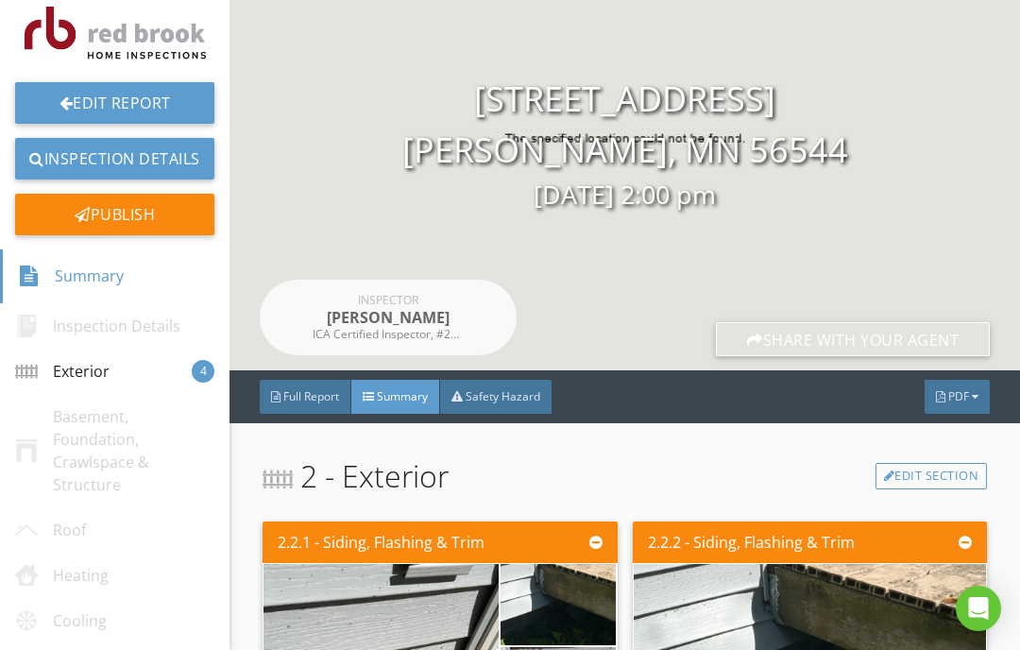
click at [571, 374] on div "Full Report Summary Safety Hazard PDF" at bounding box center [625, 396] width 791 height 53
click at [518, 381] on div "Safety Hazard" at bounding box center [495, 397] width 111 height 34
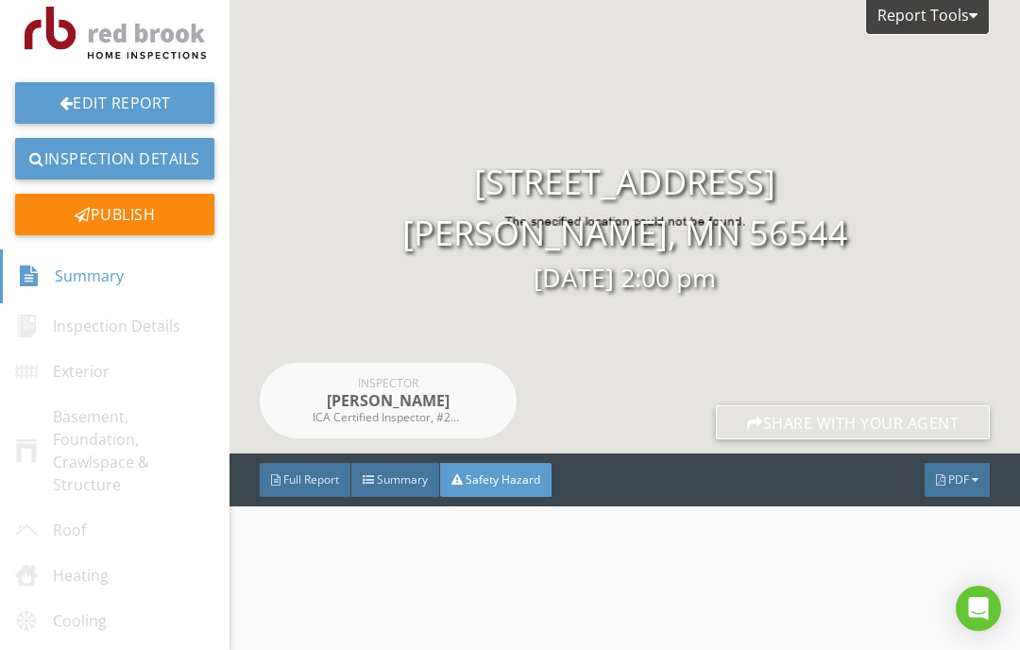
scroll to position [0, 0]
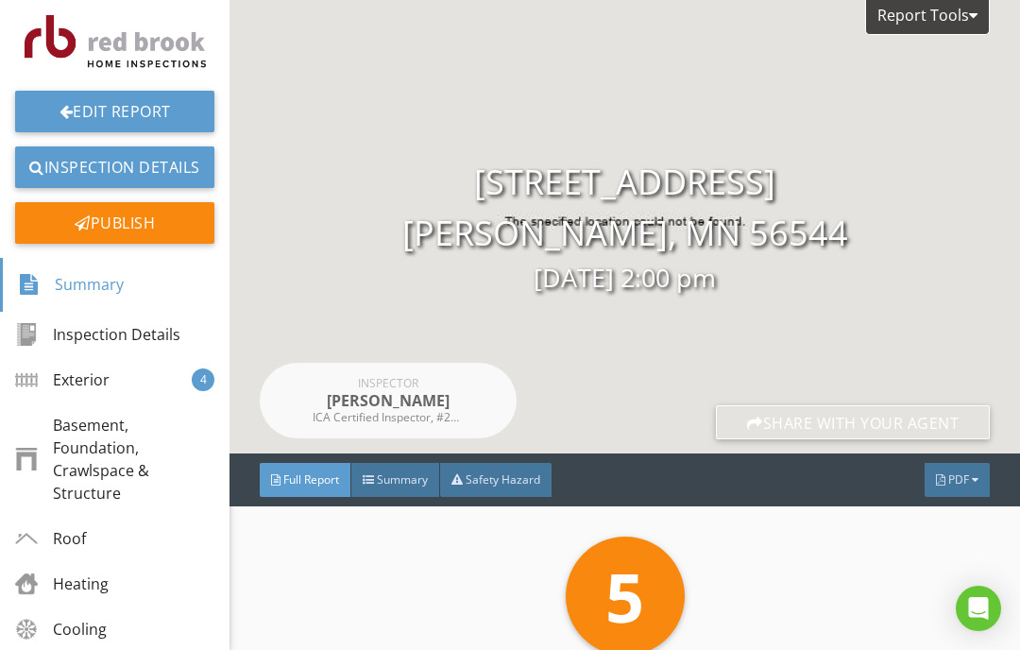
click at [403, 496] on div "Summary" at bounding box center [395, 480] width 89 height 34
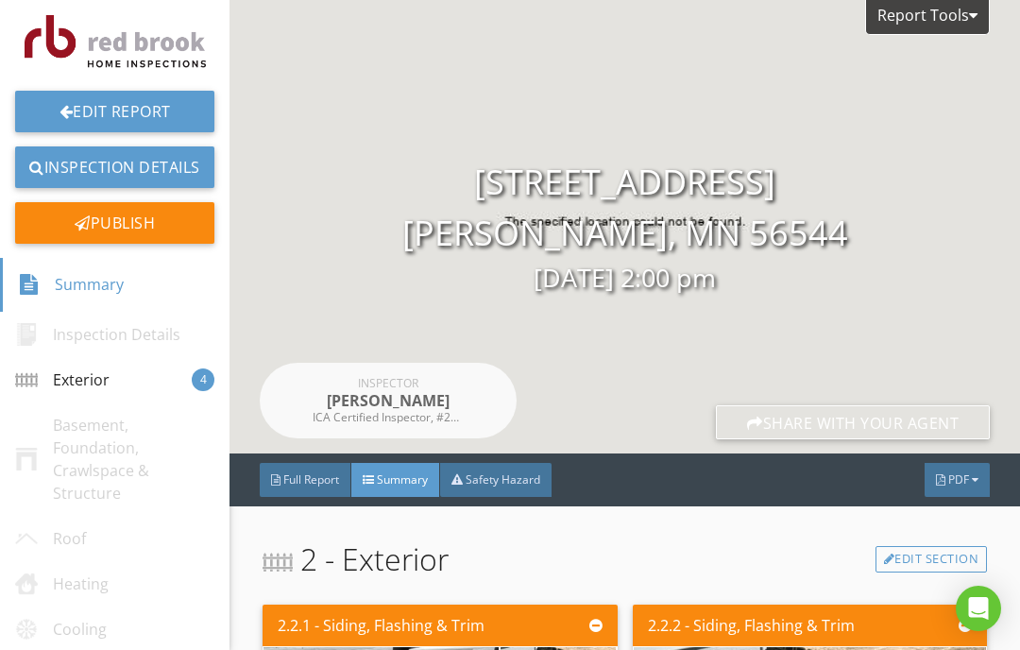
click at [128, 213] on div "Publish" at bounding box center [114, 223] width 199 height 42
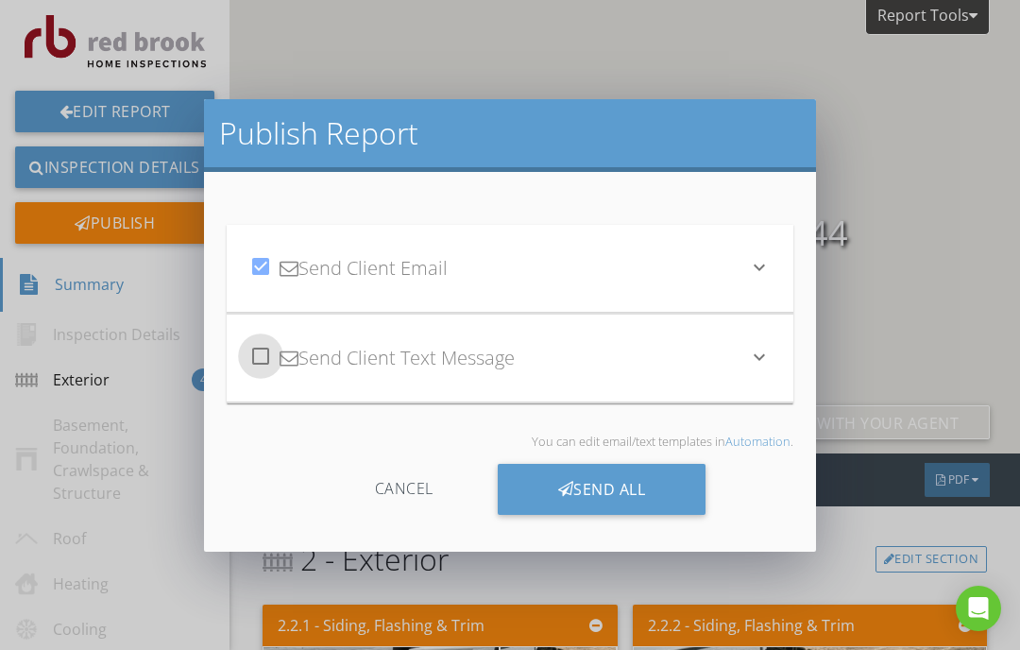
click at [265, 353] on div at bounding box center [261, 356] width 32 height 32
checkbox input "true"
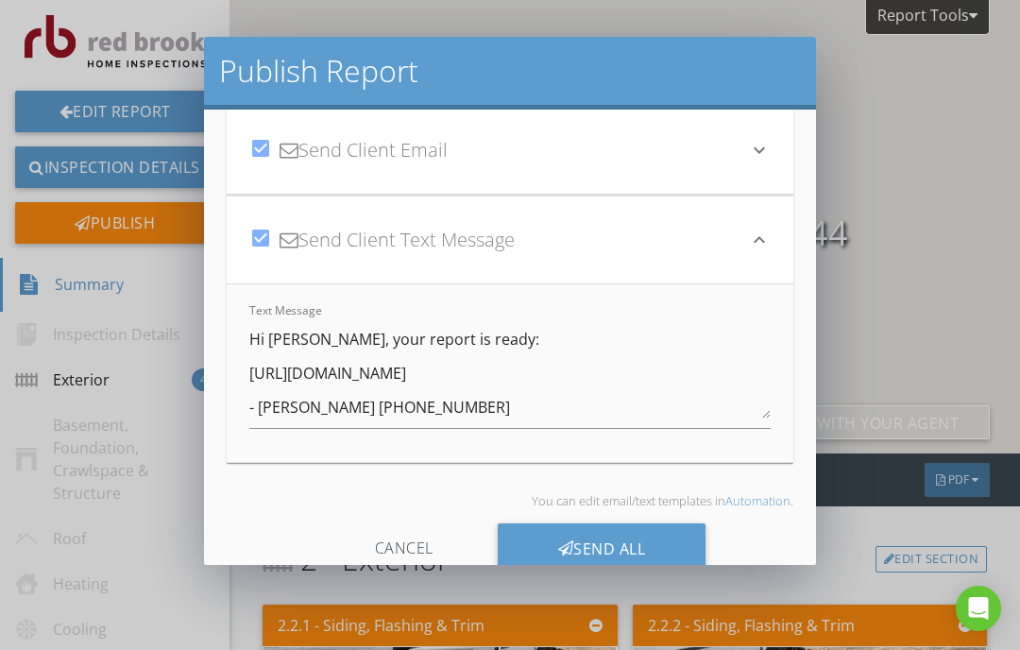
scroll to position [55, 0]
click at [607, 551] on div "Send All" at bounding box center [602, 549] width 209 height 51
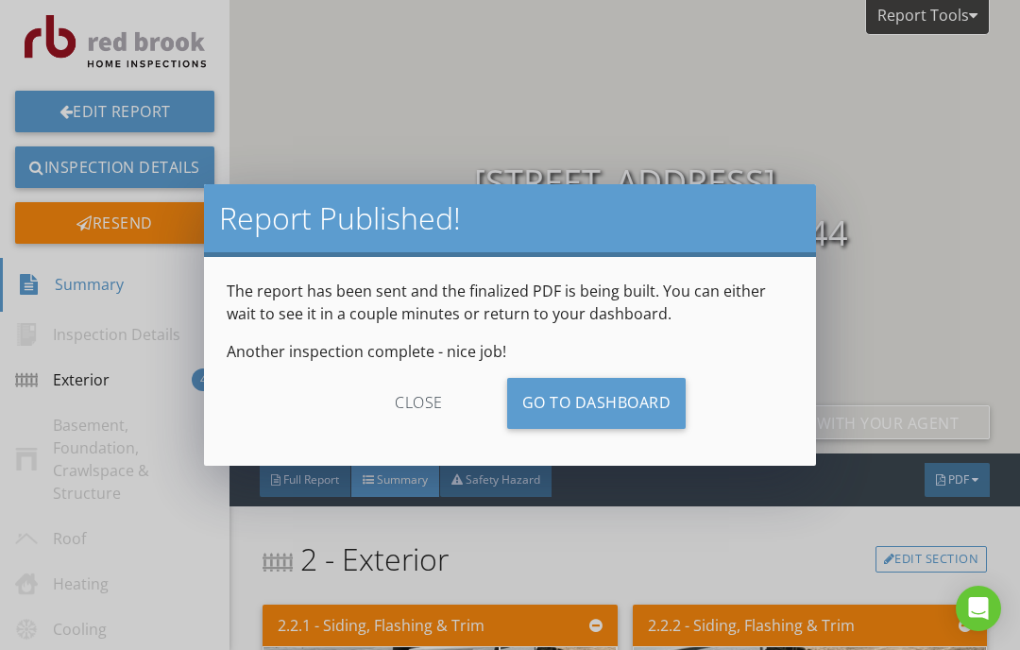
click at [622, 395] on link "Go To Dashboard" at bounding box center [597, 403] width 180 height 51
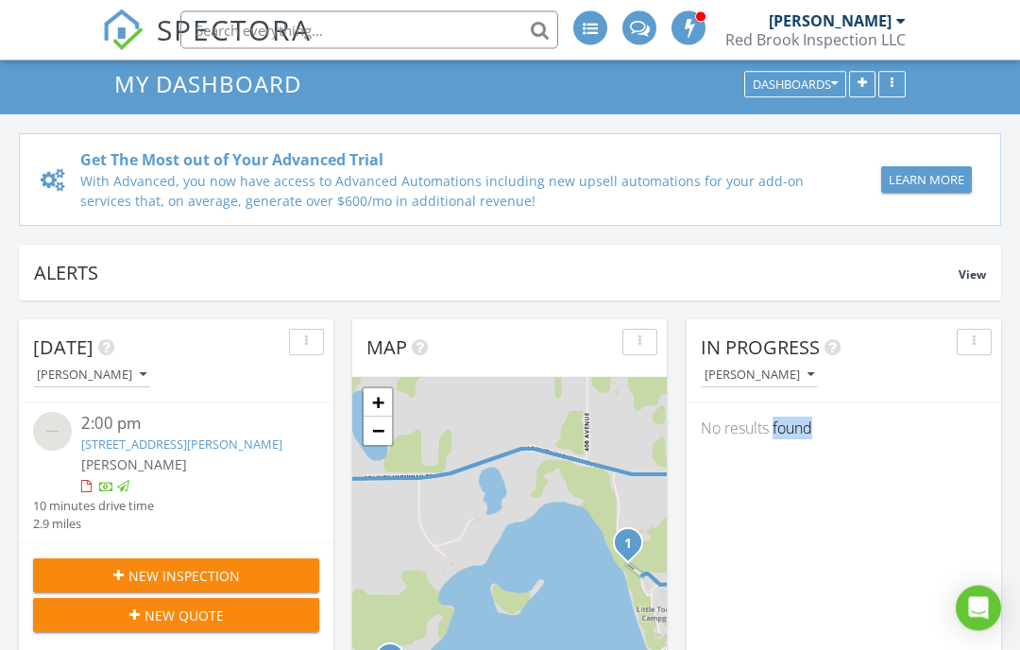
scroll to position [94, 0]
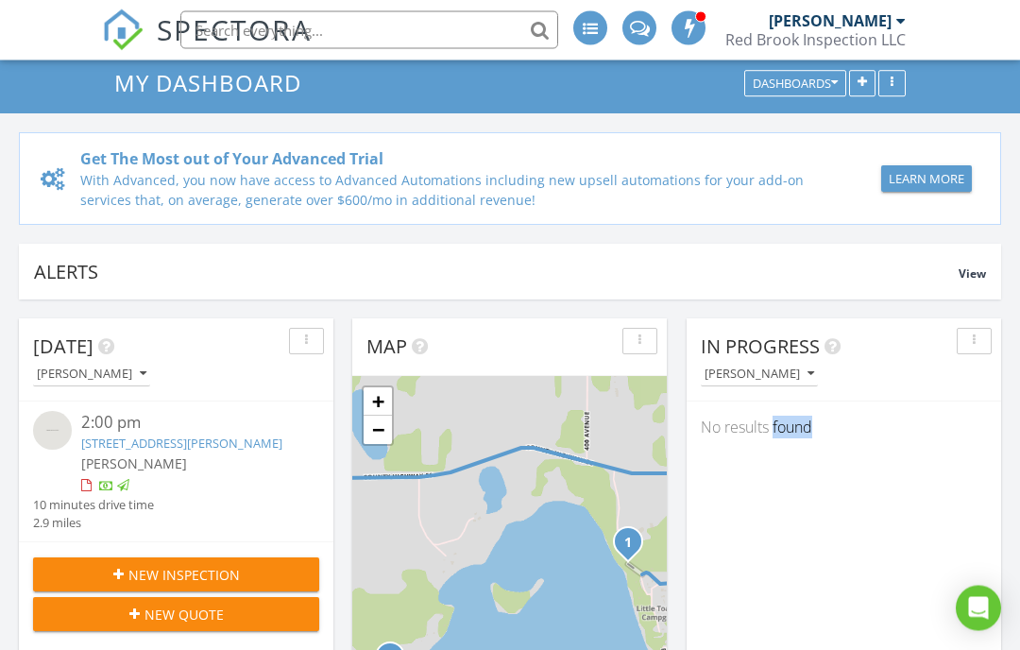
click at [942, 573] on div "In Progress [PERSON_NAME] No results found" at bounding box center [844, 593] width 315 height 548
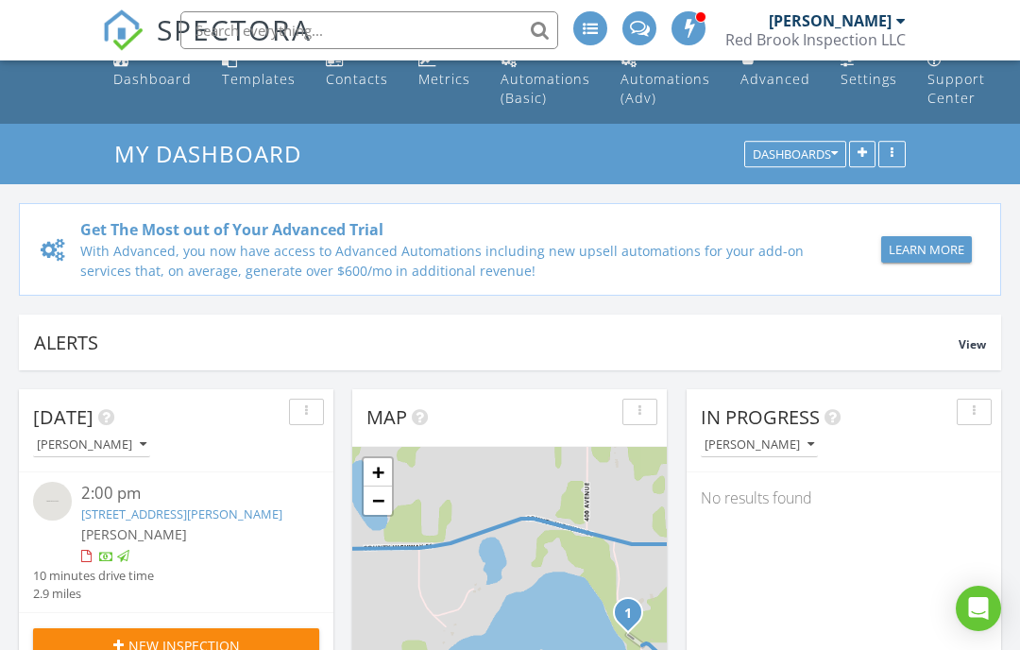
scroll to position [0, 0]
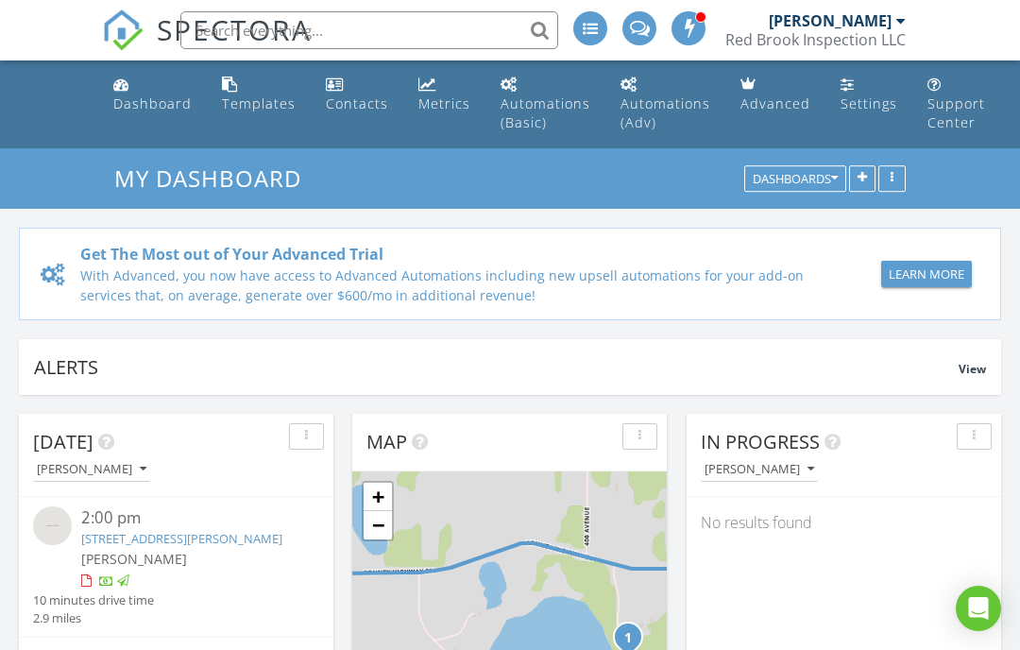
click at [852, 91] on link "Settings" at bounding box center [869, 95] width 72 height 54
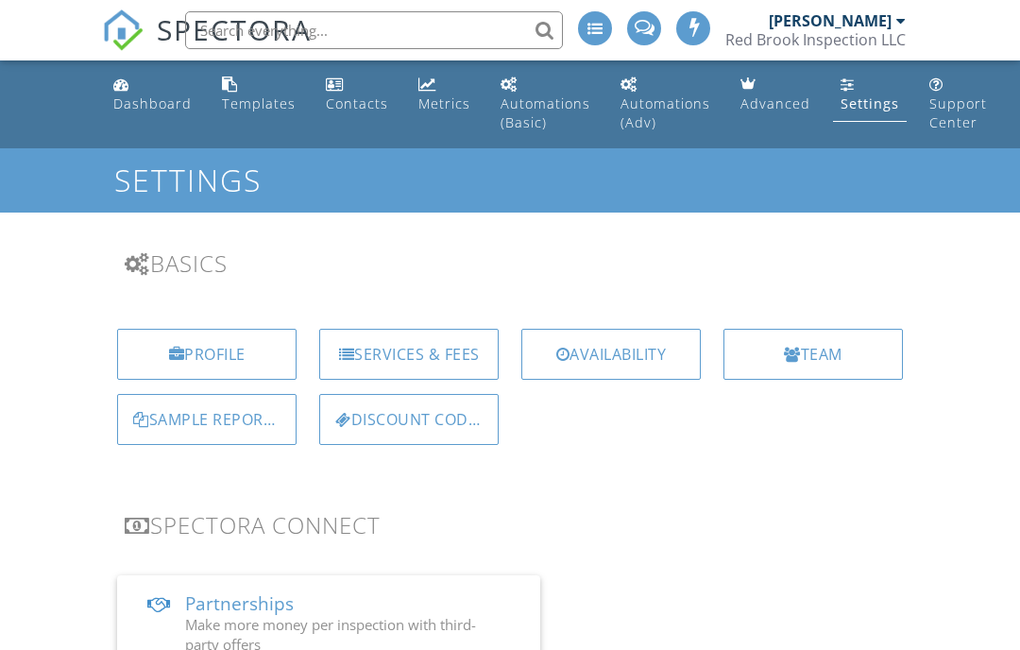
click at [233, 351] on div "Profile" at bounding box center [207, 354] width 180 height 51
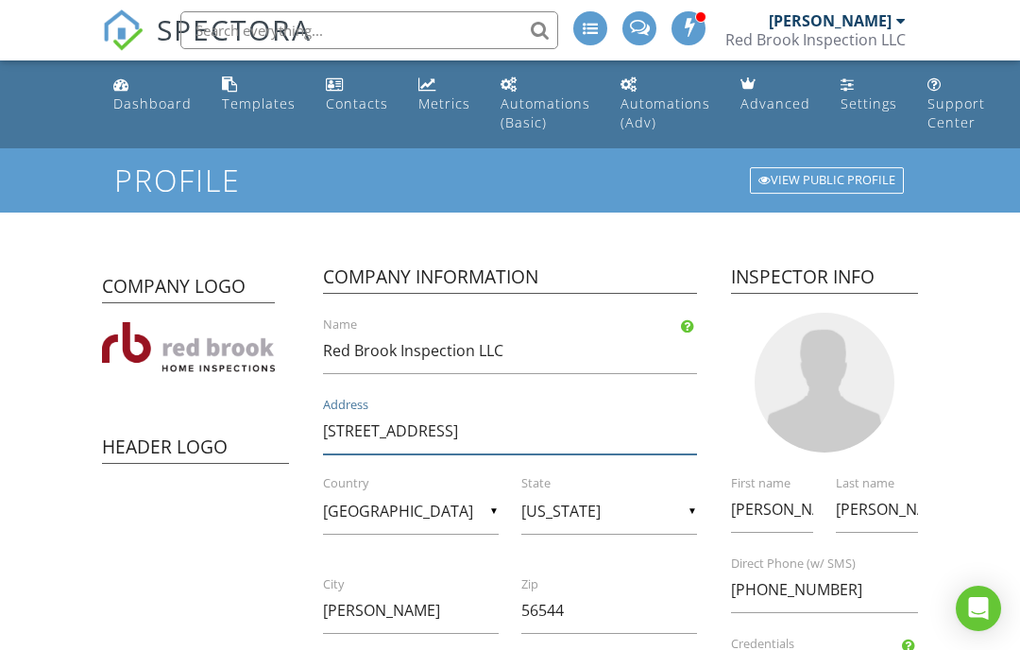
click at [469, 431] on input "[STREET_ADDRESS]" at bounding box center [510, 431] width 374 height 46
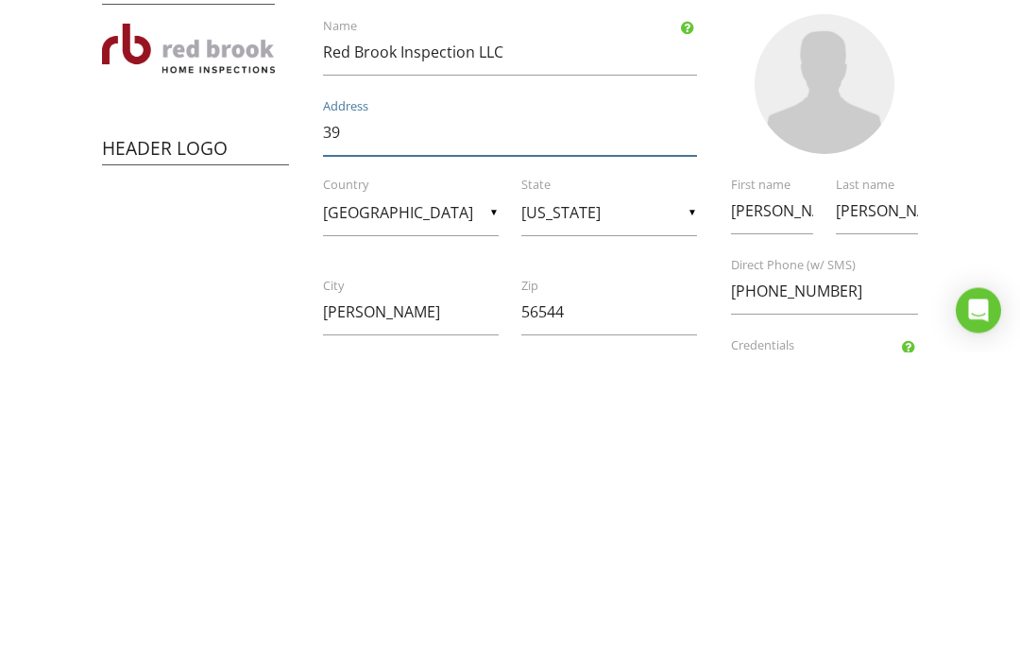
type input "3"
type input "1"
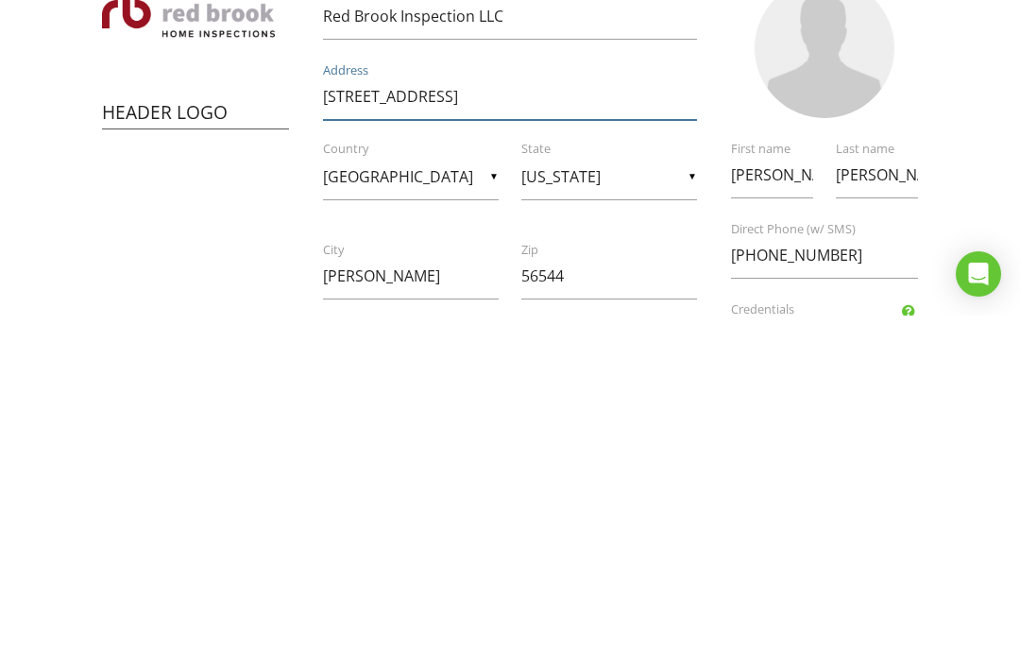
type input "[STREET_ADDRESS]"
click at [390, 588] on input "[PERSON_NAME]" at bounding box center [411, 611] width 176 height 46
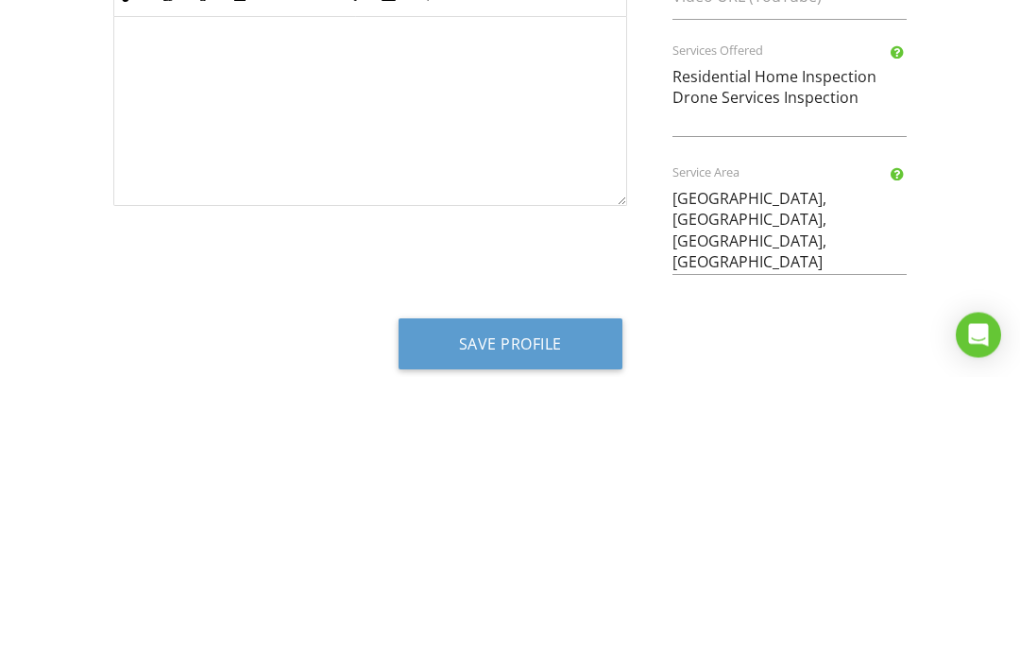
scroll to position [785, 0]
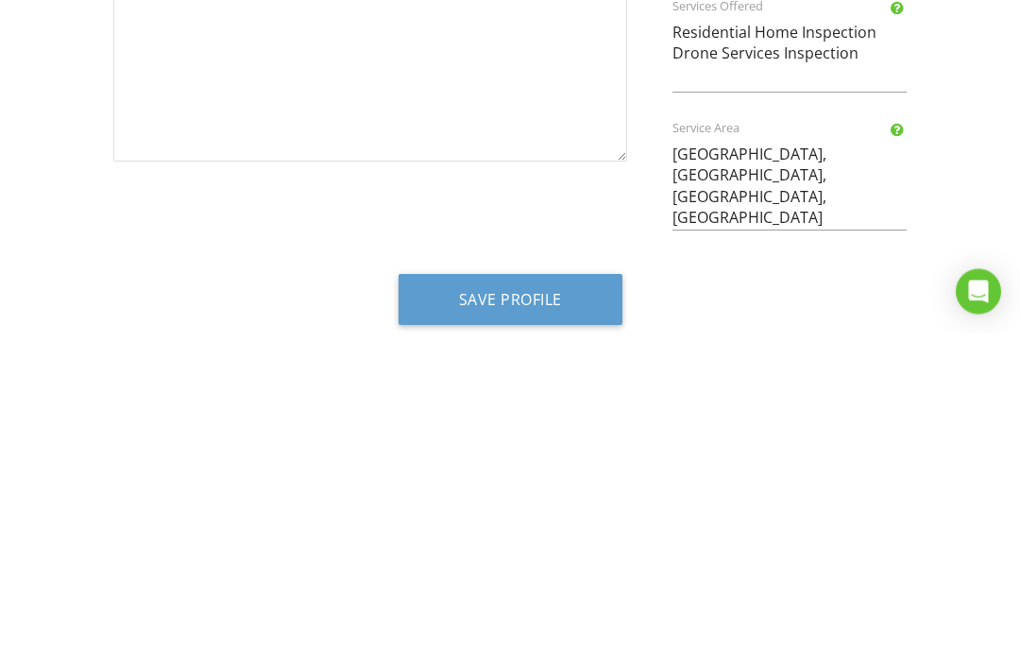
type input "Fergus Falls"
click at [828, 449] on textarea "Detroit Lakes Area, Becker County, Otter Tail County, Hubbard County" at bounding box center [790, 498] width 234 height 99
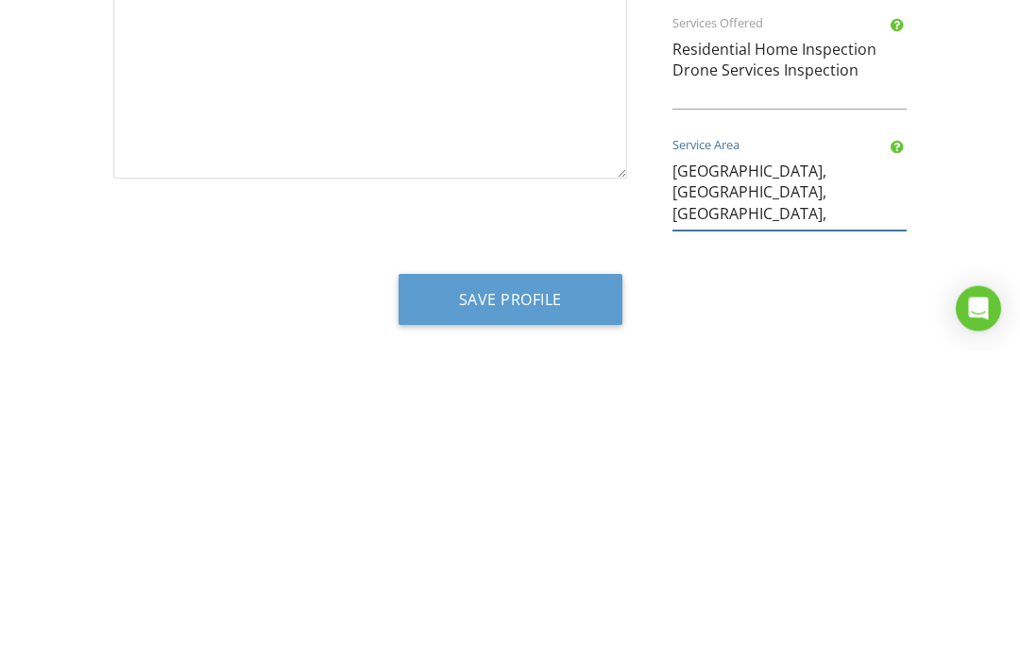
click at [806, 449] on textarea "Detroit Lakes Area, Becker County, Otter Tail County, Hubbard County" at bounding box center [790, 490] width 234 height 82
type textarea "Detroit Lakes, Fergus Falls, Becker County, Otter Tail County,"
click at [539, 574] on button "Save Profile" at bounding box center [511, 599] width 224 height 51
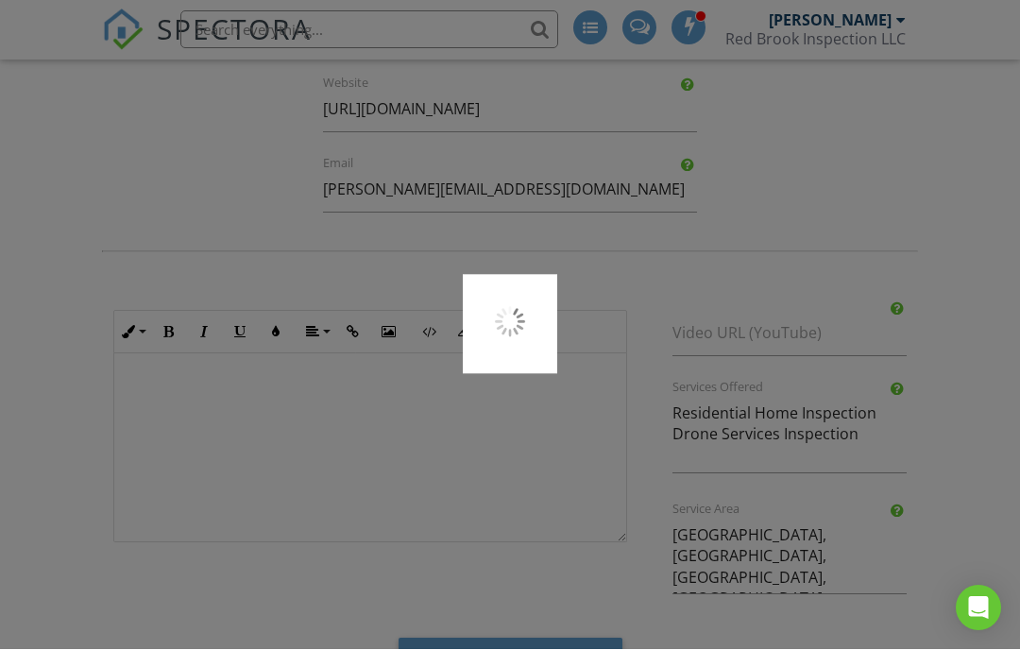
scroll to position [790, 0]
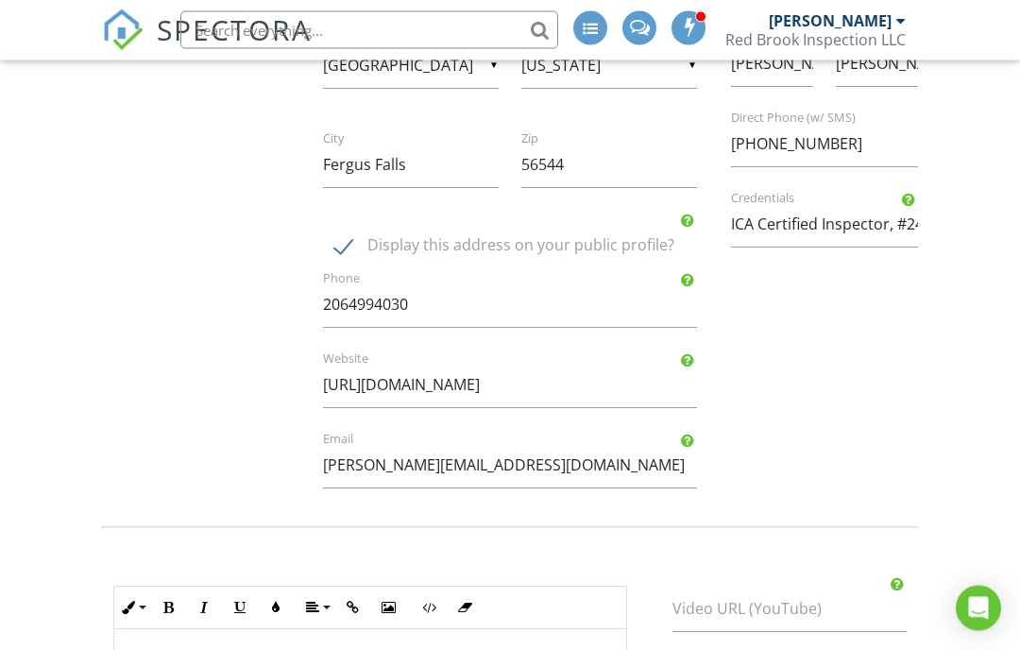
scroll to position [446, 0]
click at [784, 227] on input "ICA Certified Inspector, #24346" at bounding box center [824, 224] width 187 height 46
click at [988, 256] on form "Profile View Public Profile Company Logo Header Logo Company Information Red Br…" at bounding box center [510, 339] width 1020 height 1275
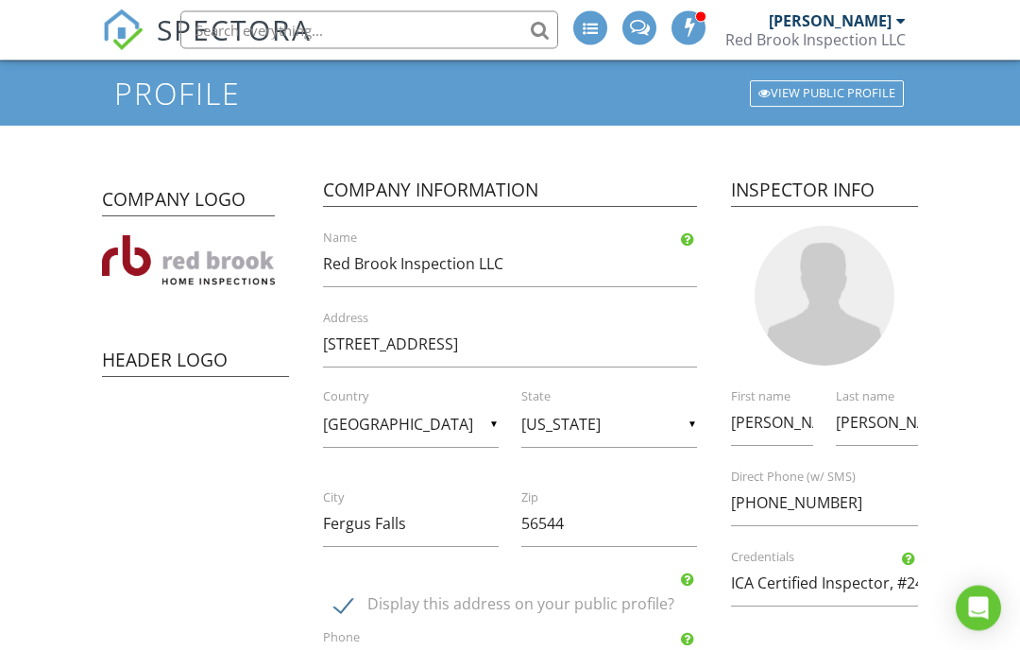
scroll to position [0, 0]
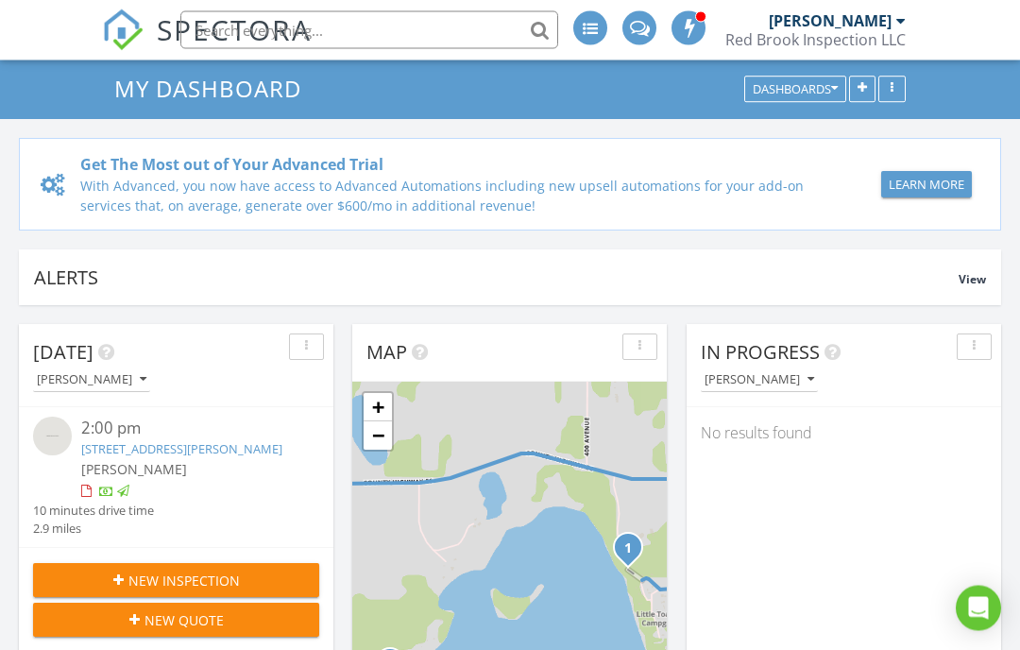
scroll to position [90, 0]
click at [879, 573] on div "In Progress [PERSON_NAME] No results found" at bounding box center [844, 598] width 315 height 548
click at [117, 498] on div at bounding box center [123, 492] width 12 height 12
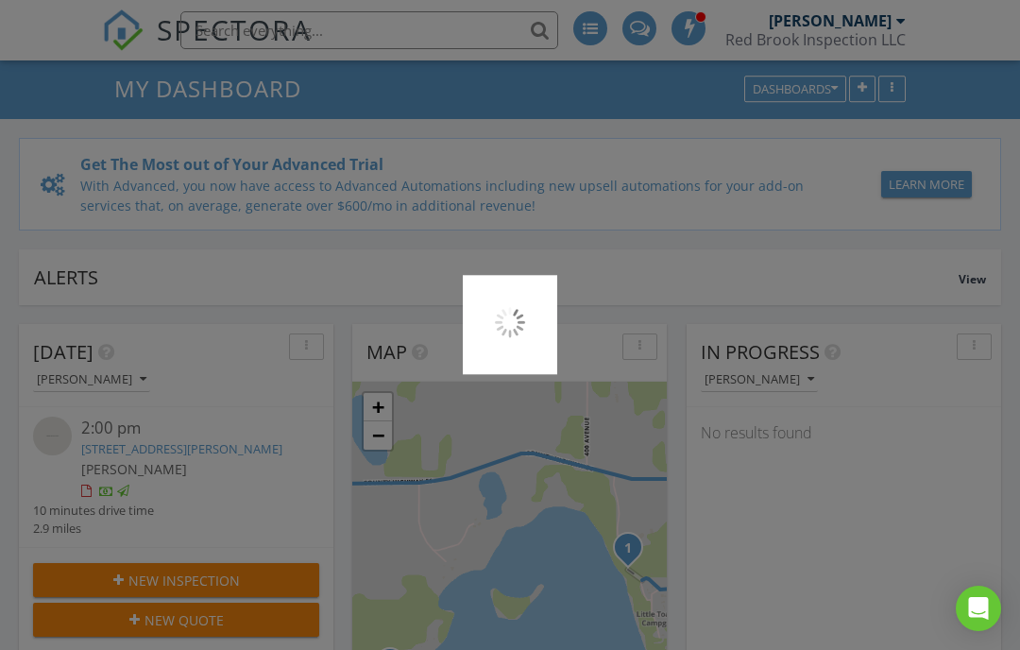
scroll to position [159, 0]
